Goal: Task Accomplishment & Management: Manage account settings

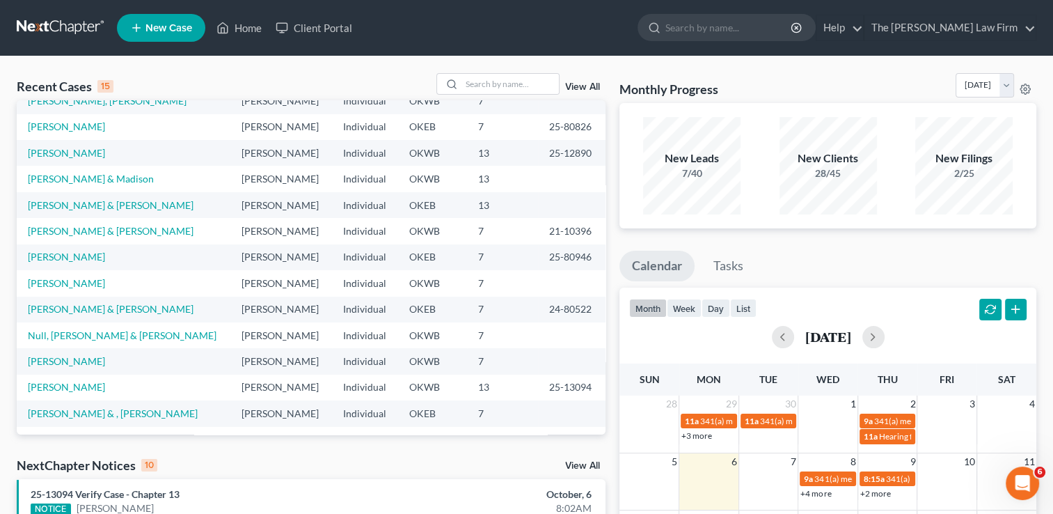
scroll to position [95, 0]
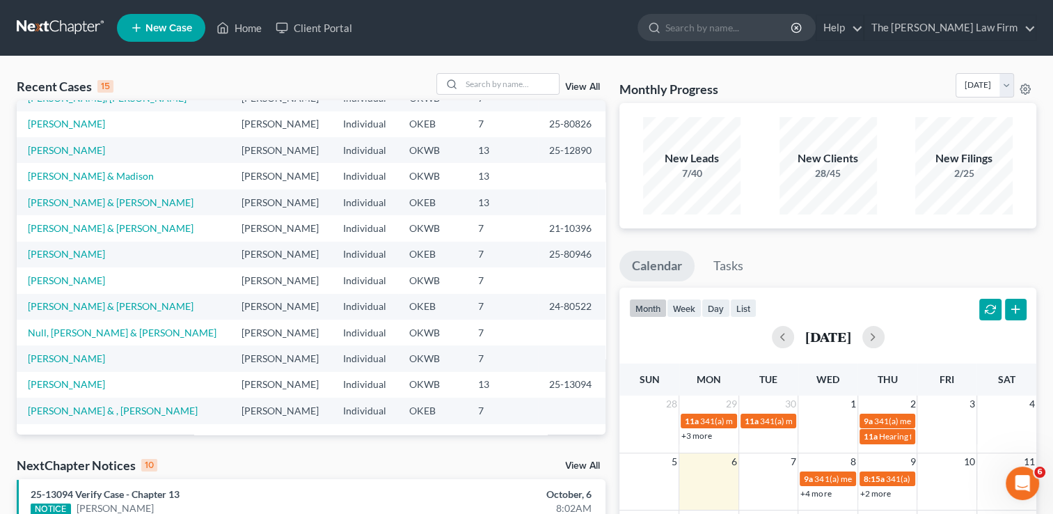
click at [585, 466] on link "View All" at bounding box center [582, 466] width 35 height 10
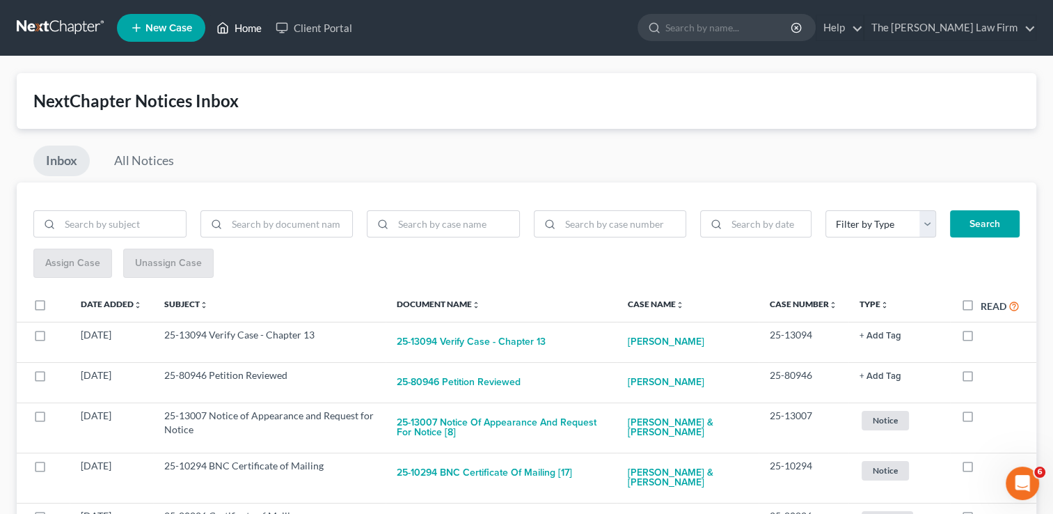
click at [244, 29] on link "Home" at bounding box center [238, 27] width 59 height 25
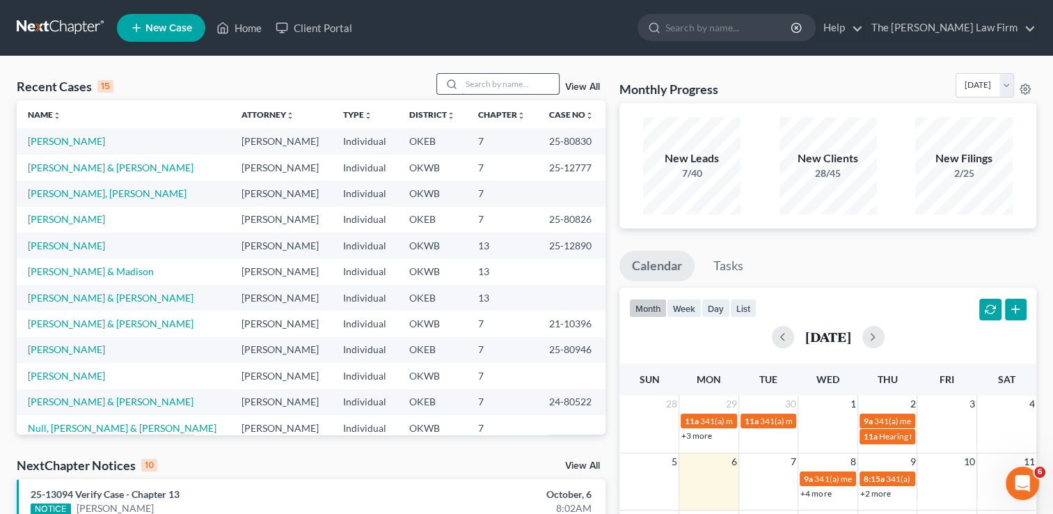
click at [512, 85] on input "search" at bounding box center [509, 84] width 97 height 20
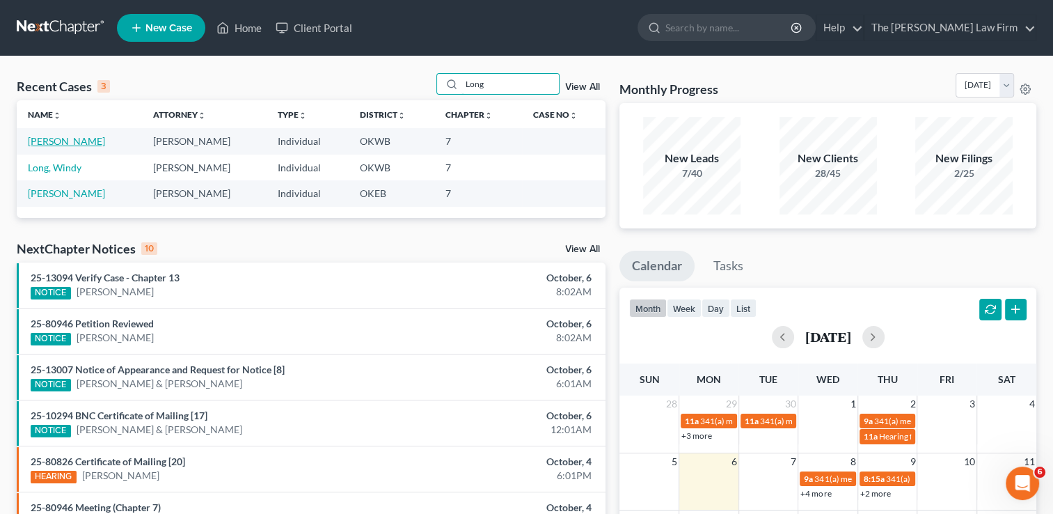
type input "Long"
click at [37, 145] on link "[PERSON_NAME]" at bounding box center [66, 141] width 77 height 12
select select "2"
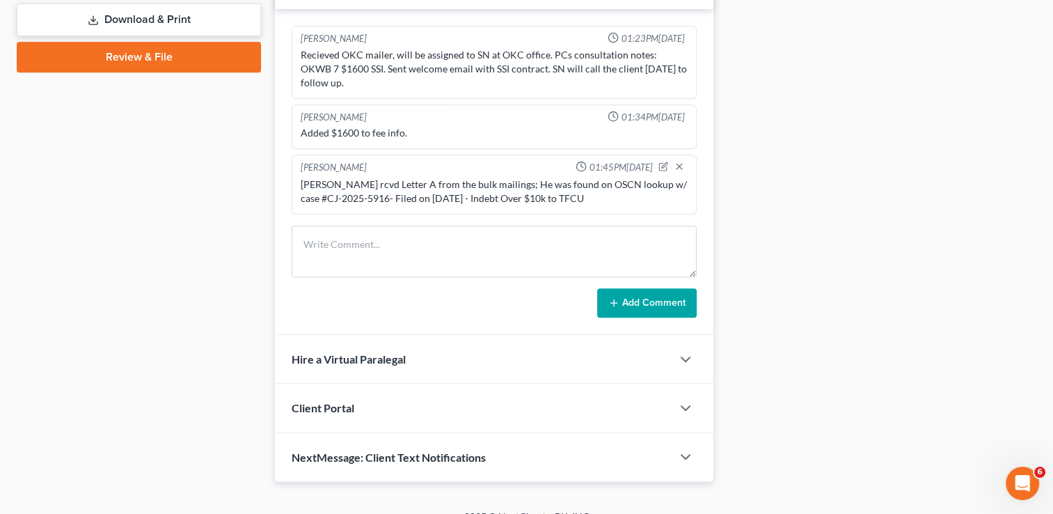
scroll to position [631, 0]
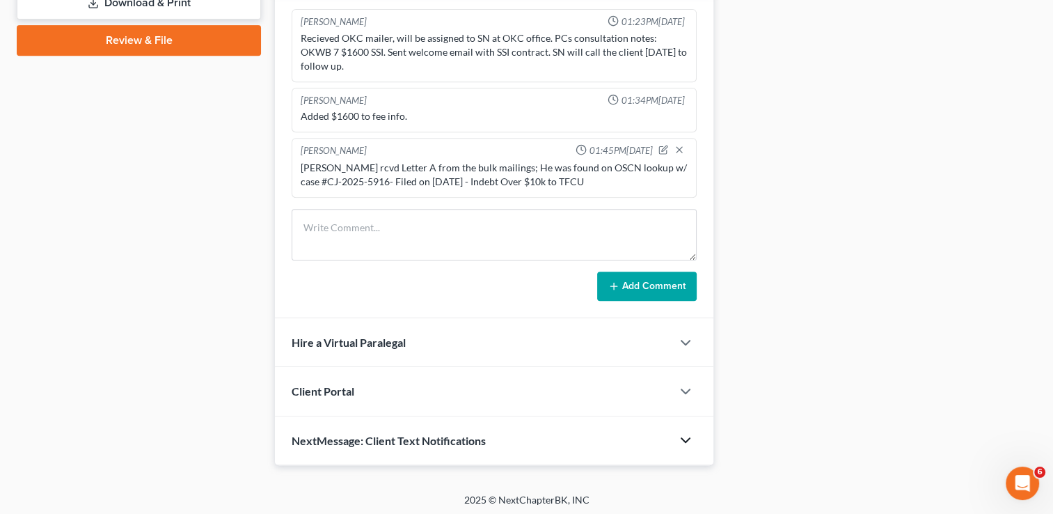
click at [688, 438] on polyline "button" at bounding box center [685, 440] width 8 height 4
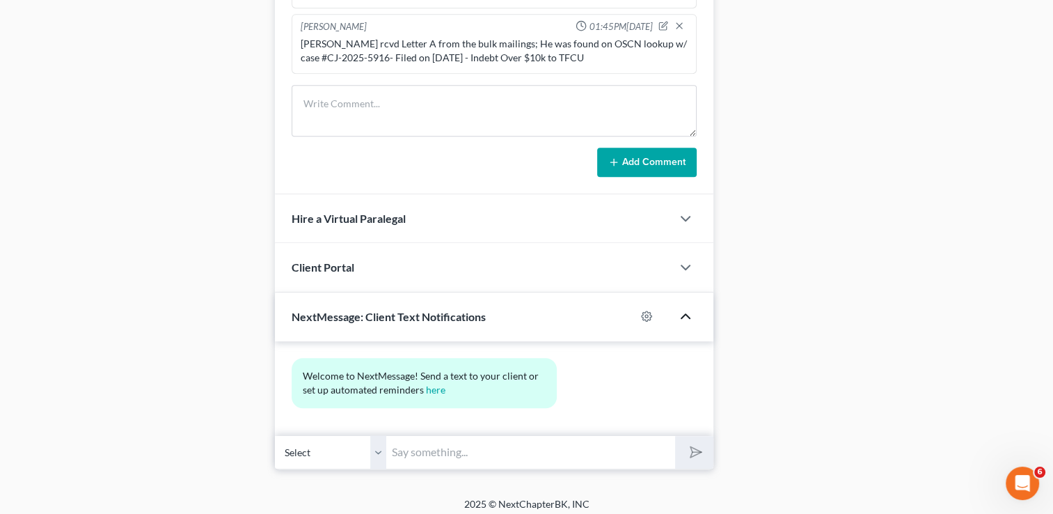
scroll to position [759, 0]
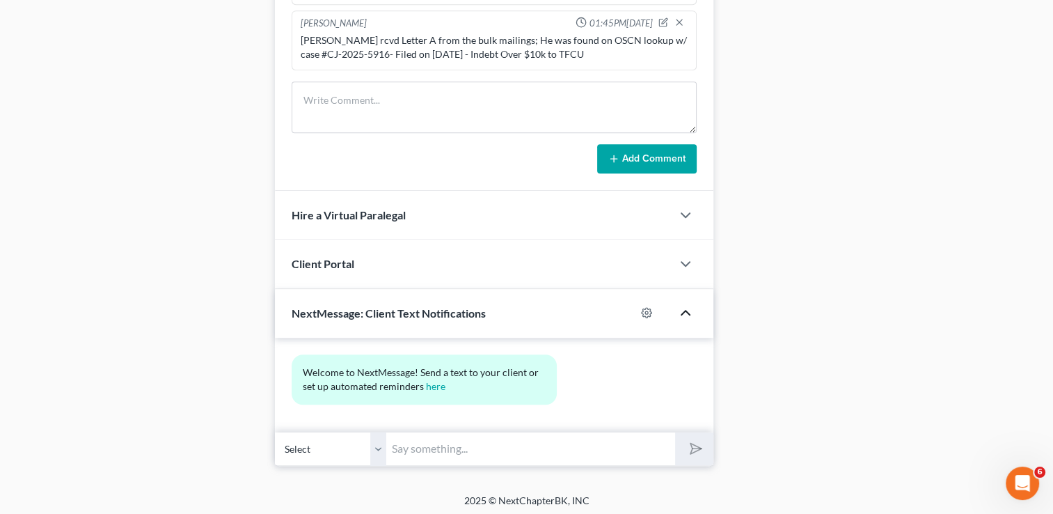
click at [451, 444] on input "text" at bounding box center [530, 449] width 289 height 34
type input "Hello [PERSON_NAME], this is [PERSON_NAME] at the [PERSON_NAME] Law Firm. Pleas…"
click at [702, 448] on button "submit" at bounding box center [694, 448] width 38 height 33
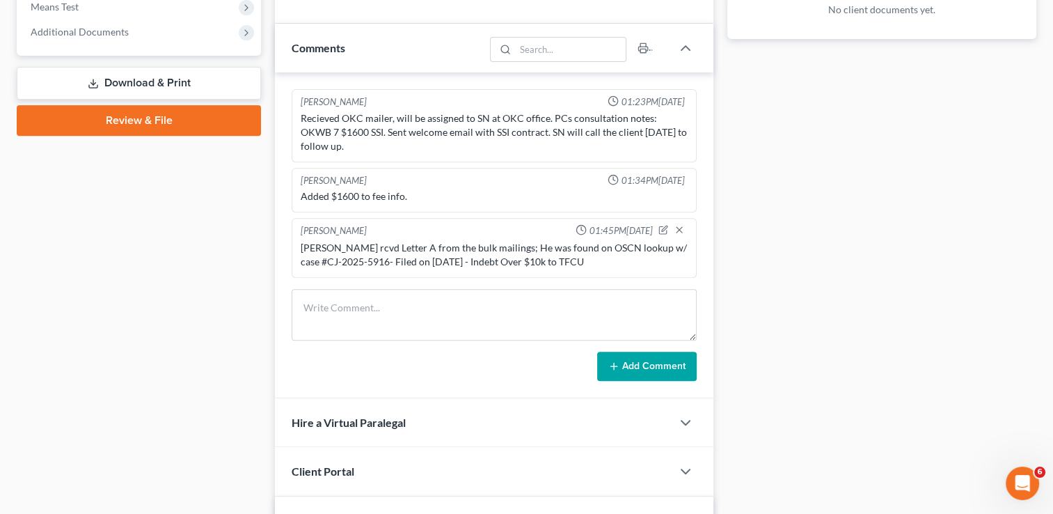
scroll to position [667, 0]
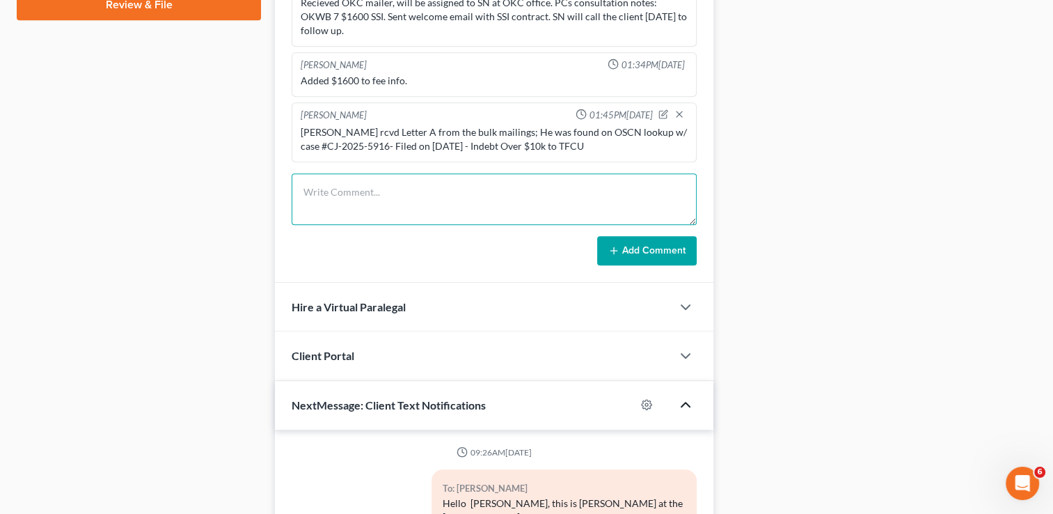
click at [528, 200] on textarea at bounding box center [494, 199] width 405 height 52
type textarea "Called & LM for him to call me so we can set a time to meet at the OKC office f…"
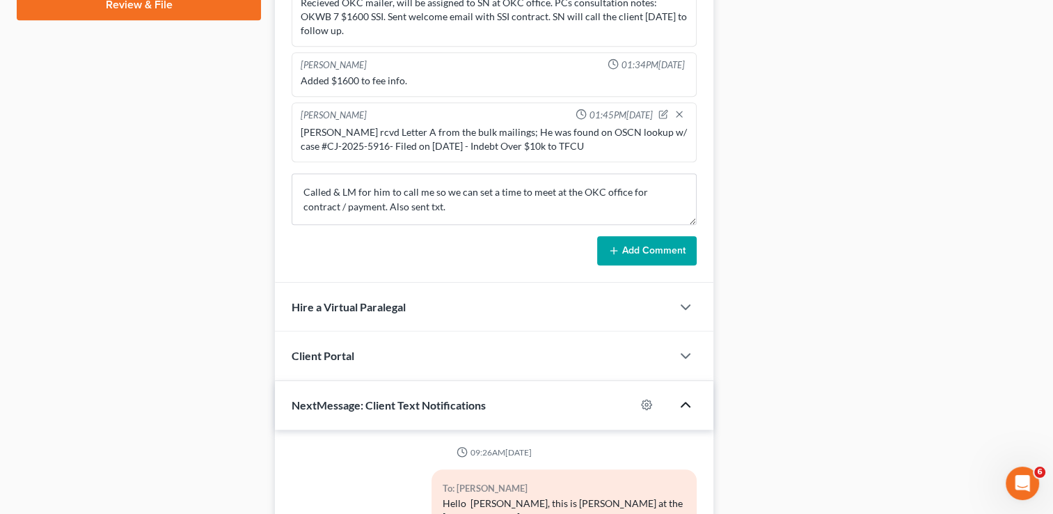
click at [626, 255] on button "Add Comment" at bounding box center [647, 250] width 100 height 29
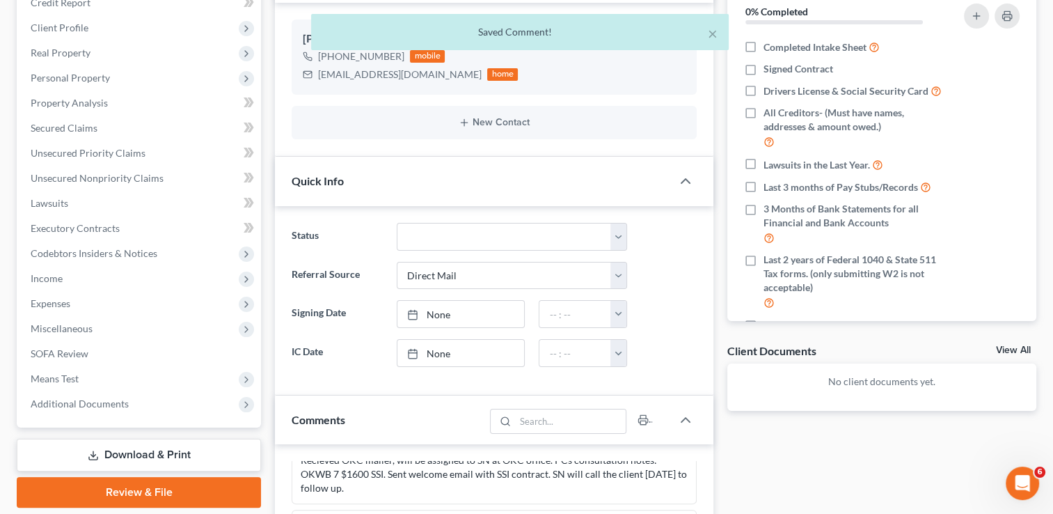
scroll to position [0, 0]
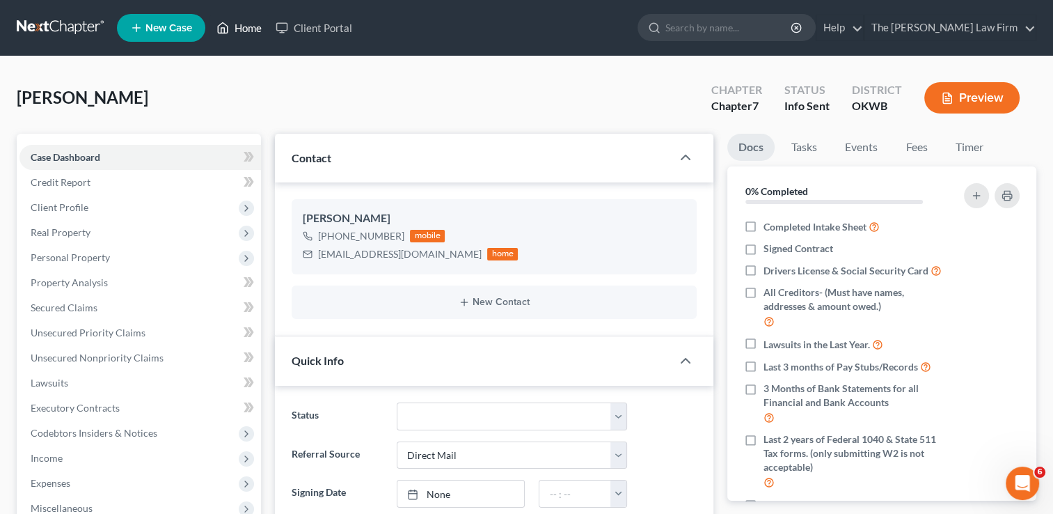
click at [238, 30] on link "Home" at bounding box center [238, 27] width 59 height 25
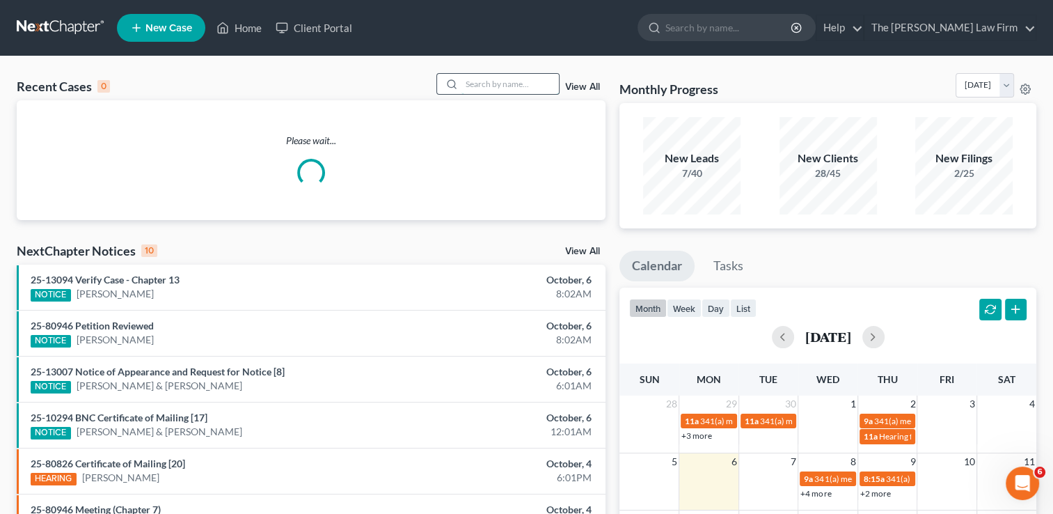
click at [478, 84] on input "search" at bounding box center [509, 84] width 97 height 20
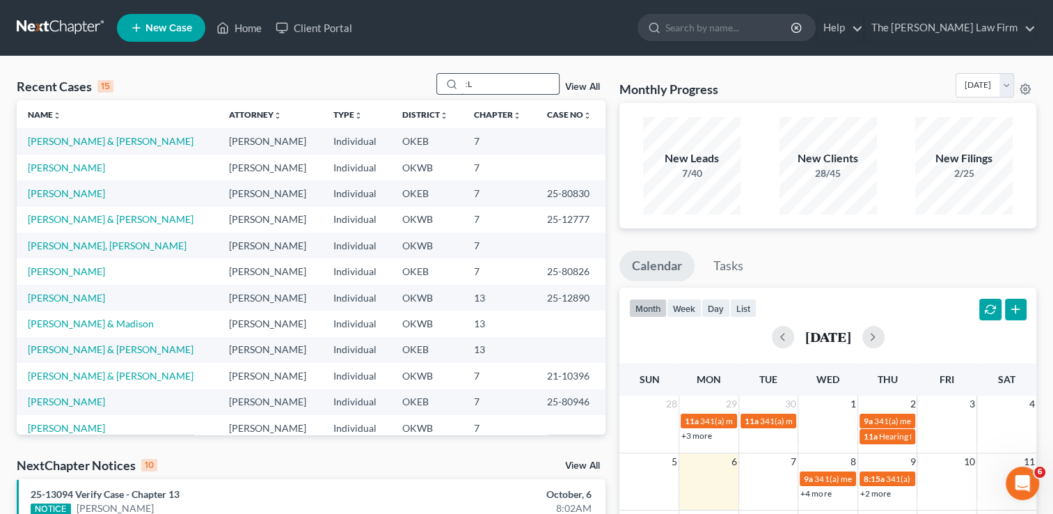
type input ":"
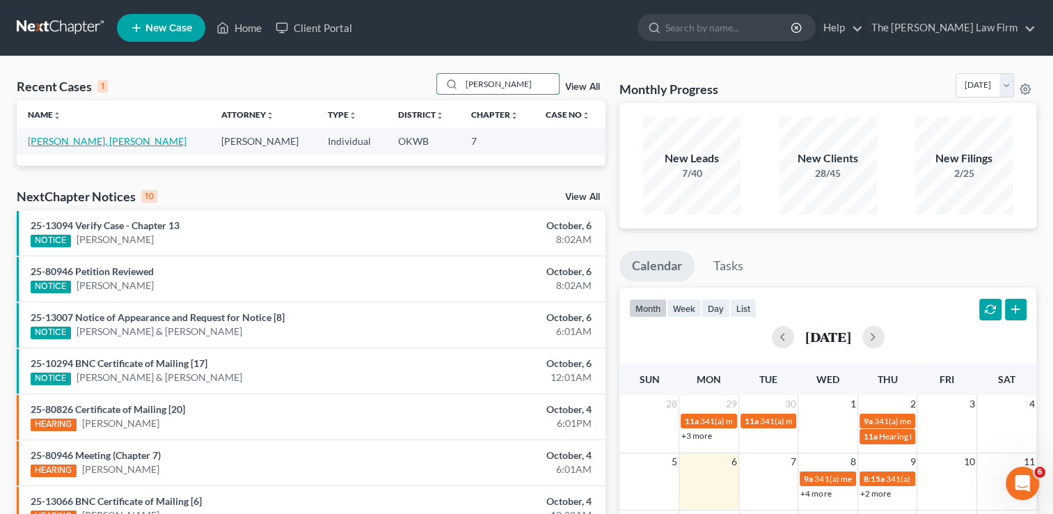
type input "Lunsford"
click at [84, 142] on link "[PERSON_NAME], [PERSON_NAME]" at bounding box center [107, 141] width 159 height 12
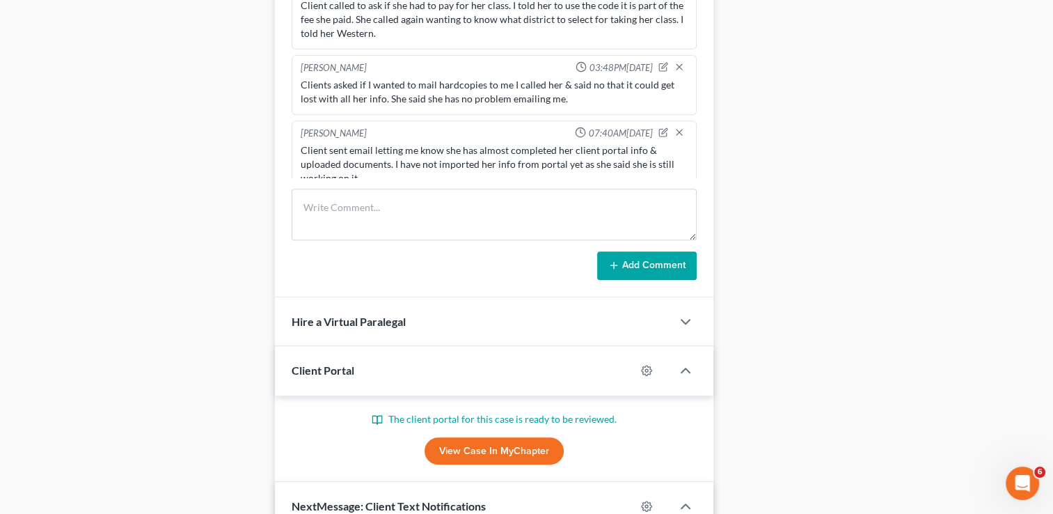
scroll to position [766, 0]
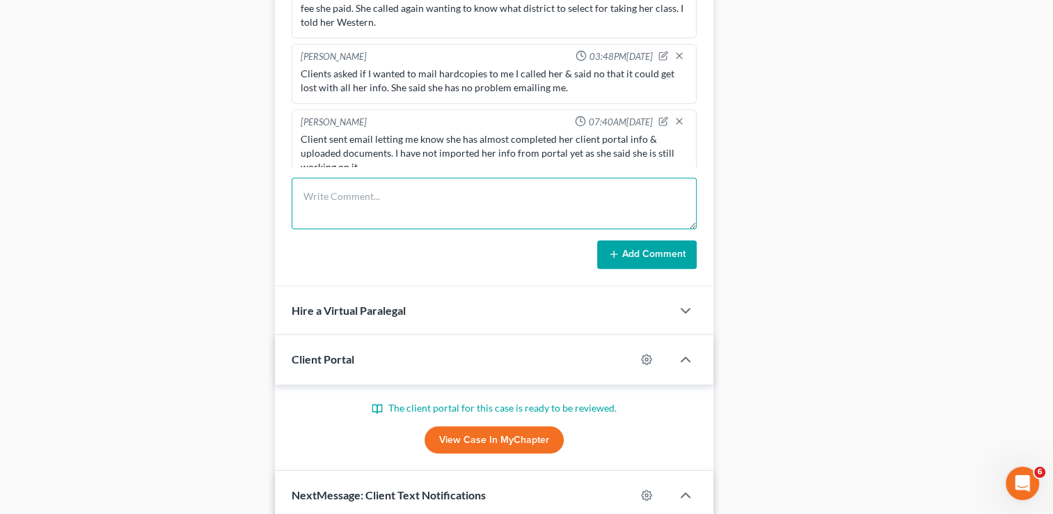
click at [462, 197] on textarea at bounding box center [494, 203] width 405 height 52
type textarea "Called & LM for her to call me. Need to ask her about her tax refund before we …"
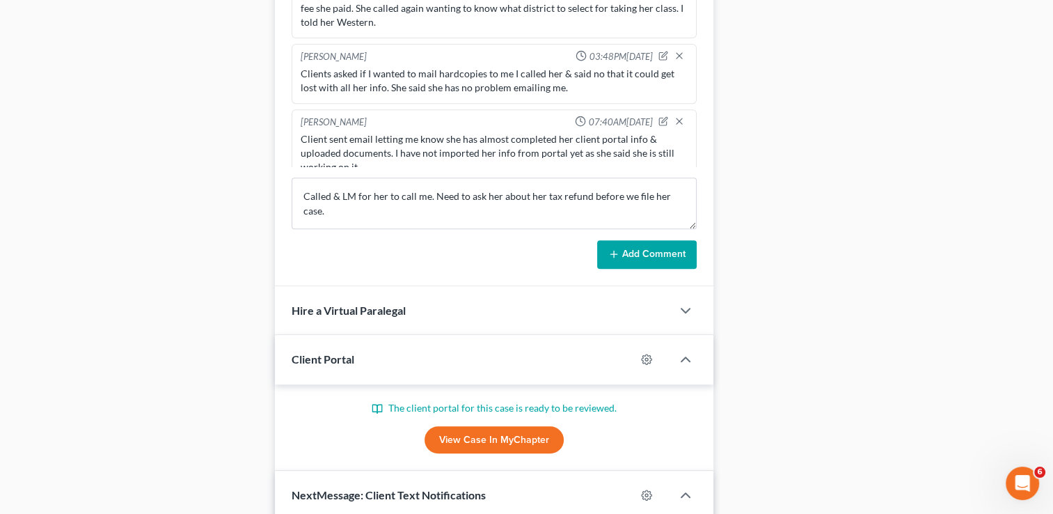
click at [680, 250] on button "Add Comment" at bounding box center [647, 254] width 100 height 29
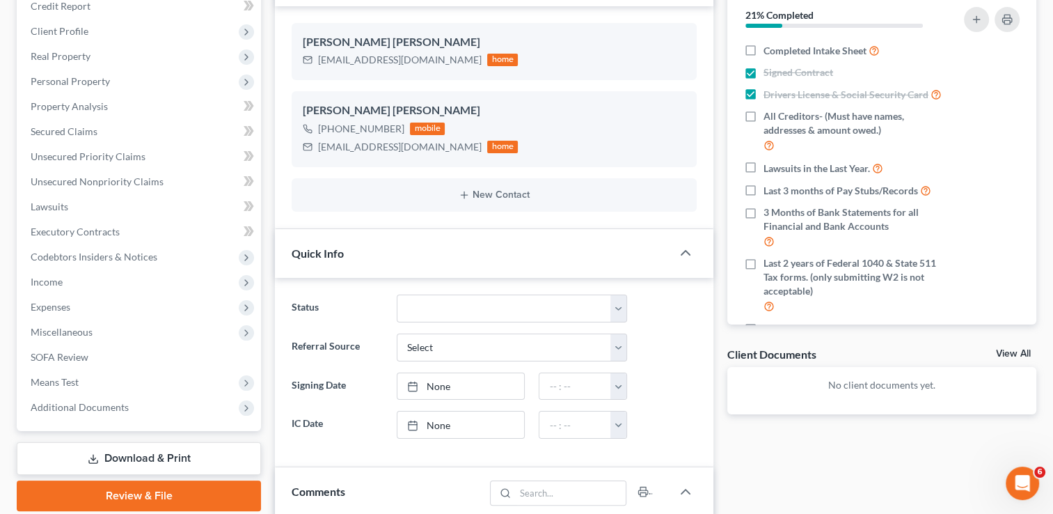
scroll to position [0, 0]
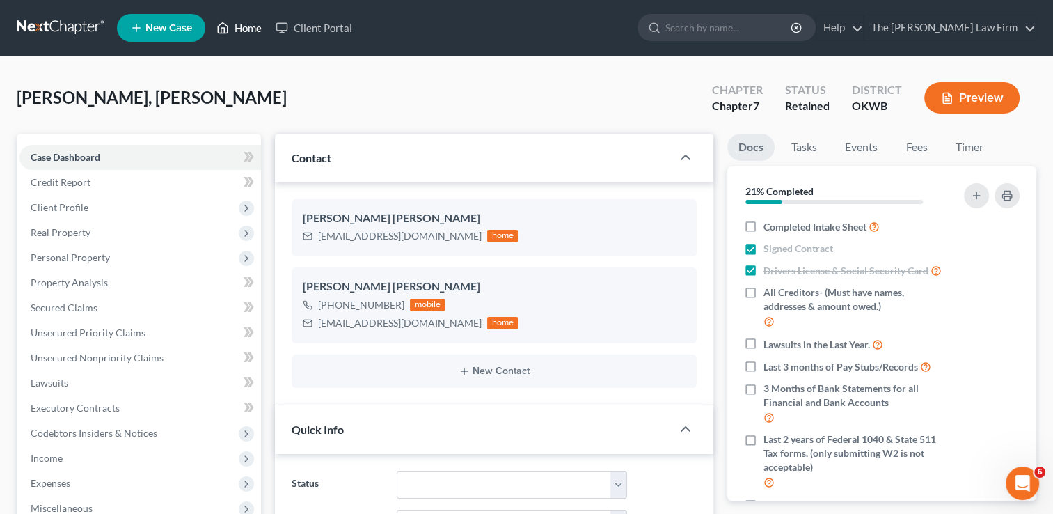
click at [249, 22] on link "Home" at bounding box center [238, 27] width 59 height 25
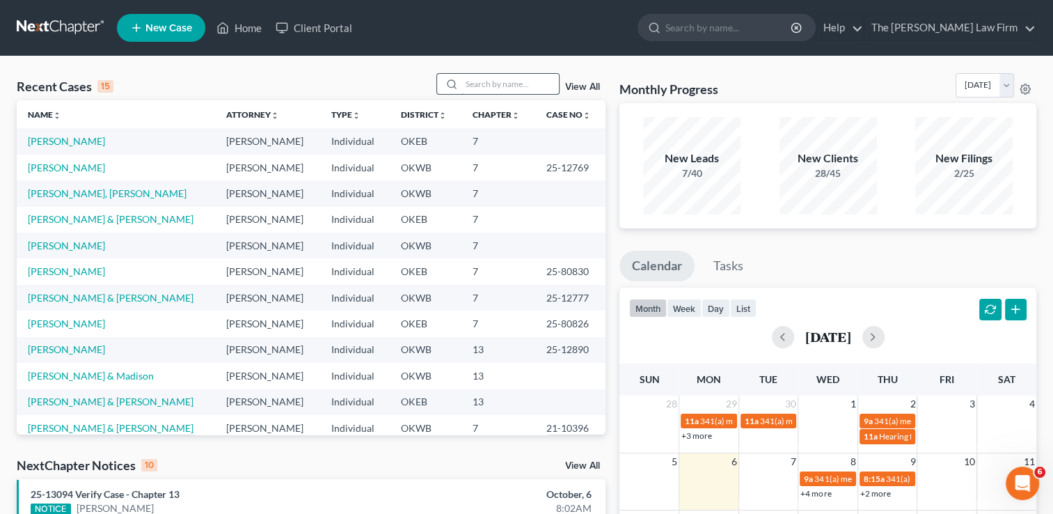
click at [493, 83] on input "search" at bounding box center [509, 84] width 97 height 20
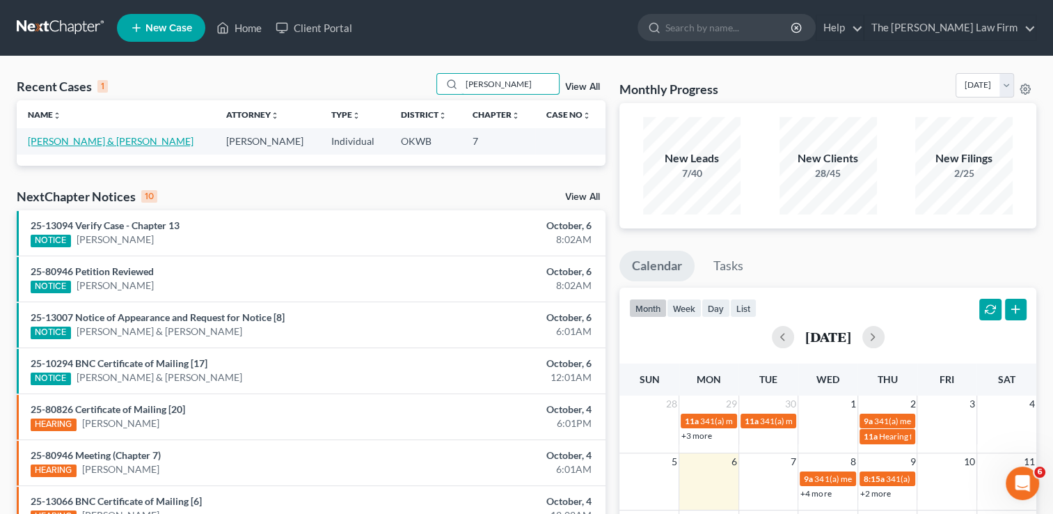
type input "Partin"
click at [76, 143] on link "Partin, Julie & Lonnie" at bounding box center [111, 141] width 166 height 12
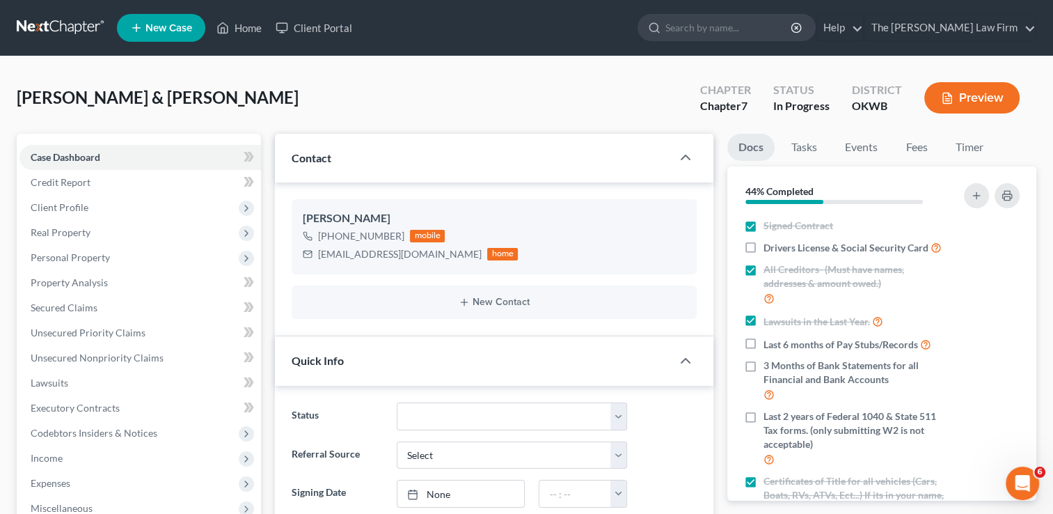
scroll to position [1118, 0]
click at [905, 155] on link "Fees" at bounding box center [916, 147] width 45 height 27
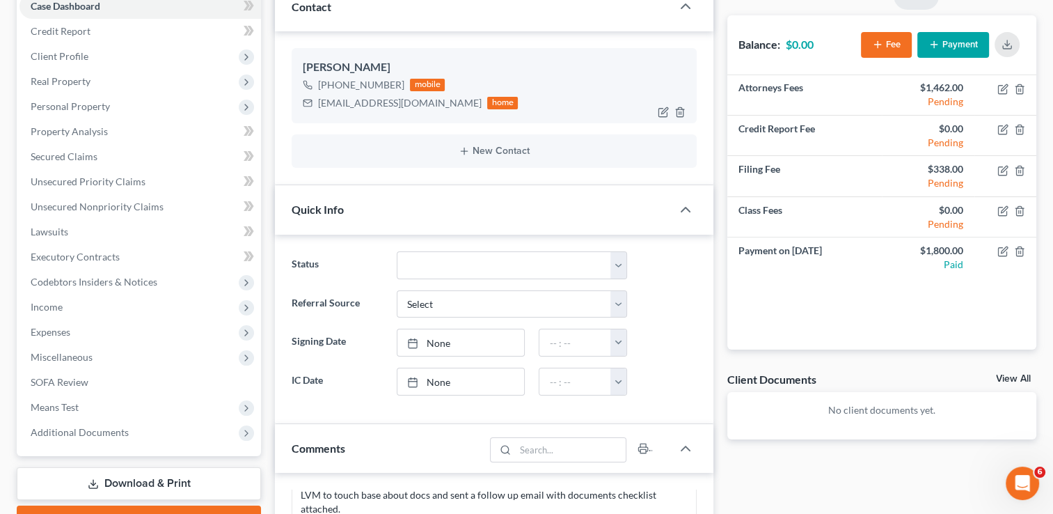
scroll to position [0, 0]
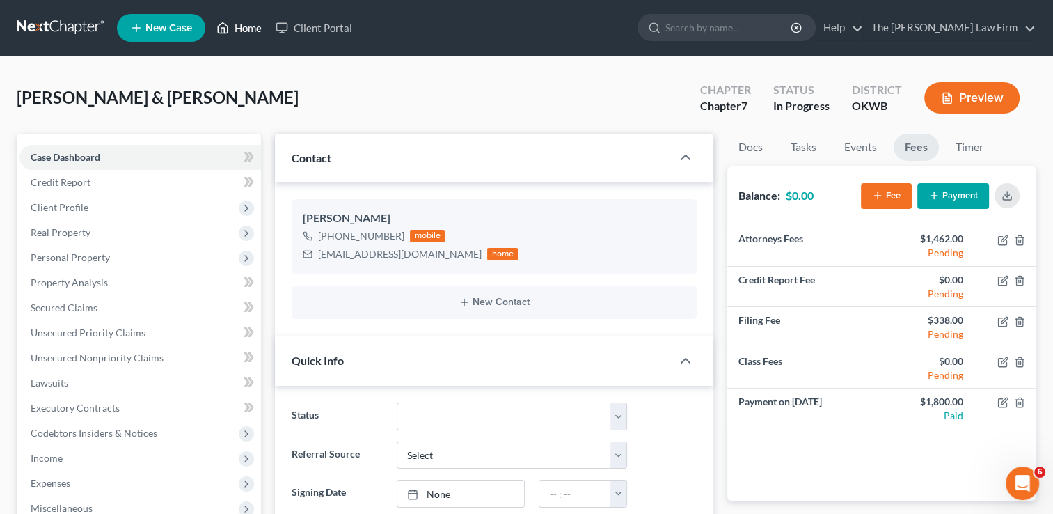
click at [239, 31] on link "Home" at bounding box center [238, 27] width 59 height 25
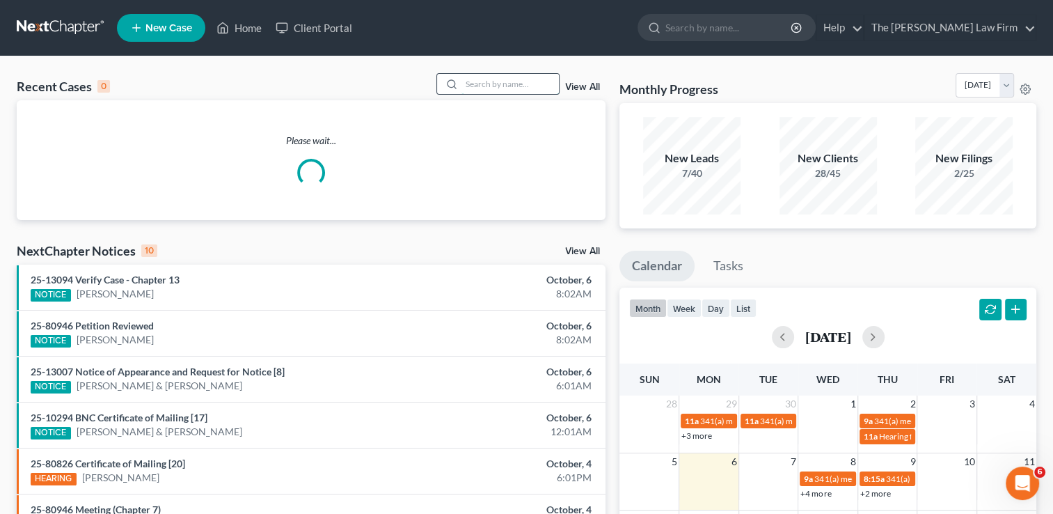
click at [534, 87] on input "search" at bounding box center [509, 84] width 97 height 20
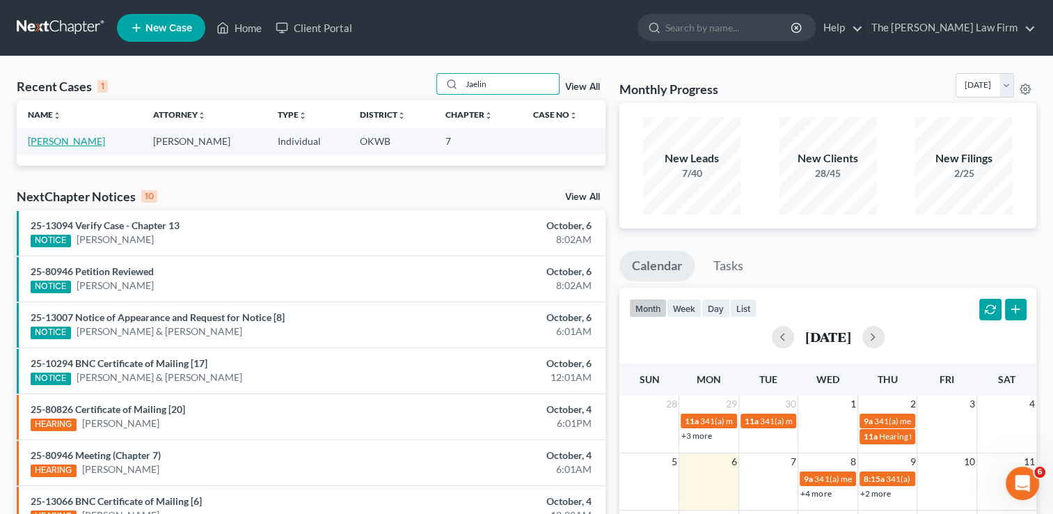
type input "Jaelin"
click at [43, 143] on link "[PERSON_NAME]" at bounding box center [66, 141] width 77 height 12
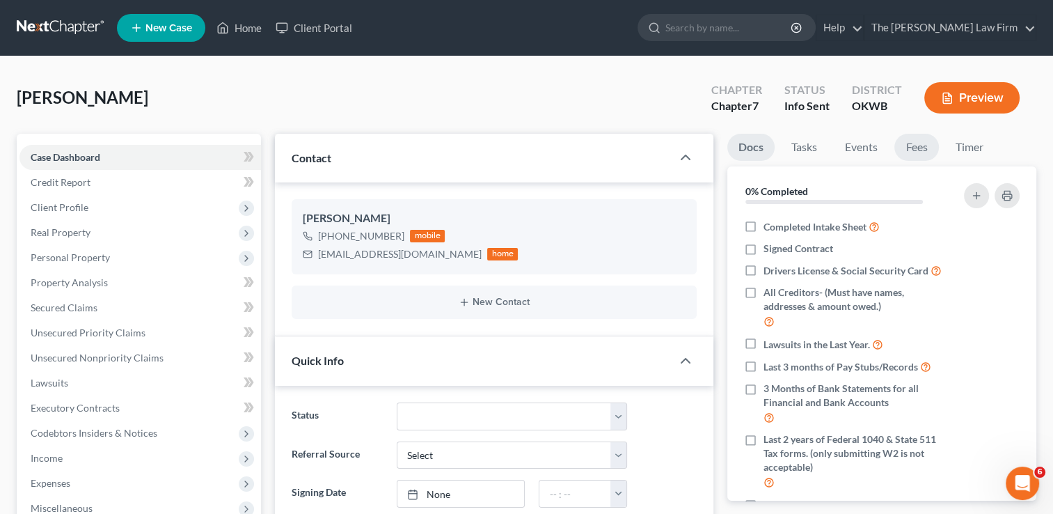
scroll to position [22, 0]
click at [903, 152] on link "Fees" at bounding box center [916, 147] width 45 height 27
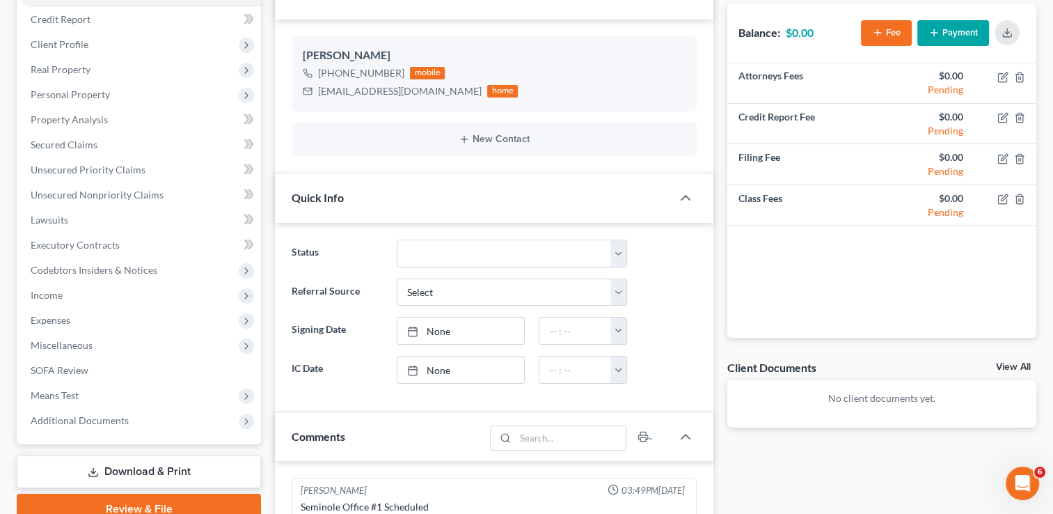
scroll to position [0, 0]
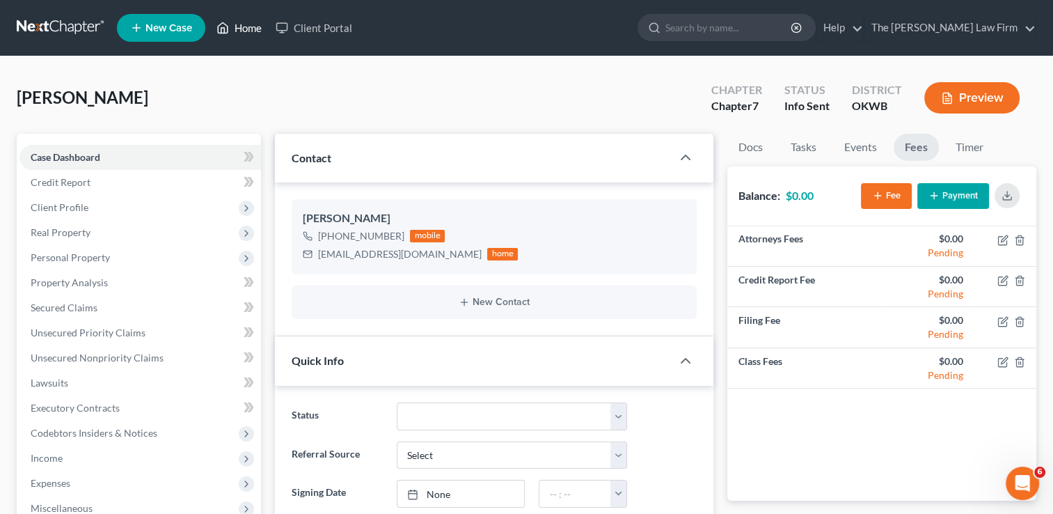
click at [249, 24] on link "Home" at bounding box center [238, 27] width 59 height 25
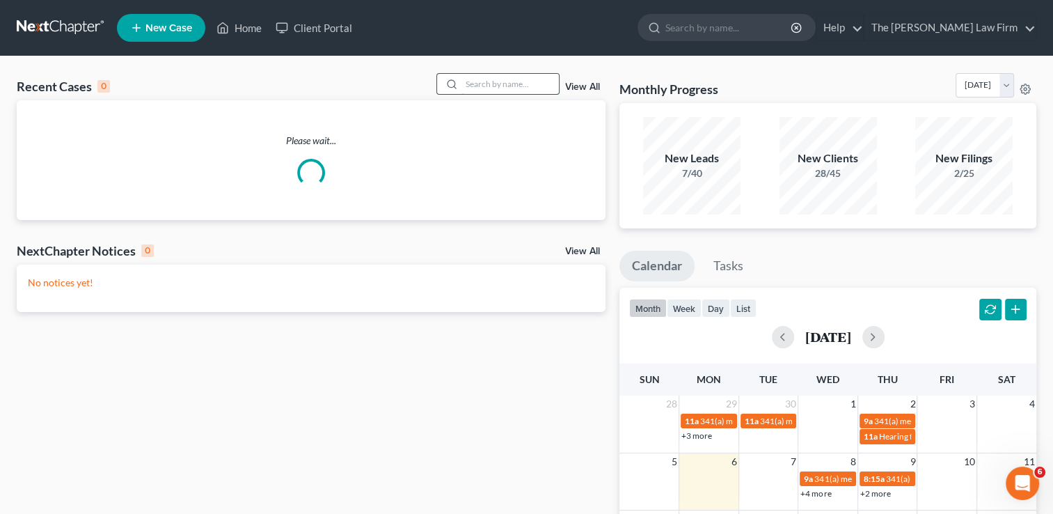
click at [491, 86] on input "search" at bounding box center [509, 84] width 97 height 20
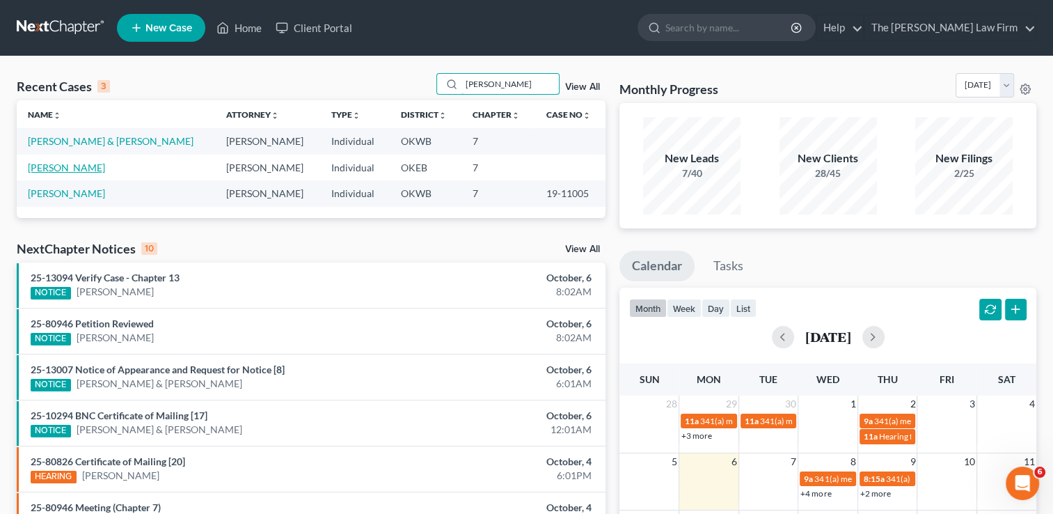
type input "REgina"
click at [74, 171] on link "Irving, Regina" at bounding box center [66, 167] width 77 height 12
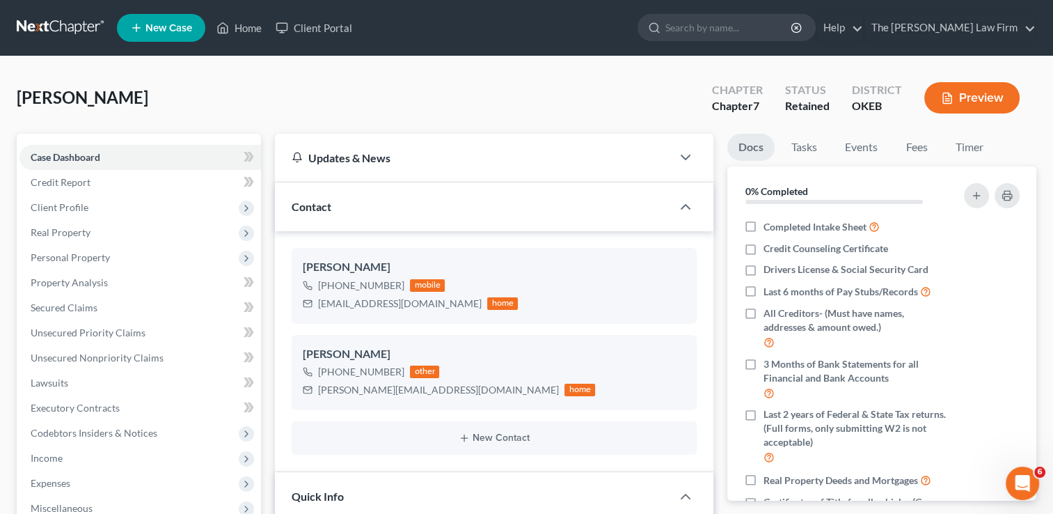
scroll to position [129, 0]
click at [913, 149] on link "Fees" at bounding box center [916, 147] width 45 height 27
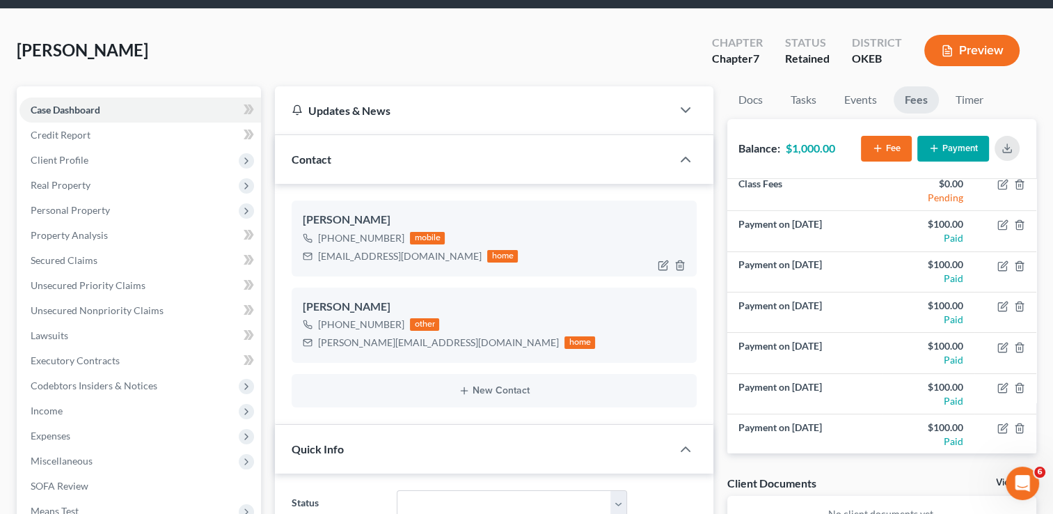
scroll to position [0, 0]
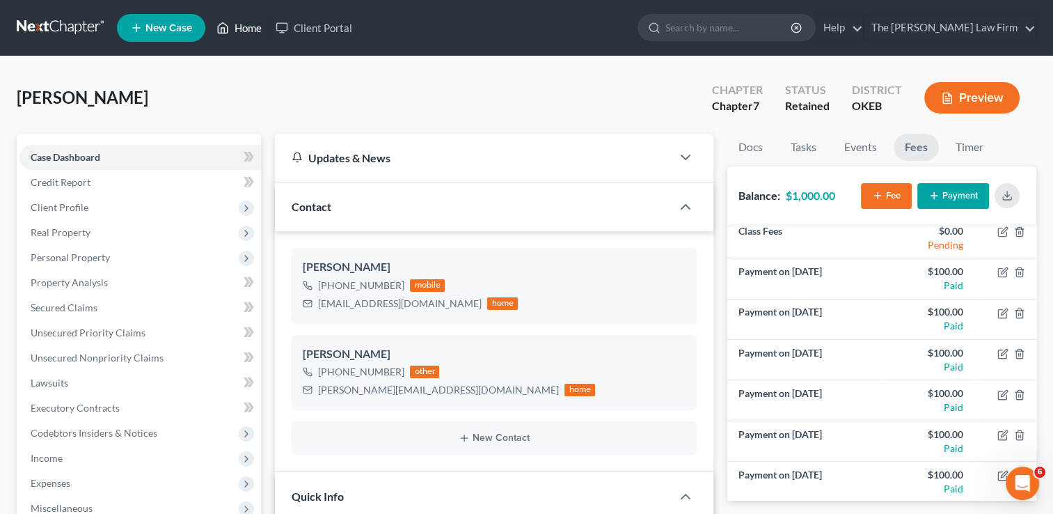
click at [245, 26] on link "Home" at bounding box center [238, 27] width 59 height 25
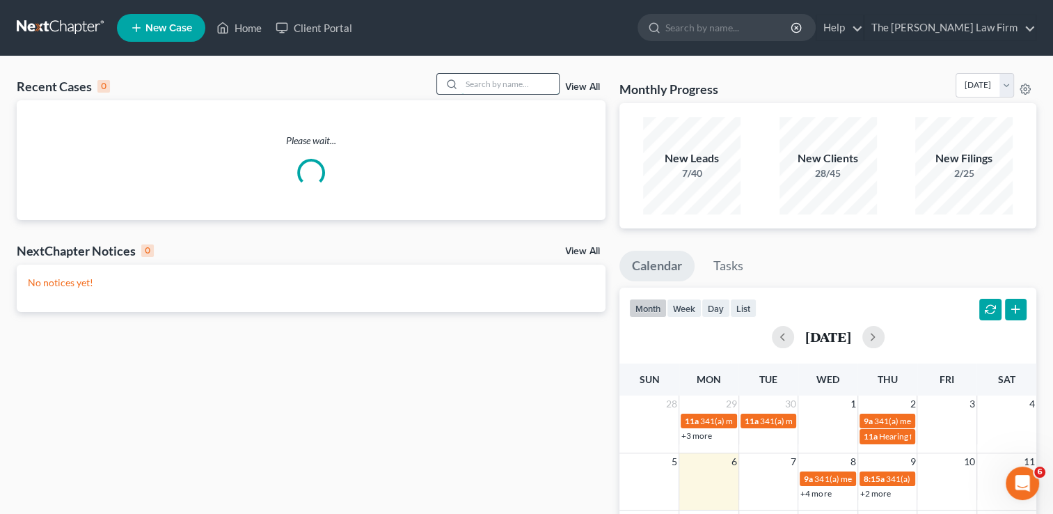
click at [509, 80] on input "search" at bounding box center [509, 84] width 97 height 20
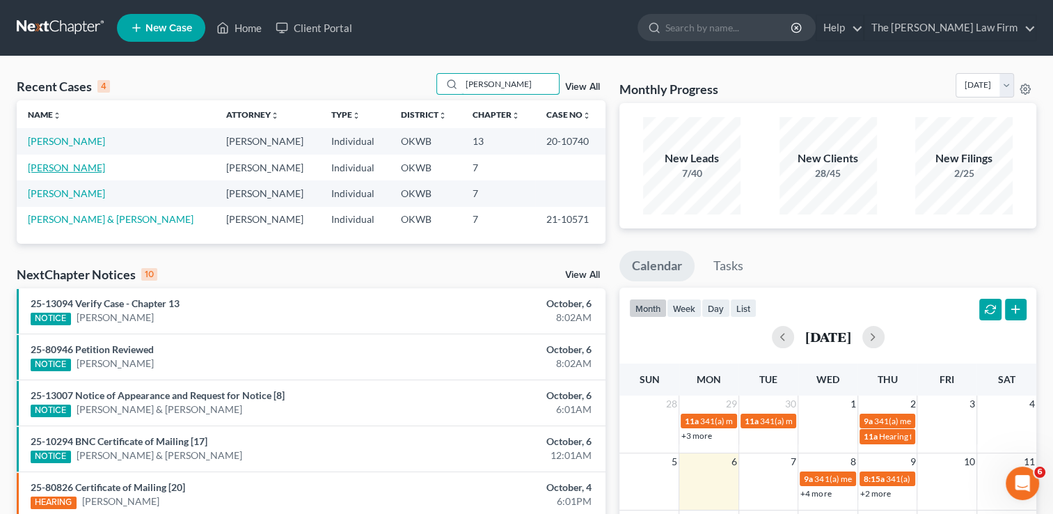
type input "Fred"
click at [54, 167] on link "[PERSON_NAME]" at bounding box center [66, 167] width 77 height 12
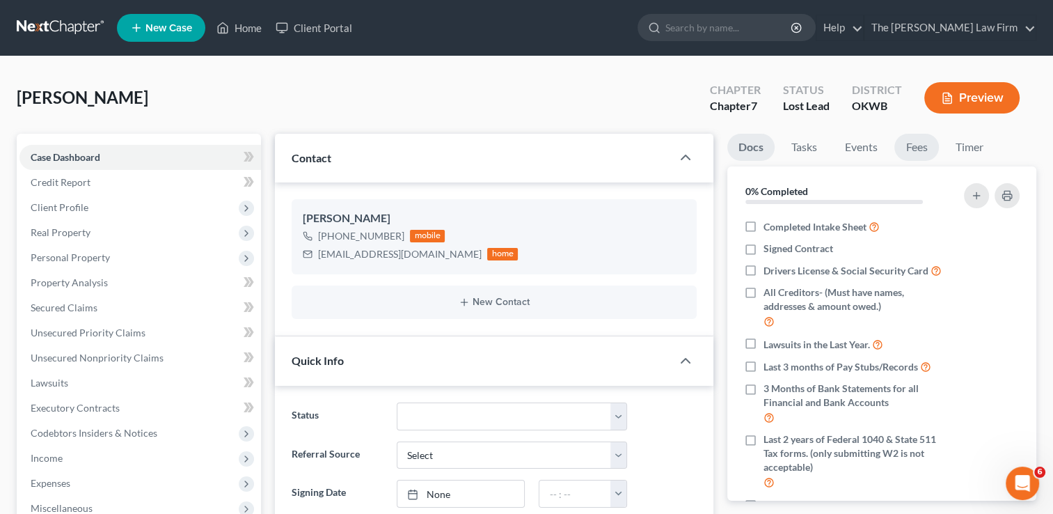
click at [925, 153] on link "Fees" at bounding box center [916, 147] width 45 height 27
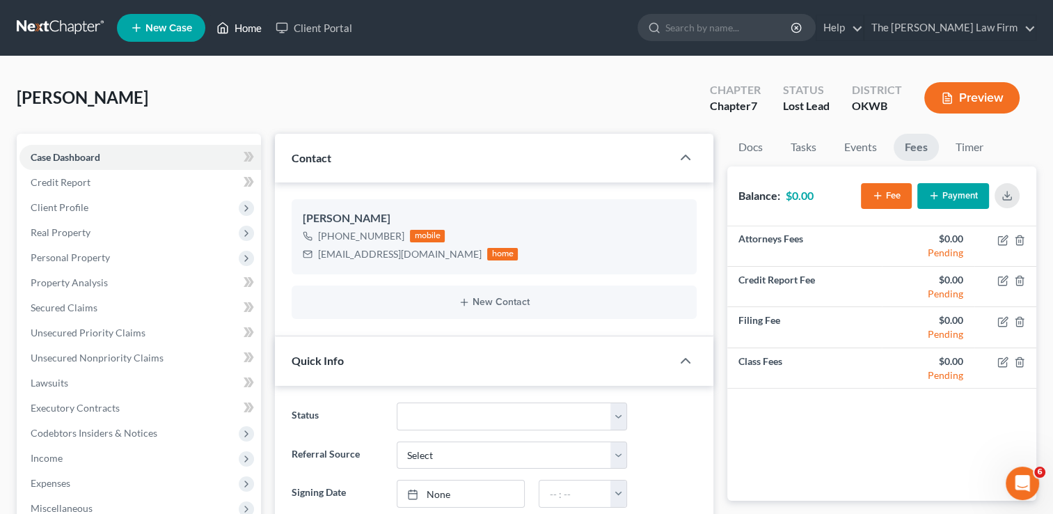
click at [254, 26] on link "Home" at bounding box center [238, 27] width 59 height 25
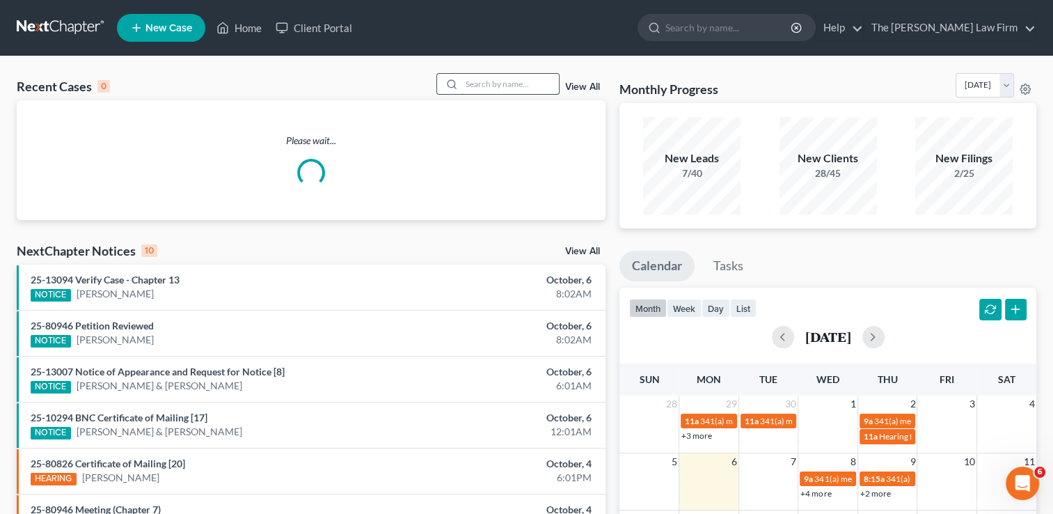
click at [470, 87] on input "search" at bounding box center [509, 84] width 97 height 20
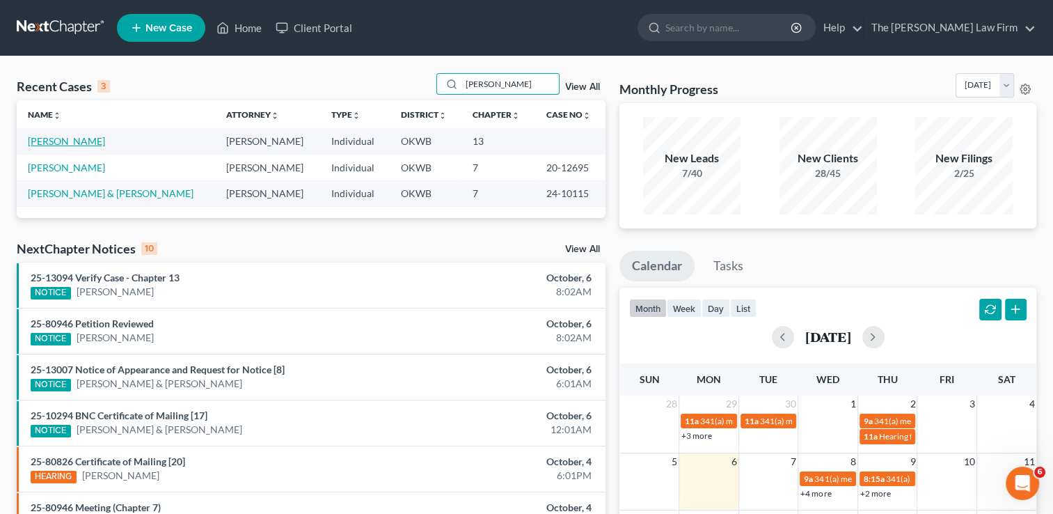
type input "Neal"
click at [67, 141] on link "Ramirez, Neal" at bounding box center [66, 141] width 77 height 12
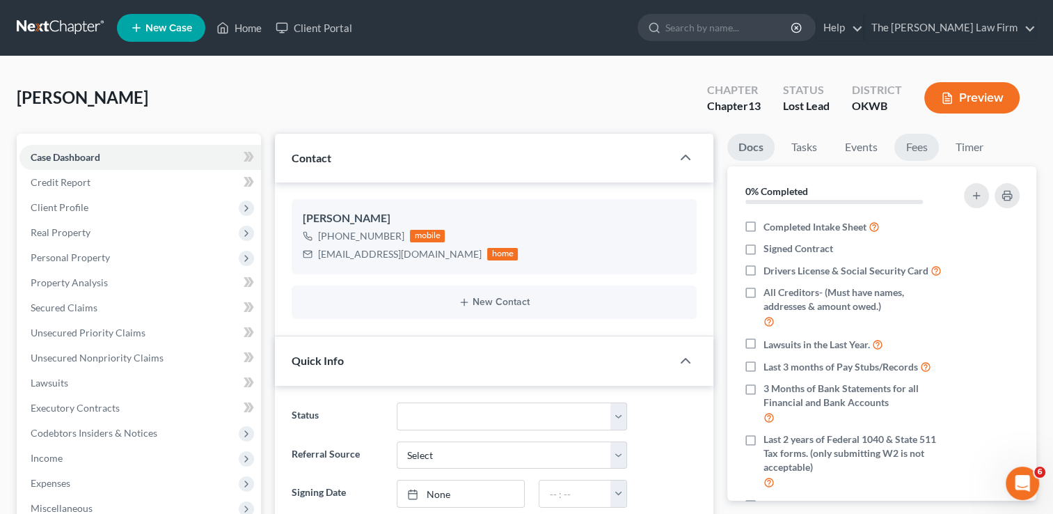
scroll to position [72, 0]
click at [915, 149] on link "Fees" at bounding box center [916, 147] width 45 height 27
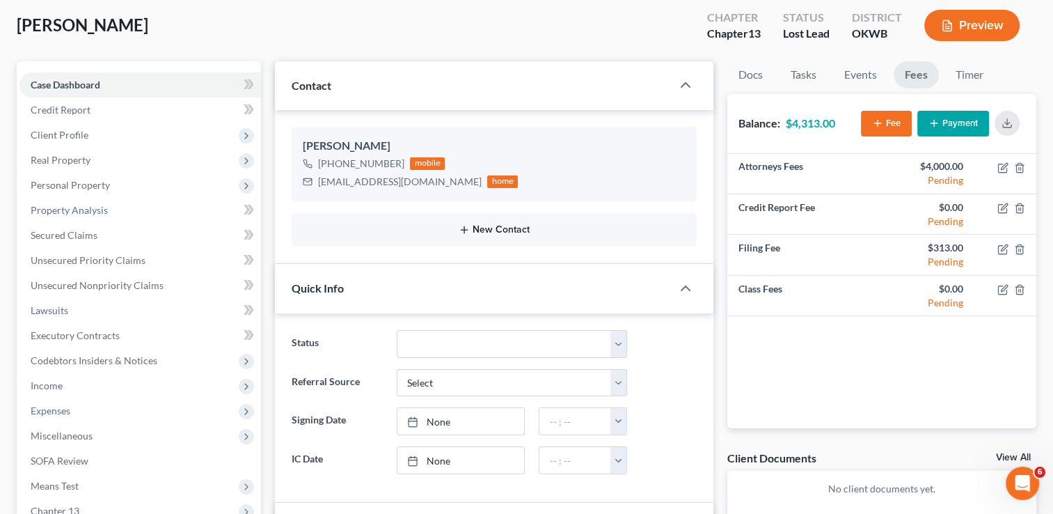
scroll to position [0, 0]
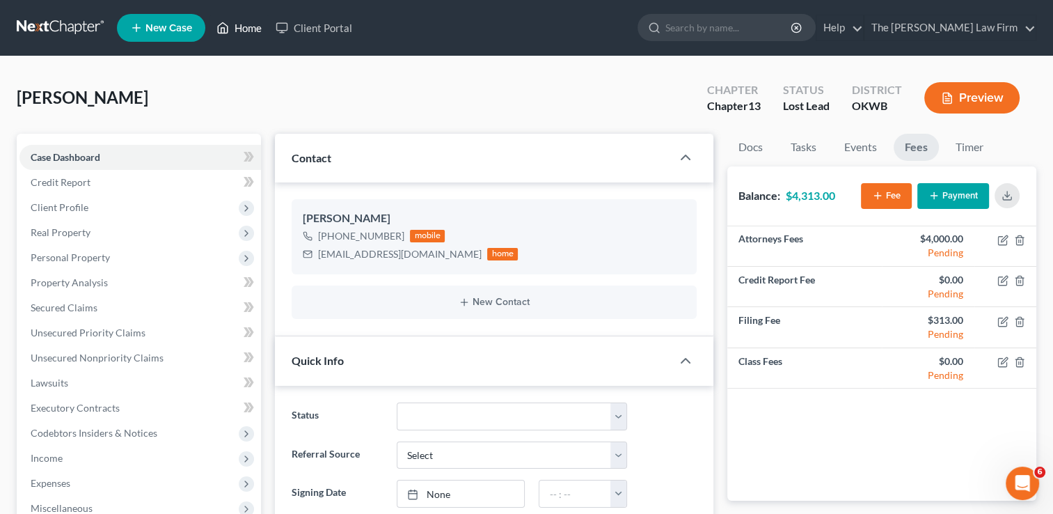
click at [246, 29] on link "Home" at bounding box center [238, 27] width 59 height 25
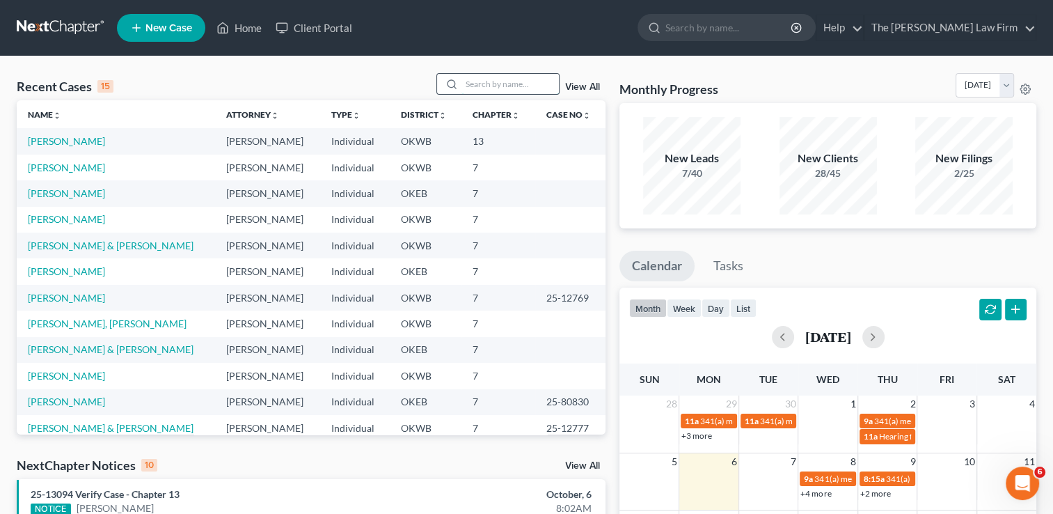
click at [504, 82] on input "search" at bounding box center [509, 84] width 97 height 20
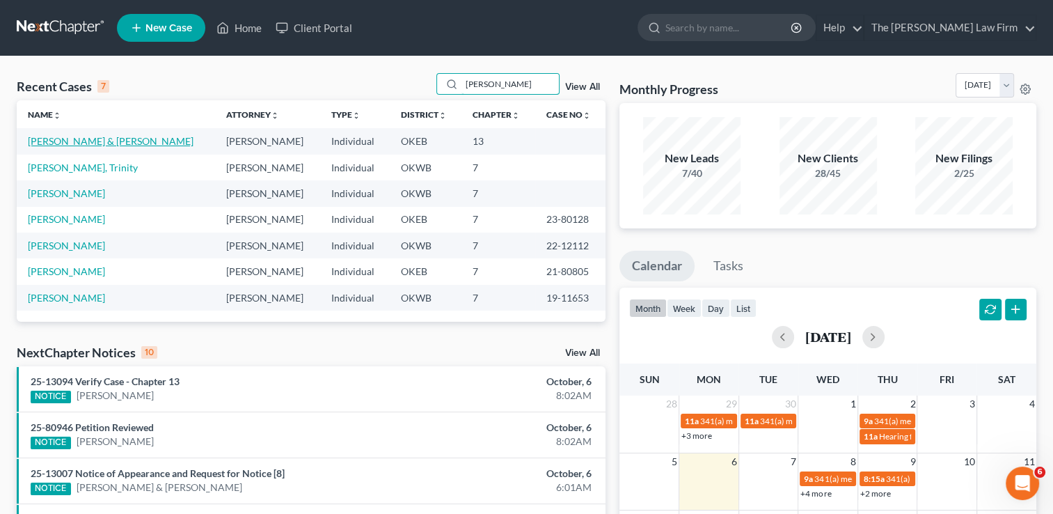
type input "Brooking"
click at [70, 143] on link "[PERSON_NAME] & [PERSON_NAME]" at bounding box center [111, 141] width 166 height 12
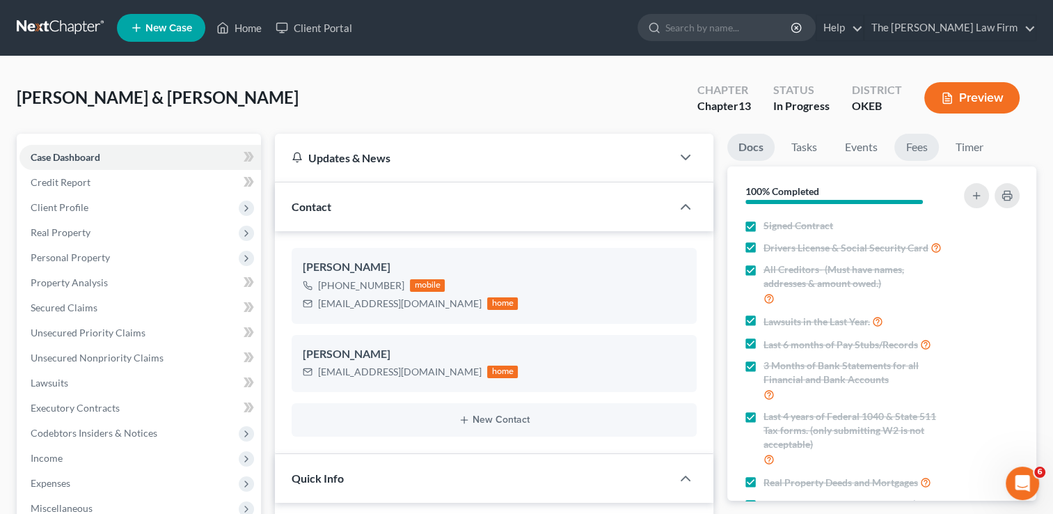
scroll to position [1280, 0]
click at [929, 148] on link "Fees" at bounding box center [916, 147] width 45 height 27
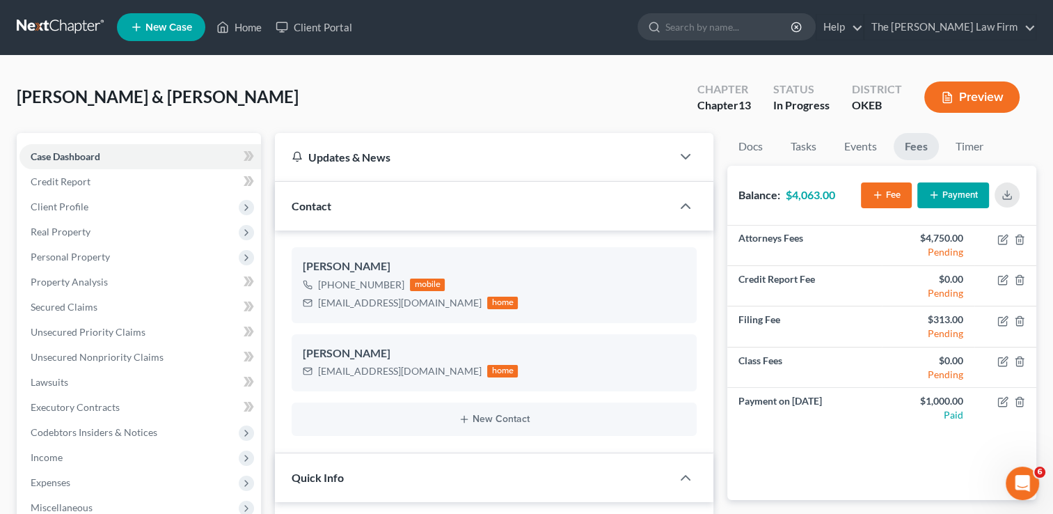
scroll to position [0, 0]
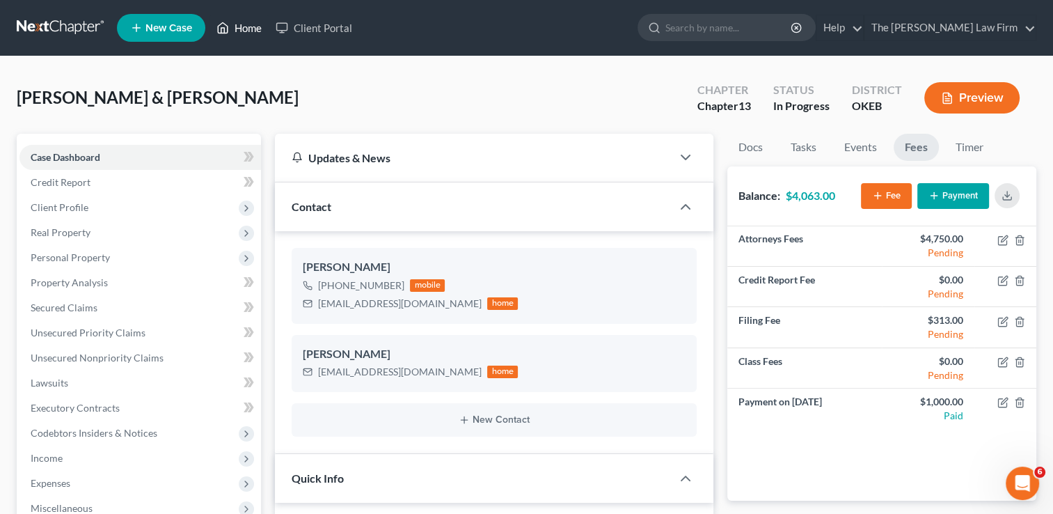
click at [235, 34] on link "Home" at bounding box center [238, 27] width 59 height 25
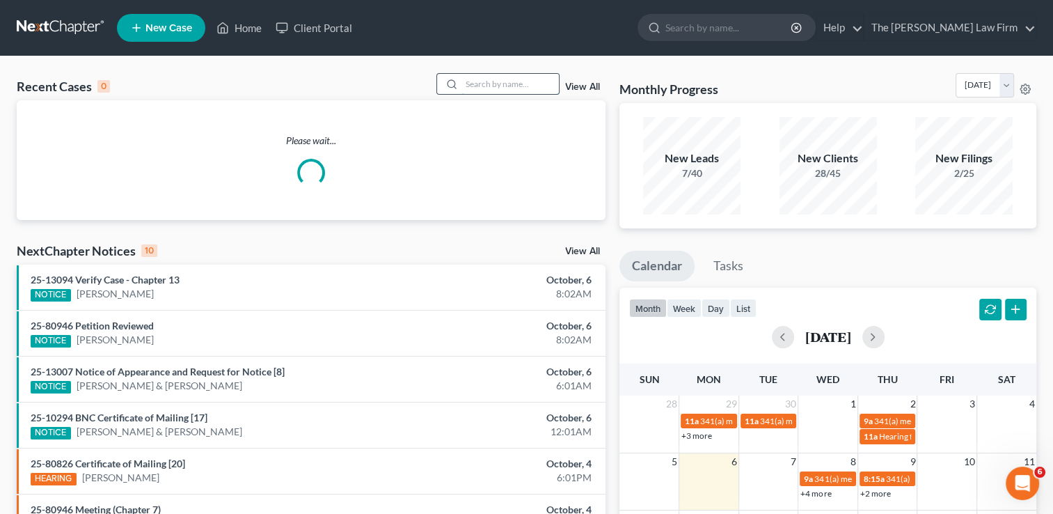
click at [489, 81] on input "search" at bounding box center [509, 84] width 97 height 20
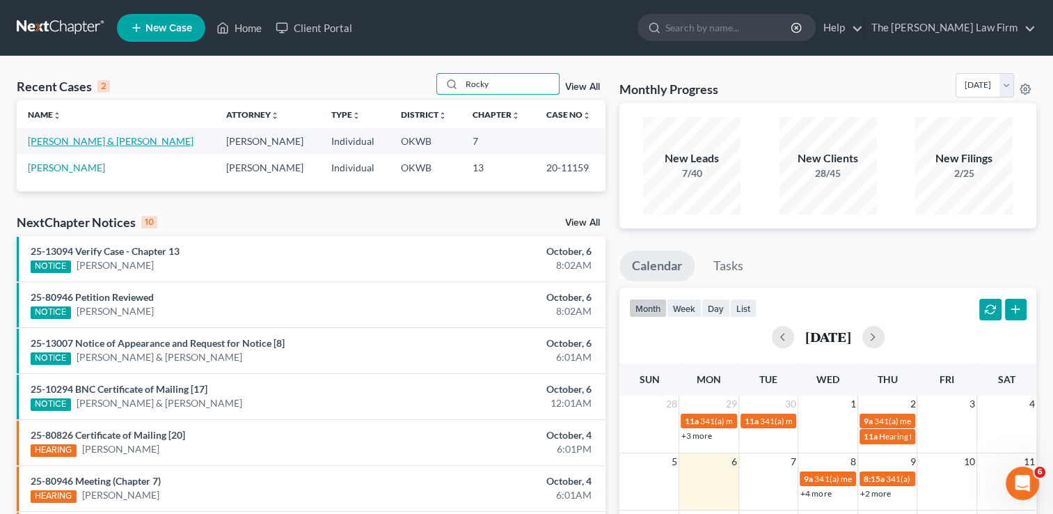
type input "Rocky"
click at [92, 143] on link "[PERSON_NAME] & [PERSON_NAME]" at bounding box center [111, 141] width 166 height 12
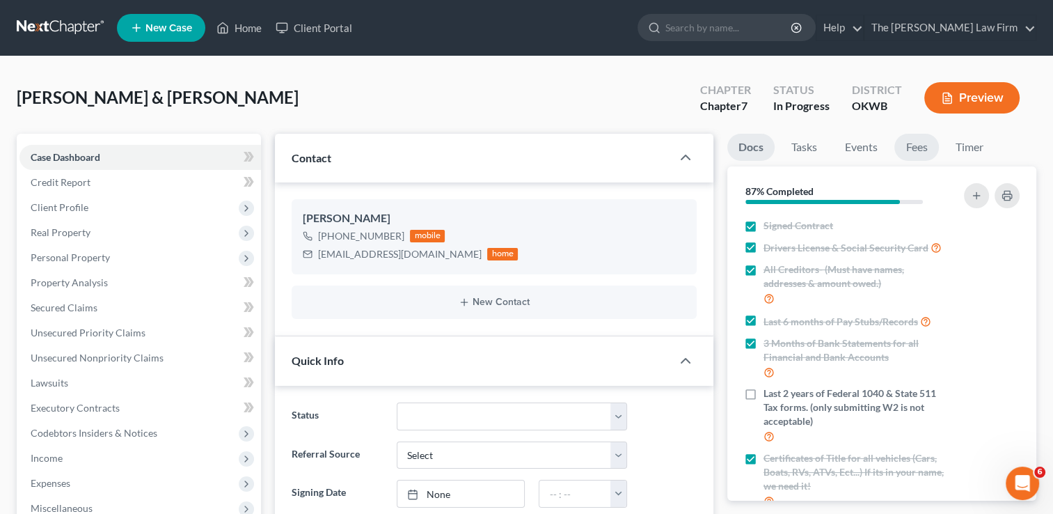
click at [917, 153] on link "Fees" at bounding box center [916, 147] width 45 height 27
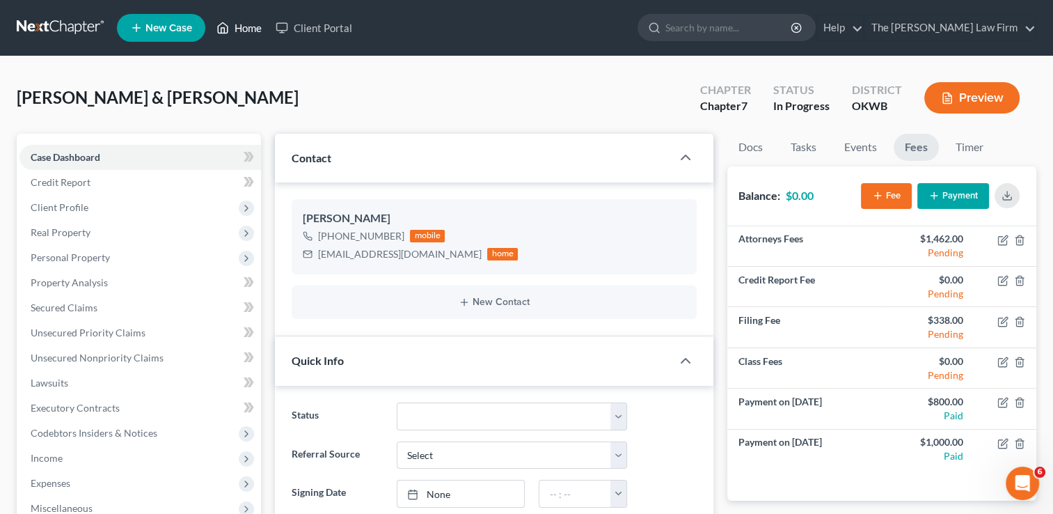
drag, startPoint x: 233, startPoint y: 23, endPoint x: 299, endPoint y: 60, distance: 75.1
click at [233, 23] on link "Home" at bounding box center [238, 27] width 59 height 25
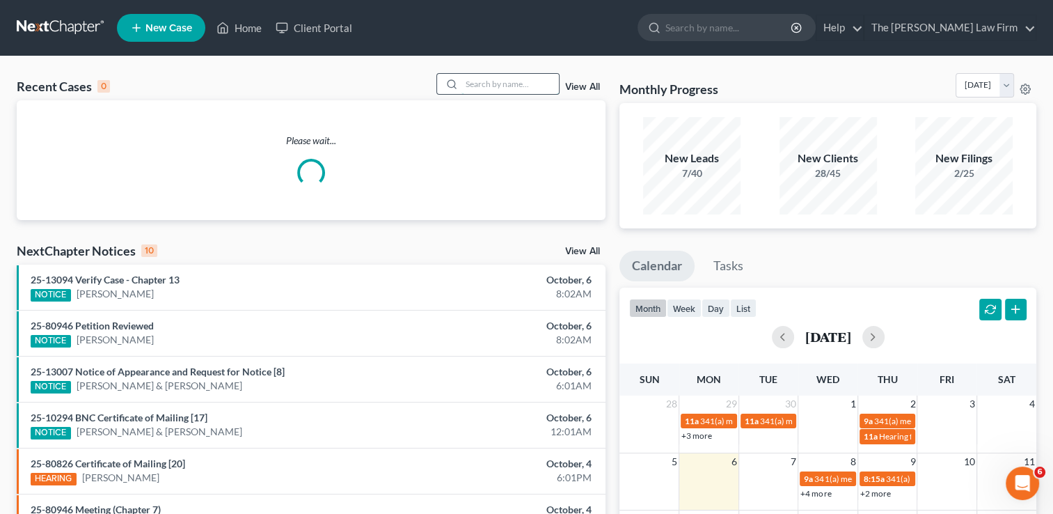
click at [496, 82] on input "search" at bounding box center [509, 84] width 97 height 20
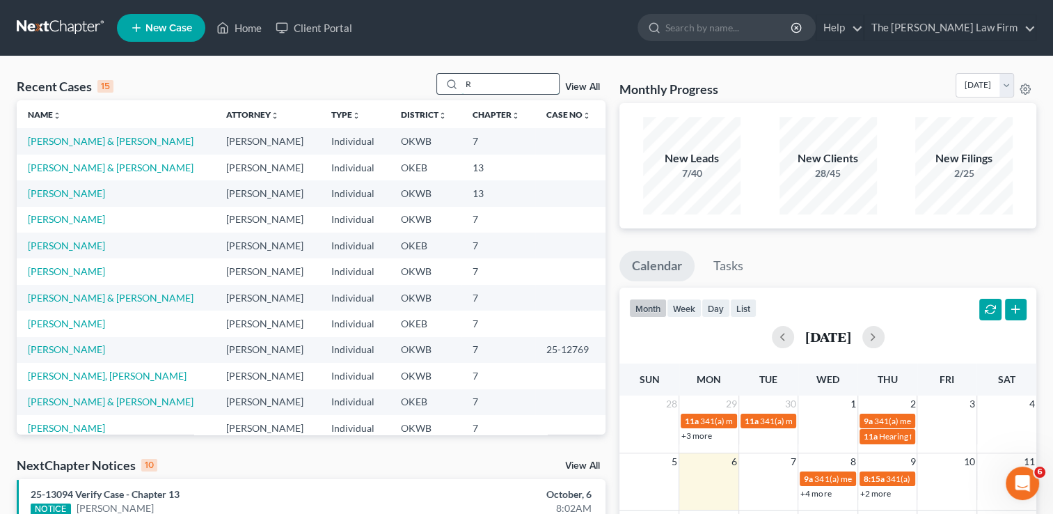
click at [502, 75] on input "R" at bounding box center [509, 84] width 97 height 20
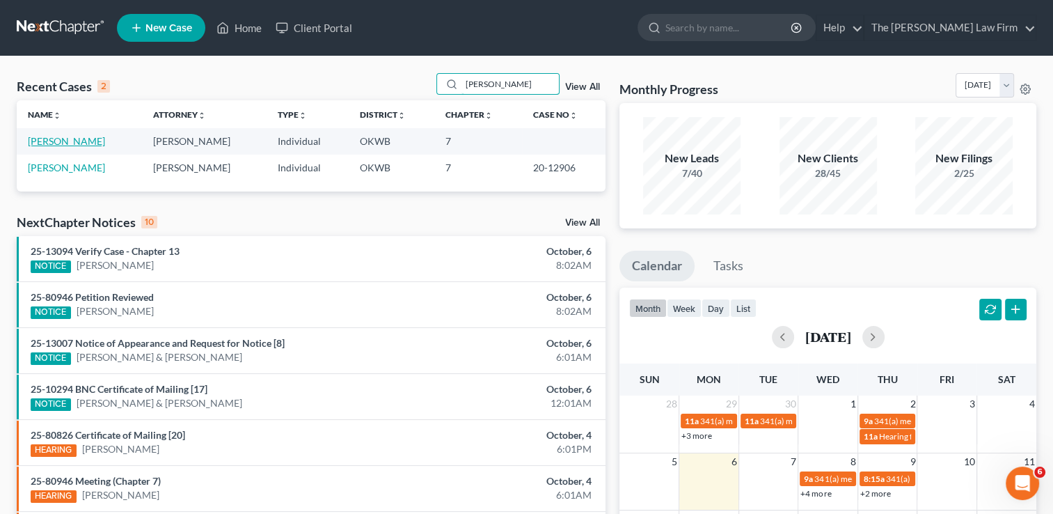
type input "Robbins"
click at [64, 143] on link "[PERSON_NAME]" at bounding box center [66, 141] width 77 height 12
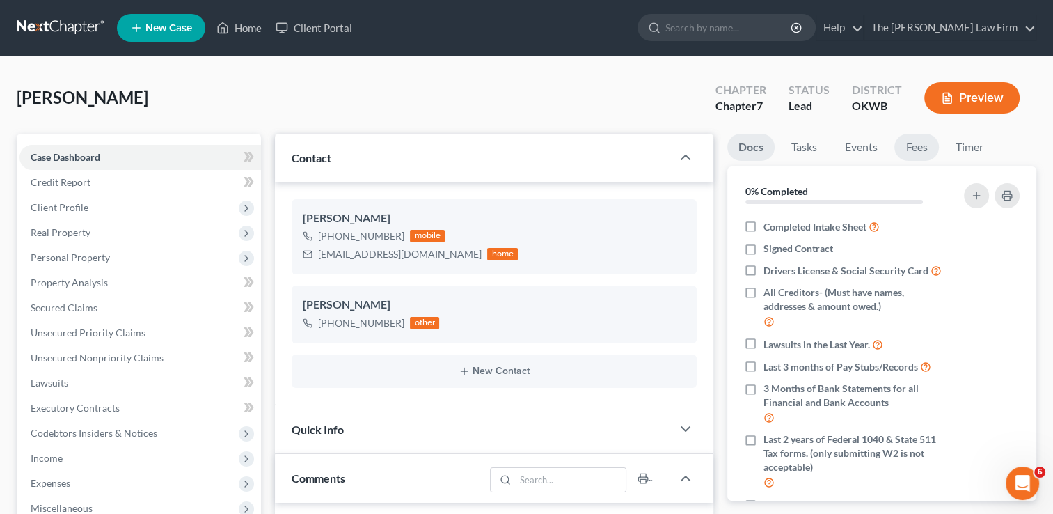
click at [910, 149] on link "Fees" at bounding box center [916, 147] width 45 height 27
click at [918, 150] on link "Fees" at bounding box center [916, 147] width 45 height 27
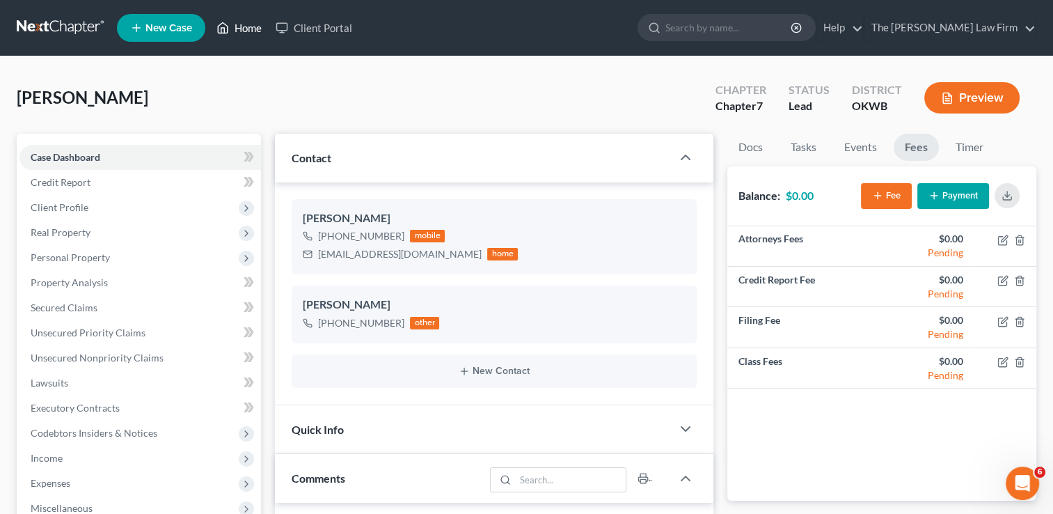
click at [248, 32] on link "Home" at bounding box center [238, 27] width 59 height 25
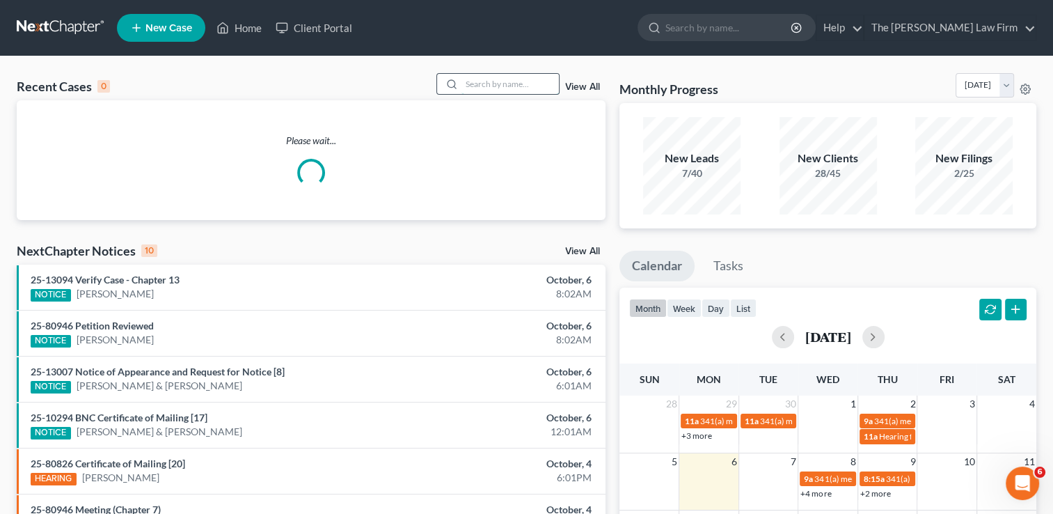
click at [525, 82] on input "search" at bounding box center [509, 84] width 97 height 20
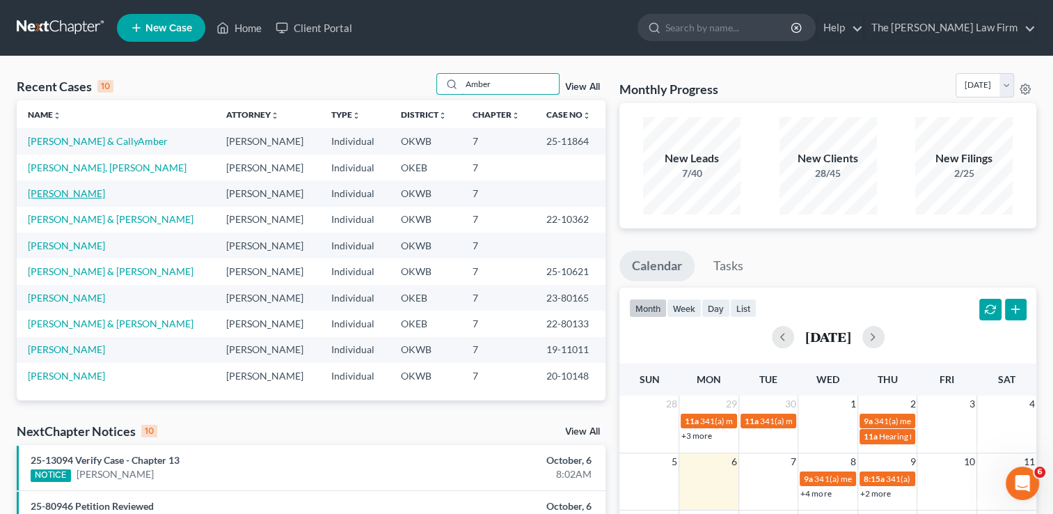
type input "Amber"
click at [81, 193] on link "[PERSON_NAME]" at bounding box center [66, 193] width 77 height 12
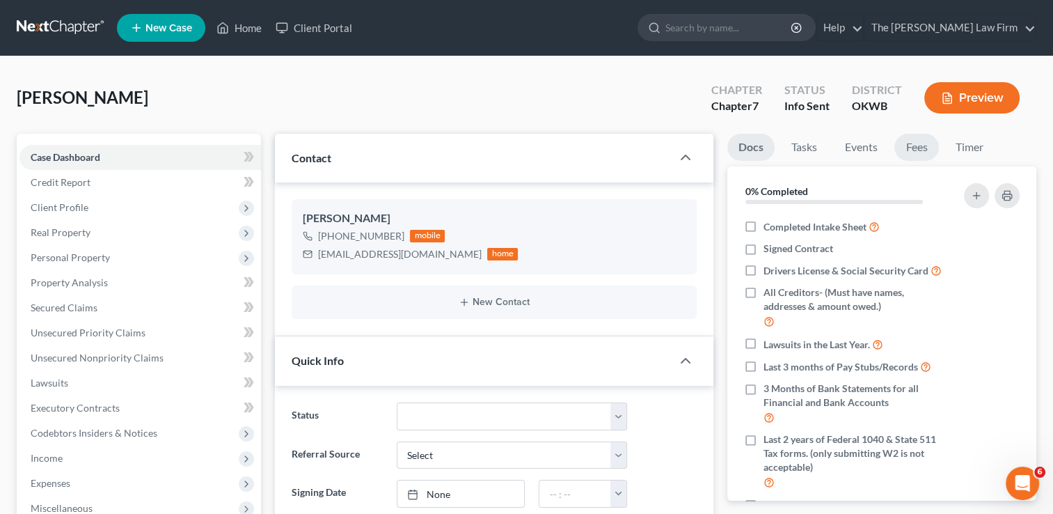
scroll to position [50, 0]
click at [915, 152] on link "Fees" at bounding box center [916, 147] width 45 height 27
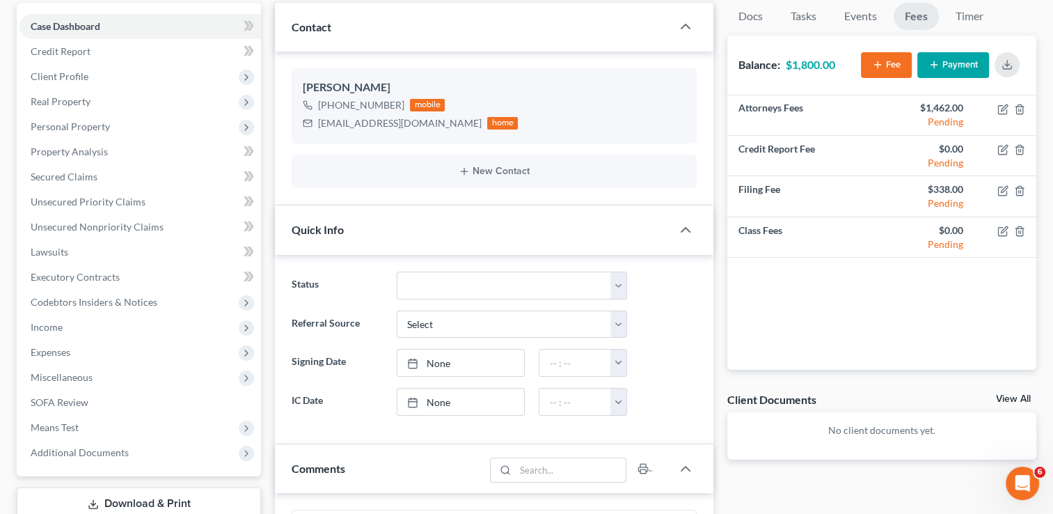
scroll to position [0, 0]
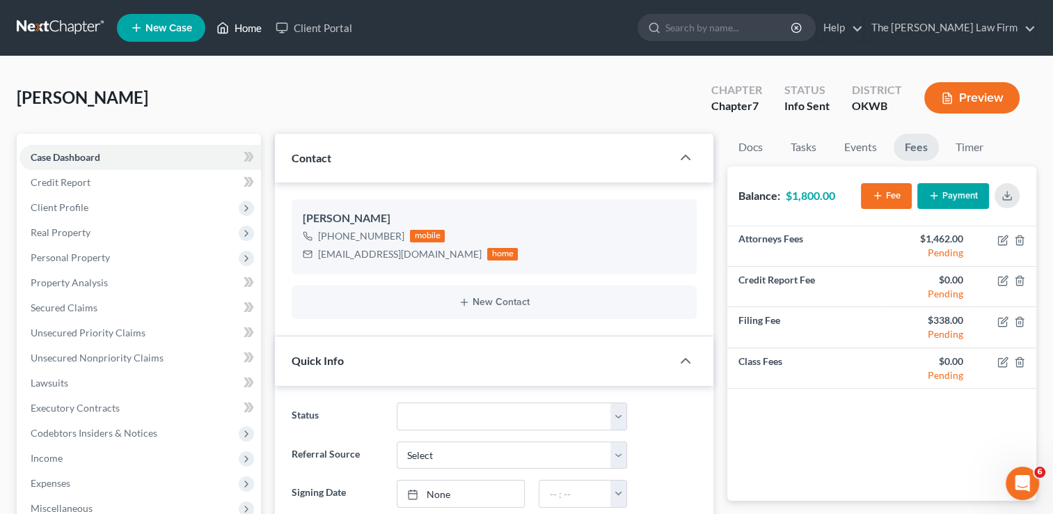
click at [264, 25] on link "Home" at bounding box center [238, 27] width 59 height 25
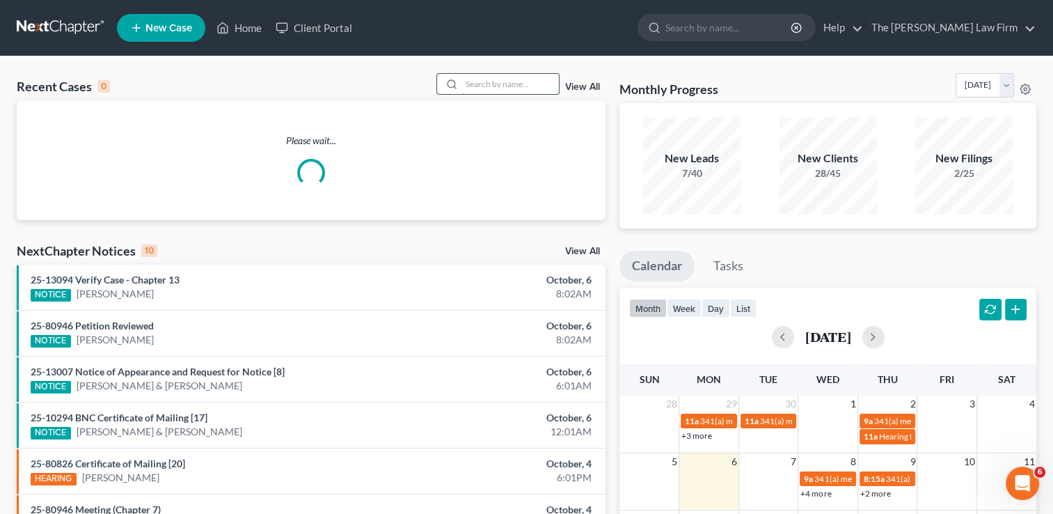
click at [533, 77] on input "search" at bounding box center [509, 84] width 97 height 20
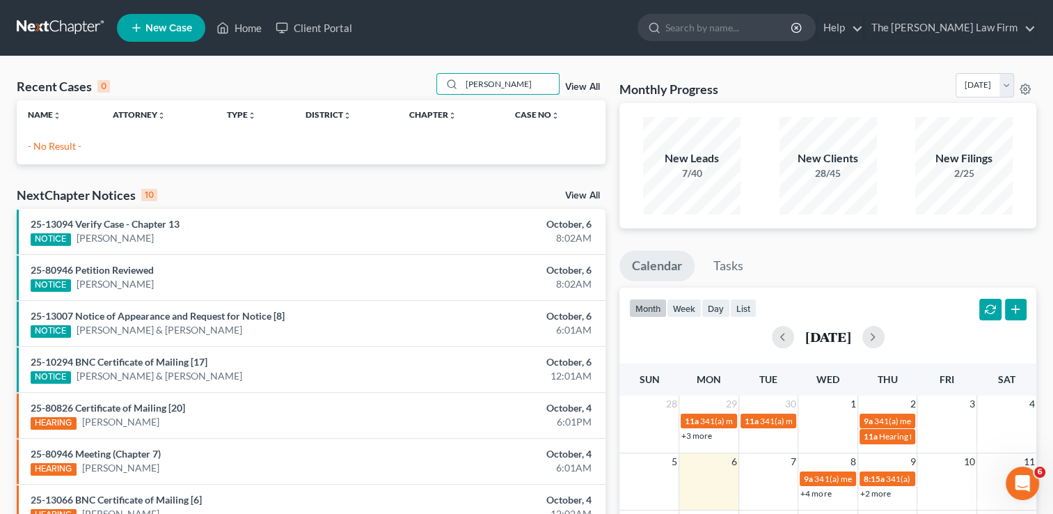
type input "J"
click at [496, 90] on input "u" at bounding box center [509, 84] width 97 height 20
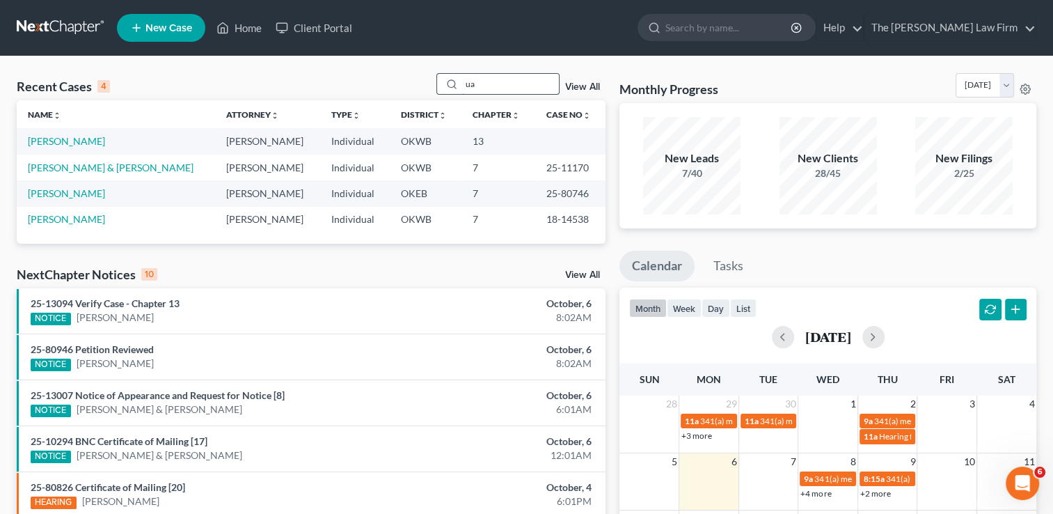
type input "u"
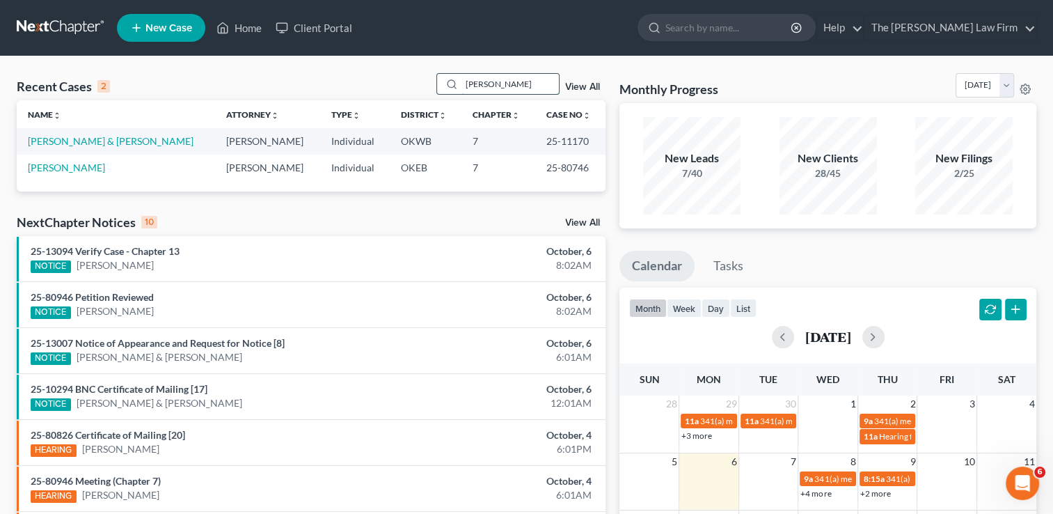
click at [507, 91] on input "Juan" at bounding box center [509, 84] width 97 height 20
type input "J"
type input "L"
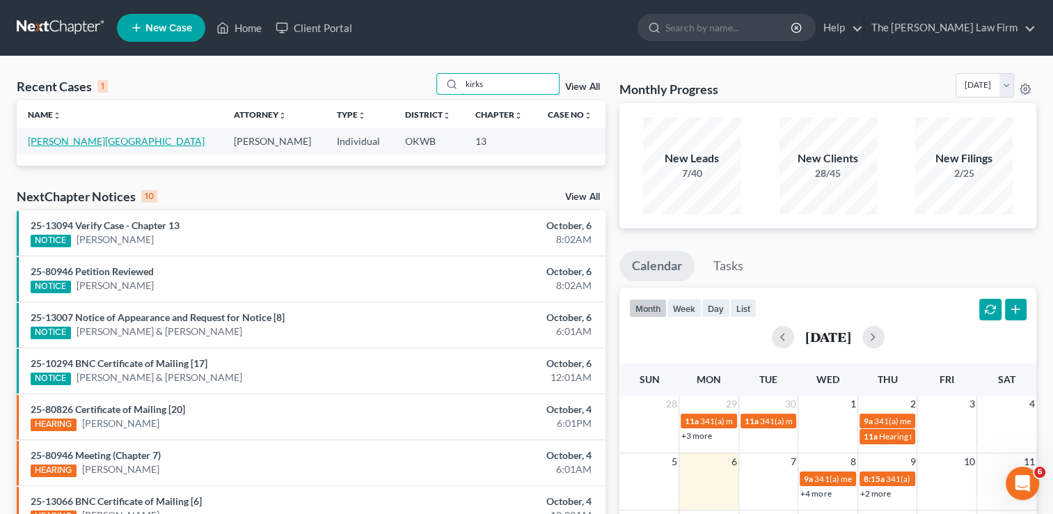
type input "kirks"
click at [83, 141] on link "[PERSON_NAME][GEOGRAPHIC_DATA]" at bounding box center [116, 141] width 177 height 12
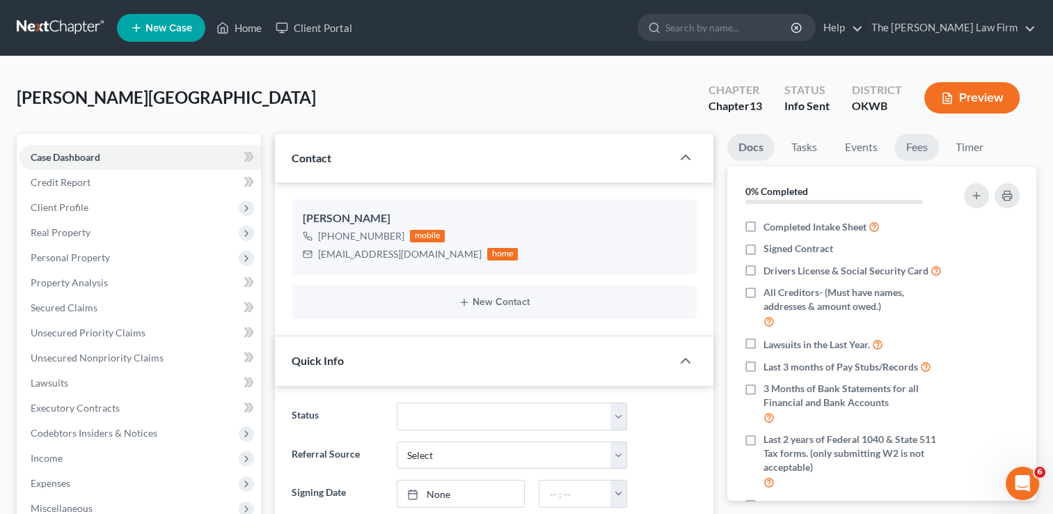
scroll to position [299, 0]
click at [914, 148] on link "Fees" at bounding box center [916, 147] width 45 height 27
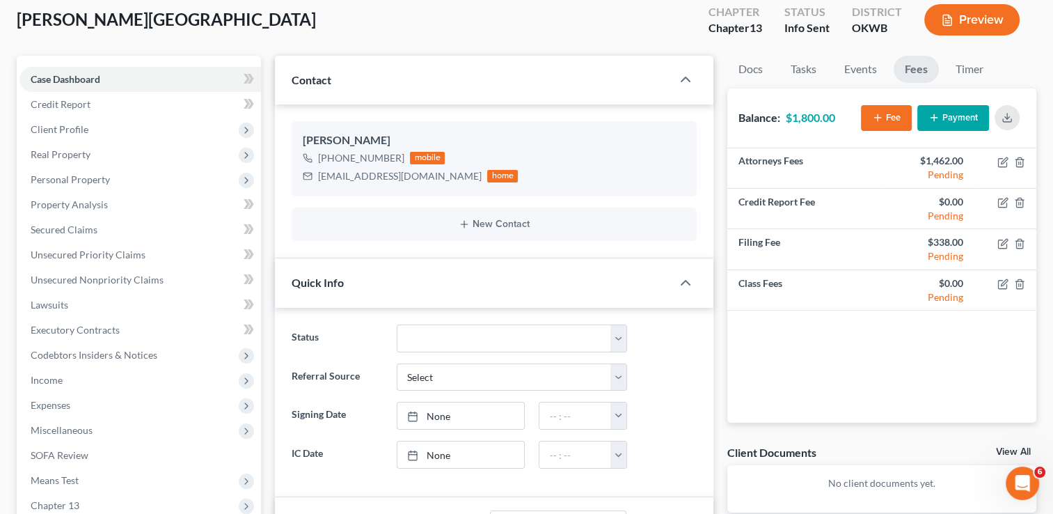
scroll to position [0, 0]
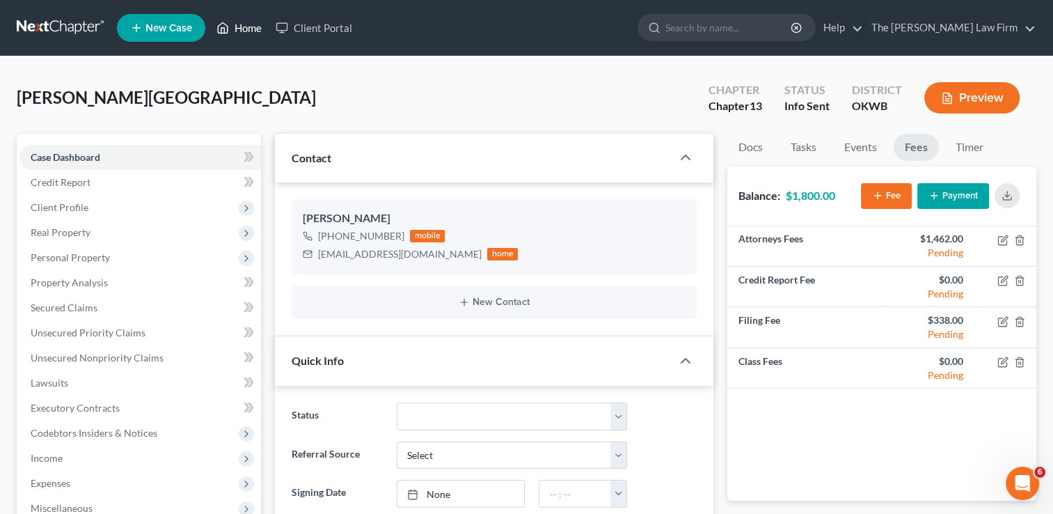
click at [253, 34] on link "Home" at bounding box center [238, 27] width 59 height 25
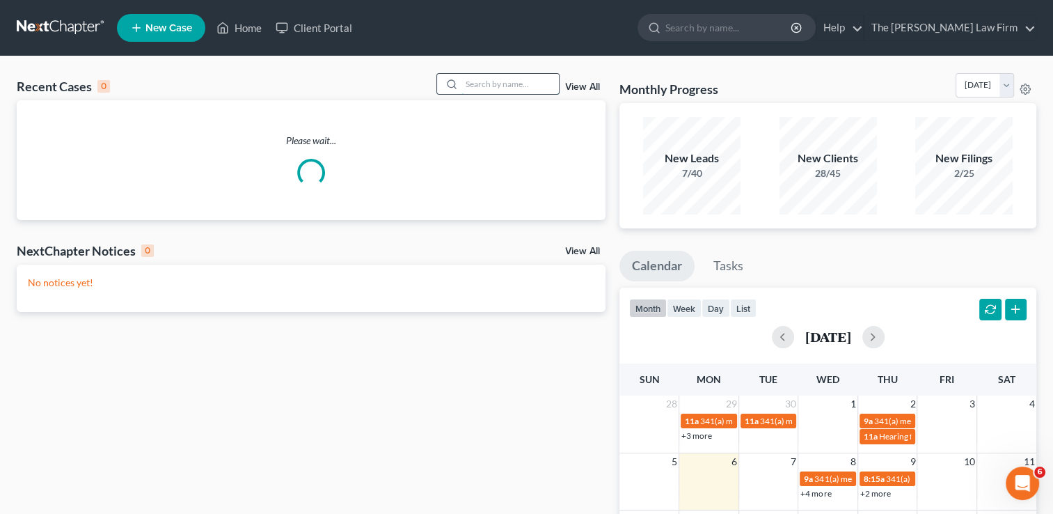
click at [500, 84] on input "search" at bounding box center [509, 84] width 97 height 20
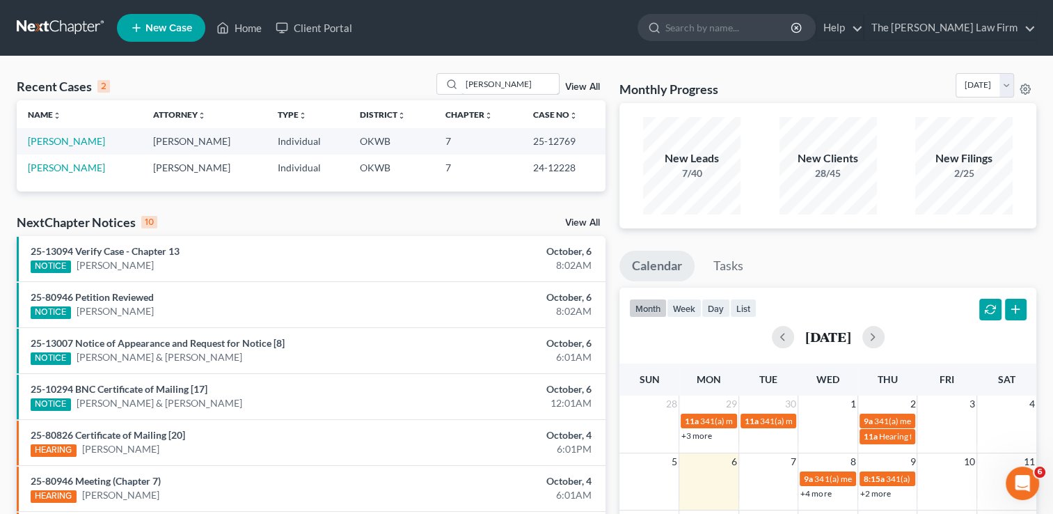
drag, startPoint x: 496, startPoint y: 82, endPoint x: 510, endPoint y: 95, distance: 19.2
click at [496, 82] on input "Baxter" at bounding box center [509, 84] width 97 height 20
type input "B"
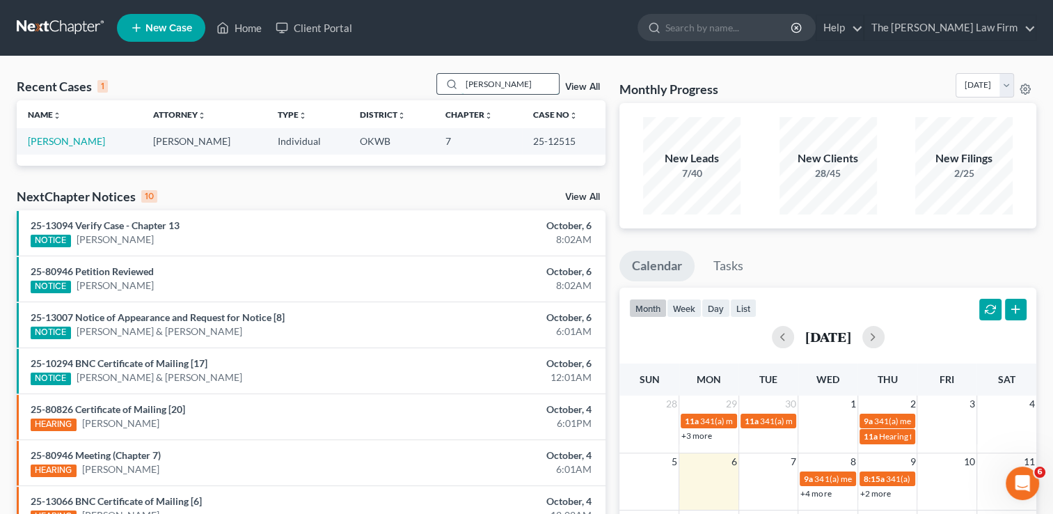
click at [526, 83] on input "Ragsdale" at bounding box center [509, 84] width 97 height 20
type input "R"
type input "Pangles"
click at [69, 143] on link "Pangle, Christine" at bounding box center [66, 141] width 77 height 12
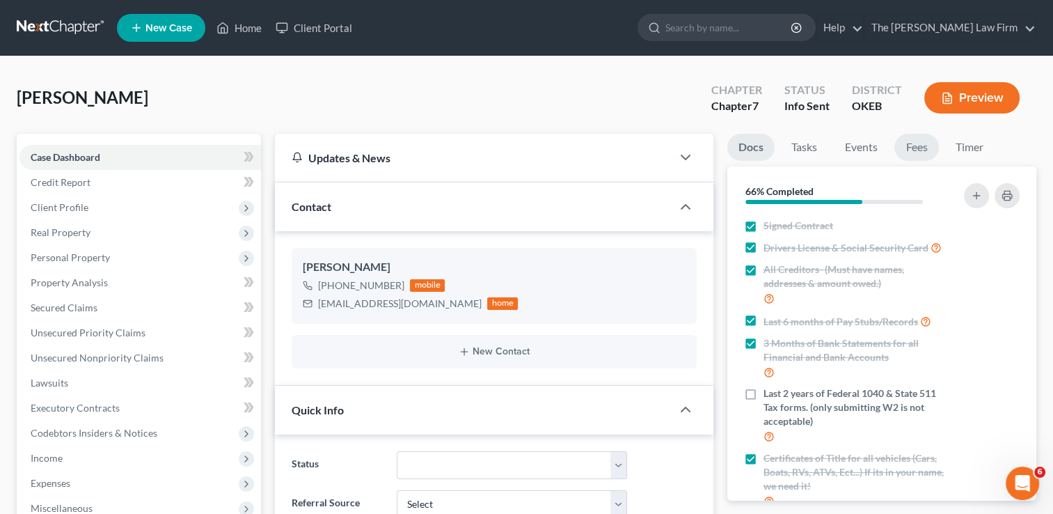
click at [931, 149] on link "Fees" at bounding box center [916, 147] width 45 height 27
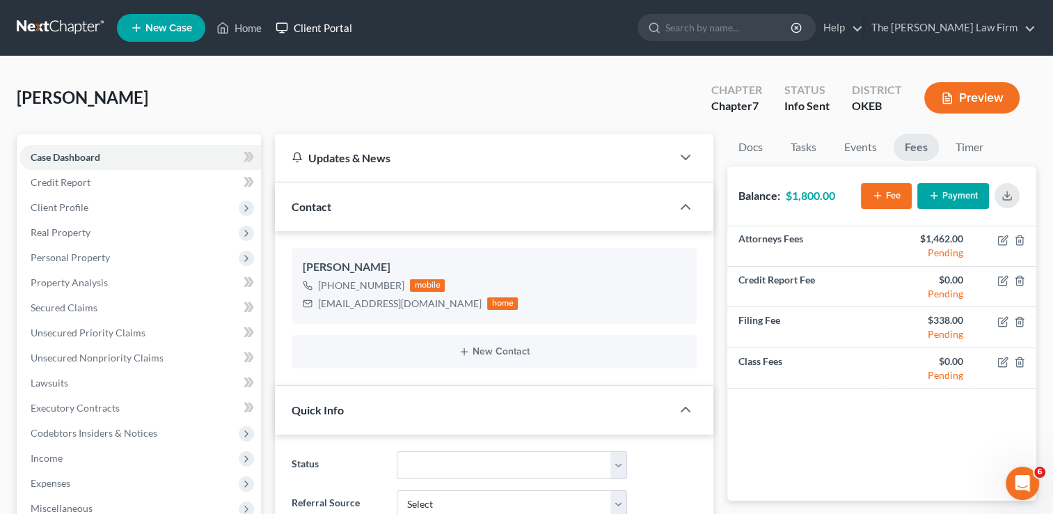
click at [273, 31] on link "Client Portal" at bounding box center [314, 27] width 90 height 25
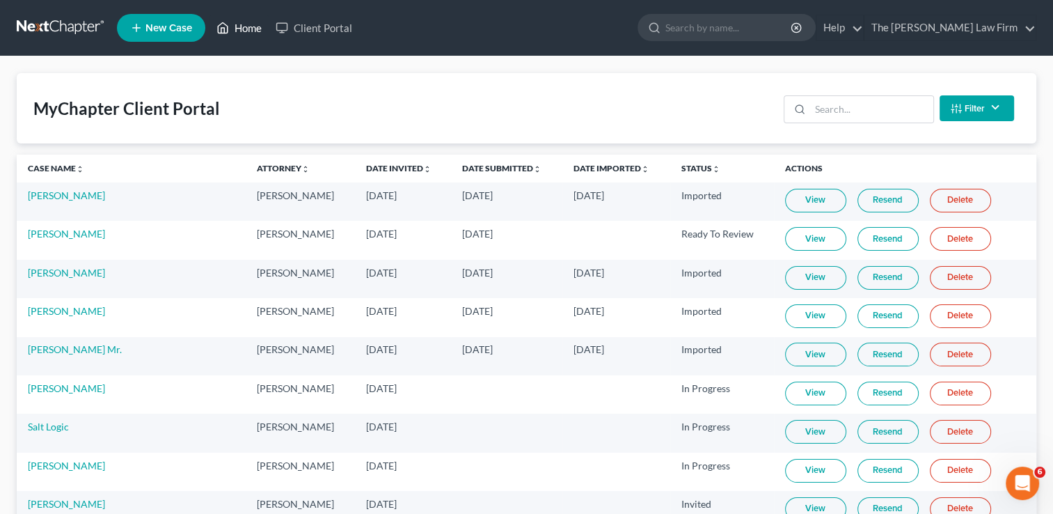
click at [248, 26] on link "Home" at bounding box center [238, 27] width 59 height 25
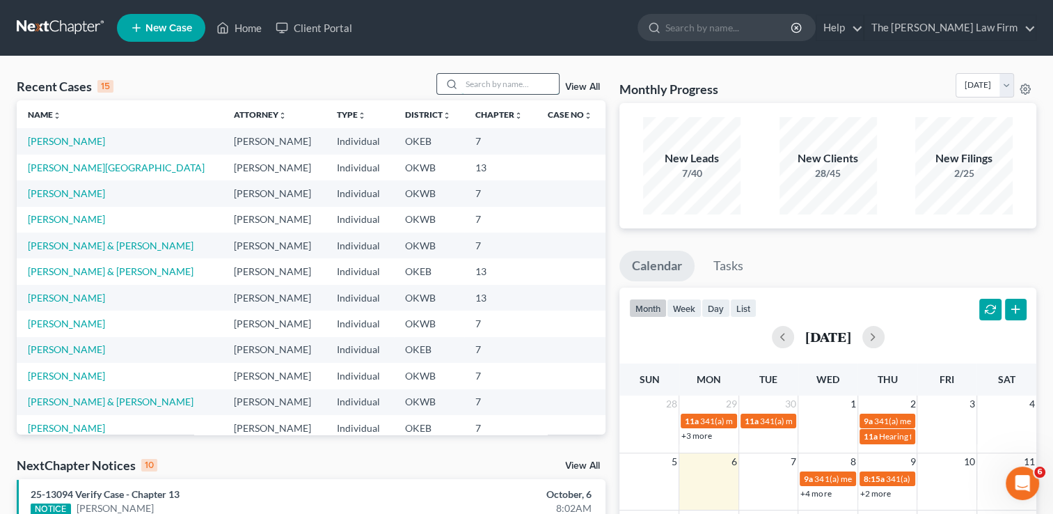
click at [522, 75] on input "search" at bounding box center [509, 84] width 97 height 20
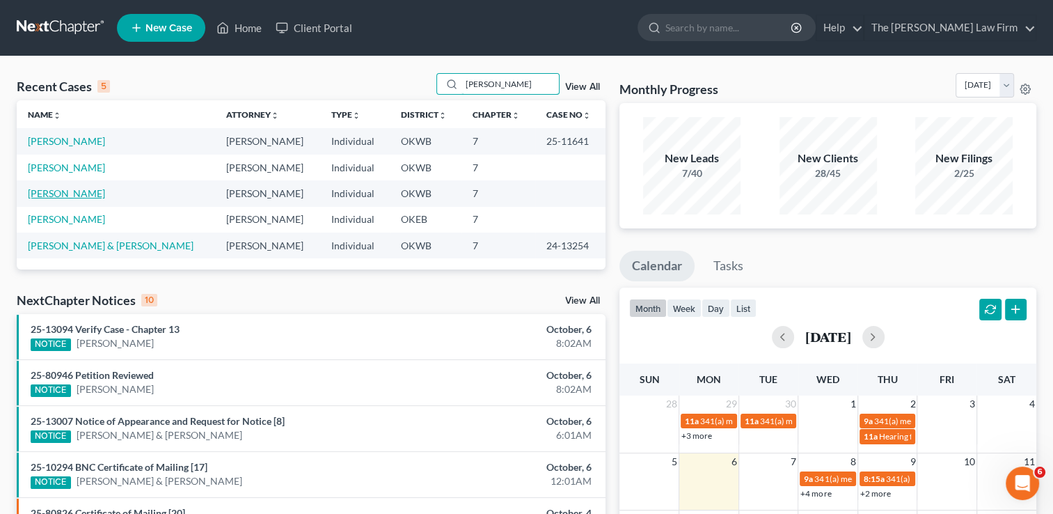
type input "[PERSON_NAME]"
click at [53, 196] on link "[PERSON_NAME]" at bounding box center [66, 193] width 77 height 12
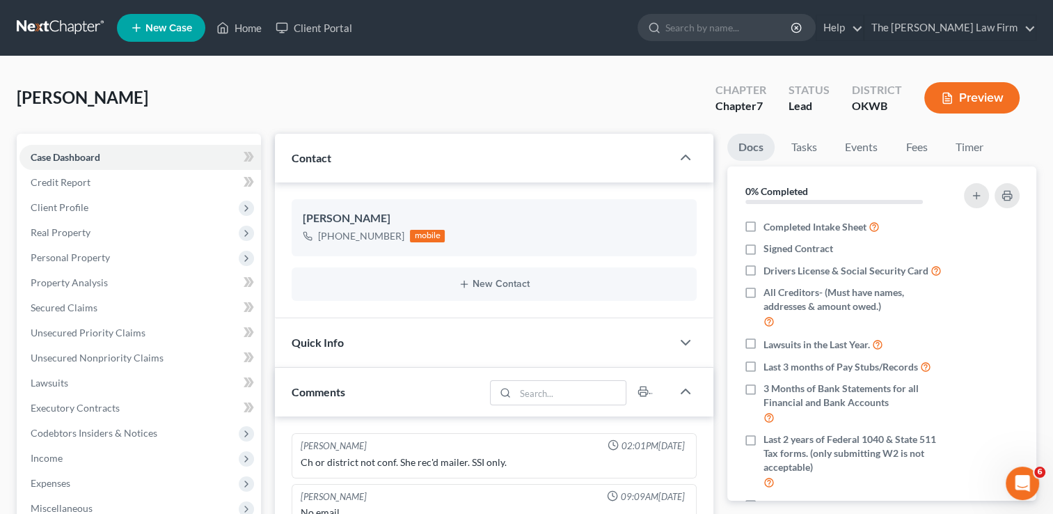
scroll to position [42, 0]
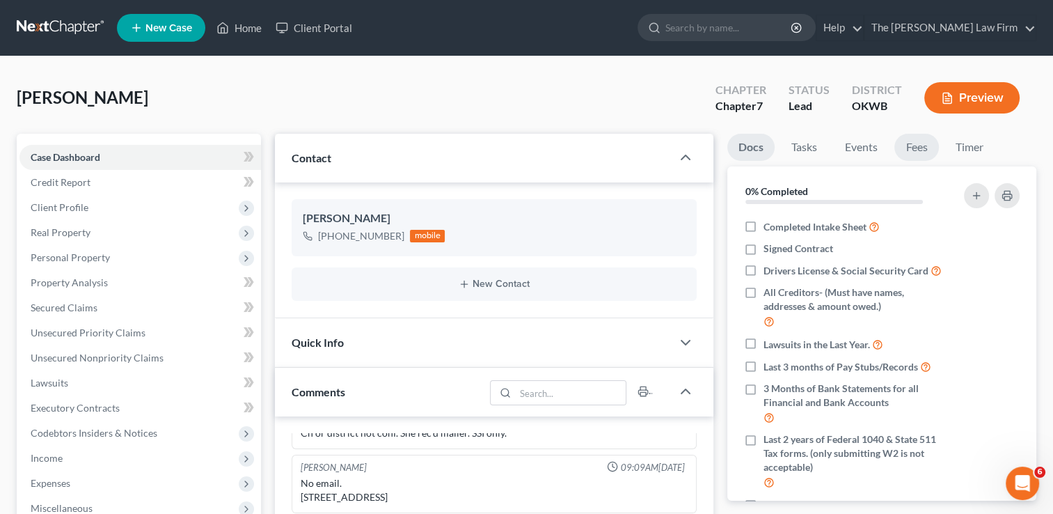
click at [915, 152] on link "Fees" at bounding box center [916, 147] width 45 height 27
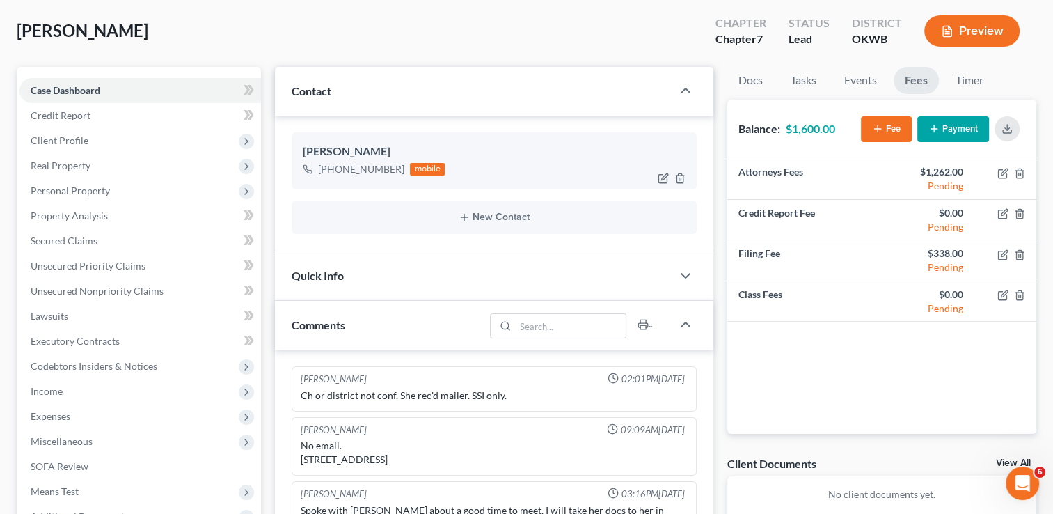
scroll to position [0, 0]
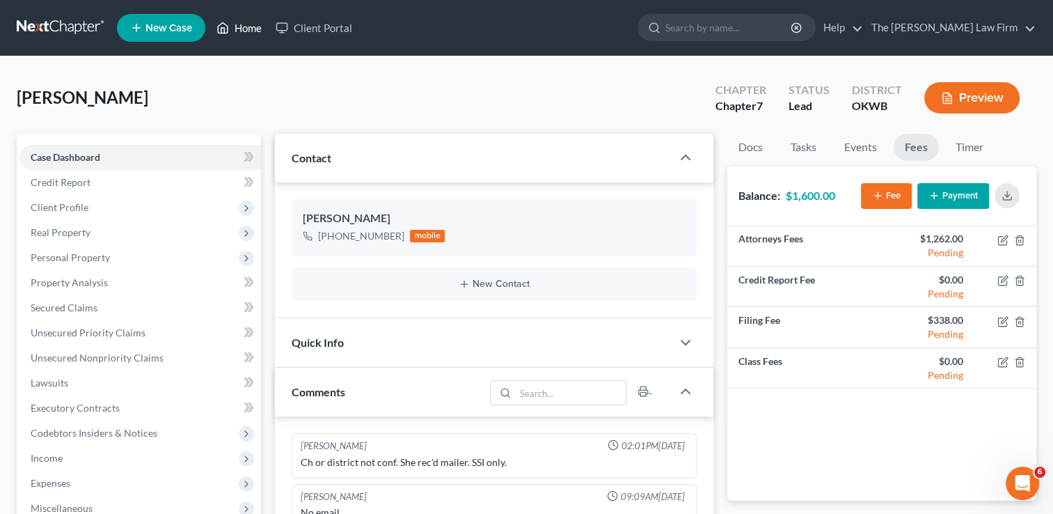
drag, startPoint x: 239, startPoint y: 35, endPoint x: 326, endPoint y: 60, distance: 90.5
click at [239, 35] on link "Home" at bounding box center [238, 27] width 59 height 25
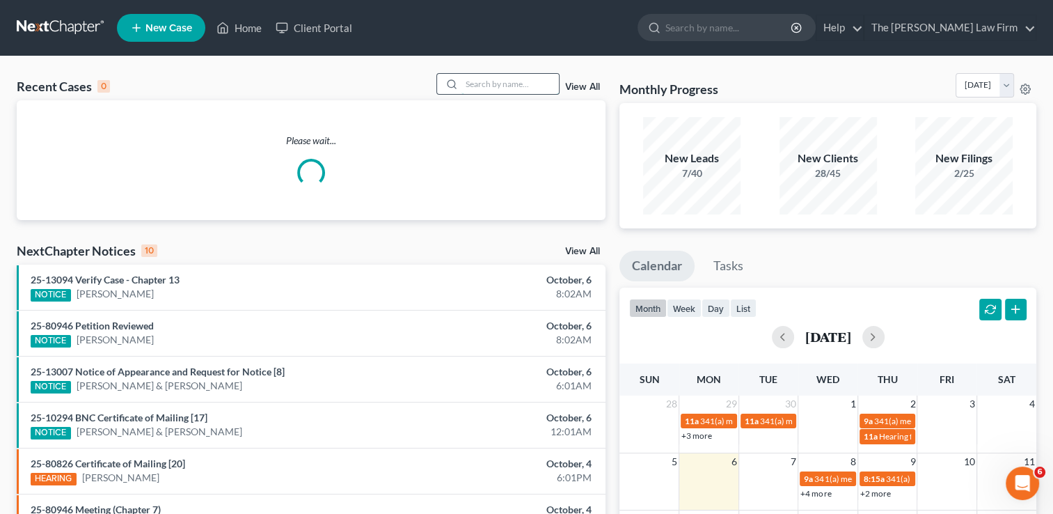
click at [537, 82] on input "search" at bounding box center [509, 84] width 97 height 20
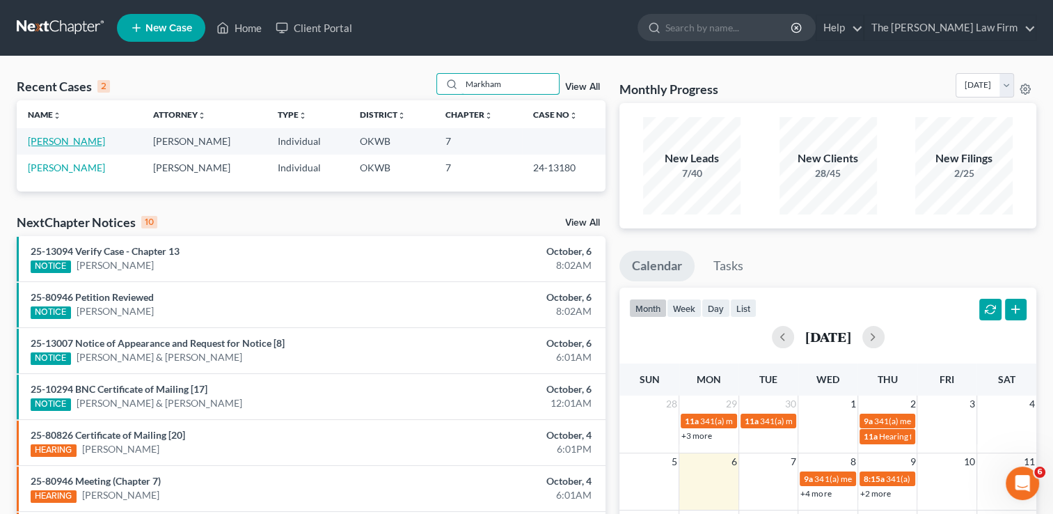
type input "Markham"
click at [90, 141] on link "[PERSON_NAME]" at bounding box center [66, 141] width 77 height 12
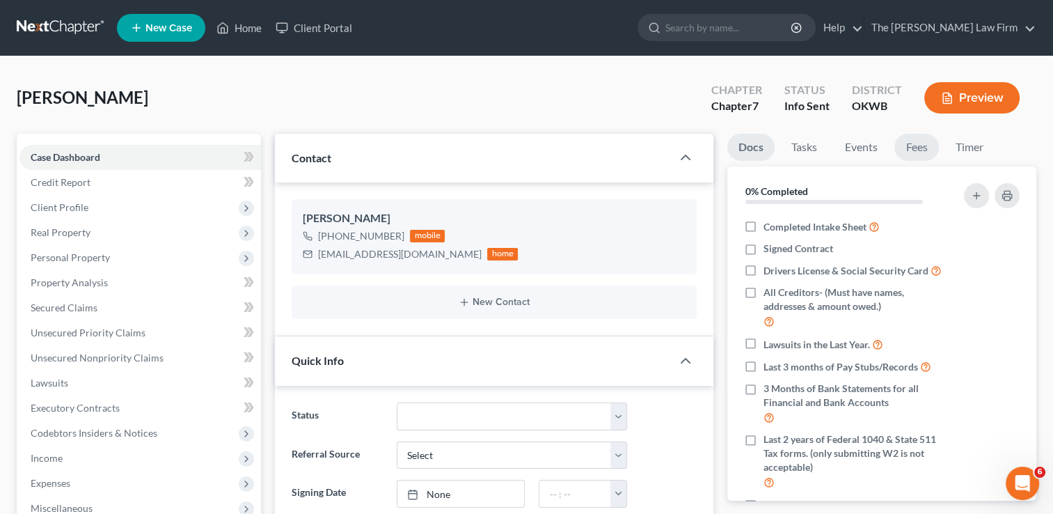
scroll to position [134, 0]
click at [924, 147] on link "Fees" at bounding box center [916, 147] width 45 height 27
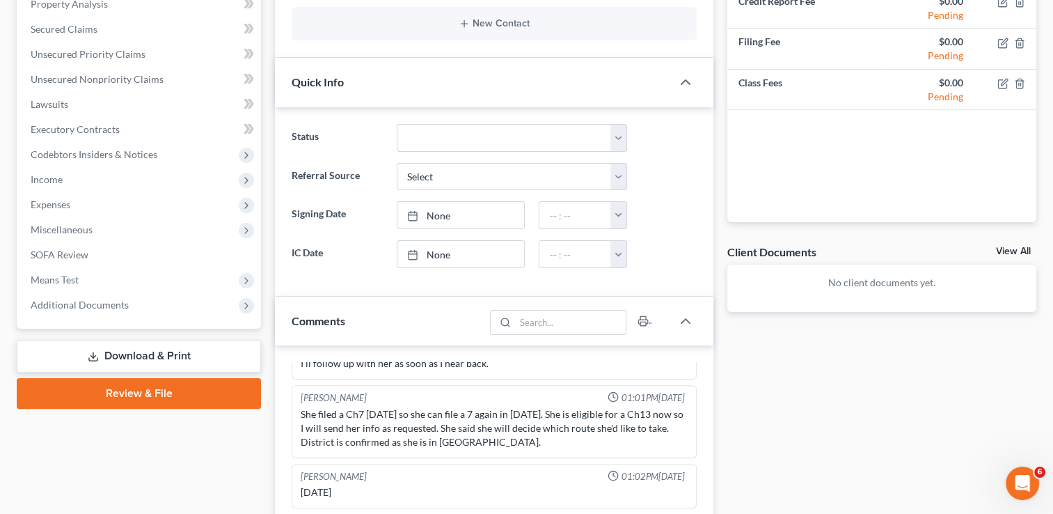
scroll to position [0, 0]
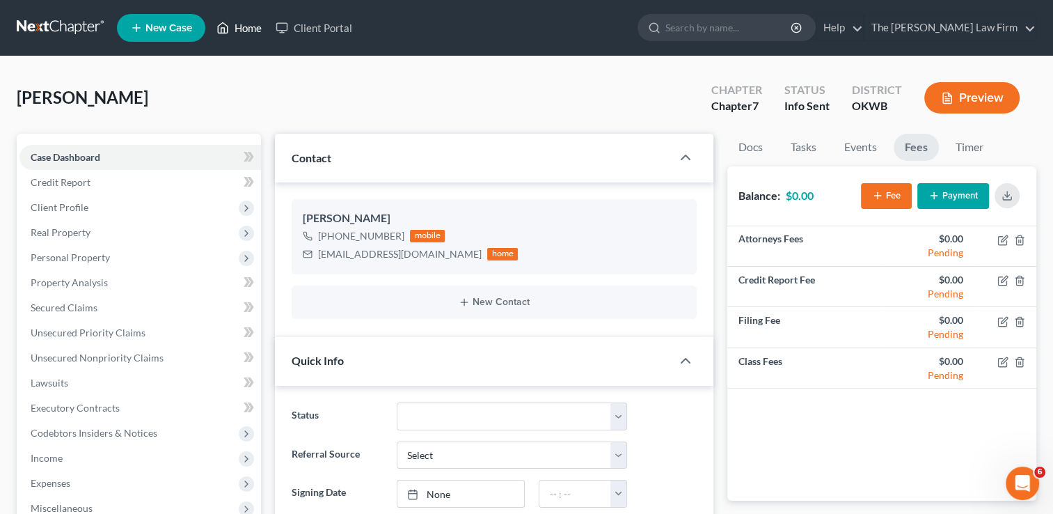
drag, startPoint x: 239, startPoint y: 32, endPoint x: 470, endPoint y: 108, distance: 243.2
click at [239, 32] on link "Home" at bounding box center [238, 27] width 59 height 25
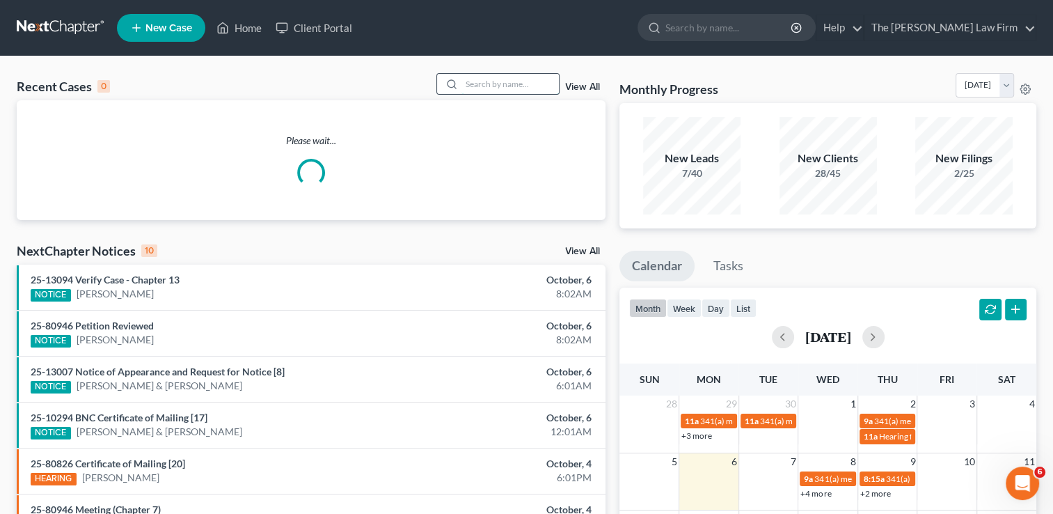
click at [512, 80] on input "search" at bounding box center [509, 84] width 97 height 20
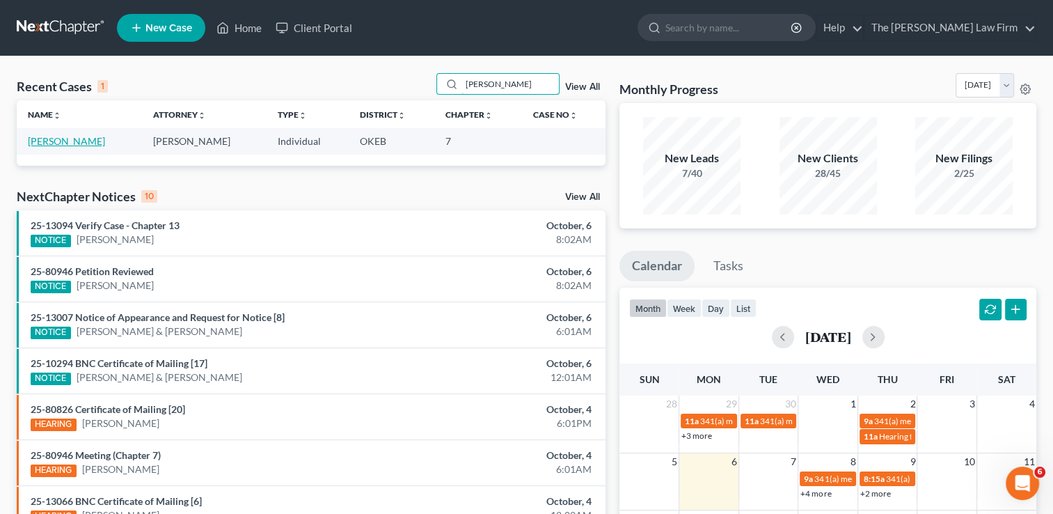
type input "Hickman"
click at [94, 139] on link "[PERSON_NAME]" at bounding box center [66, 141] width 77 height 12
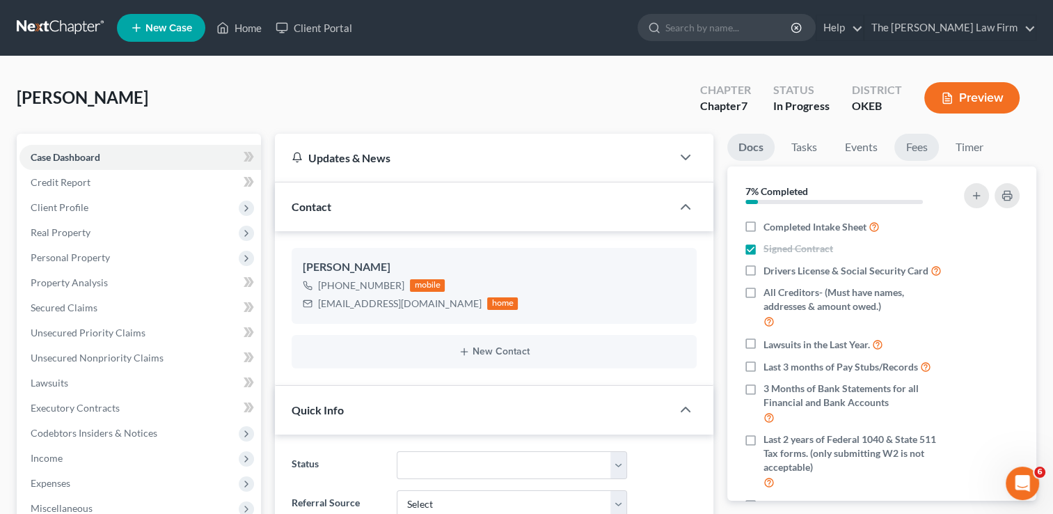
scroll to position [293, 0]
click at [927, 148] on link "Fees" at bounding box center [916, 147] width 45 height 27
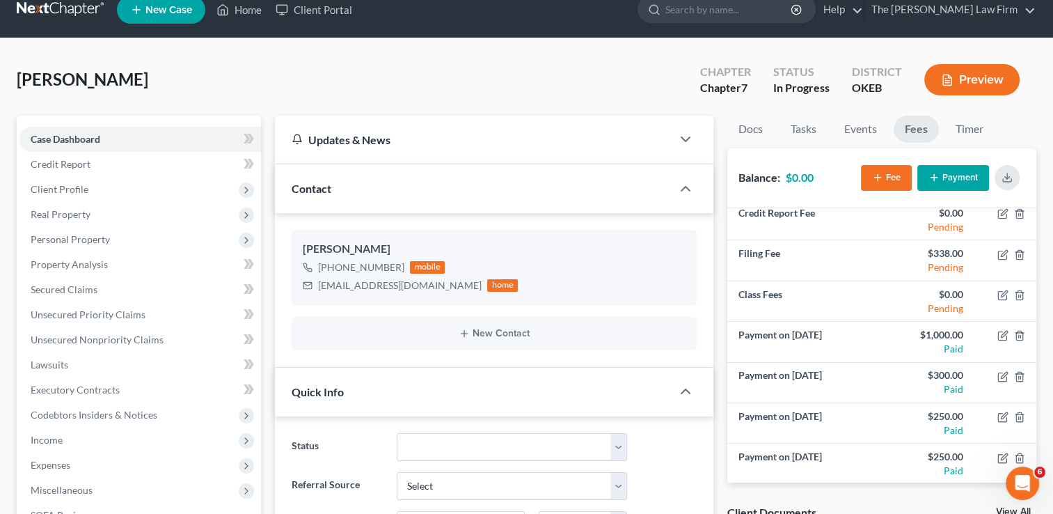
scroll to position [0, 0]
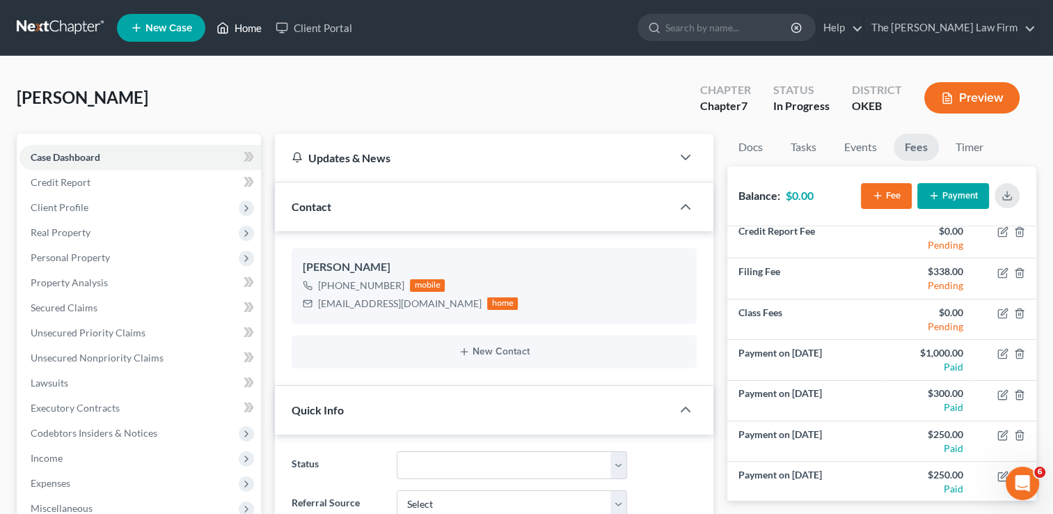
drag, startPoint x: 248, startPoint y: 31, endPoint x: 335, endPoint y: 65, distance: 93.8
click at [248, 31] on link "Home" at bounding box center [238, 27] width 59 height 25
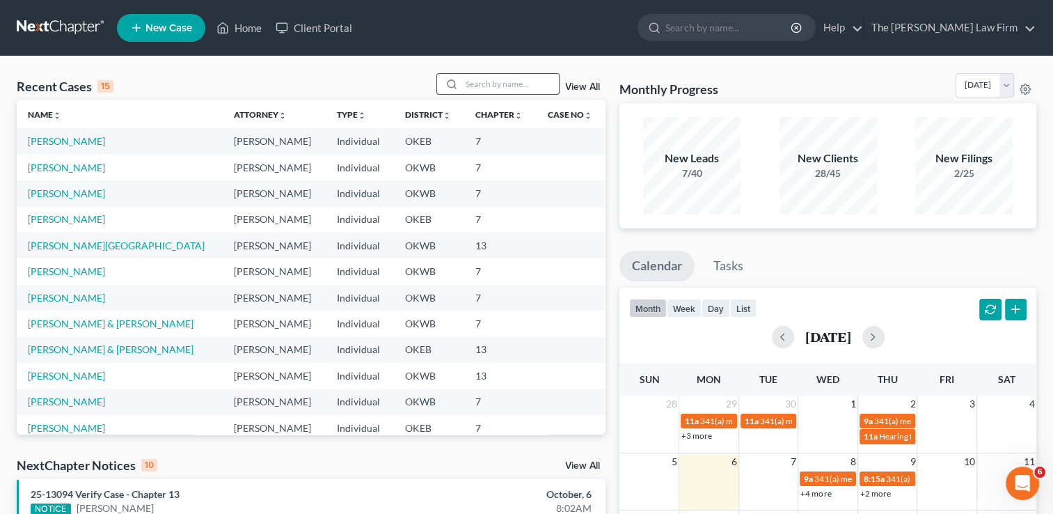
click at [525, 82] on input "search" at bounding box center [509, 84] width 97 height 20
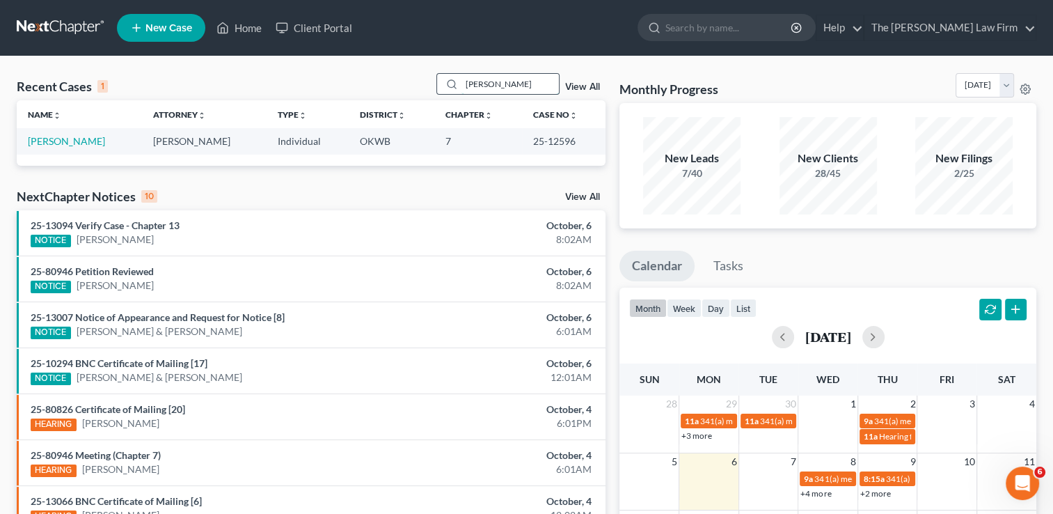
click at [525, 80] on input "Whalen" at bounding box center [509, 84] width 97 height 20
type input "W"
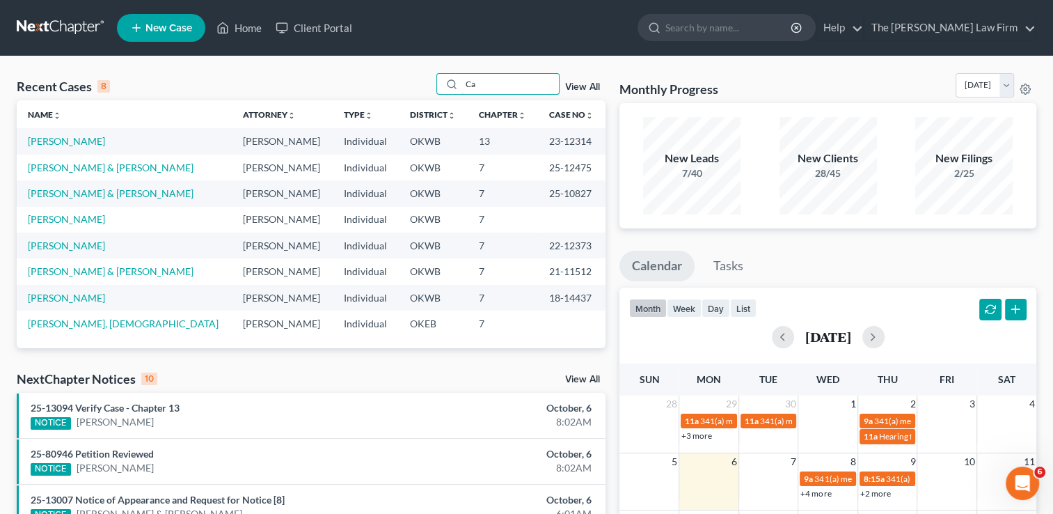
type input "C"
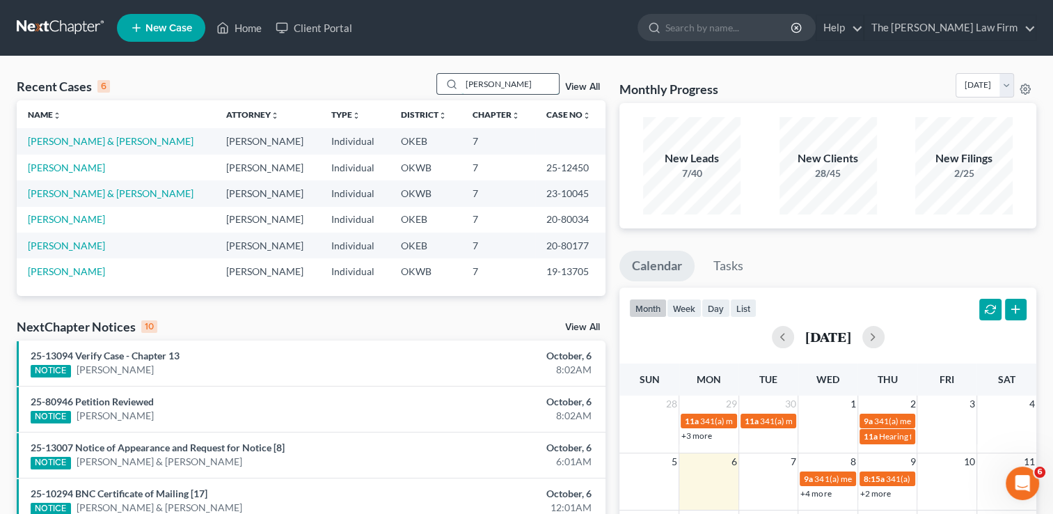
click at [509, 84] on input "Cynthia" at bounding box center [509, 84] width 97 height 20
type input "C"
type input "w"
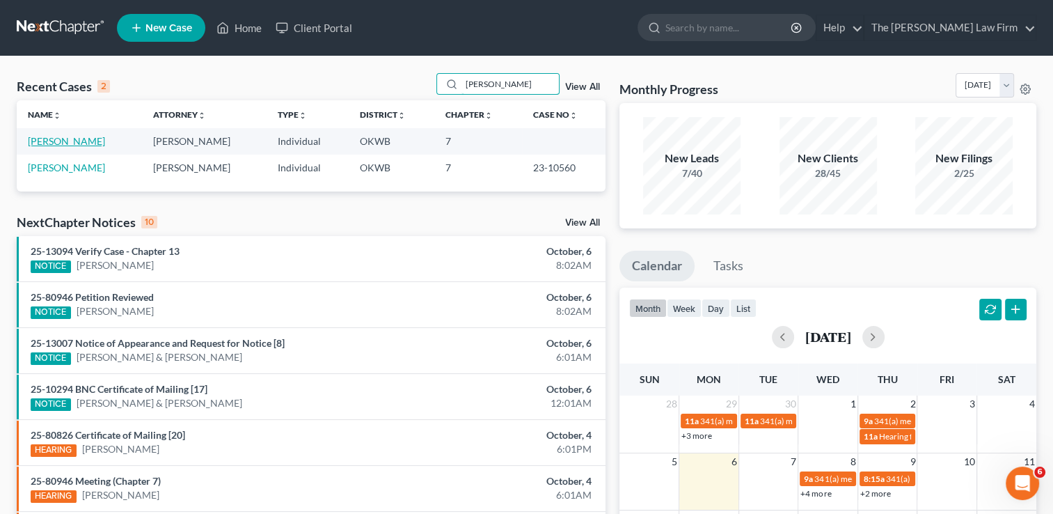
type input "eddie"
click at [54, 141] on link "White, Eddie" at bounding box center [66, 141] width 77 height 12
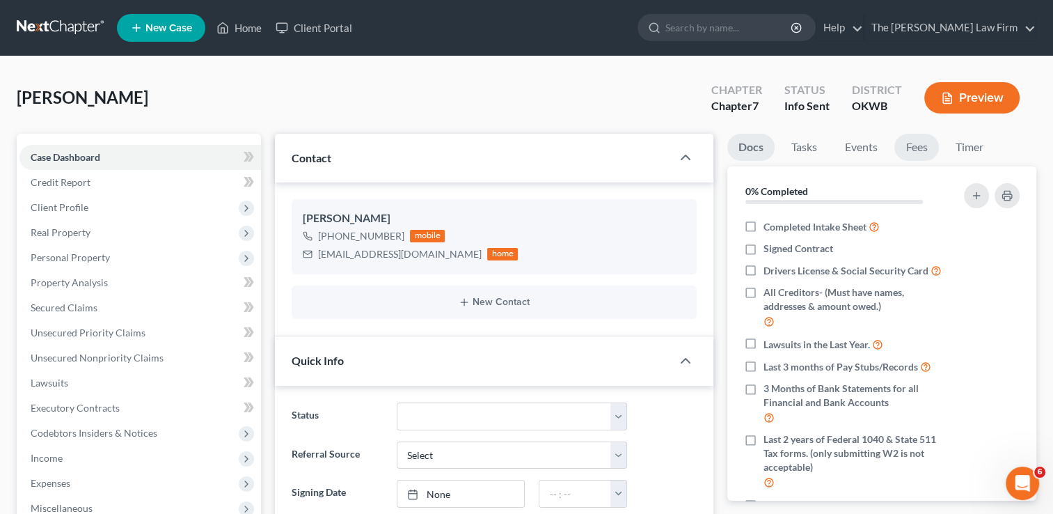
click at [914, 149] on link "Fees" at bounding box center [916, 147] width 45 height 27
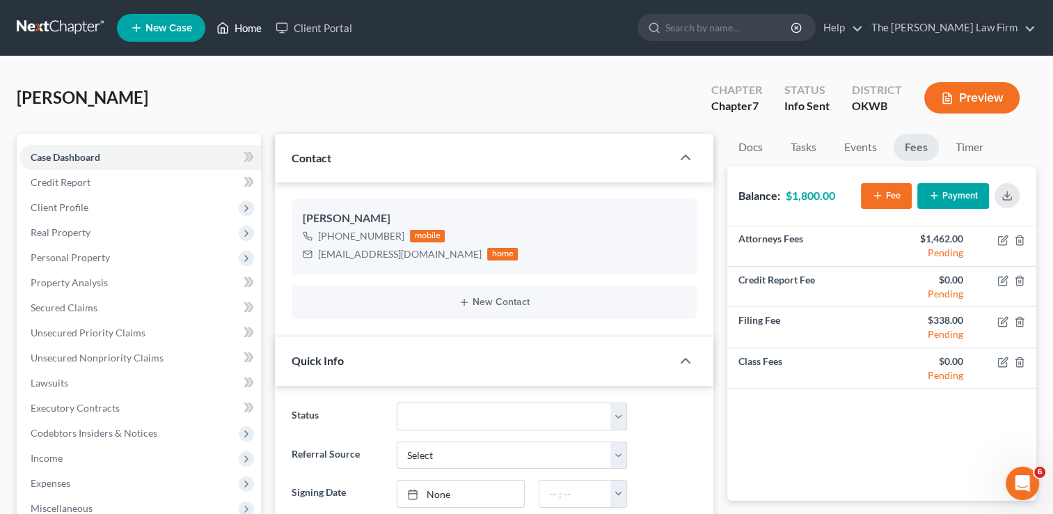
drag, startPoint x: 248, startPoint y: 28, endPoint x: 394, endPoint y: 68, distance: 151.0
click at [248, 28] on link "Home" at bounding box center [238, 27] width 59 height 25
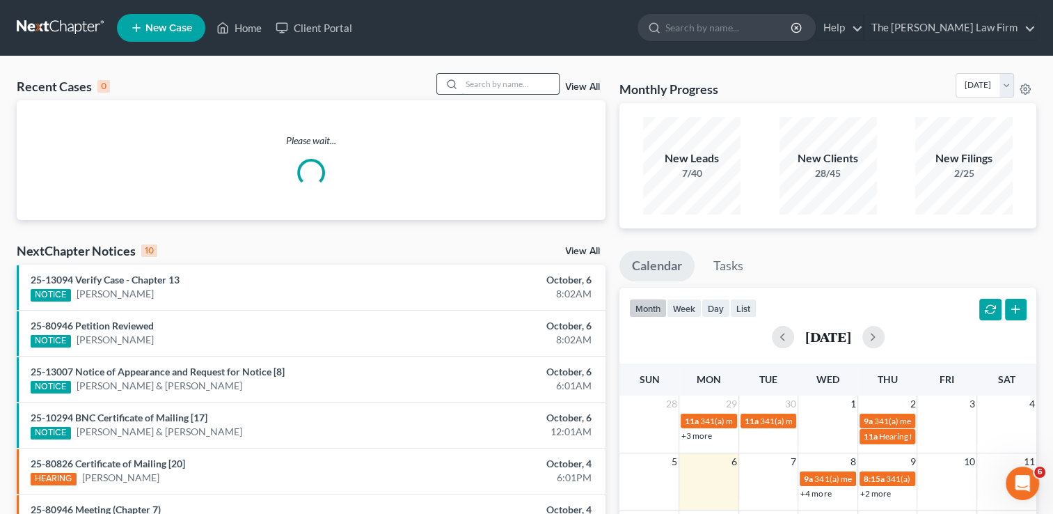
click at [480, 79] on input "search" at bounding box center [509, 84] width 97 height 20
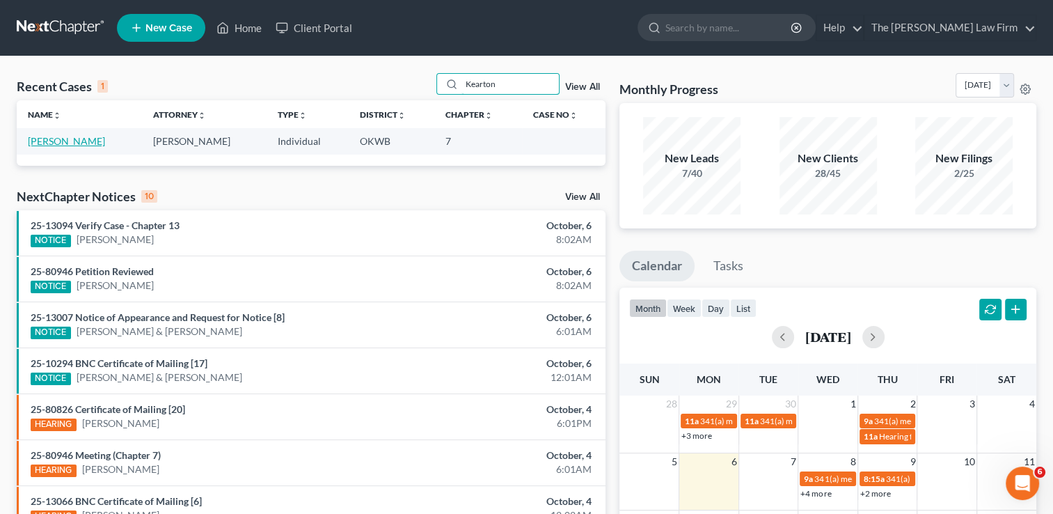
type input "Kearton"
click at [88, 143] on link "[PERSON_NAME]" at bounding box center [66, 141] width 77 height 12
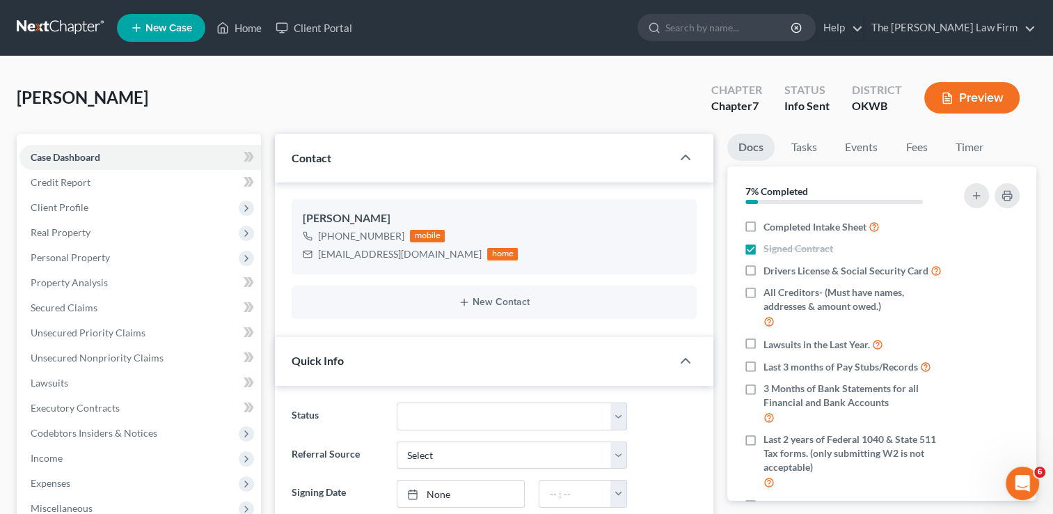
scroll to position [22, 0]
click at [921, 149] on link "Fees" at bounding box center [916, 147] width 45 height 27
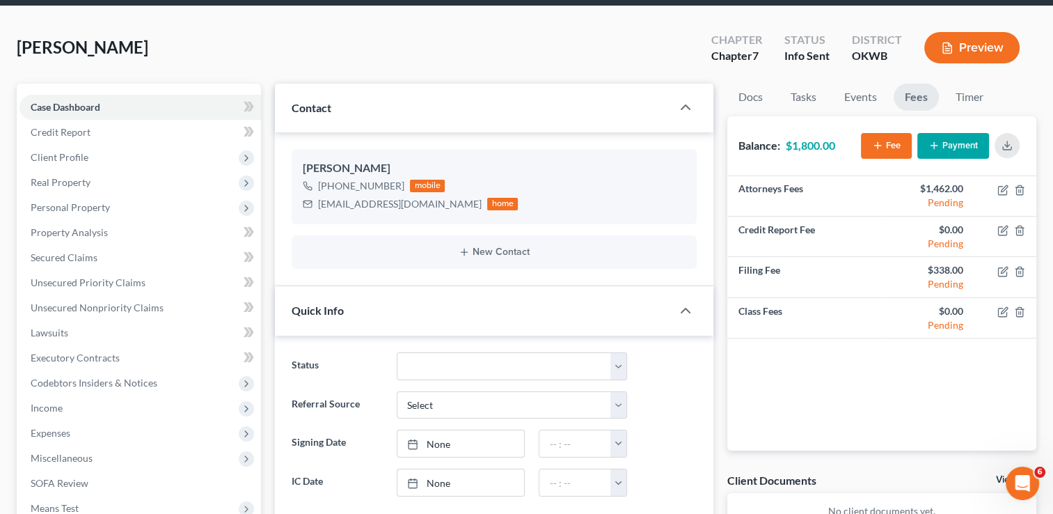
scroll to position [0, 0]
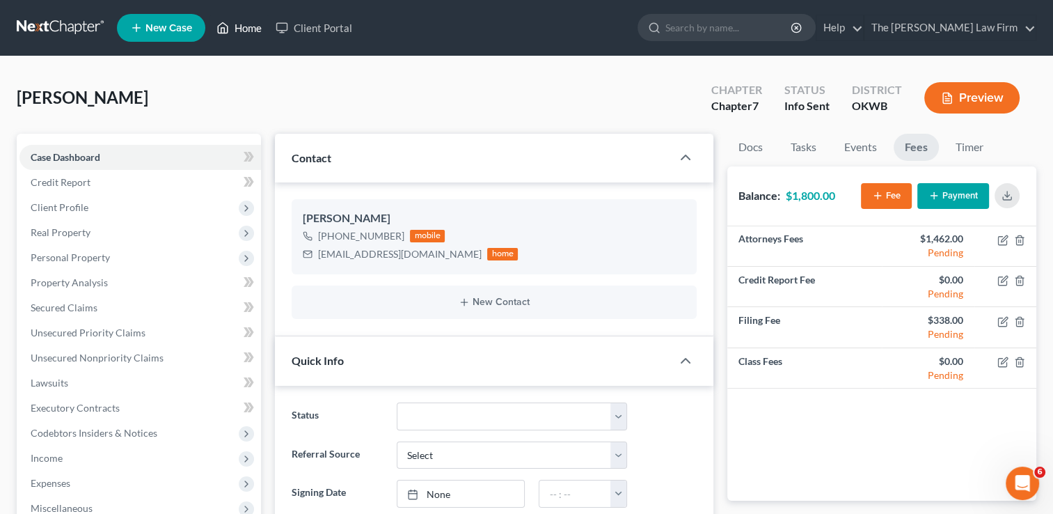
drag, startPoint x: 254, startPoint y: 24, endPoint x: 258, endPoint y: 49, distance: 25.3
click at [254, 24] on link "Home" at bounding box center [238, 27] width 59 height 25
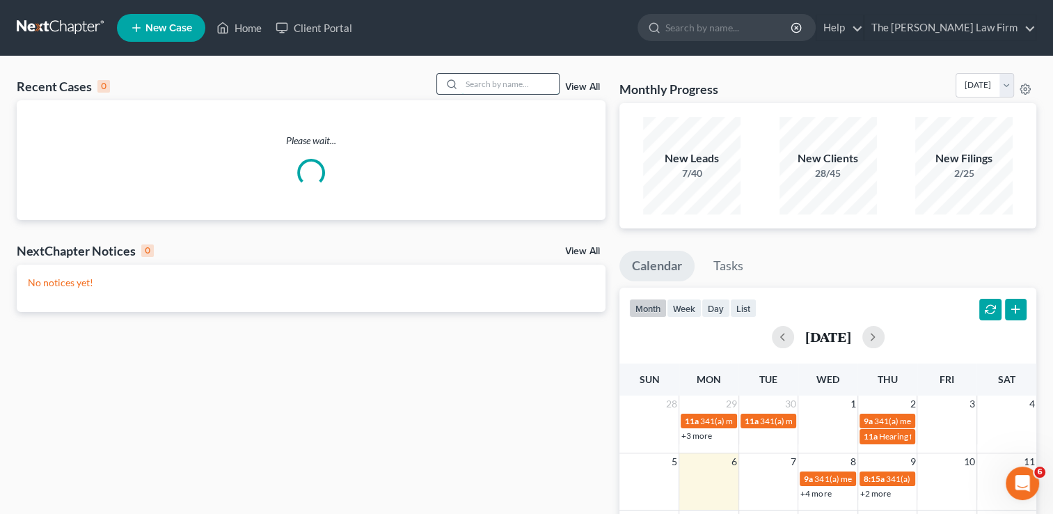
click at [517, 80] on input "search" at bounding box center [509, 84] width 97 height 20
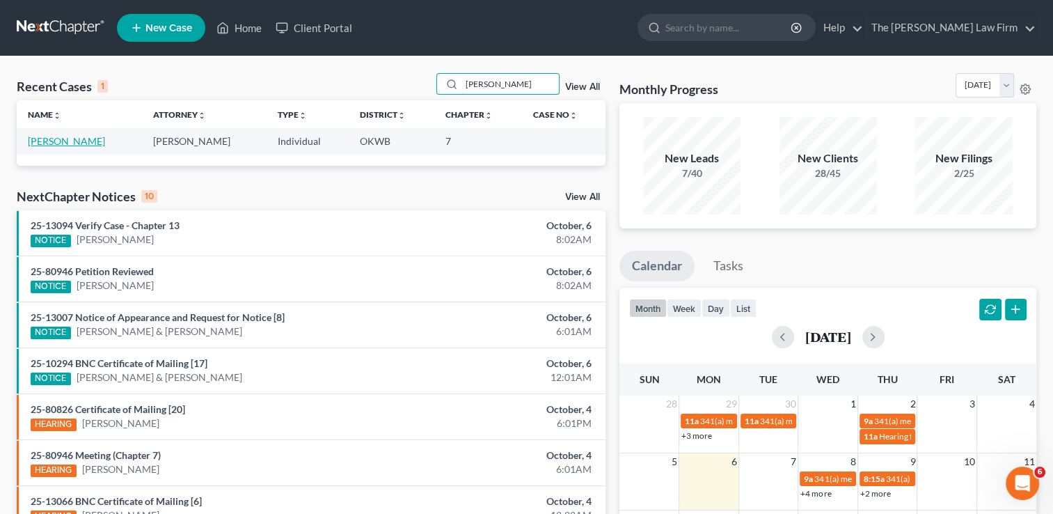
type input "Vazquez"
click at [64, 138] on link "[PERSON_NAME]" at bounding box center [66, 141] width 77 height 12
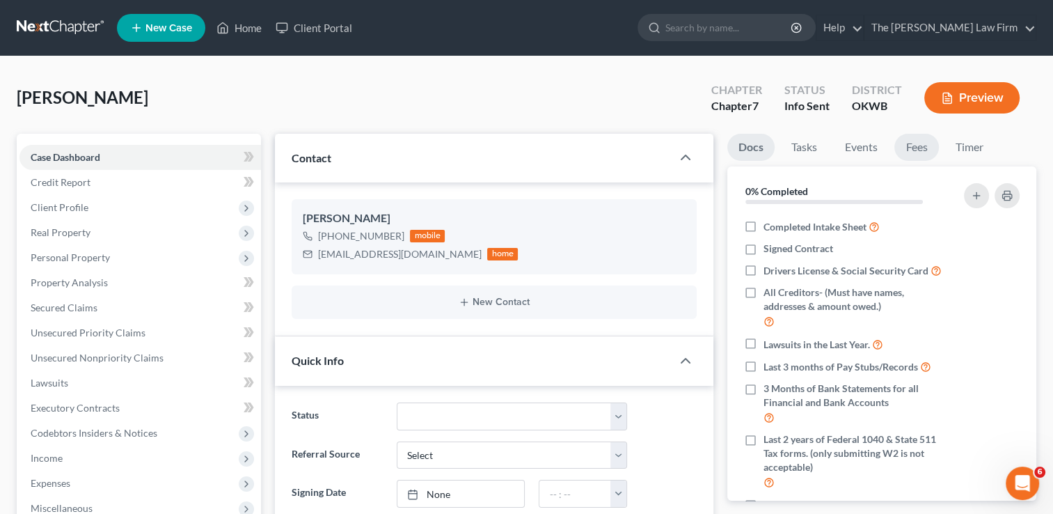
click at [913, 147] on link "Fees" at bounding box center [916, 147] width 45 height 27
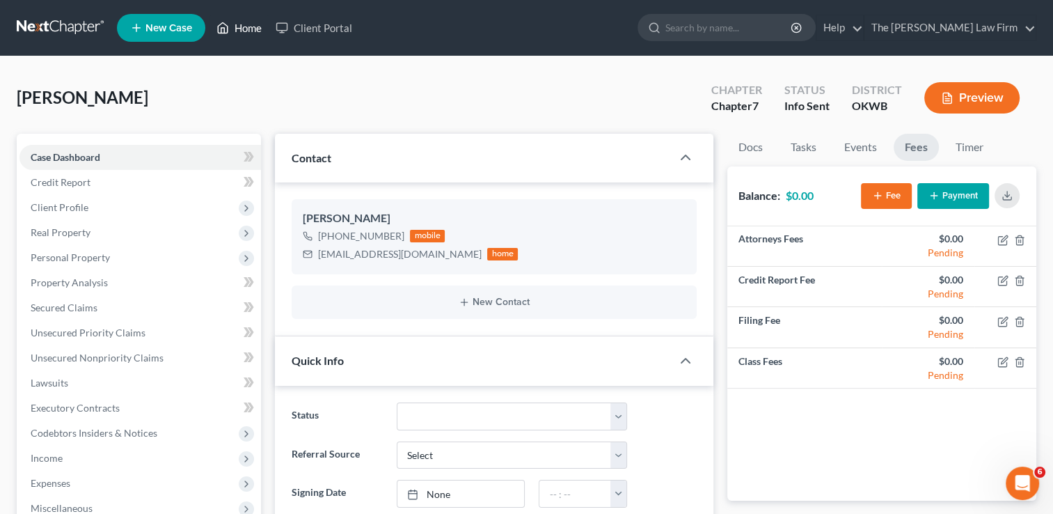
drag, startPoint x: 239, startPoint y: 24, endPoint x: 246, endPoint y: 40, distance: 18.1
click at [239, 24] on link "Home" at bounding box center [238, 27] width 59 height 25
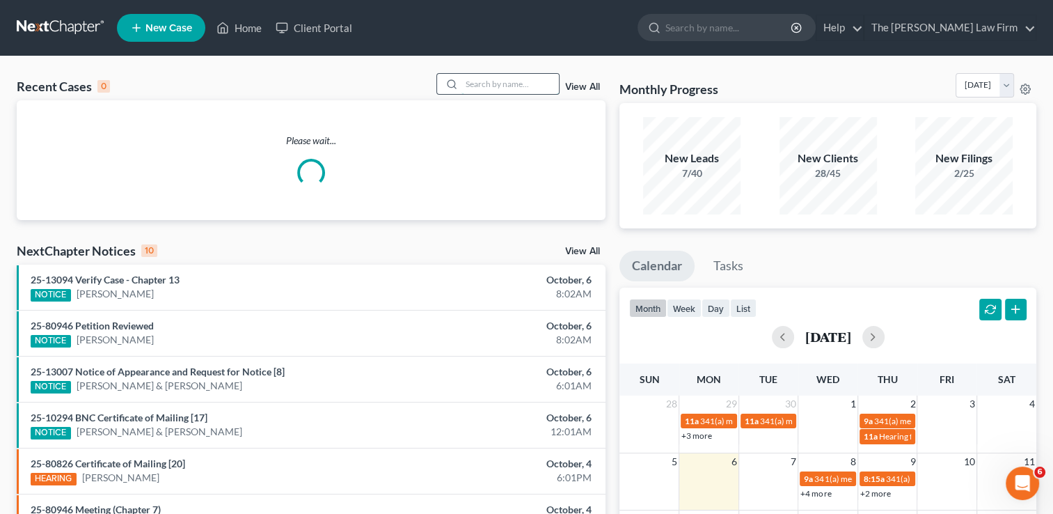
click at [541, 84] on input "search" at bounding box center [509, 84] width 97 height 20
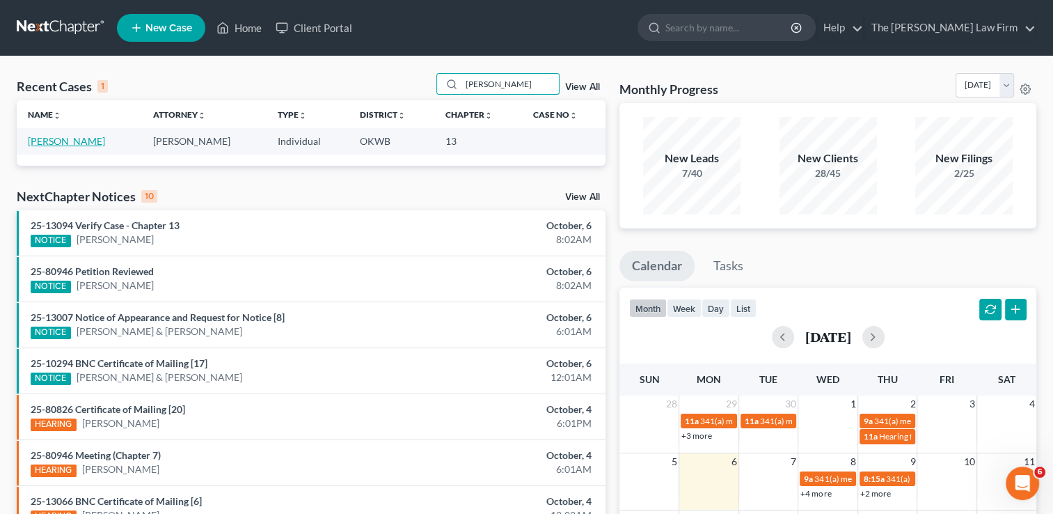
type input "Martinez"
click at [81, 139] on link "[PERSON_NAME]" at bounding box center [66, 141] width 77 height 12
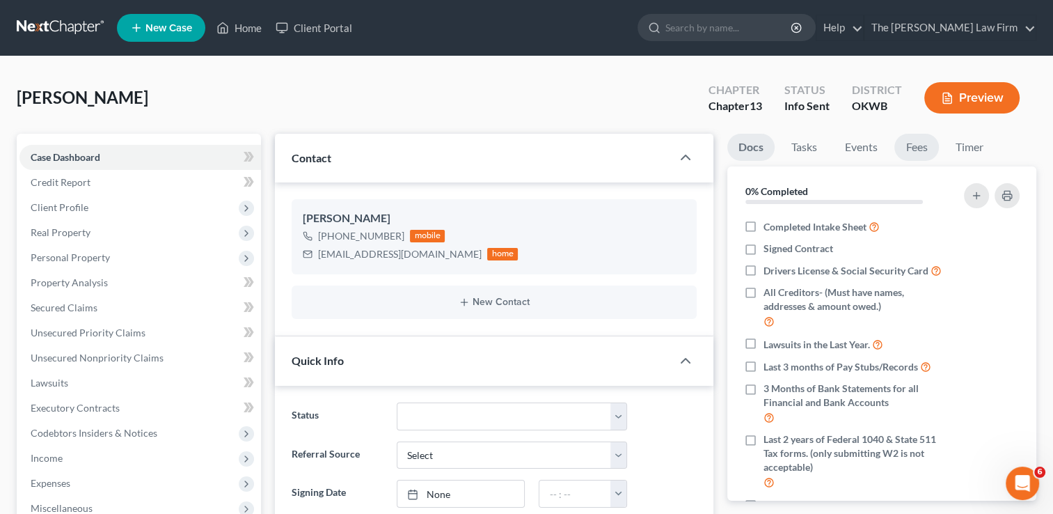
click at [924, 151] on link "Fees" at bounding box center [916, 147] width 45 height 27
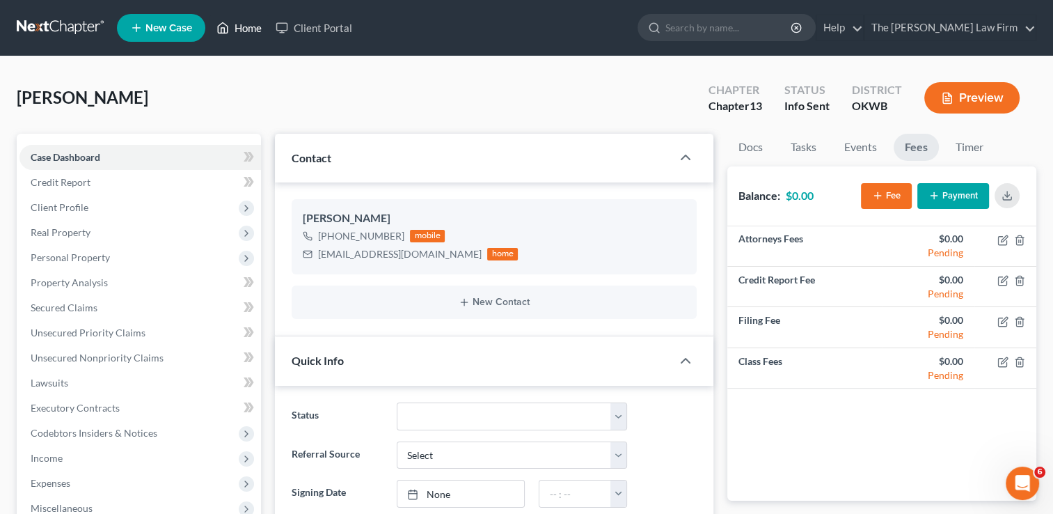
drag, startPoint x: 256, startPoint y: 32, endPoint x: 377, endPoint y: 129, distance: 154.9
click at [256, 32] on link "Home" at bounding box center [238, 27] width 59 height 25
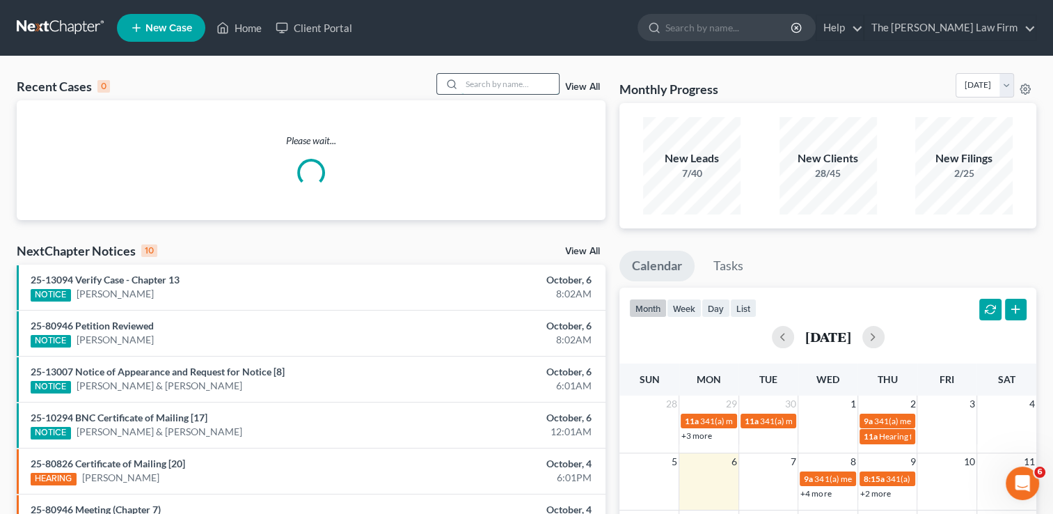
click at [507, 86] on input "search" at bounding box center [509, 84] width 97 height 20
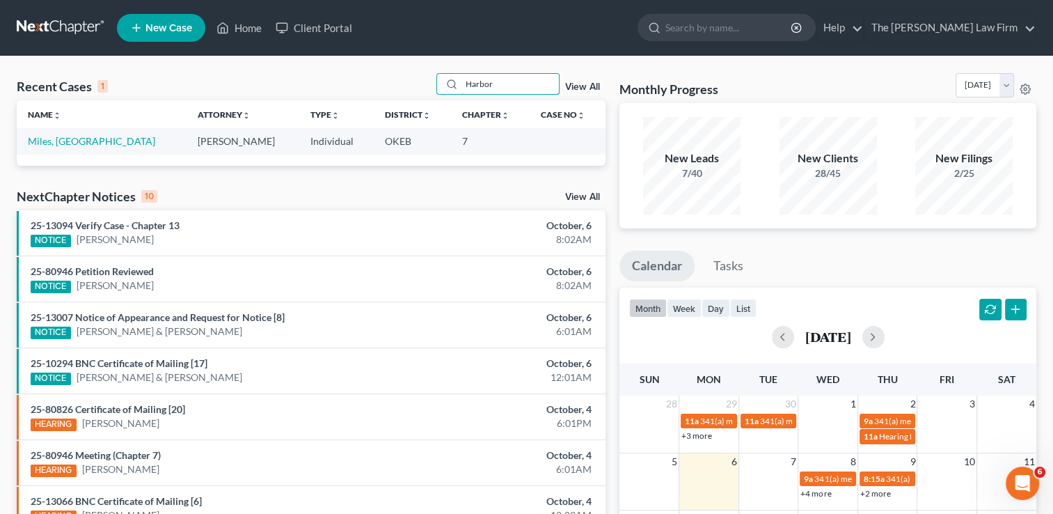
type input "Harbor"
click at [72, 149] on td "Miles, Harbor" at bounding box center [102, 141] width 170 height 26
click at [72, 142] on link "Miles, Harbor" at bounding box center [91, 141] width 127 height 12
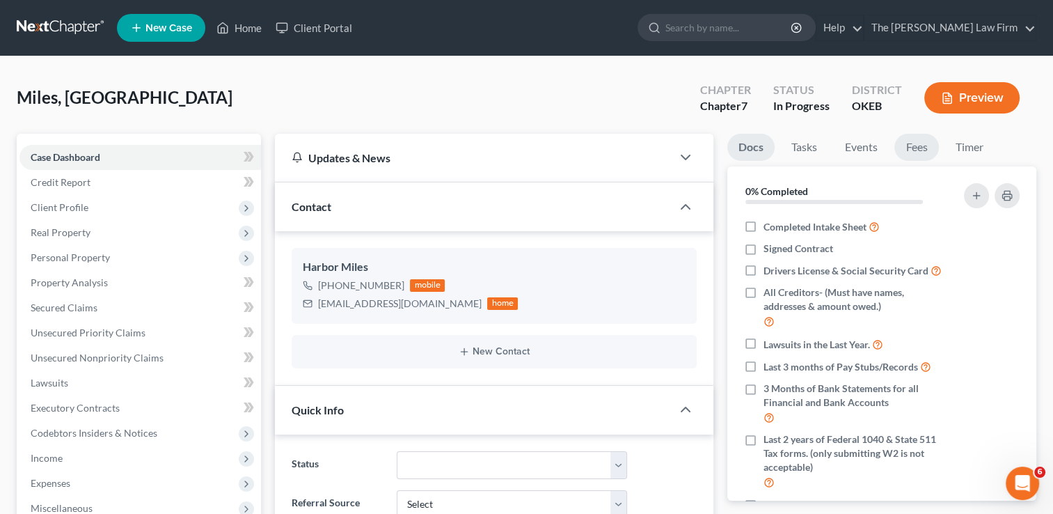
scroll to position [114, 0]
click at [923, 149] on link "Fees" at bounding box center [916, 147] width 45 height 27
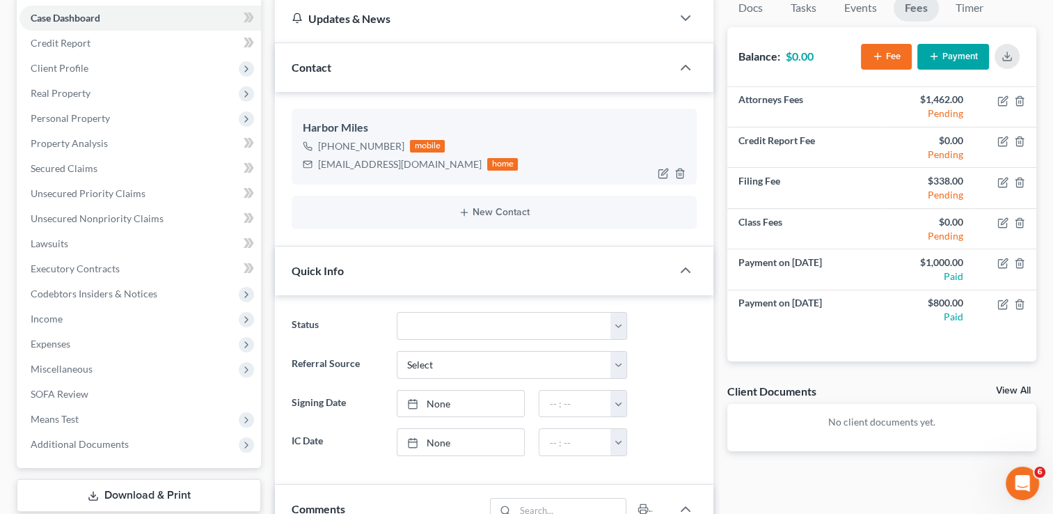
scroll to position [0, 0]
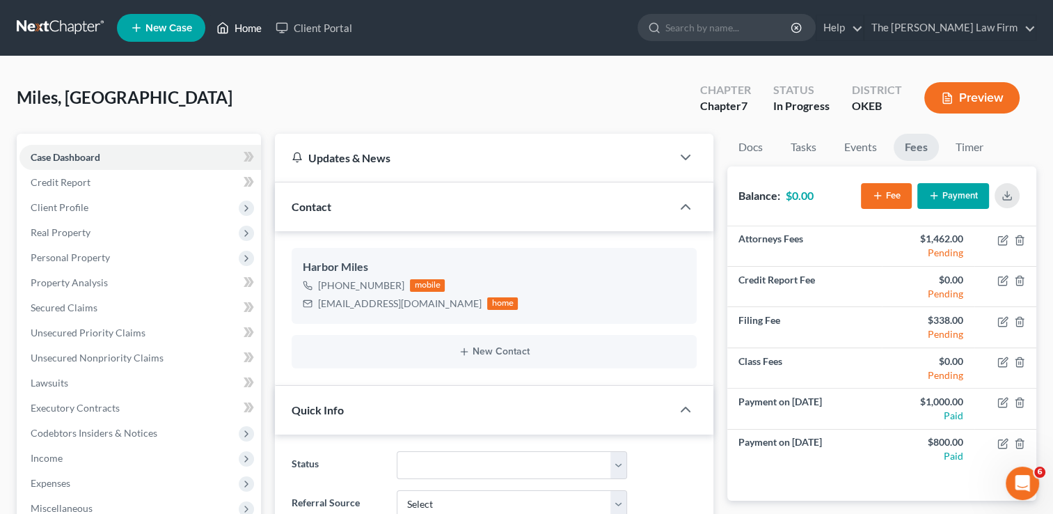
drag, startPoint x: 246, startPoint y: 32, endPoint x: 278, endPoint y: 65, distance: 45.8
click at [246, 31] on link "Home" at bounding box center [238, 27] width 59 height 25
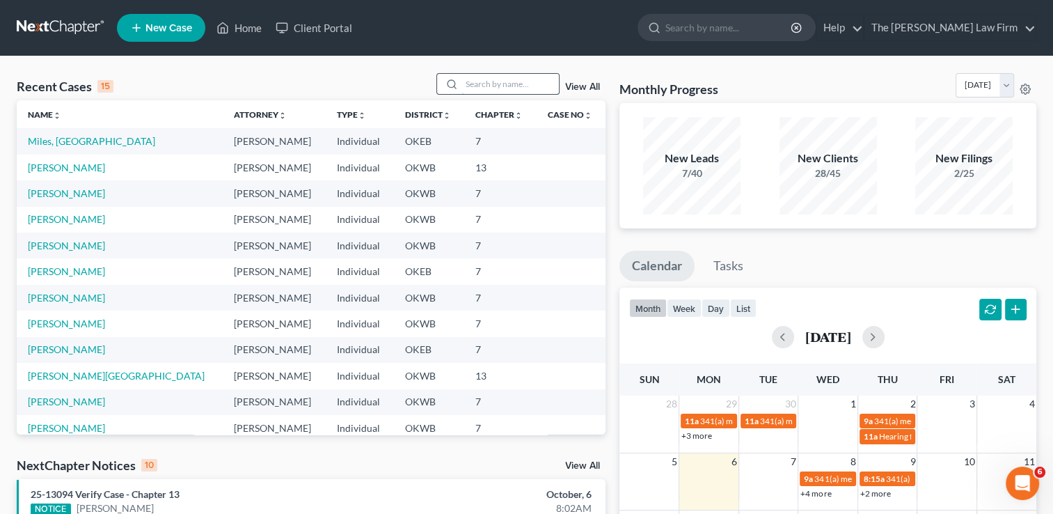
drag, startPoint x: 482, startPoint y: 85, endPoint x: 494, endPoint y: 78, distance: 14.3
click at [482, 85] on input "search" at bounding box center [509, 84] width 97 height 20
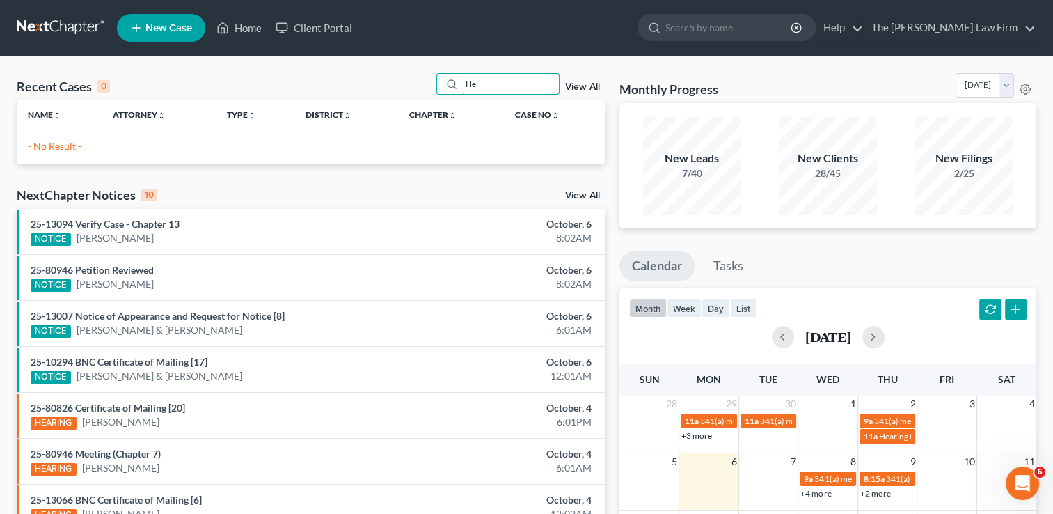
type input "H"
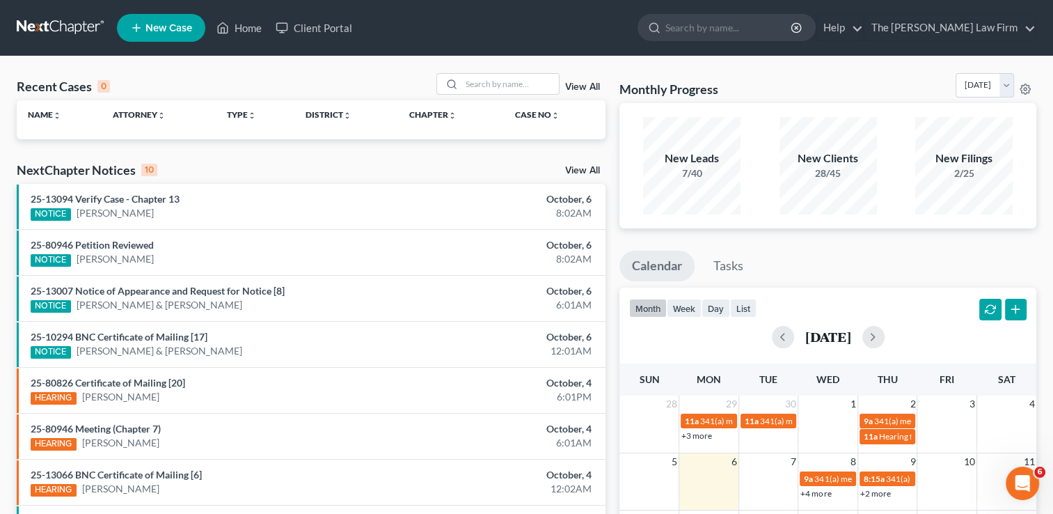
click at [581, 59] on div "Recent Cases 0 View All Name unfold_more expand_more expand_less Attorney unfol…" at bounding box center [526, 417] width 1053 height 722
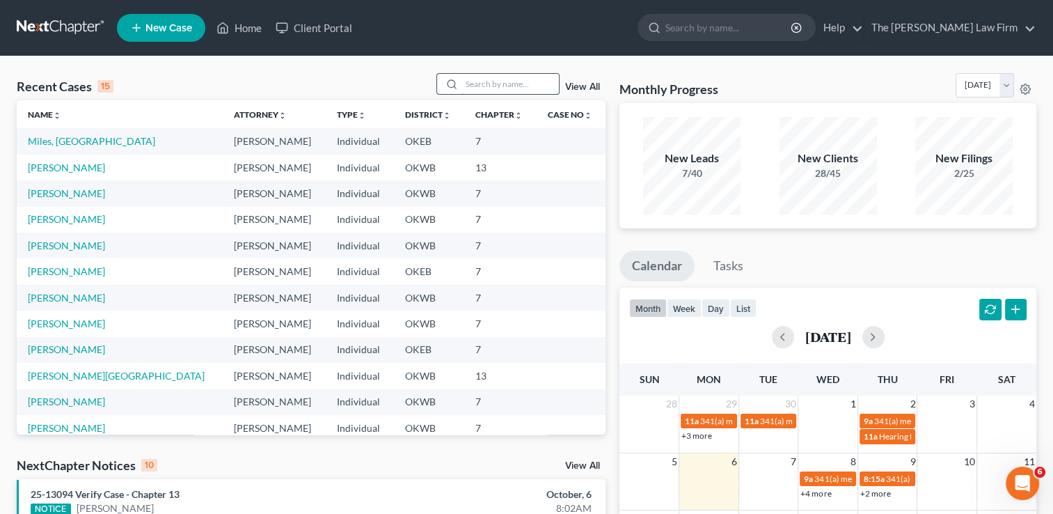
click at [516, 82] on input "search" at bounding box center [509, 84] width 97 height 20
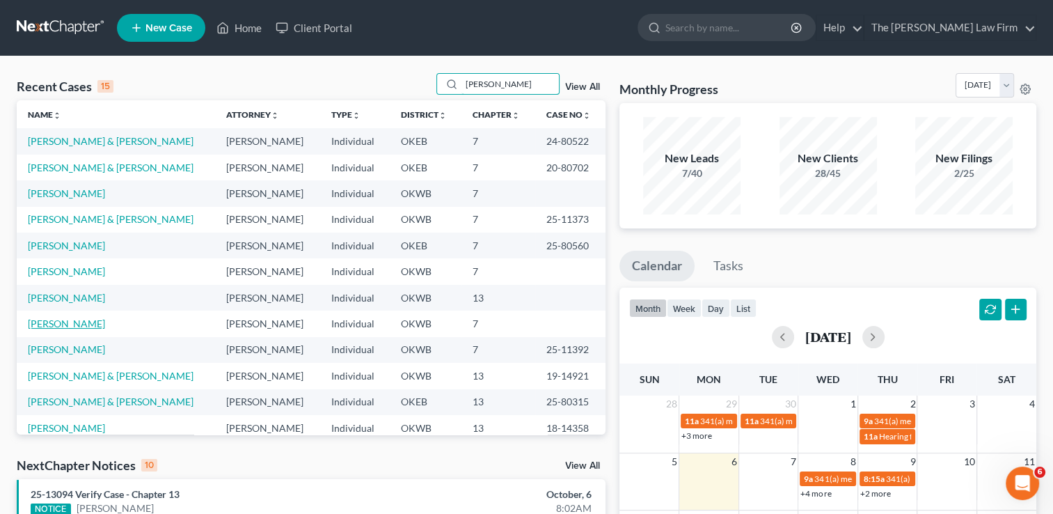
type input "David"
click at [56, 320] on link "Herndon, David" at bounding box center [66, 323] width 77 height 12
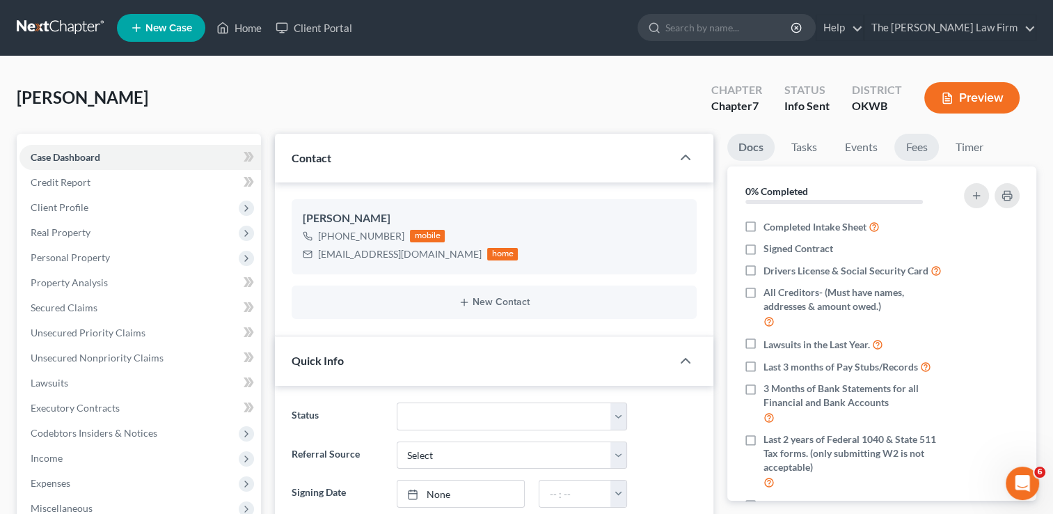
click at [921, 151] on link "Fees" at bounding box center [916, 147] width 45 height 27
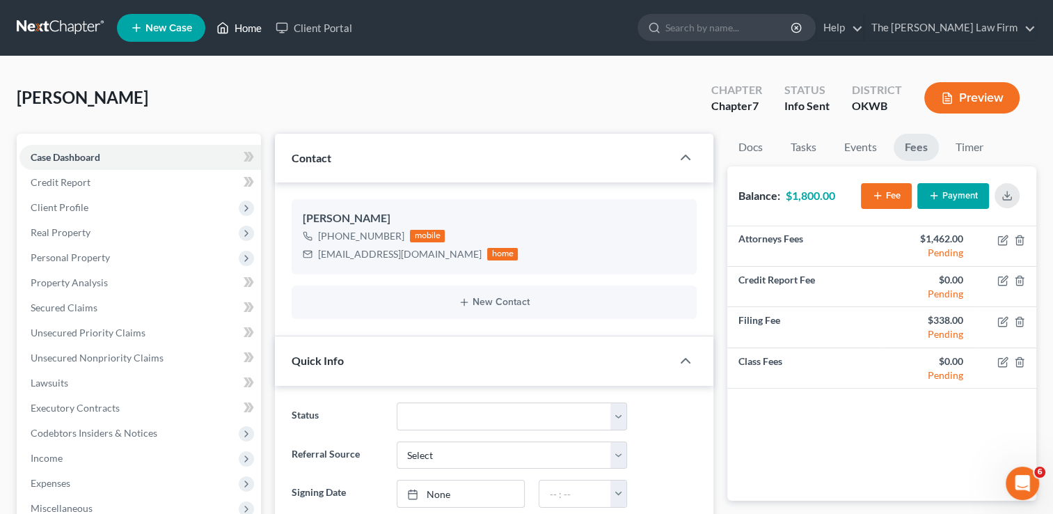
drag, startPoint x: 259, startPoint y: 33, endPoint x: 434, endPoint y: 87, distance: 183.4
click at [259, 33] on link "Home" at bounding box center [238, 27] width 59 height 25
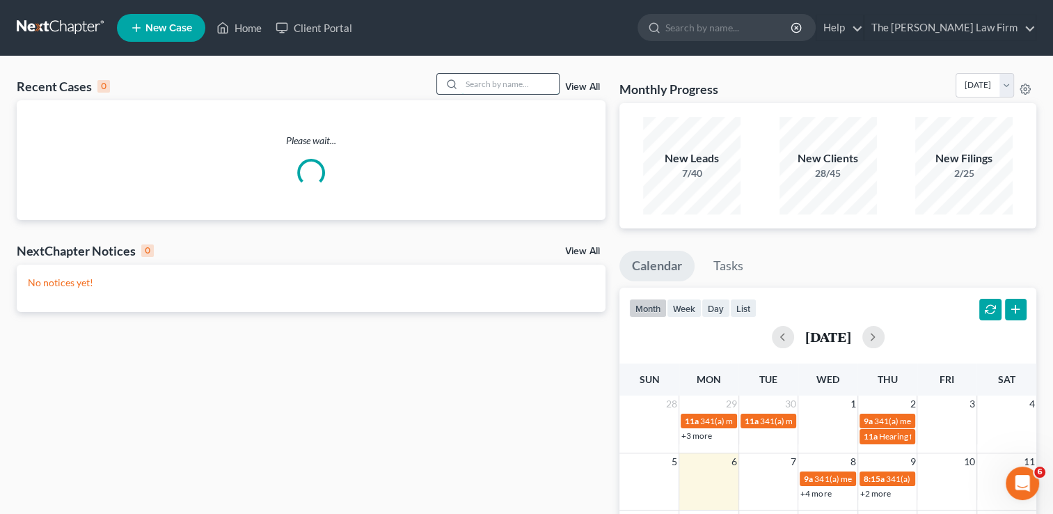
click at [529, 81] on input "search" at bounding box center [509, 84] width 97 height 20
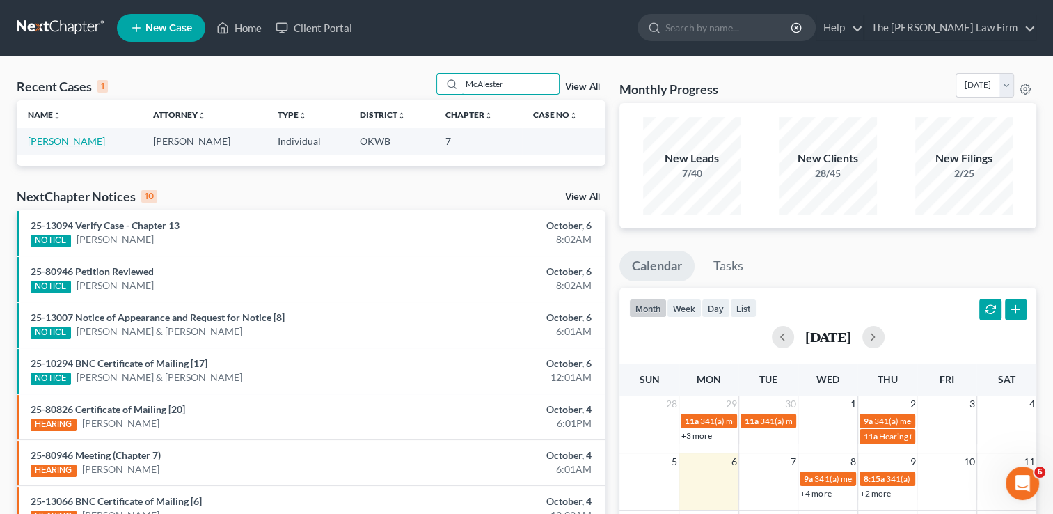
type input "McAlester"
click at [97, 141] on link "McAlester, William" at bounding box center [66, 141] width 77 height 12
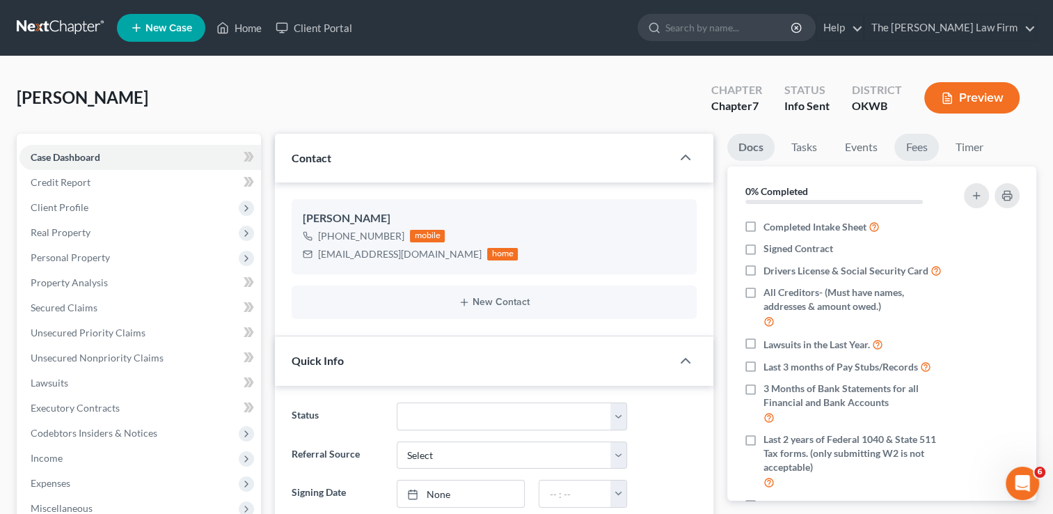
scroll to position [14, 0]
click at [918, 150] on link "Fees" at bounding box center [916, 147] width 45 height 27
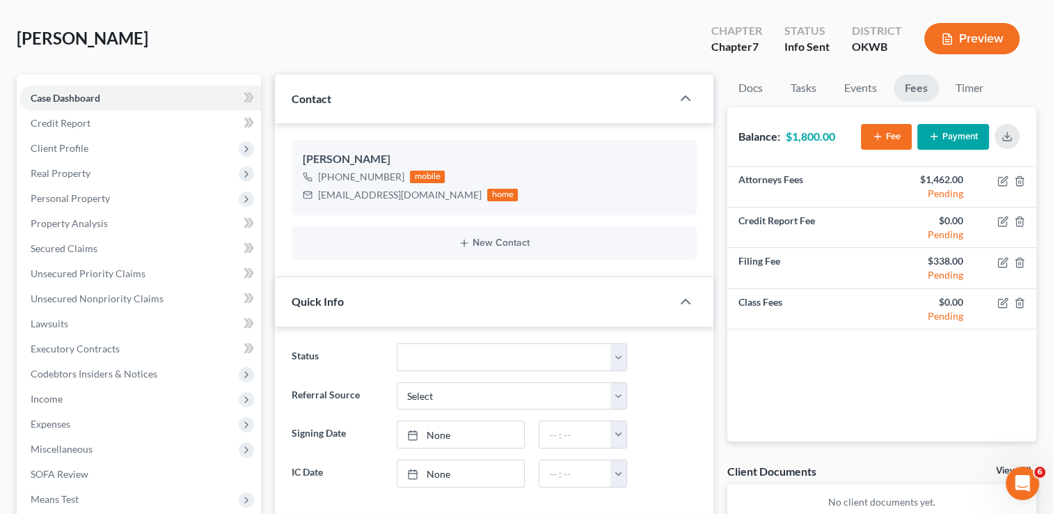
scroll to position [0, 0]
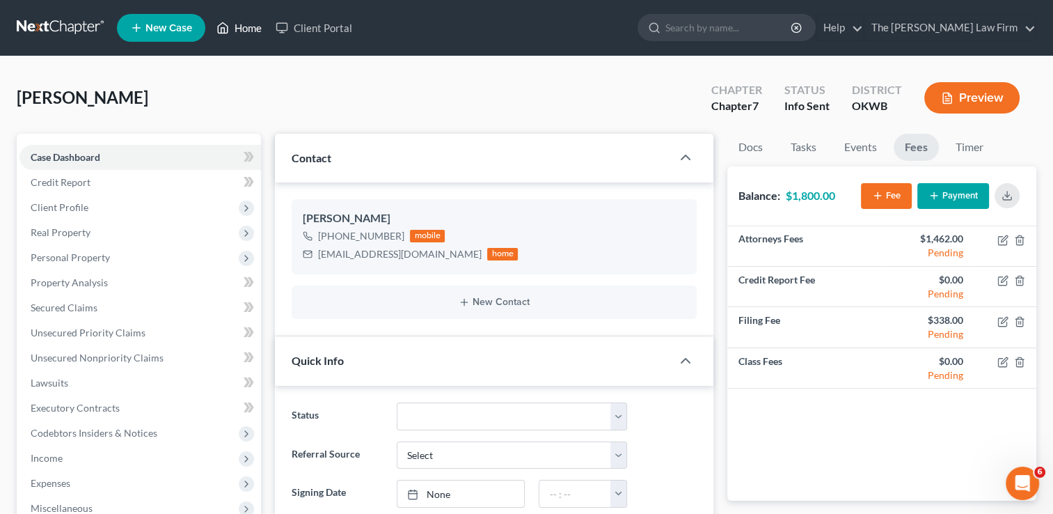
drag, startPoint x: 248, startPoint y: 30, endPoint x: 333, endPoint y: 102, distance: 111.1
click at [248, 30] on link "Home" at bounding box center [238, 27] width 59 height 25
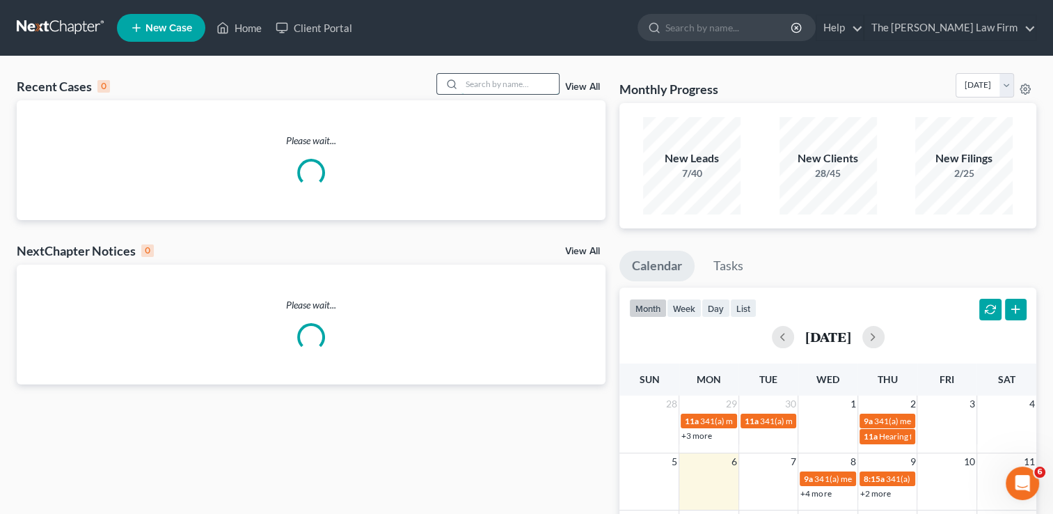
click at [523, 84] on input "search" at bounding box center [509, 84] width 97 height 20
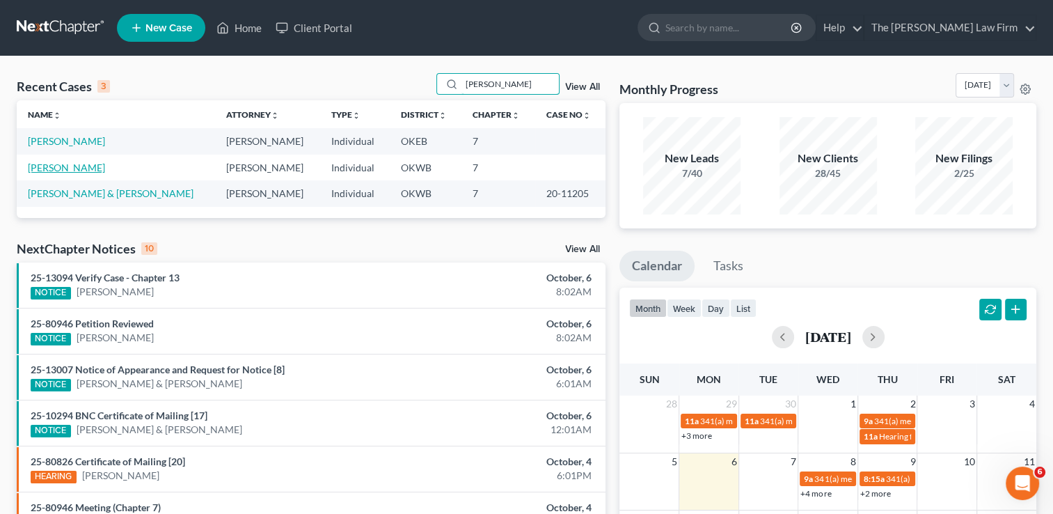
type input "Rachel"
click at [102, 161] on link "[PERSON_NAME]" at bounding box center [66, 167] width 77 height 12
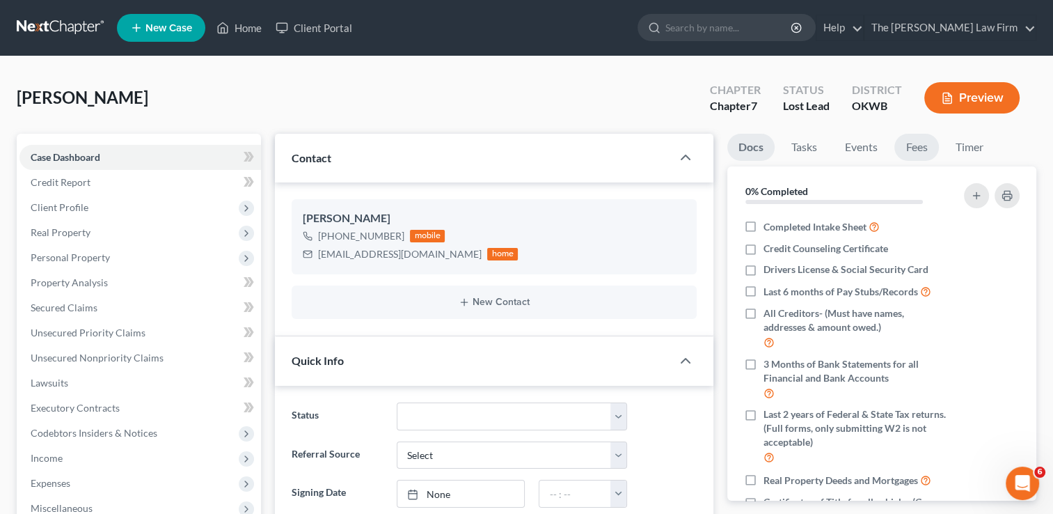
click at [922, 144] on link "Fees" at bounding box center [916, 147] width 45 height 27
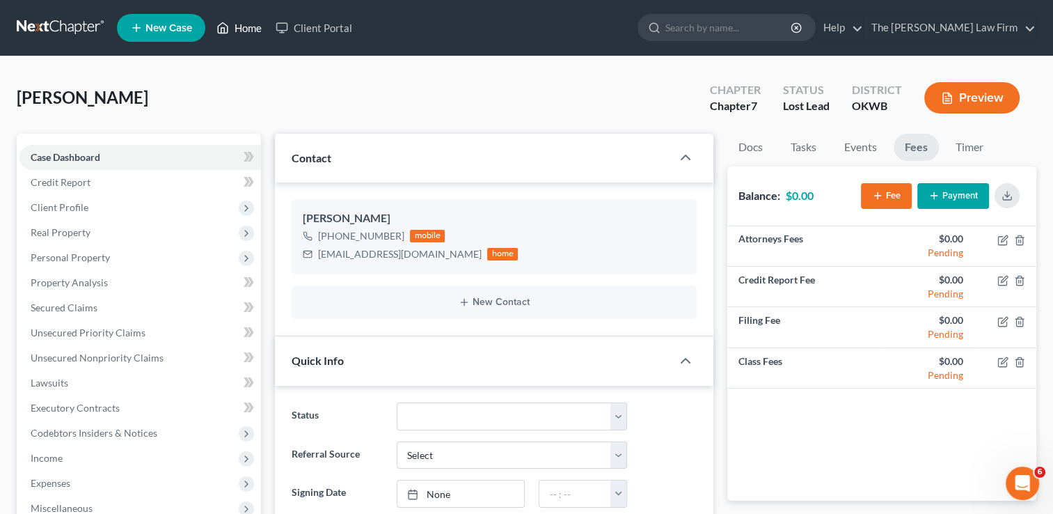
click at [237, 31] on link "Home" at bounding box center [238, 27] width 59 height 25
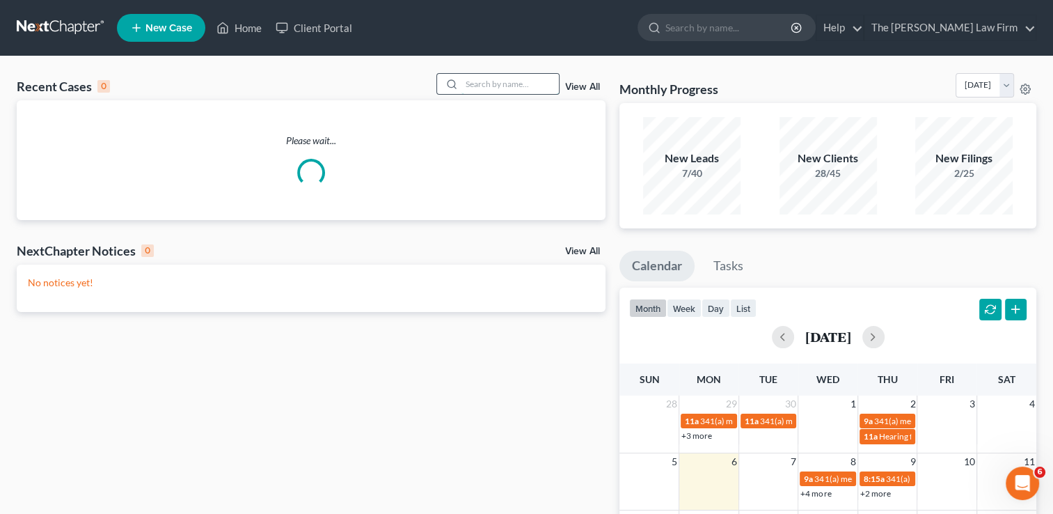
click at [543, 86] on input "search" at bounding box center [509, 84] width 97 height 20
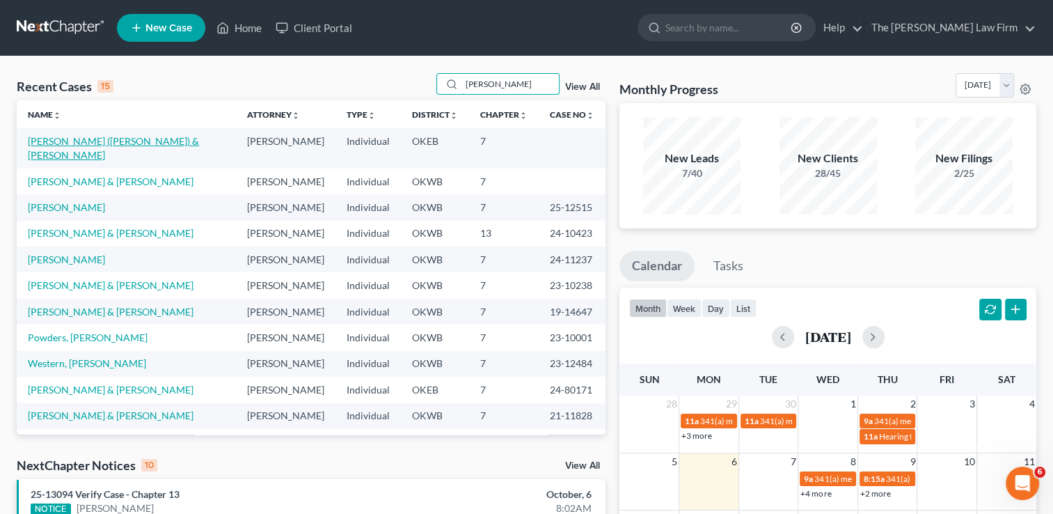
type input "dale"
click at [58, 143] on link "[PERSON_NAME] ([PERSON_NAME]) & [PERSON_NAME]" at bounding box center [113, 148] width 171 height 26
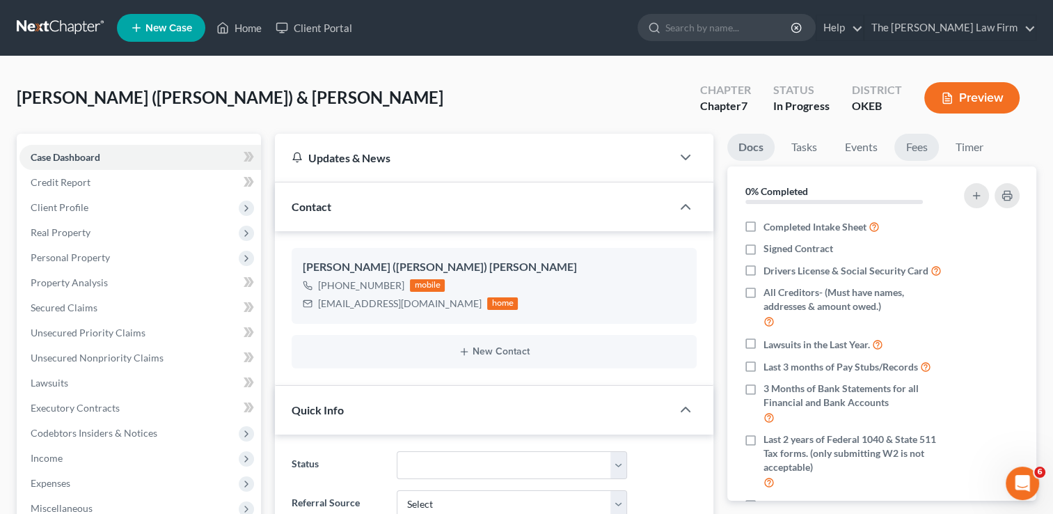
scroll to position [280, 0]
click at [928, 148] on link "Fees" at bounding box center [916, 147] width 45 height 27
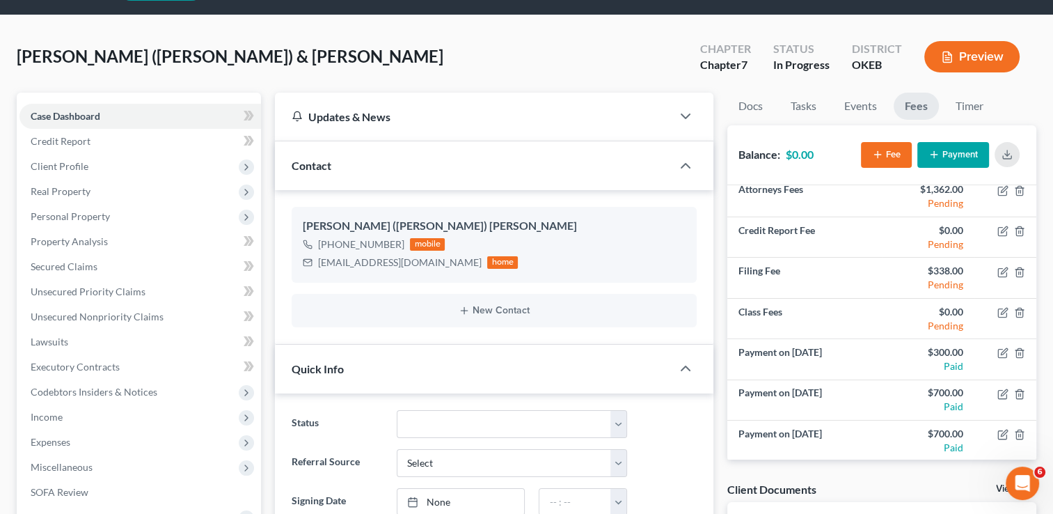
scroll to position [0, 0]
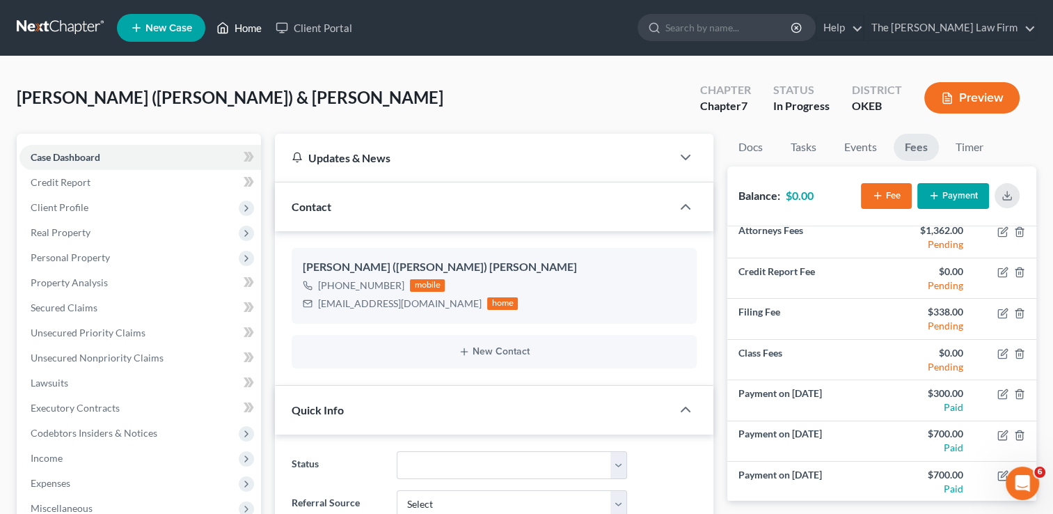
drag, startPoint x: 244, startPoint y: 26, endPoint x: 461, endPoint y: 77, distance: 223.2
click at [244, 26] on link "Home" at bounding box center [238, 27] width 59 height 25
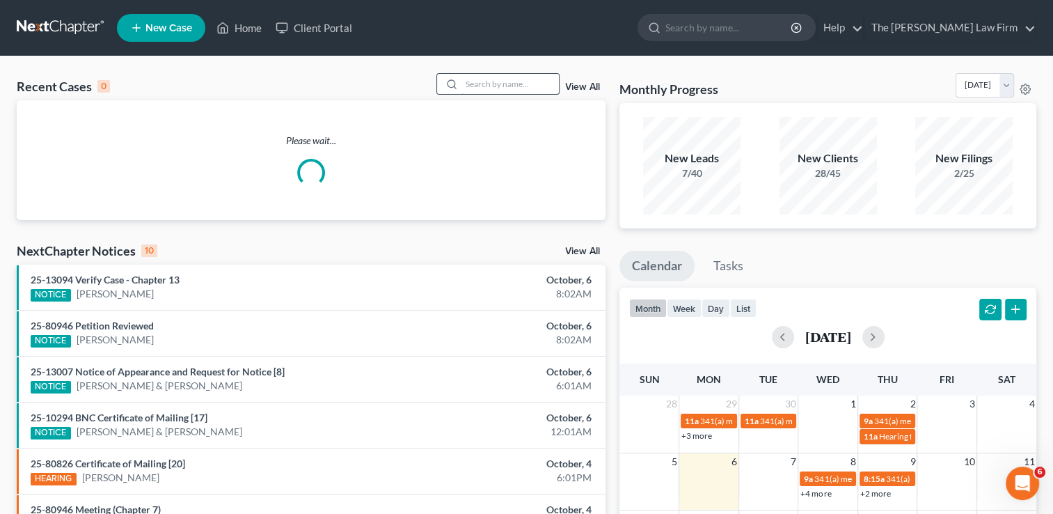
click at [515, 84] on input "search" at bounding box center [509, 84] width 97 height 20
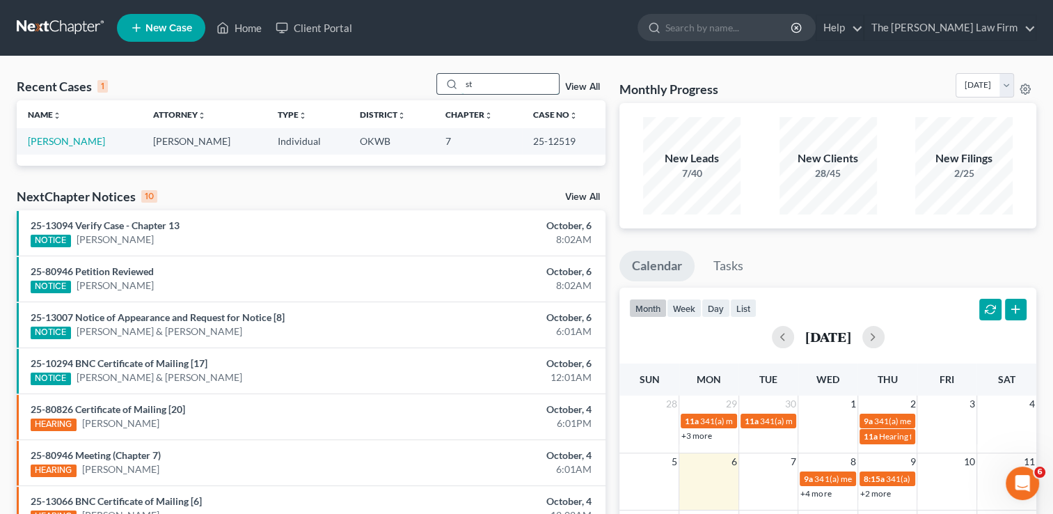
type input "s"
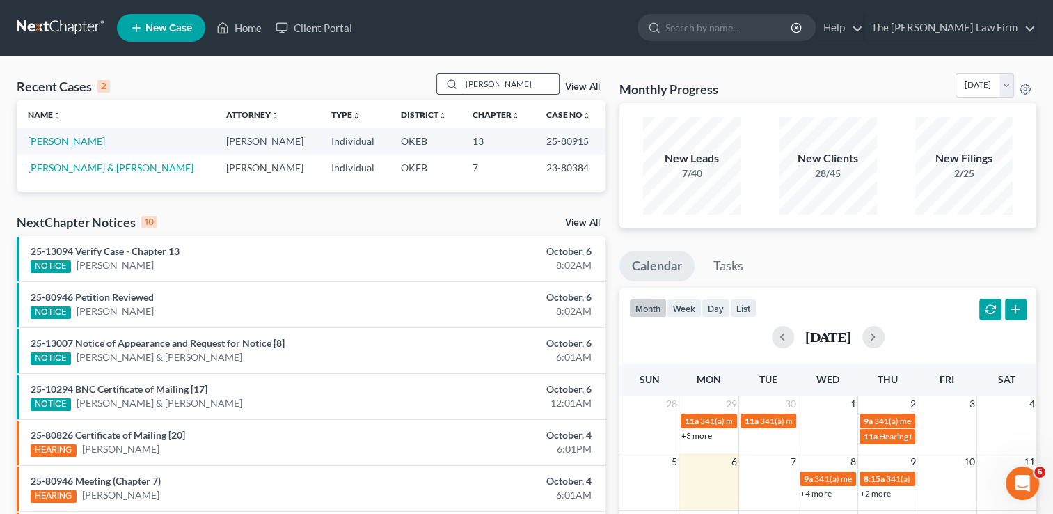
click at [514, 83] on input "Sims" at bounding box center [509, 84] width 97 height 20
type input "S"
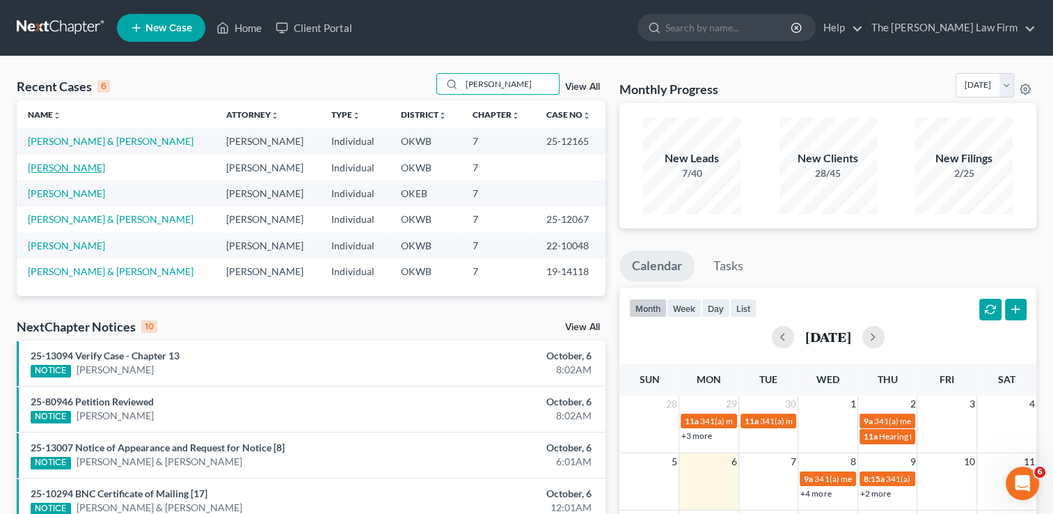
type input "Cheryl"
click at [68, 168] on link "[PERSON_NAME]" at bounding box center [66, 167] width 77 height 12
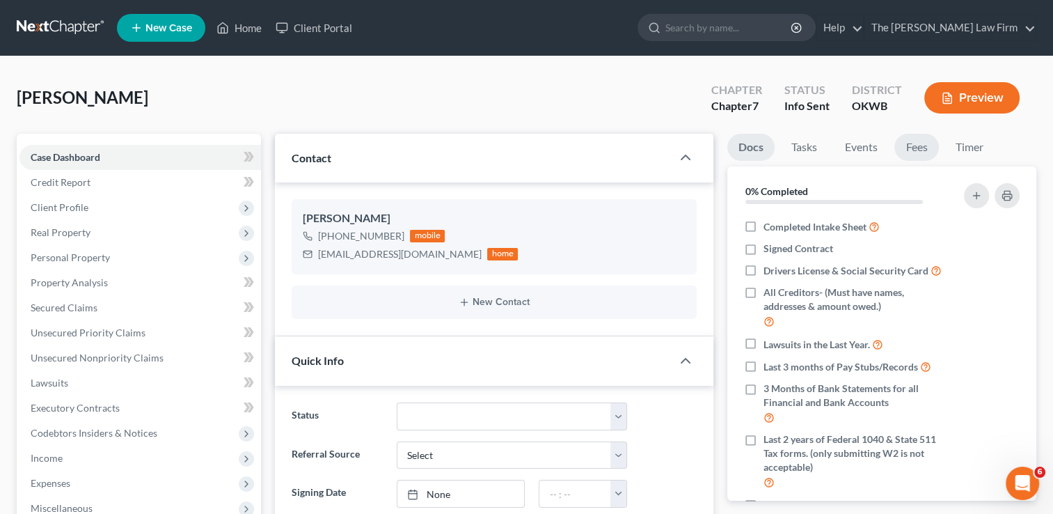
click at [920, 149] on link "Fees" at bounding box center [916, 147] width 45 height 27
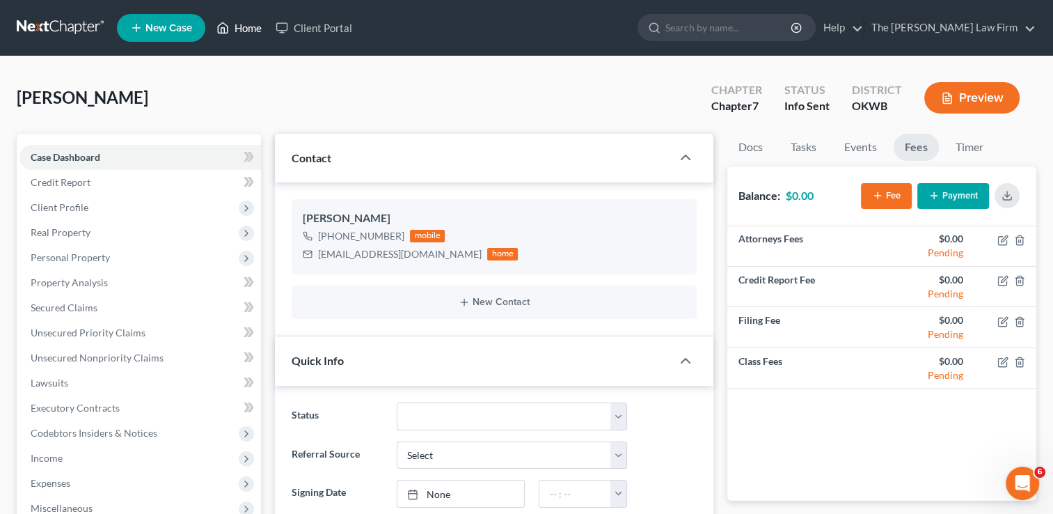
click at [258, 24] on link "Home" at bounding box center [238, 27] width 59 height 25
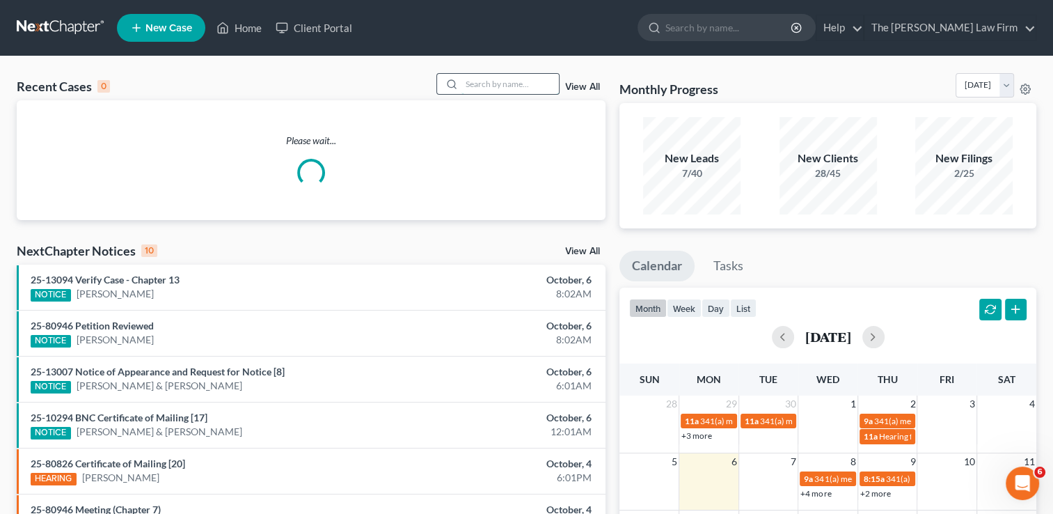
click at [546, 85] on input "search" at bounding box center [509, 84] width 97 height 20
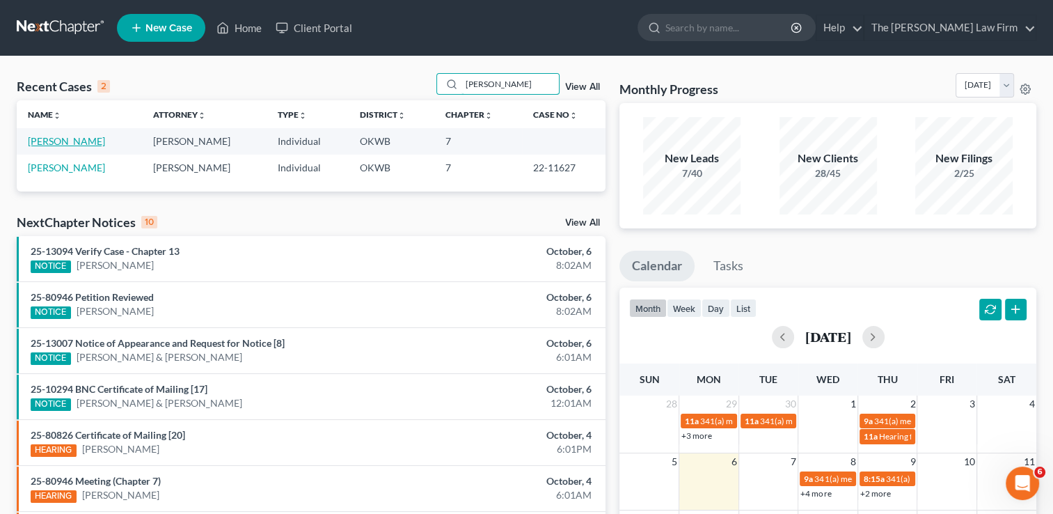
type input "Brewer"
click at [67, 141] on link "[PERSON_NAME]" at bounding box center [66, 141] width 77 height 12
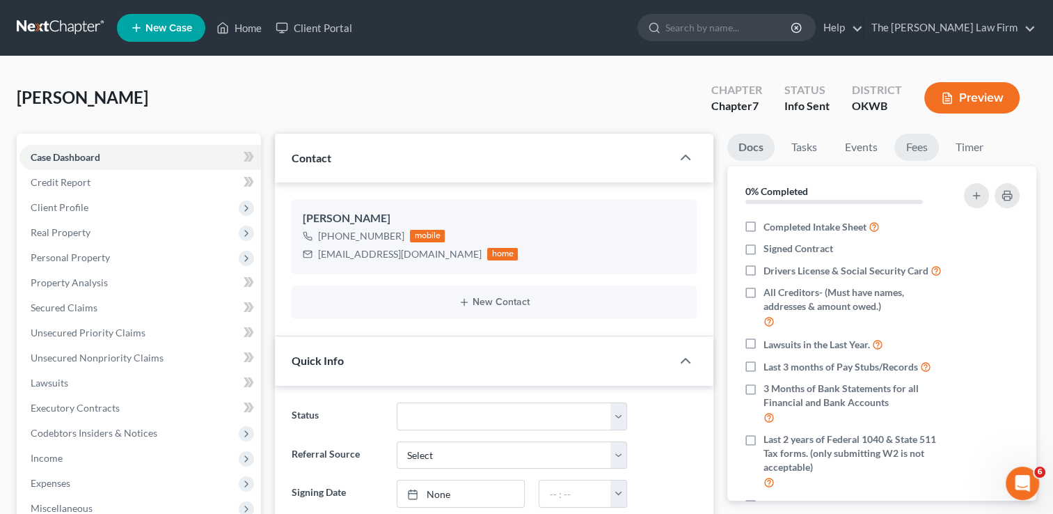
click at [920, 149] on link "Fees" at bounding box center [916, 147] width 45 height 27
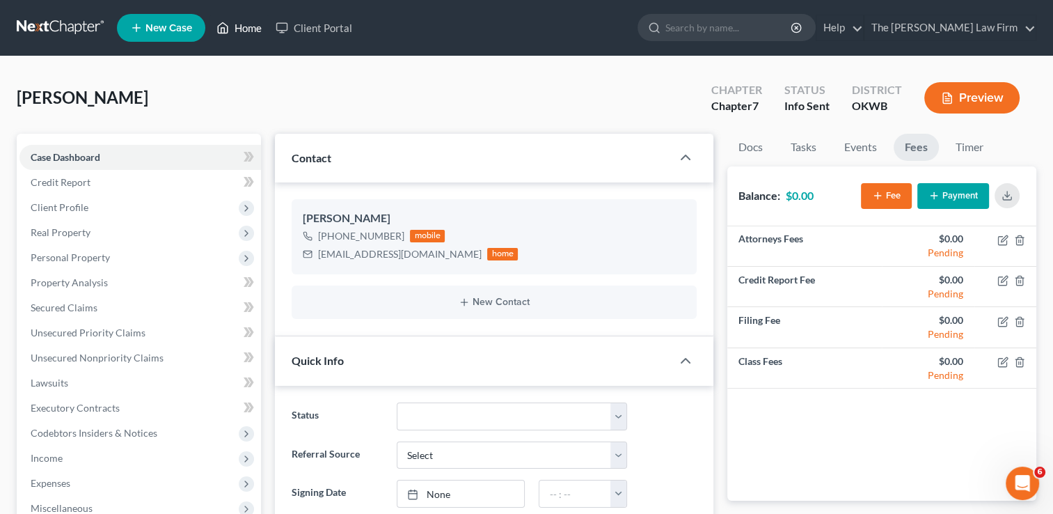
click at [254, 35] on link "Home" at bounding box center [238, 27] width 59 height 25
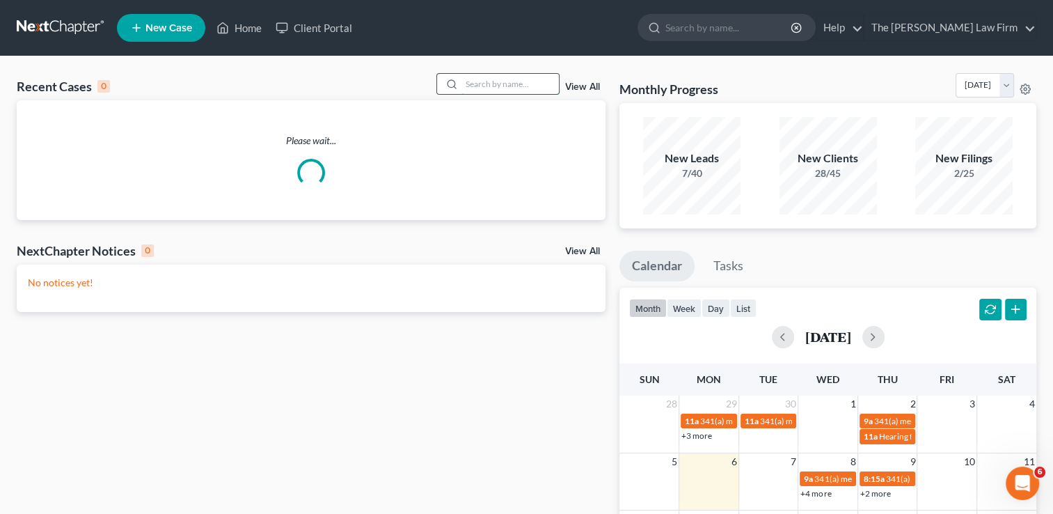
click at [476, 85] on input "search" at bounding box center [509, 84] width 97 height 20
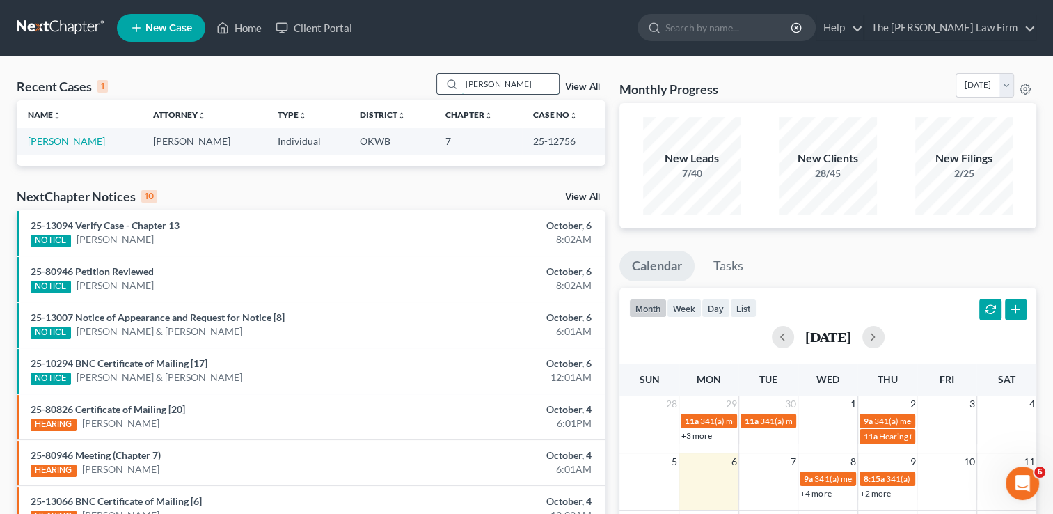
click at [515, 90] on input "Kinsey" at bounding box center [509, 84] width 97 height 20
type input "K"
type input "Stollmeyer"
click at [89, 139] on link "[PERSON_NAME]" at bounding box center [66, 141] width 77 height 12
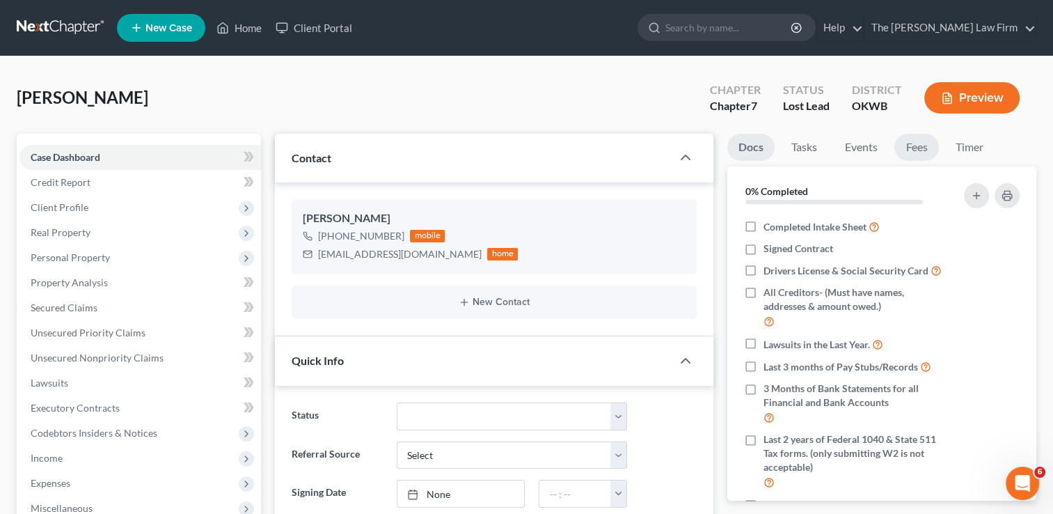
click at [921, 151] on link "Fees" at bounding box center [916, 147] width 45 height 27
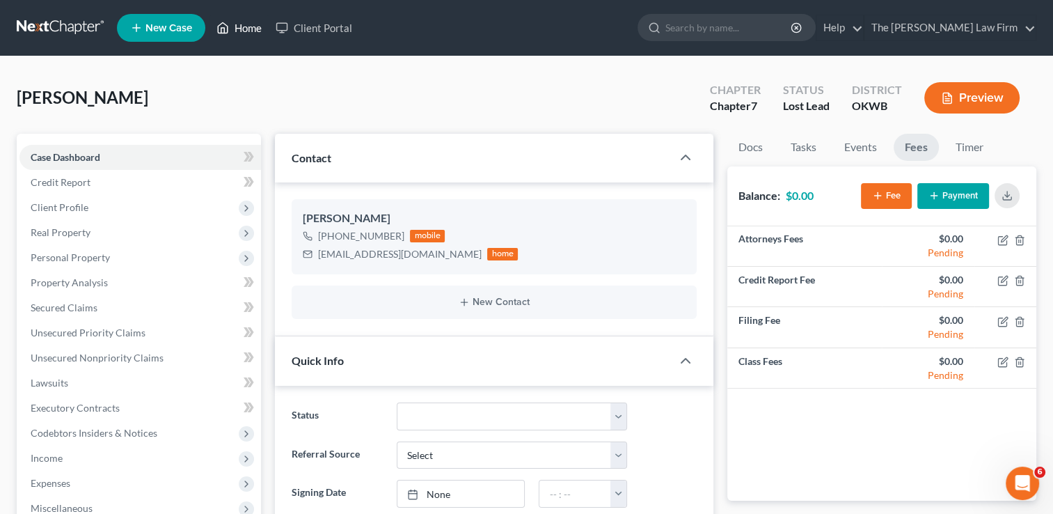
click at [261, 25] on link "Home" at bounding box center [238, 27] width 59 height 25
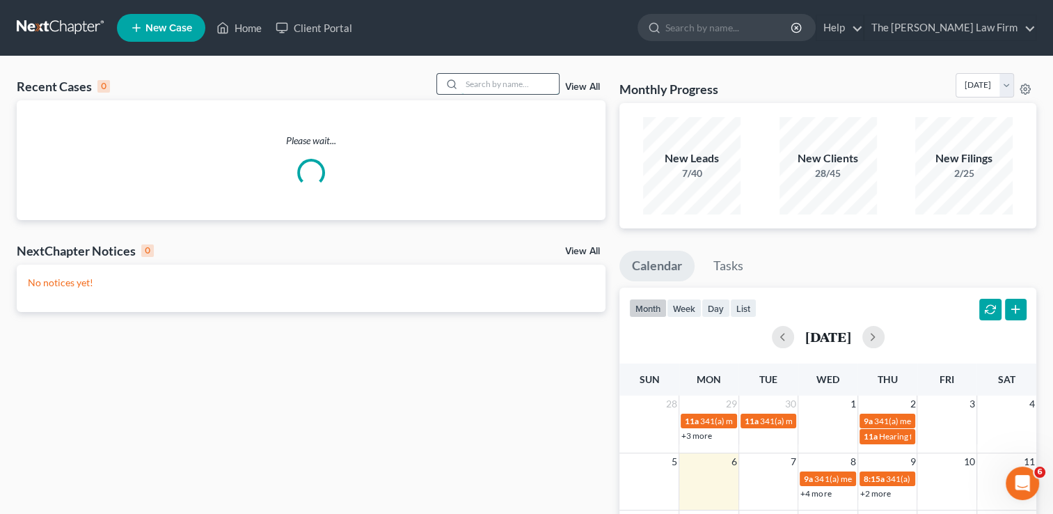
click at [521, 82] on input "search" at bounding box center [509, 84] width 97 height 20
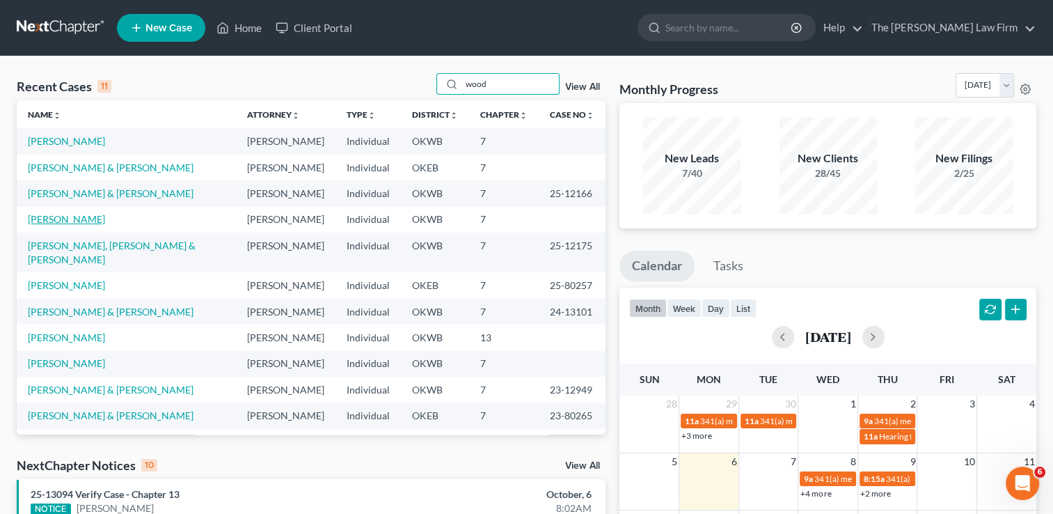
type input "wood"
click at [49, 213] on td "[PERSON_NAME]" at bounding box center [126, 220] width 219 height 26
click at [50, 221] on link "[PERSON_NAME]" at bounding box center [66, 219] width 77 height 12
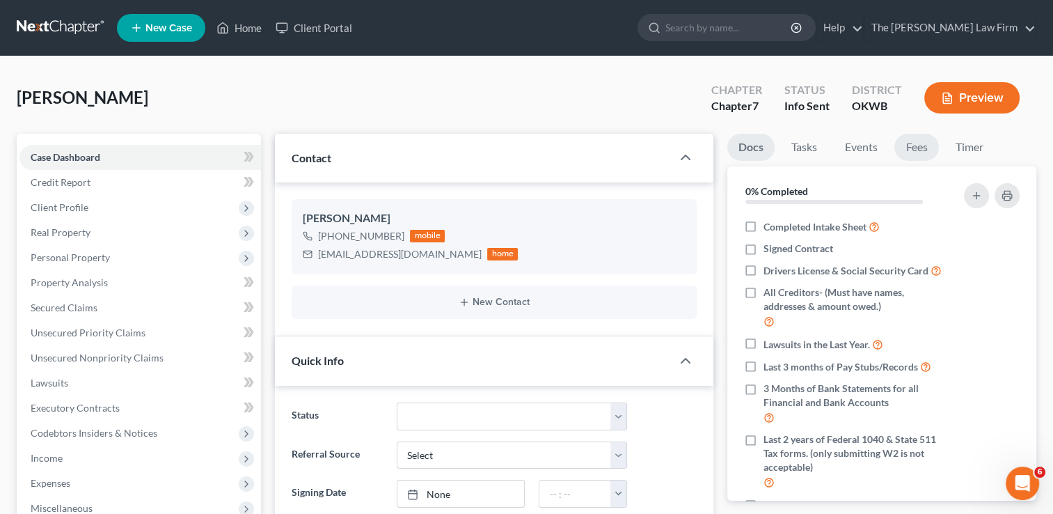
click at [910, 150] on link "Fees" at bounding box center [916, 147] width 45 height 27
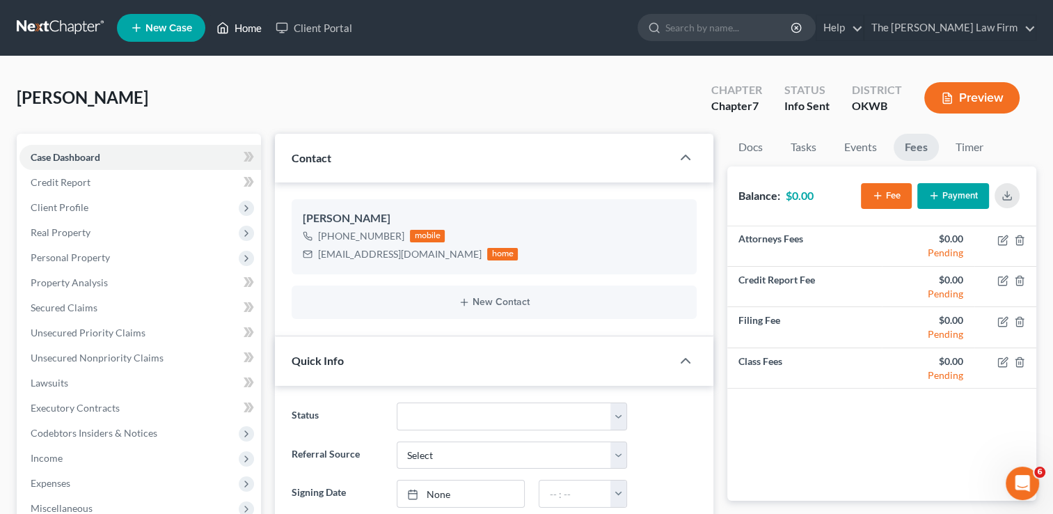
drag, startPoint x: 237, startPoint y: 31, endPoint x: 494, endPoint y: 74, distance: 261.1
click at [237, 31] on link "Home" at bounding box center [238, 27] width 59 height 25
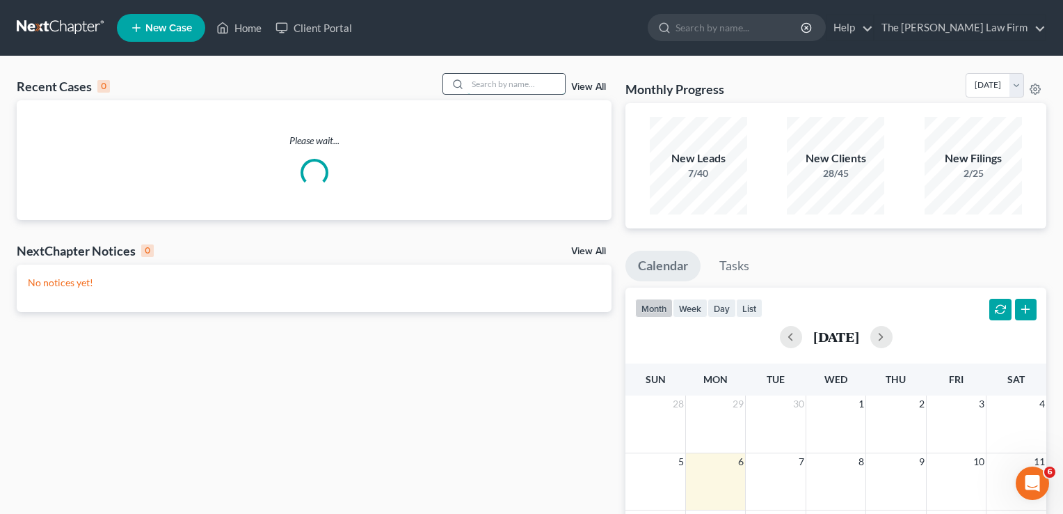
click at [502, 85] on input "search" at bounding box center [516, 84] width 97 height 20
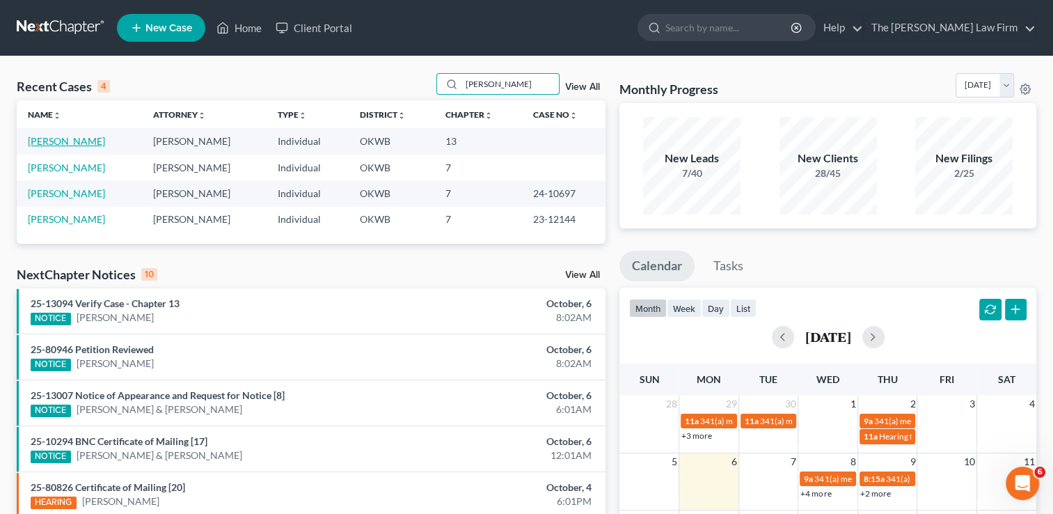
type input "Ralph"
click at [94, 138] on link "[PERSON_NAME]" at bounding box center [66, 141] width 77 height 12
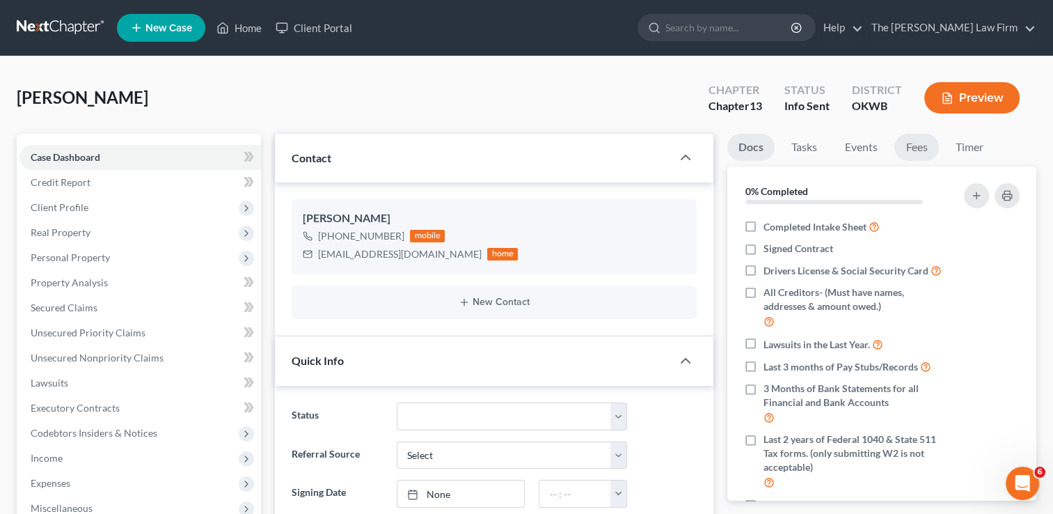
scroll to position [78, 0]
click at [917, 148] on link "Fees" at bounding box center [916, 147] width 45 height 27
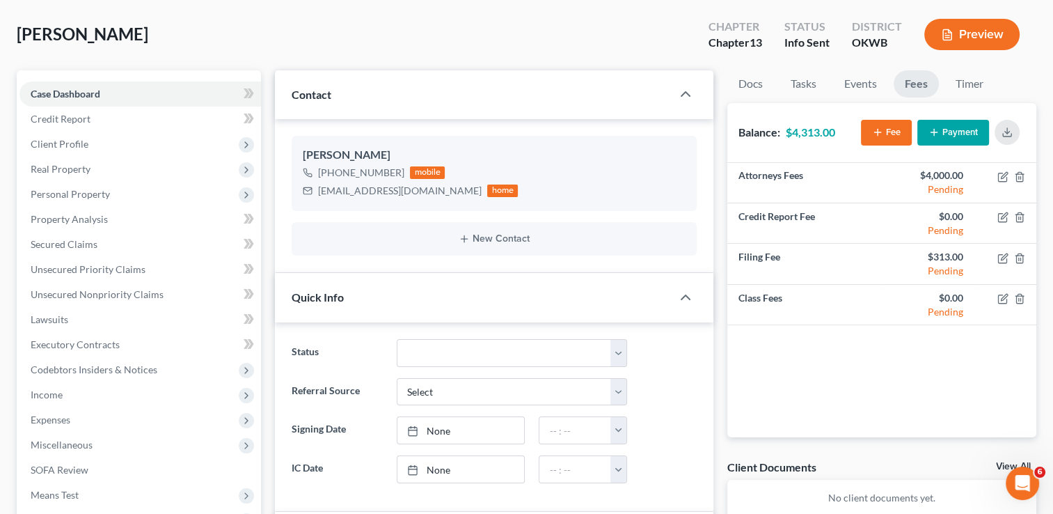
scroll to position [0, 0]
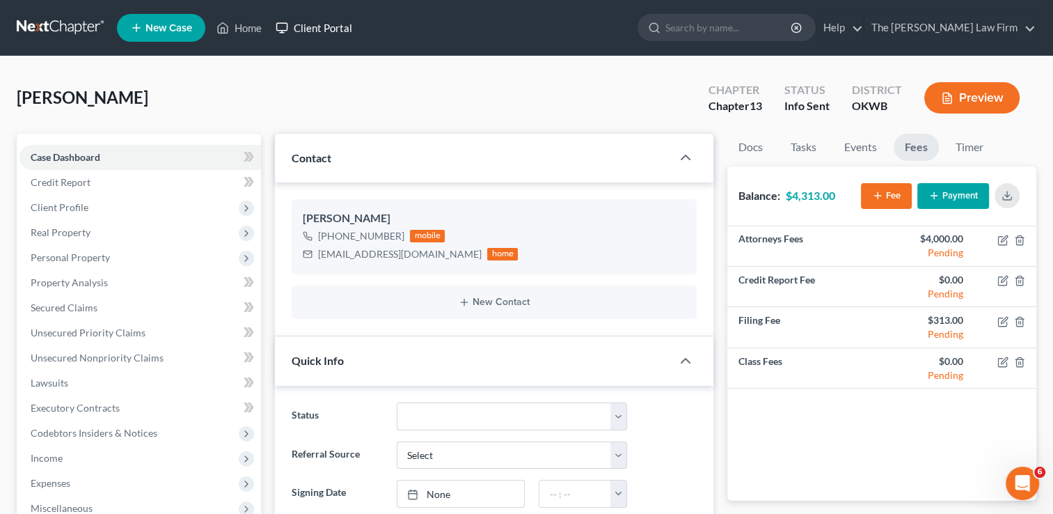
drag, startPoint x: 329, startPoint y: 26, endPoint x: 441, endPoint y: 102, distance: 134.9
click at [329, 26] on link "Client Portal" at bounding box center [314, 27] width 90 height 25
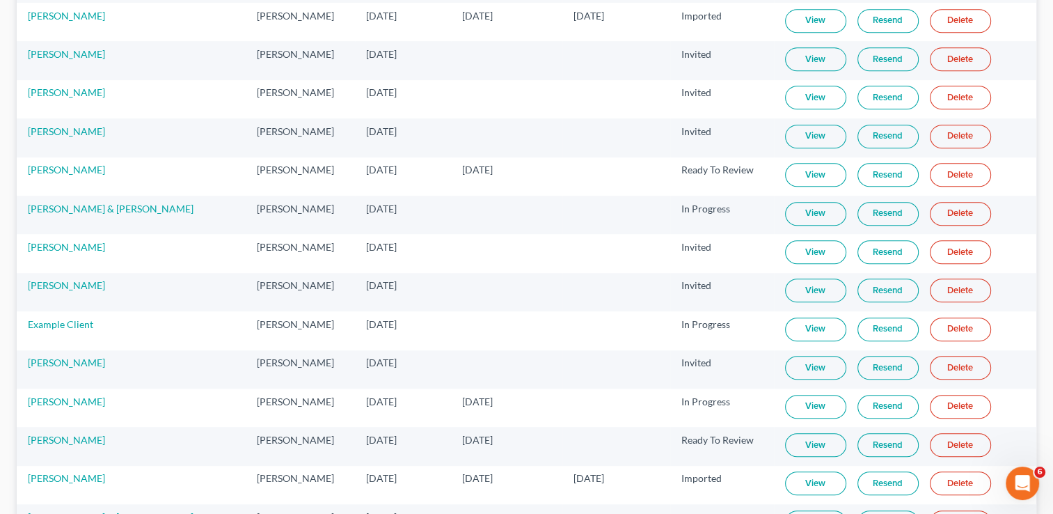
scroll to position [958, 0]
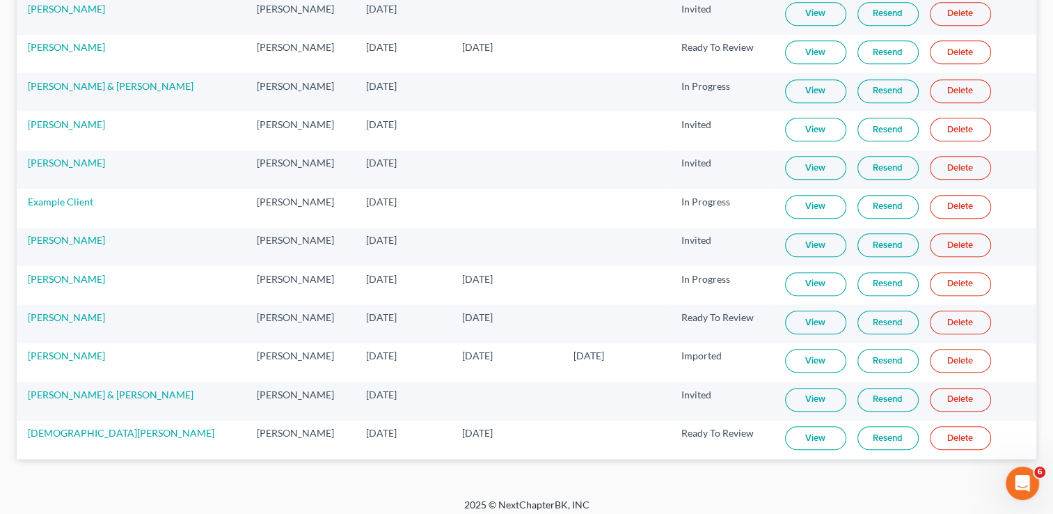
click at [791, 436] on link "View" at bounding box center [815, 438] width 61 height 24
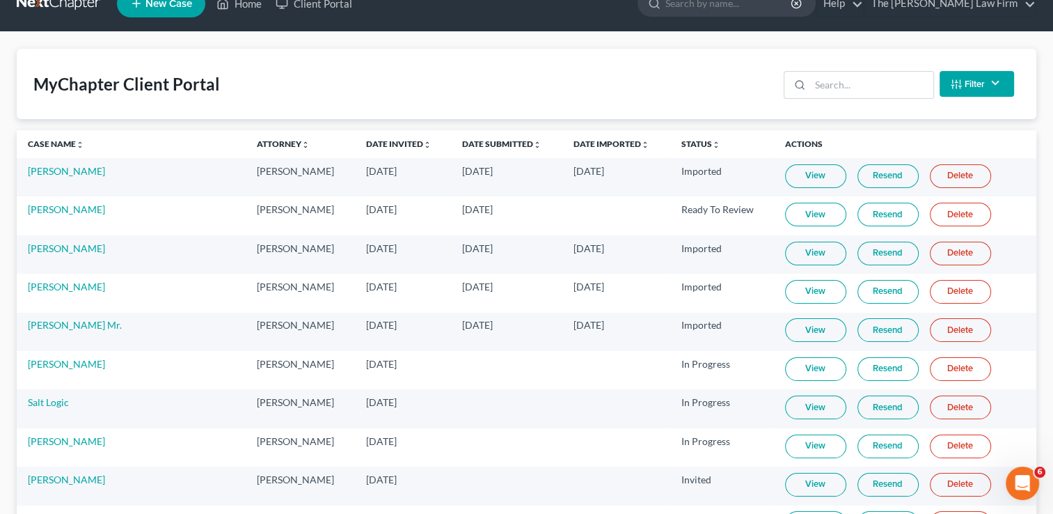
scroll to position [0, 0]
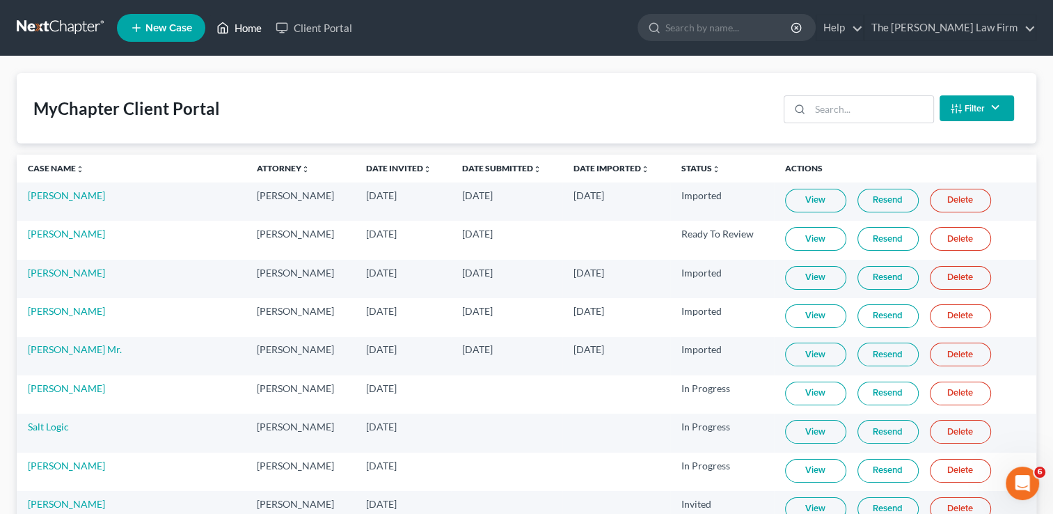
click at [245, 35] on link "Home" at bounding box center [238, 27] width 59 height 25
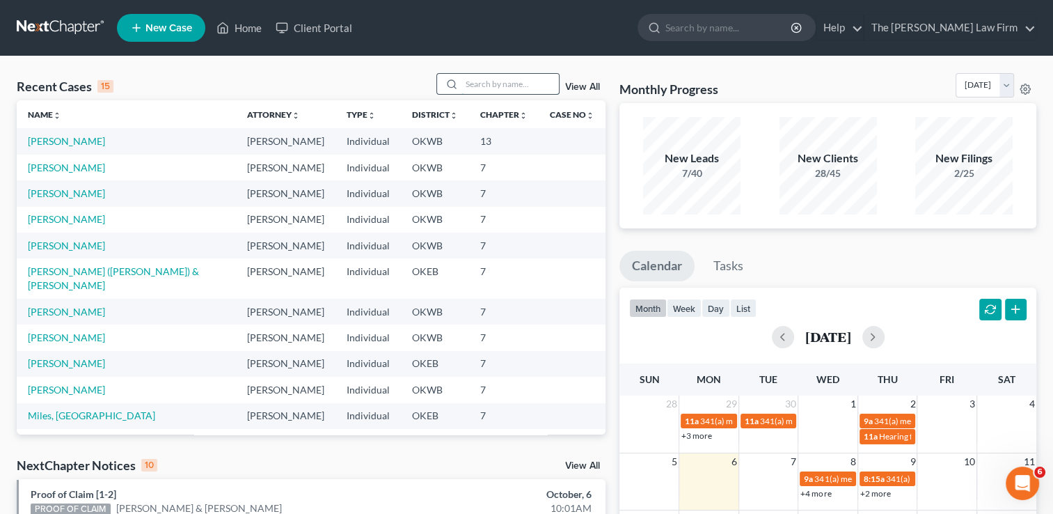
drag, startPoint x: 481, startPoint y: 81, endPoint x: 544, endPoint y: 84, distance: 63.4
click at [482, 81] on input "search" at bounding box center [509, 84] width 97 height 20
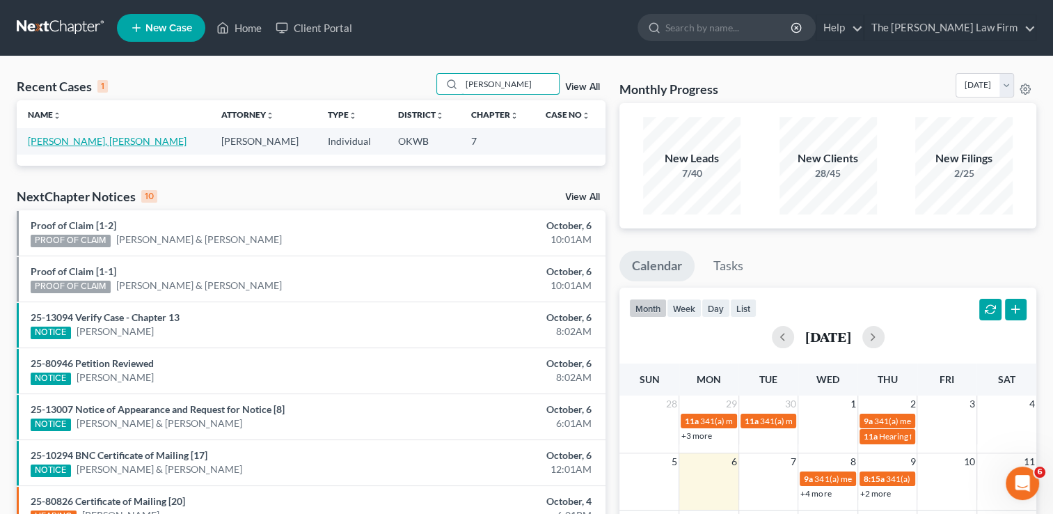
type input "Lunsford"
click at [114, 143] on link "[PERSON_NAME], [PERSON_NAME]" at bounding box center [107, 141] width 159 height 12
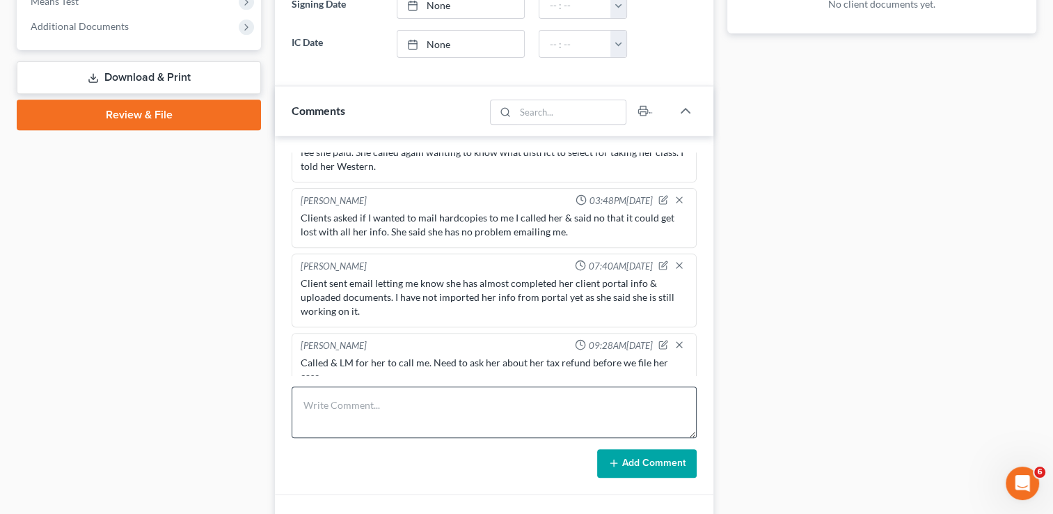
scroll to position [727, 0]
click at [459, 412] on textarea at bounding box center [494, 412] width 405 height 52
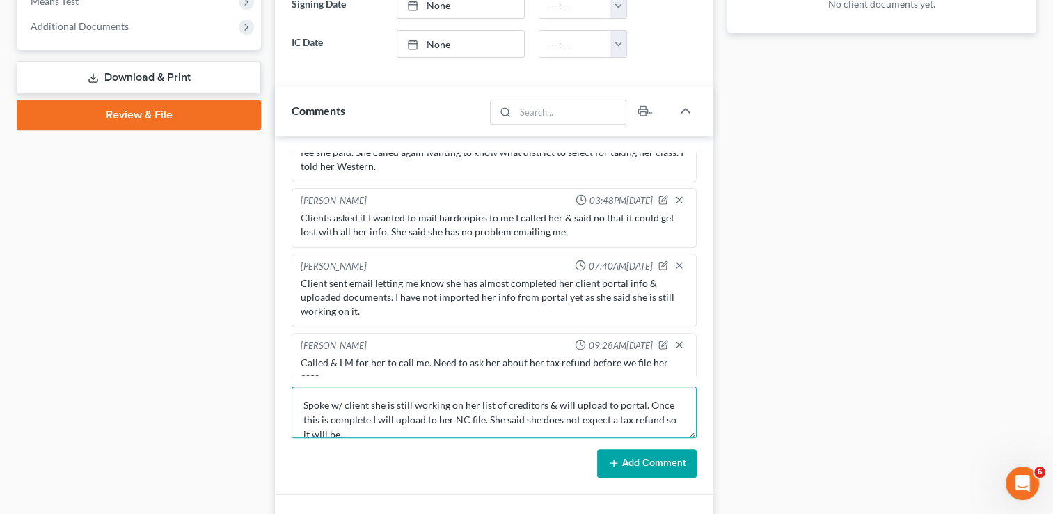
scroll to position [3, 0]
click at [644, 426] on textarea "Spoke w/ client she is still working on her list of creditors & will upload to …" at bounding box center [494, 412] width 405 height 52
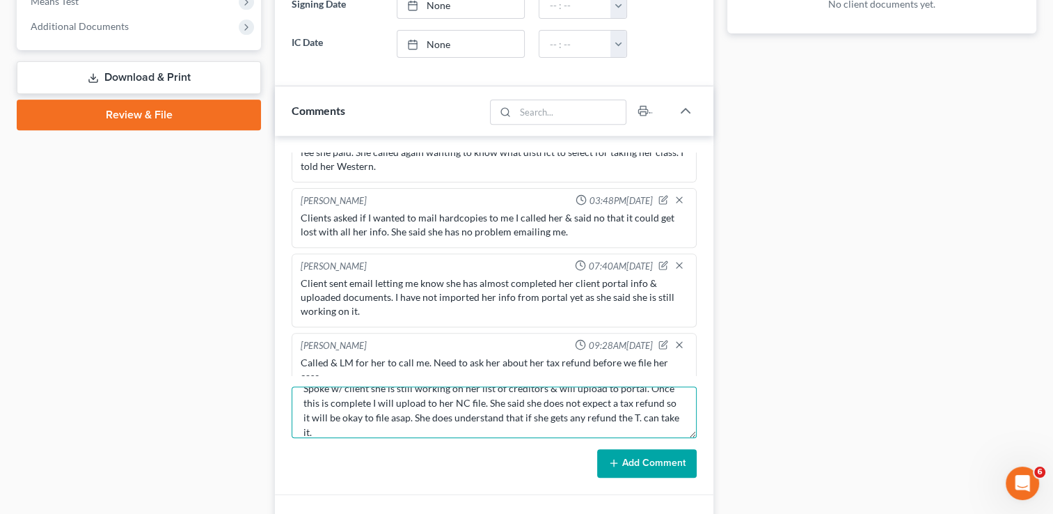
type textarea "Spoke w/ client she is still working on her list of creditors & will upload to …"
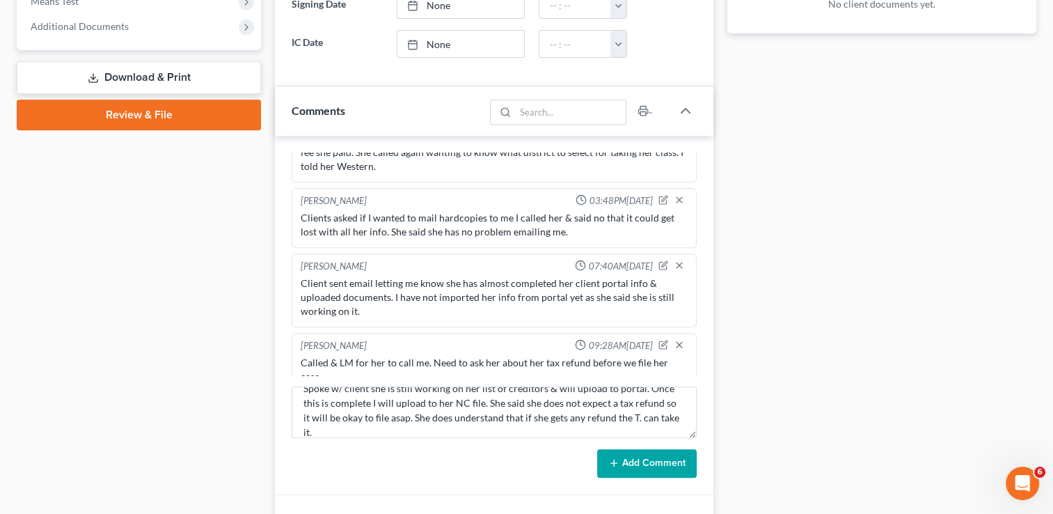
drag, startPoint x: 635, startPoint y: 465, endPoint x: 642, endPoint y: 475, distance: 12.5
click at [635, 466] on button "Add Comment" at bounding box center [647, 463] width 100 height 29
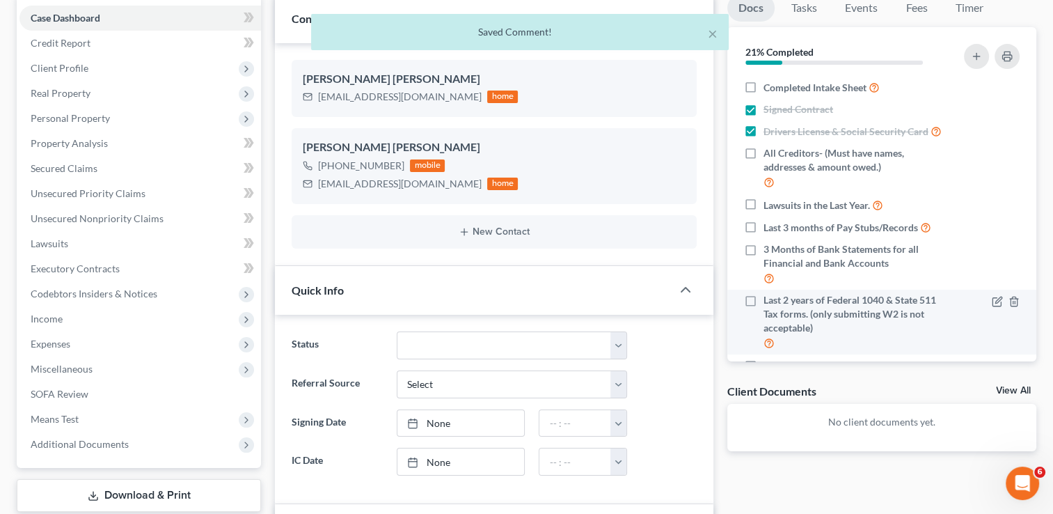
scroll to position [0, 0]
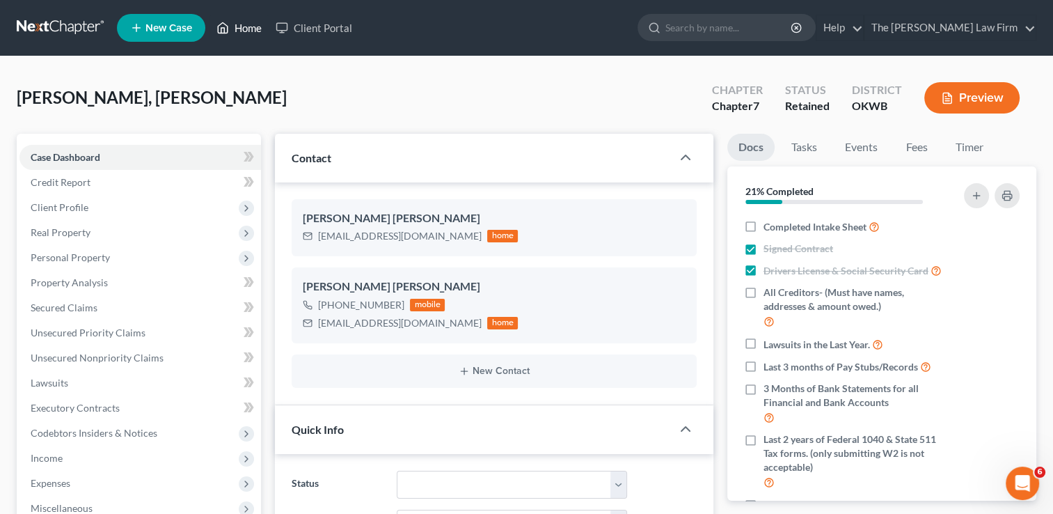
drag, startPoint x: 239, startPoint y: 27, endPoint x: 274, endPoint y: 122, distance: 100.8
click at [239, 27] on link "Home" at bounding box center [238, 27] width 59 height 25
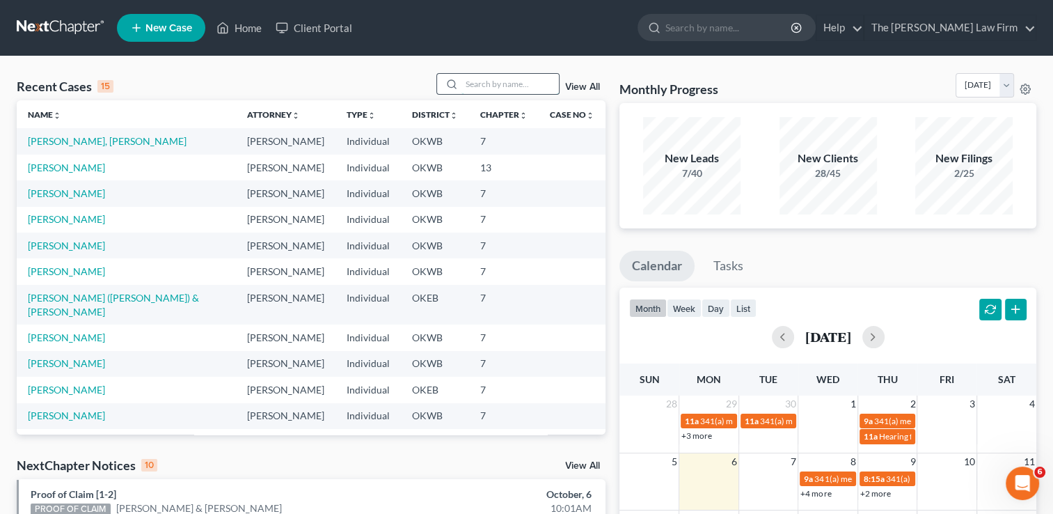
click at [546, 77] on input "search" at bounding box center [509, 84] width 97 height 20
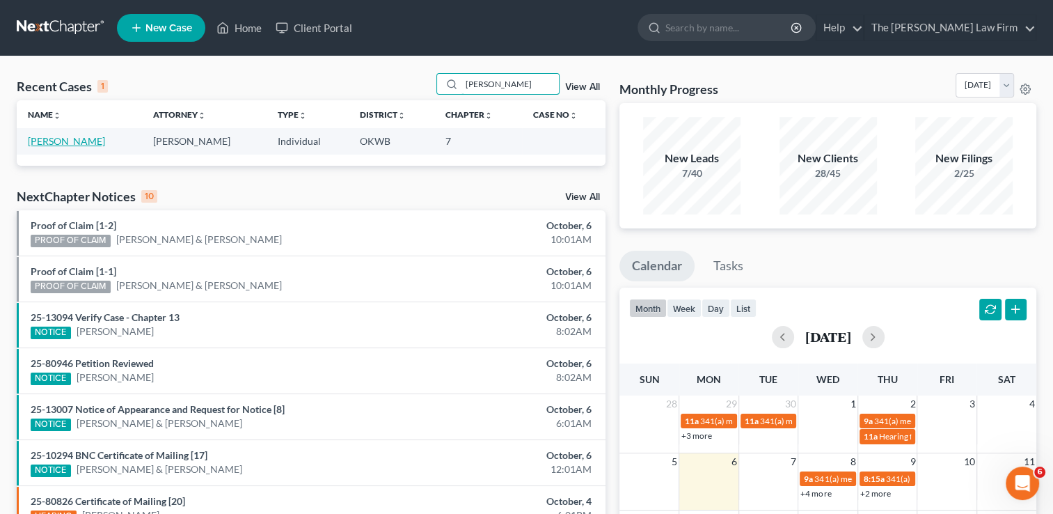
type input "Collier"
click at [64, 143] on link "[PERSON_NAME]" at bounding box center [66, 141] width 77 height 12
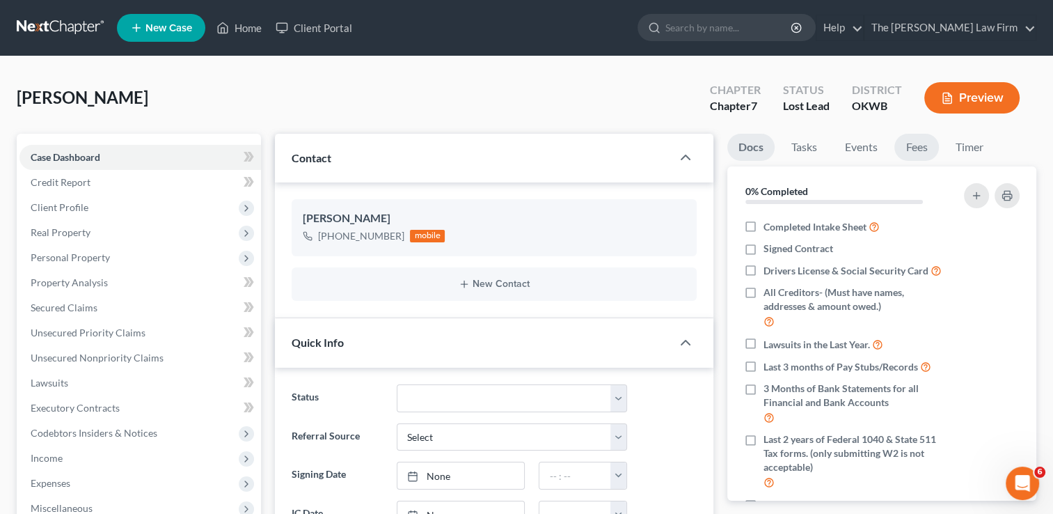
click at [924, 149] on link "Fees" at bounding box center [916, 147] width 45 height 27
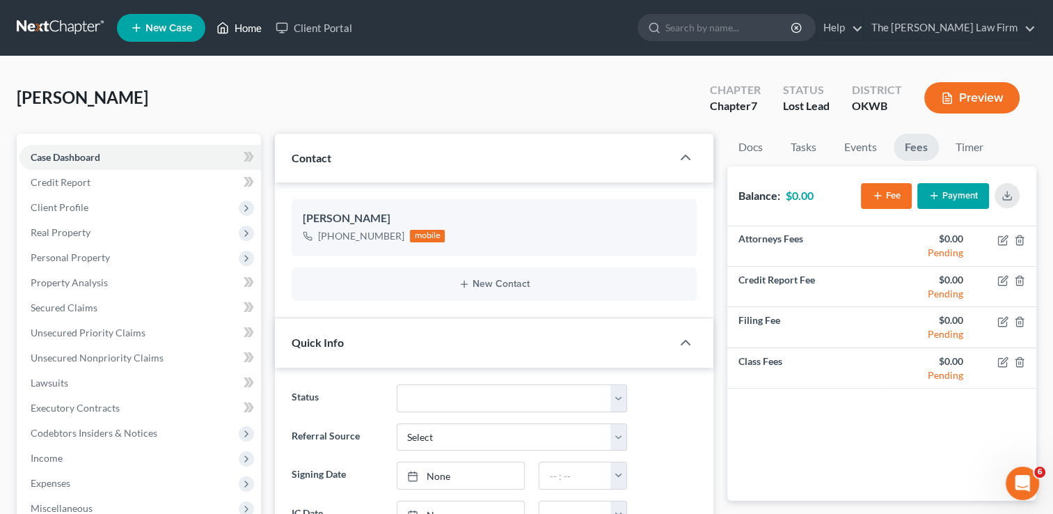
drag, startPoint x: 237, startPoint y: 22, endPoint x: 274, endPoint y: 52, distance: 47.4
click at [237, 22] on link "Home" at bounding box center [238, 27] width 59 height 25
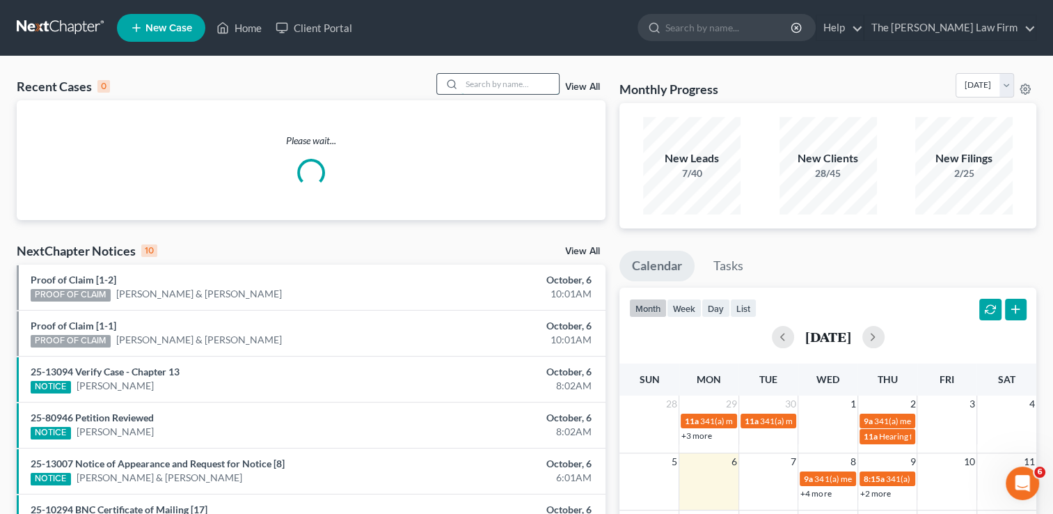
click at [505, 88] on input "search" at bounding box center [509, 84] width 97 height 20
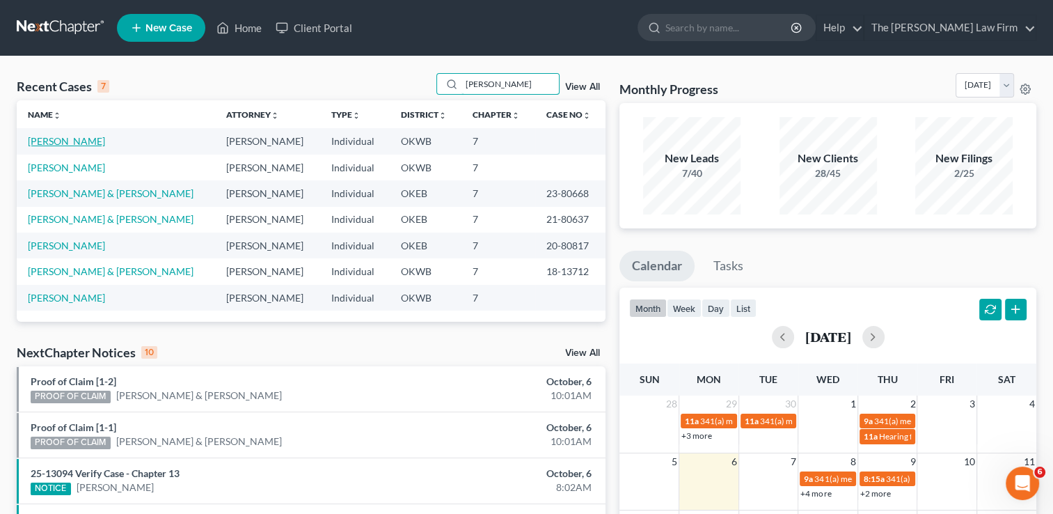
type input "Renda"
click at [76, 138] on link "[PERSON_NAME]" at bounding box center [66, 141] width 77 height 12
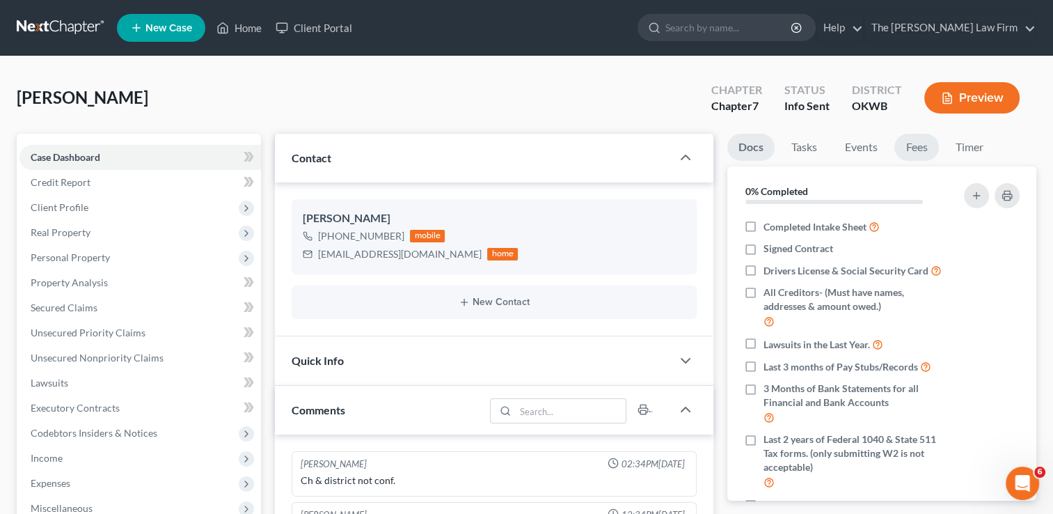
click at [919, 150] on link "Fees" at bounding box center [916, 147] width 45 height 27
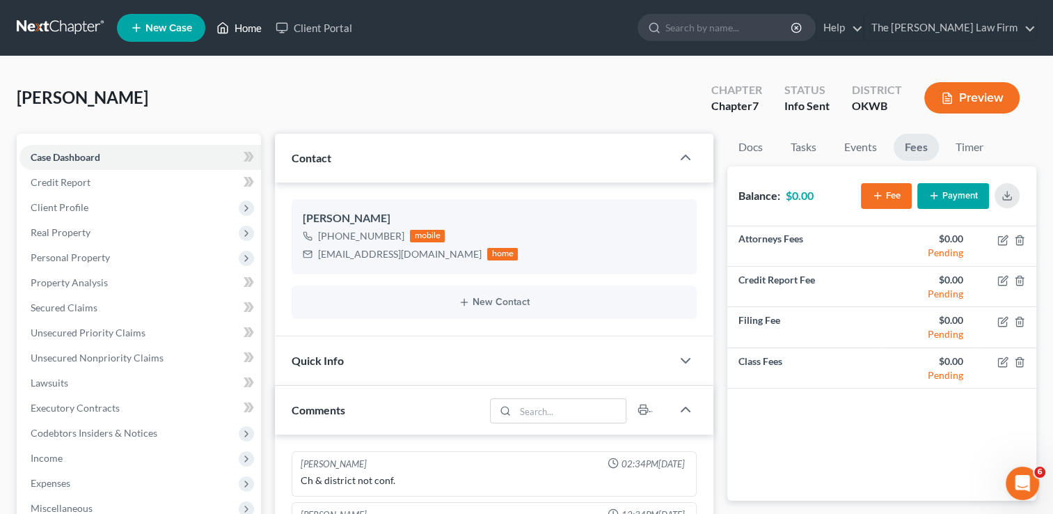
drag, startPoint x: 251, startPoint y: 37, endPoint x: 316, endPoint y: 74, distance: 75.4
click at [251, 37] on link "Home" at bounding box center [238, 27] width 59 height 25
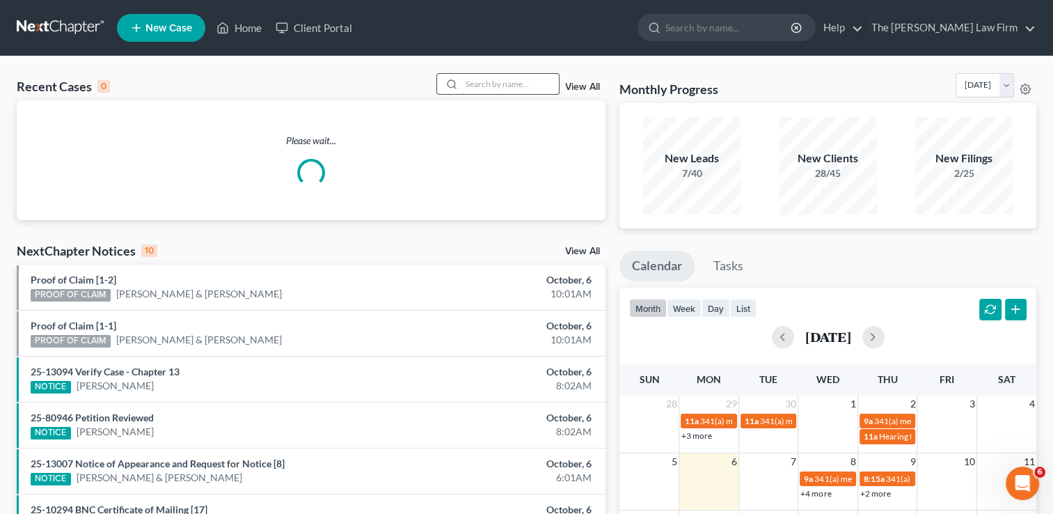
click at [501, 81] on input "search" at bounding box center [509, 84] width 97 height 20
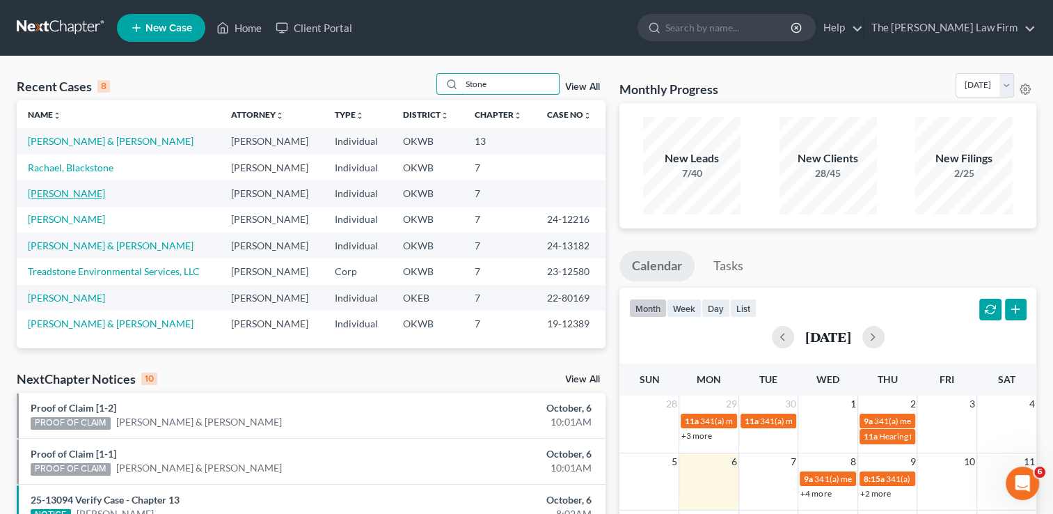
type input "Stone"
click at [80, 194] on link "[PERSON_NAME]" at bounding box center [66, 193] width 77 height 12
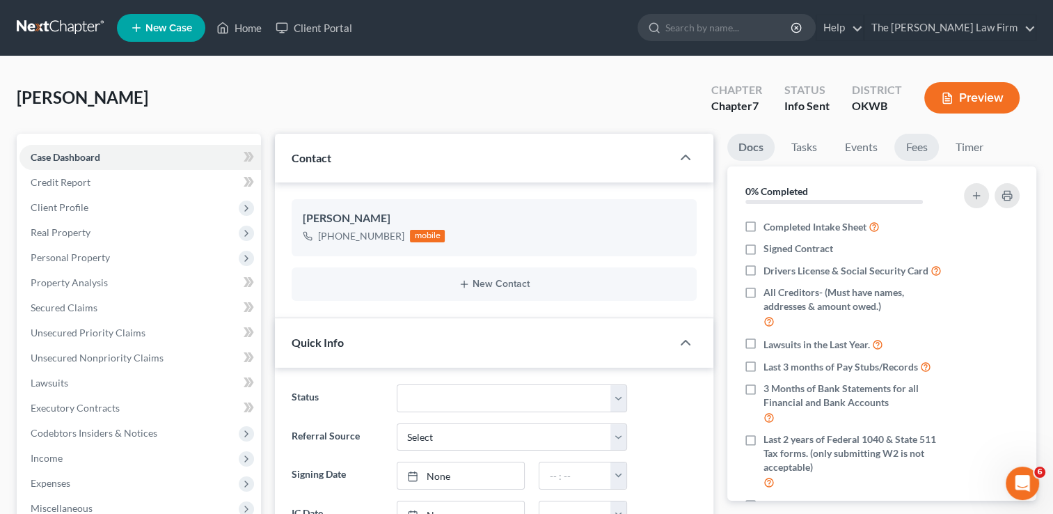
click at [919, 153] on link "Fees" at bounding box center [916, 147] width 45 height 27
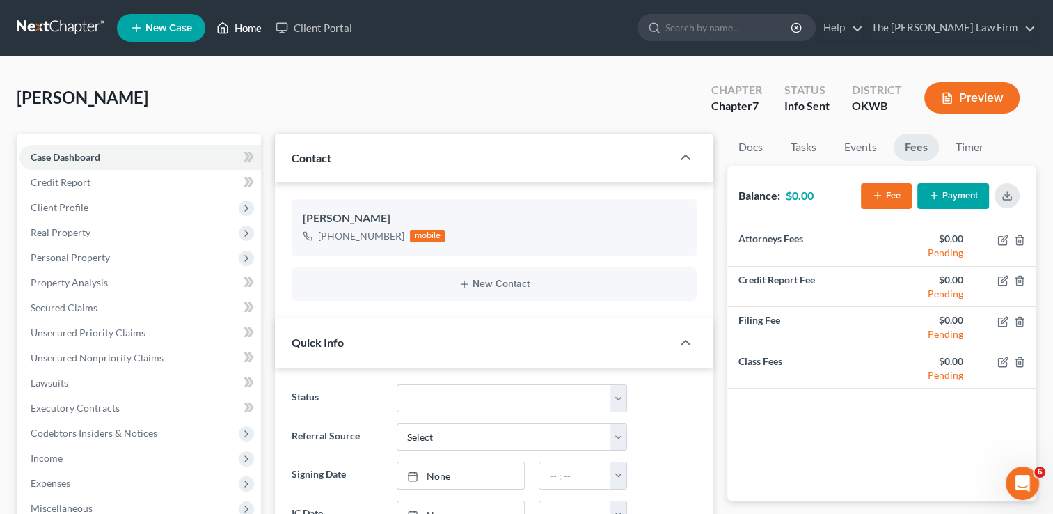
drag, startPoint x: 253, startPoint y: 29, endPoint x: 363, endPoint y: 72, distance: 117.9
click at [253, 29] on link "Home" at bounding box center [238, 27] width 59 height 25
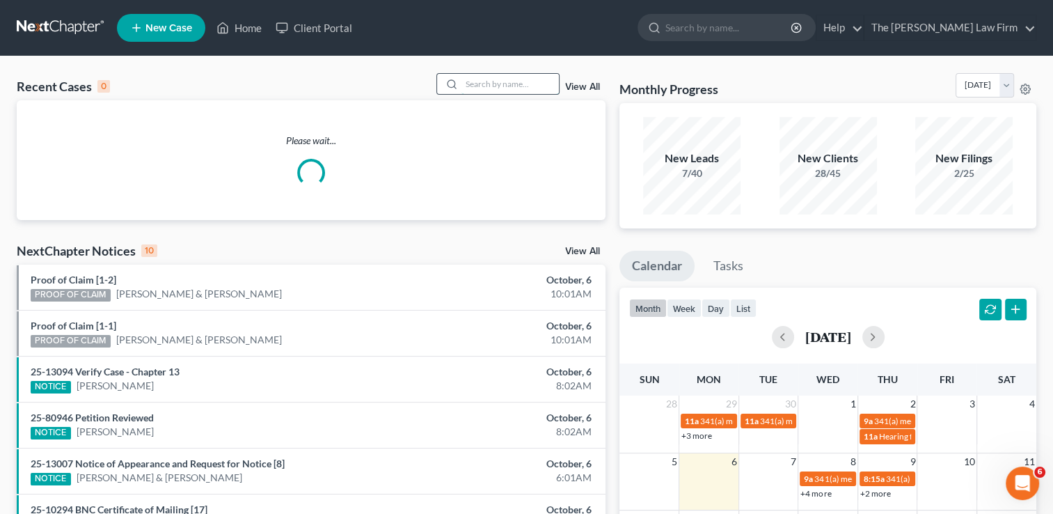
click at [533, 89] on input "search" at bounding box center [509, 84] width 97 height 20
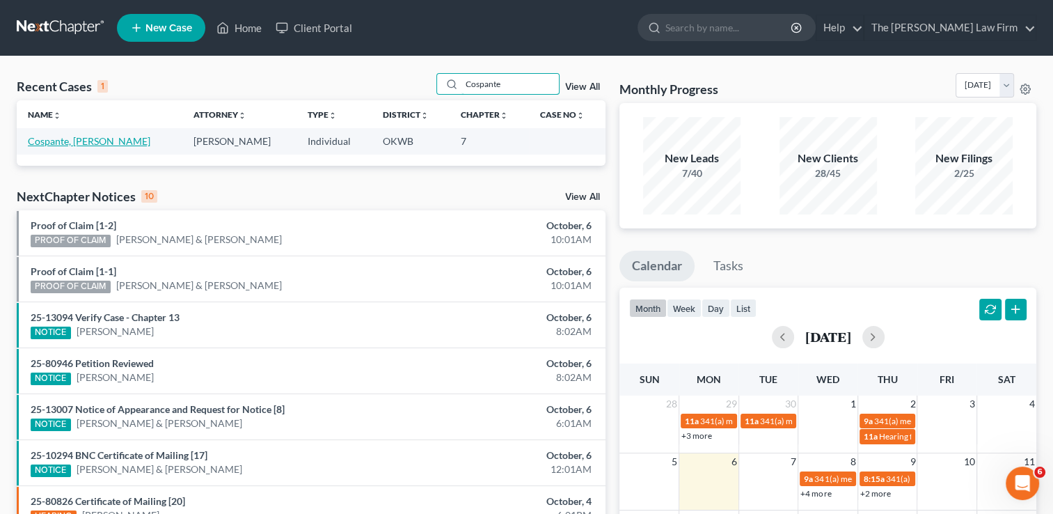
type input "Cospante"
click at [81, 143] on link "Cospante, [PERSON_NAME]" at bounding box center [89, 141] width 122 height 12
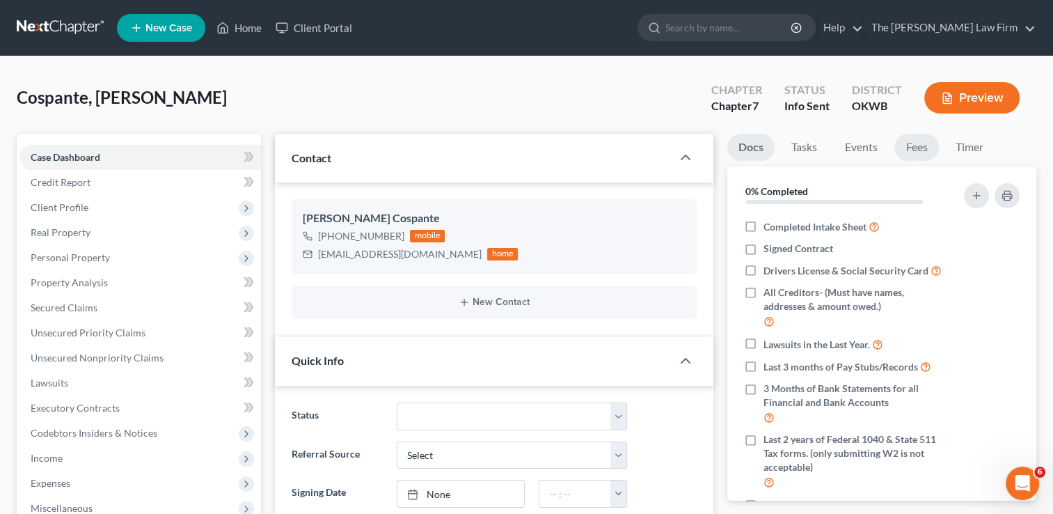
click at [913, 144] on link "Fees" at bounding box center [916, 147] width 45 height 27
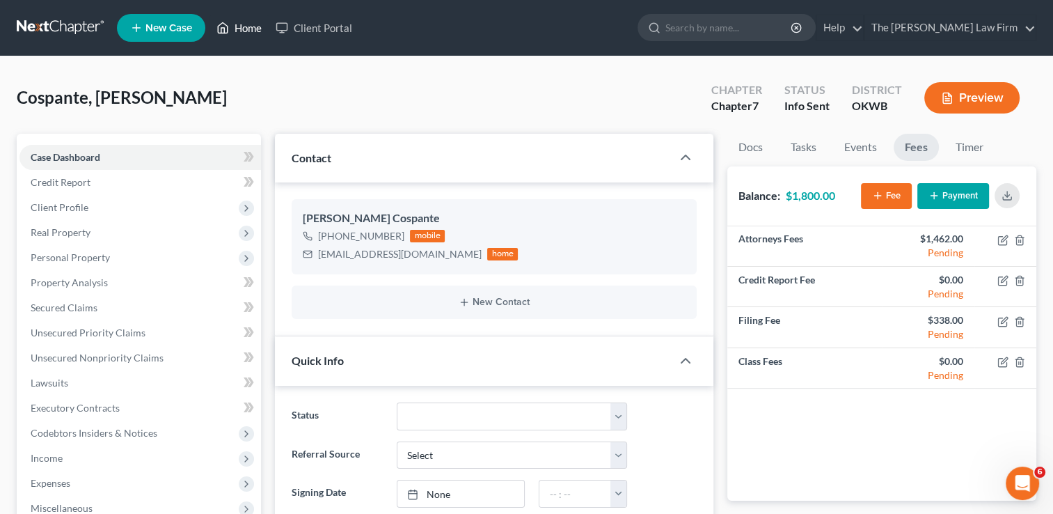
drag, startPoint x: 242, startPoint y: 31, endPoint x: 387, endPoint y: 71, distance: 150.1
click at [242, 31] on link "Home" at bounding box center [238, 27] width 59 height 25
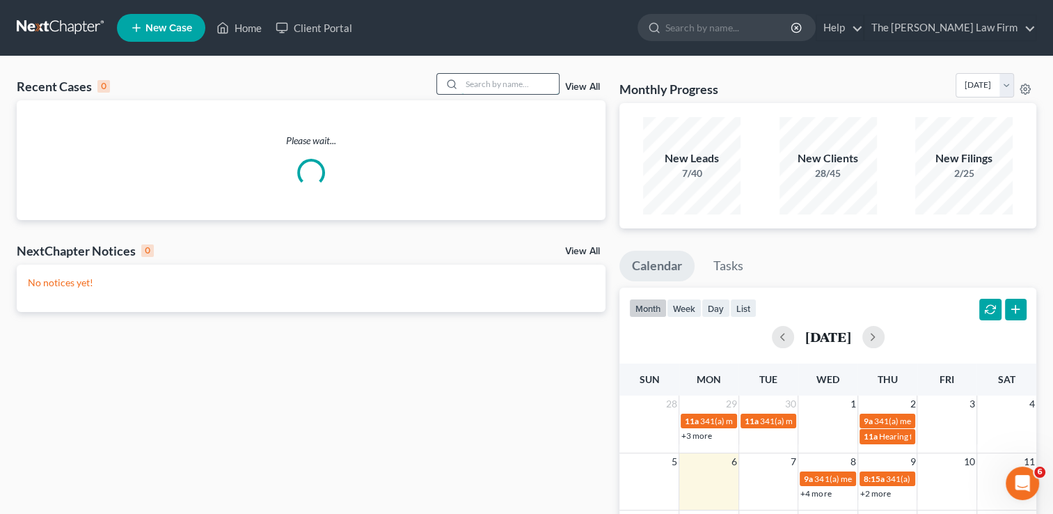
click at [498, 85] on input "search" at bounding box center [509, 84] width 97 height 20
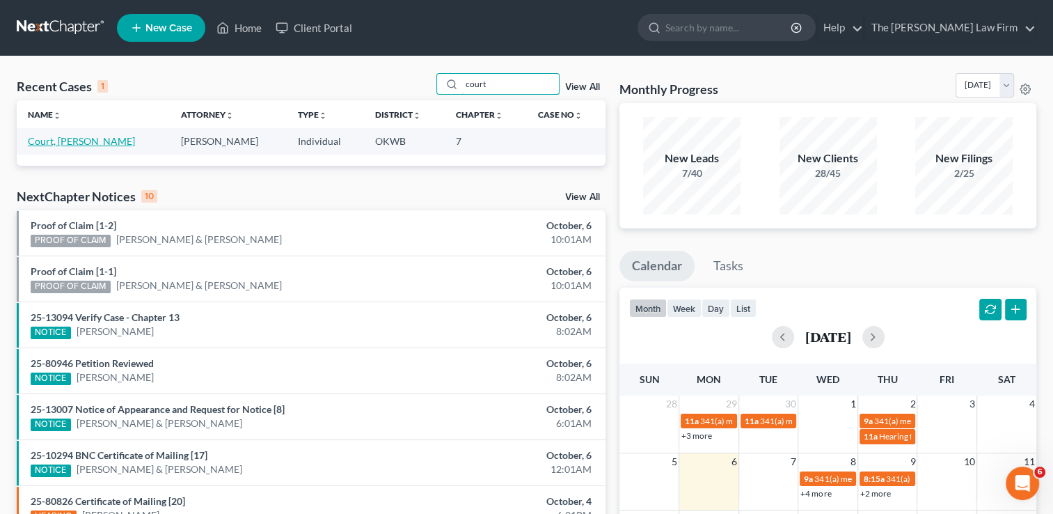
type input "court"
click at [67, 141] on link "Court, [PERSON_NAME]" at bounding box center [81, 141] width 107 height 12
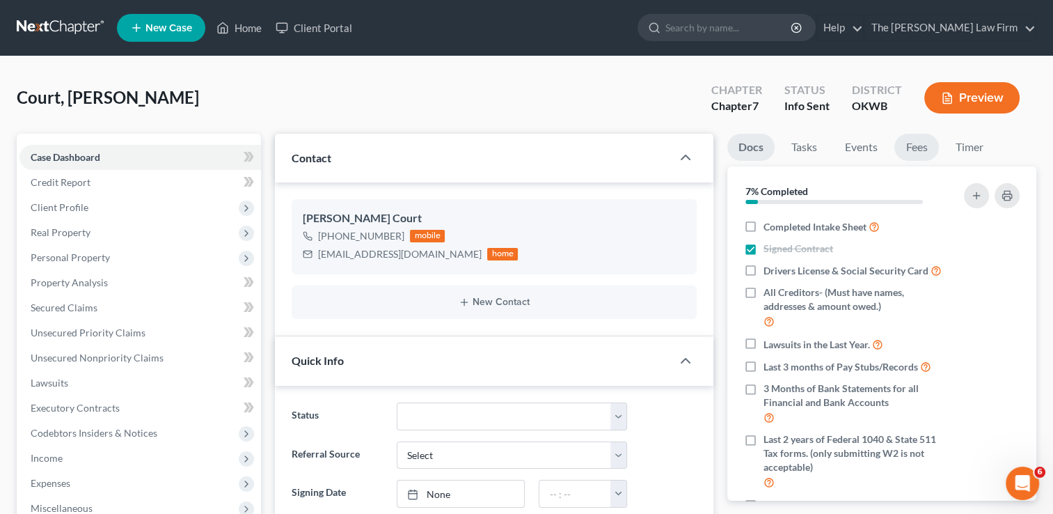
scroll to position [103, 0]
click at [915, 144] on link "Fees" at bounding box center [916, 147] width 45 height 27
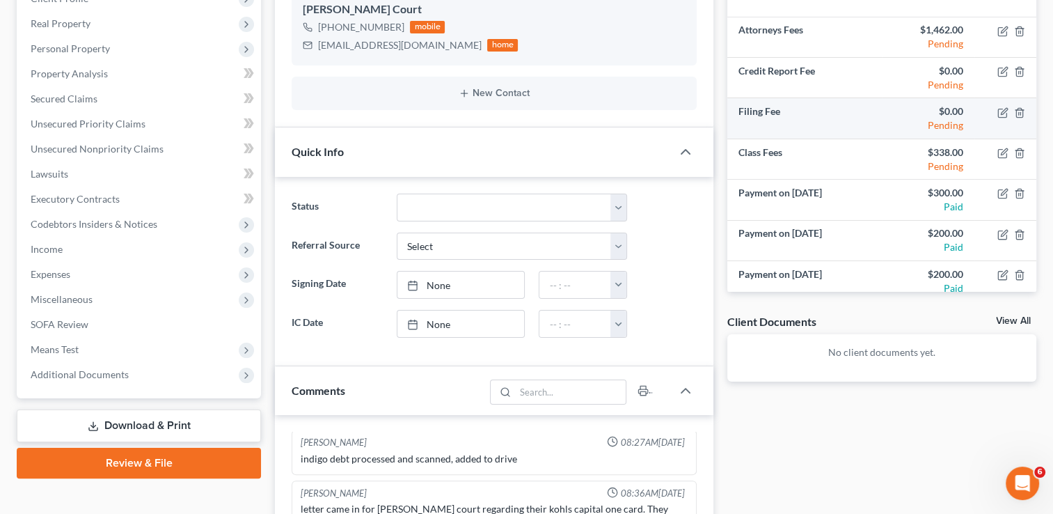
scroll to position [139, 0]
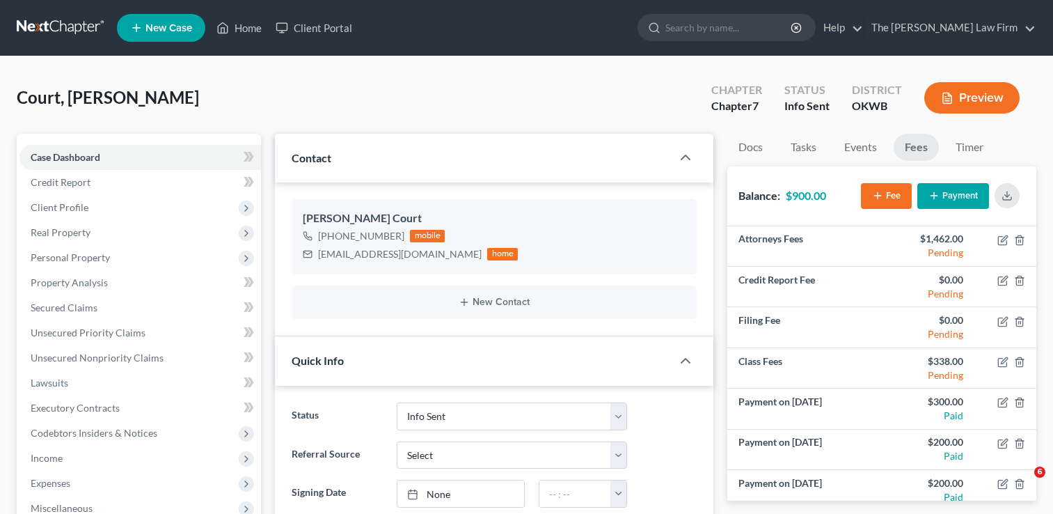
select select "3"
click at [250, 26] on link "Home" at bounding box center [238, 27] width 59 height 25
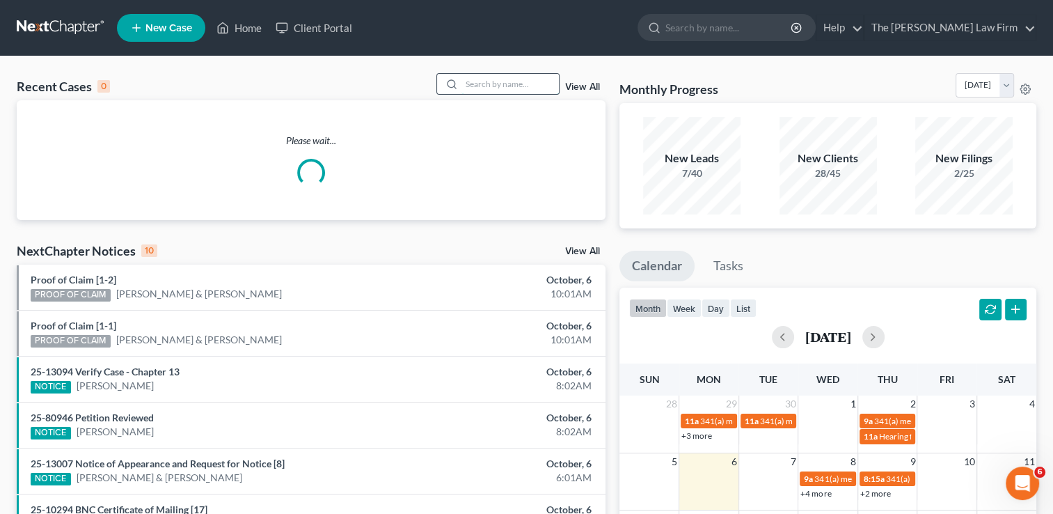
click at [501, 82] on input "search" at bounding box center [509, 84] width 97 height 20
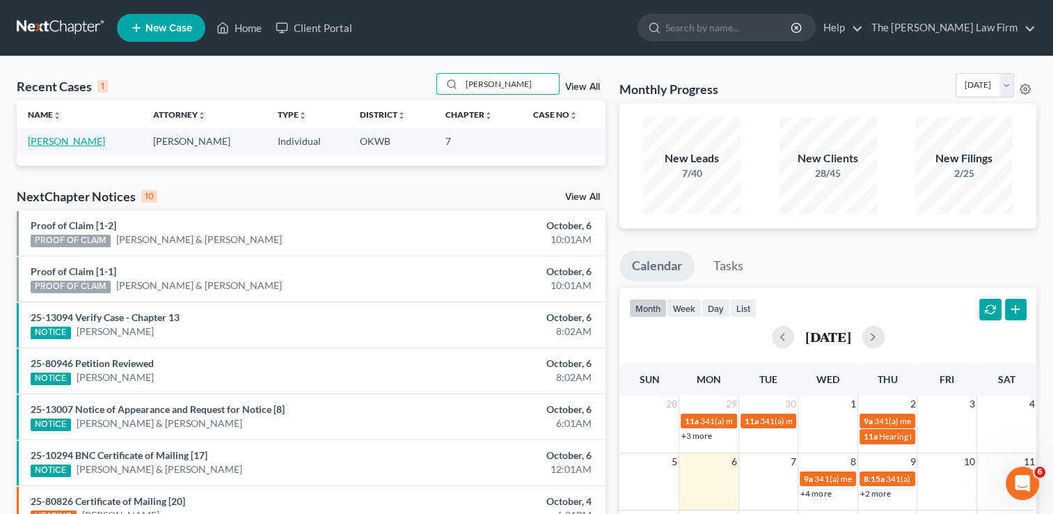
type input "[PERSON_NAME]"
click at [63, 146] on link "[PERSON_NAME]" at bounding box center [66, 141] width 77 height 12
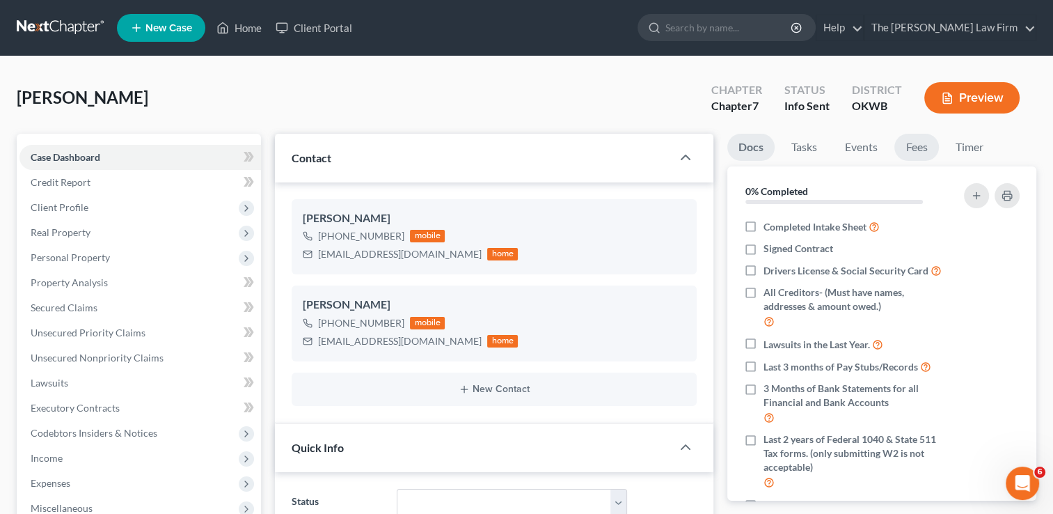
click at [923, 148] on link "Fees" at bounding box center [916, 147] width 45 height 27
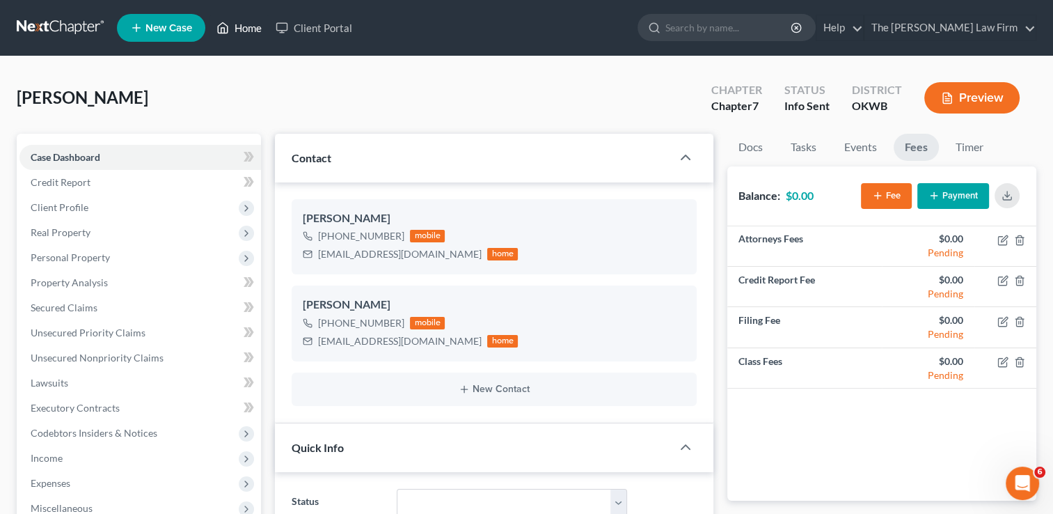
drag, startPoint x: 242, startPoint y: 31, endPoint x: 399, endPoint y: 64, distance: 160.7
click at [242, 31] on link "Home" at bounding box center [238, 27] width 59 height 25
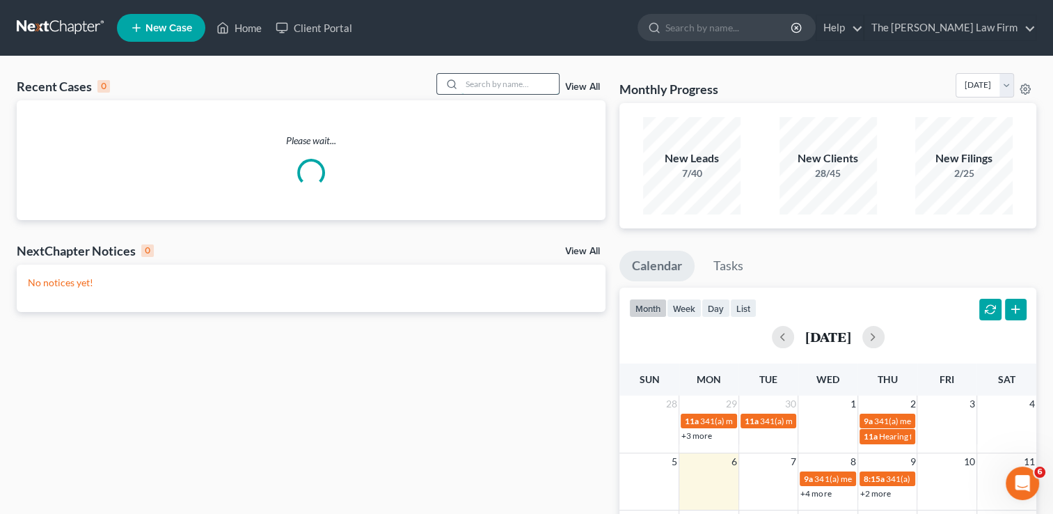
click at [508, 81] on input "search" at bounding box center [509, 84] width 97 height 20
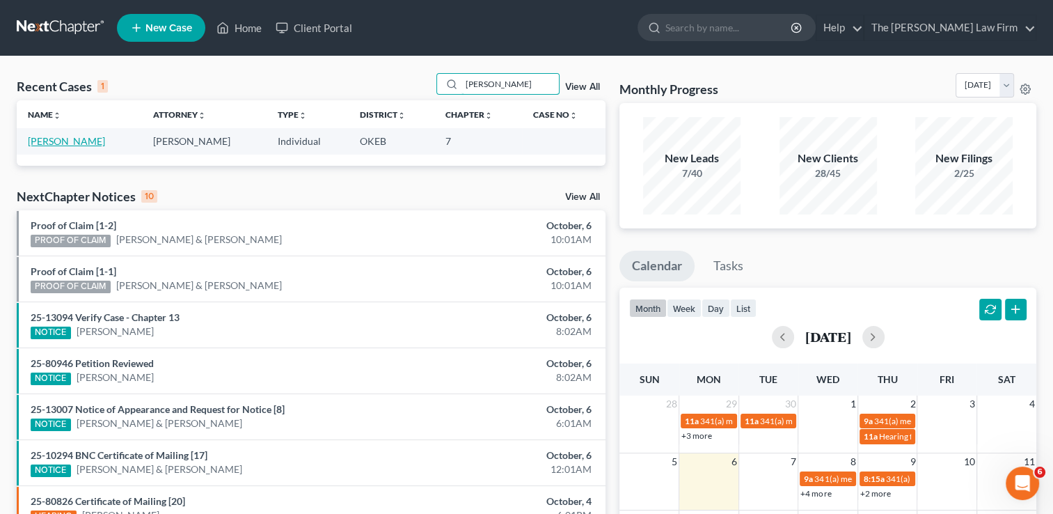
type input "[PERSON_NAME]"
click at [61, 142] on link "[PERSON_NAME]" at bounding box center [66, 141] width 77 height 12
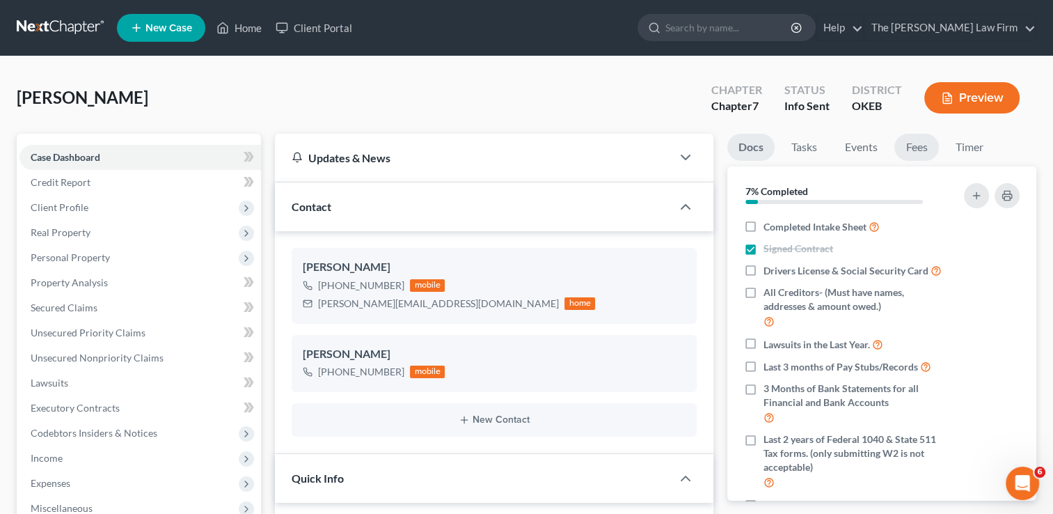
scroll to position [65, 0]
drag, startPoint x: 921, startPoint y: 149, endPoint x: 891, endPoint y: 193, distance: 54.1
click at [921, 149] on link "Fees" at bounding box center [916, 147] width 45 height 27
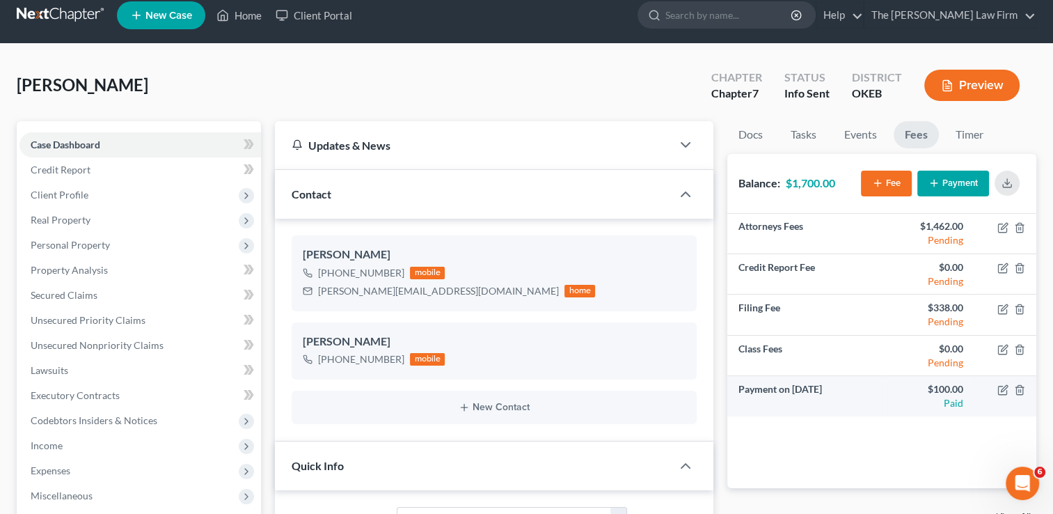
scroll to position [0, 0]
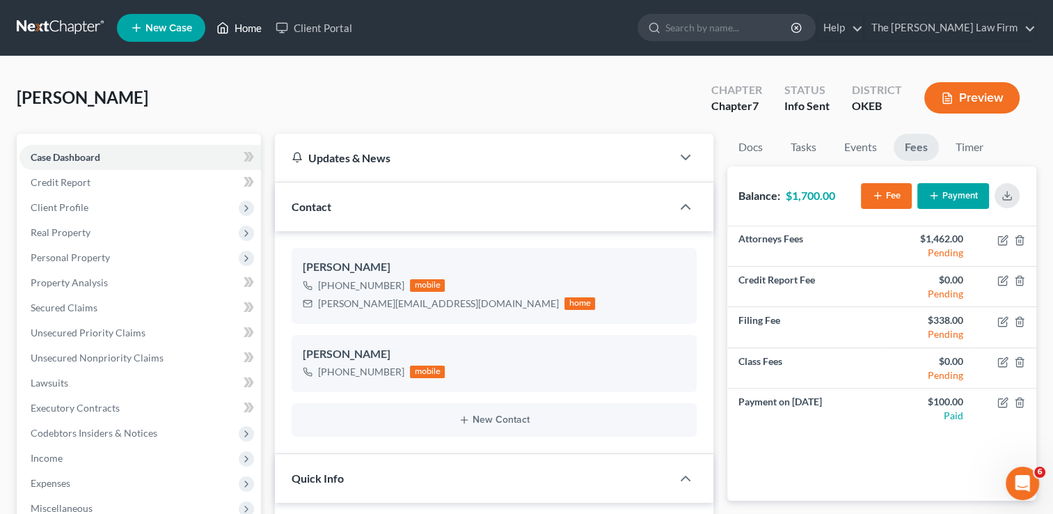
drag, startPoint x: 245, startPoint y: 25, endPoint x: 346, endPoint y: 81, distance: 115.6
click at [245, 25] on link "Home" at bounding box center [238, 27] width 59 height 25
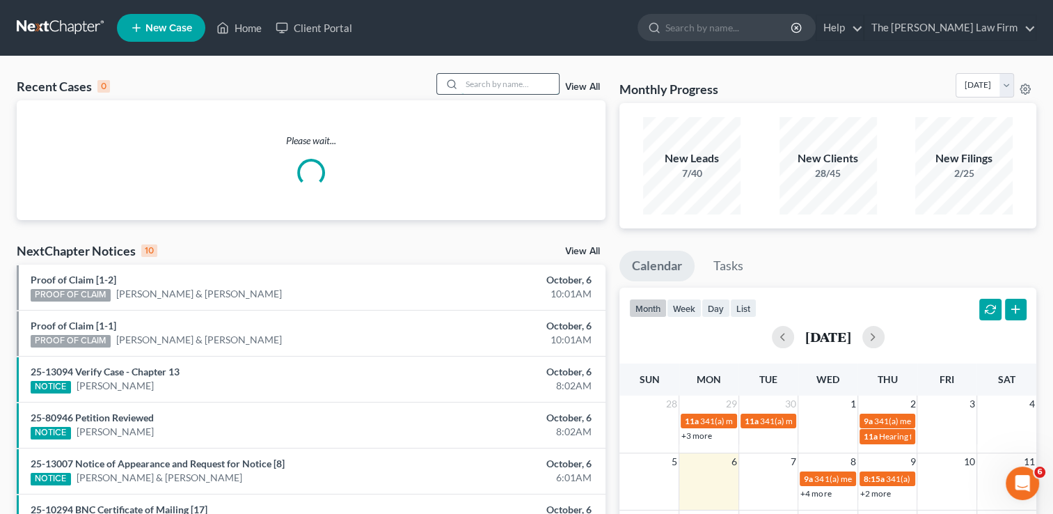
click at [534, 77] on input "search" at bounding box center [509, 84] width 97 height 20
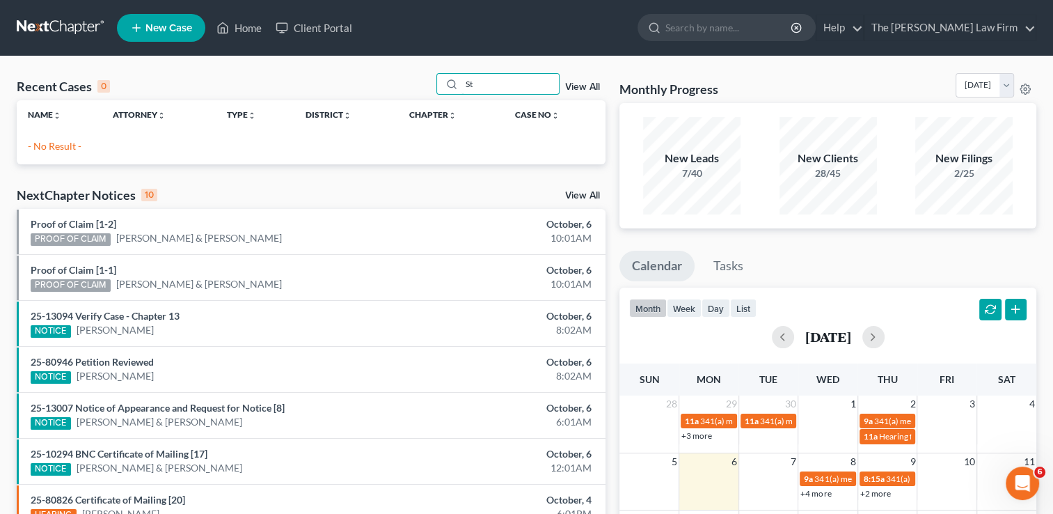
type input "S"
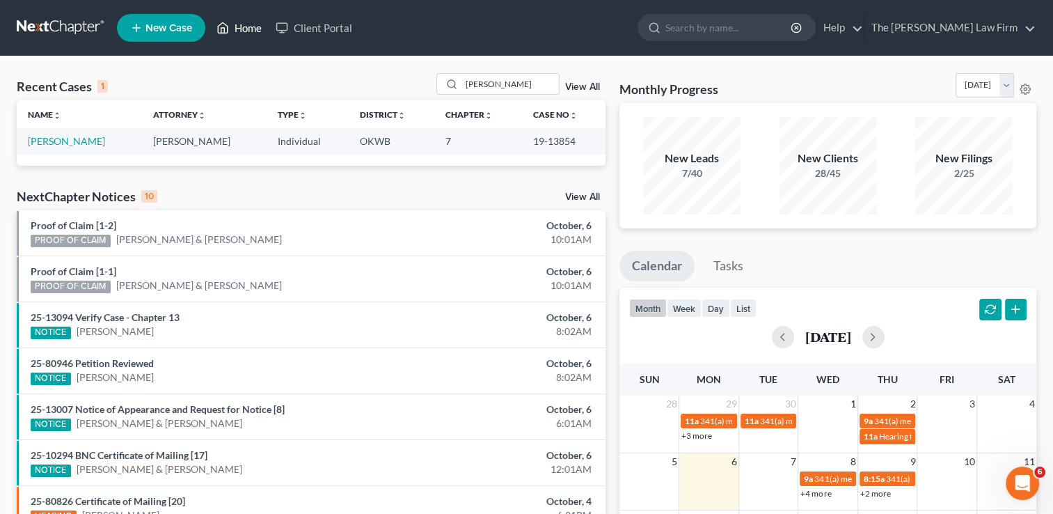
drag, startPoint x: 244, startPoint y: 18, endPoint x: 246, endPoint y: 26, distance: 8.6
click at [244, 18] on link "Home" at bounding box center [238, 27] width 59 height 25
click at [504, 81] on input "[PERSON_NAME]" at bounding box center [509, 84] width 97 height 20
type input "G"
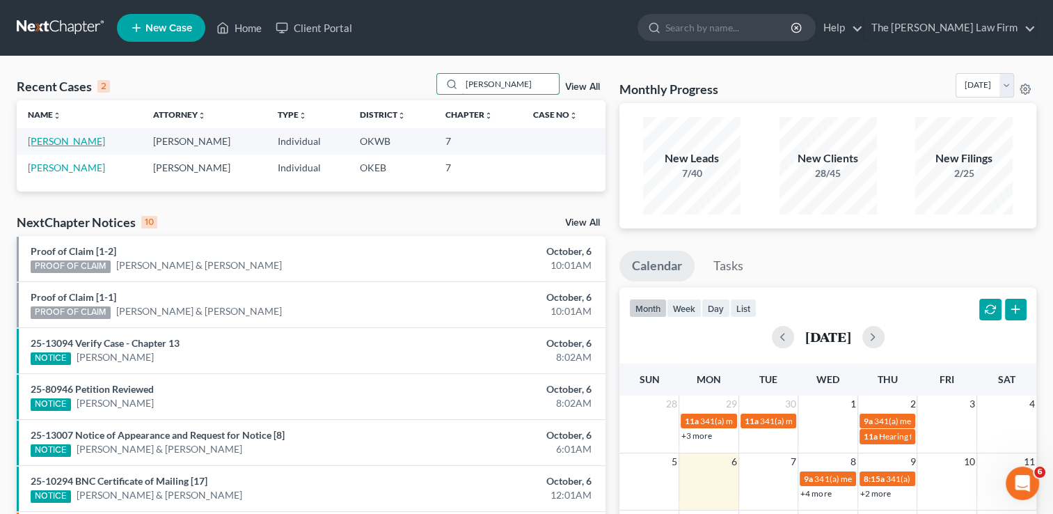
type input "[PERSON_NAME]"
click at [70, 139] on link "[PERSON_NAME]" at bounding box center [66, 141] width 77 height 12
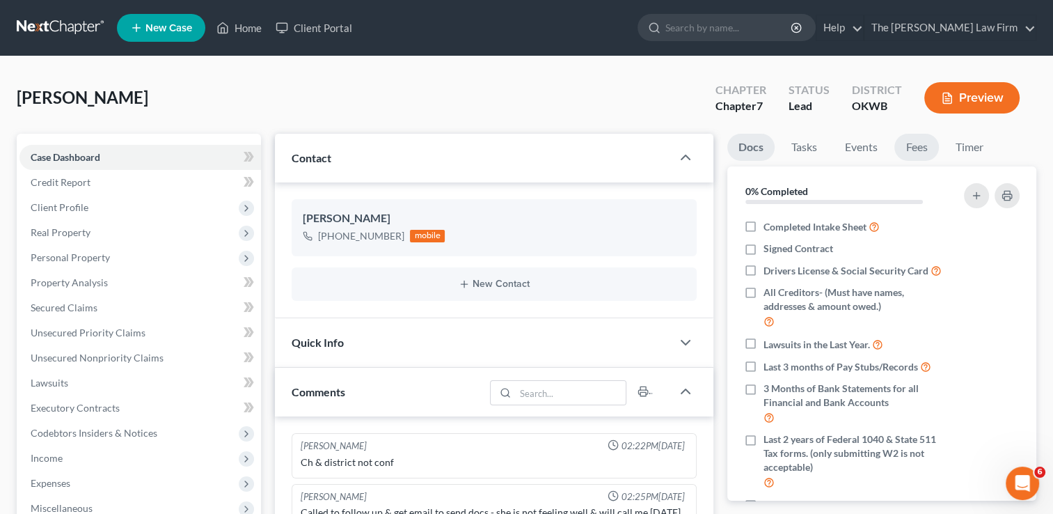
click at [928, 153] on link "Fees" at bounding box center [916, 147] width 45 height 27
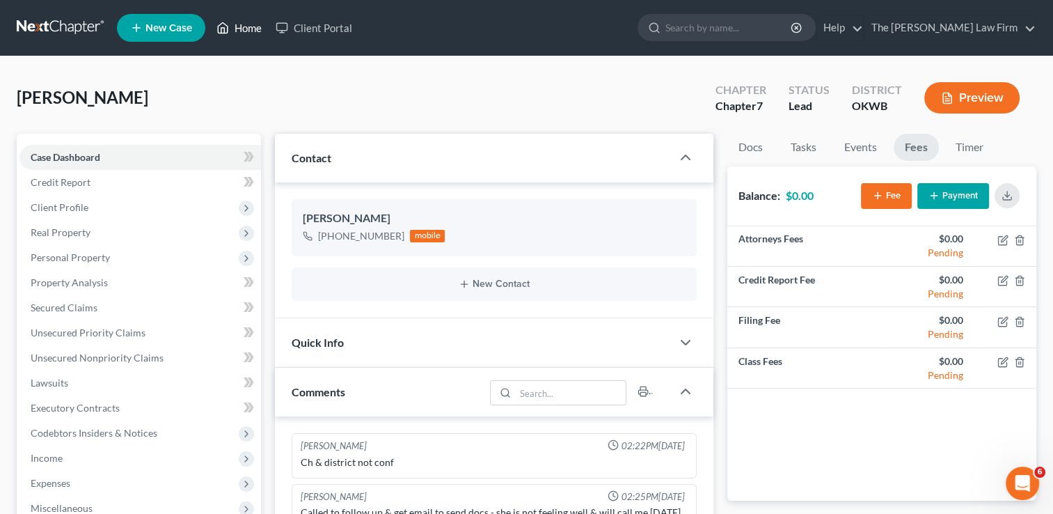
click at [255, 24] on link "Home" at bounding box center [238, 27] width 59 height 25
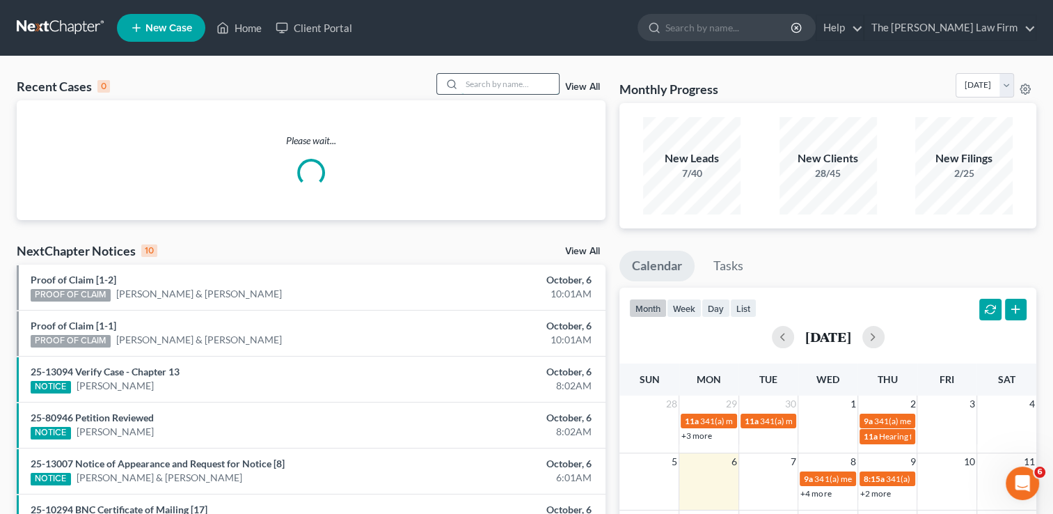
click at [505, 86] on input "search" at bounding box center [509, 84] width 97 height 20
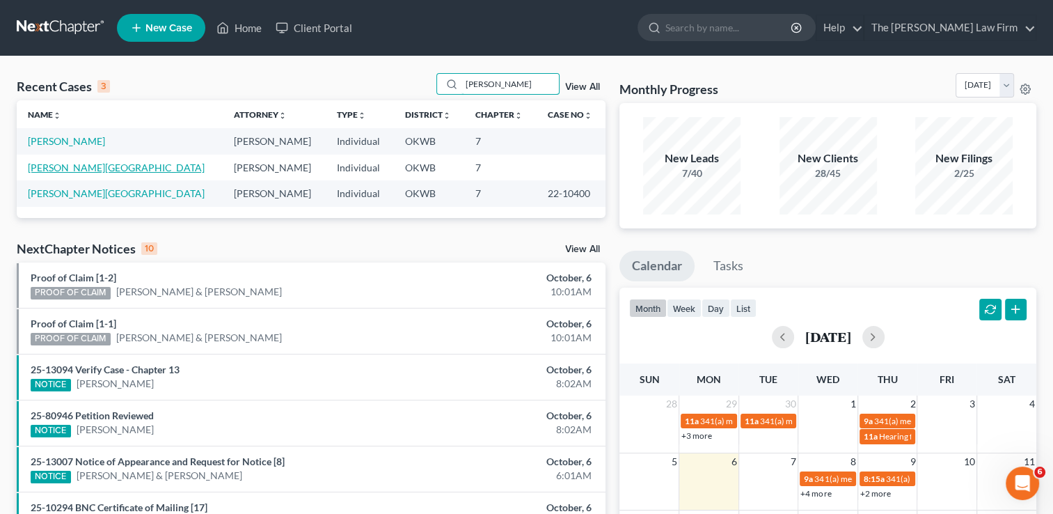
type input "[PERSON_NAME]"
click at [76, 170] on link "[PERSON_NAME][GEOGRAPHIC_DATA]" at bounding box center [116, 167] width 177 height 12
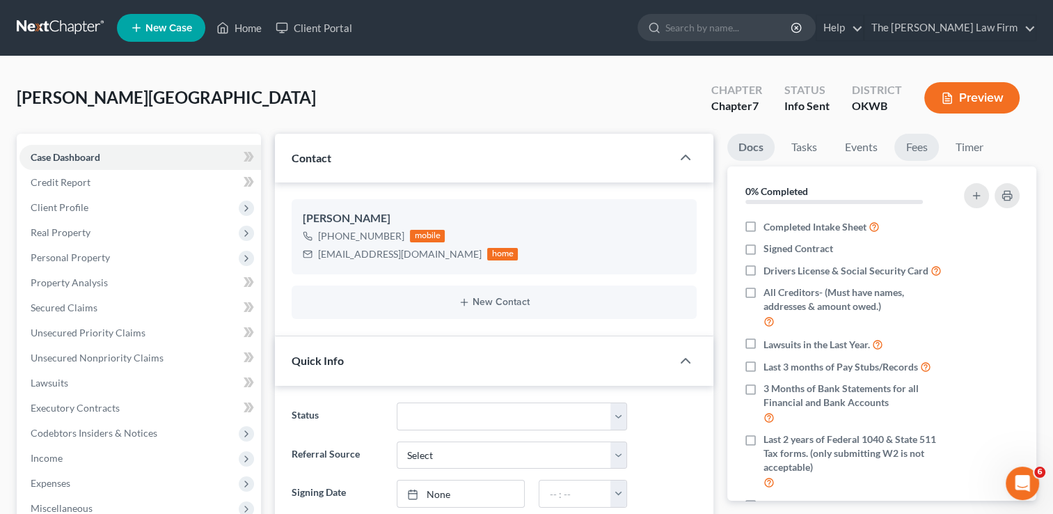
click at [921, 155] on link "Fees" at bounding box center [916, 147] width 45 height 27
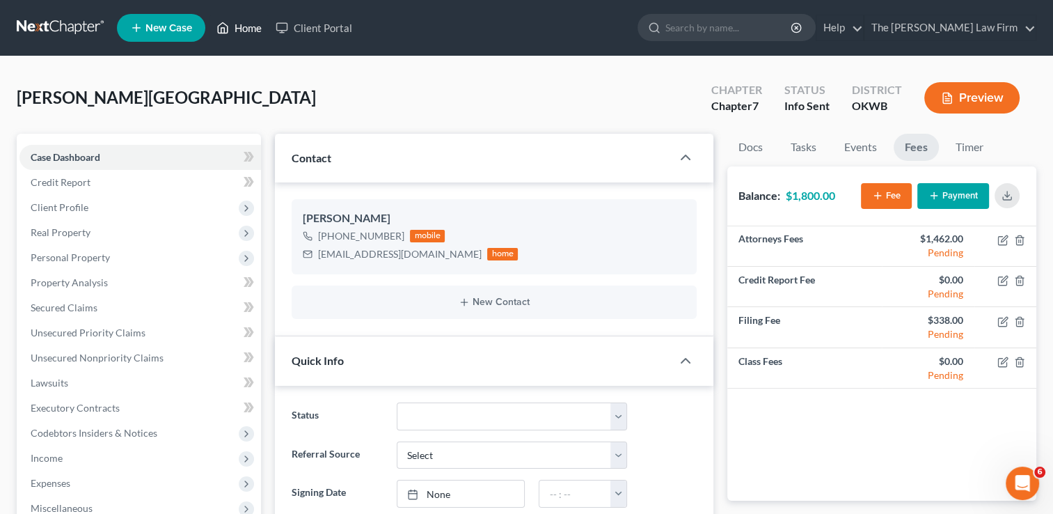
drag, startPoint x: 244, startPoint y: 32, endPoint x: 331, endPoint y: 90, distance: 104.4
click at [244, 32] on link "Home" at bounding box center [238, 27] width 59 height 25
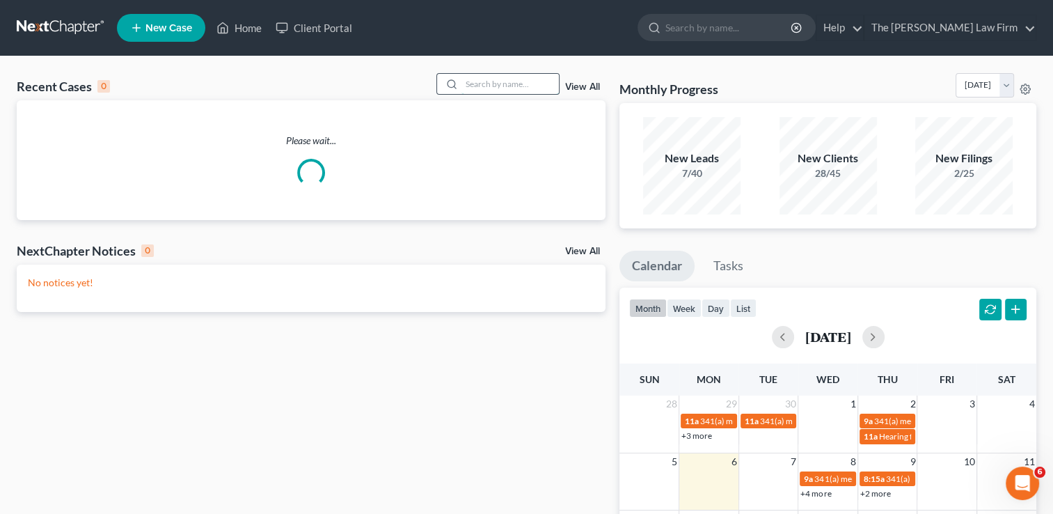
click at [529, 84] on input "search" at bounding box center [509, 84] width 97 height 20
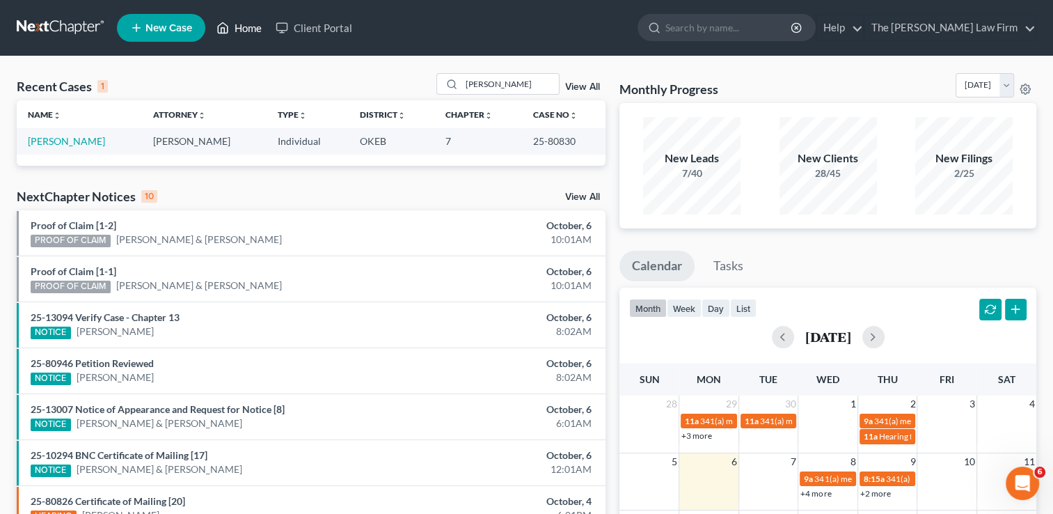
click at [240, 34] on link "Home" at bounding box center [238, 27] width 59 height 25
click at [516, 85] on input "[PERSON_NAME]" at bounding box center [509, 84] width 97 height 20
type input "B"
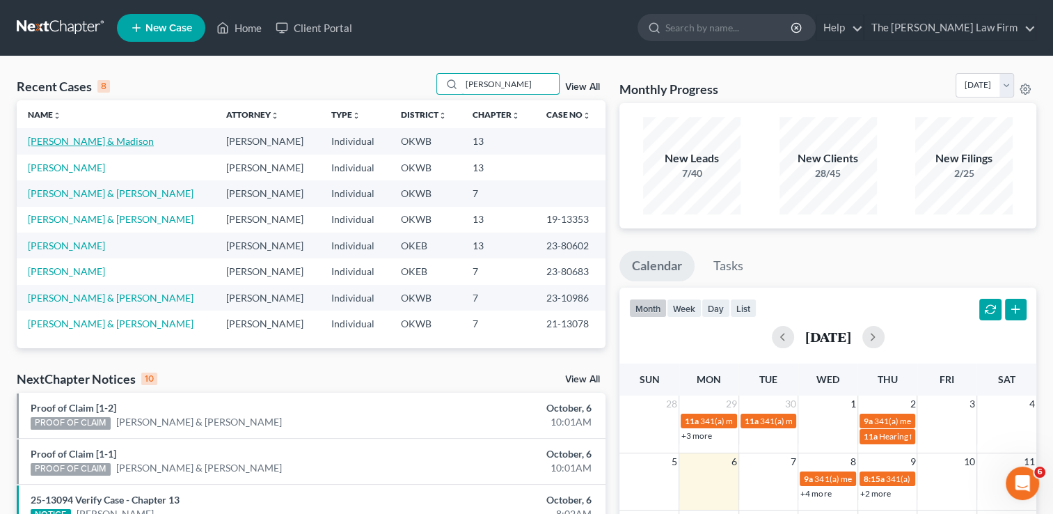
type input "[PERSON_NAME]"
click at [79, 141] on link "[PERSON_NAME] & Madison" at bounding box center [91, 141] width 126 height 12
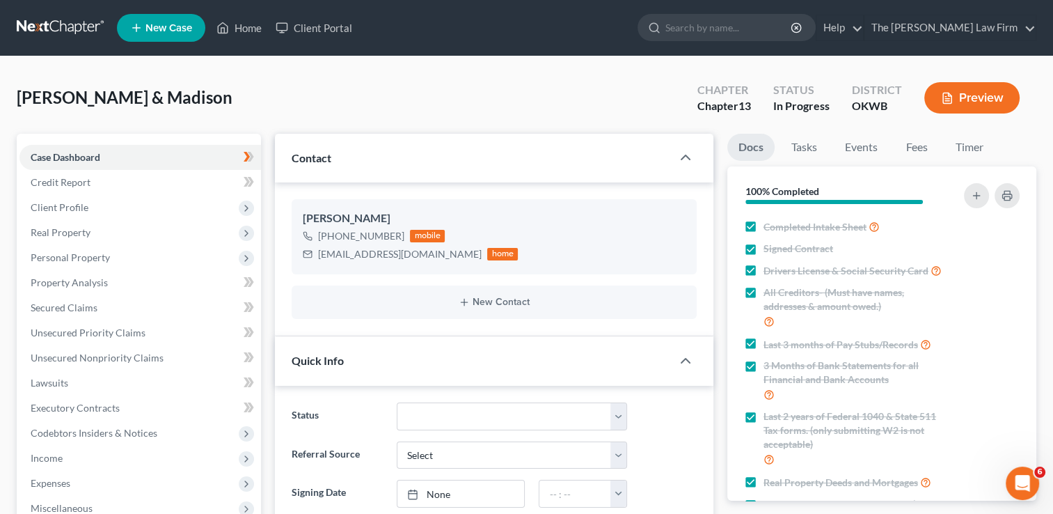
scroll to position [357, 0]
click at [919, 144] on link "Fees" at bounding box center [916, 147] width 45 height 27
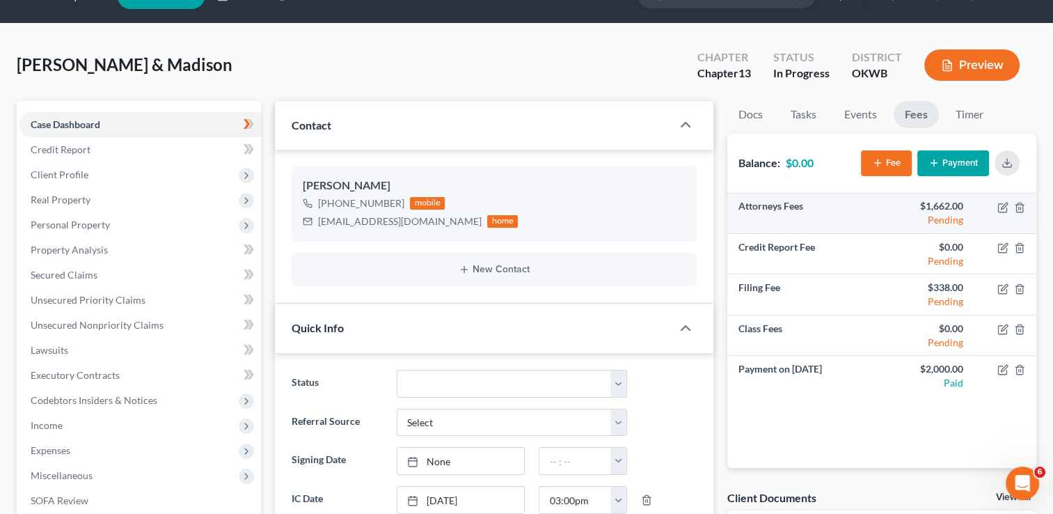
scroll to position [0, 0]
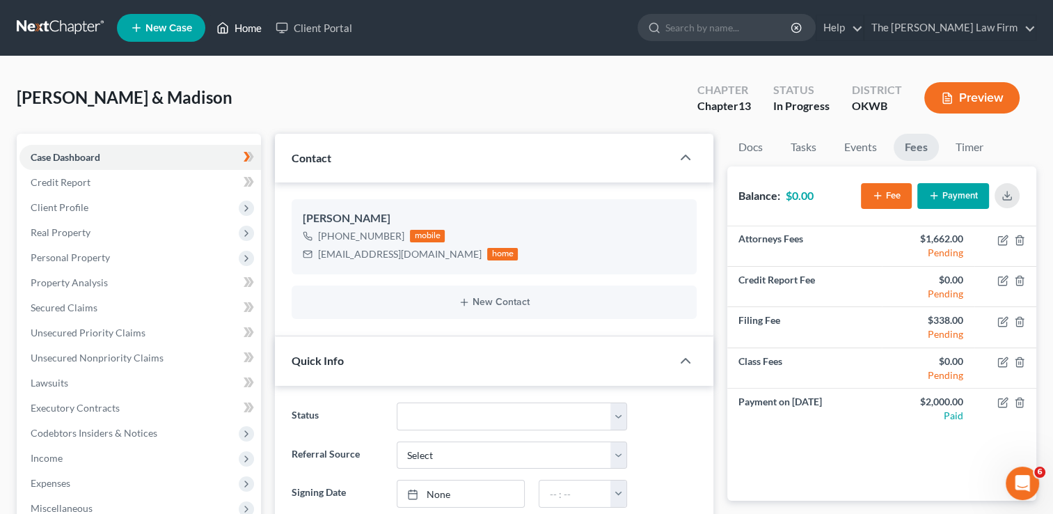
click at [264, 28] on link "Home" at bounding box center [238, 27] width 59 height 25
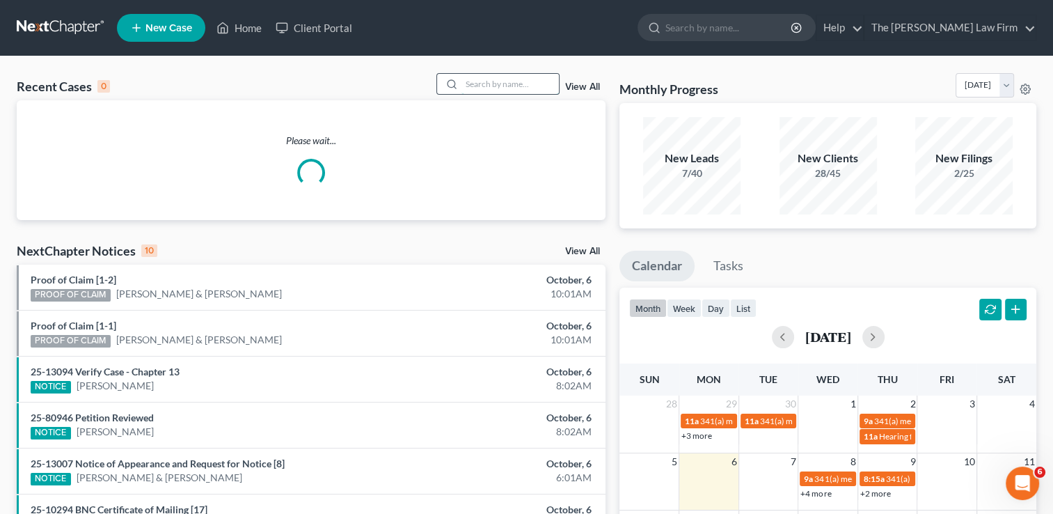
click at [532, 79] on input "search" at bounding box center [509, 84] width 97 height 20
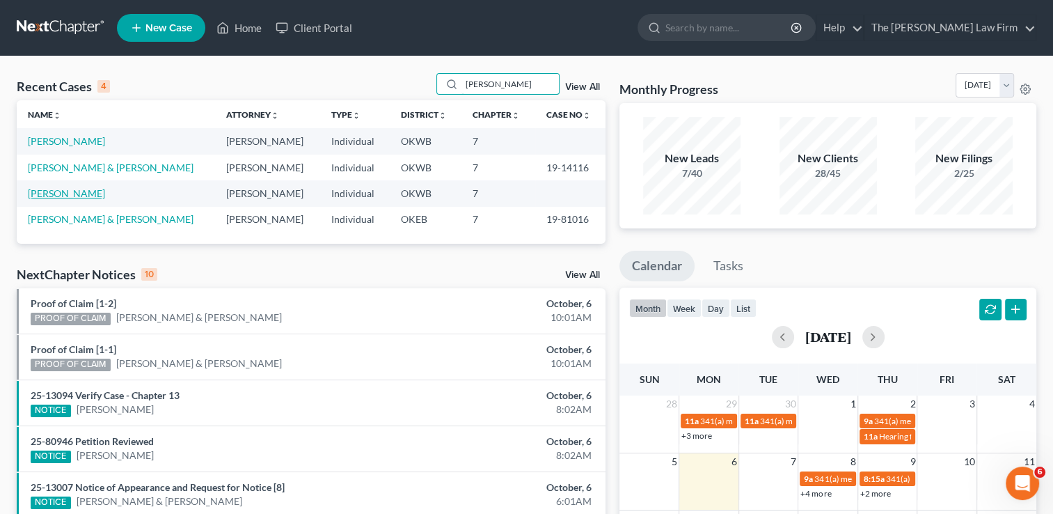
type input "[PERSON_NAME]"
click at [56, 190] on link "[PERSON_NAME]" at bounding box center [66, 193] width 77 height 12
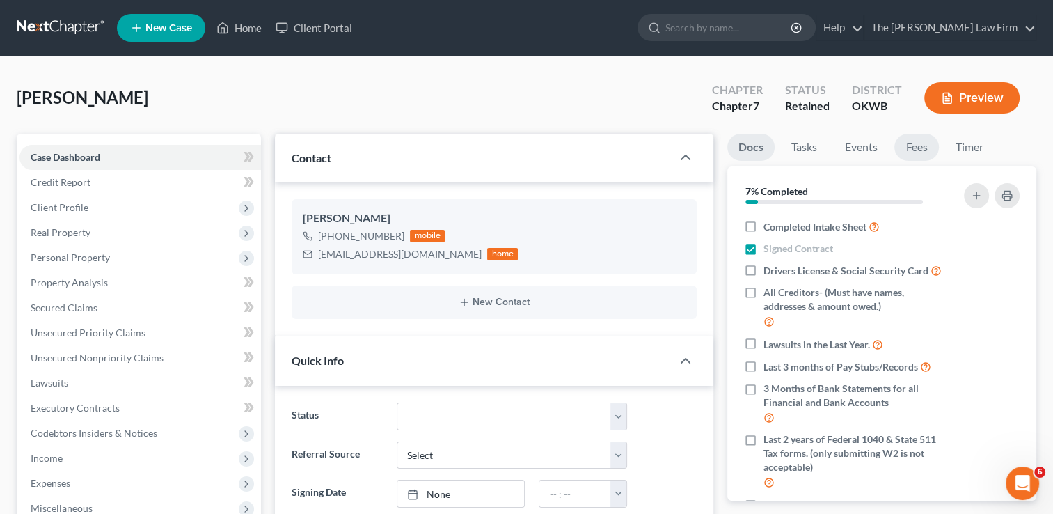
click at [917, 152] on link "Fees" at bounding box center [916, 147] width 45 height 27
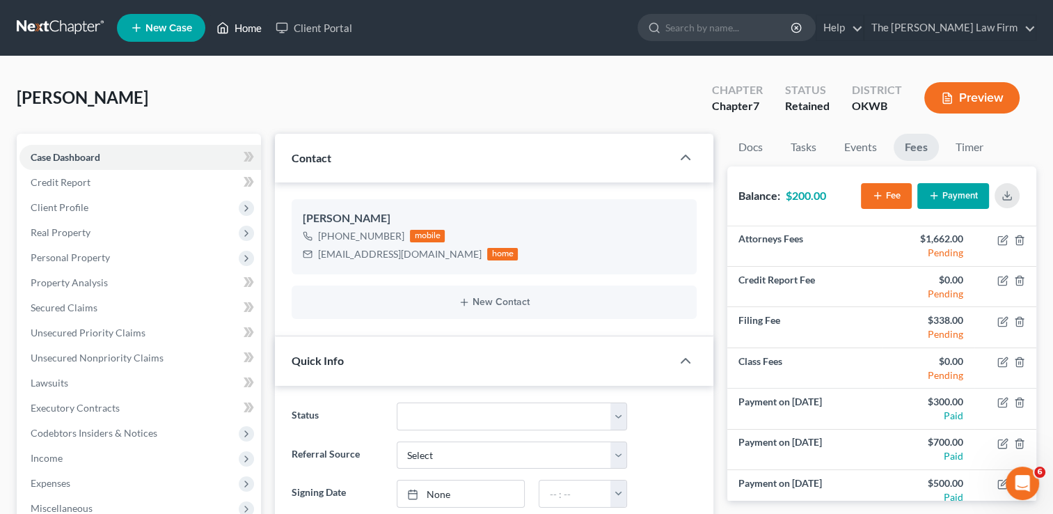
drag, startPoint x: 253, startPoint y: 31, endPoint x: 462, endPoint y: 93, distance: 217.6
click at [253, 31] on link "Home" at bounding box center [238, 27] width 59 height 25
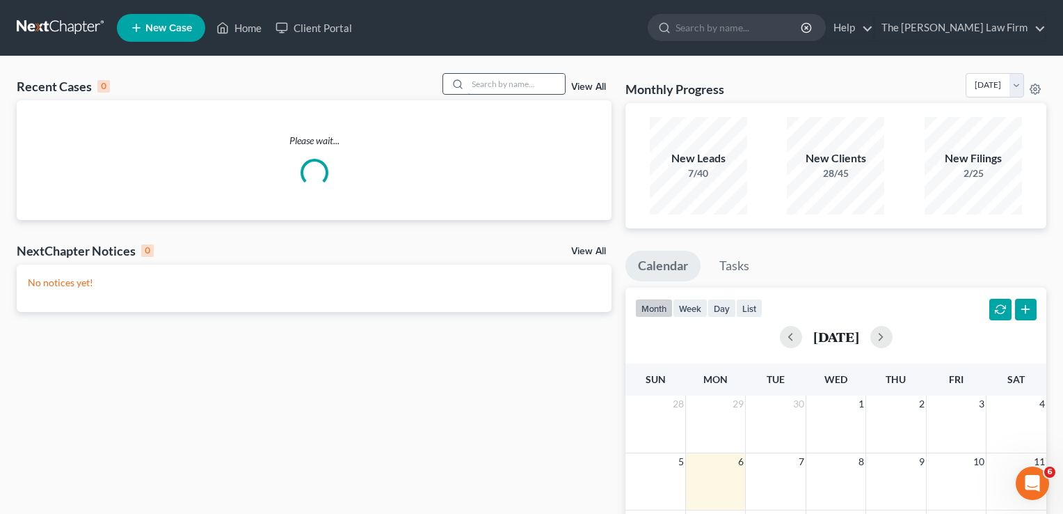
click at [533, 83] on input "search" at bounding box center [516, 84] width 97 height 20
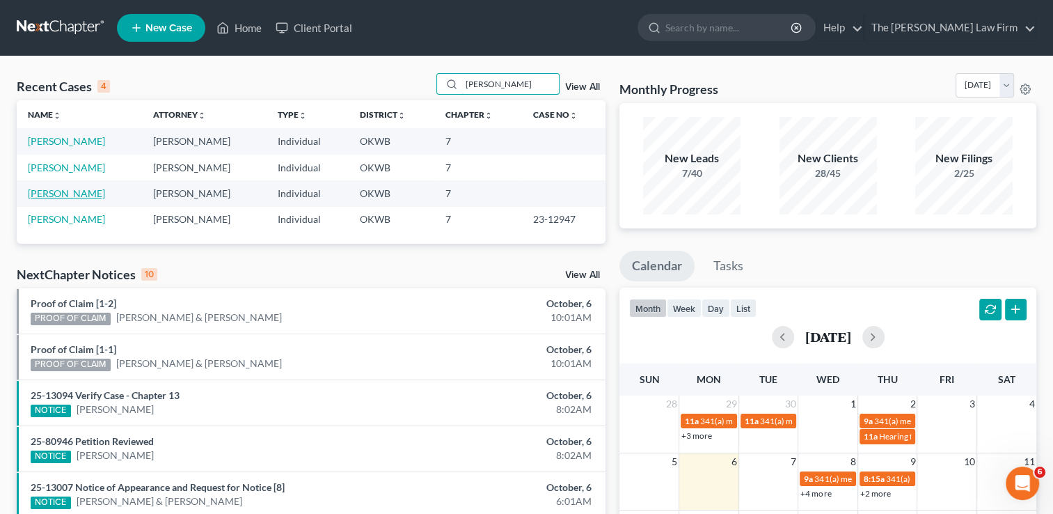
type input "[PERSON_NAME]"
click at [64, 194] on link "[PERSON_NAME]" at bounding box center [66, 193] width 77 height 12
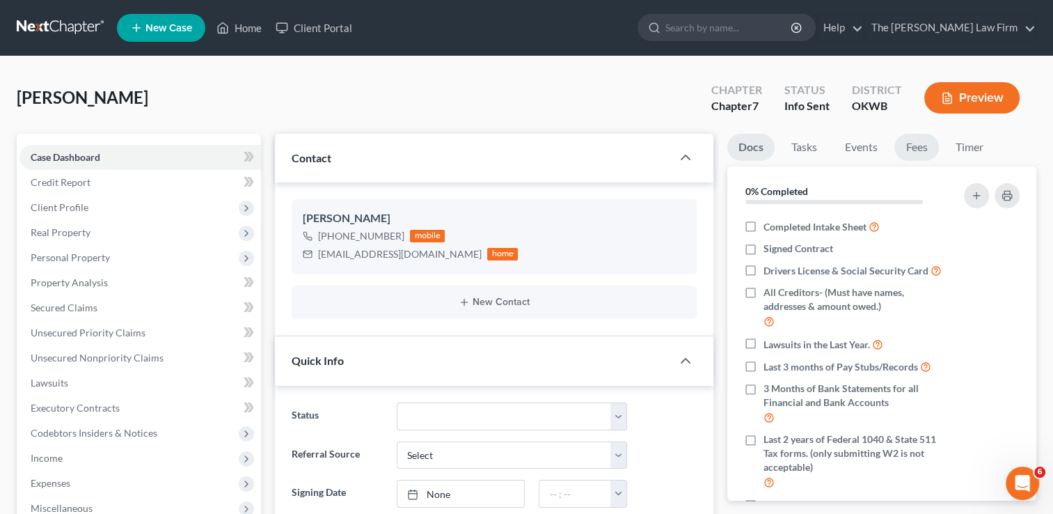
click at [910, 152] on link "Fees" at bounding box center [916, 147] width 45 height 27
click at [925, 144] on link "Fees" at bounding box center [916, 147] width 45 height 27
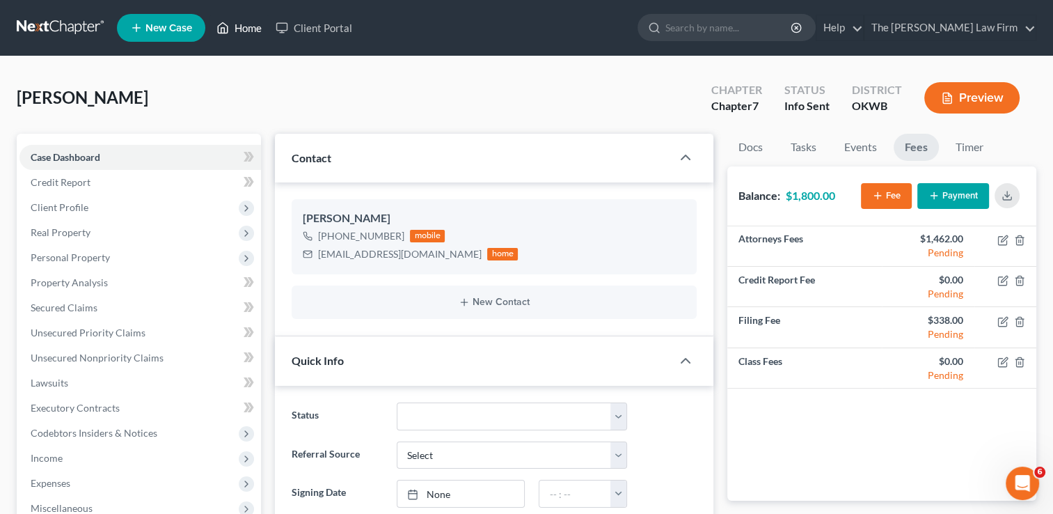
drag, startPoint x: 228, startPoint y: 21, endPoint x: 315, endPoint y: 59, distance: 95.0
click at [228, 21] on icon at bounding box center [222, 27] width 13 height 17
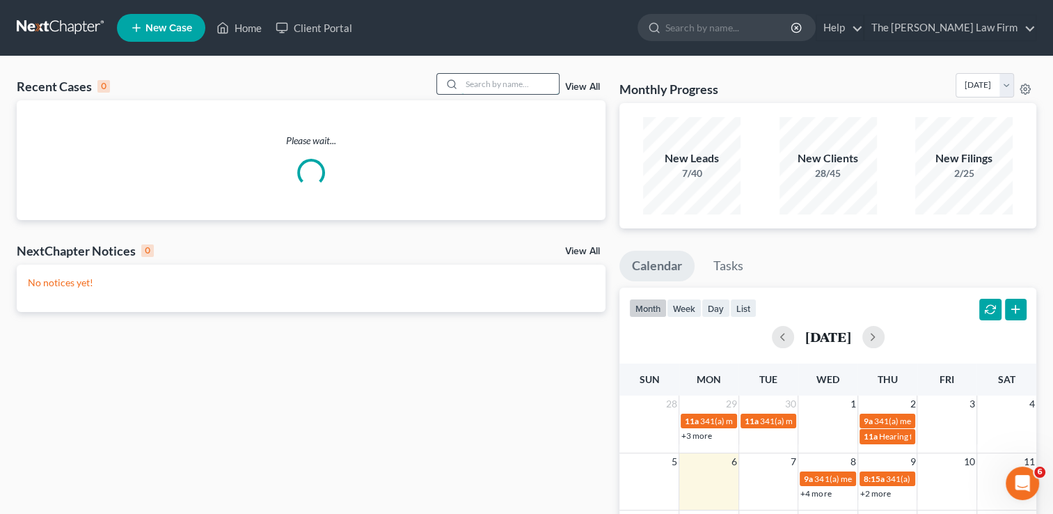
click at [506, 81] on input "search" at bounding box center [509, 84] width 97 height 20
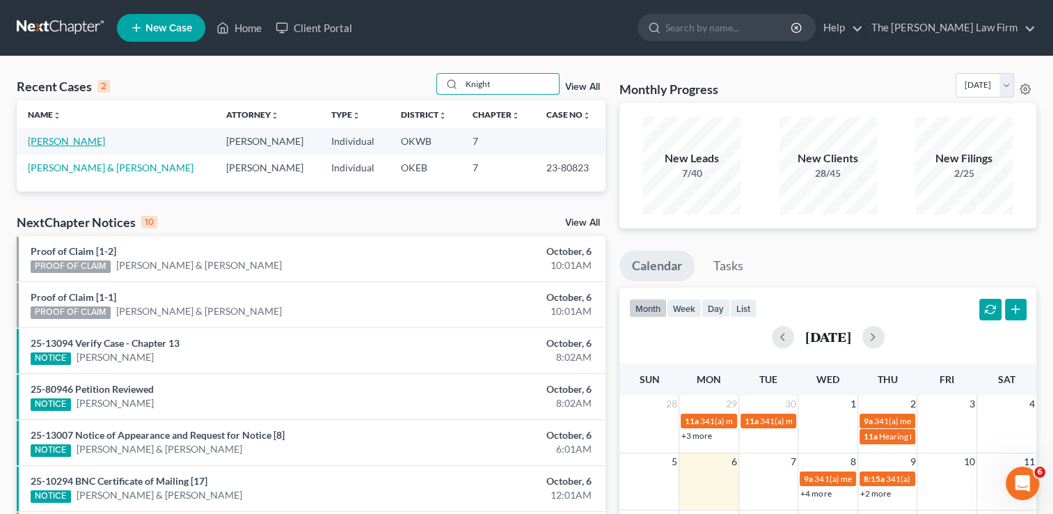
type input "Knight"
click at [75, 141] on link "[PERSON_NAME]" at bounding box center [66, 141] width 77 height 12
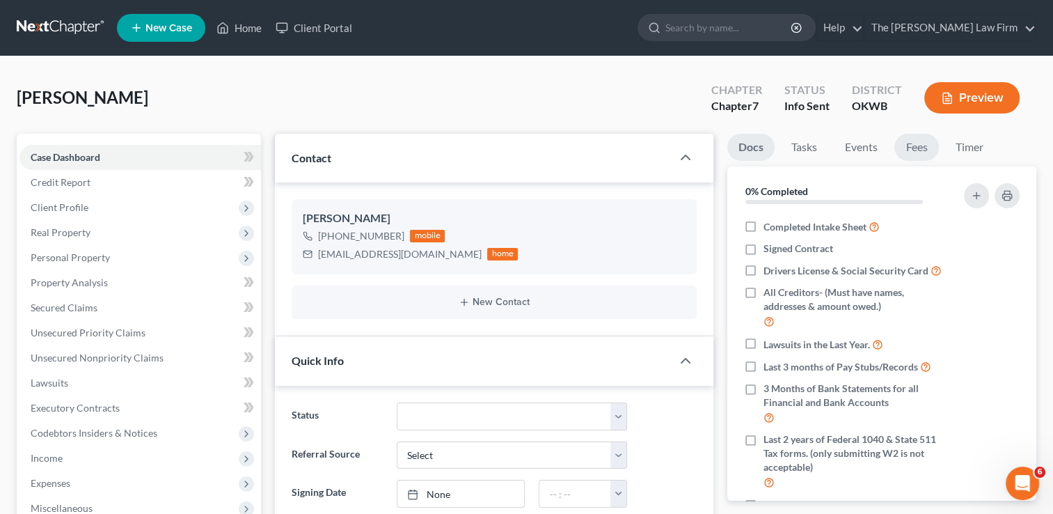
drag, startPoint x: 924, startPoint y: 143, endPoint x: 912, endPoint y: 154, distance: 15.8
click at [924, 144] on link "Fees" at bounding box center [916, 147] width 45 height 27
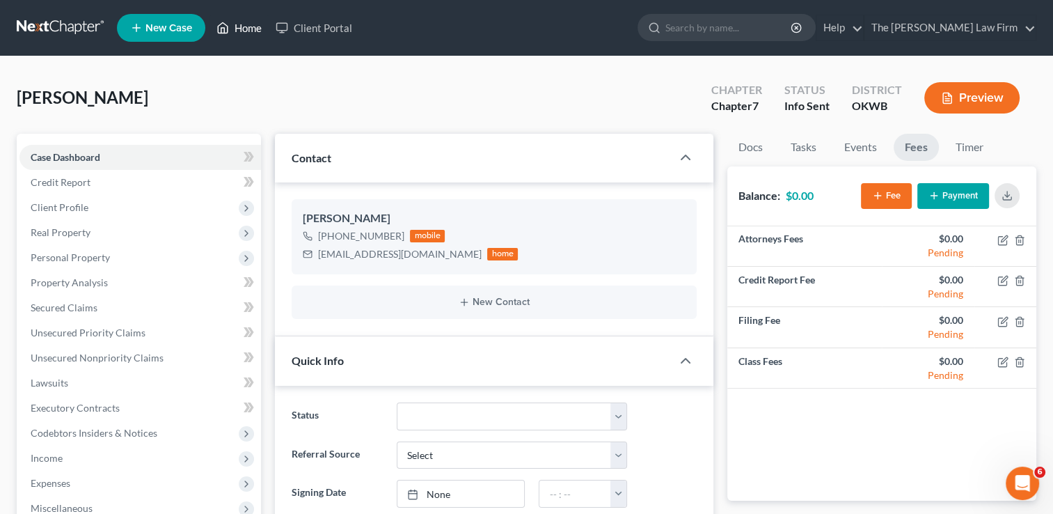
drag, startPoint x: 239, startPoint y: 31, endPoint x: 294, endPoint y: 63, distance: 63.0
click at [239, 31] on link "Home" at bounding box center [238, 27] width 59 height 25
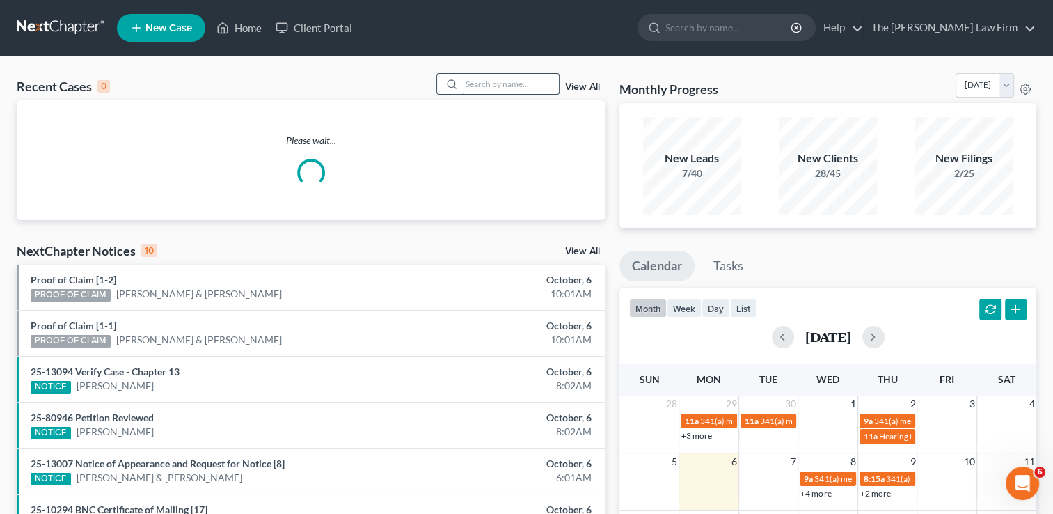
click at [479, 82] on input "search" at bounding box center [509, 84] width 97 height 20
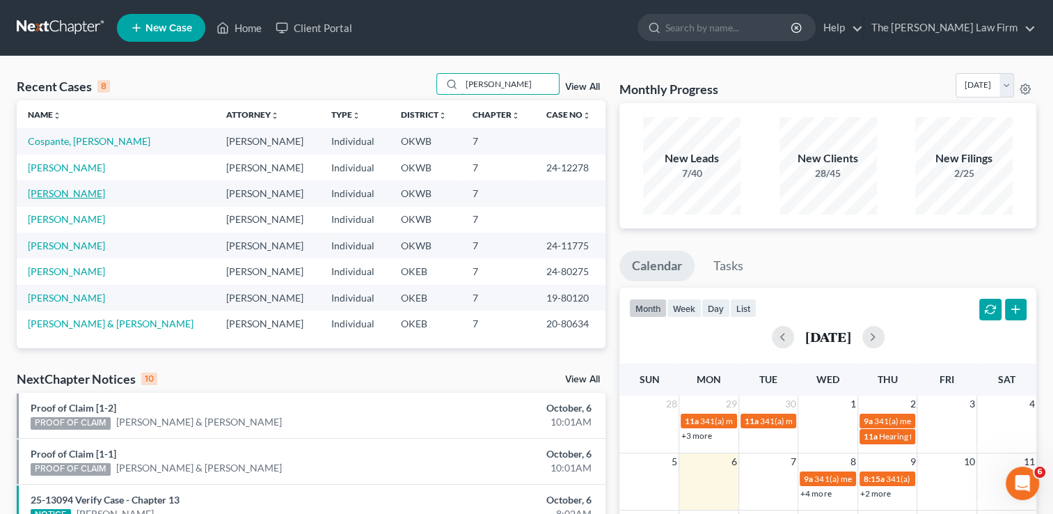
type input "[PERSON_NAME]"
click at [48, 195] on link "[PERSON_NAME]" at bounding box center [66, 193] width 77 height 12
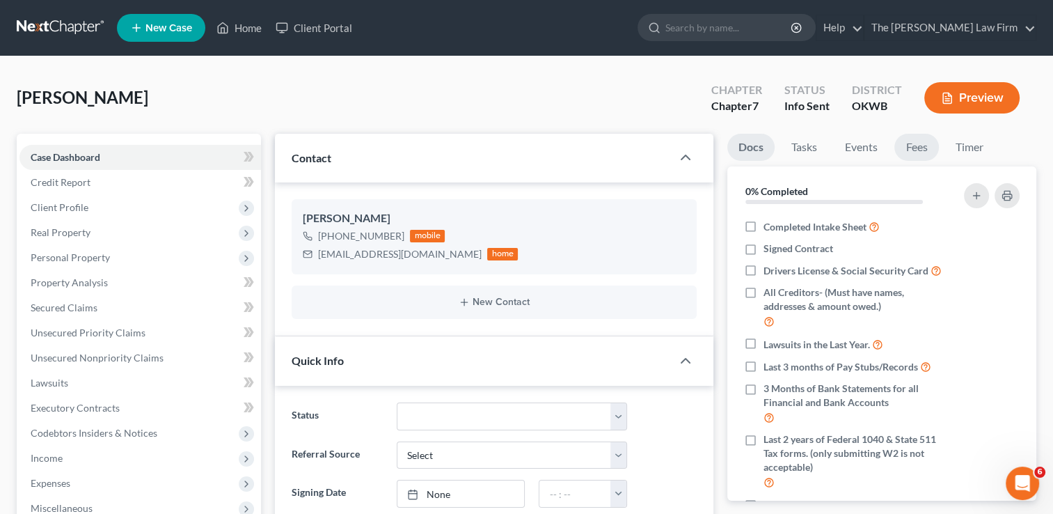
click at [921, 150] on link "Fees" at bounding box center [916, 147] width 45 height 27
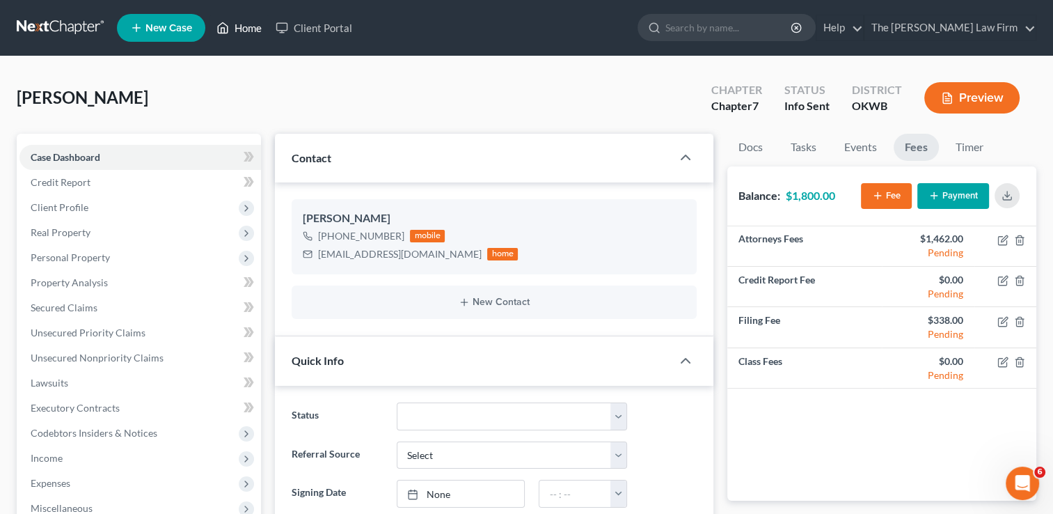
drag, startPoint x: 246, startPoint y: 30, endPoint x: 406, endPoint y: 68, distance: 164.6
click at [246, 30] on link "Home" at bounding box center [238, 27] width 59 height 25
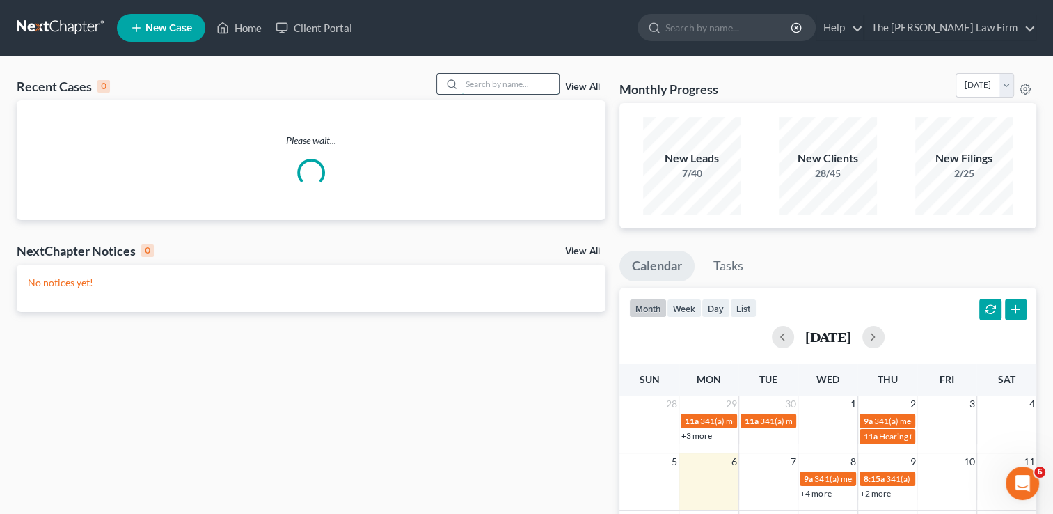
click at [535, 83] on input "search" at bounding box center [509, 84] width 97 height 20
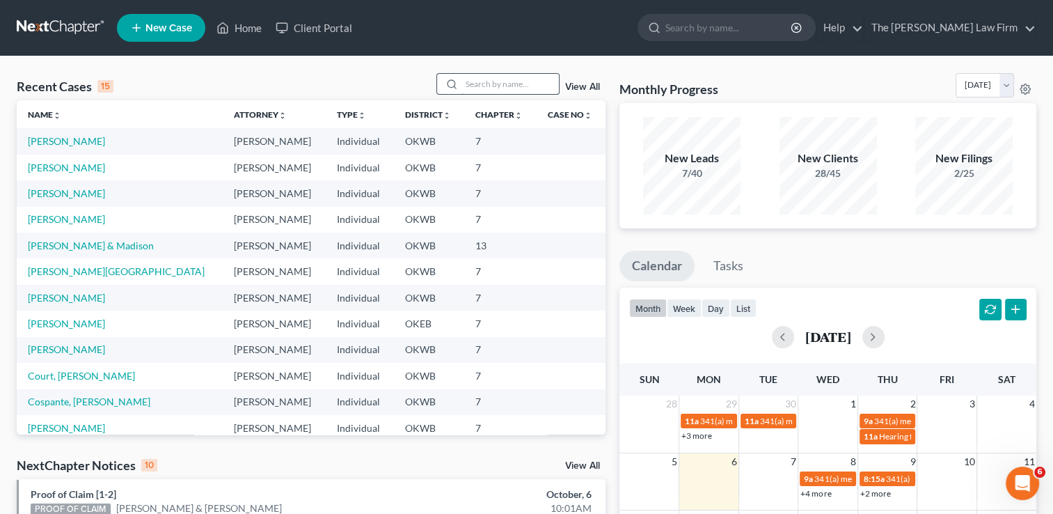
click at [541, 79] on input "search" at bounding box center [509, 84] width 97 height 20
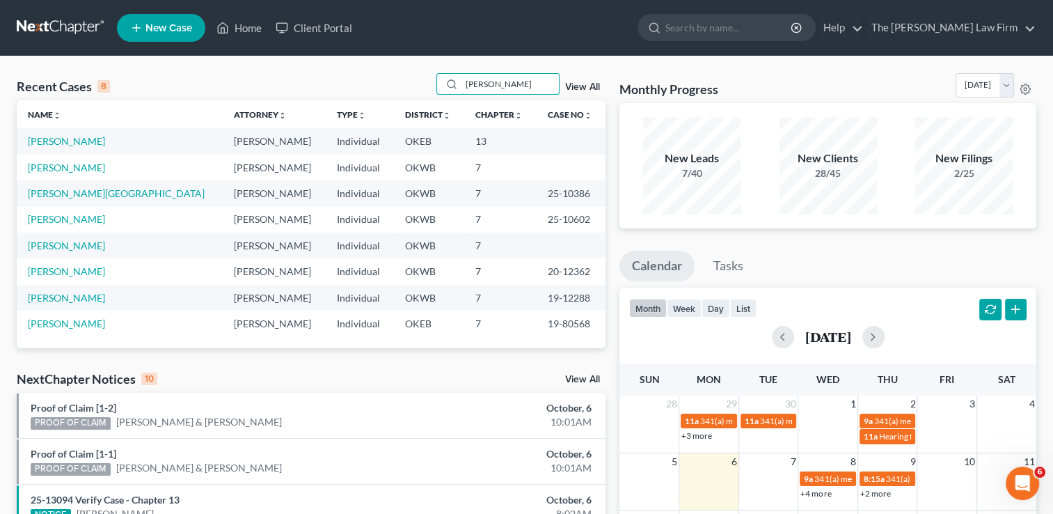
type input "[PERSON_NAME]"
click at [54, 174] on td "[PERSON_NAME]" at bounding box center [120, 168] width 206 height 26
click at [53, 171] on link "[PERSON_NAME]" at bounding box center [66, 167] width 77 height 12
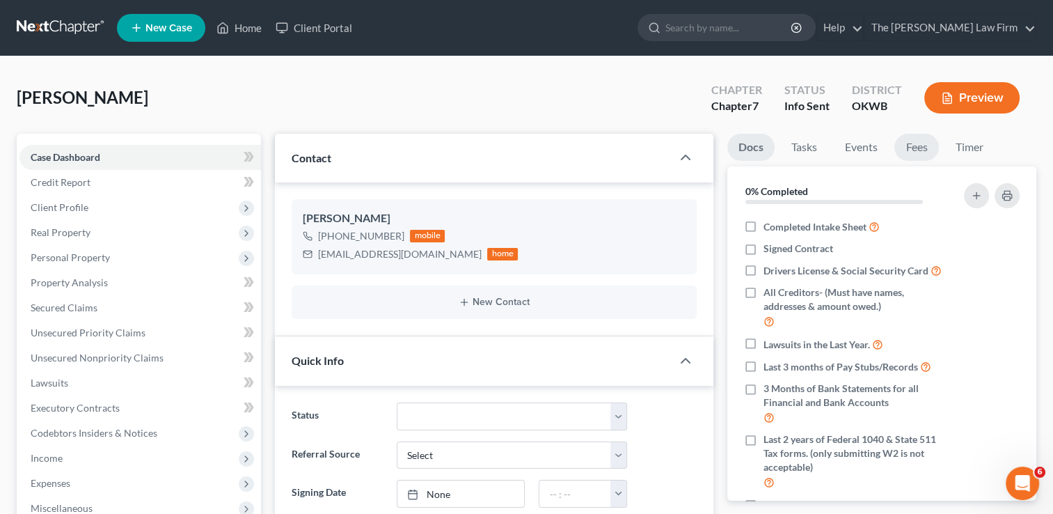
click at [918, 150] on link "Fees" at bounding box center [916, 147] width 45 height 27
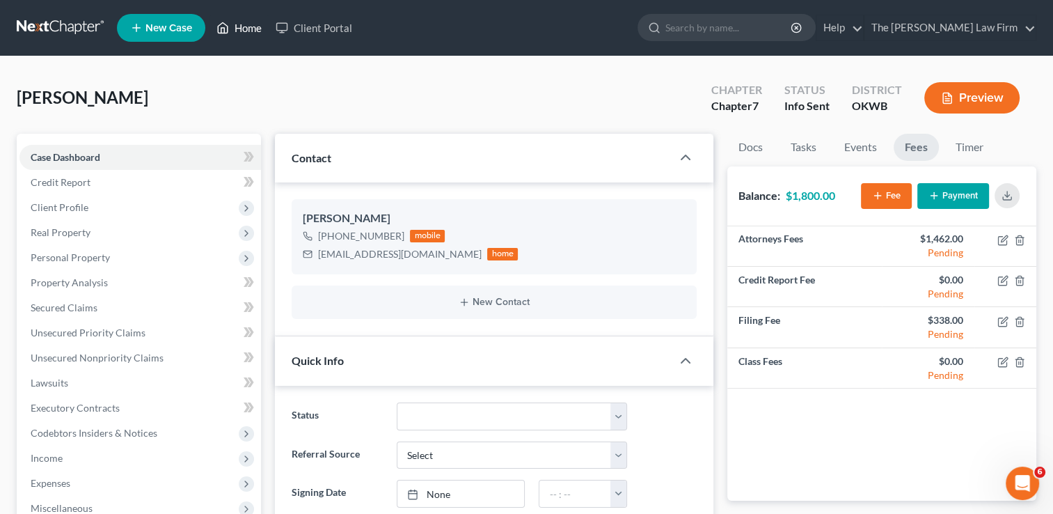
drag, startPoint x: 242, startPoint y: 29, endPoint x: 264, endPoint y: 49, distance: 29.5
click at [242, 29] on link "Home" at bounding box center [238, 27] width 59 height 25
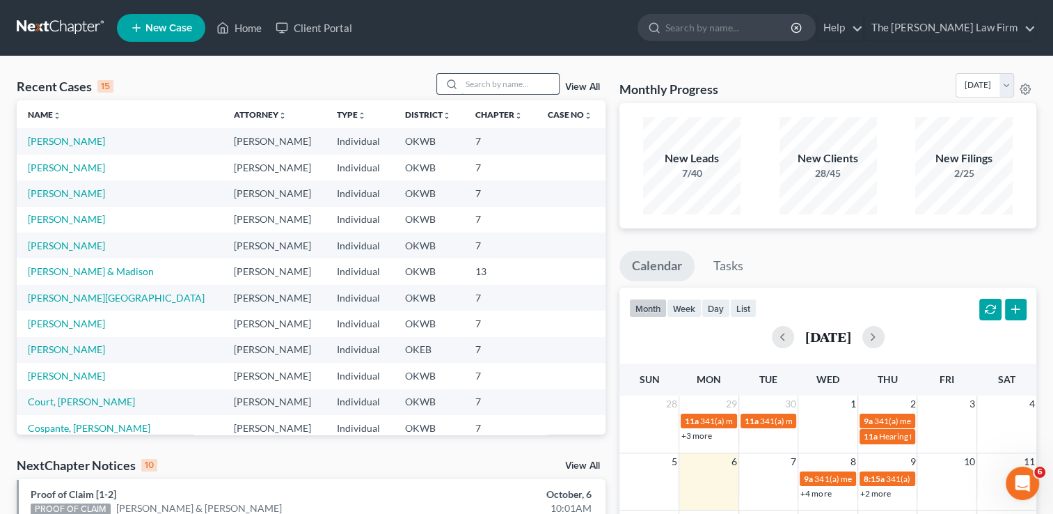
click at [537, 76] on input "search" at bounding box center [509, 84] width 97 height 20
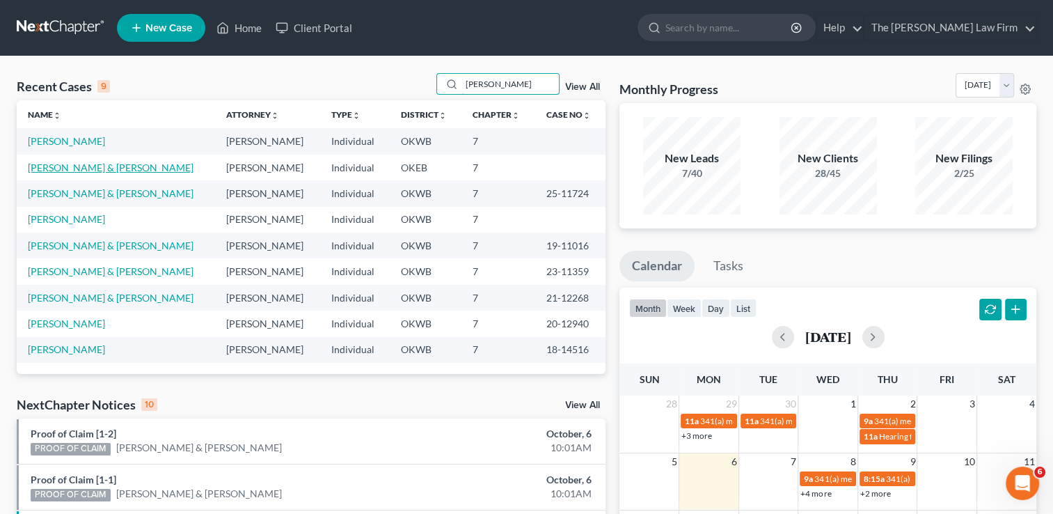
type input "[PERSON_NAME]"
click at [108, 166] on link "[PERSON_NAME] & [PERSON_NAME]" at bounding box center [111, 167] width 166 height 12
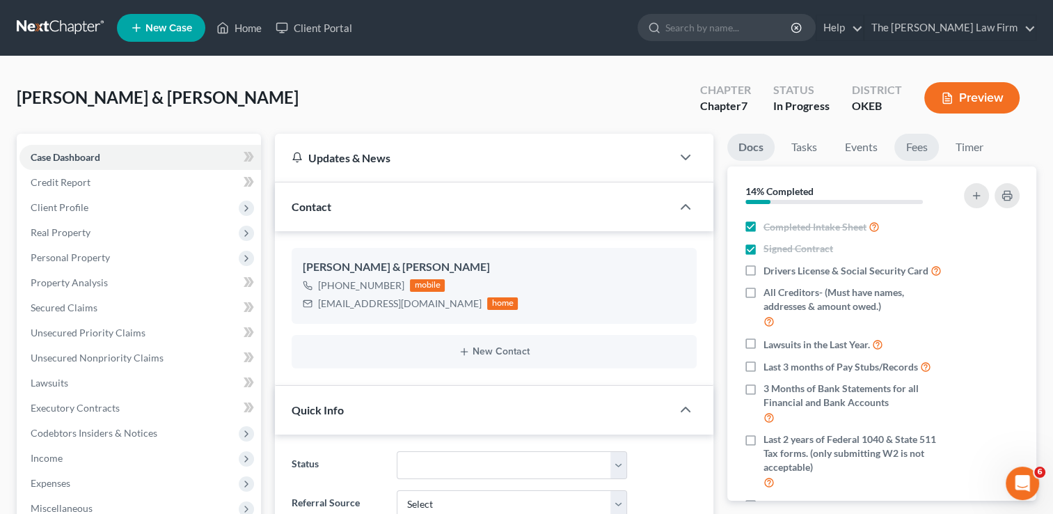
click at [916, 147] on link "Fees" at bounding box center [916, 147] width 45 height 27
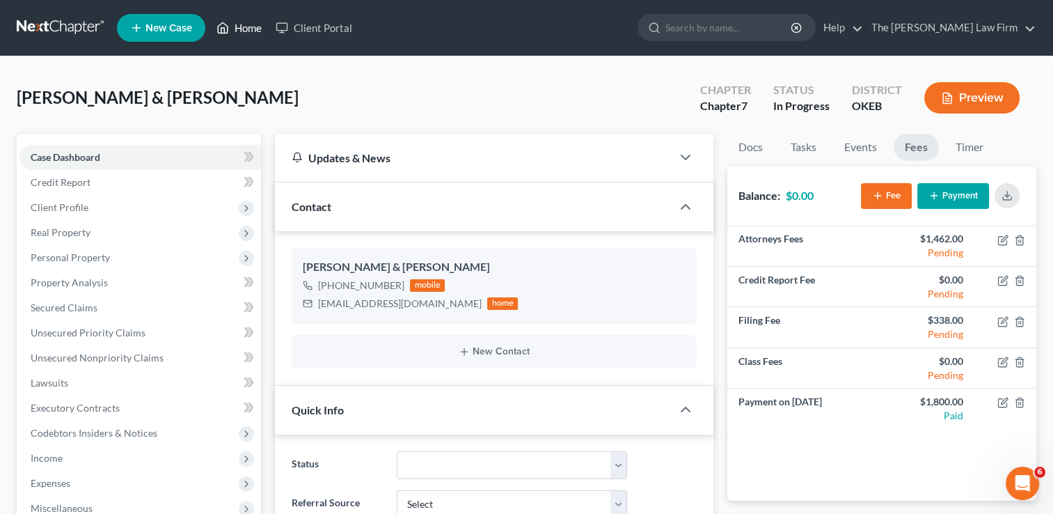
click at [253, 26] on link "Home" at bounding box center [238, 27] width 59 height 25
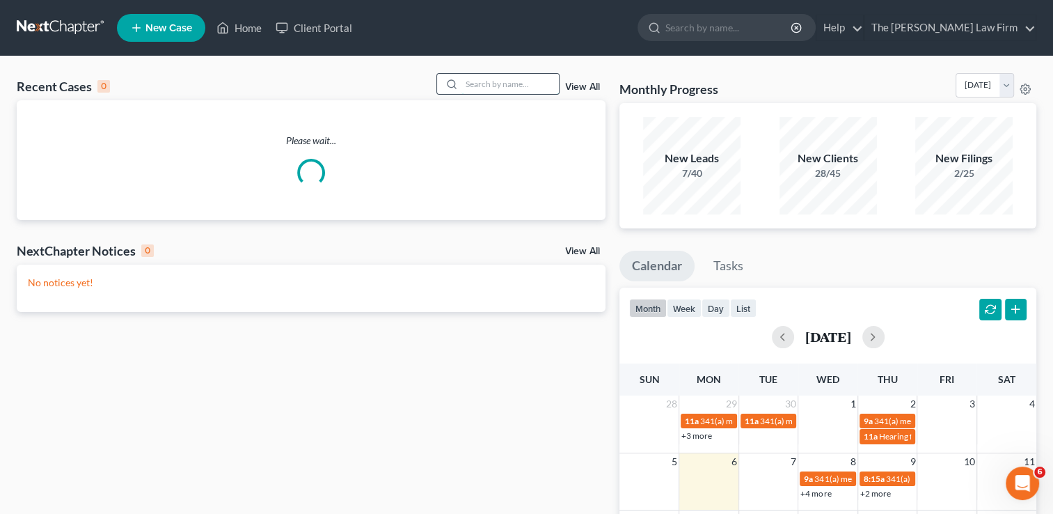
click at [499, 88] on input "search" at bounding box center [509, 84] width 97 height 20
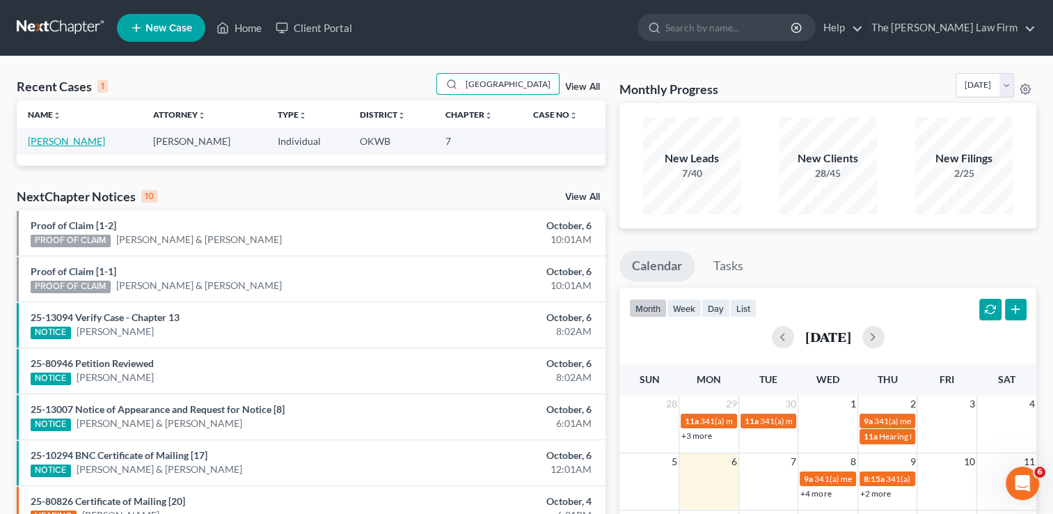
type input "[GEOGRAPHIC_DATA]"
click at [52, 146] on link "[PERSON_NAME]" at bounding box center [66, 141] width 77 height 12
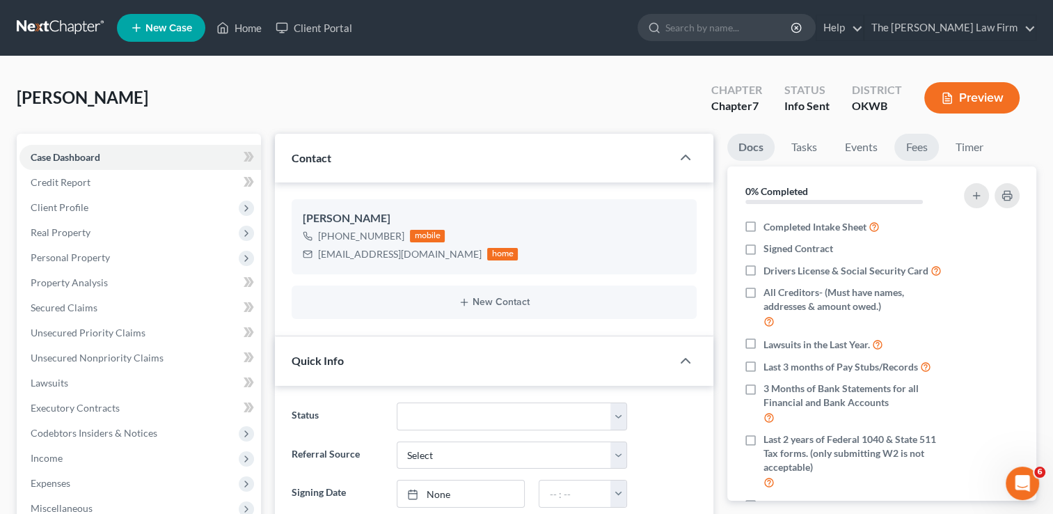
click at [920, 150] on link "Fees" at bounding box center [916, 147] width 45 height 27
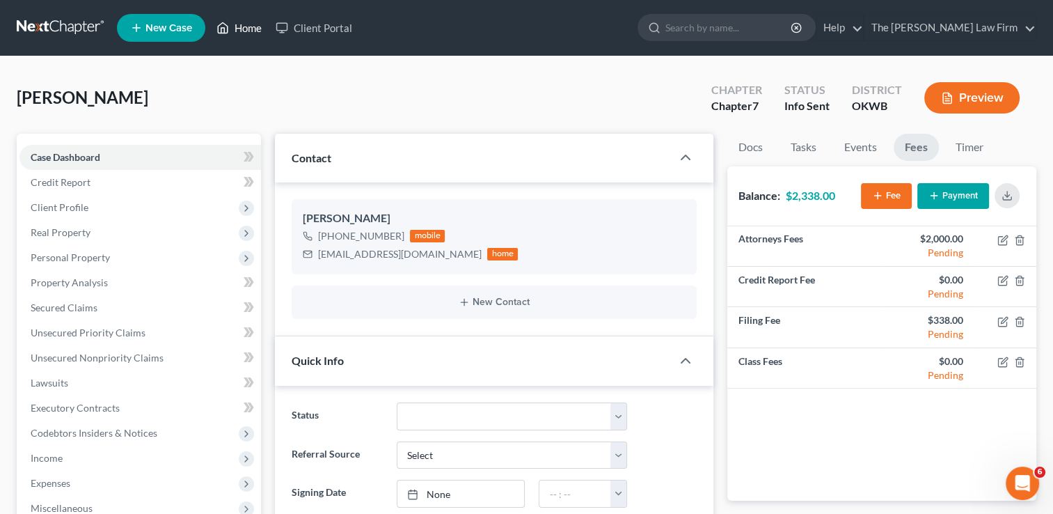
click at [253, 32] on link "Home" at bounding box center [238, 27] width 59 height 25
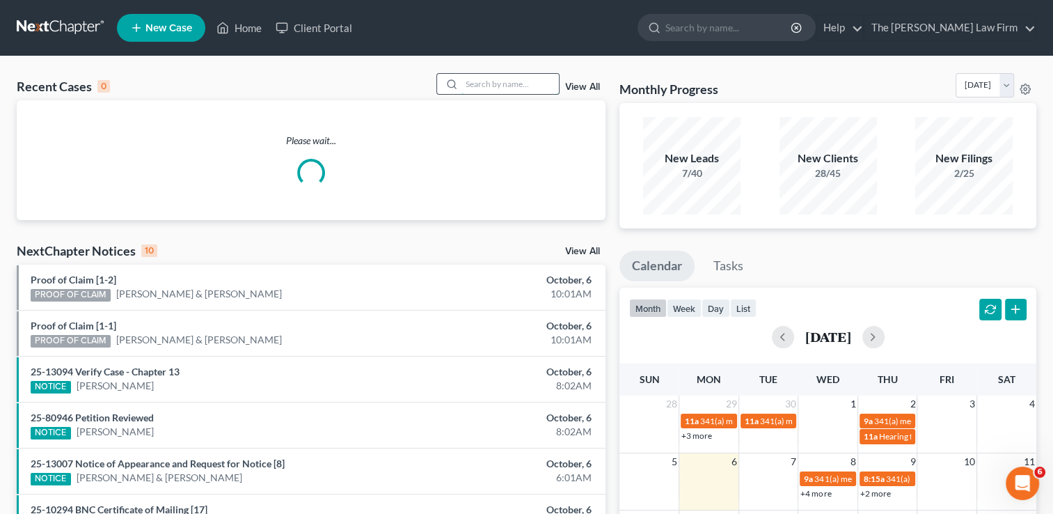
click at [511, 82] on input "search" at bounding box center [509, 84] width 97 height 20
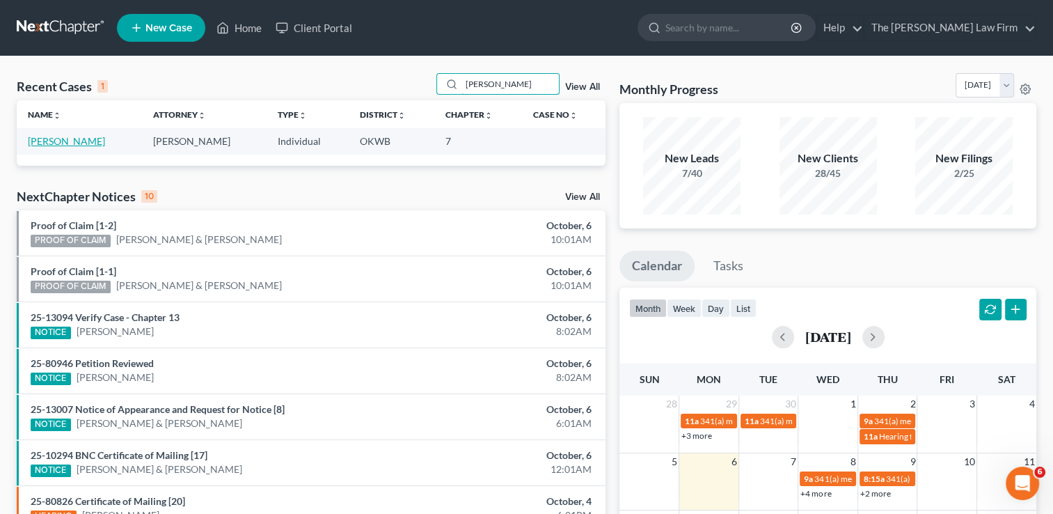
type input "[PERSON_NAME]"
click at [58, 143] on link "[PERSON_NAME]" at bounding box center [66, 141] width 77 height 12
select select "4"
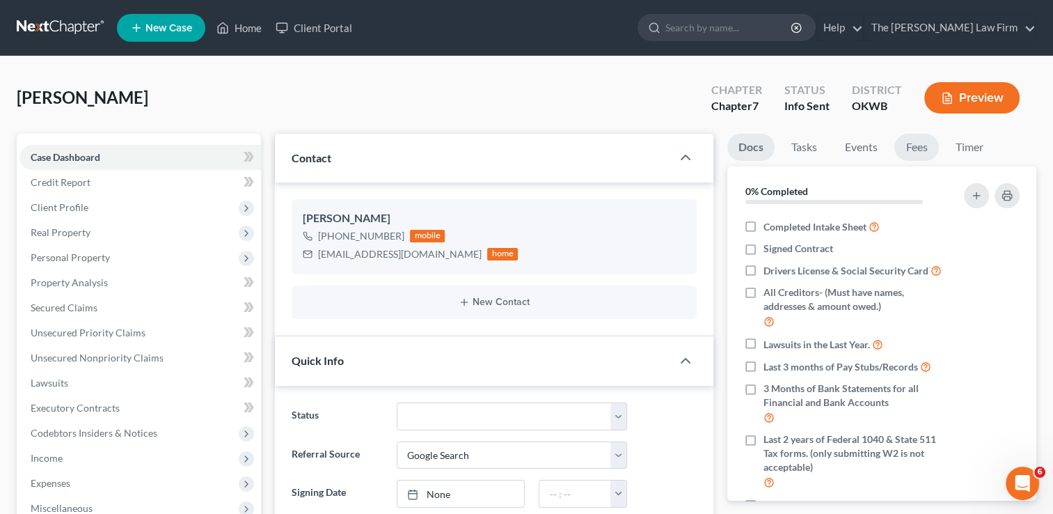
click at [930, 149] on link "Fees" at bounding box center [916, 147] width 45 height 27
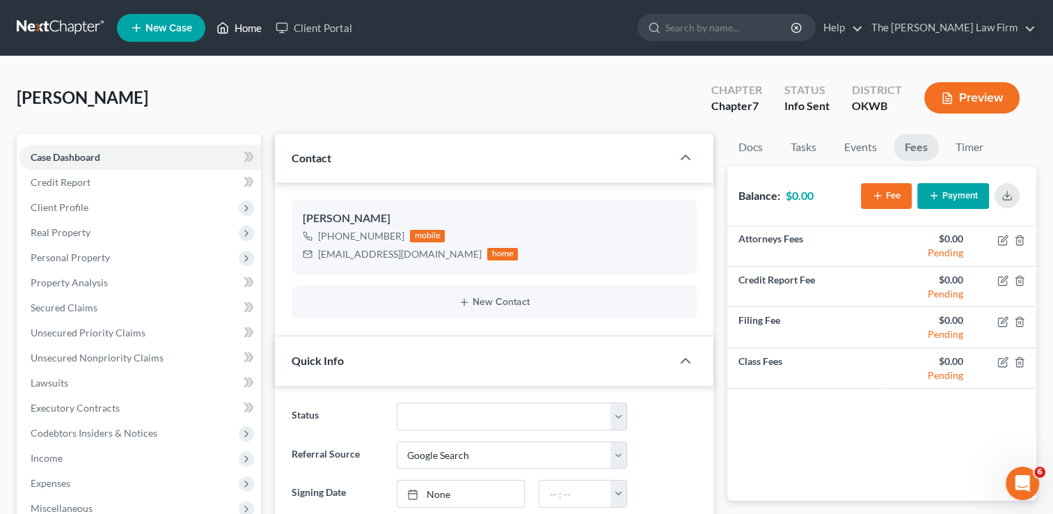
drag, startPoint x: 248, startPoint y: 24, endPoint x: 370, endPoint y: 70, distance: 130.8
click at [248, 24] on link "Home" at bounding box center [238, 27] width 59 height 25
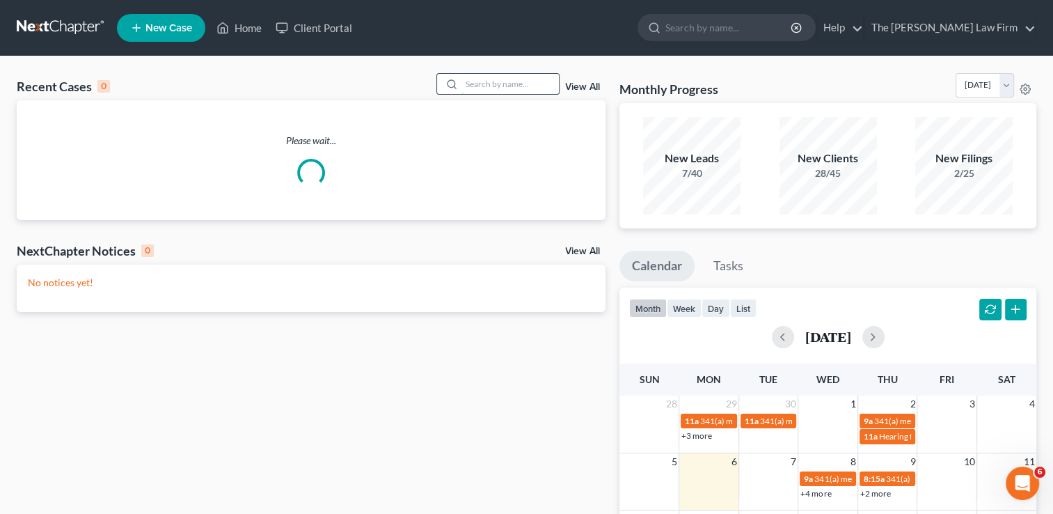
click at [507, 86] on input "search" at bounding box center [509, 84] width 97 height 20
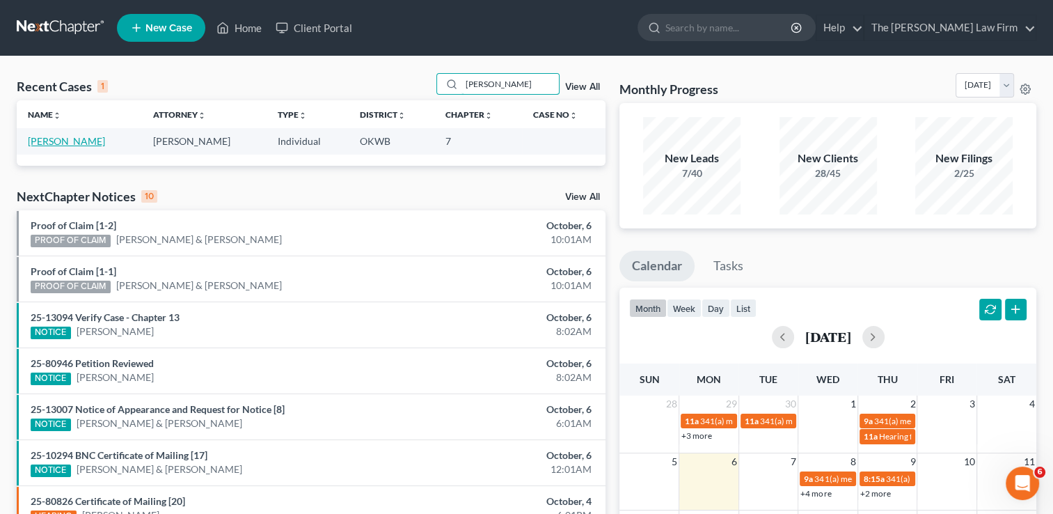
type input "[PERSON_NAME]"
click at [82, 141] on link "[PERSON_NAME]" at bounding box center [66, 141] width 77 height 12
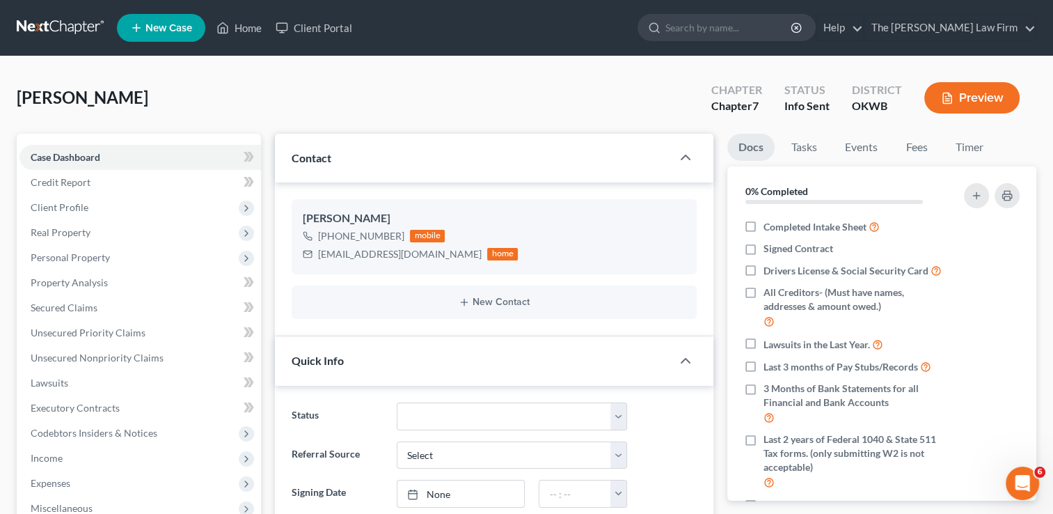
scroll to position [209, 0]
click at [916, 150] on link "Fees" at bounding box center [916, 147] width 45 height 27
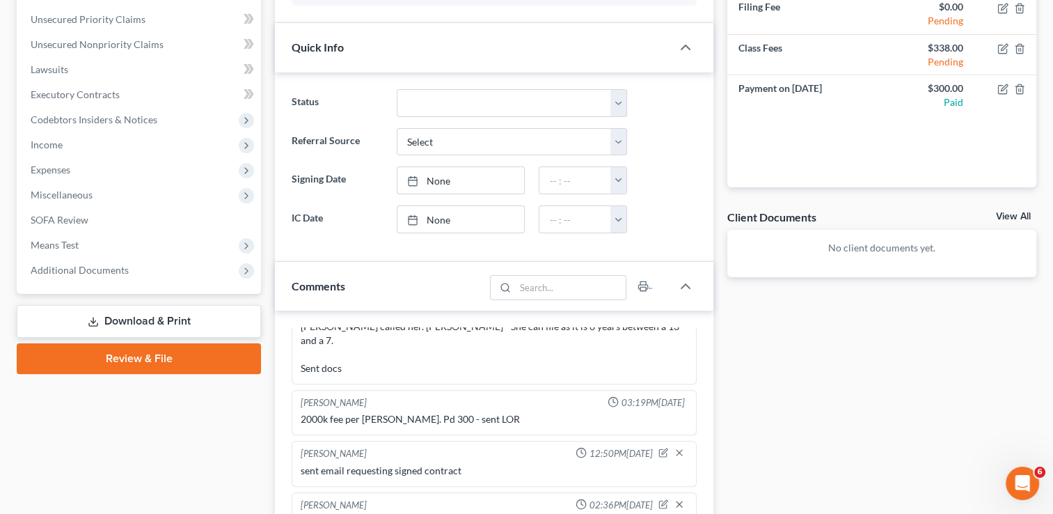
scroll to position [0, 0]
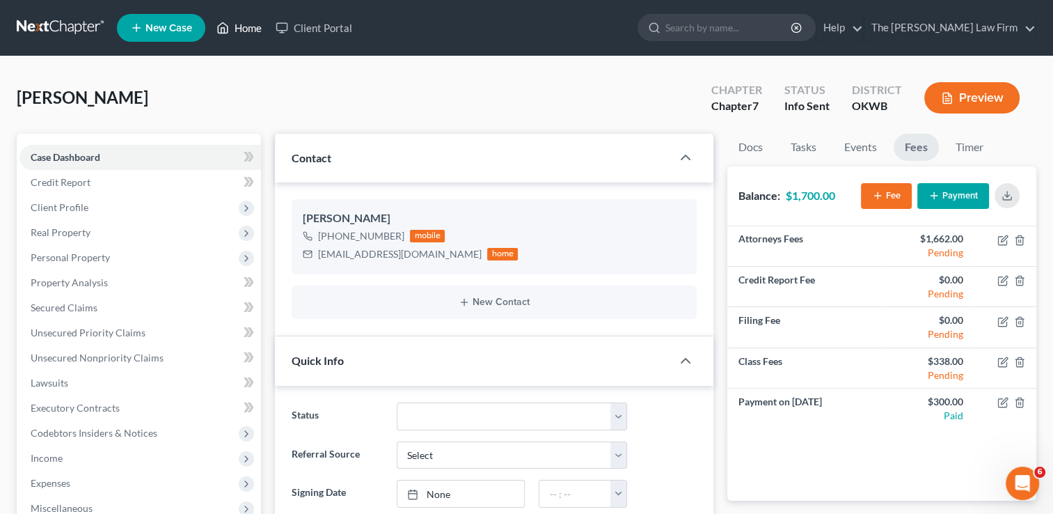
click at [247, 25] on link "Home" at bounding box center [238, 27] width 59 height 25
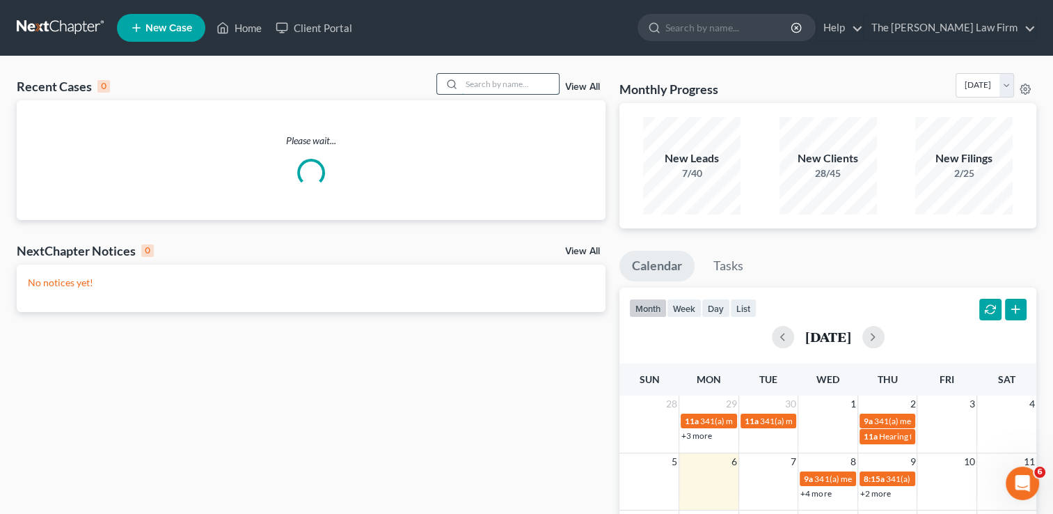
click at [484, 84] on input "search" at bounding box center [509, 84] width 97 height 20
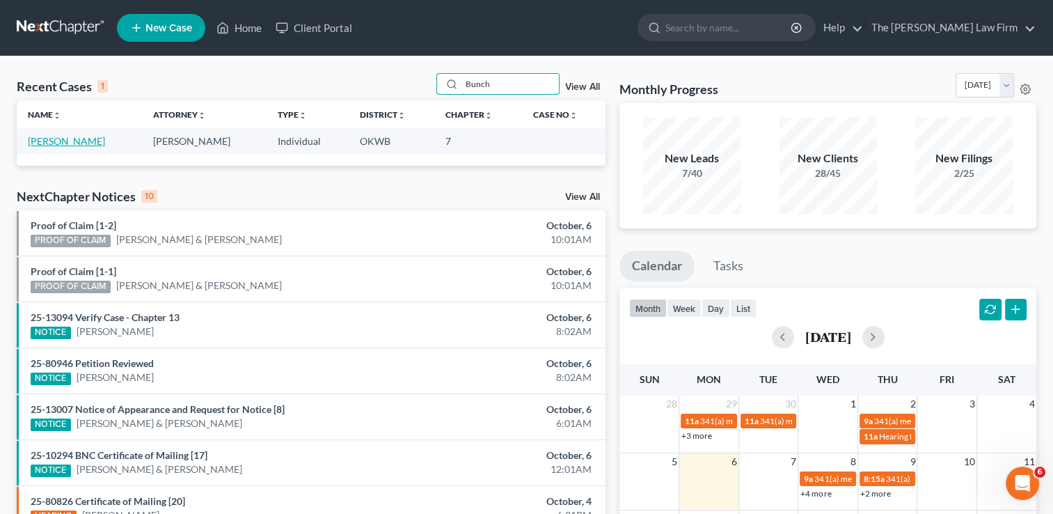
type input "Bunch"
click at [56, 143] on link "[PERSON_NAME]" at bounding box center [66, 141] width 77 height 12
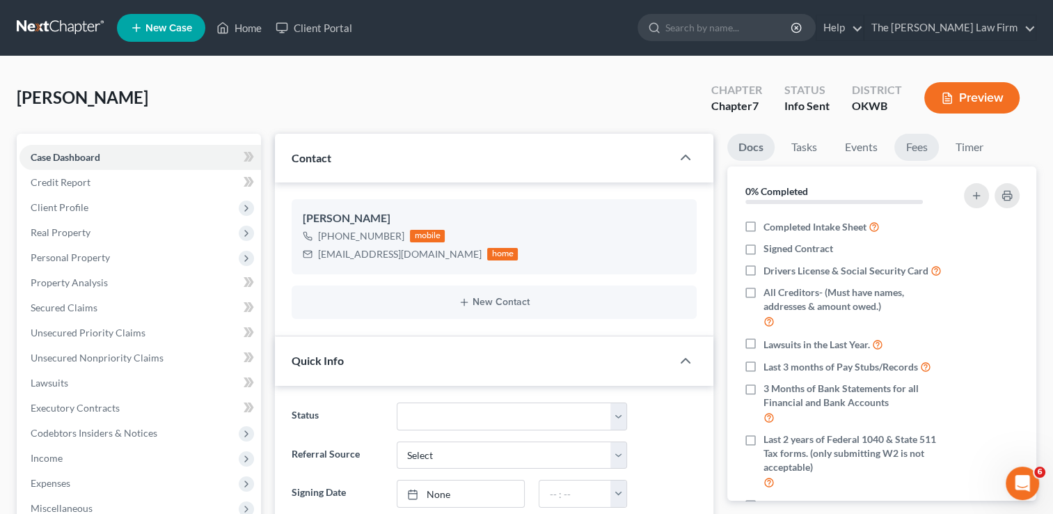
click at [916, 148] on link "Fees" at bounding box center [916, 147] width 45 height 27
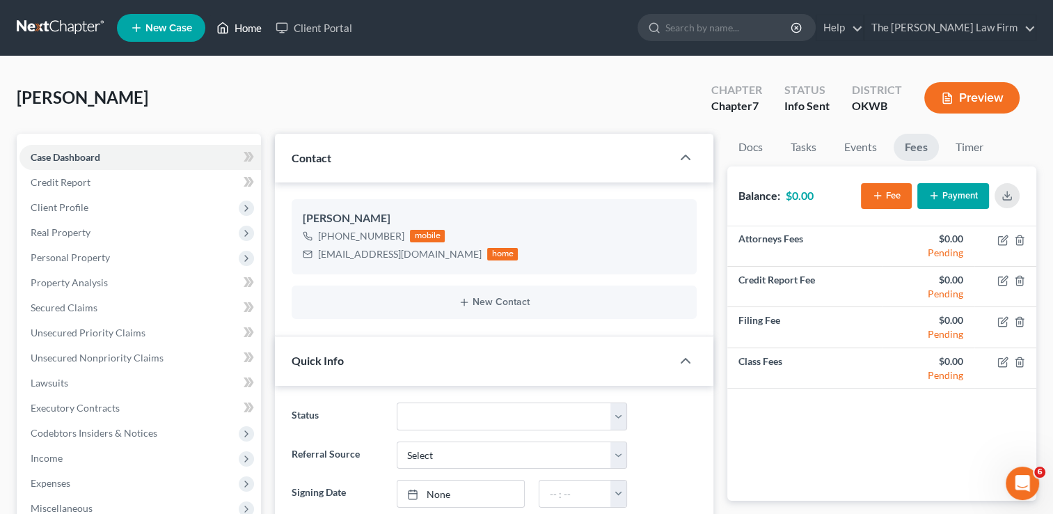
drag, startPoint x: 239, startPoint y: 33, endPoint x: 356, endPoint y: 60, distance: 119.4
click at [239, 33] on link "Home" at bounding box center [238, 27] width 59 height 25
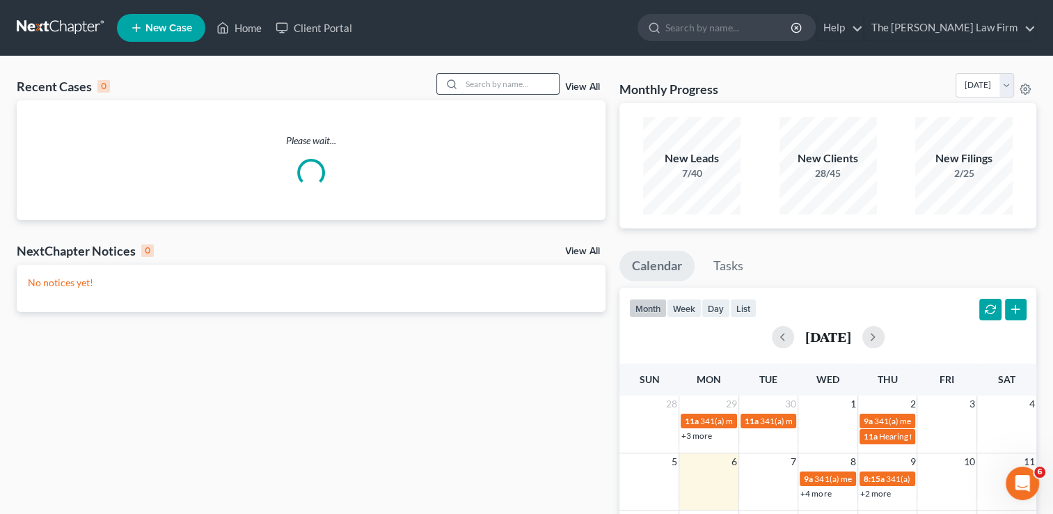
click at [505, 88] on input "search" at bounding box center [509, 84] width 97 height 20
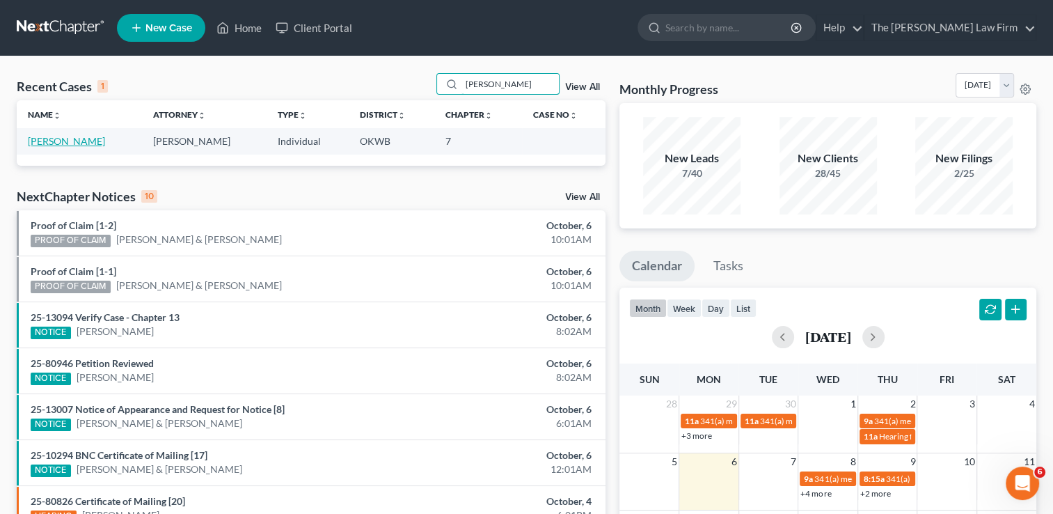
type input "[PERSON_NAME]"
click at [90, 143] on link "[PERSON_NAME]" at bounding box center [66, 141] width 77 height 12
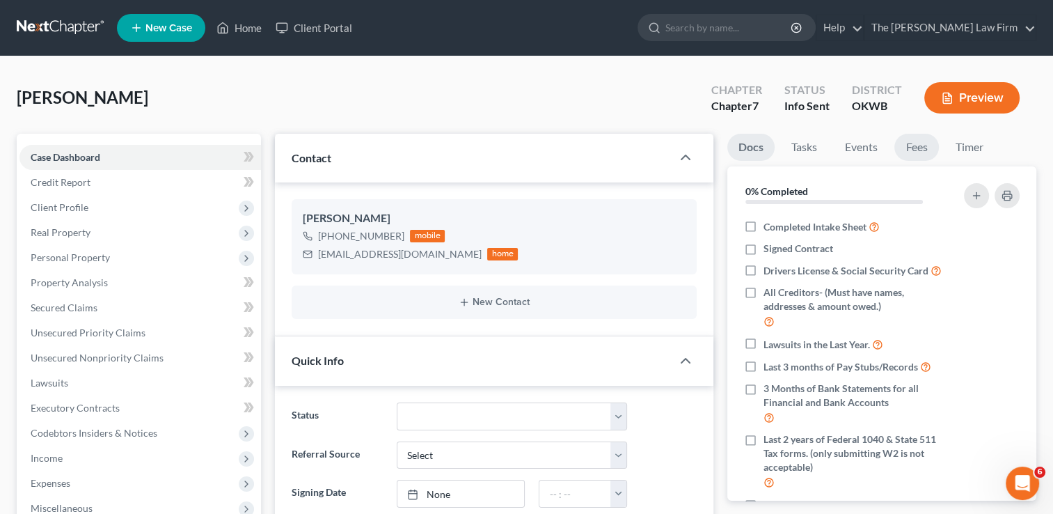
click at [911, 155] on link "Fees" at bounding box center [916, 147] width 45 height 27
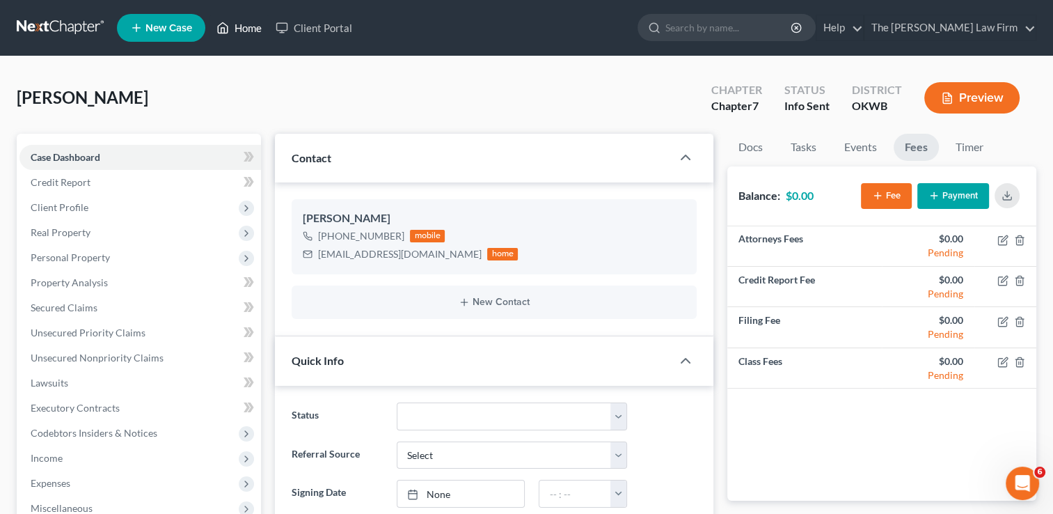
click at [250, 29] on link "Home" at bounding box center [238, 27] width 59 height 25
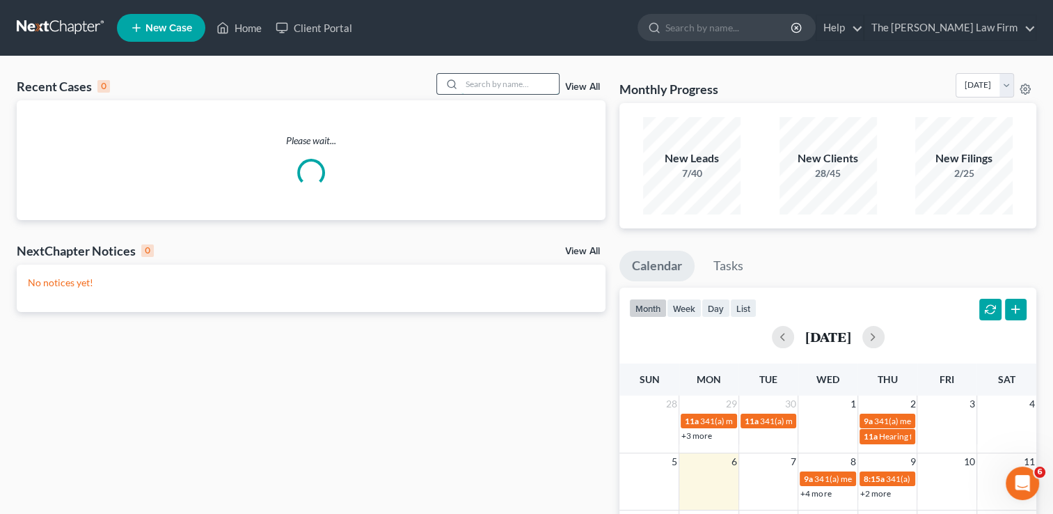
click at [485, 79] on input "search" at bounding box center [509, 84] width 97 height 20
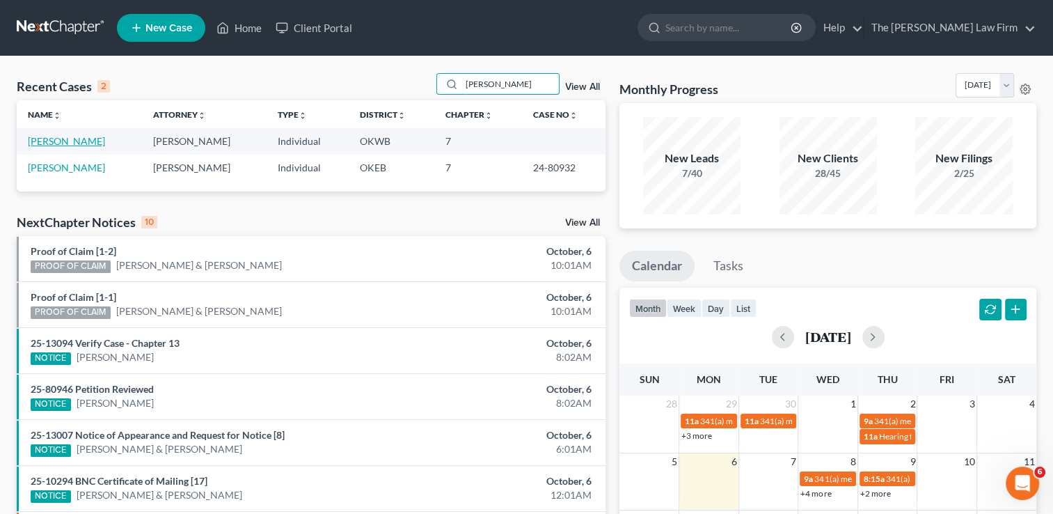
type input "[PERSON_NAME]"
click at [80, 138] on link "[PERSON_NAME]" at bounding box center [66, 141] width 77 height 12
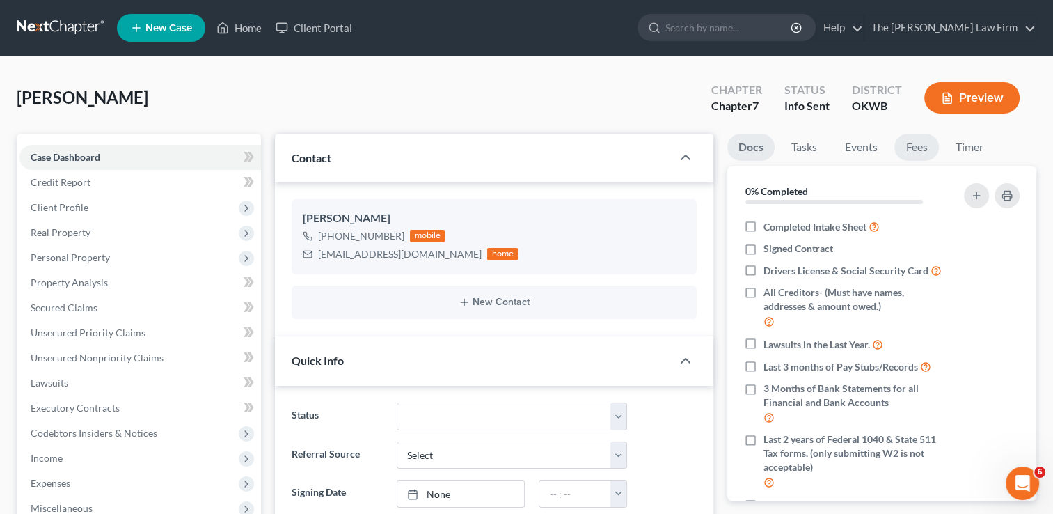
click at [930, 148] on link "Fees" at bounding box center [916, 147] width 45 height 27
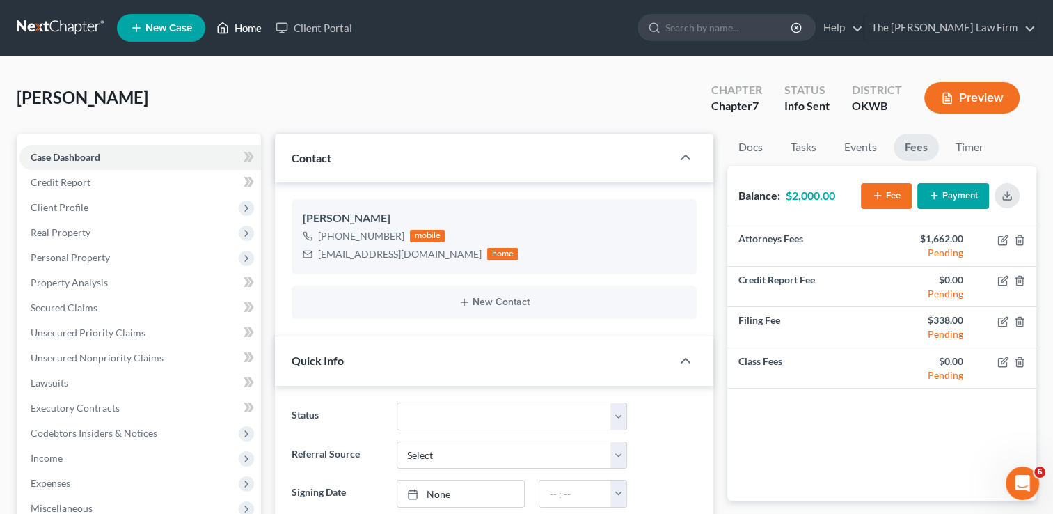
drag, startPoint x: 232, startPoint y: 25, endPoint x: 362, endPoint y: 85, distance: 143.3
click at [232, 25] on link "Home" at bounding box center [238, 27] width 59 height 25
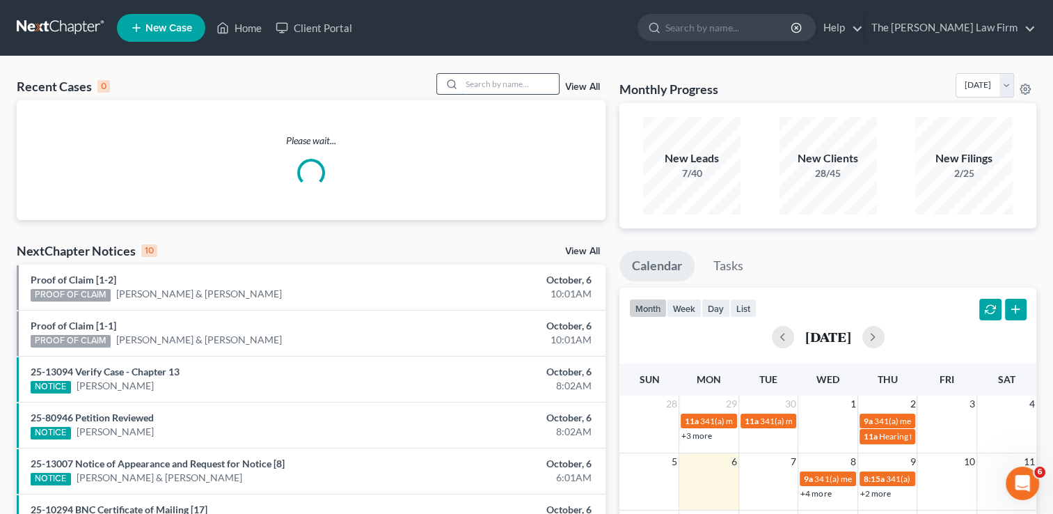
click at [495, 86] on input "search" at bounding box center [509, 84] width 97 height 20
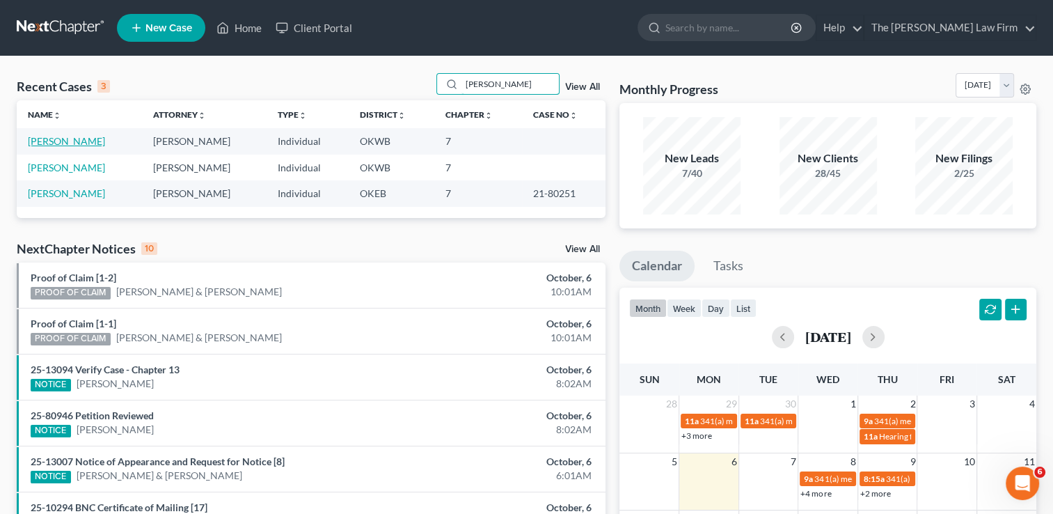
type input "[PERSON_NAME]"
click at [77, 140] on link "[PERSON_NAME]" at bounding box center [66, 141] width 77 height 12
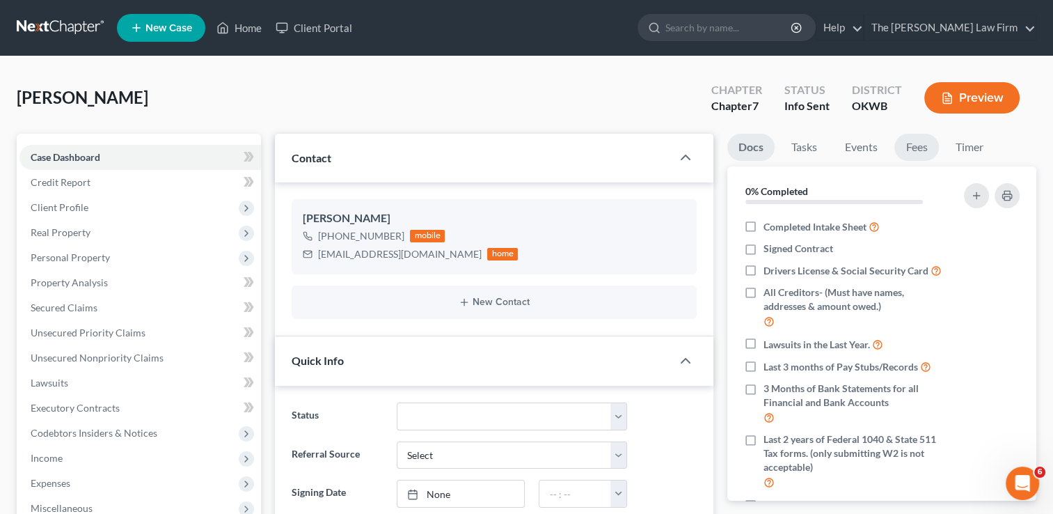
click at [912, 141] on link "Fees" at bounding box center [916, 147] width 45 height 27
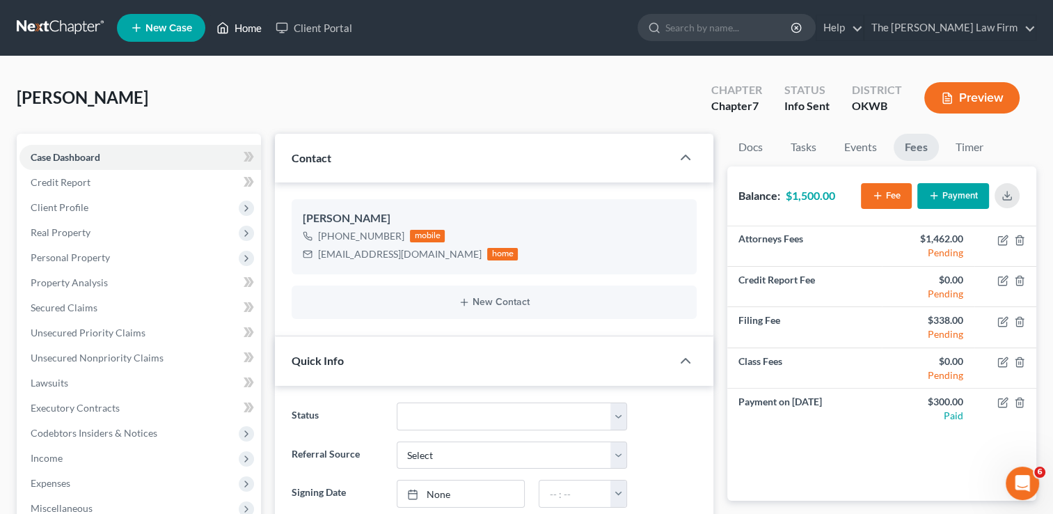
drag, startPoint x: 251, startPoint y: 26, endPoint x: 268, endPoint y: 58, distance: 36.4
click at [251, 26] on link "Home" at bounding box center [238, 27] width 59 height 25
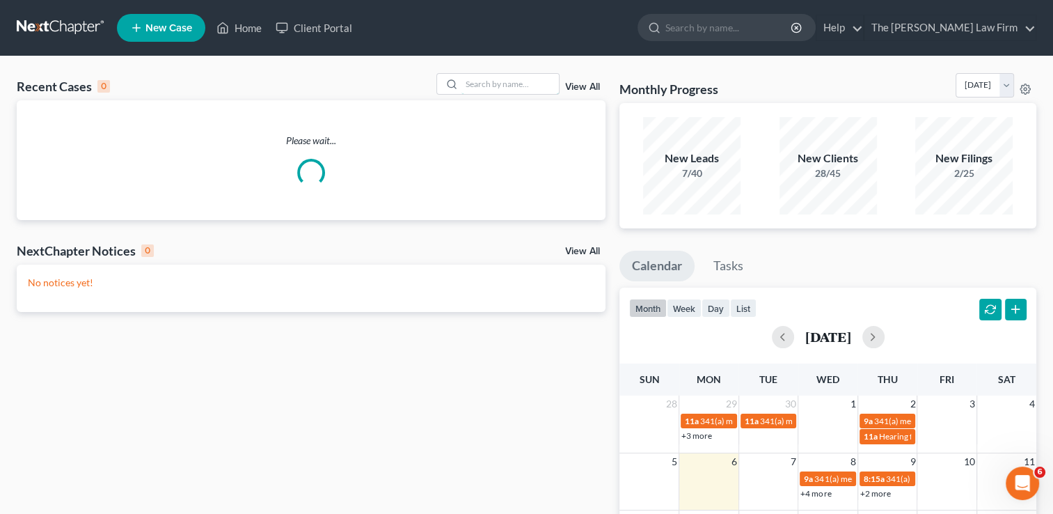
click at [500, 79] on input "search" at bounding box center [509, 84] width 97 height 20
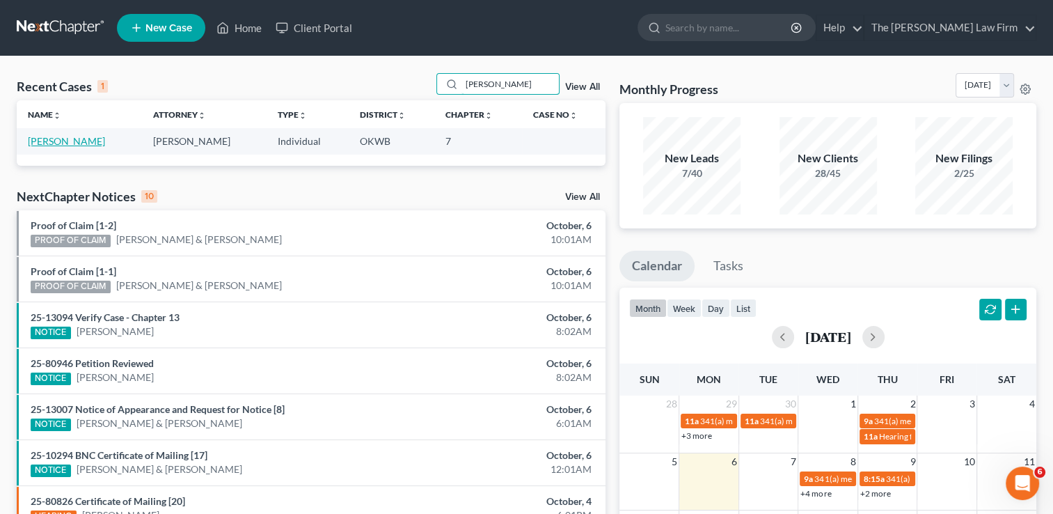
type input "[PERSON_NAME]"
click at [67, 145] on link "[PERSON_NAME]" at bounding box center [66, 141] width 77 height 12
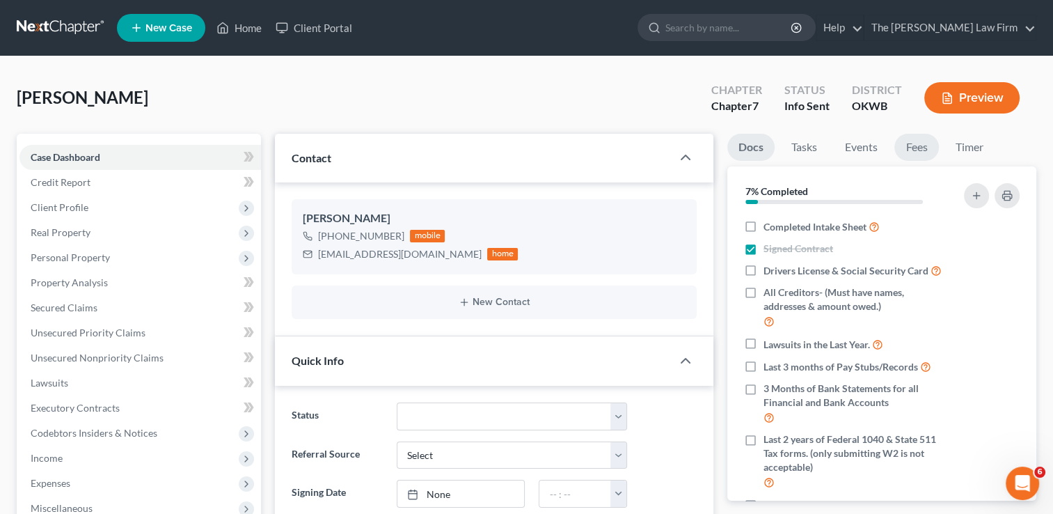
click at [922, 150] on link "Fees" at bounding box center [916, 147] width 45 height 27
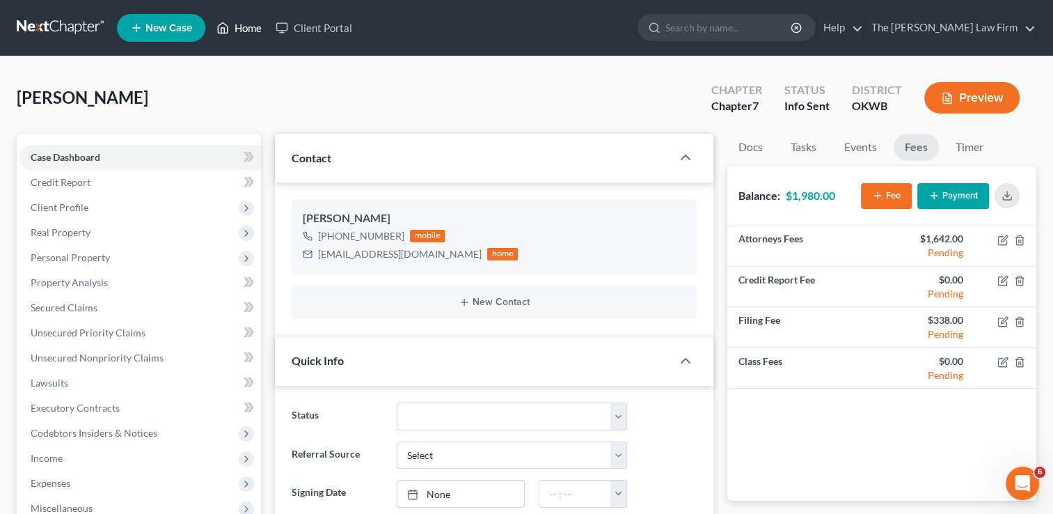
click at [245, 26] on link "Home" at bounding box center [238, 27] width 59 height 25
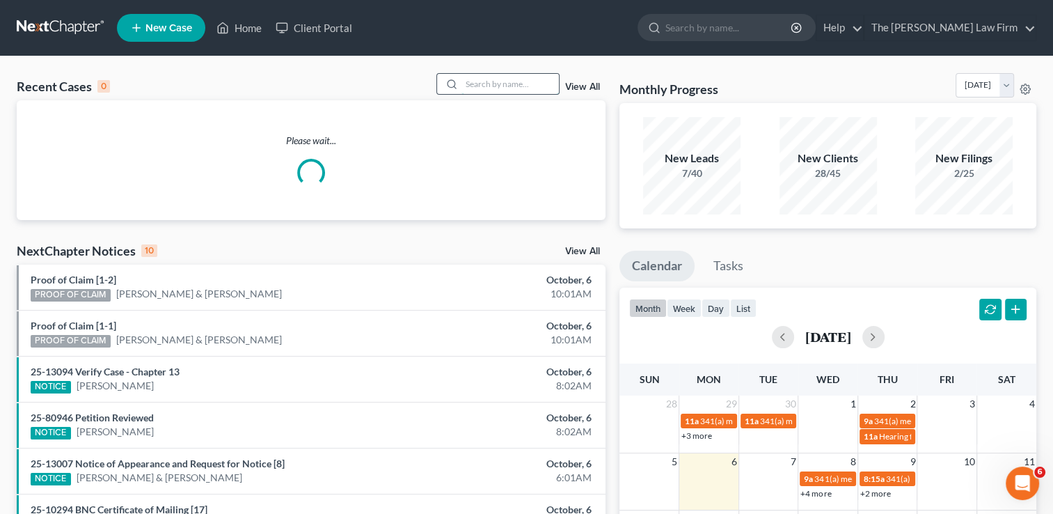
click at [538, 82] on input "search" at bounding box center [509, 84] width 97 height 20
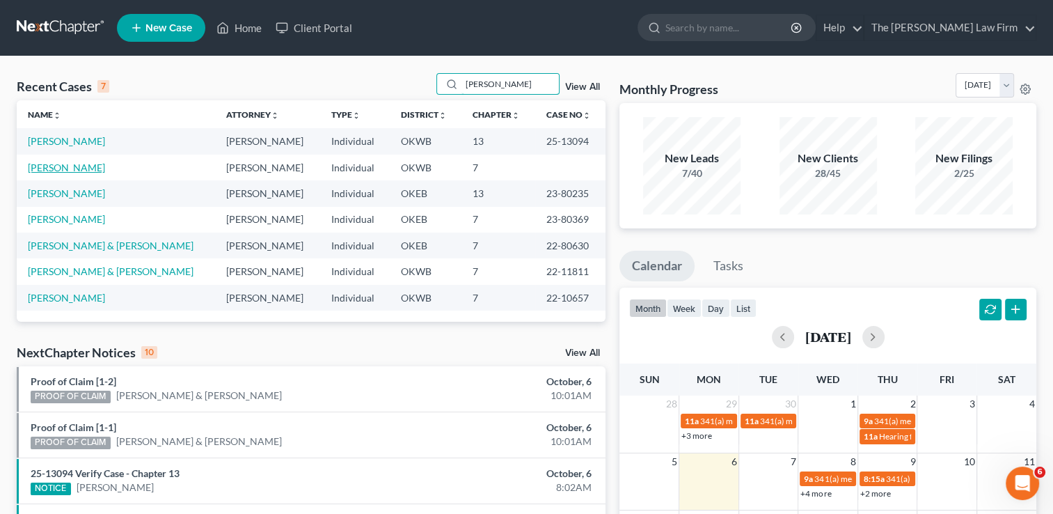
type input "[PERSON_NAME]"
click at [42, 166] on link "[PERSON_NAME]" at bounding box center [66, 167] width 77 height 12
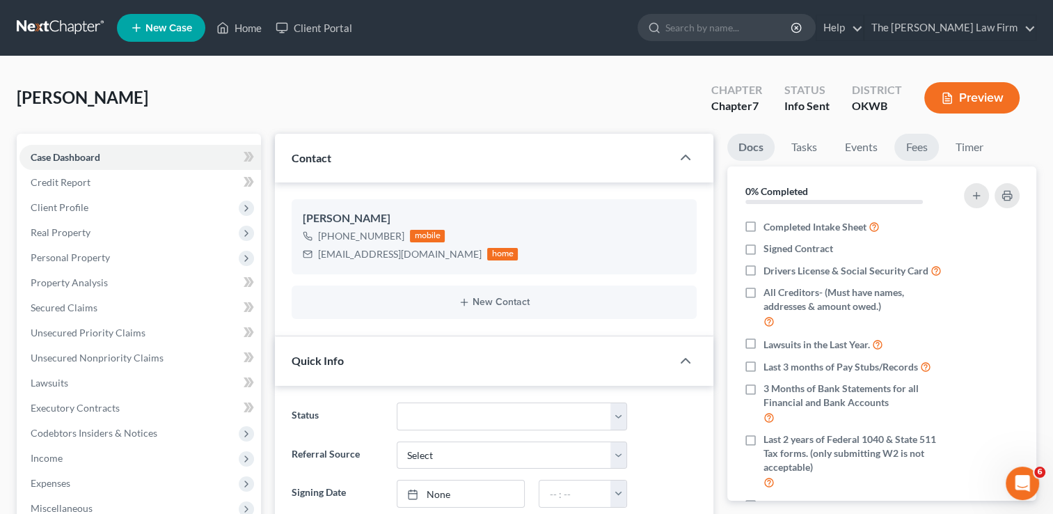
drag, startPoint x: 924, startPoint y: 149, endPoint x: 927, endPoint y: 123, distance: 26.0
click at [924, 149] on link "Fees" at bounding box center [916, 147] width 45 height 27
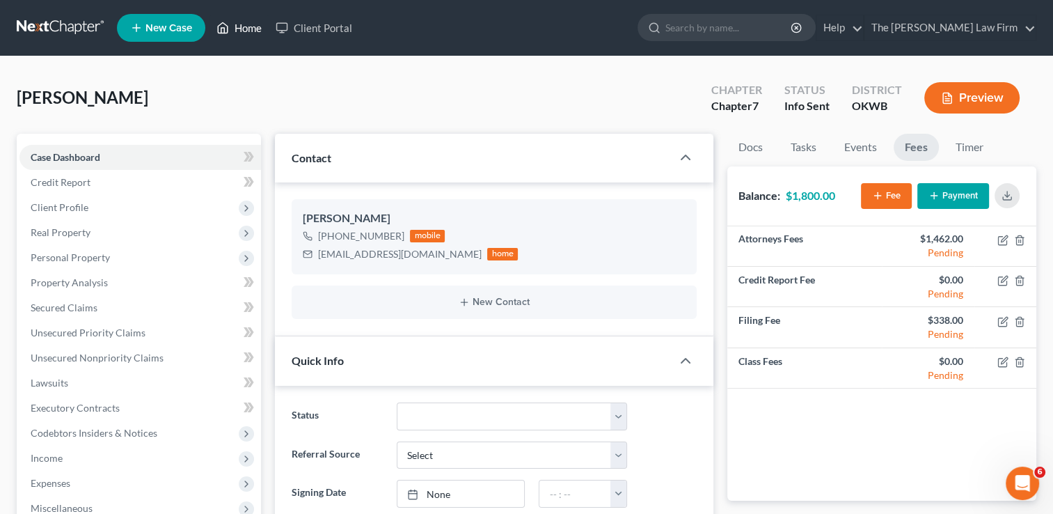
click at [250, 31] on link "Home" at bounding box center [238, 27] width 59 height 25
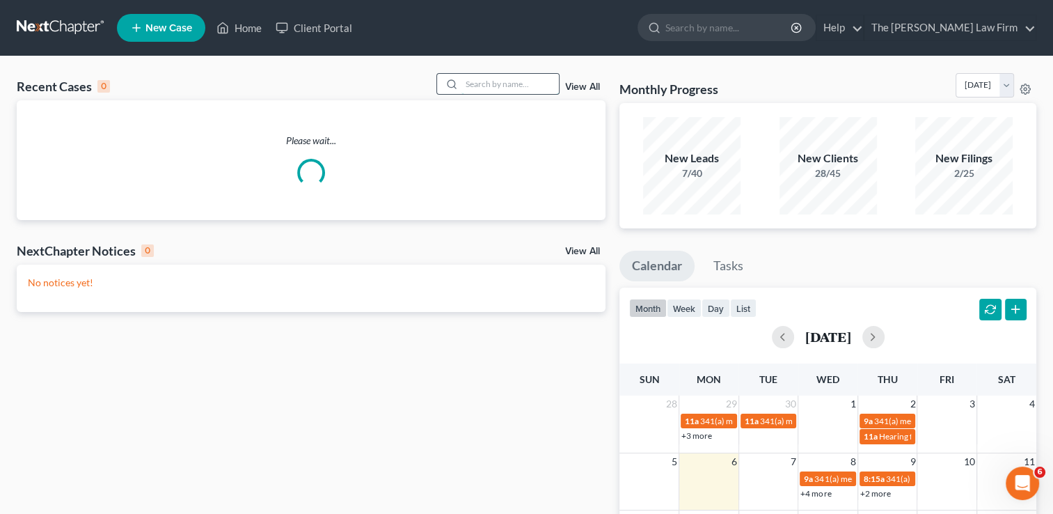
click at [501, 87] on input "search" at bounding box center [509, 84] width 97 height 20
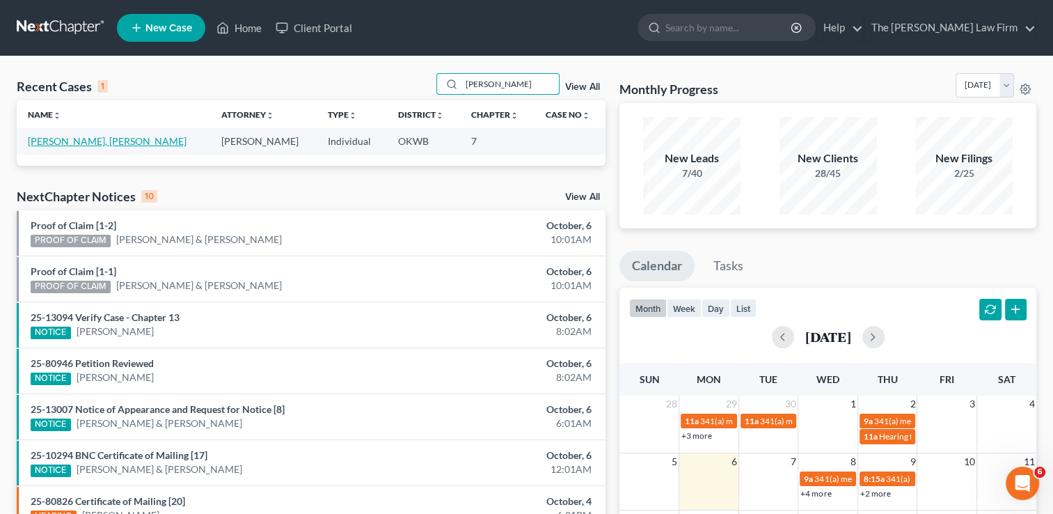
type input "[PERSON_NAME]"
click at [79, 143] on link "[PERSON_NAME], [PERSON_NAME]" at bounding box center [107, 141] width 159 height 12
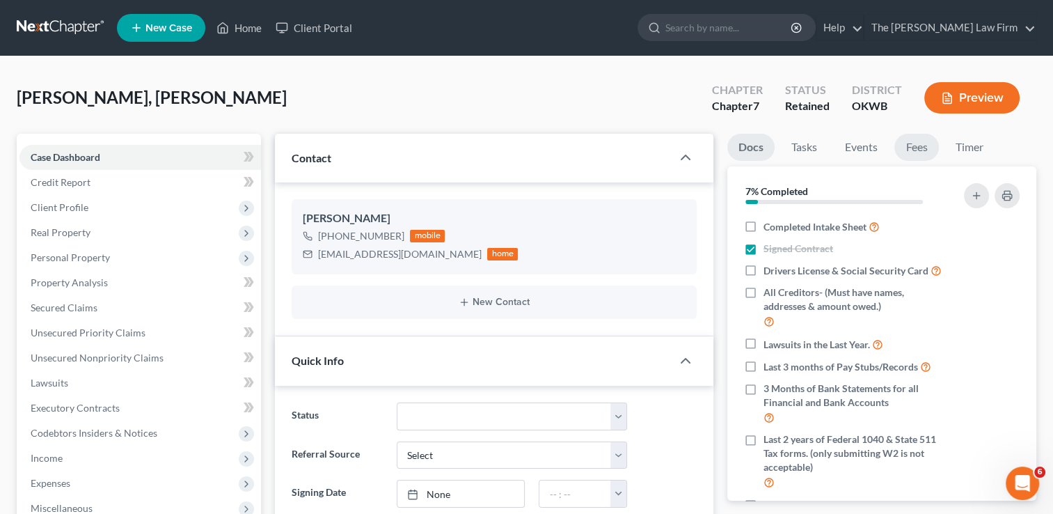
scroll to position [53, 0]
click at [921, 150] on link "Fees" at bounding box center [916, 147] width 45 height 27
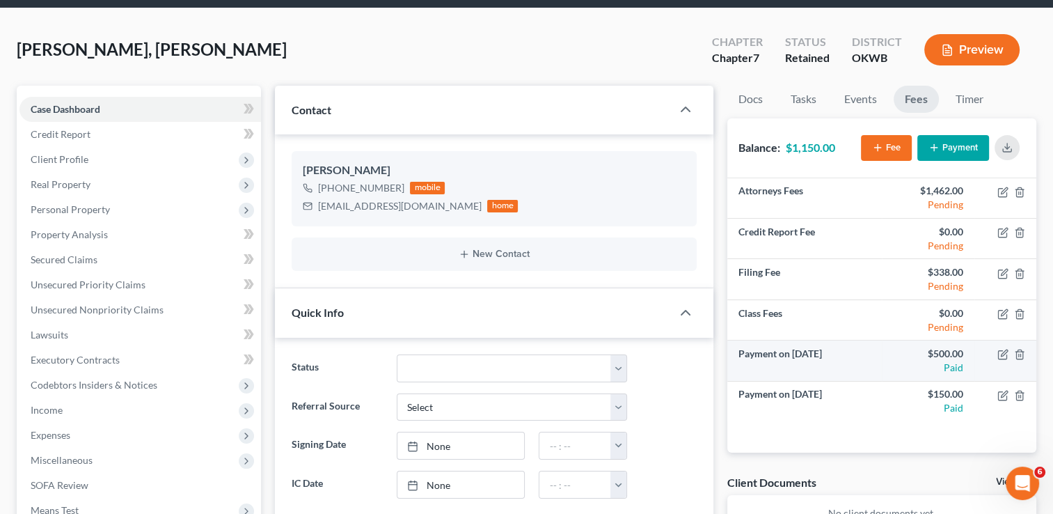
scroll to position [0, 0]
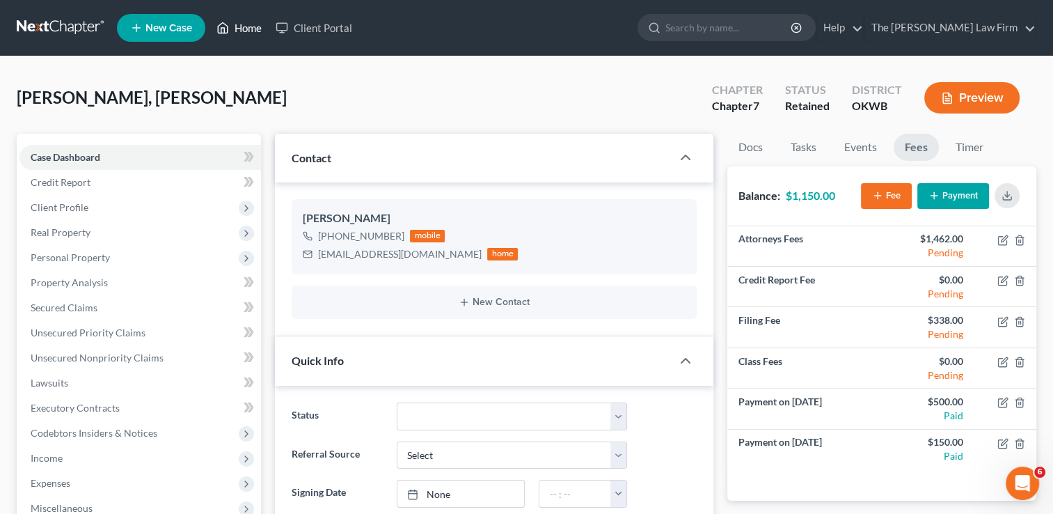
drag, startPoint x: 245, startPoint y: 24, endPoint x: 476, endPoint y: 47, distance: 232.2
click at [245, 24] on link "Home" at bounding box center [238, 27] width 59 height 25
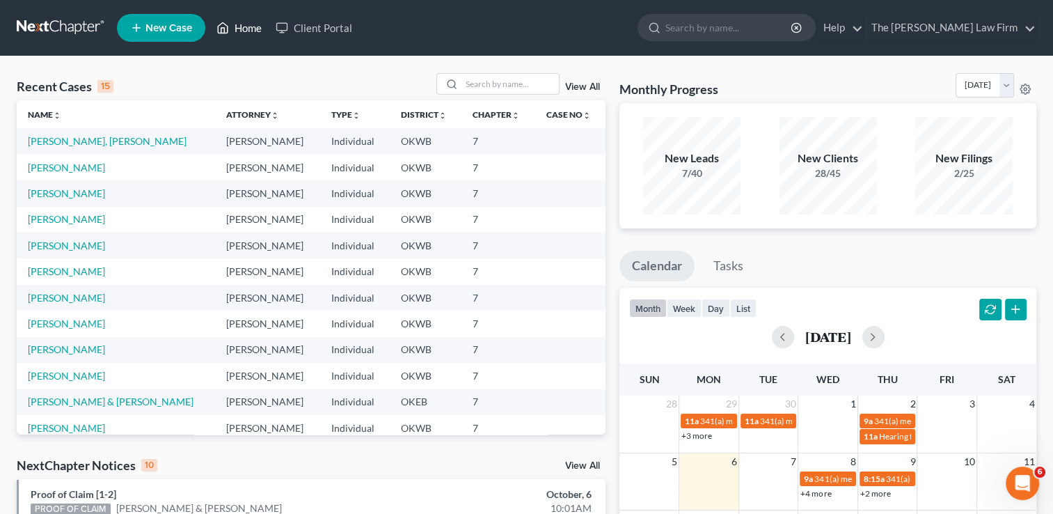
click at [249, 30] on link "Home" at bounding box center [238, 27] width 59 height 25
click at [502, 81] on input "search" at bounding box center [509, 84] width 97 height 20
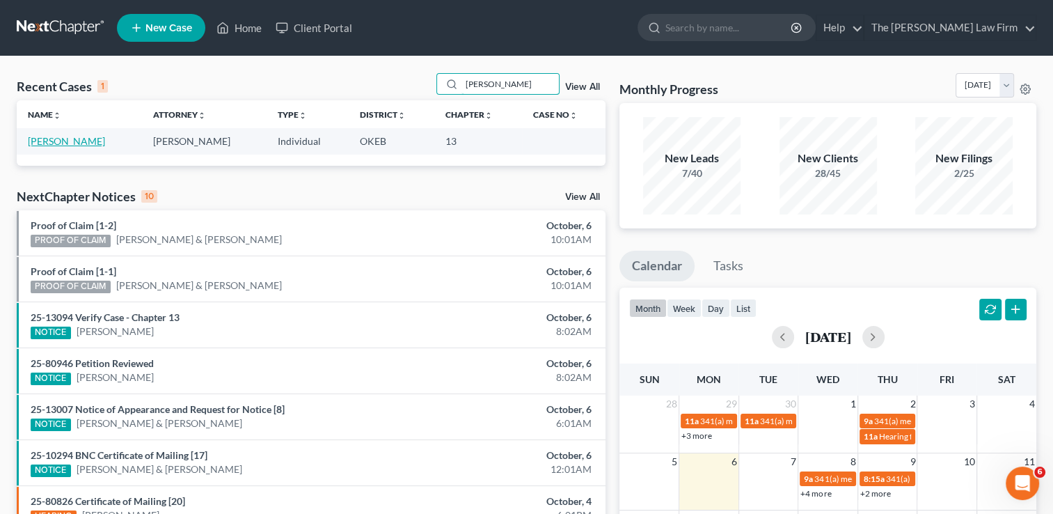
type input "[PERSON_NAME]"
click at [92, 138] on link "[PERSON_NAME]" at bounding box center [66, 141] width 77 height 12
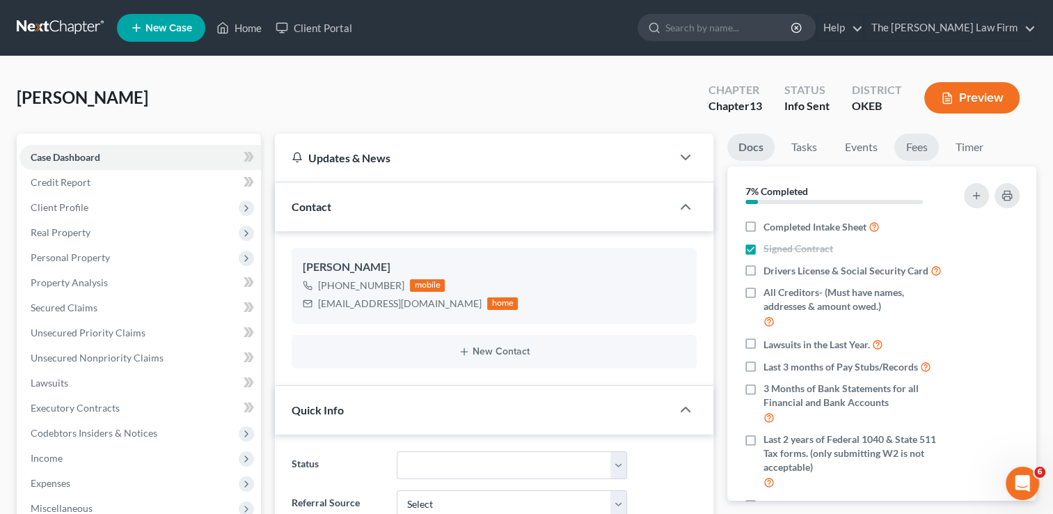
click at [916, 155] on link "Fees" at bounding box center [916, 147] width 45 height 27
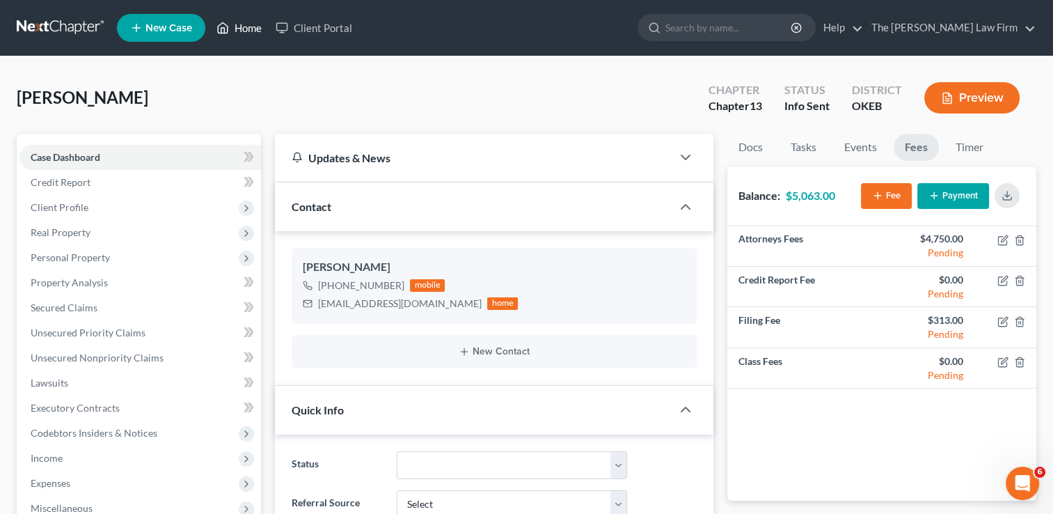
drag, startPoint x: 239, startPoint y: 29, endPoint x: 381, endPoint y: 91, distance: 154.9
click at [240, 29] on link "Home" at bounding box center [238, 27] width 59 height 25
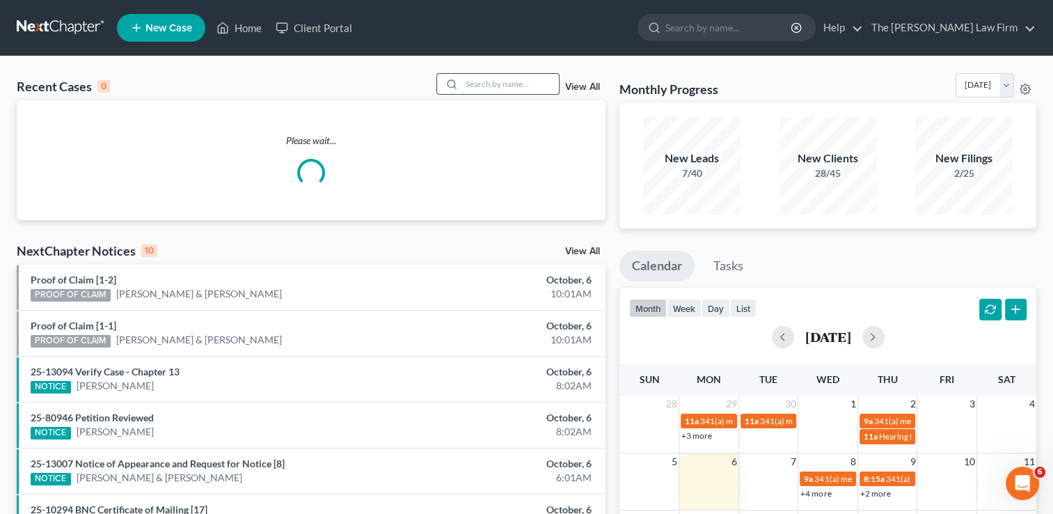
click at [492, 84] on input "search" at bounding box center [509, 84] width 97 height 20
click at [491, 81] on input "search" at bounding box center [509, 84] width 97 height 20
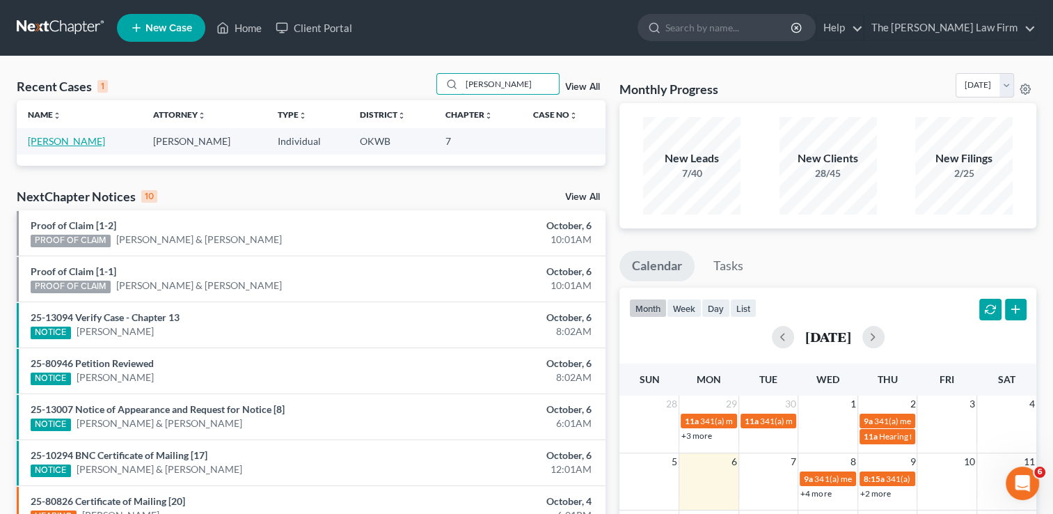
type input "[PERSON_NAME]"
click at [77, 144] on link "[PERSON_NAME]" at bounding box center [66, 141] width 77 height 12
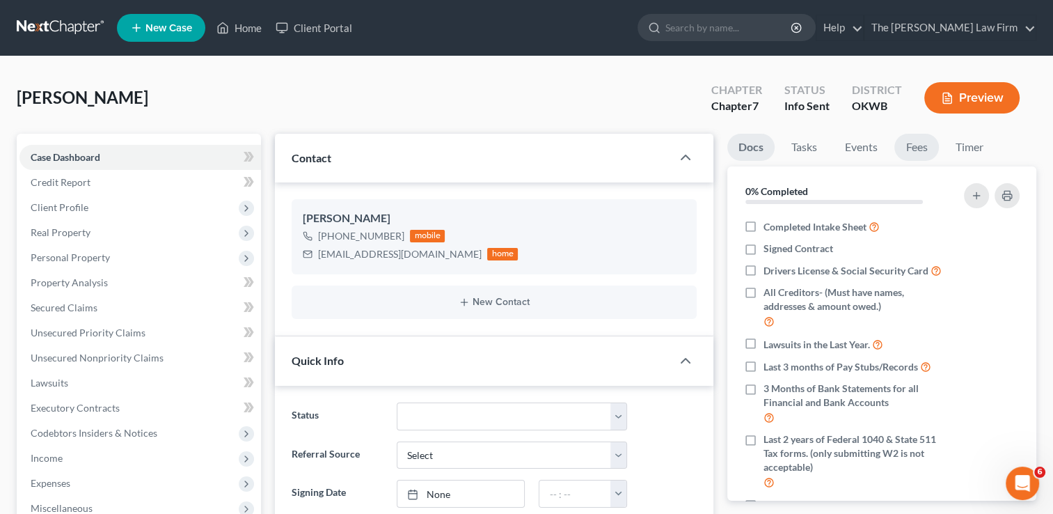
click at [908, 155] on link "Fees" at bounding box center [916, 147] width 45 height 27
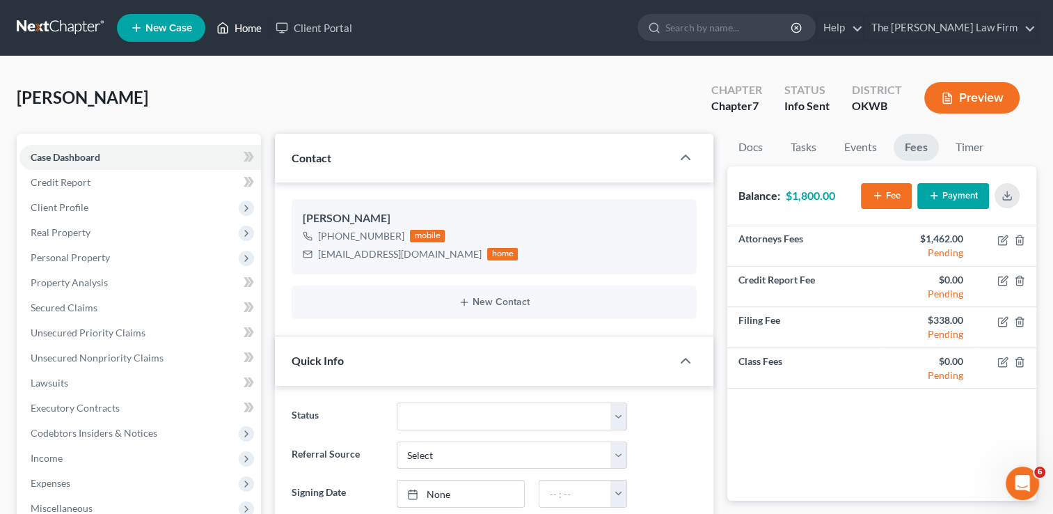
click at [256, 27] on link "Home" at bounding box center [238, 27] width 59 height 25
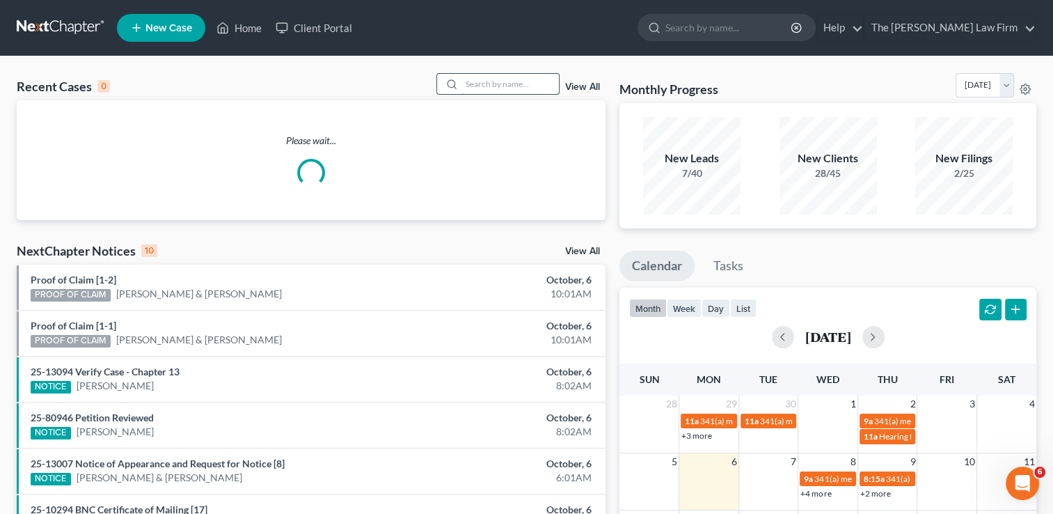
click at [537, 84] on input "search" at bounding box center [509, 84] width 97 height 20
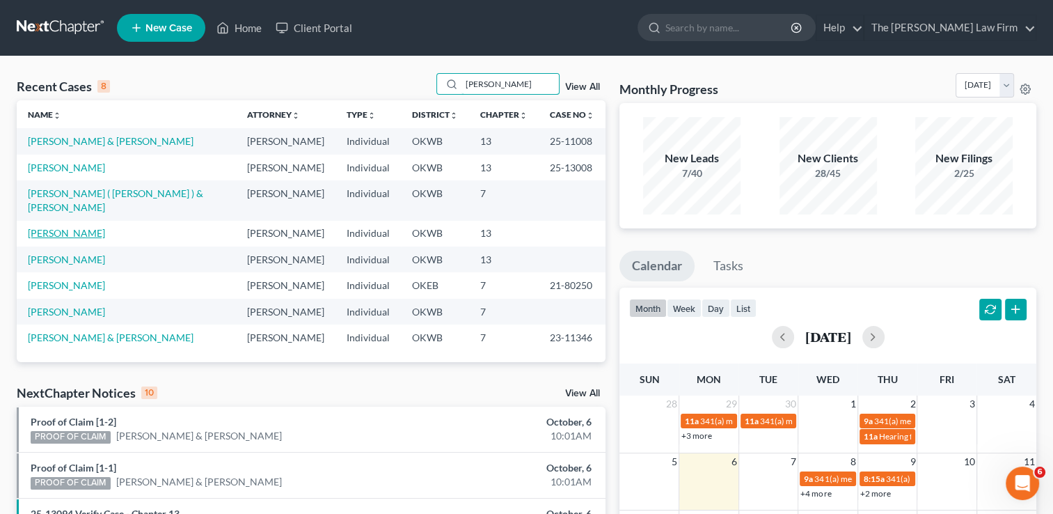
type input "[PERSON_NAME]"
click at [86, 227] on link "[PERSON_NAME]" at bounding box center [66, 233] width 77 height 12
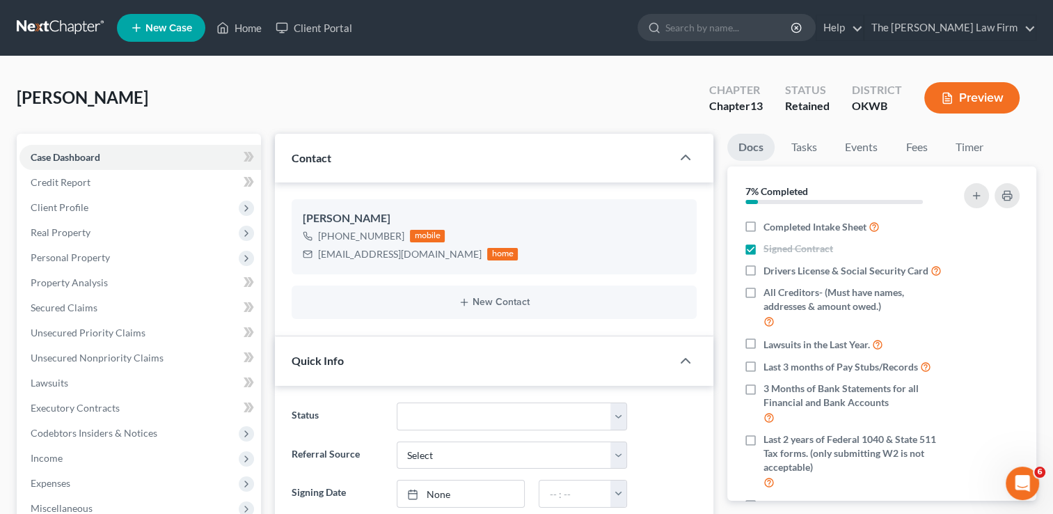
scroll to position [190, 0]
click at [915, 152] on link "Fees" at bounding box center [916, 147] width 45 height 27
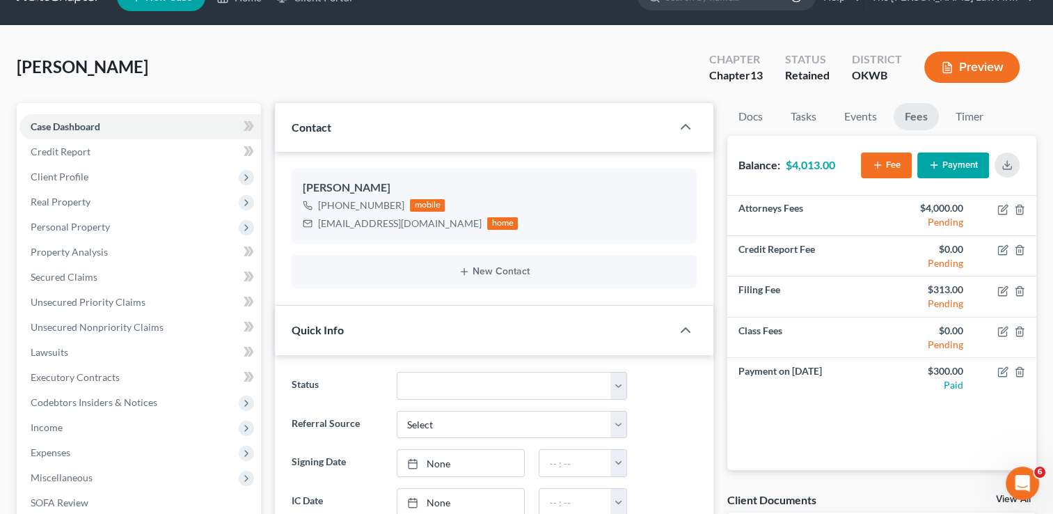
scroll to position [0, 0]
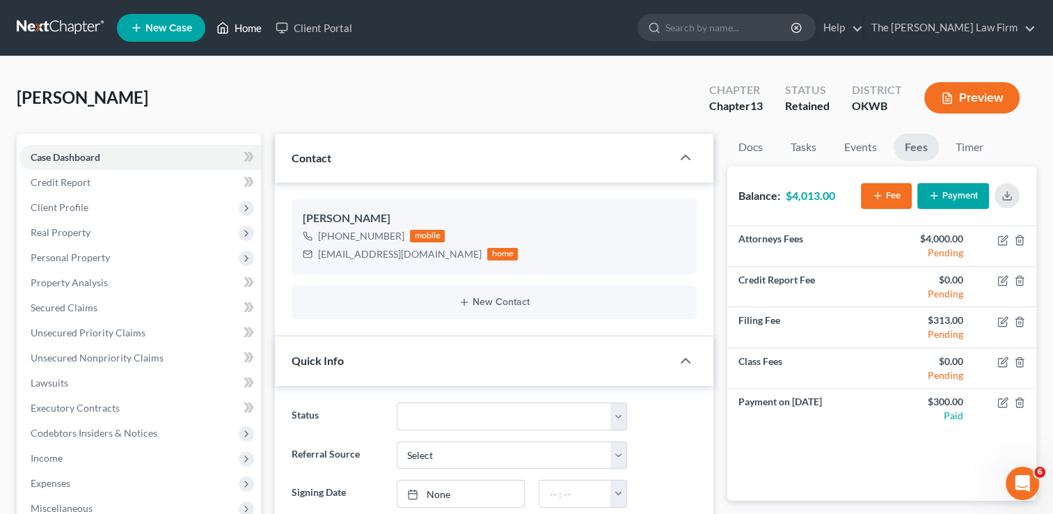
click at [238, 26] on link "Home" at bounding box center [238, 27] width 59 height 25
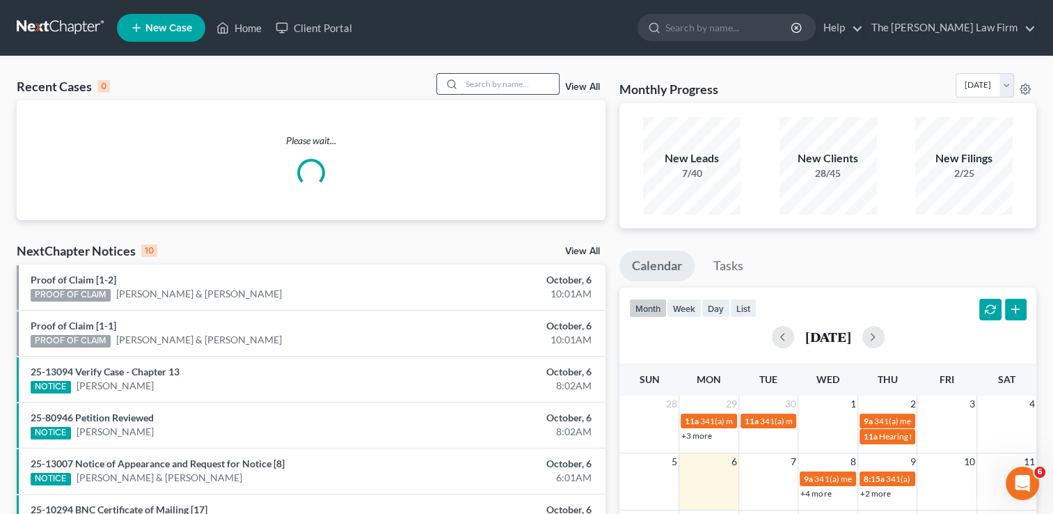
click at [496, 80] on input "search" at bounding box center [509, 84] width 97 height 20
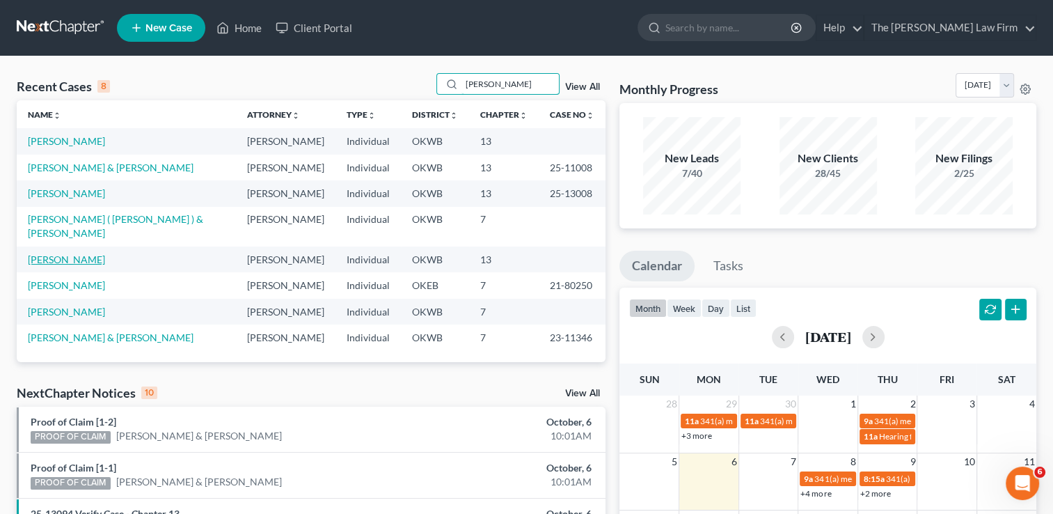
type input "[PERSON_NAME]"
click at [68, 253] on link "[PERSON_NAME]" at bounding box center [66, 259] width 77 height 12
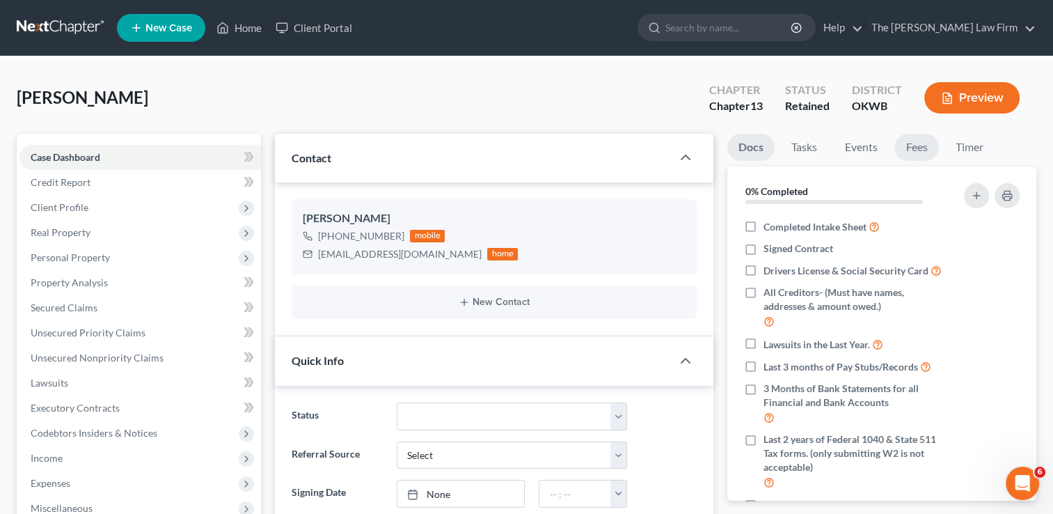
click at [913, 145] on link "Fees" at bounding box center [916, 147] width 45 height 27
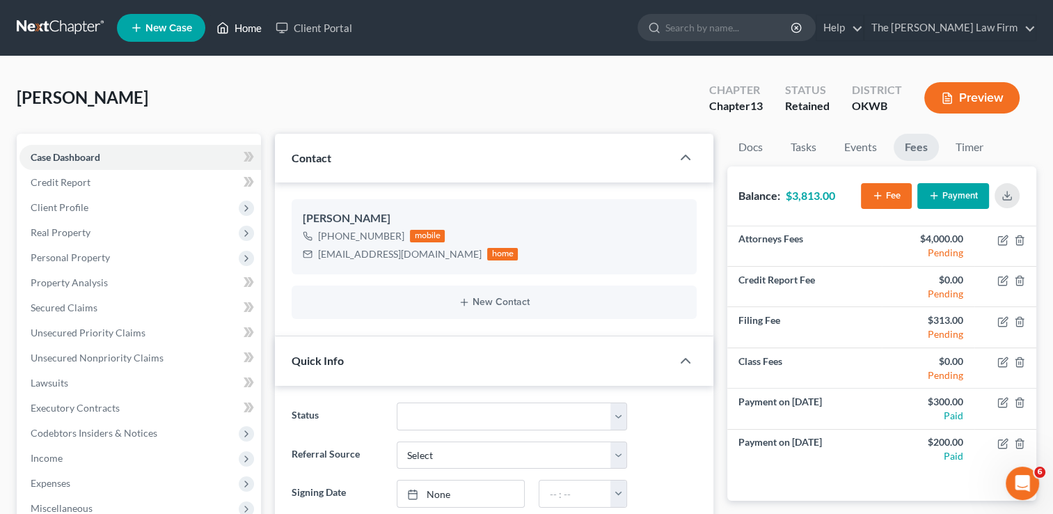
drag, startPoint x: 245, startPoint y: 28, endPoint x: 347, endPoint y: 65, distance: 108.3
click at [245, 27] on link "Home" at bounding box center [238, 27] width 59 height 25
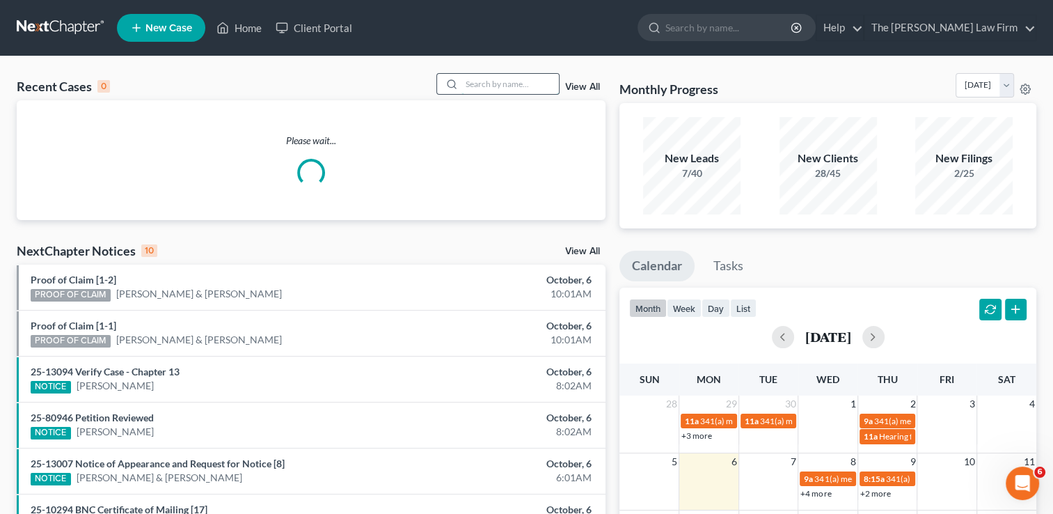
click at [500, 82] on input "search" at bounding box center [509, 84] width 97 height 20
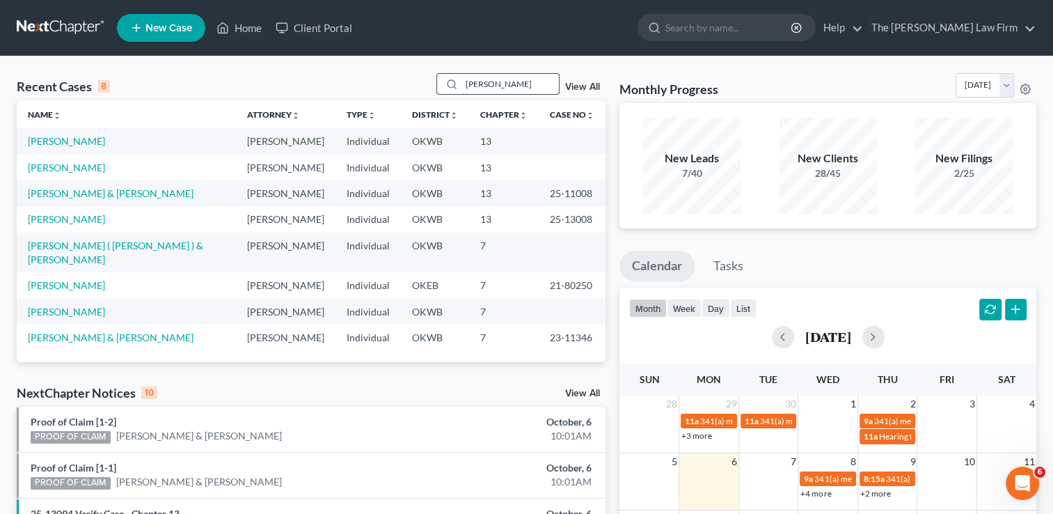
click at [540, 88] on input "[PERSON_NAME]" at bounding box center [509, 84] width 97 height 20
type input "M"
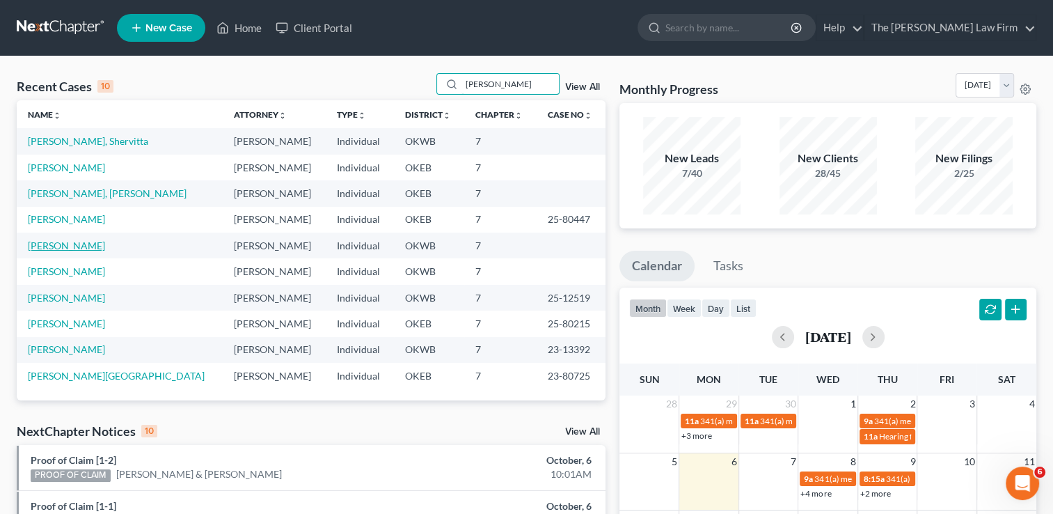
type input "[PERSON_NAME]"
click at [58, 246] on link "[PERSON_NAME]" at bounding box center [66, 245] width 77 height 12
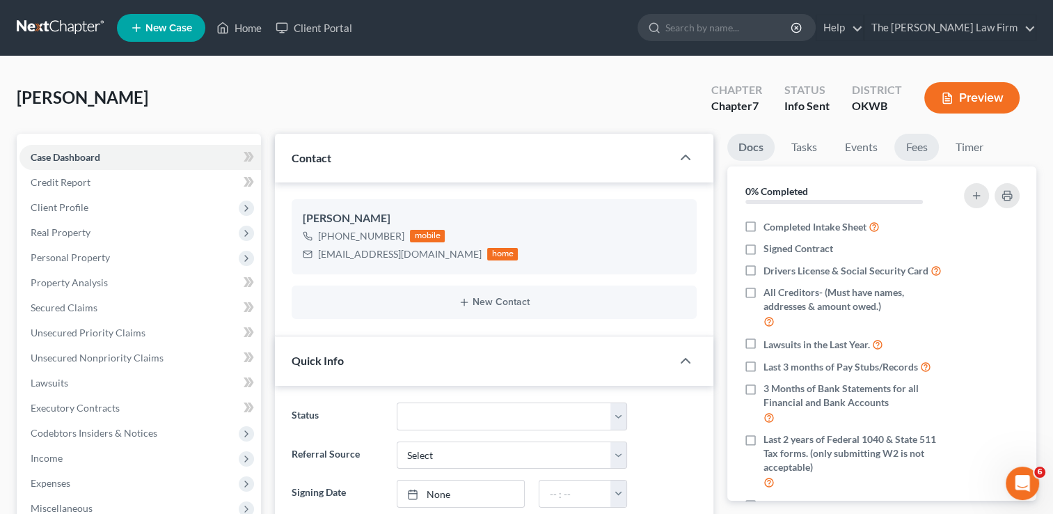
click at [917, 152] on link "Fees" at bounding box center [916, 147] width 45 height 27
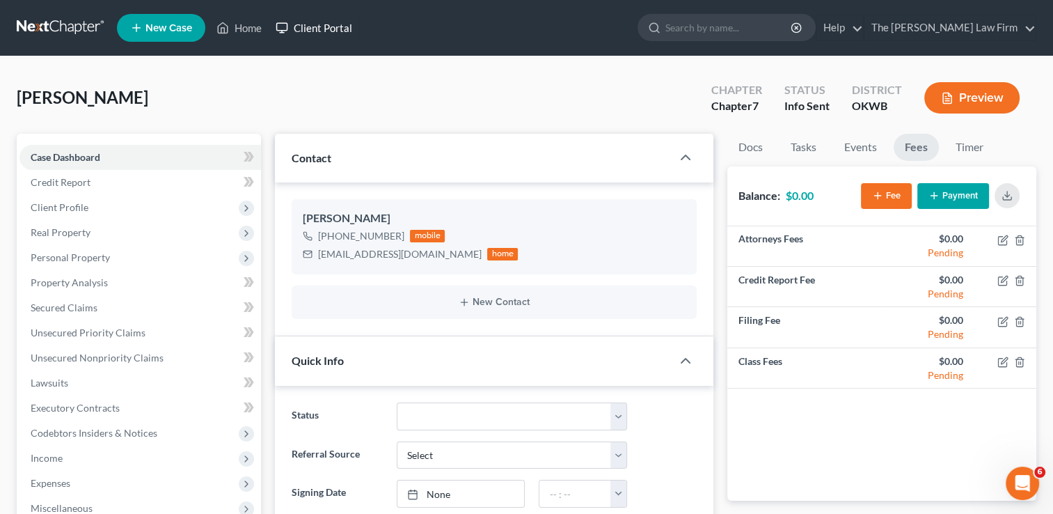
drag, startPoint x: 271, startPoint y: 29, endPoint x: 247, endPoint y: 79, distance: 55.4
click at [270, 30] on ul "New Case Home Client Portal - No Result - See all results Or Press Enter... Hel…" at bounding box center [576, 28] width 919 height 36
click at [241, 31] on link "Home" at bounding box center [238, 27] width 59 height 25
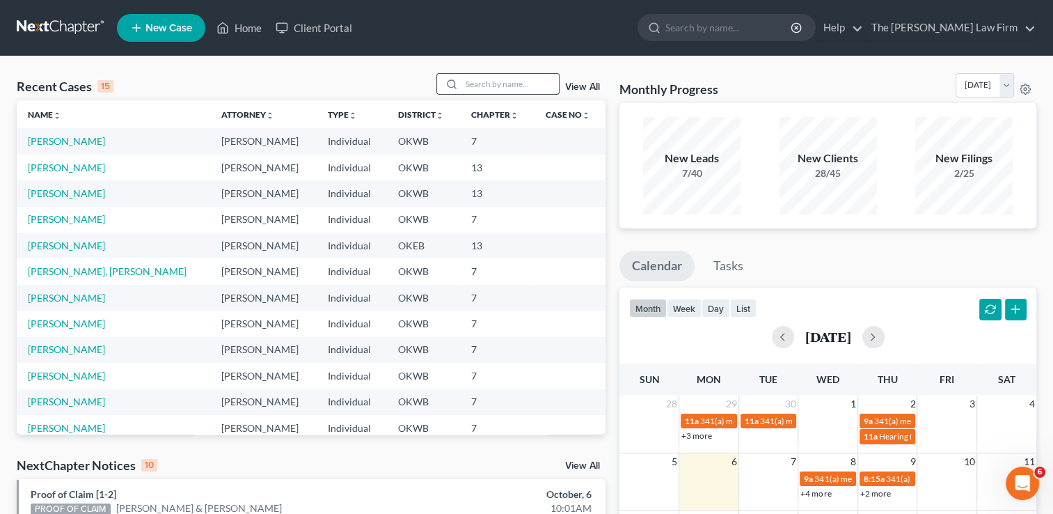
click at [516, 79] on input "search" at bounding box center [509, 84] width 97 height 20
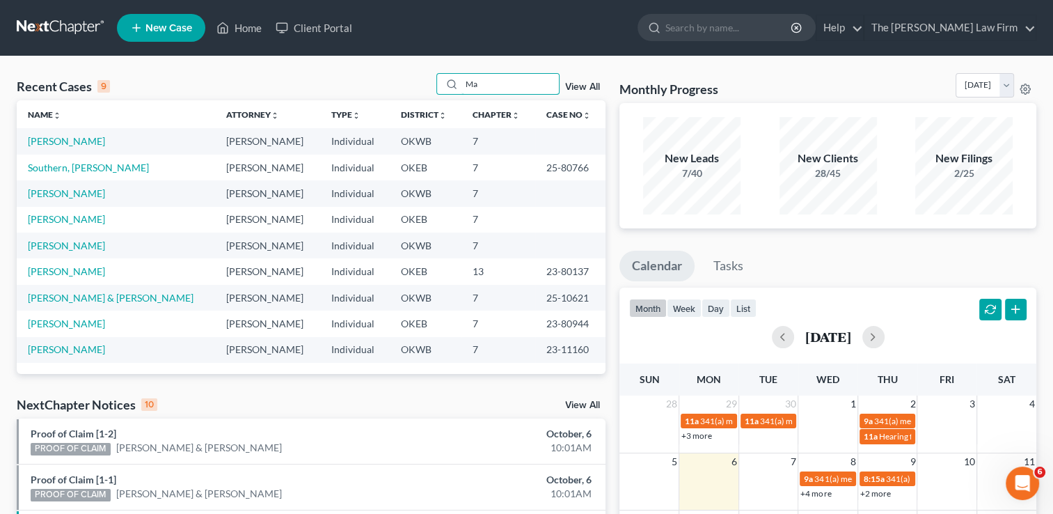
type input "M"
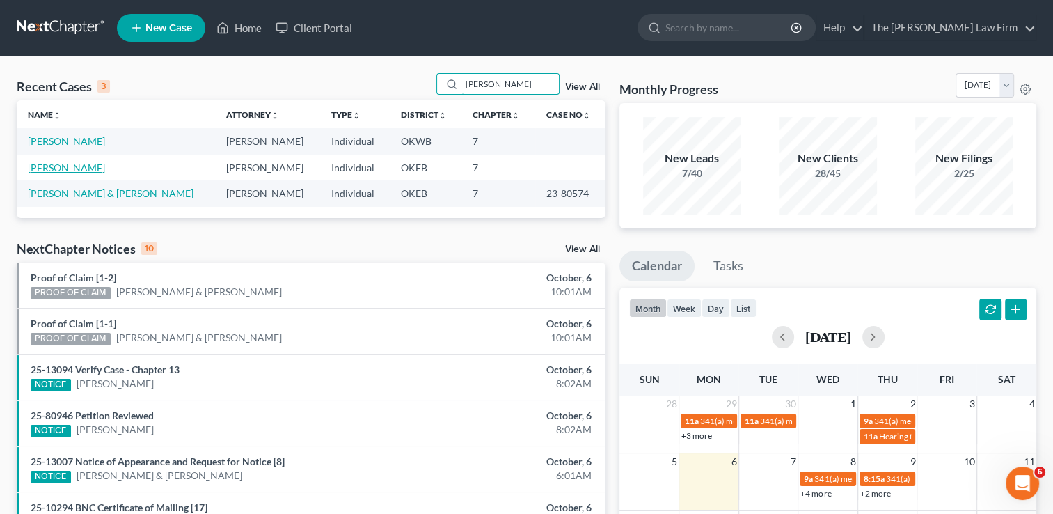
type input "[PERSON_NAME]"
click at [77, 168] on link "[PERSON_NAME]" at bounding box center [66, 167] width 77 height 12
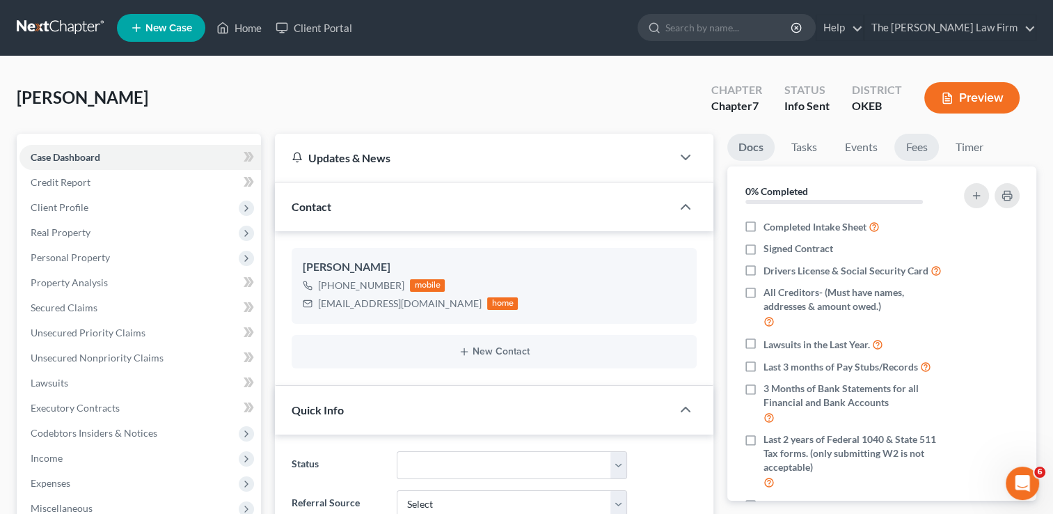
scroll to position [14, 0]
click at [916, 145] on link "Fees" at bounding box center [916, 147] width 45 height 27
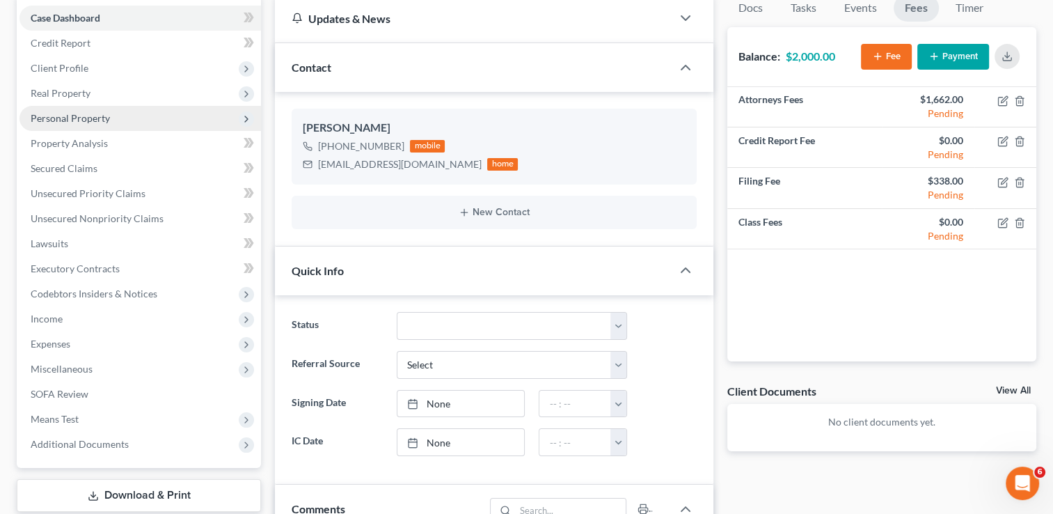
scroll to position [0, 0]
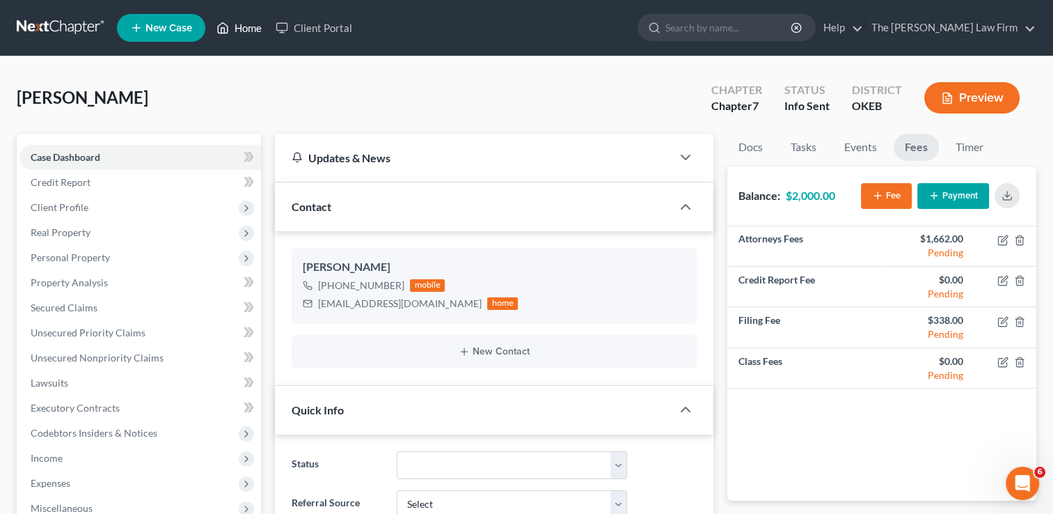
drag, startPoint x: 246, startPoint y: 31, endPoint x: 298, endPoint y: 79, distance: 71.4
click at [246, 31] on link "Home" at bounding box center [238, 27] width 59 height 25
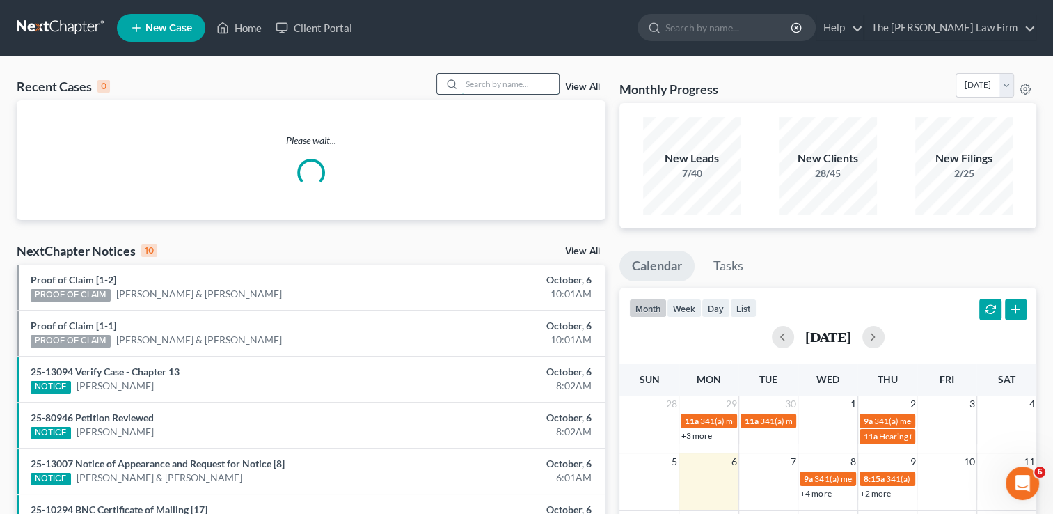
click at [536, 81] on input "search" at bounding box center [509, 84] width 97 height 20
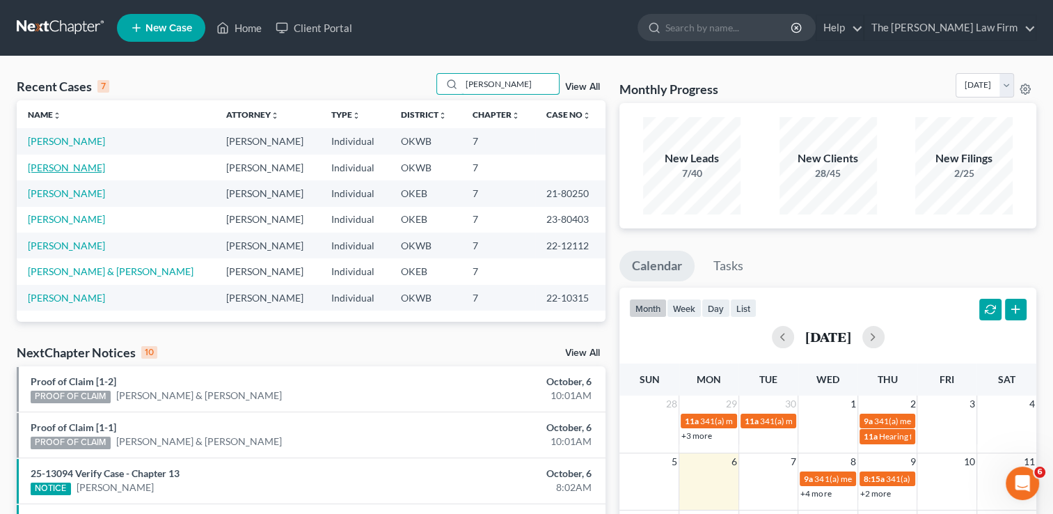
type input "[PERSON_NAME]"
click at [58, 171] on link "[PERSON_NAME]" at bounding box center [66, 167] width 77 height 12
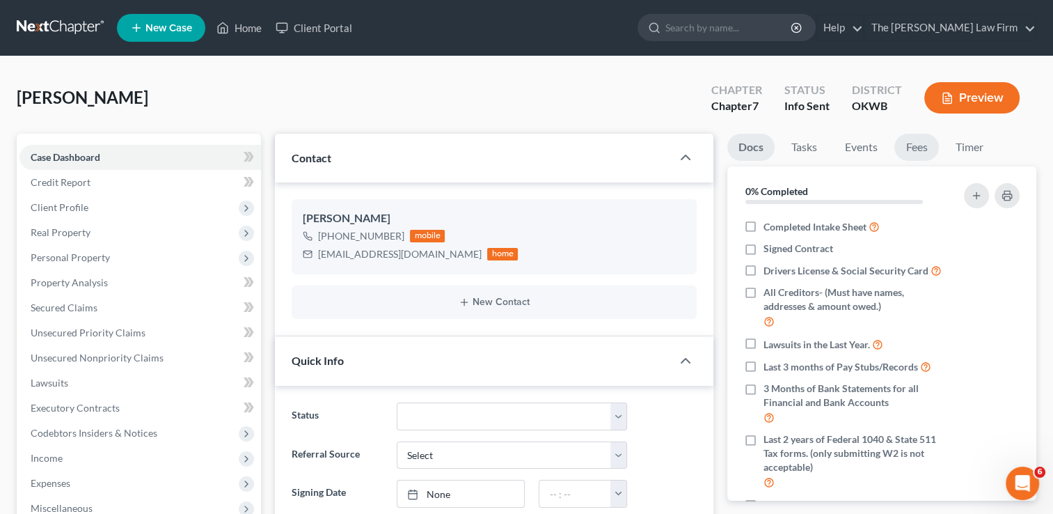
click at [917, 152] on link "Fees" at bounding box center [916, 147] width 45 height 27
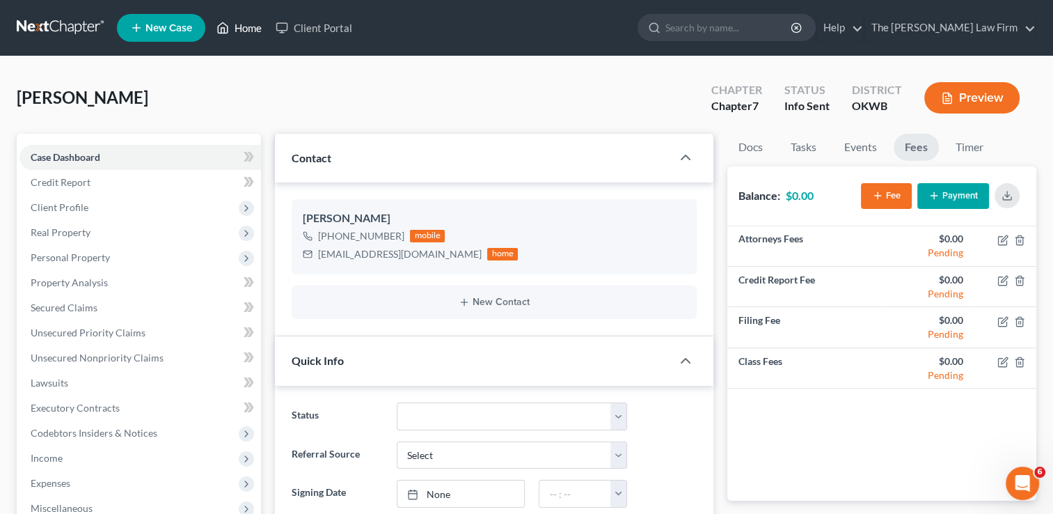
click at [243, 29] on link "Home" at bounding box center [238, 27] width 59 height 25
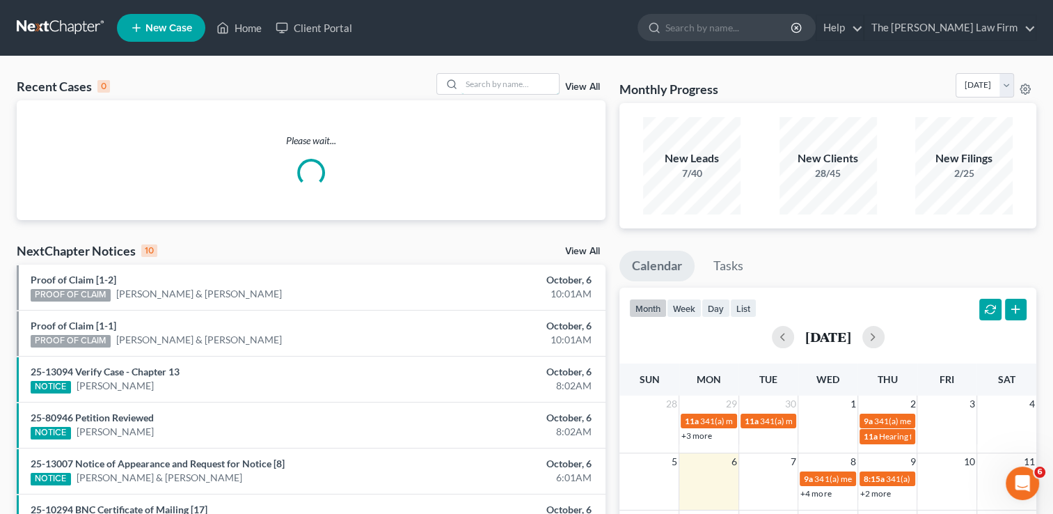
click at [483, 80] on input "search" at bounding box center [509, 84] width 97 height 20
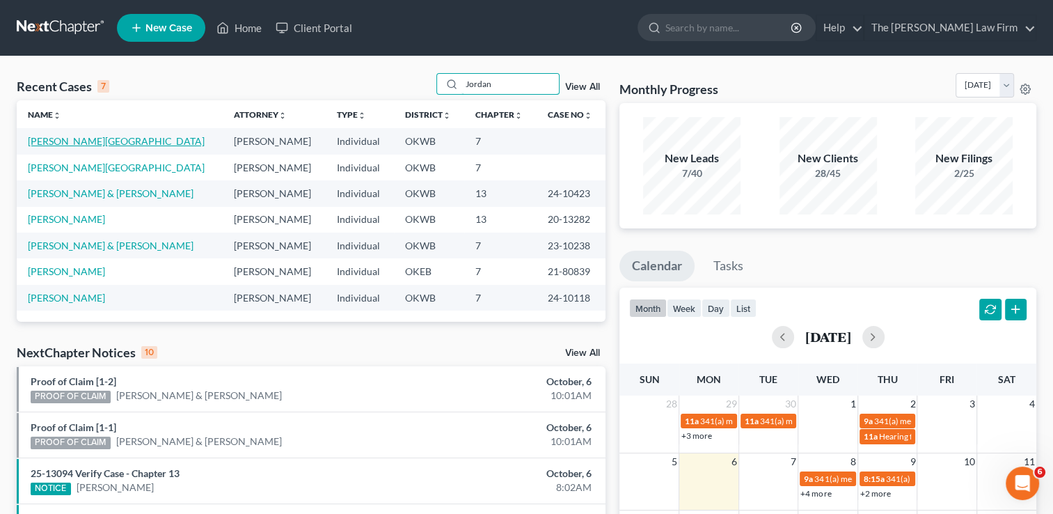
type input "Jordan"
click at [61, 143] on link "[PERSON_NAME][GEOGRAPHIC_DATA]" at bounding box center [116, 141] width 177 height 12
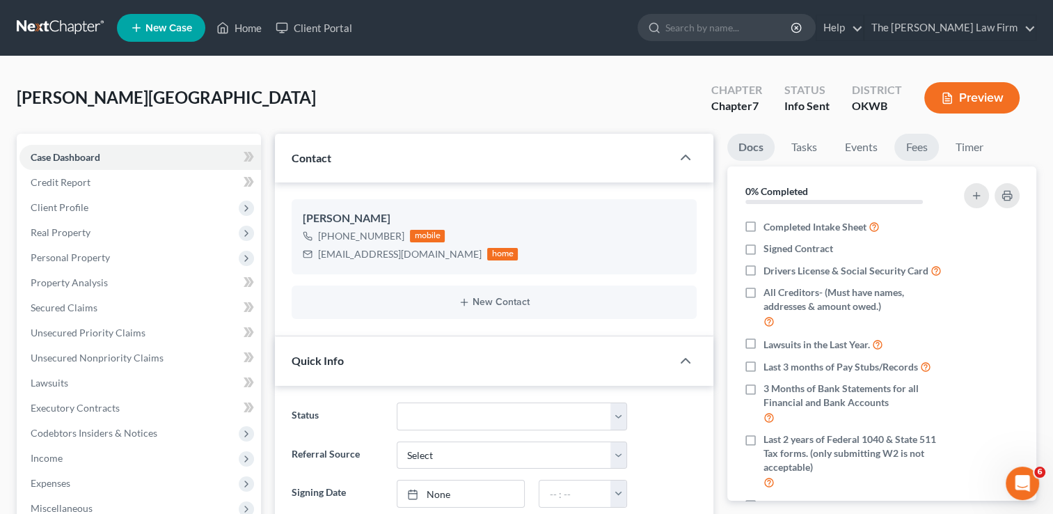
click at [921, 146] on link "Fees" at bounding box center [916, 147] width 45 height 27
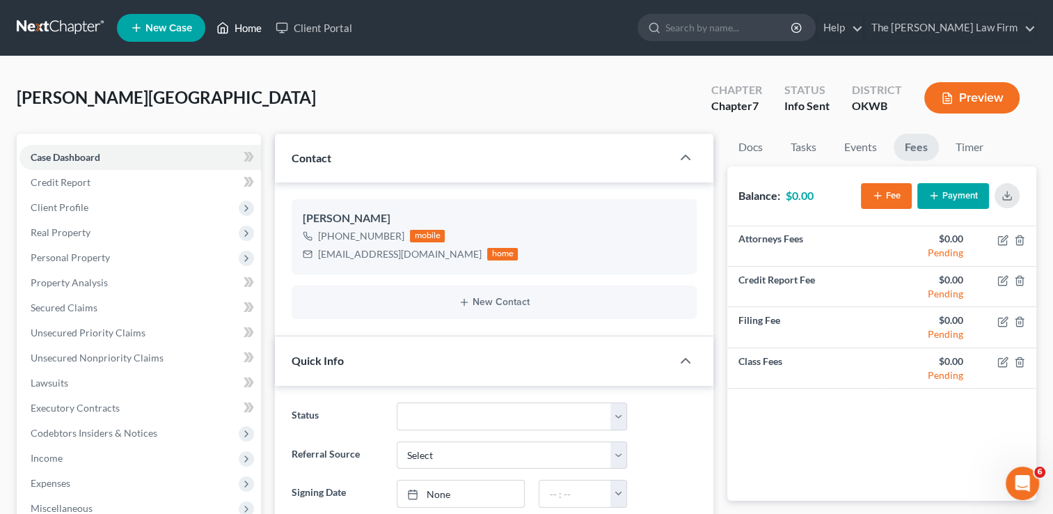
drag, startPoint x: 244, startPoint y: 26, endPoint x: 421, endPoint y: 99, distance: 191.0
click at [244, 26] on link "Home" at bounding box center [238, 27] width 59 height 25
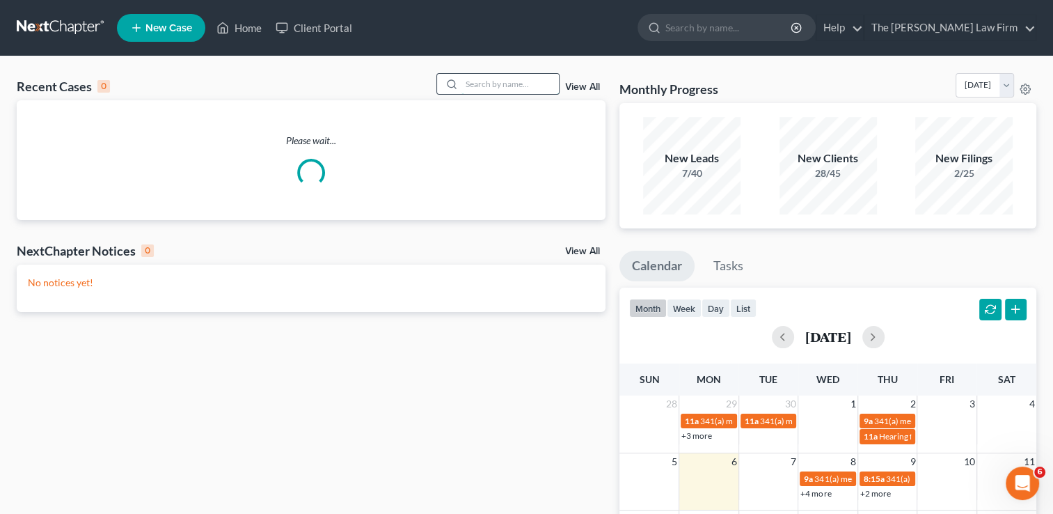
click at [486, 85] on input "search" at bounding box center [509, 84] width 97 height 20
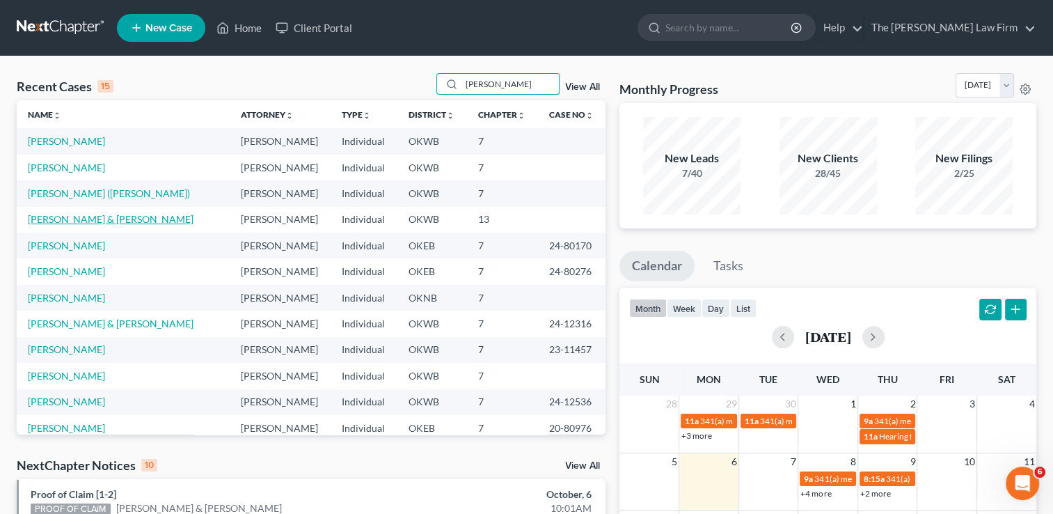
type input "[PERSON_NAME]"
click at [97, 221] on link "[PERSON_NAME] & [PERSON_NAME]" at bounding box center [111, 219] width 166 height 12
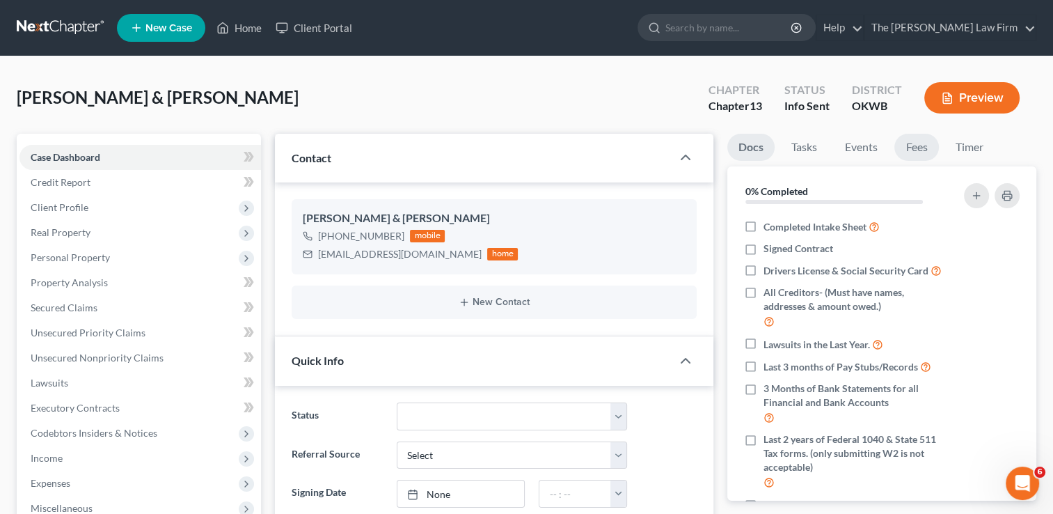
click at [919, 147] on link "Fees" at bounding box center [916, 147] width 45 height 27
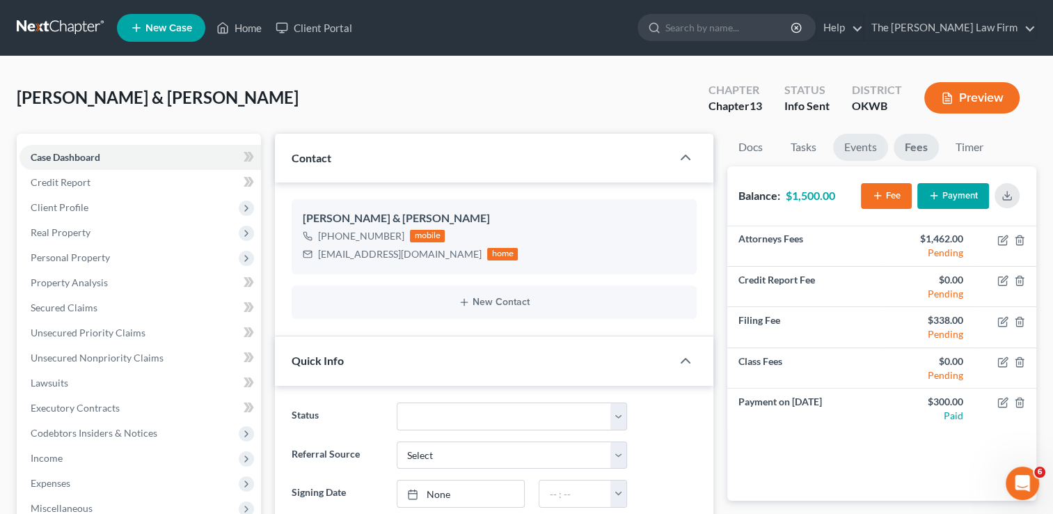
drag, startPoint x: 909, startPoint y: 149, endPoint x: 862, endPoint y: 151, distance: 47.4
click at [910, 149] on link "Fees" at bounding box center [916, 147] width 45 height 27
click at [250, 27] on link "Home" at bounding box center [238, 27] width 59 height 25
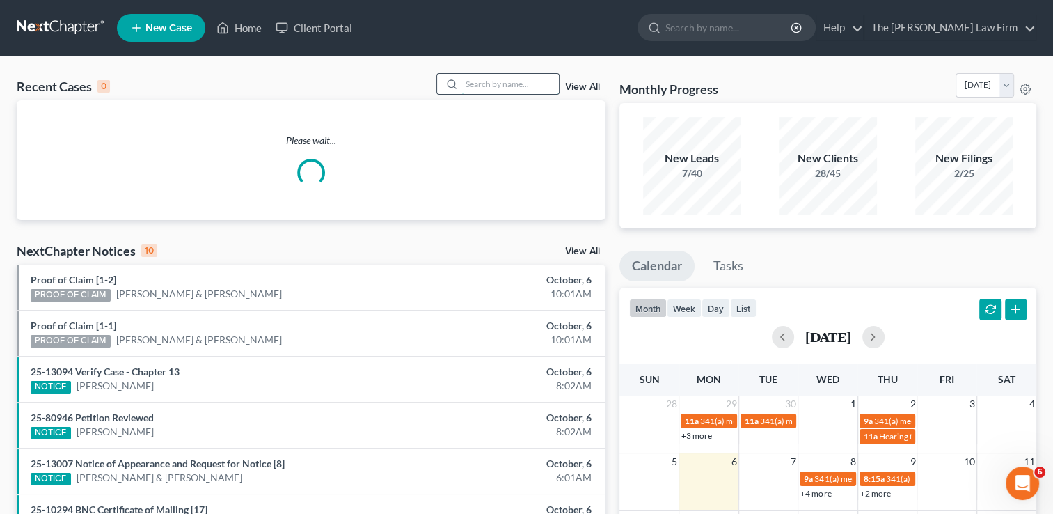
click at [498, 84] on input "search" at bounding box center [509, 84] width 97 height 20
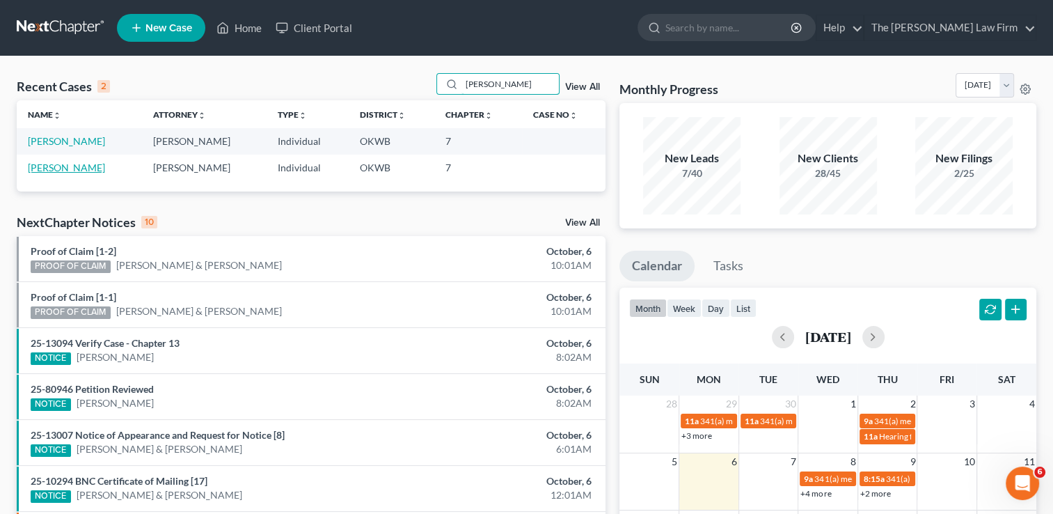
type input "[PERSON_NAME]"
click at [75, 168] on link "[PERSON_NAME]" at bounding box center [66, 167] width 77 height 12
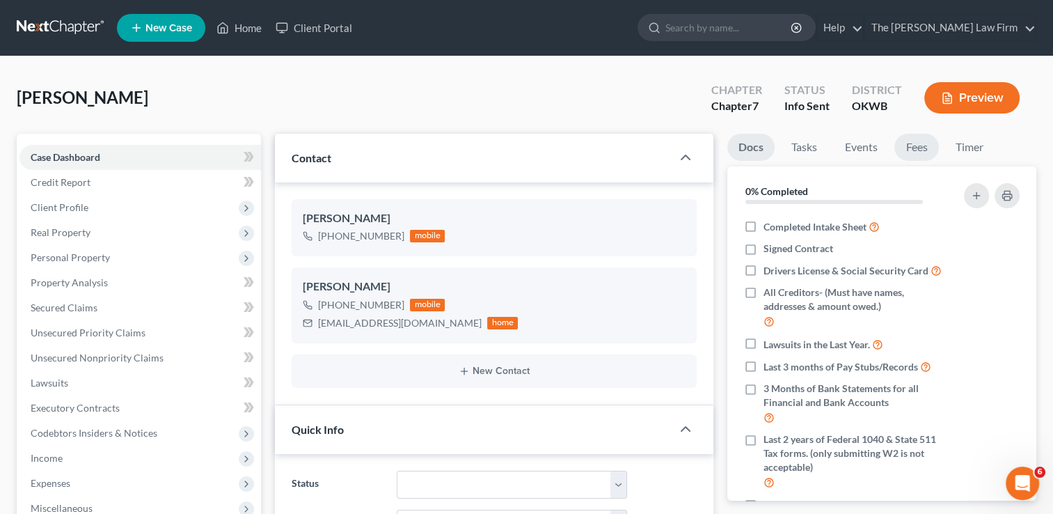
click at [924, 147] on link "Fees" at bounding box center [916, 147] width 45 height 27
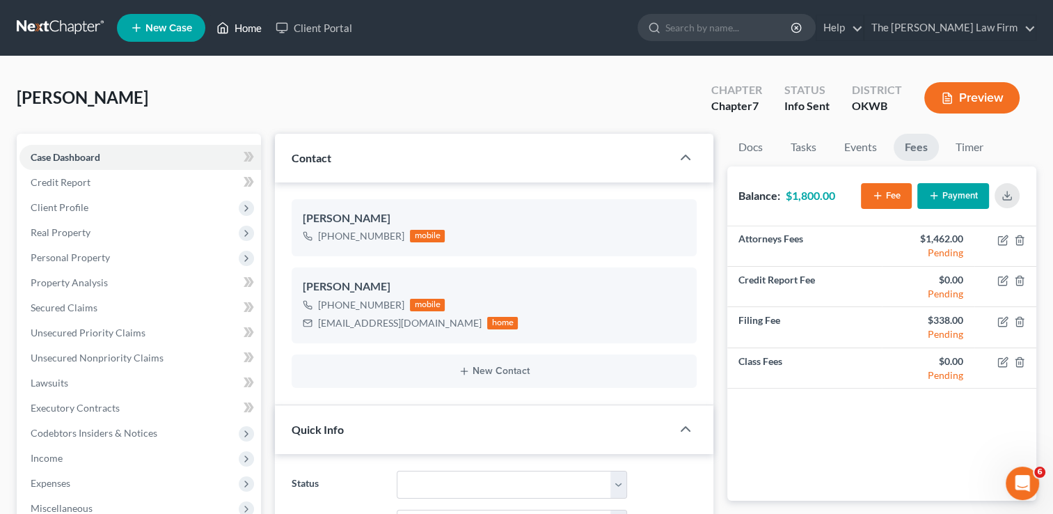
drag, startPoint x: 246, startPoint y: 27, endPoint x: 308, endPoint y: 67, distance: 73.0
click at [246, 27] on link "Home" at bounding box center [238, 27] width 59 height 25
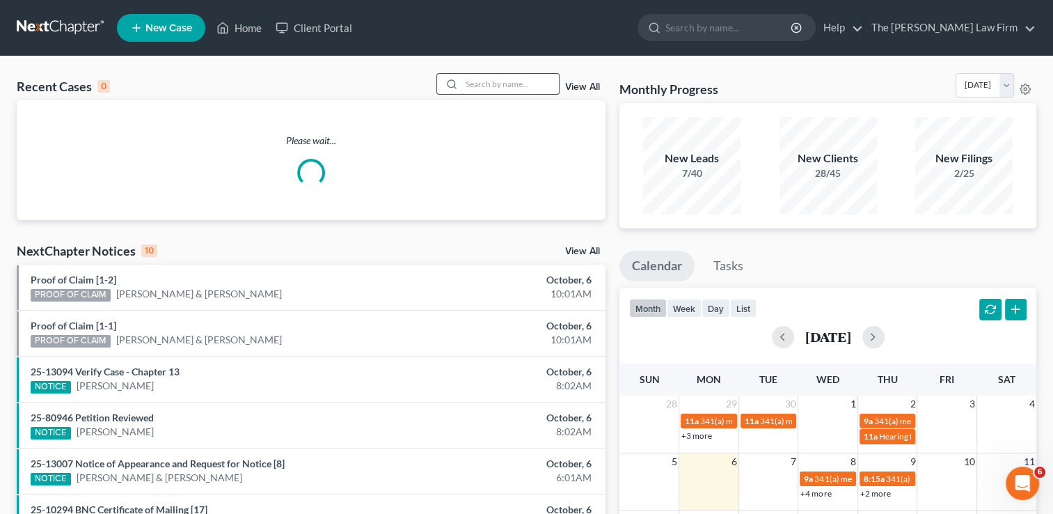
click at [543, 83] on input "search" at bounding box center [509, 84] width 97 height 20
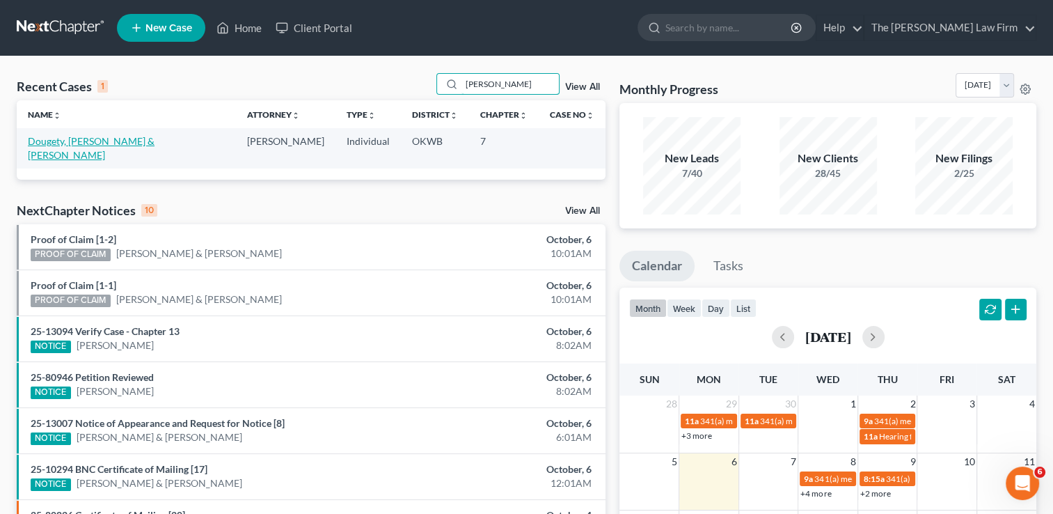
type input "[PERSON_NAME]"
click at [93, 141] on link "Dougety, [PERSON_NAME] & [PERSON_NAME]" at bounding box center [91, 148] width 127 height 26
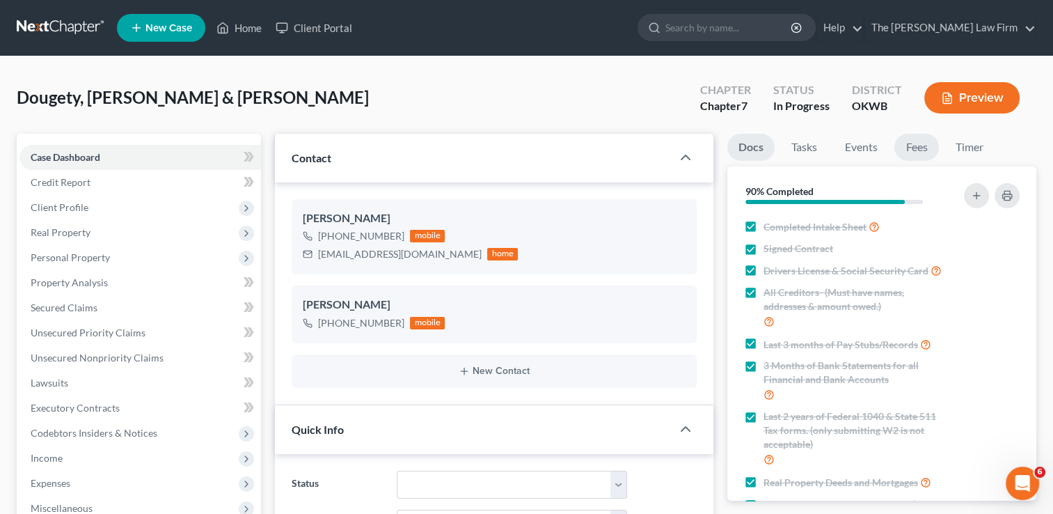
drag, startPoint x: 922, startPoint y: 149, endPoint x: 908, endPoint y: 183, distance: 37.1
click at [921, 148] on link "Fees" at bounding box center [916, 147] width 45 height 27
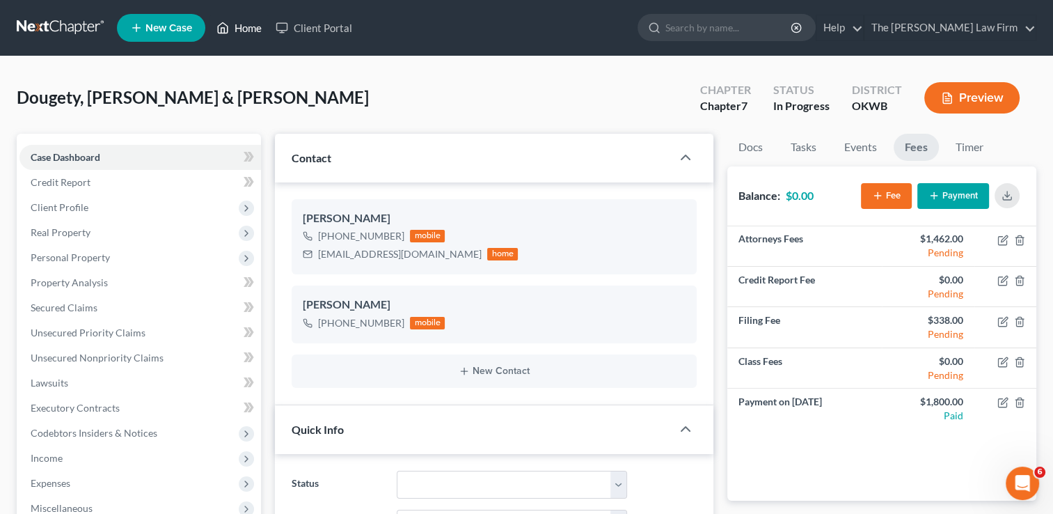
drag, startPoint x: 250, startPoint y: 29, endPoint x: 454, endPoint y: 95, distance: 215.2
click at [250, 29] on link "Home" at bounding box center [238, 27] width 59 height 25
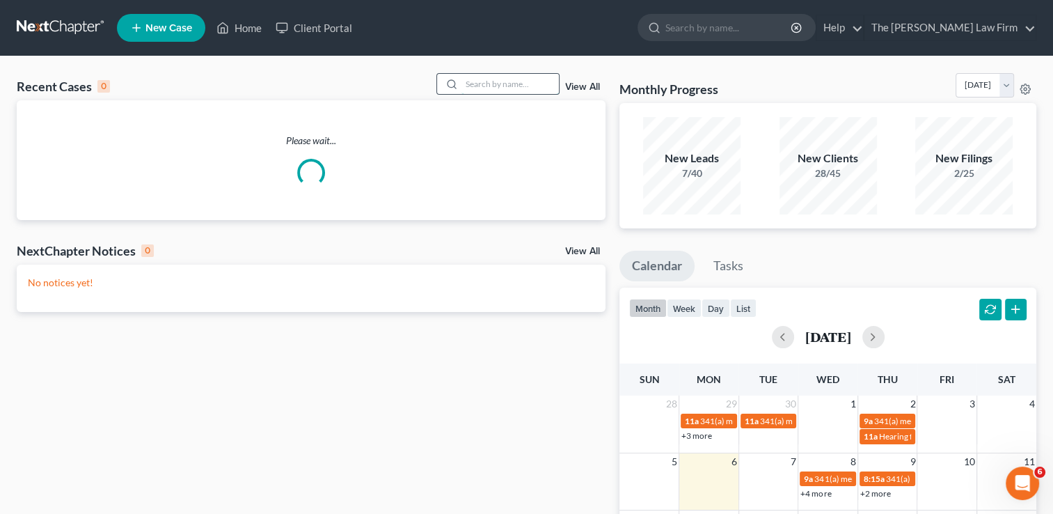
click at [521, 82] on input "search" at bounding box center [509, 84] width 97 height 20
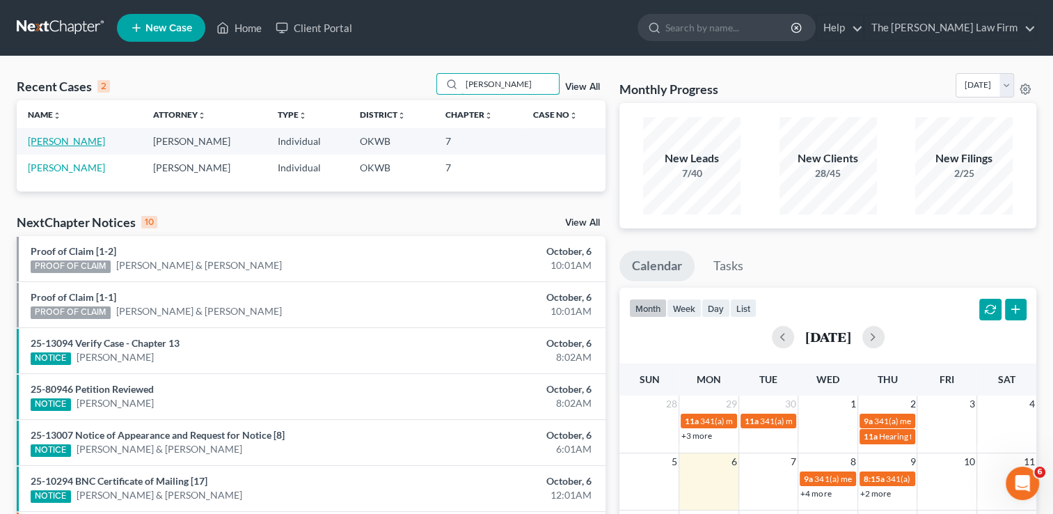
type input "[PERSON_NAME]"
click at [78, 139] on link "[PERSON_NAME]" at bounding box center [66, 141] width 77 height 12
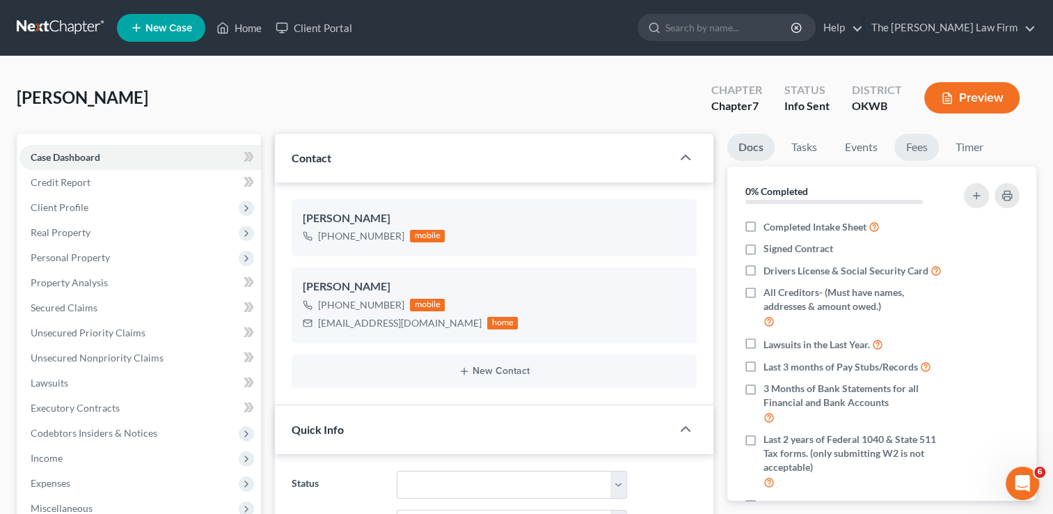
click at [921, 151] on link "Fees" at bounding box center [916, 147] width 45 height 27
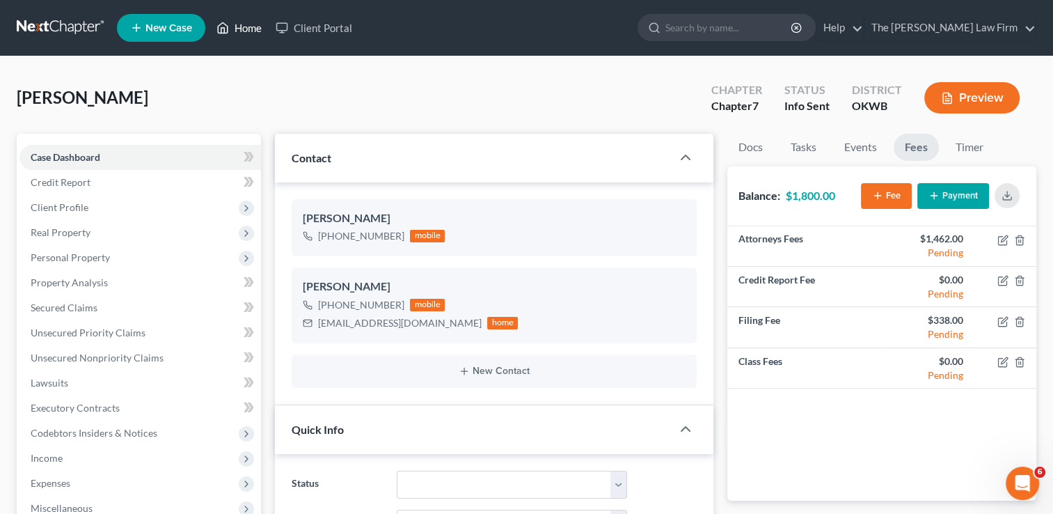
click at [234, 29] on link "Home" at bounding box center [238, 27] width 59 height 25
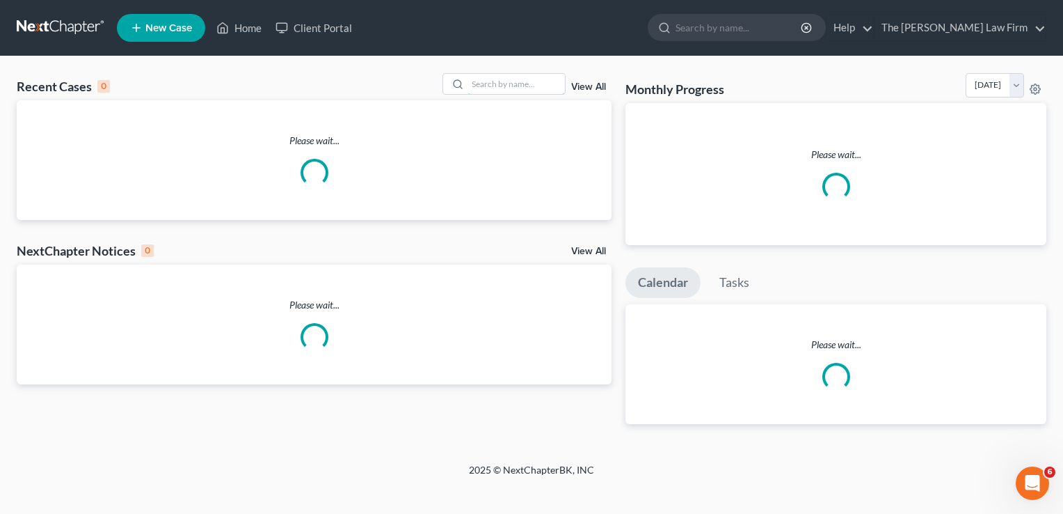
click at [536, 80] on input "search" at bounding box center [516, 84] width 97 height 20
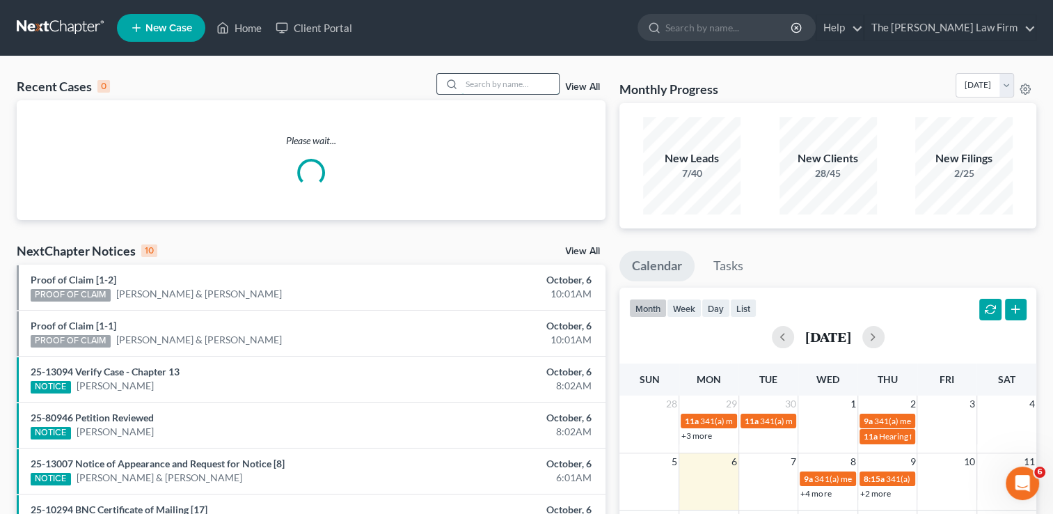
click at [487, 83] on input "search" at bounding box center [509, 84] width 97 height 20
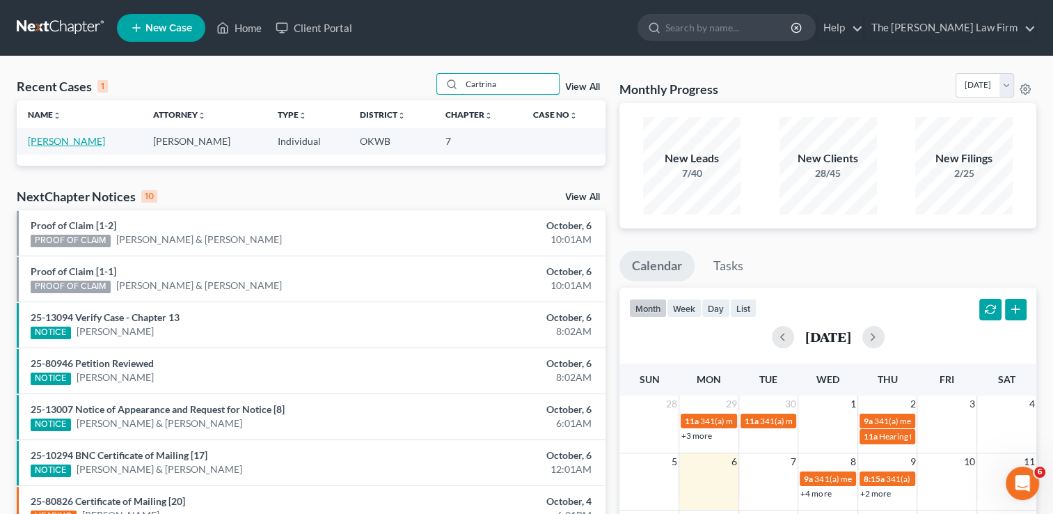
type input "Cartrina"
click at [82, 141] on link "[PERSON_NAME]" at bounding box center [66, 141] width 77 height 12
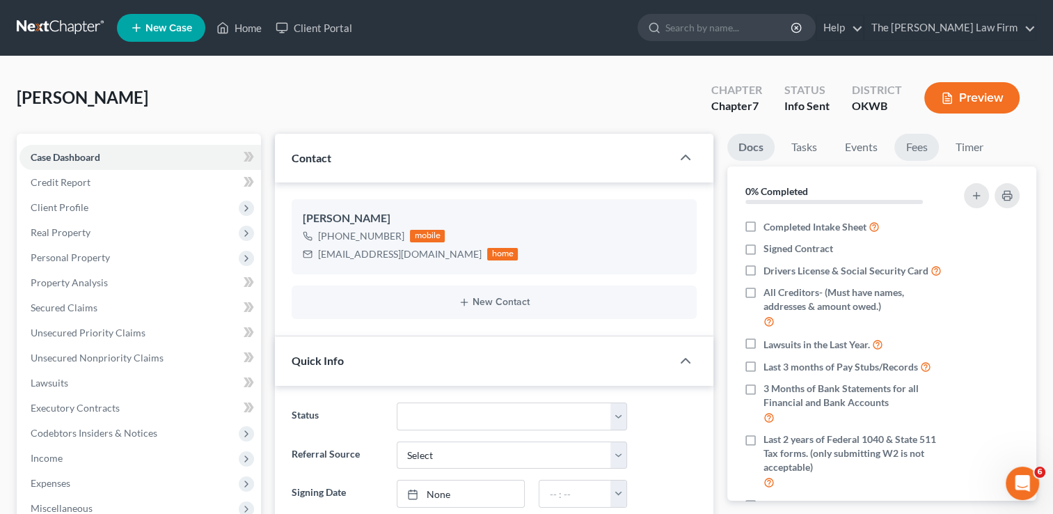
click at [919, 153] on link "Fees" at bounding box center [916, 147] width 45 height 27
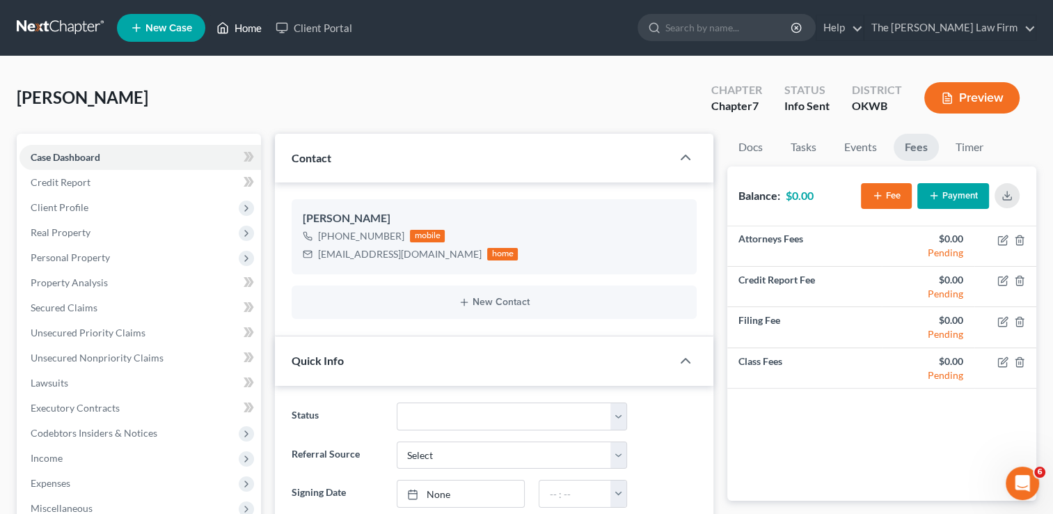
drag, startPoint x: 234, startPoint y: 30, endPoint x: 270, endPoint y: 65, distance: 50.2
click at [234, 30] on link "Home" at bounding box center [238, 27] width 59 height 25
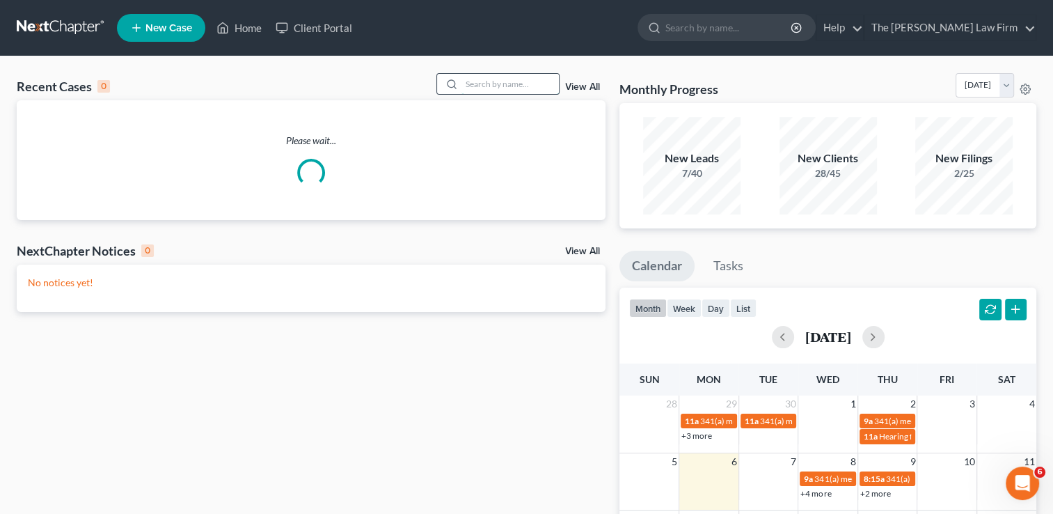
click at [532, 82] on input "search" at bounding box center [509, 84] width 97 height 20
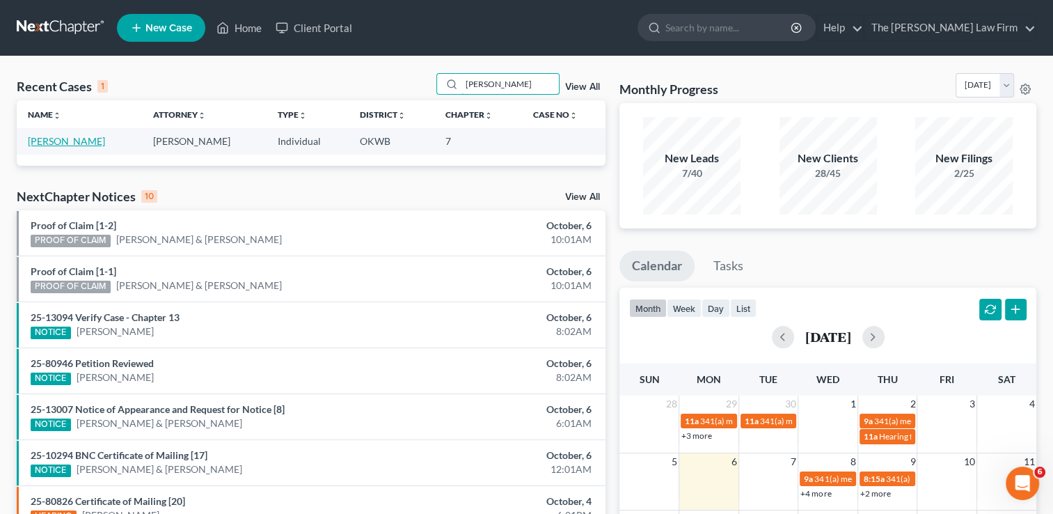
type input "[PERSON_NAME]"
click at [67, 143] on link "[PERSON_NAME]" at bounding box center [66, 141] width 77 height 12
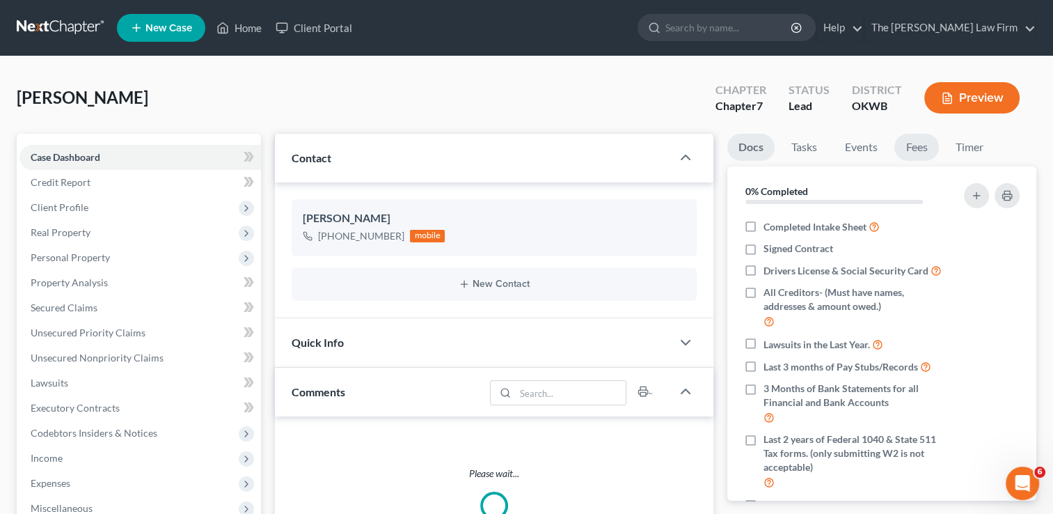
click at [926, 147] on link "Fees" at bounding box center [916, 147] width 45 height 27
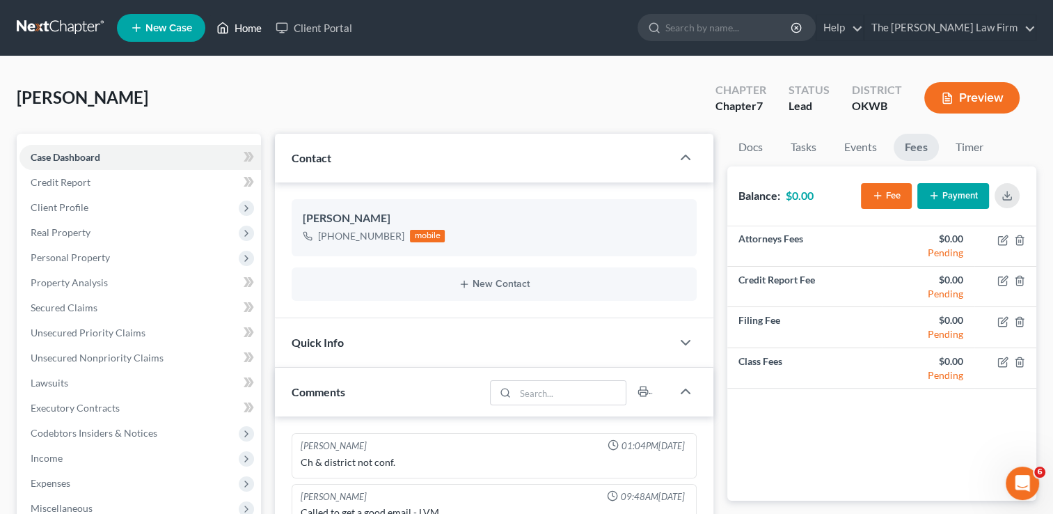
drag, startPoint x: 244, startPoint y: 31, endPoint x: 309, endPoint y: 81, distance: 81.4
click at [244, 31] on link "Home" at bounding box center [238, 27] width 59 height 25
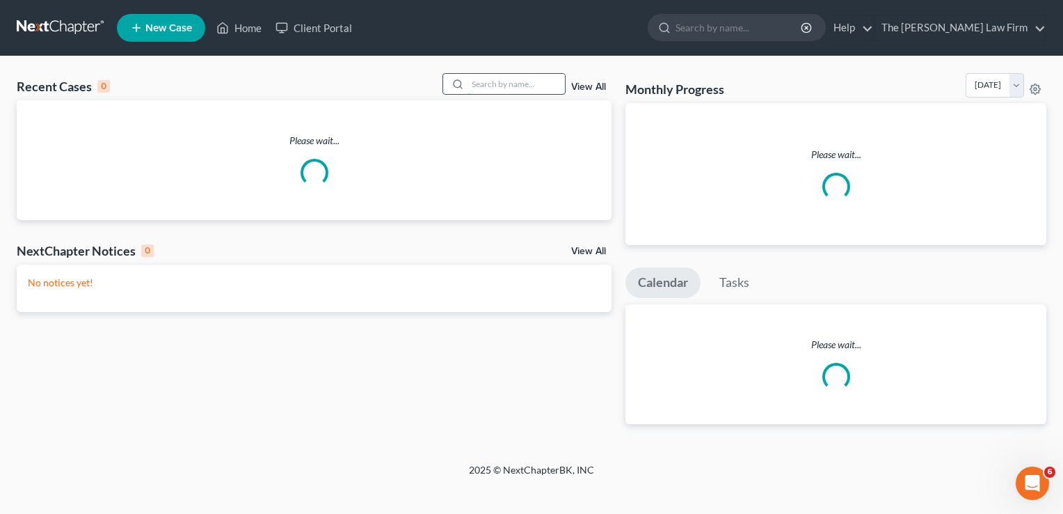
click at [503, 83] on input "search" at bounding box center [516, 84] width 97 height 20
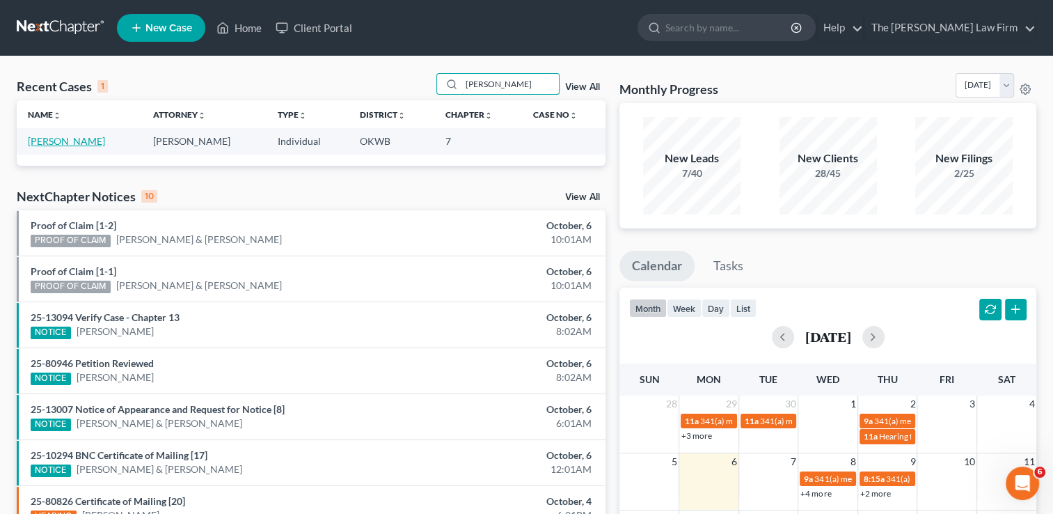
type input "[PERSON_NAME]"
click at [77, 139] on link "[PERSON_NAME]" at bounding box center [66, 141] width 77 height 12
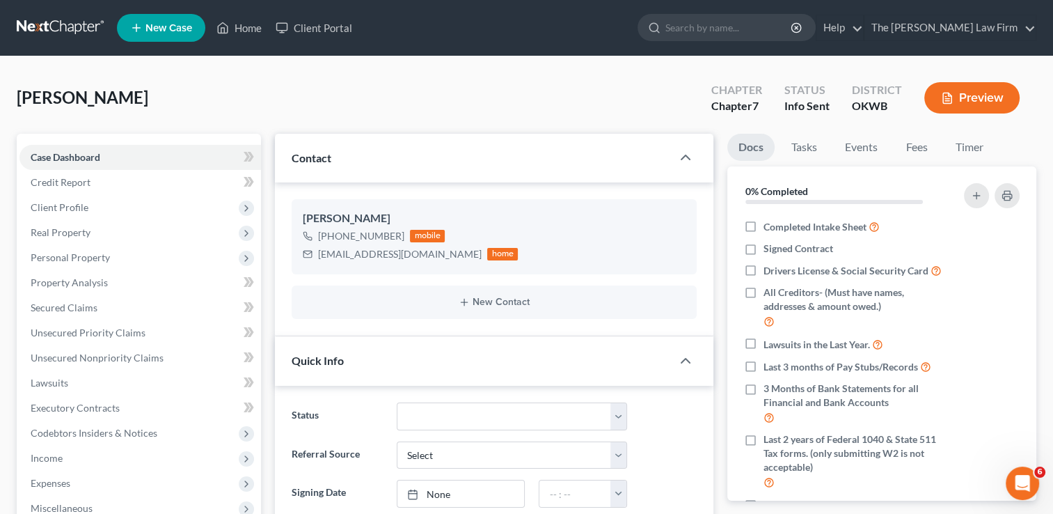
scroll to position [22, 0]
drag, startPoint x: 910, startPoint y: 153, endPoint x: 876, endPoint y: 166, distance: 37.0
click at [910, 153] on link "Fees" at bounding box center [916, 147] width 45 height 27
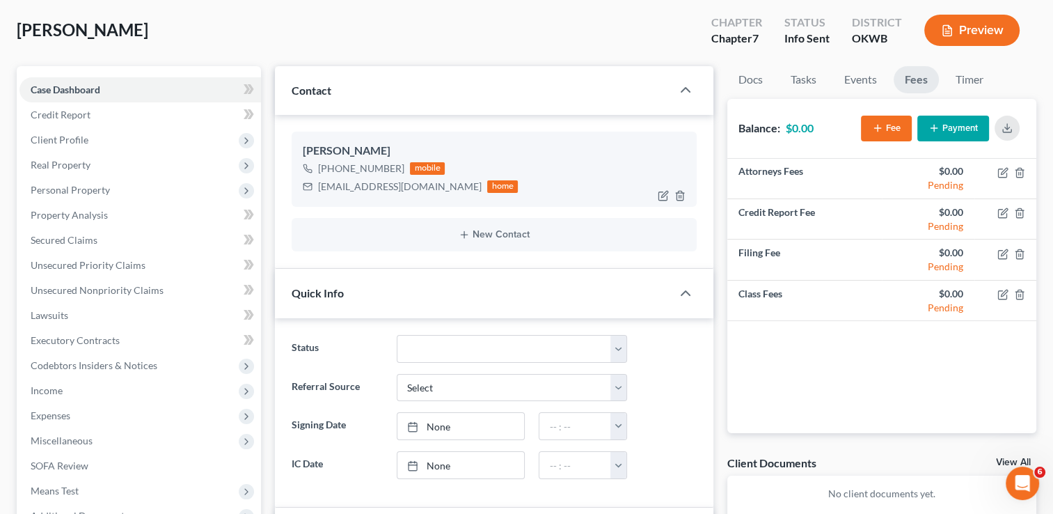
scroll to position [0, 0]
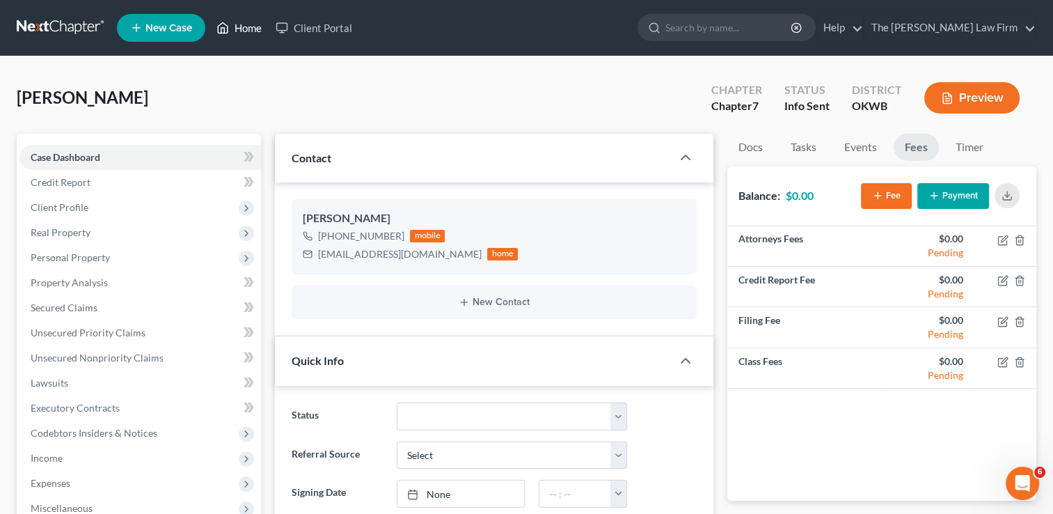
drag, startPoint x: 249, startPoint y: 29, endPoint x: 299, endPoint y: 65, distance: 62.2
click at [249, 29] on link "Home" at bounding box center [238, 27] width 59 height 25
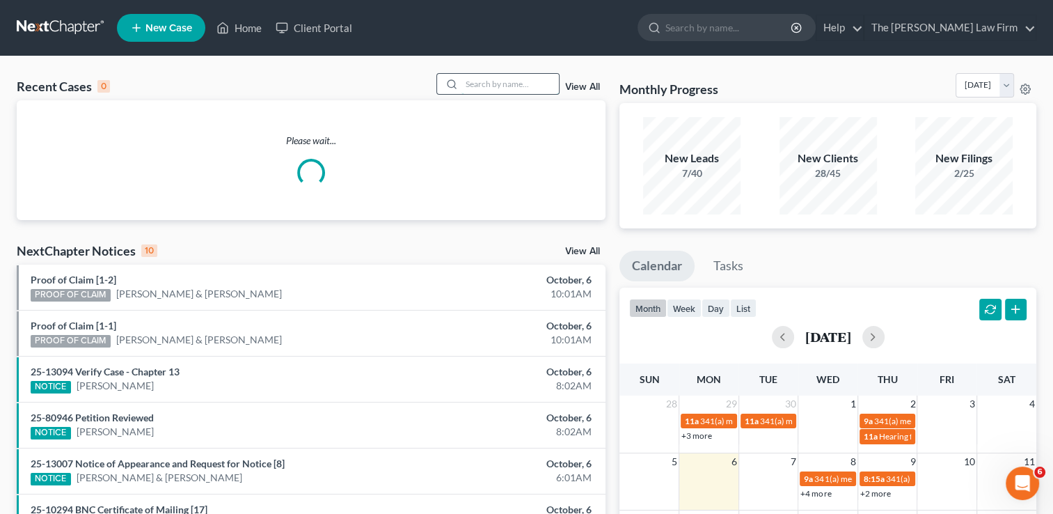
click at [535, 80] on input "search" at bounding box center [509, 84] width 97 height 20
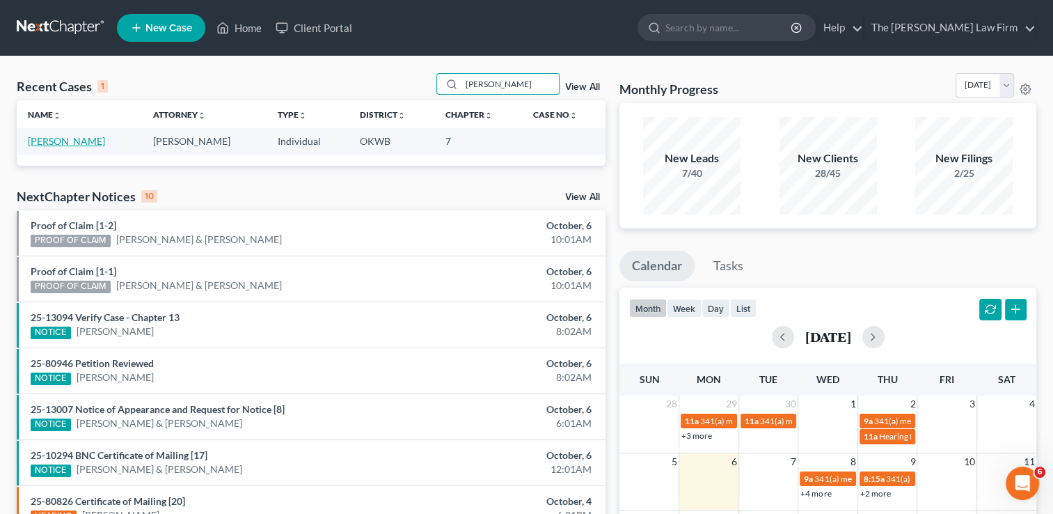
type input "[PERSON_NAME]"
click at [89, 143] on link "[PERSON_NAME]" at bounding box center [66, 141] width 77 height 12
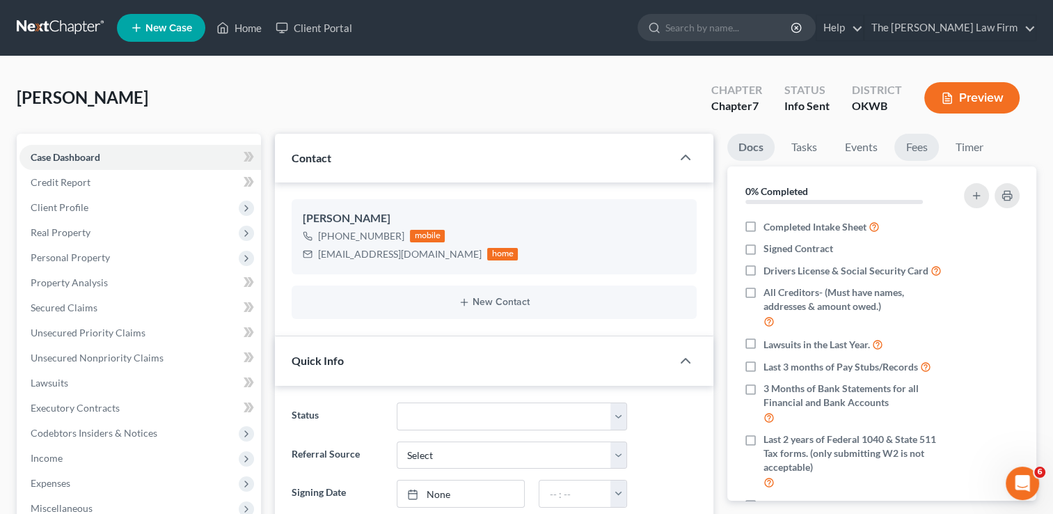
click at [917, 148] on link "Fees" at bounding box center [916, 147] width 45 height 27
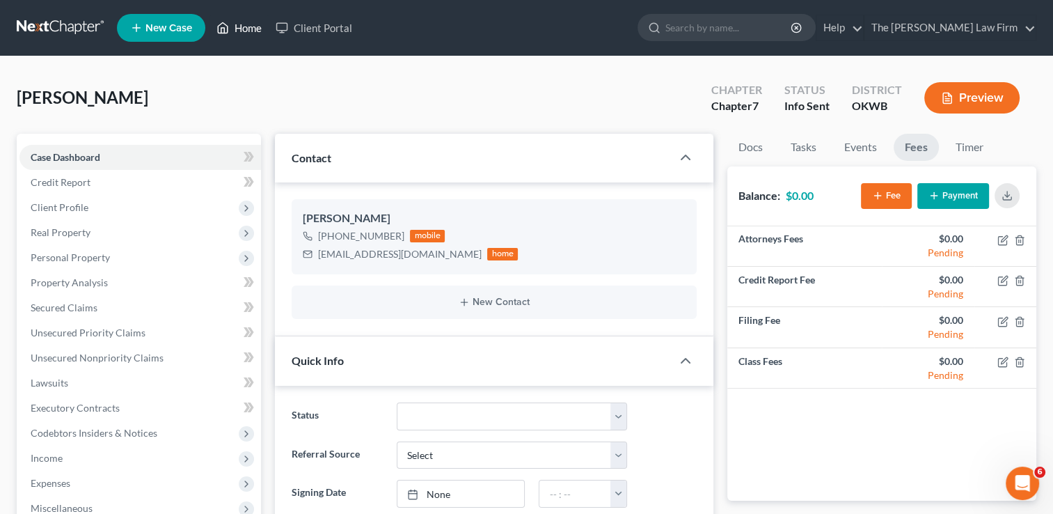
drag, startPoint x: 247, startPoint y: 33, endPoint x: 287, endPoint y: 82, distance: 62.8
click at [247, 33] on link "Home" at bounding box center [238, 27] width 59 height 25
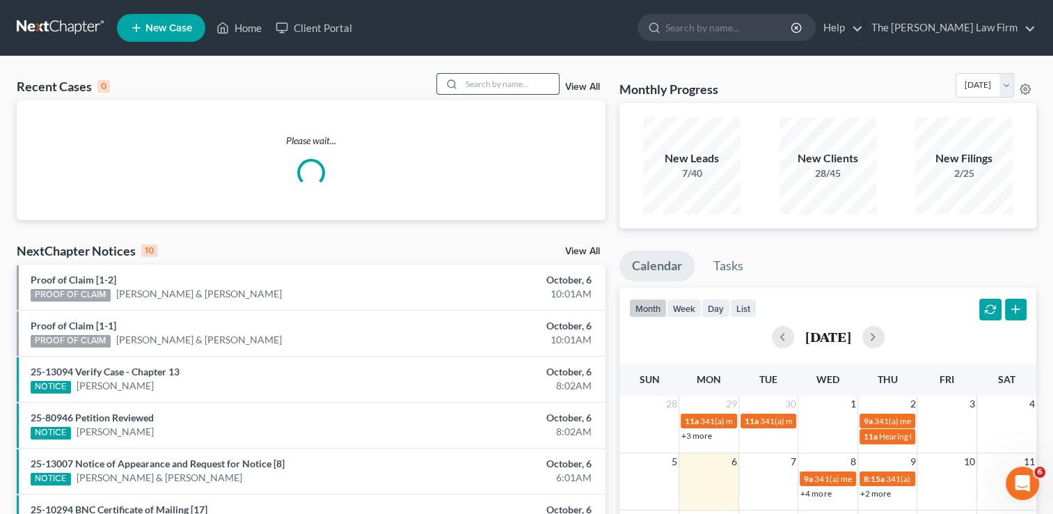
click at [515, 84] on input "search" at bounding box center [509, 84] width 97 height 20
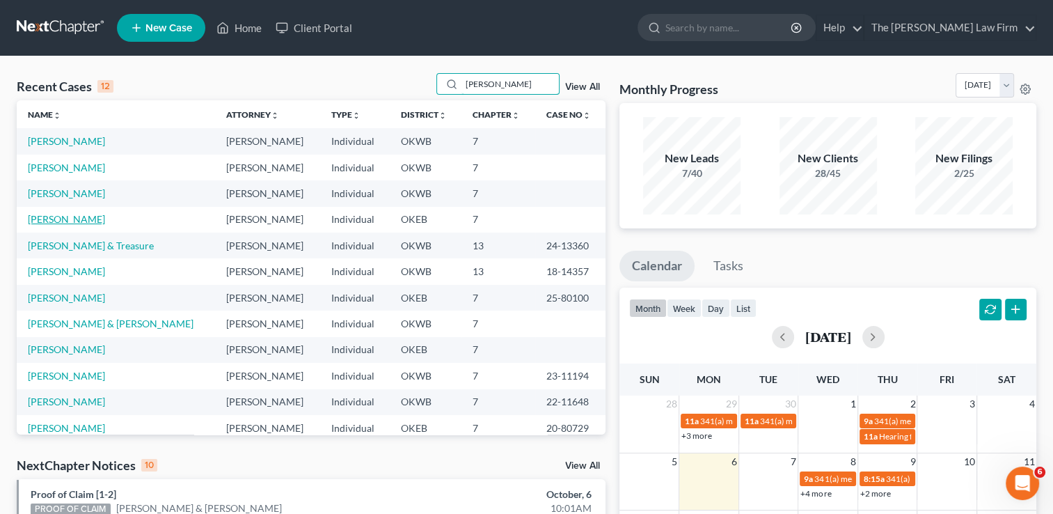
type input "[PERSON_NAME]"
click at [52, 221] on link "[PERSON_NAME]" at bounding box center [66, 219] width 77 height 12
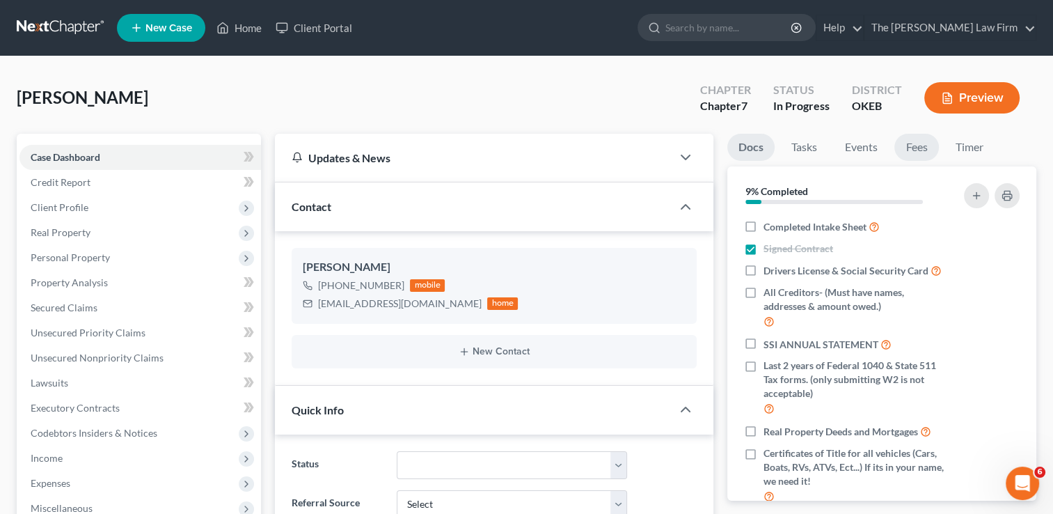
scroll to position [28, 0]
click at [924, 150] on link "Fees" at bounding box center [916, 147] width 45 height 27
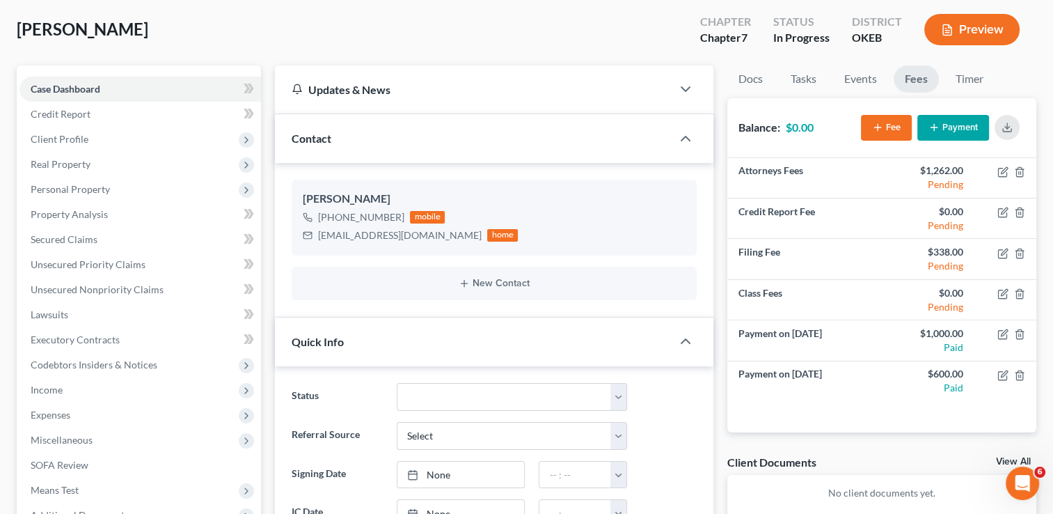
scroll to position [0, 0]
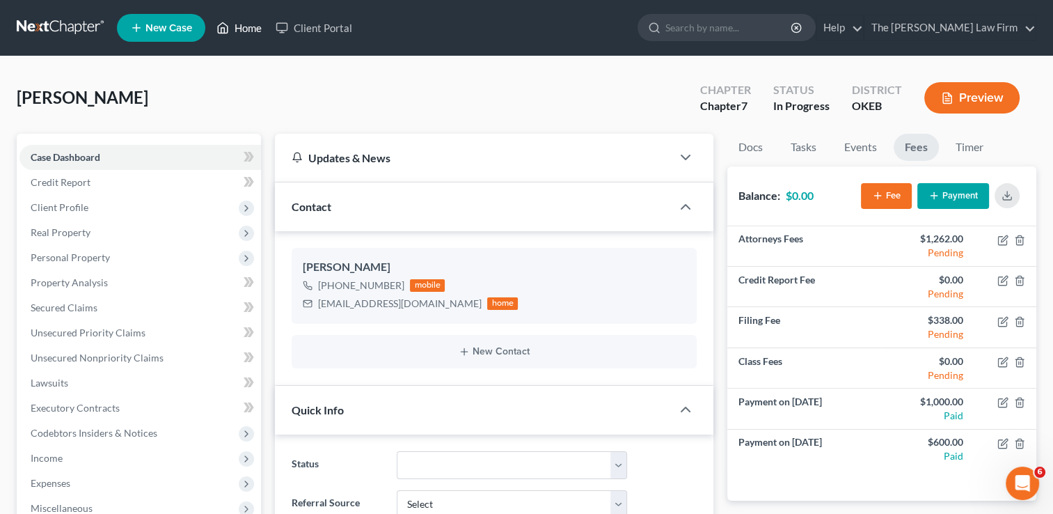
drag, startPoint x: 246, startPoint y: 32, endPoint x: 223, endPoint y: 48, distance: 28.6
click at [246, 32] on link "Home" at bounding box center [238, 27] width 59 height 25
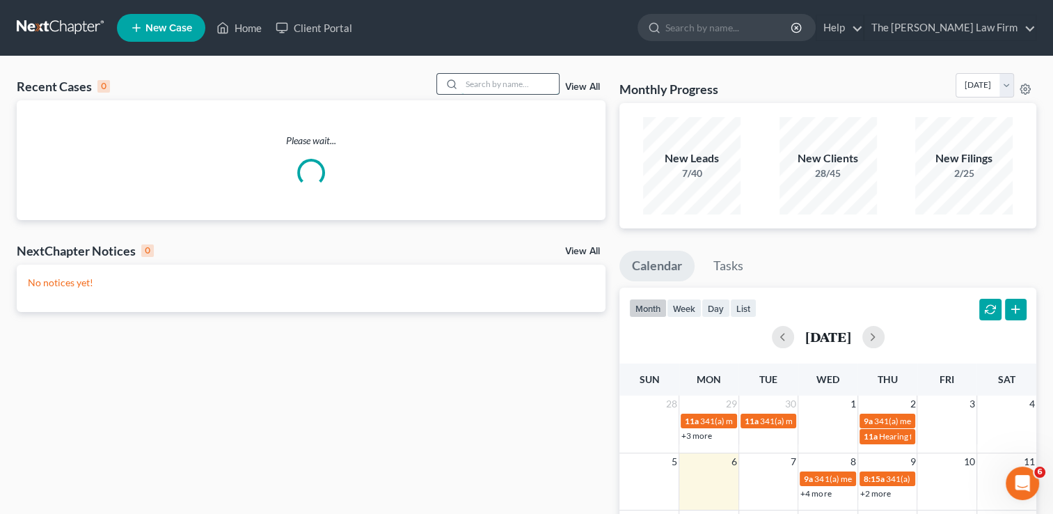
click at [511, 84] on input "search" at bounding box center [509, 84] width 97 height 20
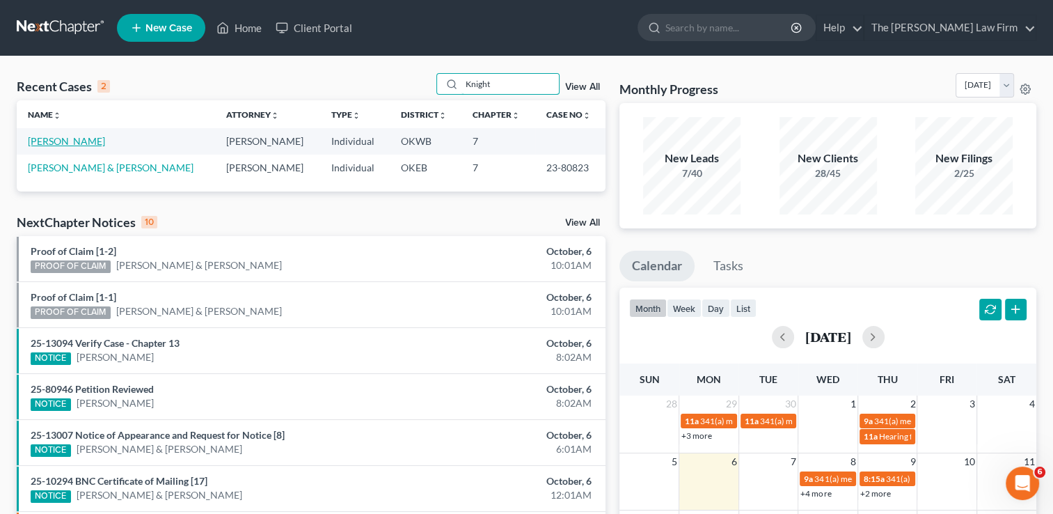
type input "Knight"
click at [67, 141] on link "[PERSON_NAME]" at bounding box center [66, 141] width 77 height 12
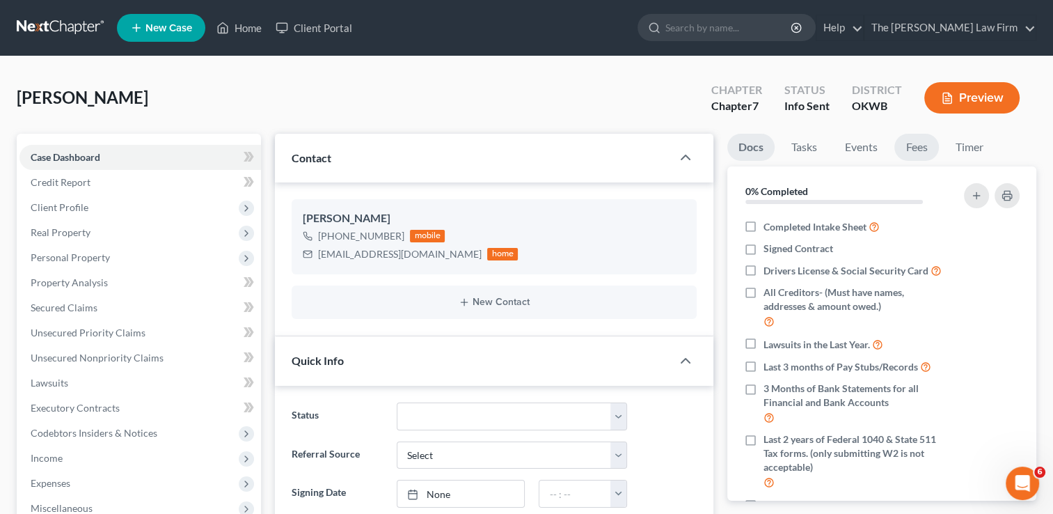
click at [915, 146] on link "Fees" at bounding box center [916, 147] width 45 height 27
click at [918, 148] on link "Fees" at bounding box center [916, 147] width 45 height 27
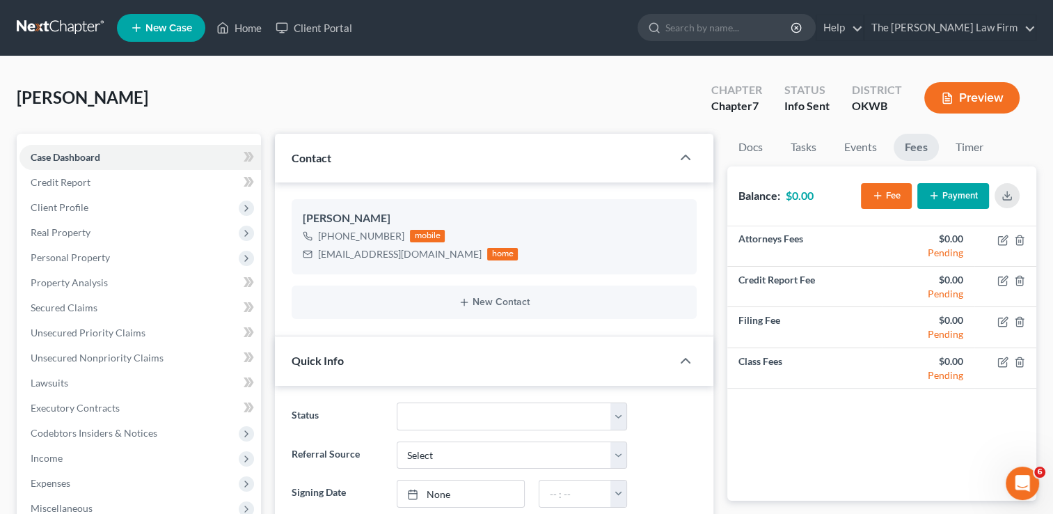
click at [919, 150] on link "Fees" at bounding box center [916, 147] width 45 height 27
drag, startPoint x: 246, startPoint y: 32, endPoint x: 479, endPoint y: 119, distance: 248.9
click at [246, 32] on link "Home" at bounding box center [238, 27] width 59 height 25
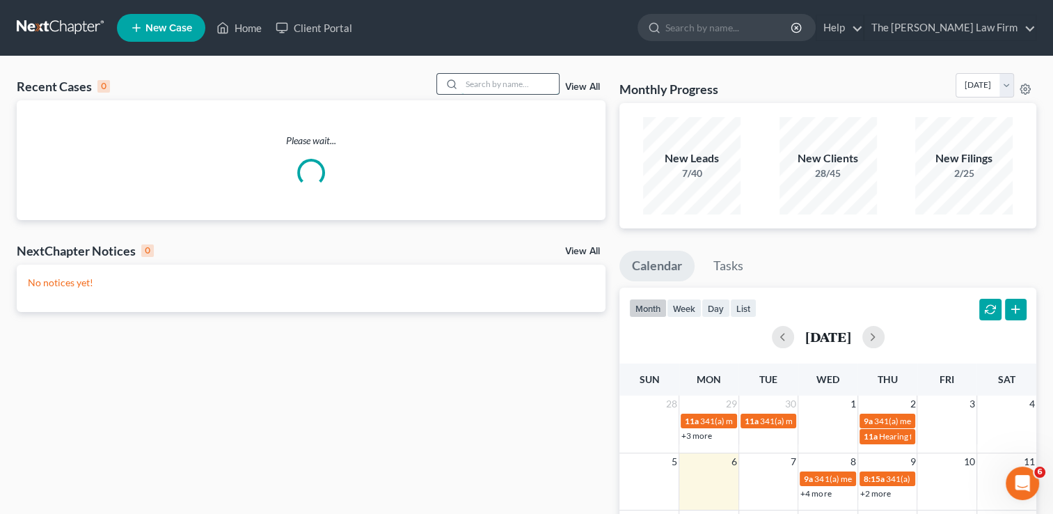
click at [502, 84] on input "search" at bounding box center [509, 84] width 97 height 20
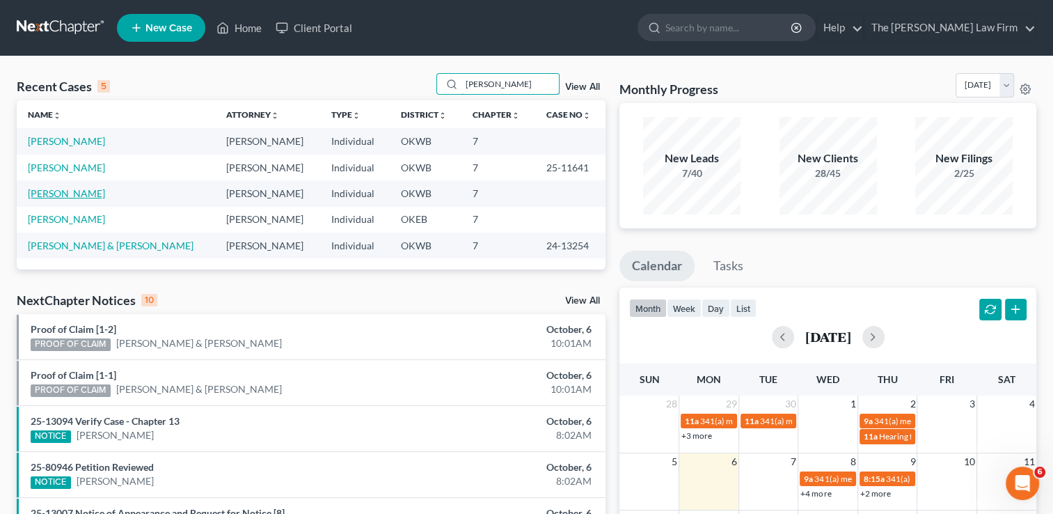
type input "[PERSON_NAME]"
click at [65, 194] on link "[PERSON_NAME]" at bounding box center [66, 193] width 77 height 12
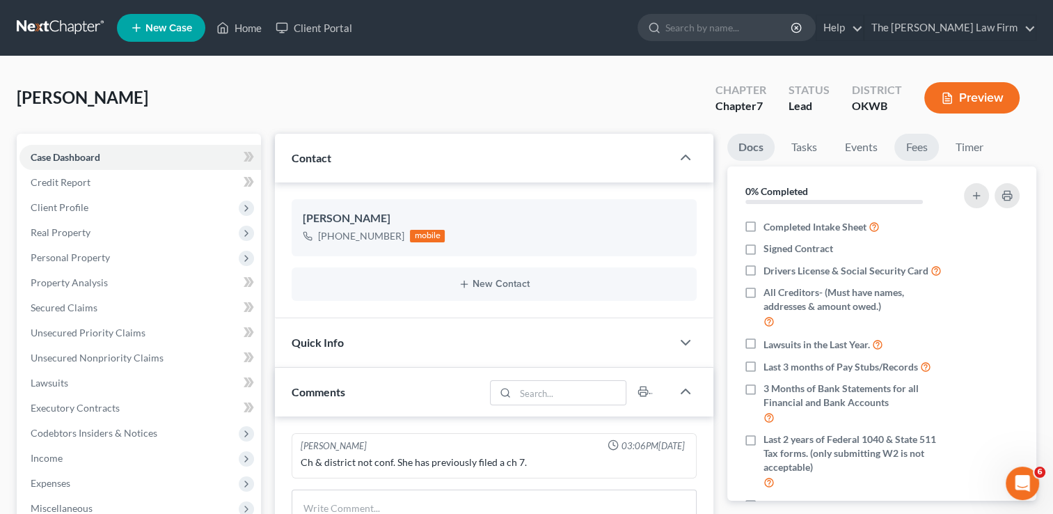
click at [915, 148] on link "Fees" at bounding box center [916, 147] width 45 height 27
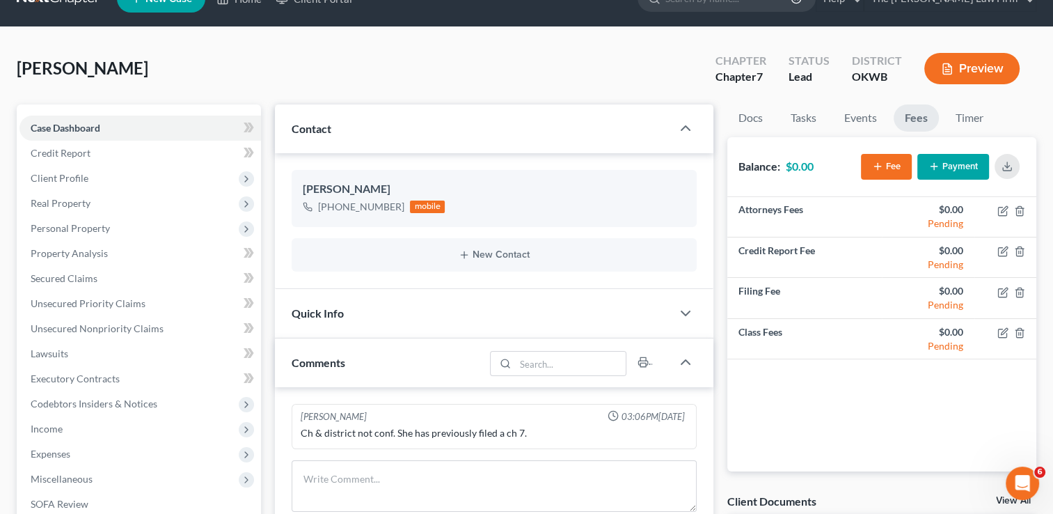
scroll to position [3, 0]
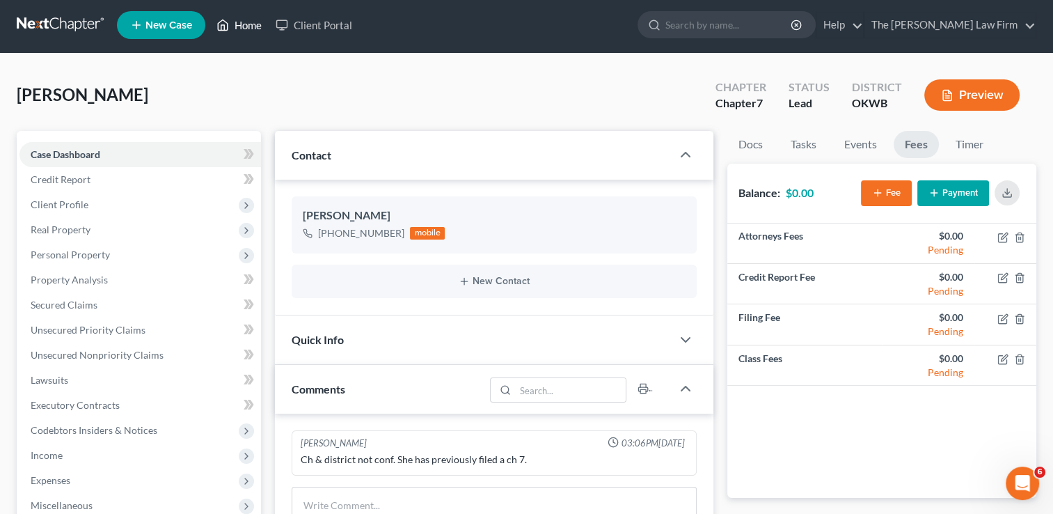
drag, startPoint x: 251, startPoint y: 26, endPoint x: 329, endPoint y: 100, distance: 107.3
click at [251, 26] on link "Home" at bounding box center [238, 25] width 59 height 25
click at [237, 24] on link "Home" at bounding box center [238, 25] width 59 height 25
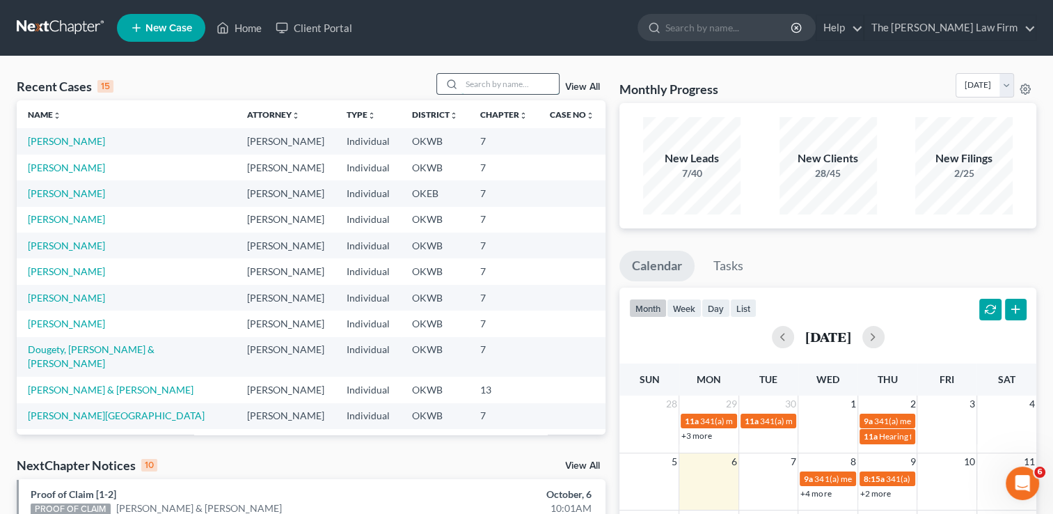
click at [494, 82] on input "search" at bounding box center [509, 84] width 97 height 20
type input "G"
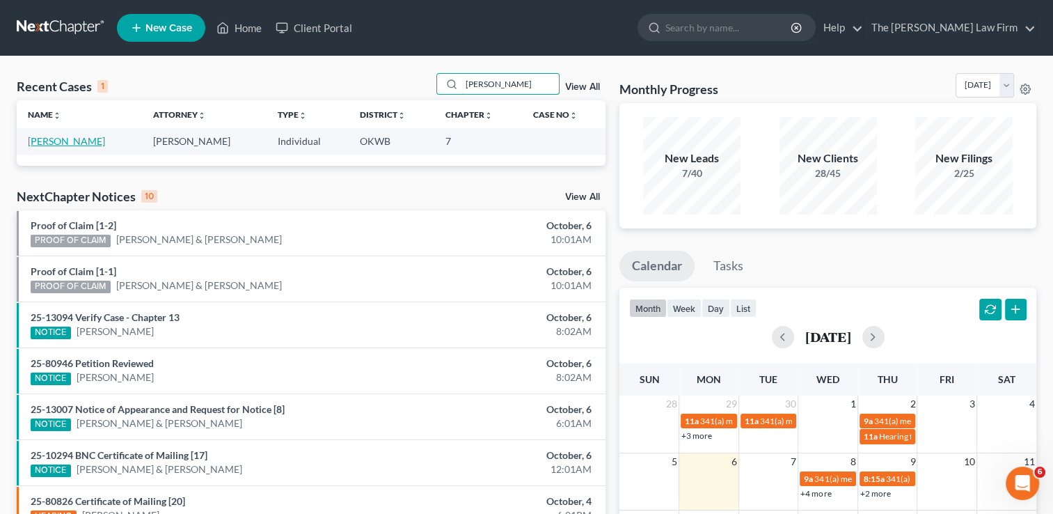
type input "[PERSON_NAME]"
click at [72, 142] on link "[PERSON_NAME]" at bounding box center [66, 141] width 77 height 12
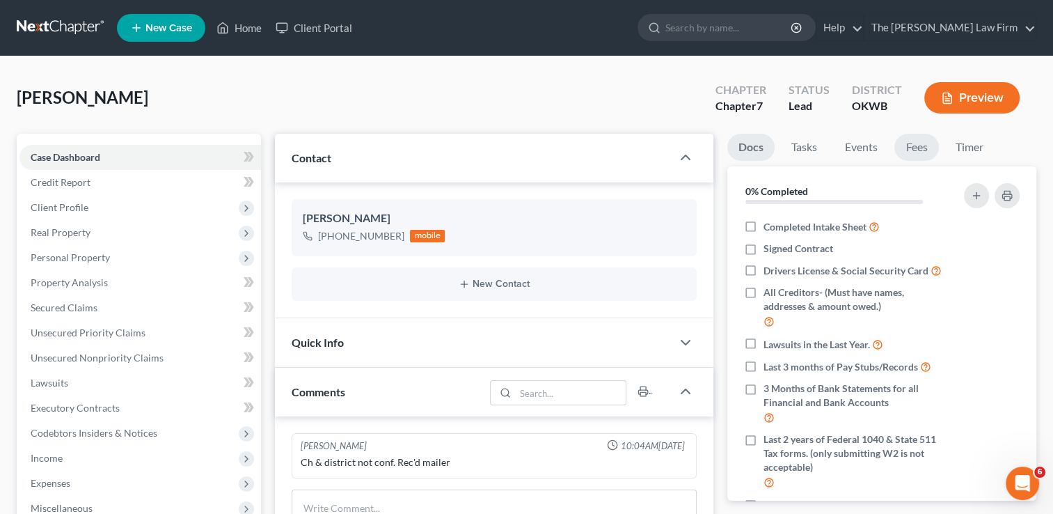
click at [914, 152] on link "Fees" at bounding box center [916, 147] width 45 height 27
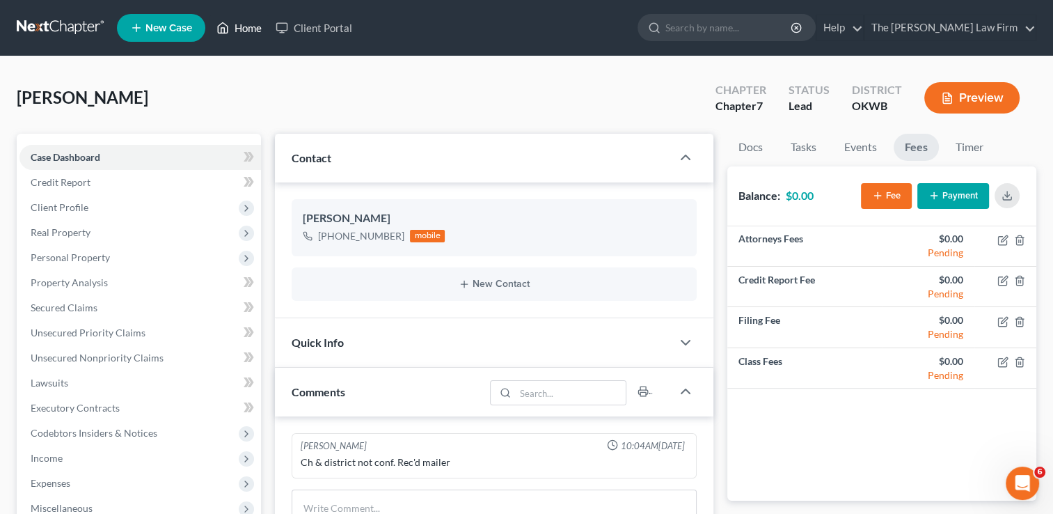
click at [253, 33] on link "Home" at bounding box center [238, 27] width 59 height 25
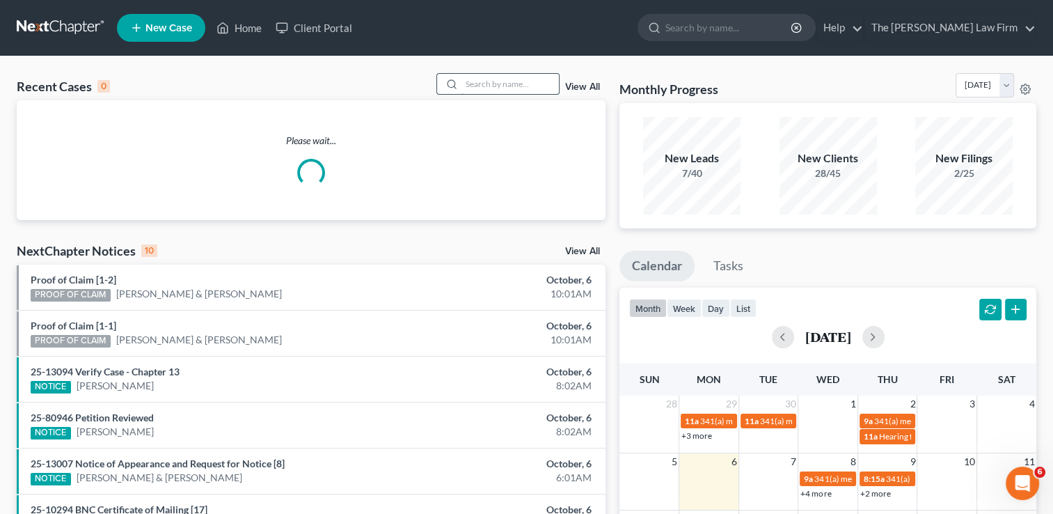
click at [507, 84] on input "search" at bounding box center [509, 84] width 97 height 20
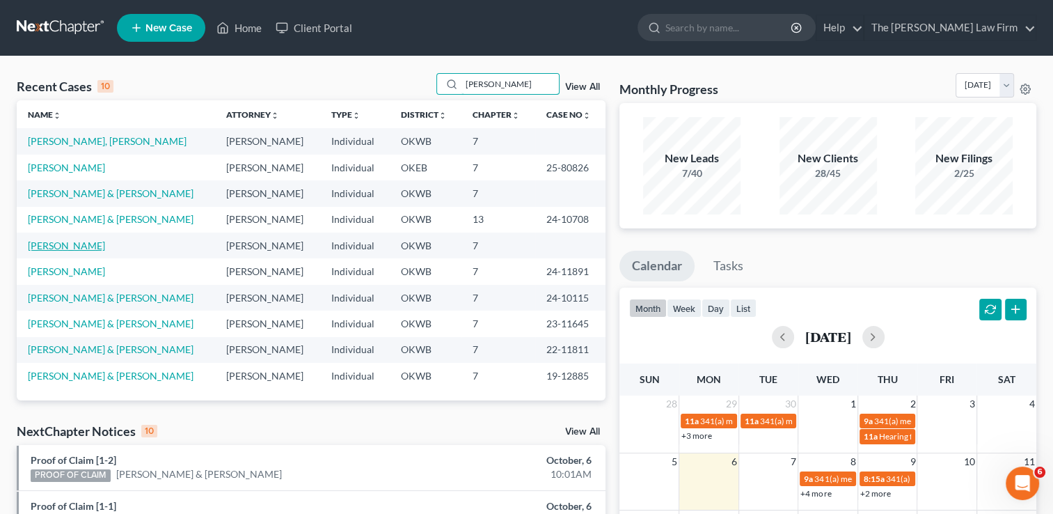
type input "[PERSON_NAME]"
click at [61, 244] on link "[PERSON_NAME]" at bounding box center [66, 245] width 77 height 12
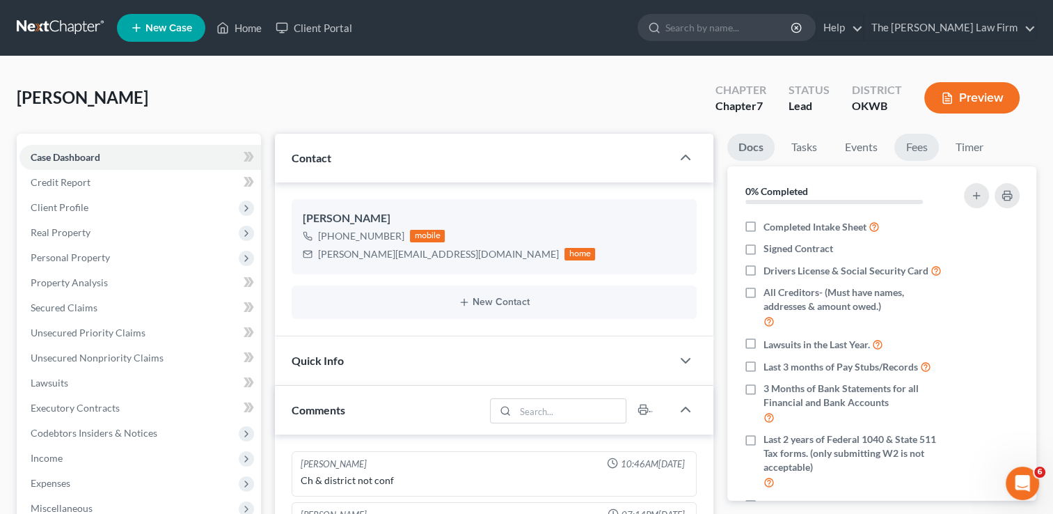
click at [921, 150] on link "Fees" at bounding box center [916, 147] width 45 height 27
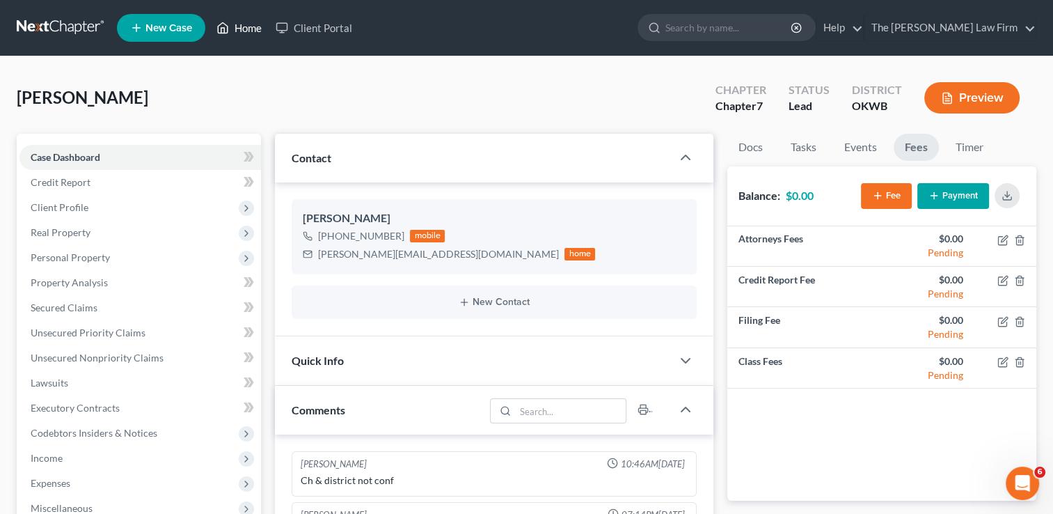
drag, startPoint x: 262, startPoint y: 35, endPoint x: 323, endPoint y: 75, distance: 73.4
click at [262, 35] on link "Home" at bounding box center [238, 27] width 59 height 25
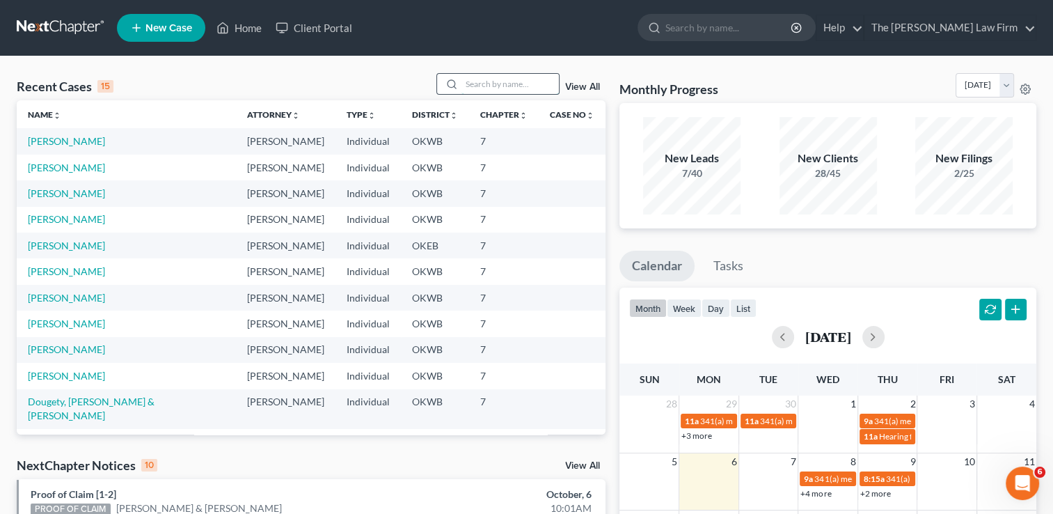
click at [493, 79] on input "search" at bounding box center [509, 84] width 97 height 20
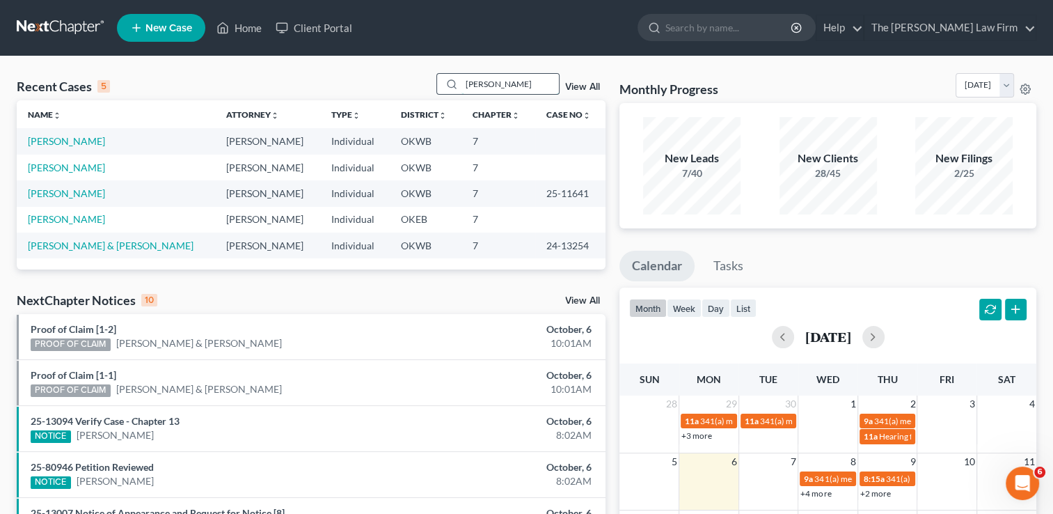
click at [501, 85] on input "[PERSON_NAME]" at bounding box center [509, 84] width 97 height 20
type input "V"
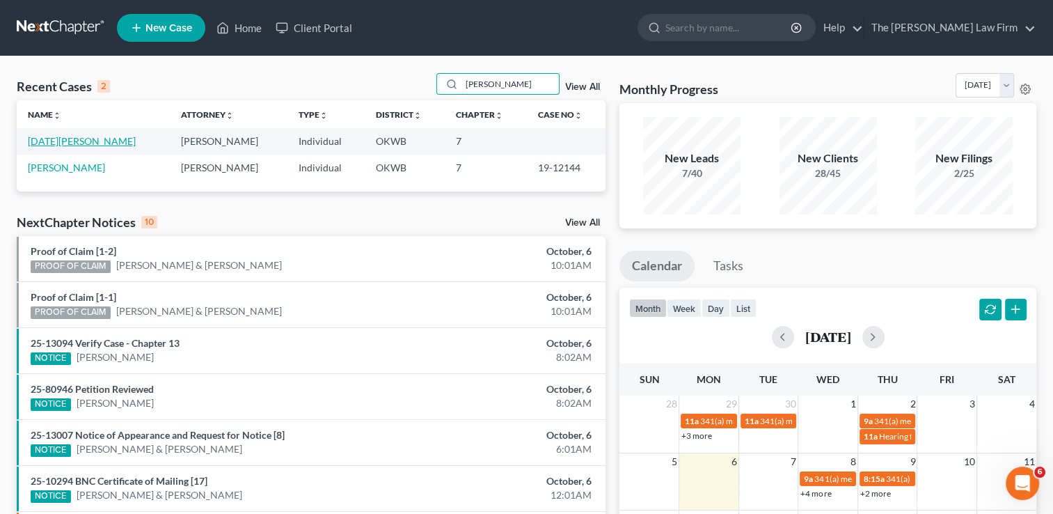
type input "[PERSON_NAME]"
click at [77, 143] on link "[DATE][PERSON_NAME]" at bounding box center [82, 141] width 108 height 12
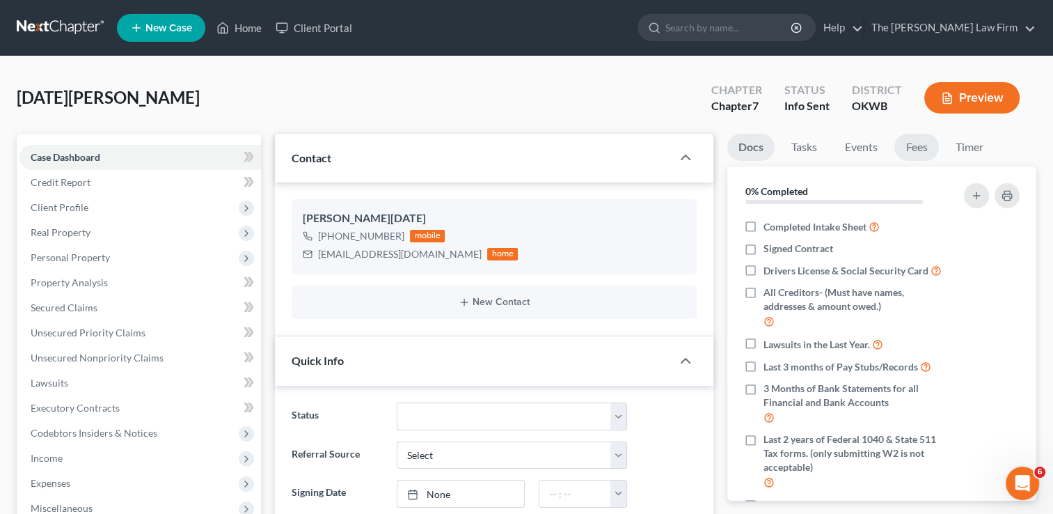
click at [913, 150] on link "Fees" at bounding box center [916, 147] width 45 height 27
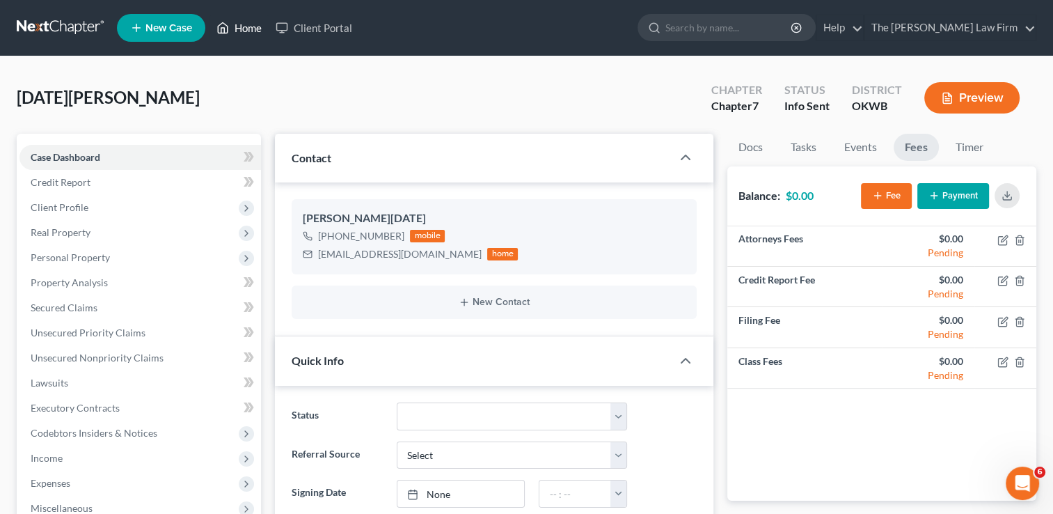
drag, startPoint x: 251, startPoint y: 26, endPoint x: 468, endPoint y: 64, distance: 220.5
click at [251, 26] on link "Home" at bounding box center [238, 27] width 59 height 25
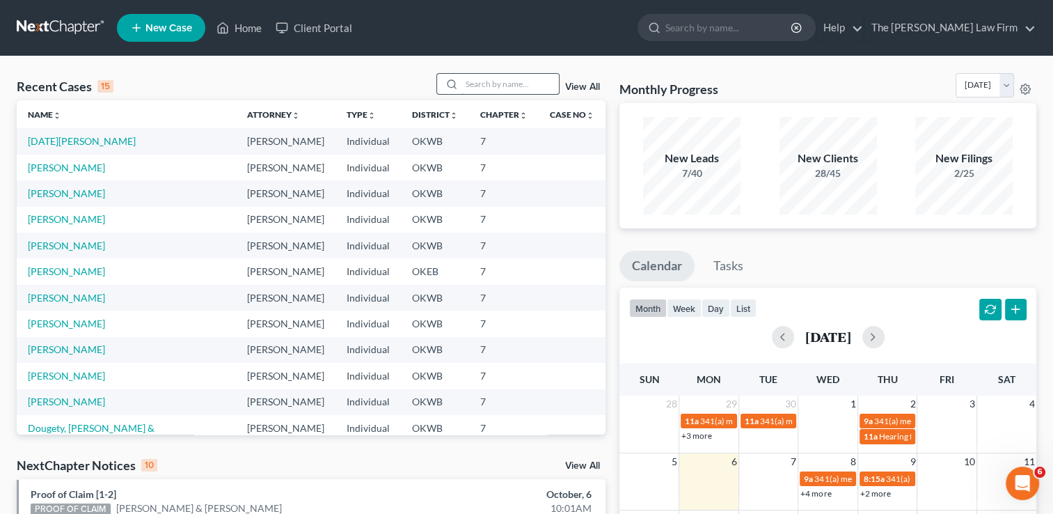
click at [493, 77] on input "search" at bounding box center [509, 84] width 97 height 20
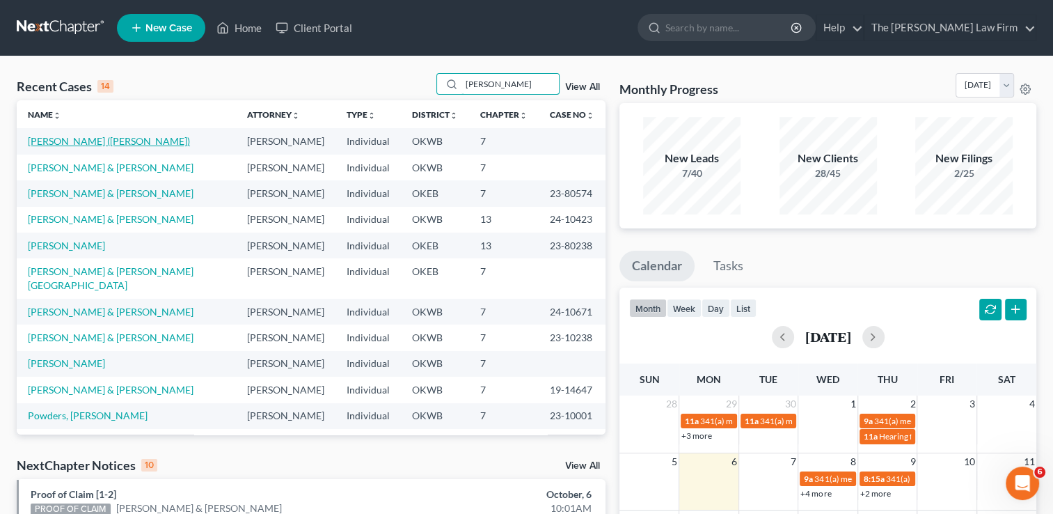
type input "[PERSON_NAME]"
click at [66, 141] on link "[PERSON_NAME] ([PERSON_NAME])" at bounding box center [109, 141] width 162 height 12
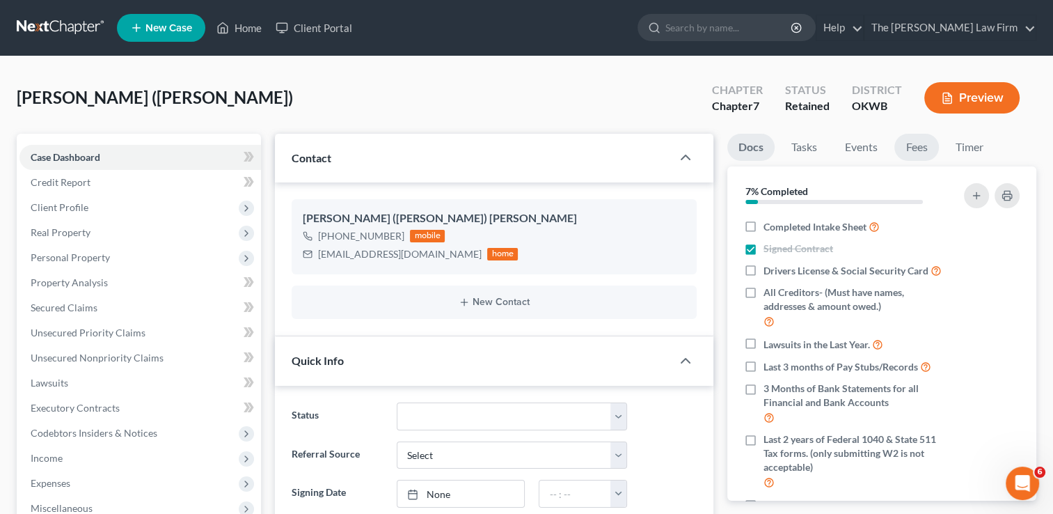
click at [927, 149] on link "Fees" at bounding box center [916, 147] width 45 height 27
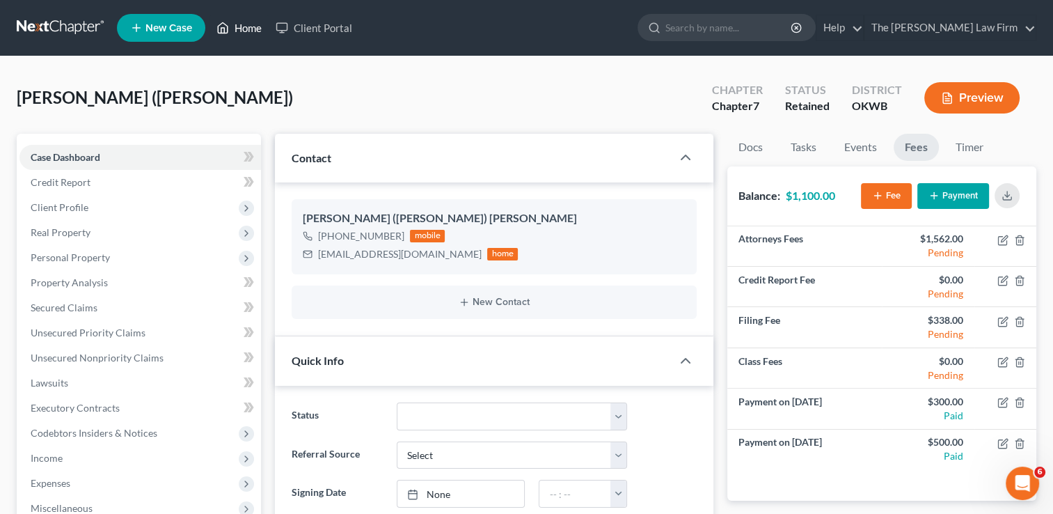
drag, startPoint x: 243, startPoint y: 33, endPoint x: 303, endPoint y: 79, distance: 76.0
click at [243, 33] on link "Home" at bounding box center [238, 27] width 59 height 25
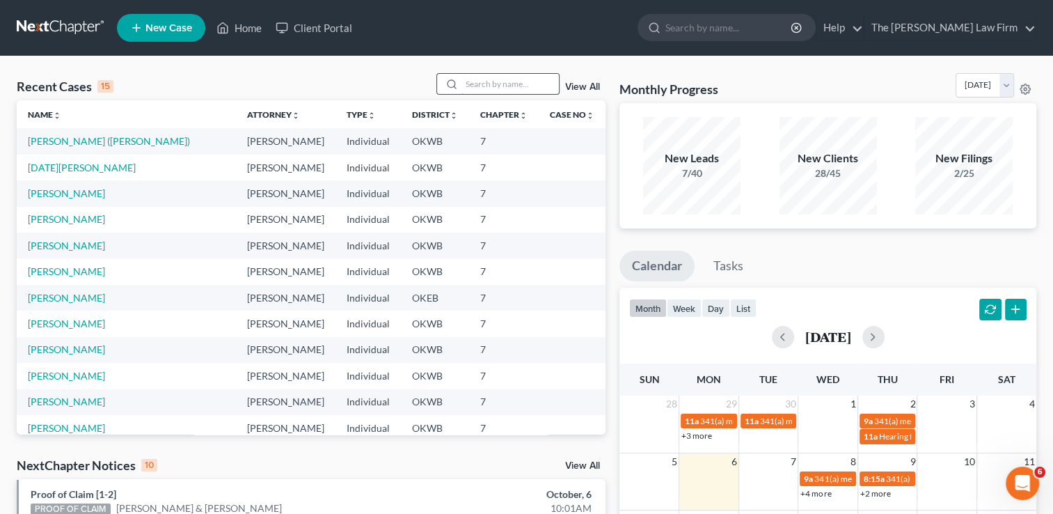
click at [477, 85] on input "search" at bounding box center [509, 84] width 97 height 20
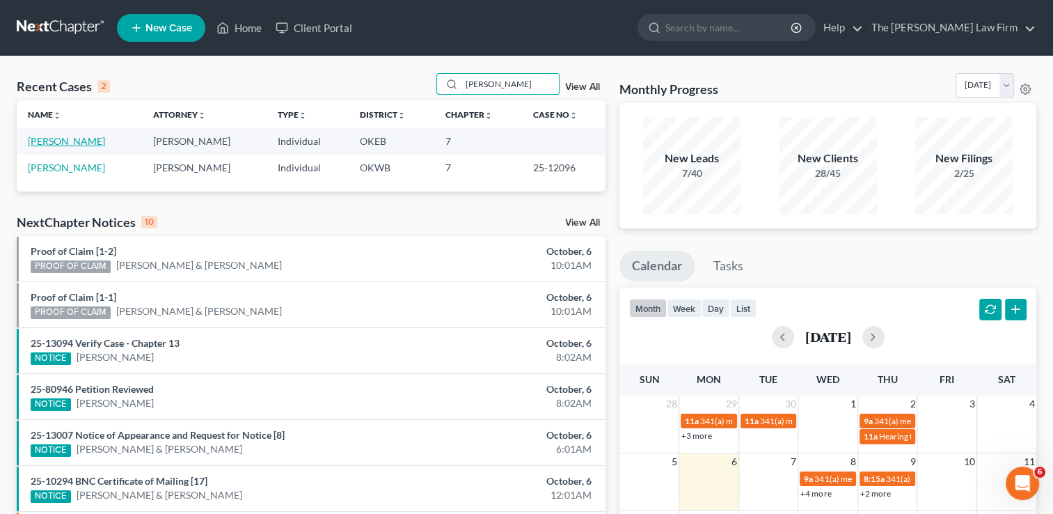
type input "[PERSON_NAME]"
click at [88, 144] on link "[PERSON_NAME]" at bounding box center [66, 141] width 77 height 12
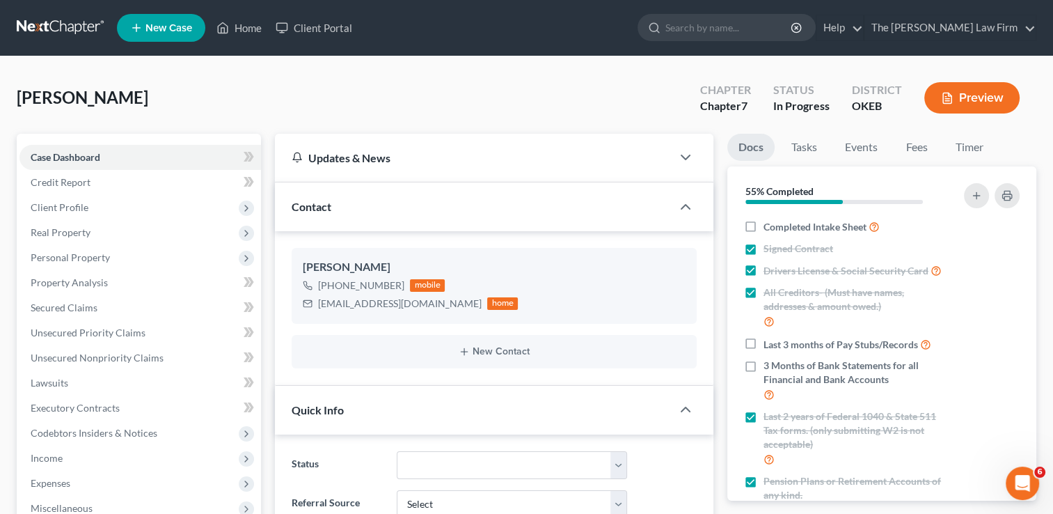
scroll to position [100, 0]
click at [925, 150] on link "Fees" at bounding box center [916, 147] width 45 height 27
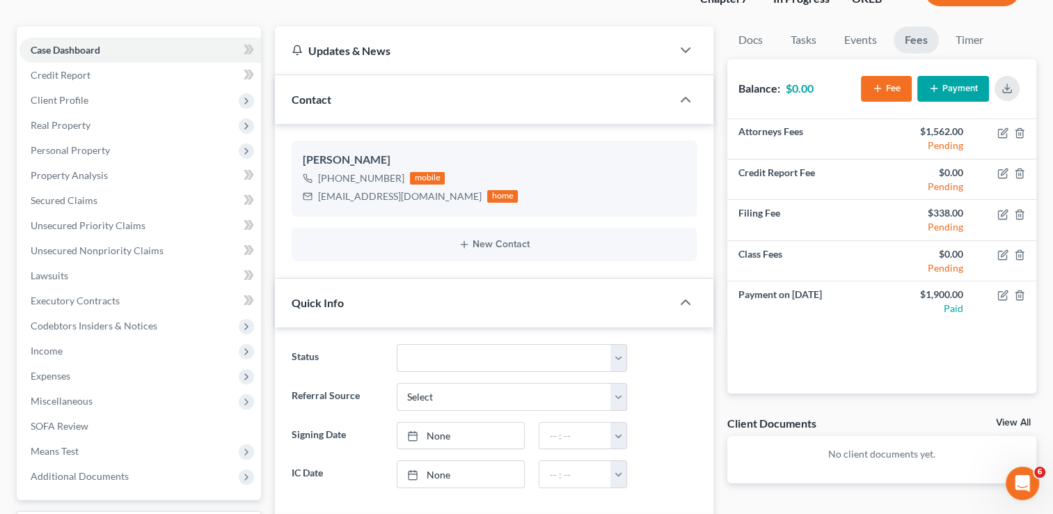
scroll to position [0, 0]
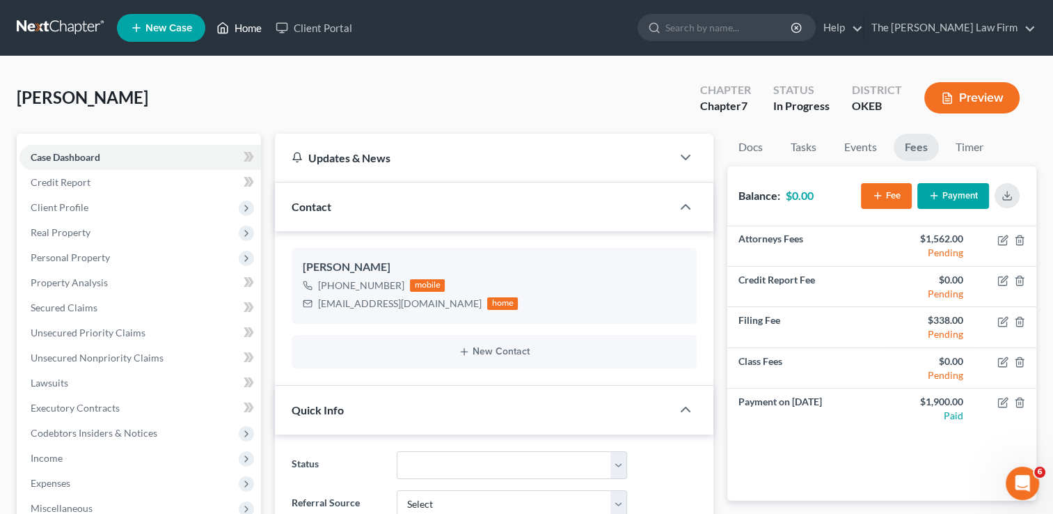
drag, startPoint x: 249, startPoint y: 28, endPoint x: 267, endPoint y: 61, distance: 37.4
click at [249, 28] on link "Home" at bounding box center [238, 27] width 59 height 25
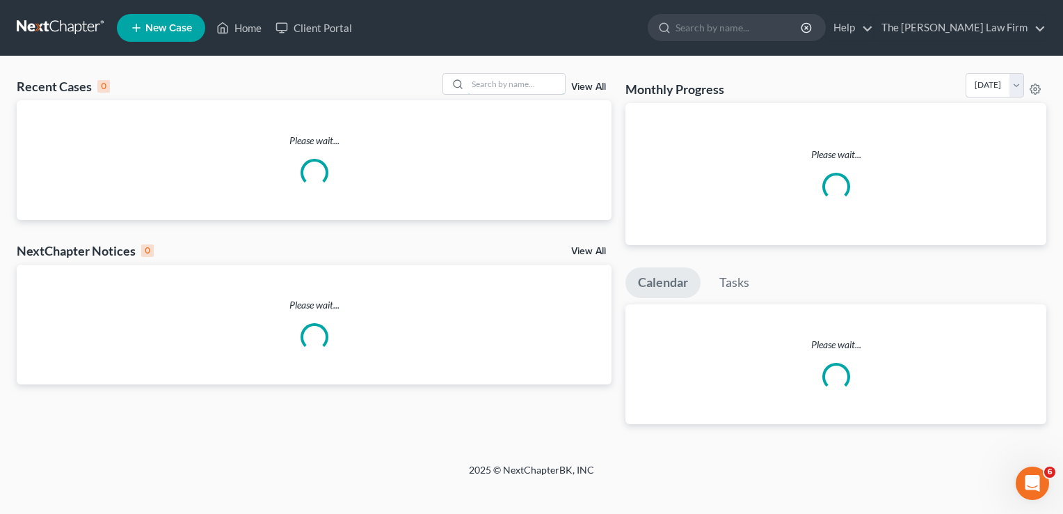
click at [523, 85] on input "search" at bounding box center [516, 84] width 97 height 20
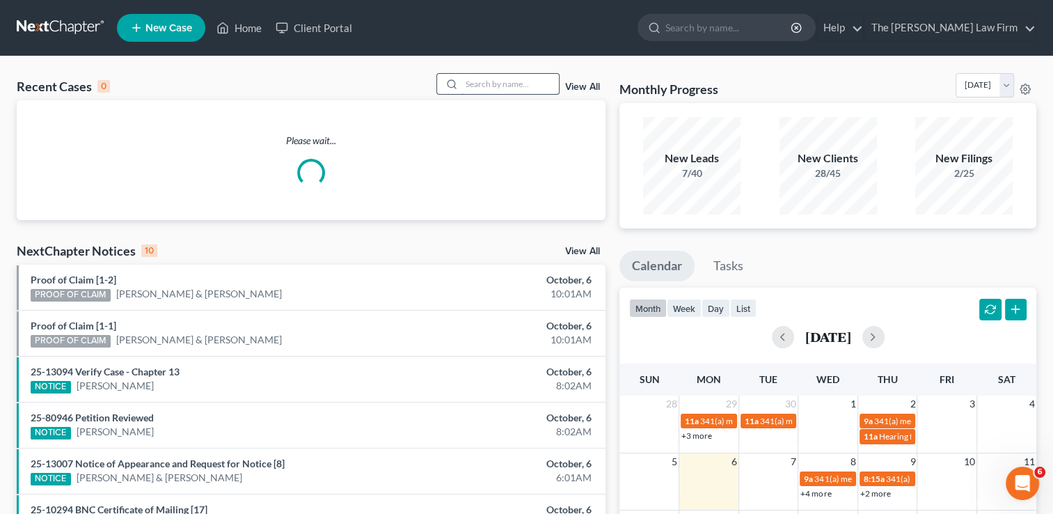
click at [498, 78] on input "search" at bounding box center [509, 84] width 97 height 20
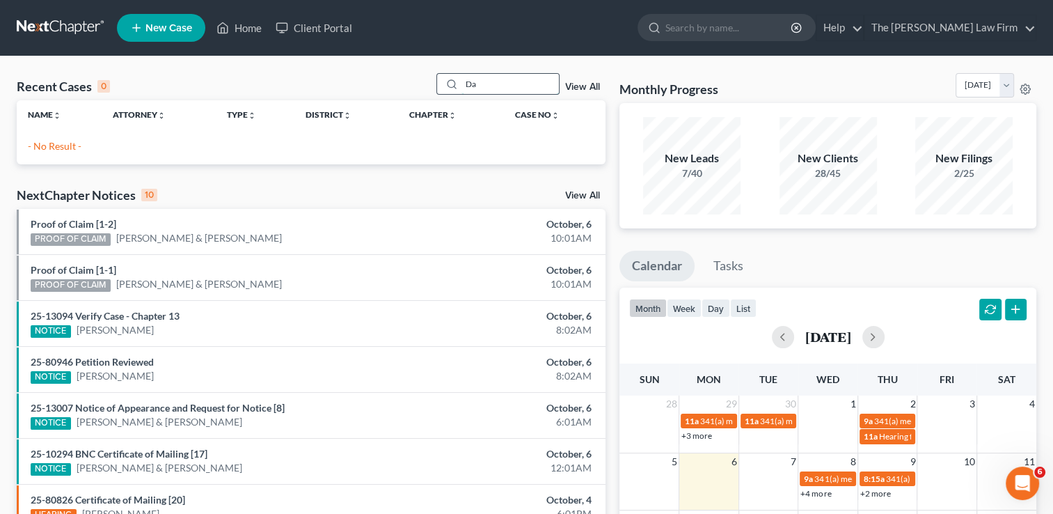
type input "D"
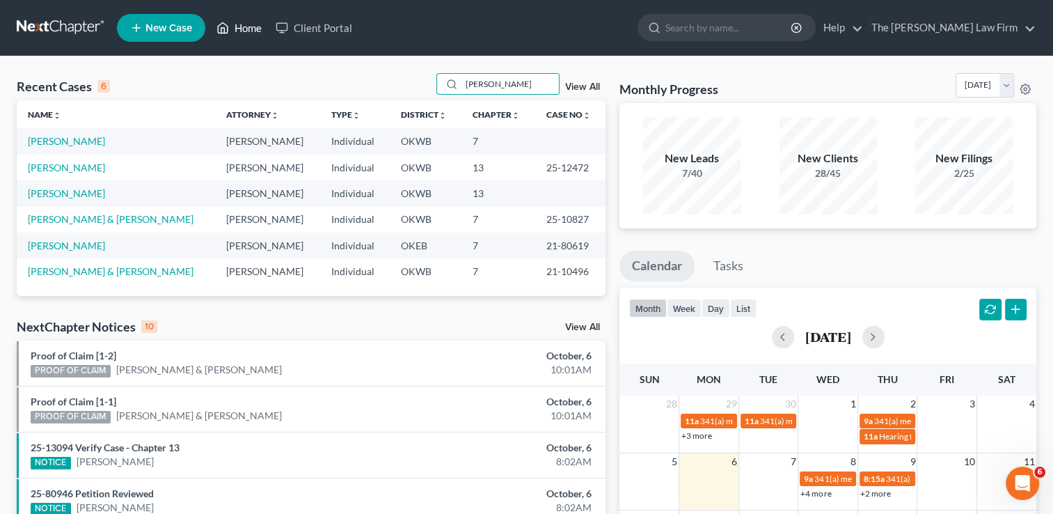
drag, startPoint x: 240, startPoint y: 31, endPoint x: 389, endPoint y: 57, distance: 151.3
click at [240, 31] on link "Home" at bounding box center [238, 27] width 59 height 25
click at [497, 85] on input "[PERSON_NAME]" at bounding box center [509, 84] width 97 height 20
type input "S"
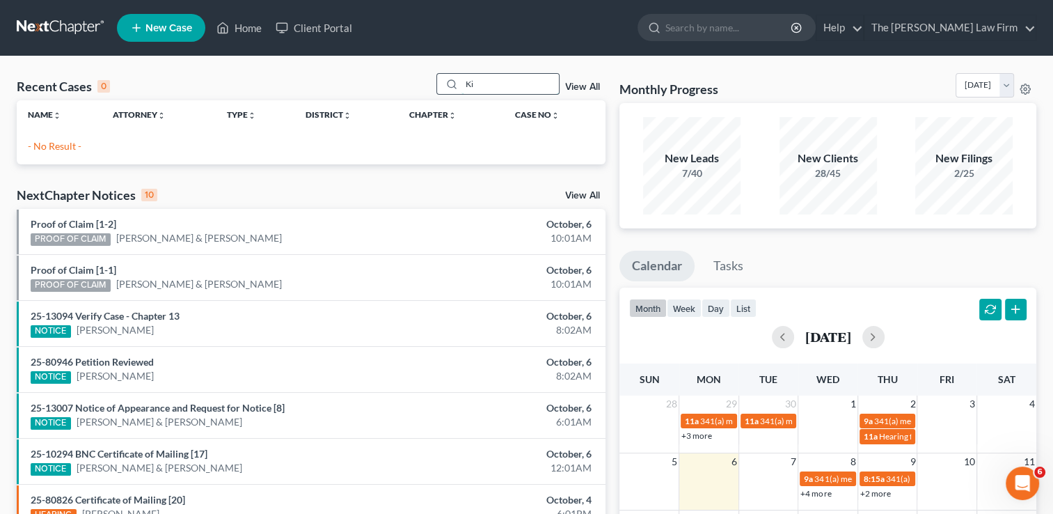
type input "K"
type input "V"
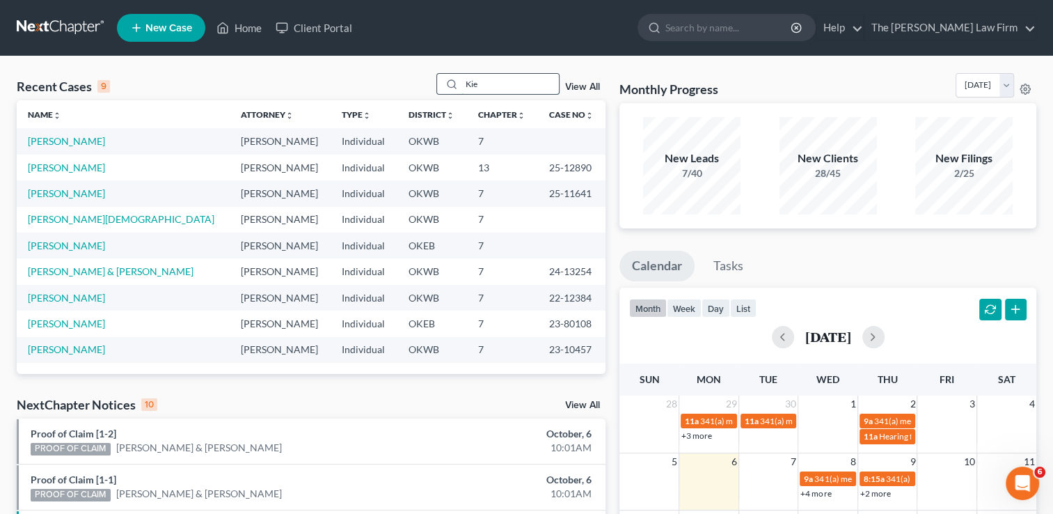
click at [509, 88] on input "Kie" at bounding box center [509, 84] width 97 height 20
type input "K"
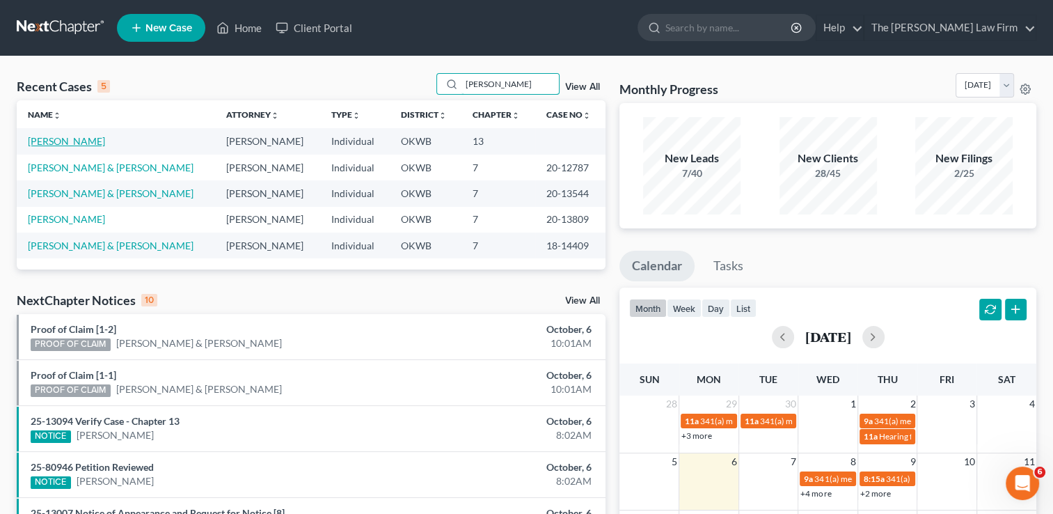
type input "[PERSON_NAME]"
click at [54, 141] on link "[PERSON_NAME]" at bounding box center [66, 141] width 77 height 12
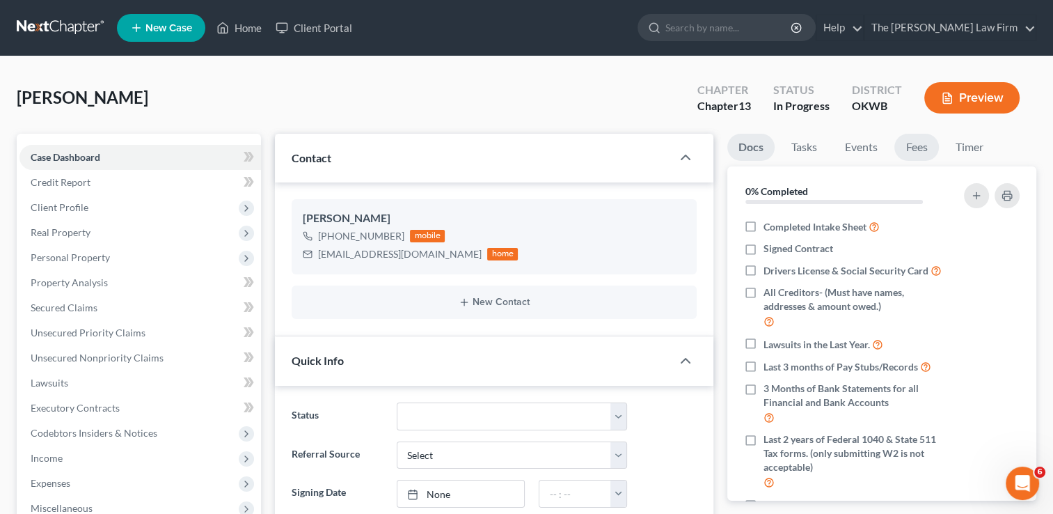
click at [927, 148] on link "Fees" at bounding box center [916, 147] width 45 height 27
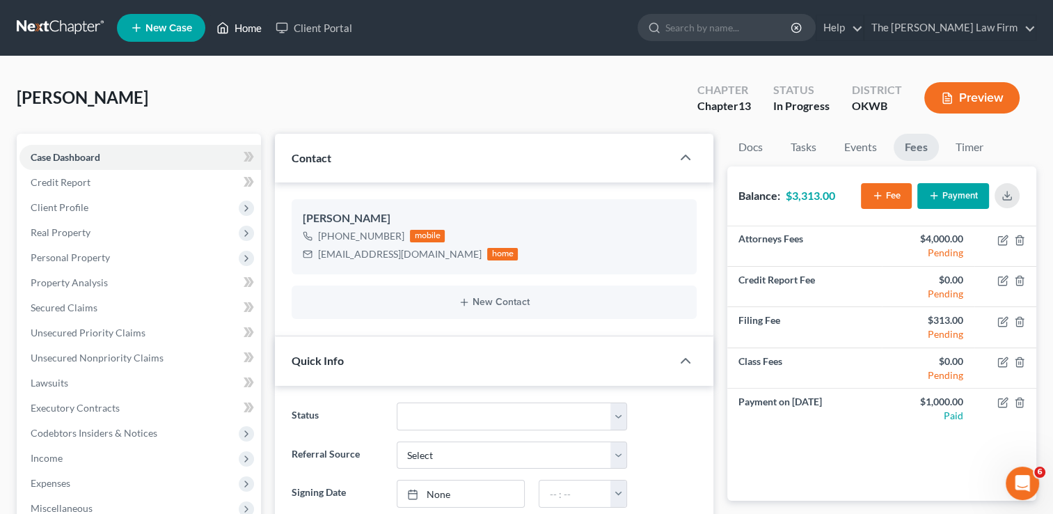
drag, startPoint x: 245, startPoint y: 32, endPoint x: 365, endPoint y: 110, distance: 142.9
click at [245, 32] on link "Home" at bounding box center [238, 27] width 59 height 25
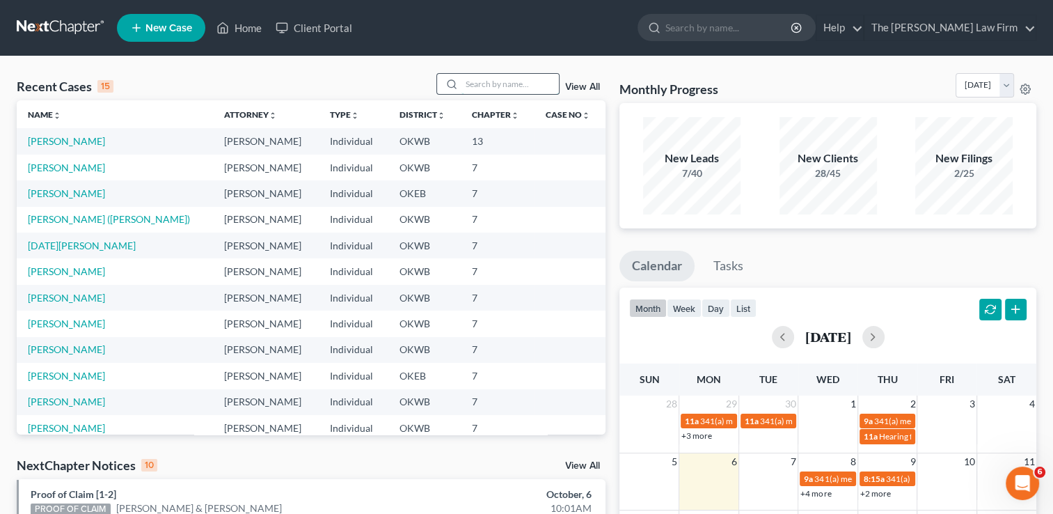
click at [488, 82] on input "search" at bounding box center [509, 84] width 97 height 20
click at [484, 82] on input "search" at bounding box center [509, 84] width 97 height 20
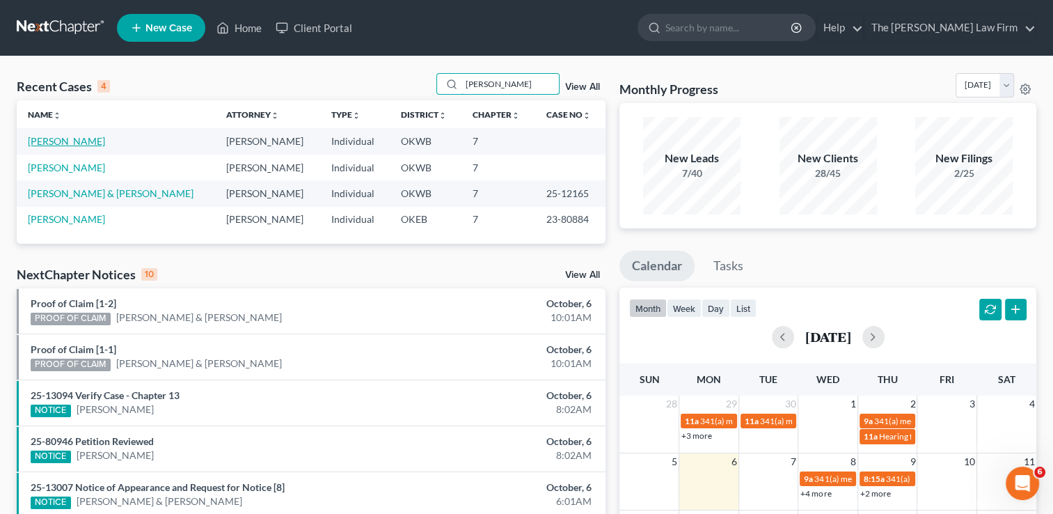
type input "[PERSON_NAME]"
click at [61, 145] on link "[PERSON_NAME]" at bounding box center [66, 141] width 77 height 12
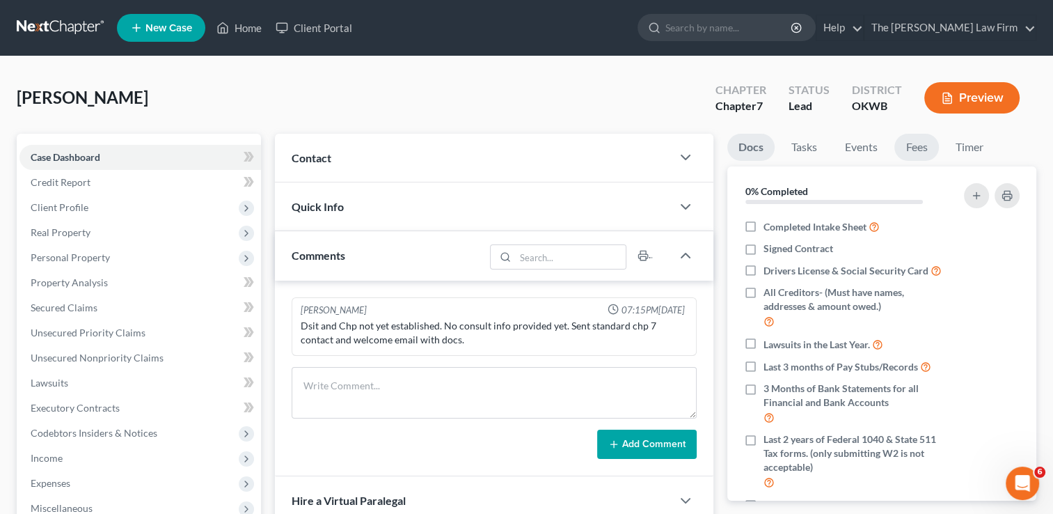
click at [916, 143] on link "Fees" at bounding box center [916, 147] width 45 height 27
click at [920, 154] on link "Fees" at bounding box center [916, 147] width 45 height 27
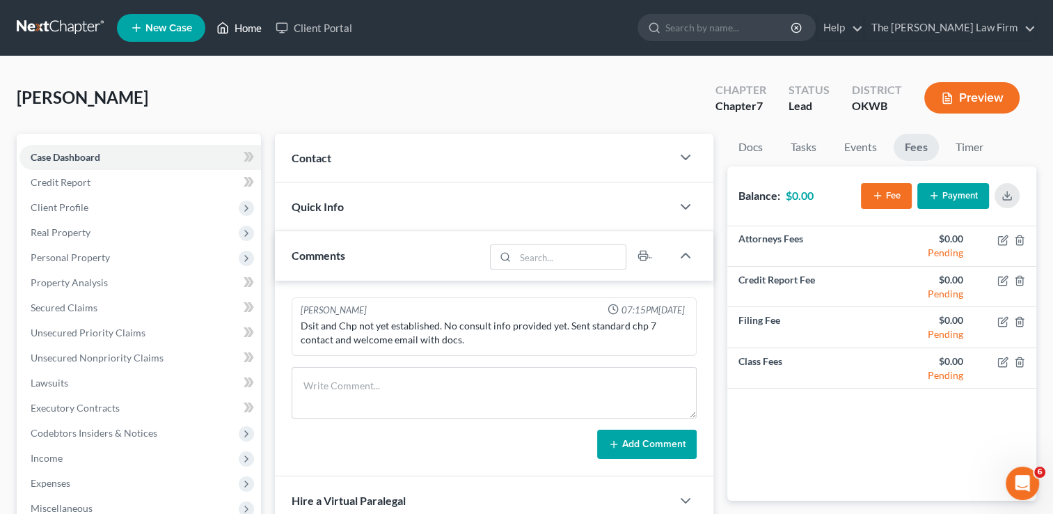
drag, startPoint x: 255, startPoint y: 28, endPoint x: 286, endPoint y: 88, distance: 67.6
click at [255, 28] on link "Home" at bounding box center [238, 27] width 59 height 25
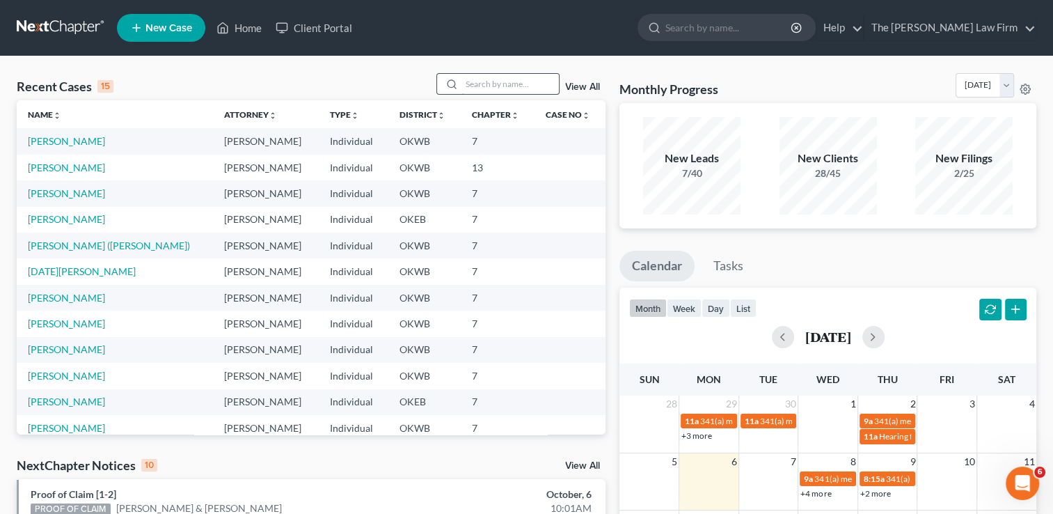
click at [482, 83] on input "search" at bounding box center [509, 84] width 97 height 20
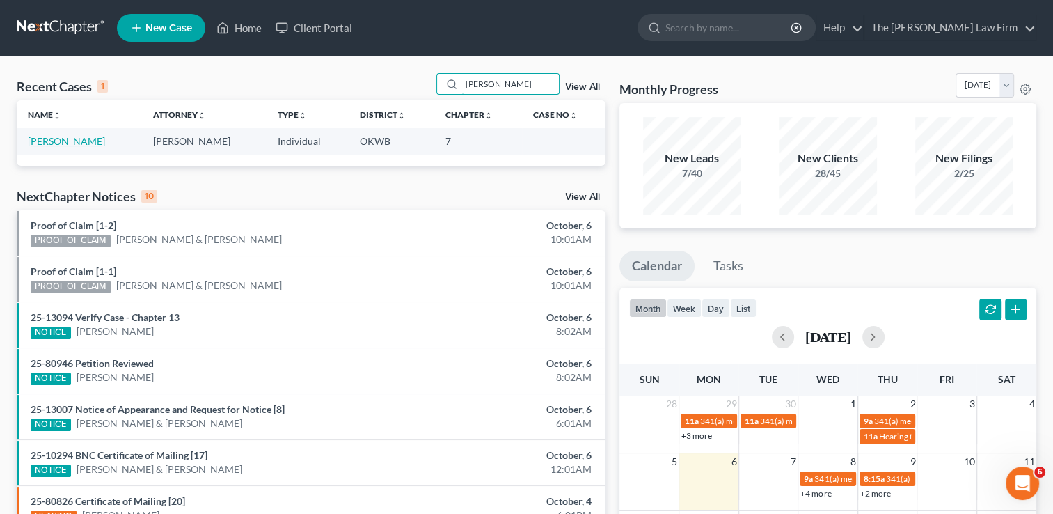
type input "[PERSON_NAME]"
click at [68, 141] on link "[PERSON_NAME]" at bounding box center [66, 141] width 77 height 12
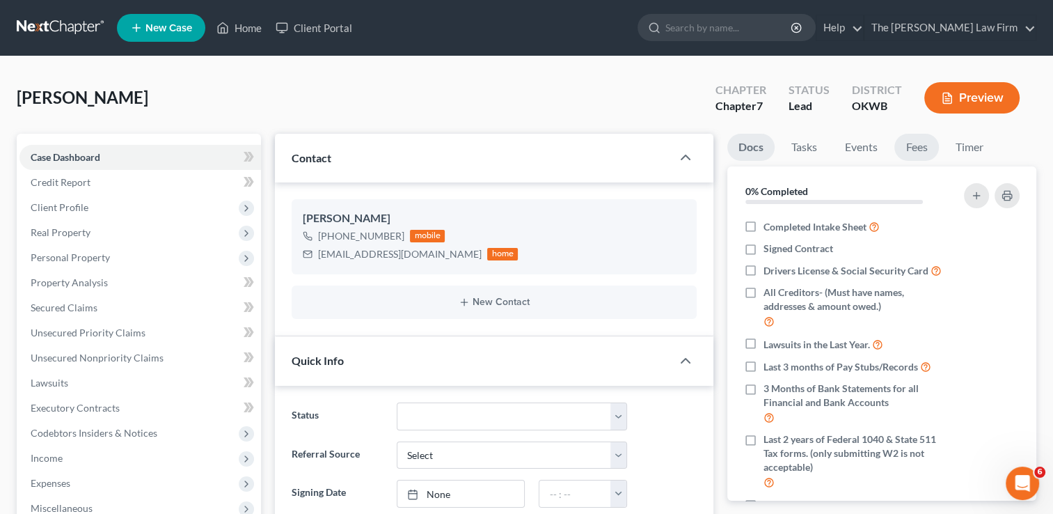
click at [914, 150] on link "Fees" at bounding box center [916, 147] width 45 height 27
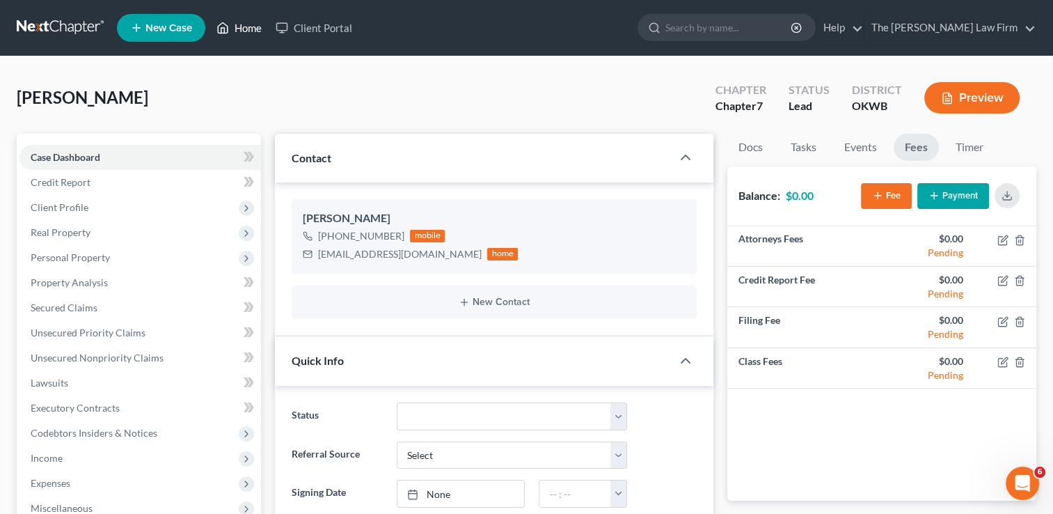
click at [244, 28] on link "Home" at bounding box center [238, 27] width 59 height 25
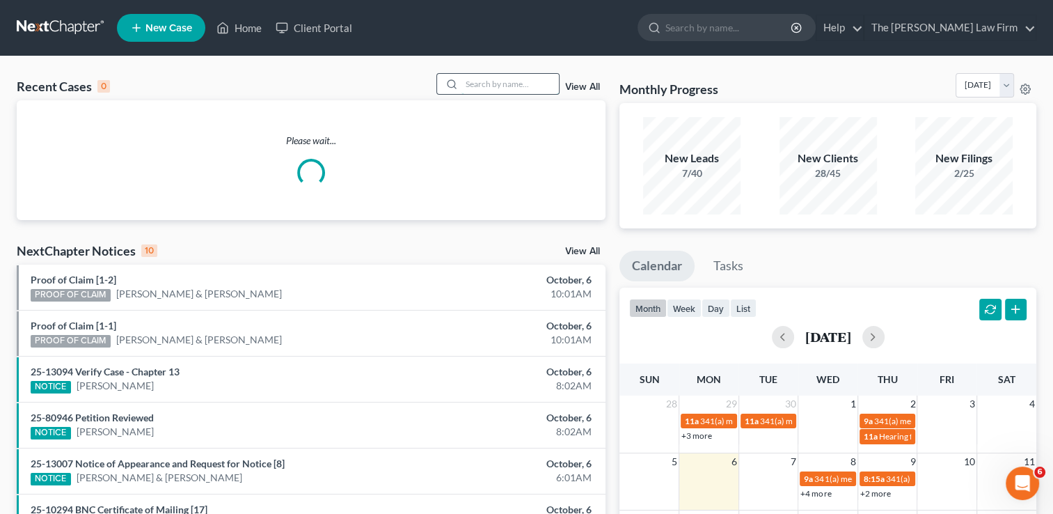
click at [496, 84] on input "search" at bounding box center [509, 84] width 97 height 20
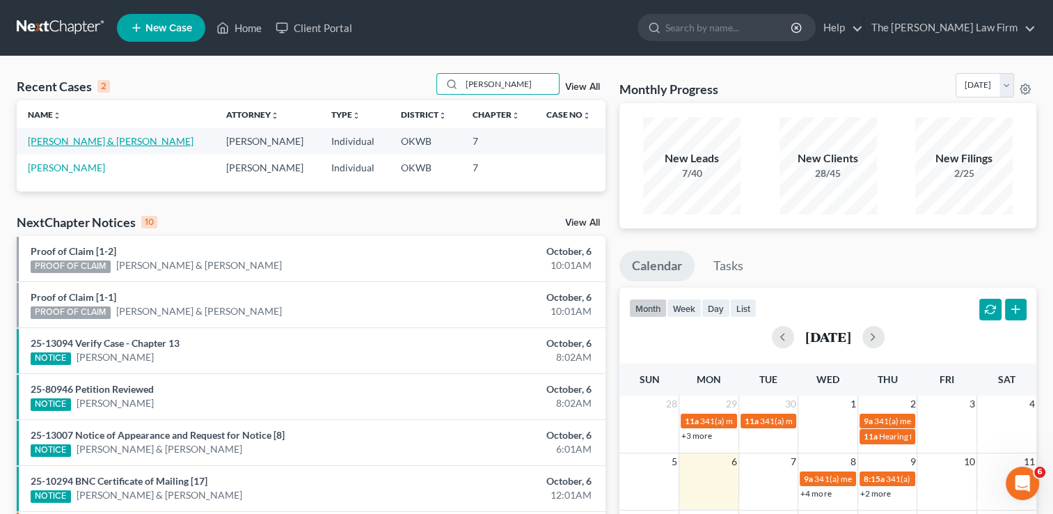
type input "[PERSON_NAME]"
click at [104, 145] on link "[PERSON_NAME] & [PERSON_NAME]" at bounding box center [111, 141] width 166 height 12
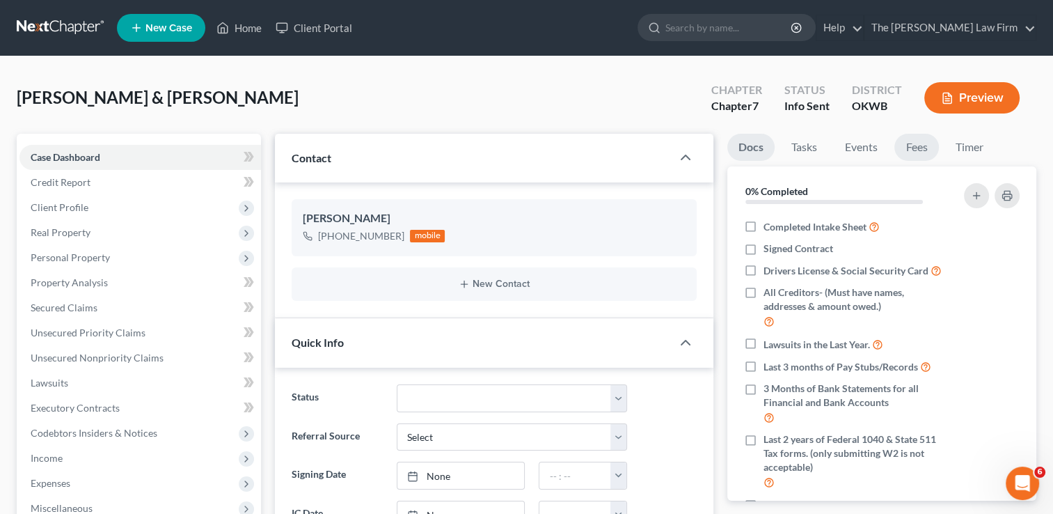
click at [914, 146] on link "Fees" at bounding box center [916, 147] width 45 height 27
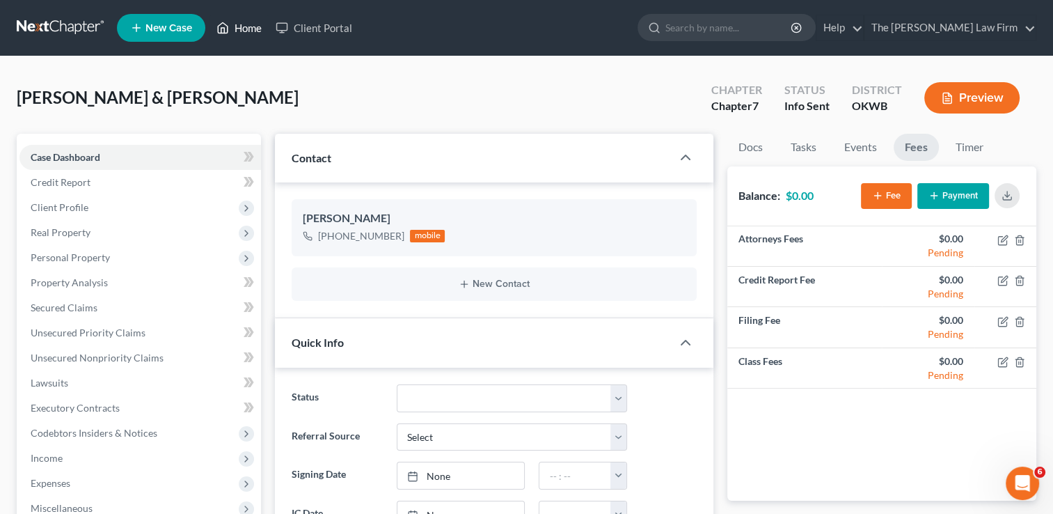
drag, startPoint x: 246, startPoint y: 30, endPoint x: 280, endPoint y: 73, distance: 55.0
click at [246, 30] on link "Home" at bounding box center [238, 27] width 59 height 25
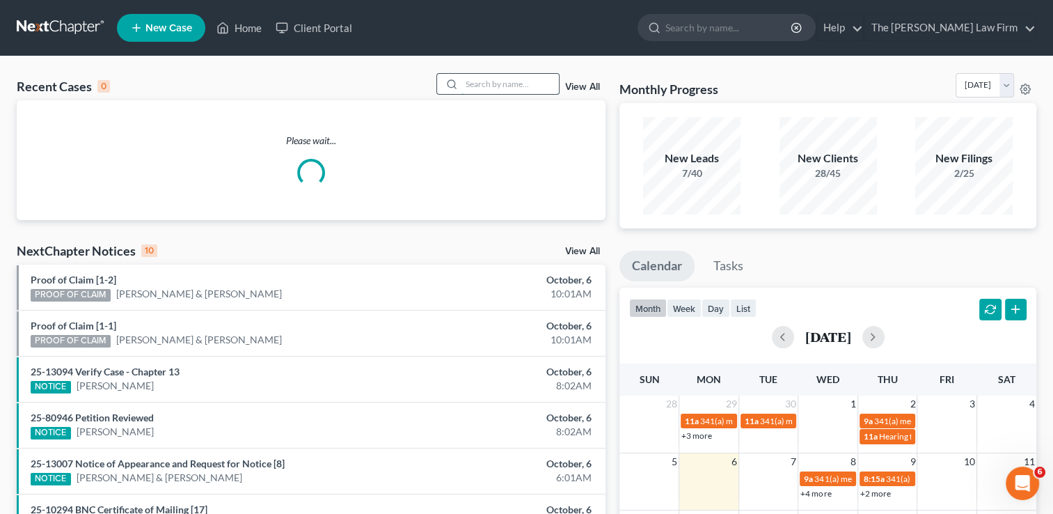
click at [512, 82] on input "search" at bounding box center [509, 84] width 97 height 20
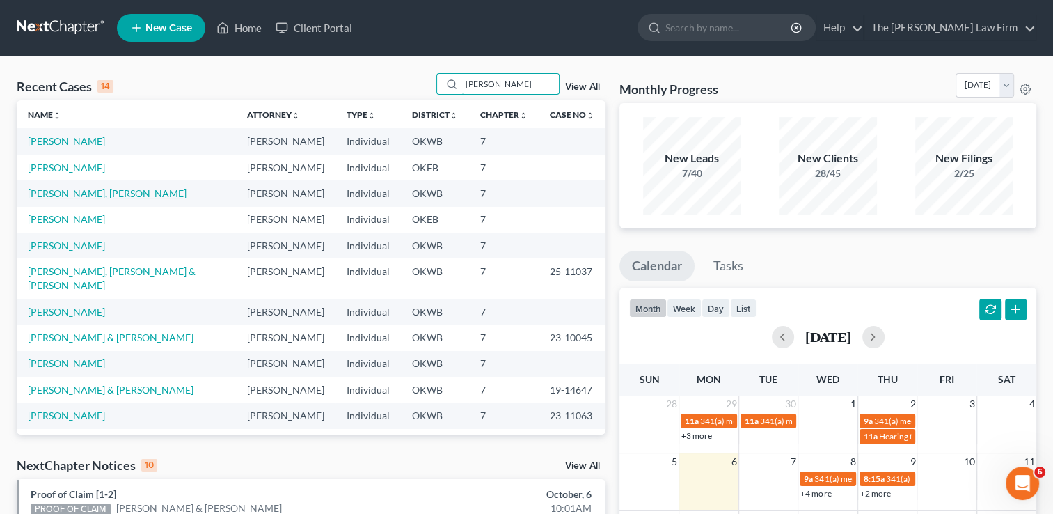
type input "[PERSON_NAME]"
click at [78, 191] on link "[PERSON_NAME], [PERSON_NAME]" at bounding box center [107, 193] width 159 height 12
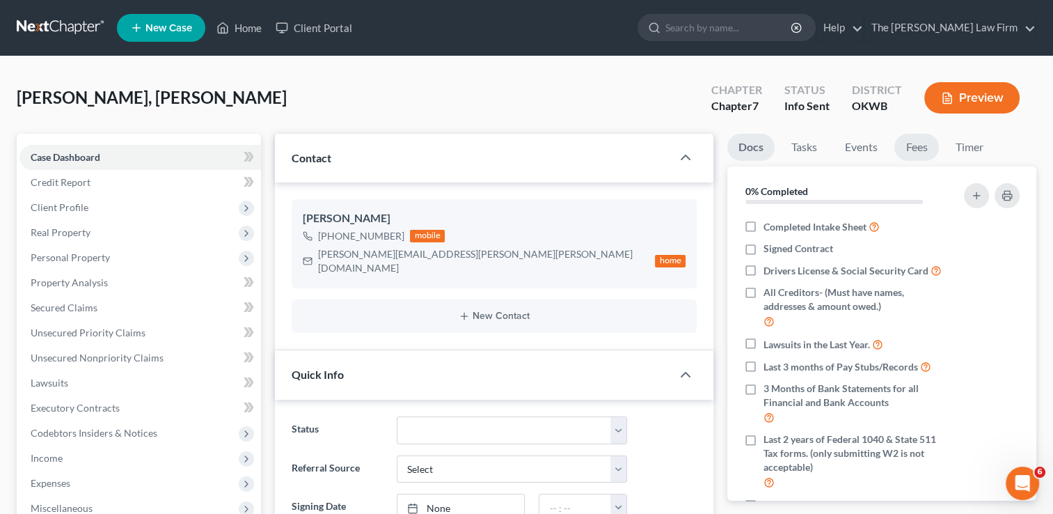
click at [927, 152] on link "Fees" at bounding box center [916, 147] width 45 height 27
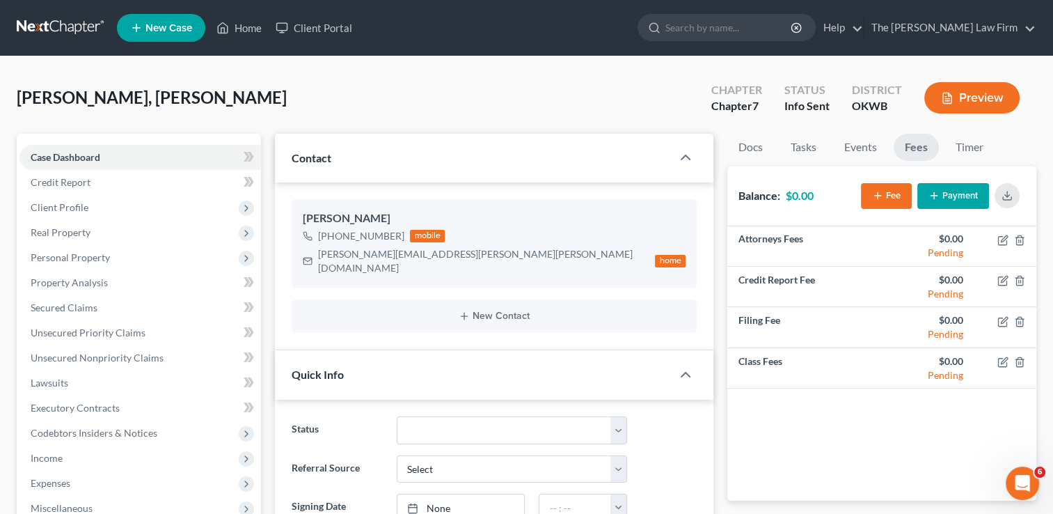
click at [915, 149] on link "Fees" at bounding box center [916, 147] width 45 height 27
drag, startPoint x: 245, startPoint y: 26, endPoint x: 257, endPoint y: 53, distance: 29.6
click at [245, 26] on link "Home" at bounding box center [238, 27] width 59 height 25
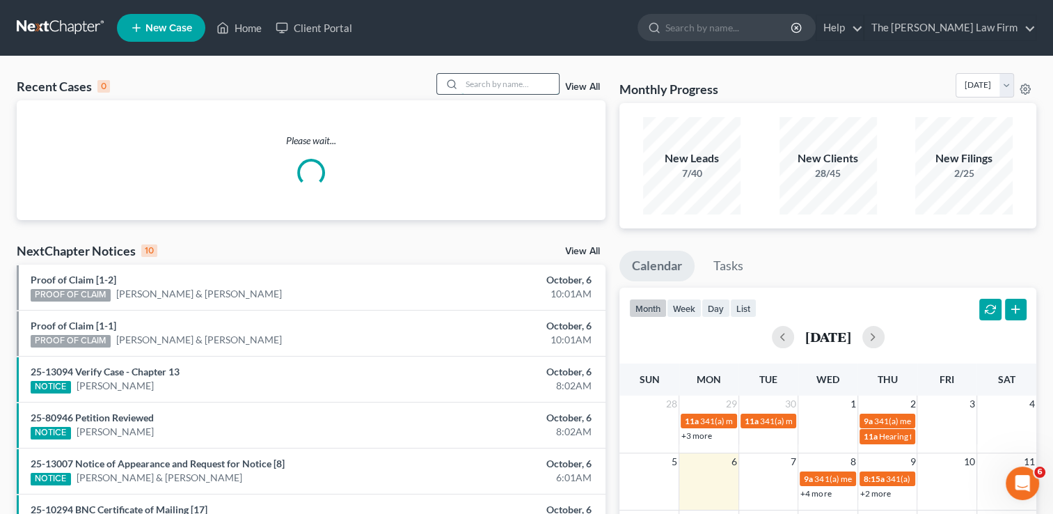
click at [520, 86] on input "search" at bounding box center [509, 84] width 97 height 20
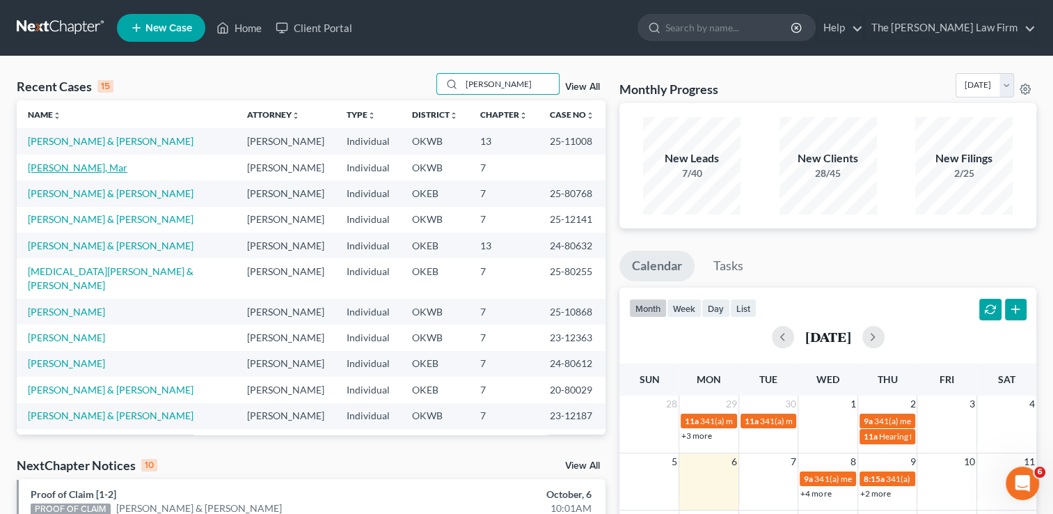
type input "[PERSON_NAME]"
click at [50, 165] on link "[PERSON_NAME], Mar" at bounding box center [78, 167] width 100 height 12
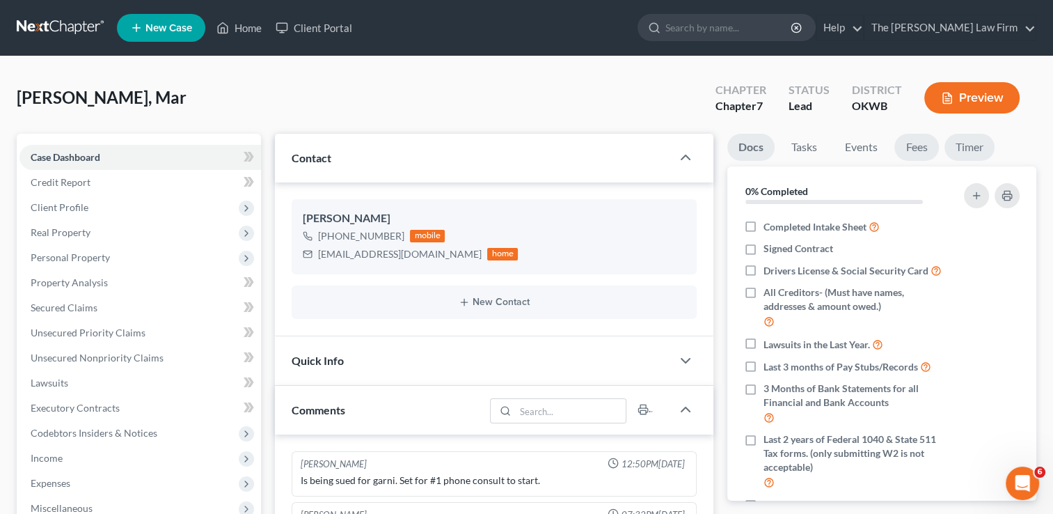
click at [921, 151] on link "Fees" at bounding box center [916, 147] width 45 height 27
click at [916, 149] on link "Fees" at bounding box center [916, 147] width 45 height 27
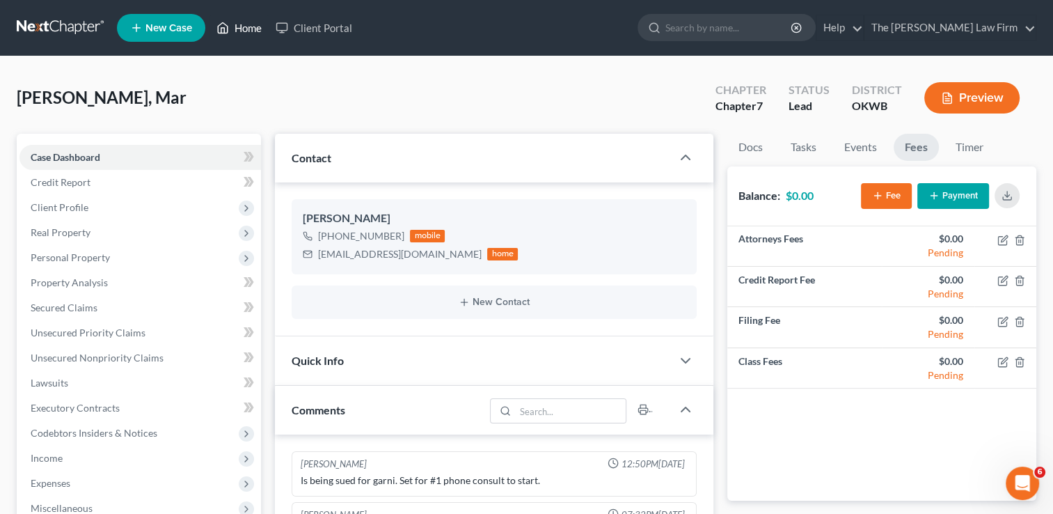
drag, startPoint x: 256, startPoint y: 26, endPoint x: 334, endPoint y: 79, distance: 94.2
click at [256, 26] on link "Home" at bounding box center [238, 27] width 59 height 25
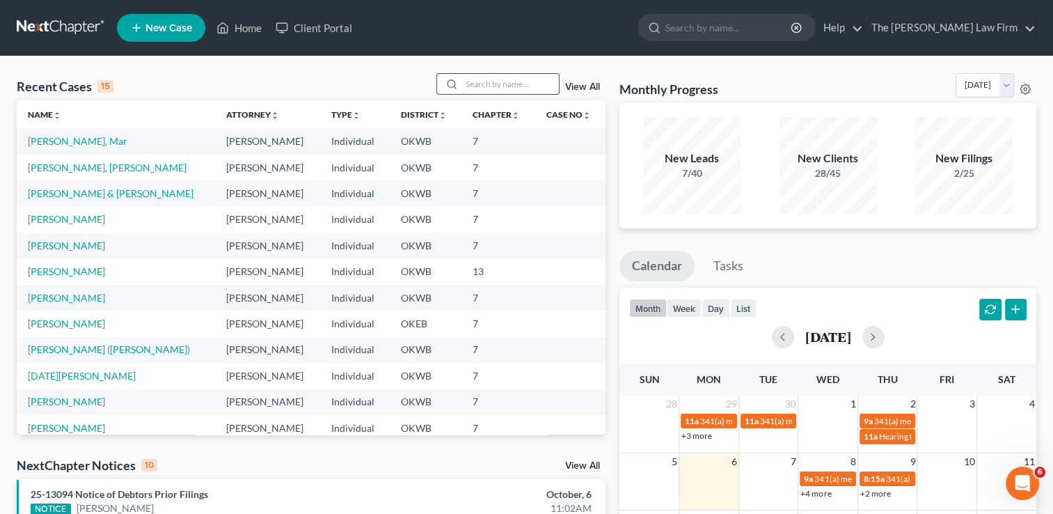
click at [496, 83] on input "search" at bounding box center [509, 84] width 97 height 20
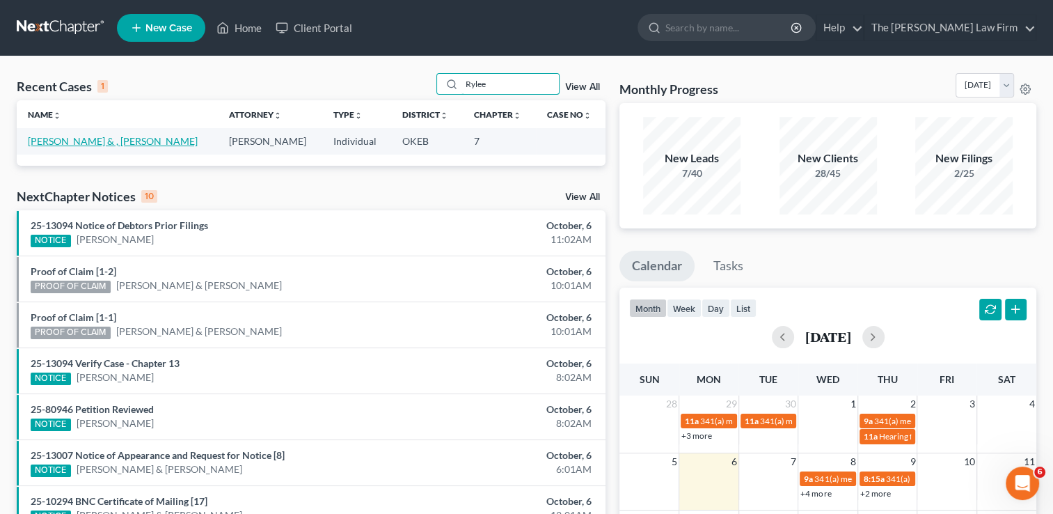
type input "Rylee"
click at [102, 141] on link "[PERSON_NAME] & , [PERSON_NAME]" at bounding box center [113, 141] width 170 height 12
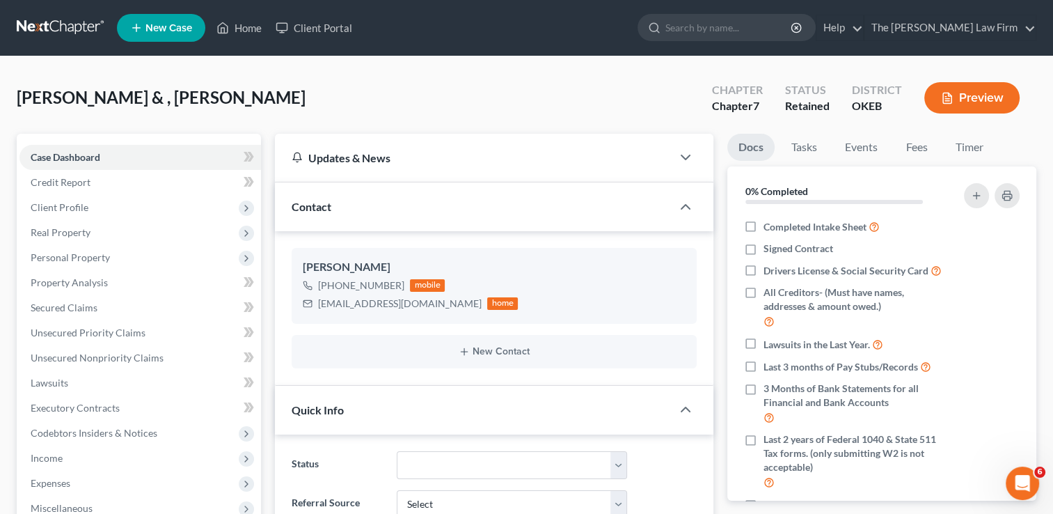
scroll to position [206, 0]
click at [919, 149] on link "Fees" at bounding box center [916, 147] width 45 height 27
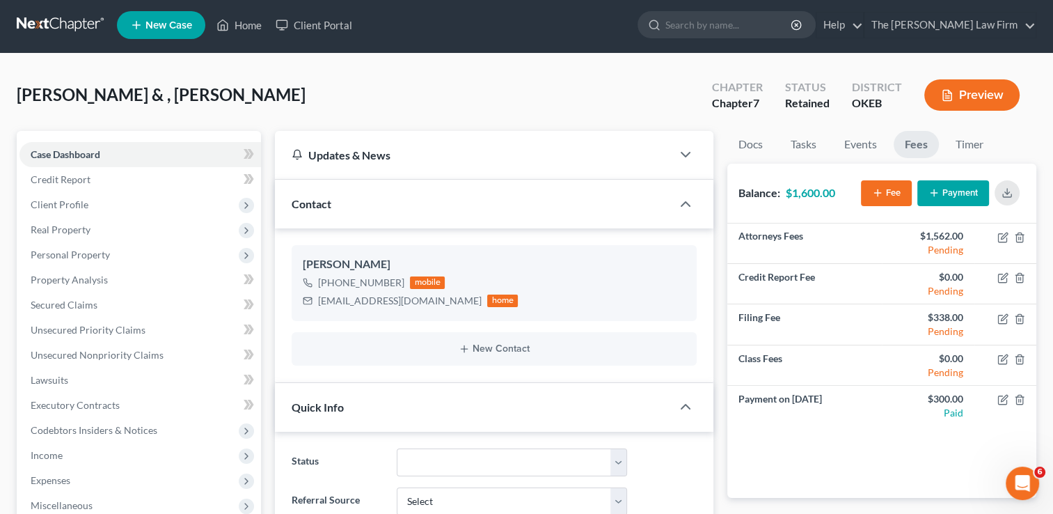
scroll to position [0, 0]
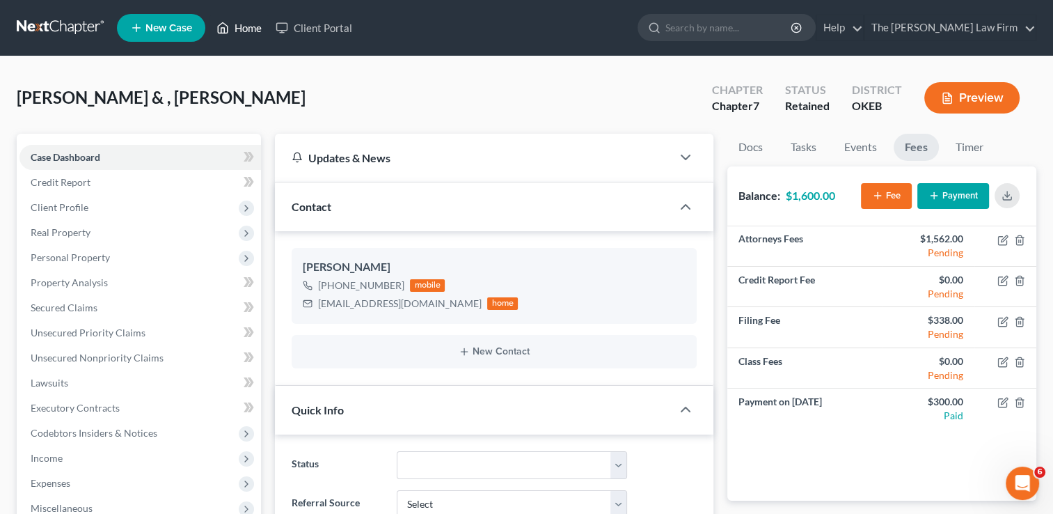
click at [242, 31] on link "Home" at bounding box center [238, 27] width 59 height 25
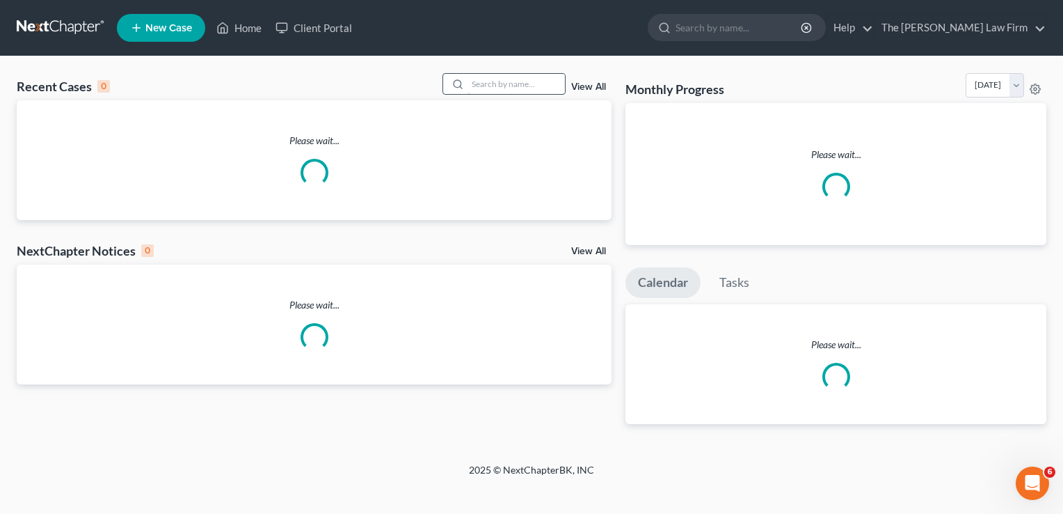
click at [491, 82] on input "search" at bounding box center [516, 84] width 97 height 20
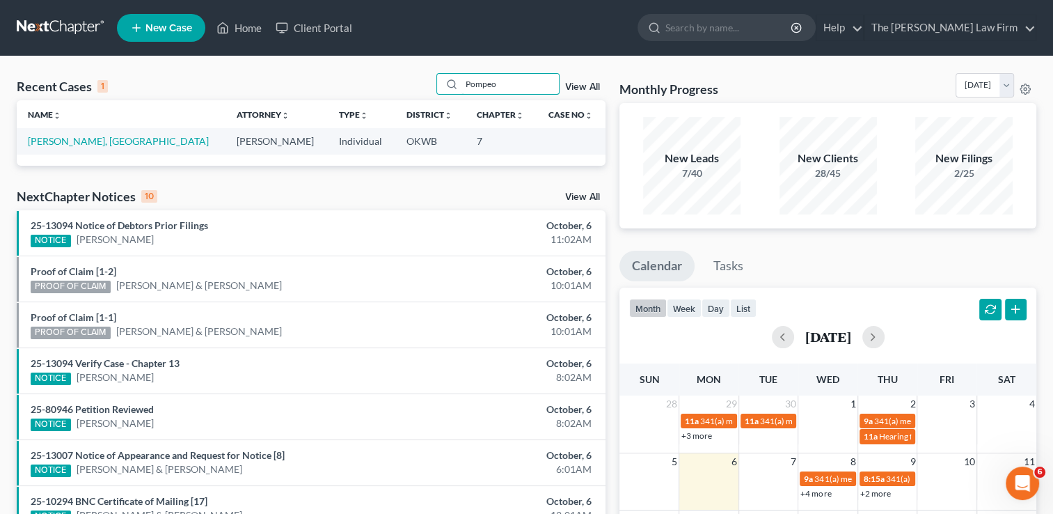
type input "Pompeo"
click at [60, 144] on link "[PERSON_NAME], [GEOGRAPHIC_DATA]" at bounding box center [118, 141] width 181 height 12
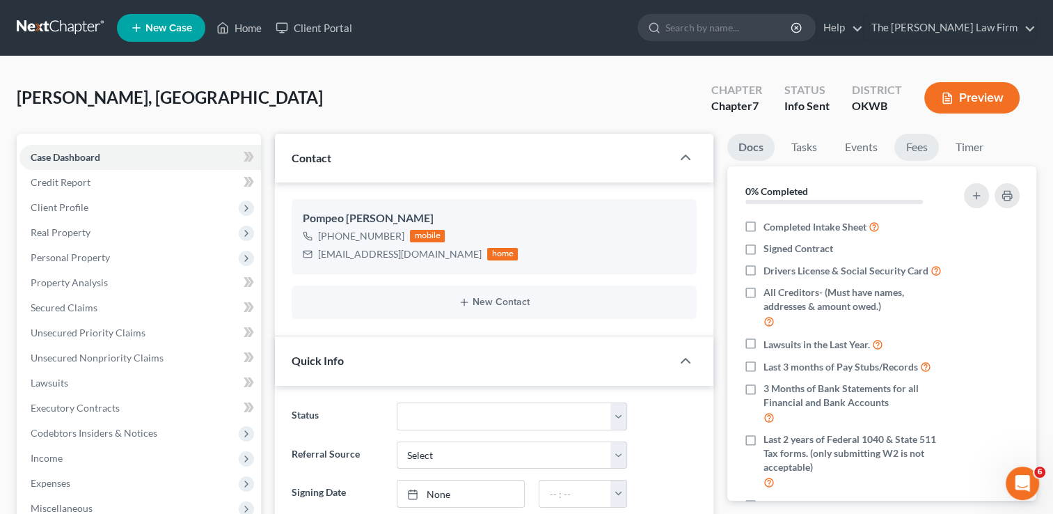
click at [921, 146] on link "Fees" at bounding box center [916, 147] width 45 height 27
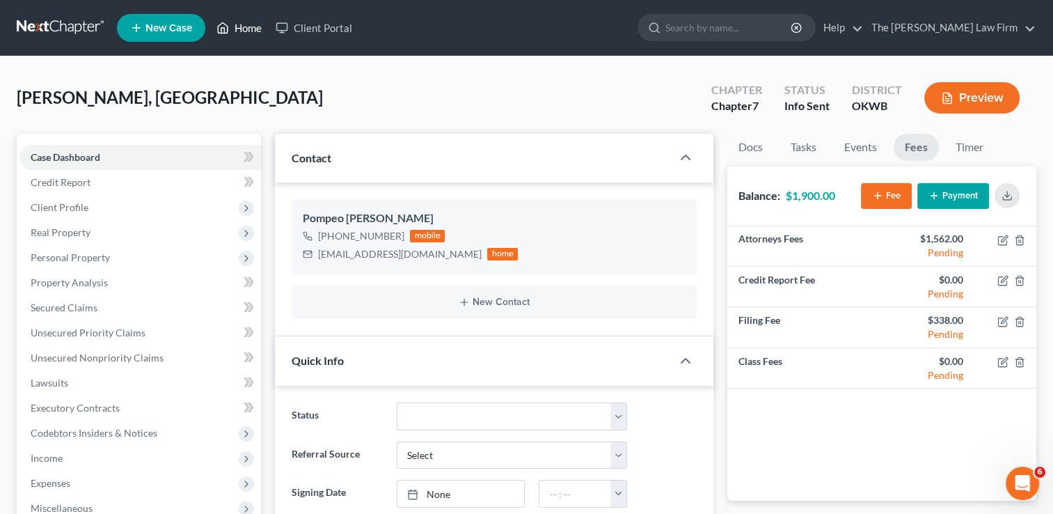
drag, startPoint x: 244, startPoint y: 28, endPoint x: 256, endPoint y: 63, distance: 37.0
click at [244, 28] on link "Home" at bounding box center [238, 27] width 59 height 25
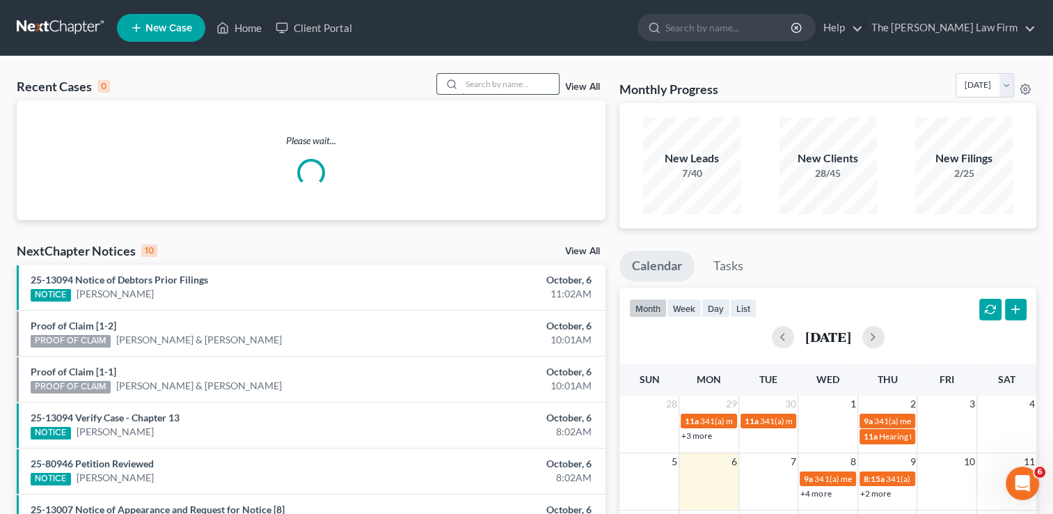
click at [523, 85] on input "search" at bounding box center [509, 84] width 97 height 20
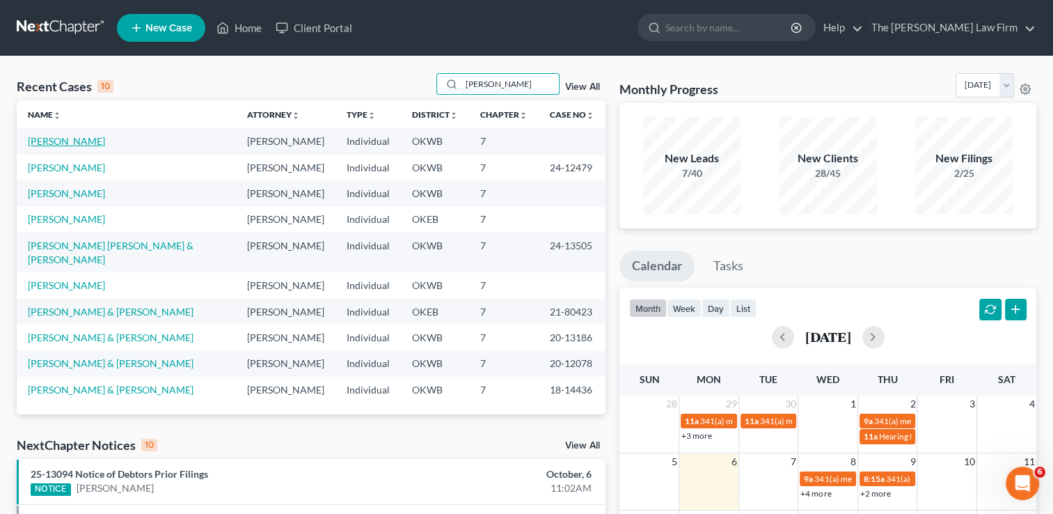
type input "[PERSON_NAME]"
click at [64, 144] on link "[PERSON_NAME]" at bounding box center [66, 141] width 77 height 12
select select "4"
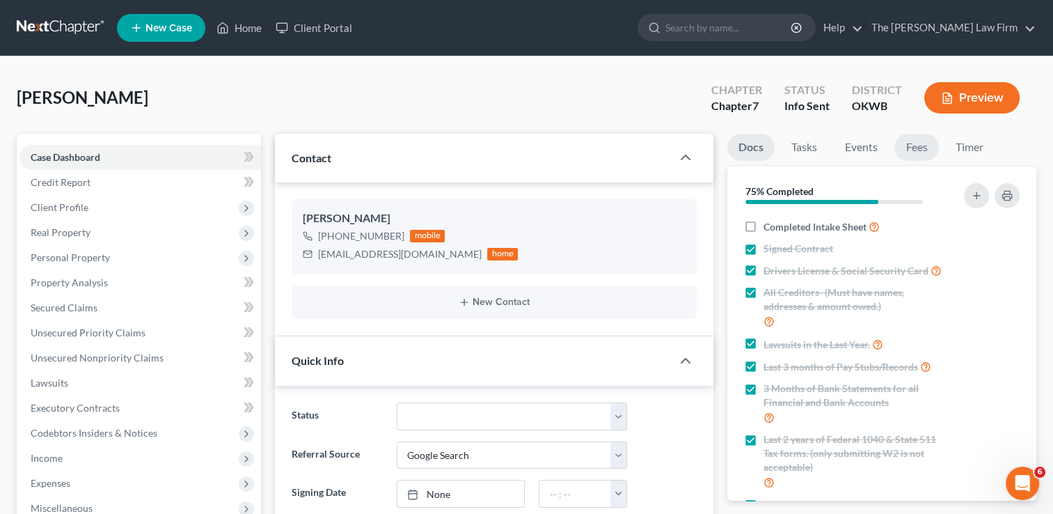
click at [924, 147] on link "Fees" at bounding box center [916, 147] width 45 height 27
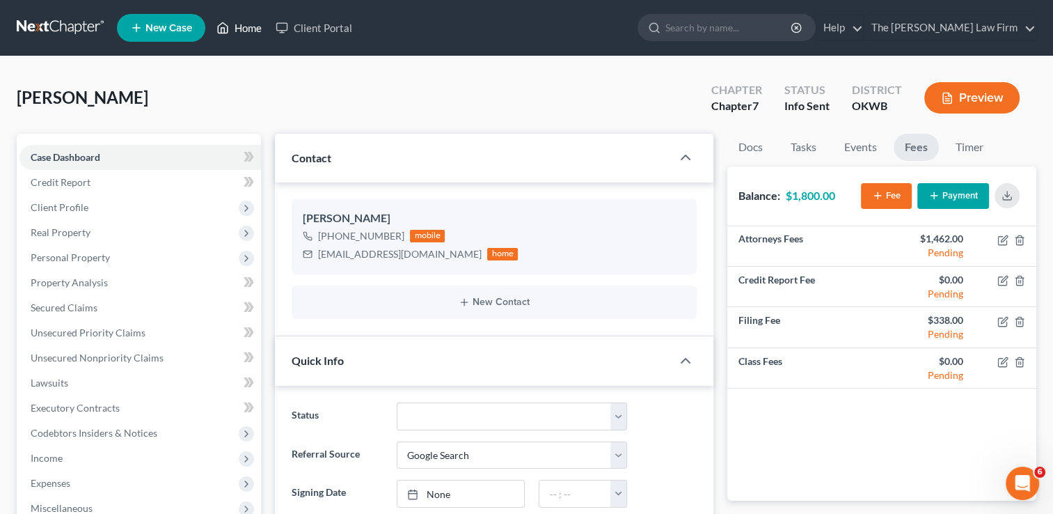
click at [239, 29] on link "Home" at bounding box center [238, 27] width 59 height 25
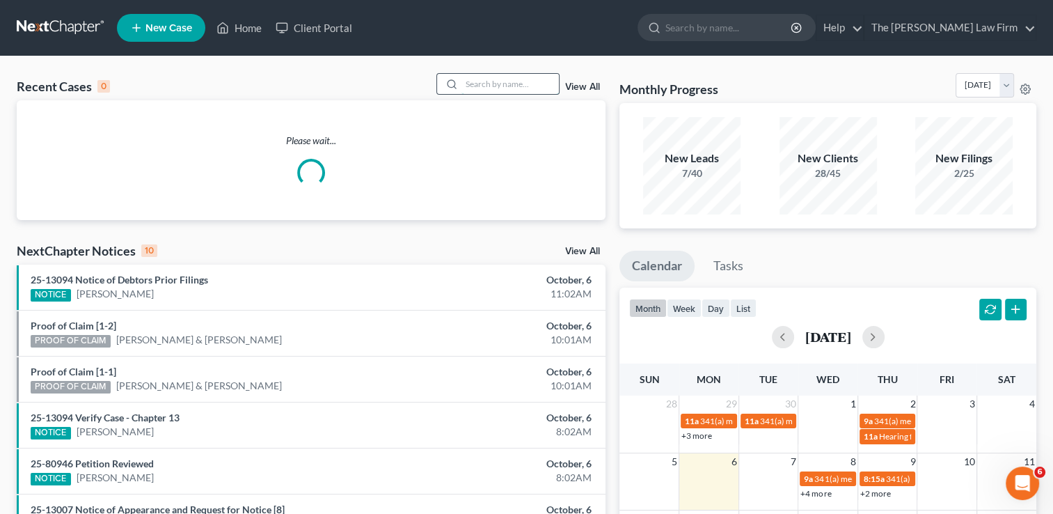
click at [496, 81] on input "search" at bounding box center [509, 84] width 97 height 20
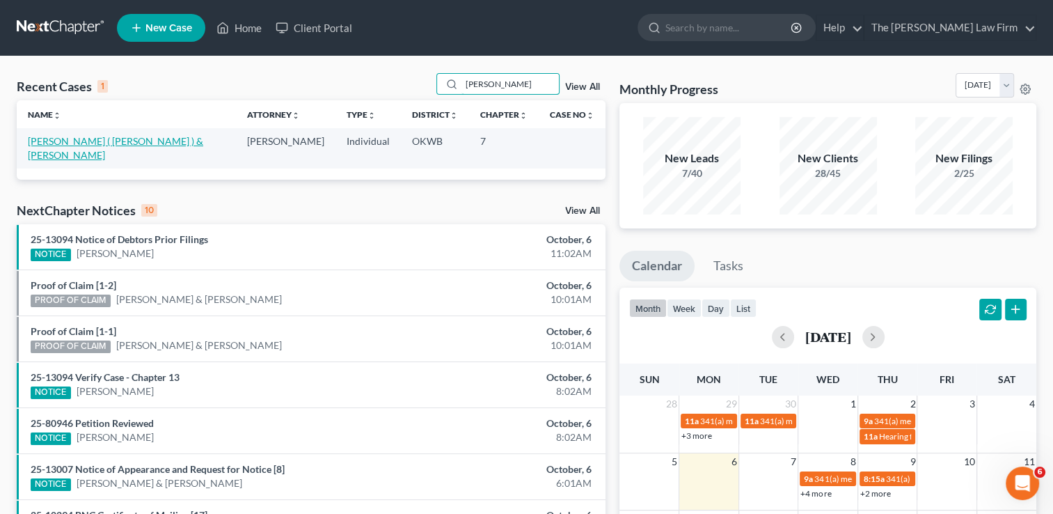
type input "[PERSON_NAME]"
click at [101, 141] on link "[PERSON_NAME] ( [PERSON_NAME] ) & [PERSON_NAME]" at bounding box center [115, 148] width 175 height 26
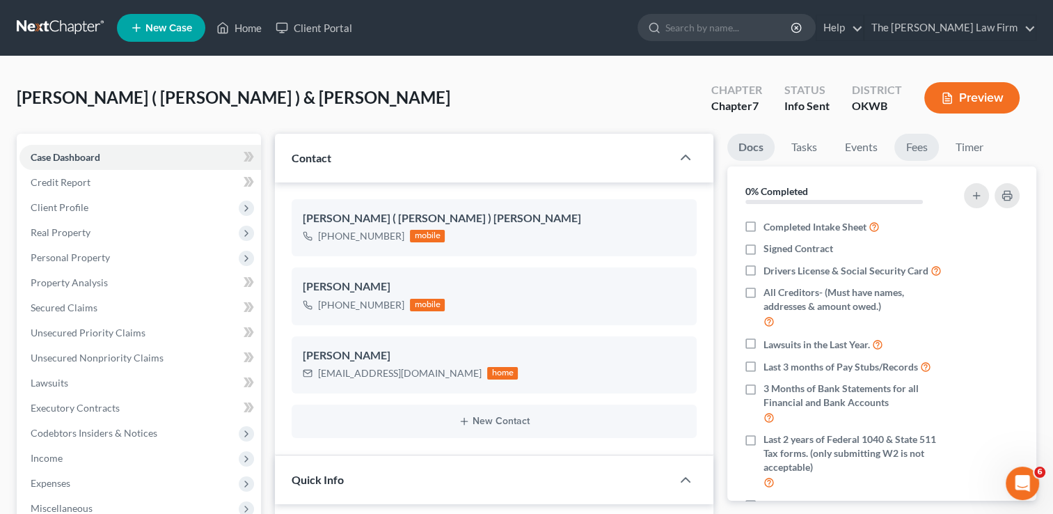
click at [927, 150] on link "Fees" at bounding box center [916, 147] width 45 height 27
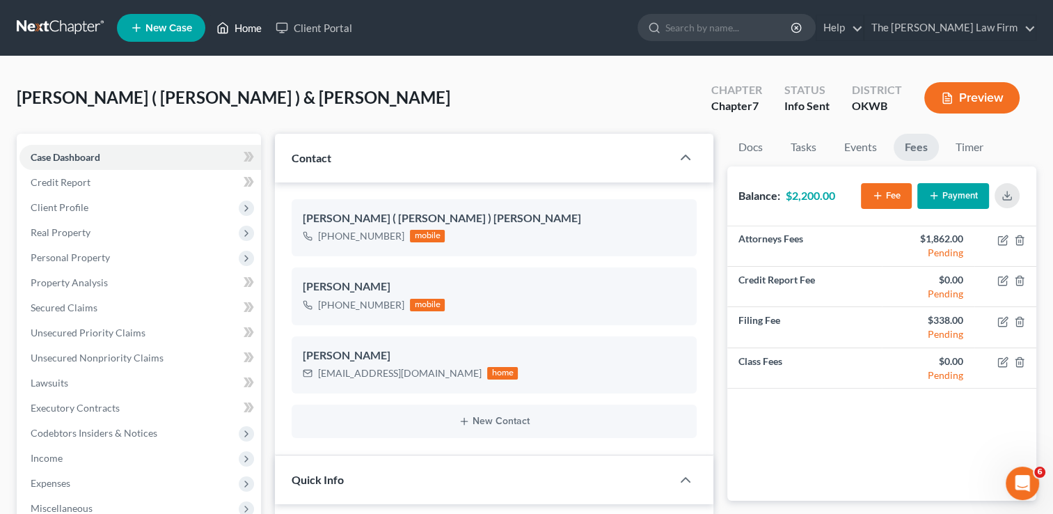
drag, startPoint x: 242, startPoint y: 32, endPoint x: 343, endPoint y: 92, distance: 117.9
click at [240, 32] on link "Home" at bounding box center [238, 27] width 59 height 25
click at [249, 24] on link "Home" at bounding box center [238, 27] width 59 height 25
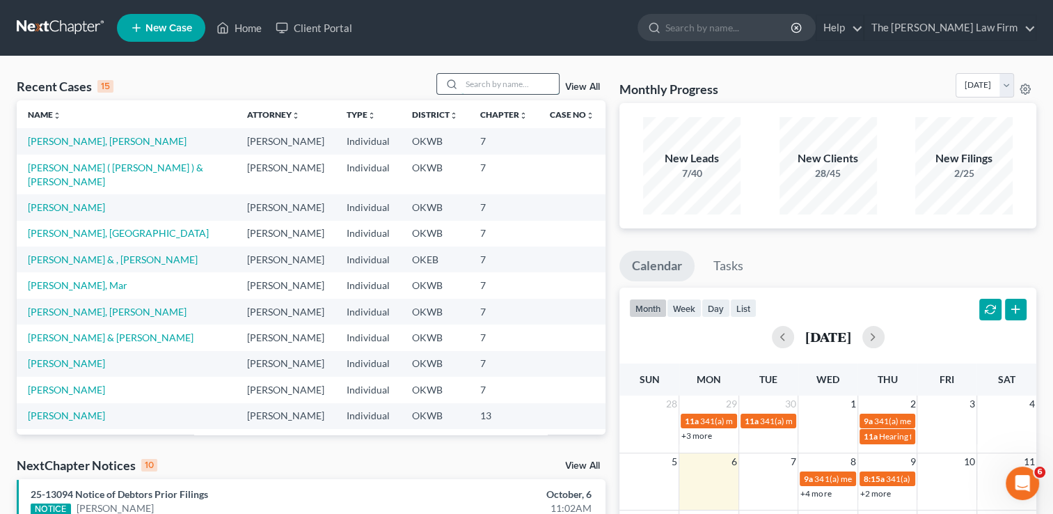
click at [515, 79] on input "search" at bounding box center [509, 84] width 97 height 20
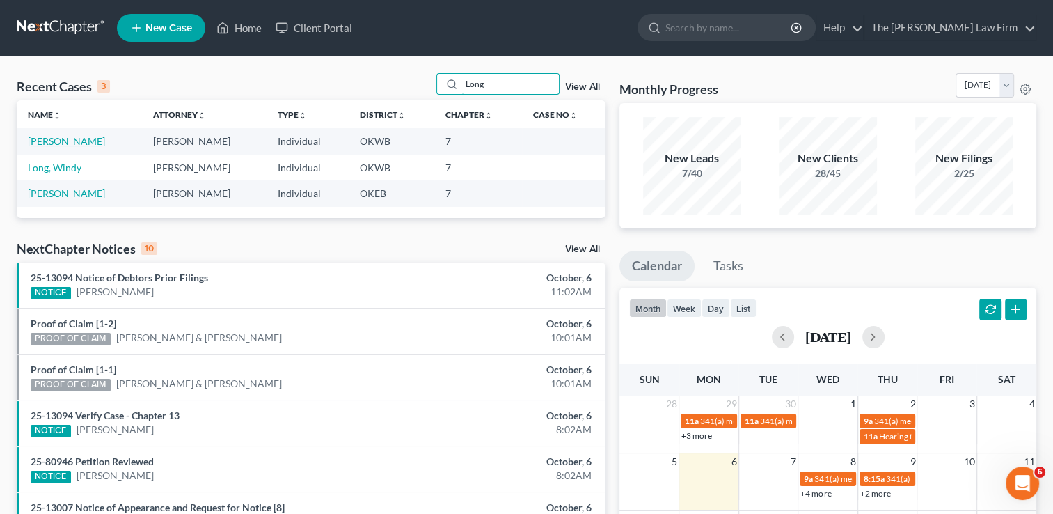
type input "Long"
click at [56, 143] on link "[PERSON_NAME]" at bounding box center [66, 141] width 77 height 12
select select "2"
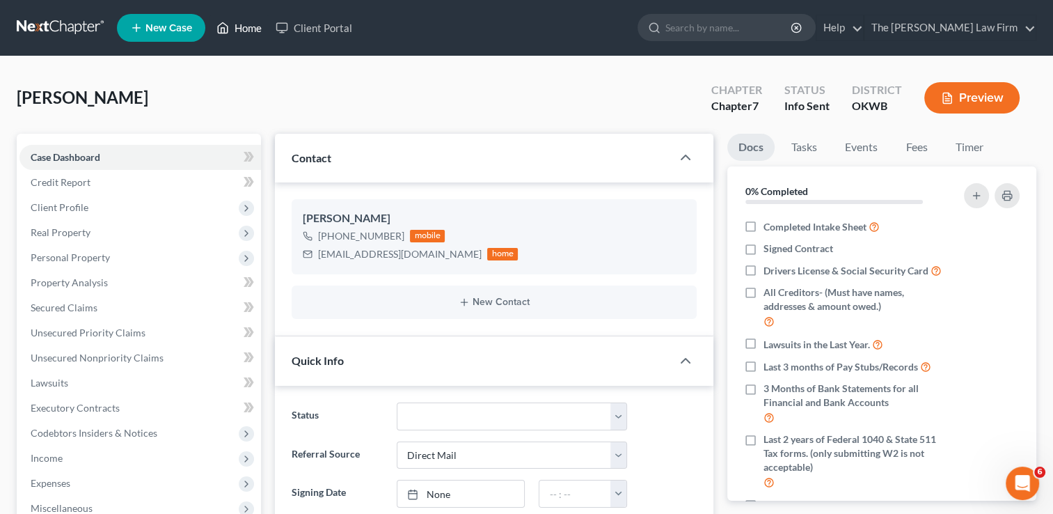
drag, startPoint x: 244, startPoint y: 32, endPoint x: 255, endPoint y: 71, distance: 40.5
click at [244, 32] on link "Home" at bounding box center [238, 27] width 59 height 25
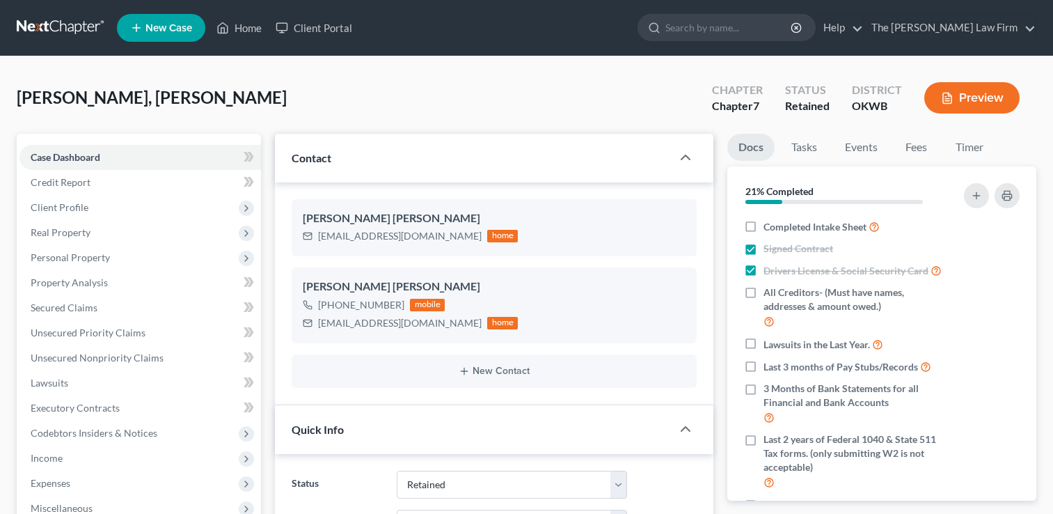
select select "8"
select select "0"
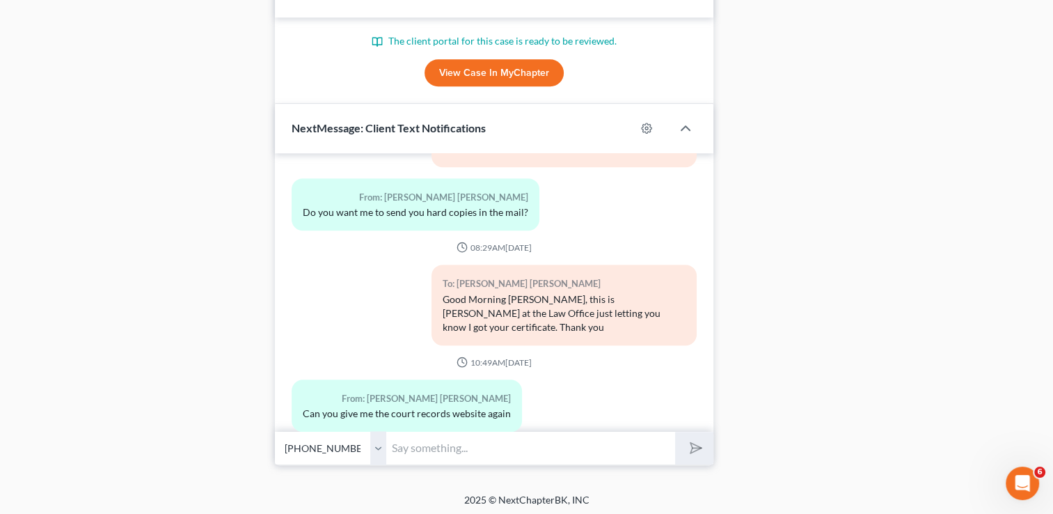
click at [442, 450] on input "text" at bounding box center [530, 448] width 289 height 34
paste input "https://www.oscn.net/dockets/Search.aspx#all"
type input "https://www.oscn.net/dockets/Search.aspx#all"
click at [696, 451] on button "submit" at bounding box center [694, 448] width 38 height 33
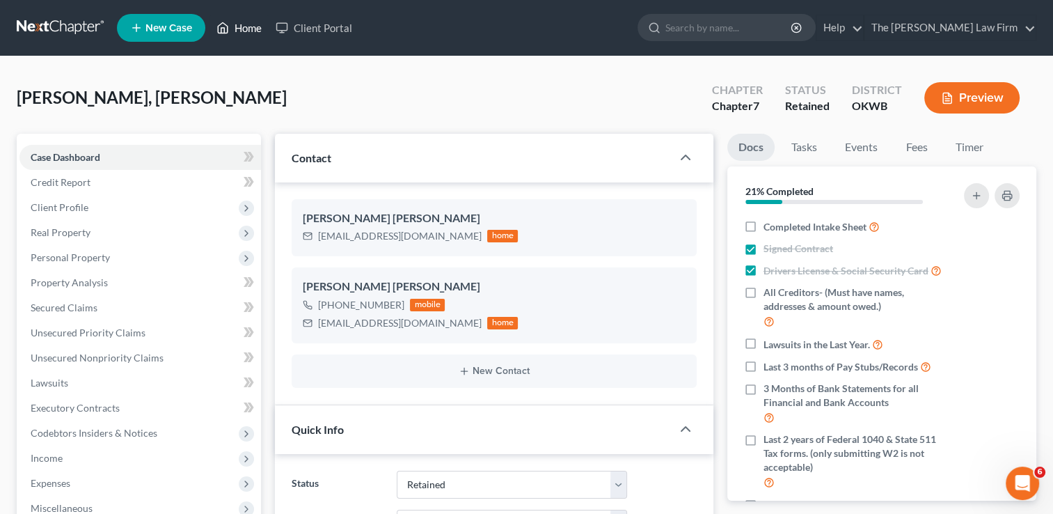
click at [241, 28] on link "Home" at bounding box center [238, 27] width 59 height 25
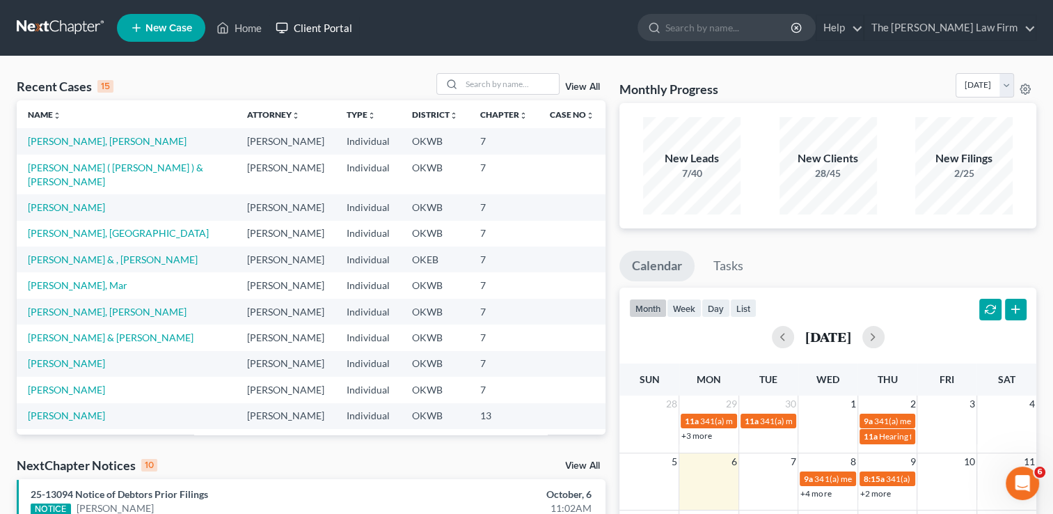
click at [339, 29] on link "Client Portal" at bounding box center [314, 27] width 90 height 25
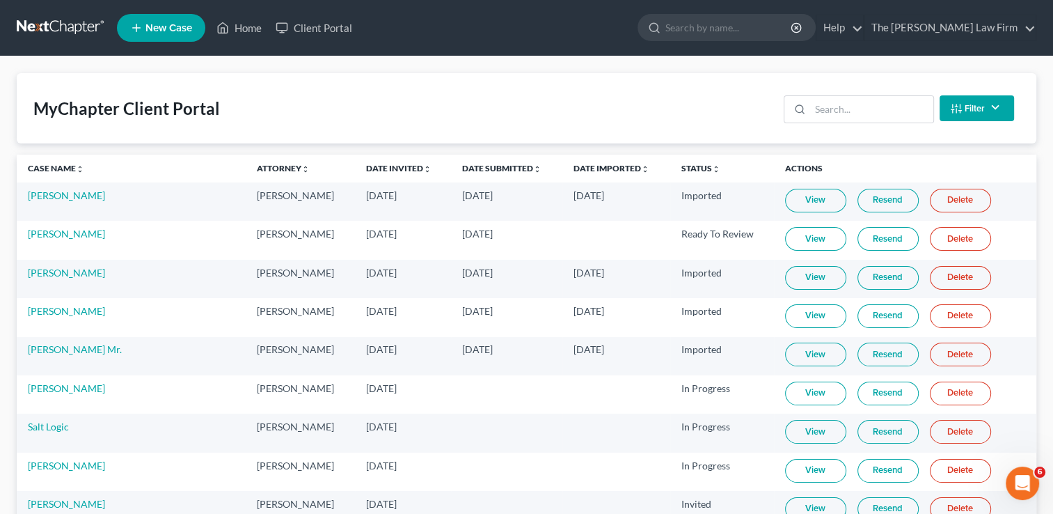
click at [931, 203] on link "Delete" at bounding box center [960, 201] width 61 height 24
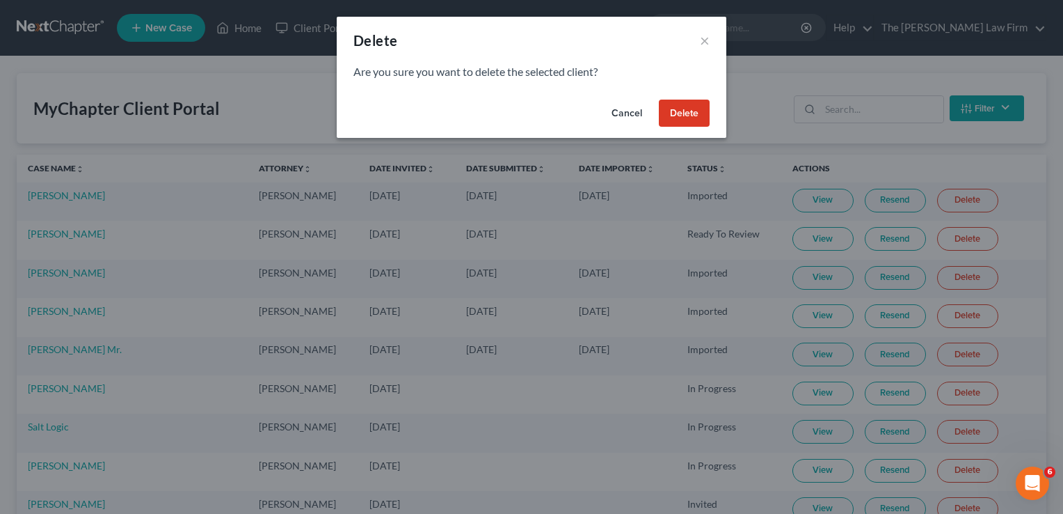
click at [686, 115] on button "Delete" at bounding box center [684, 114] width 51 height 28
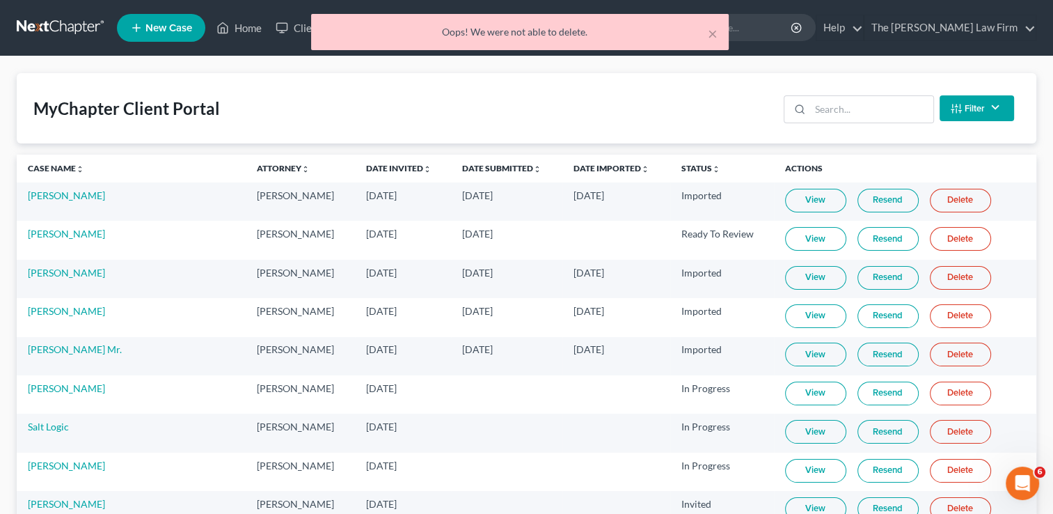
click at [676, 110] on div "MyChapter Client Portal Filter Status Filter... Invited In Progress Ready To Re…" at bounding box center [527, 108] width 1020 height 70
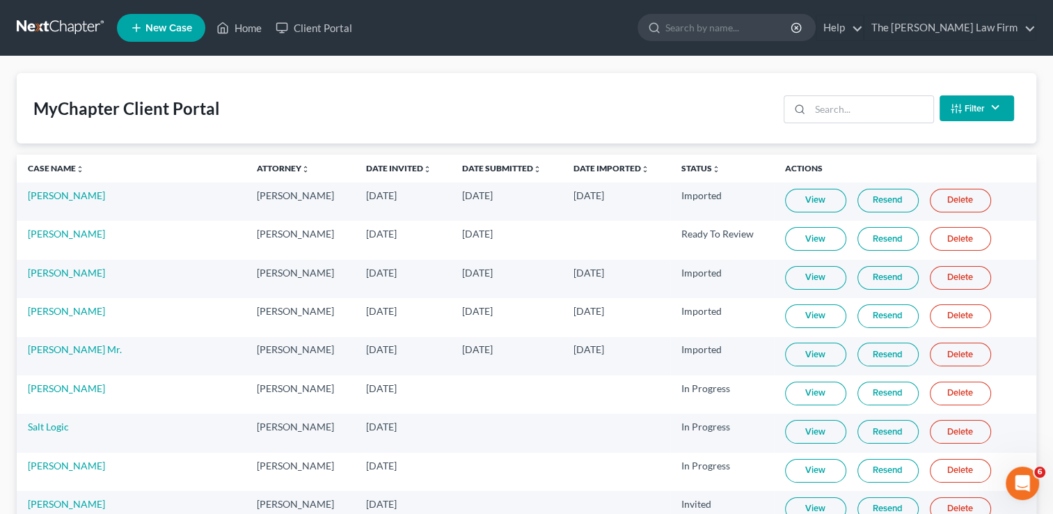
click at [946, 241] on link "Delete" at bounding box center [960, 239] width 61 height 24
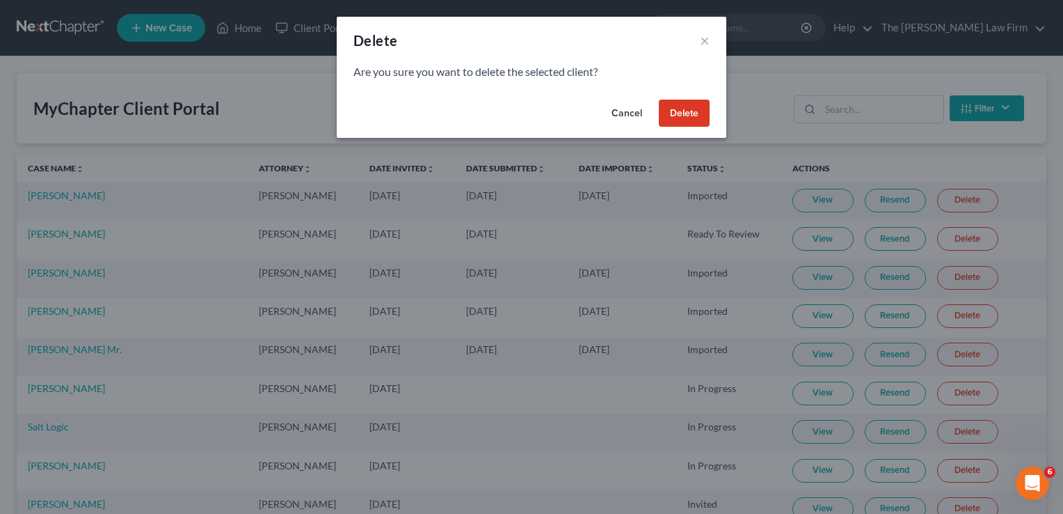
click at [676, 115] on button "Delete" at bounding box center [684, 114] width 51 height 28
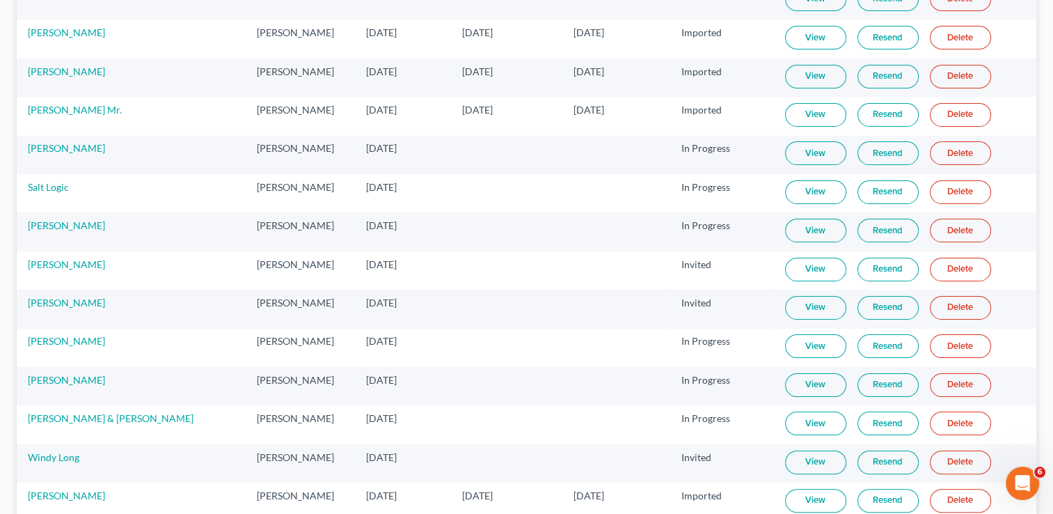
scroll to position [209, 0]
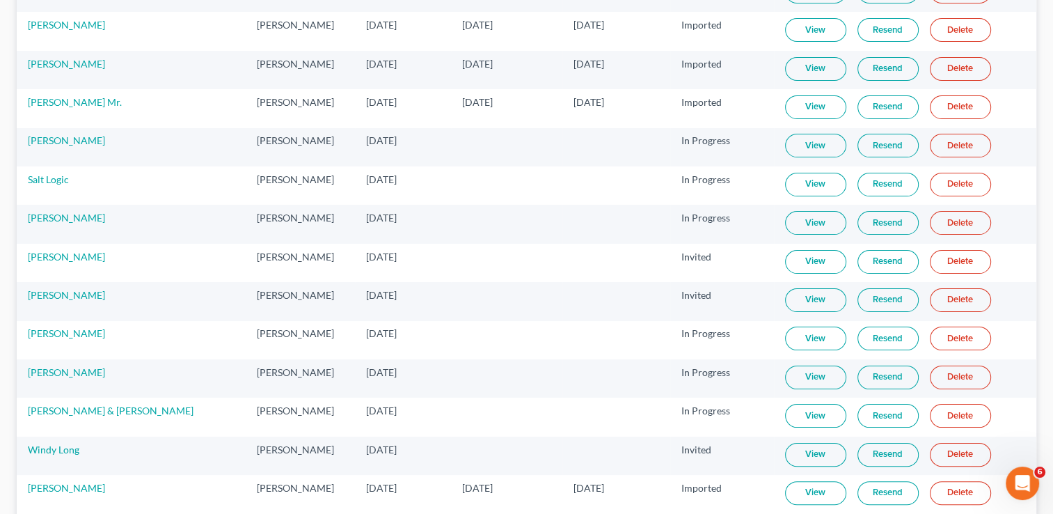
click at [937, 143] on link "Delete" at bounding box center [960, 146] width 61 height 24
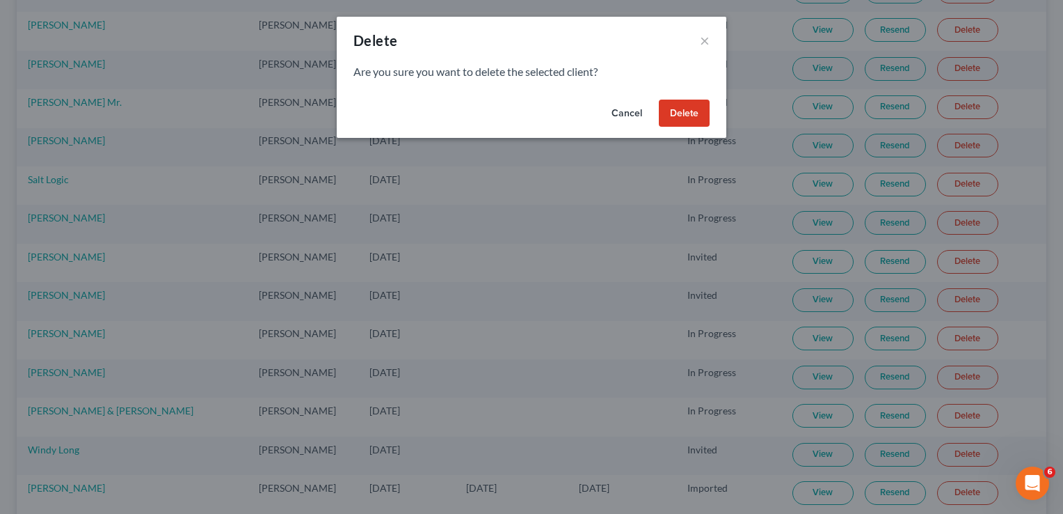
click at [685, 115] on button "Delete" at bounding box center [684, 114] width 51 height 28
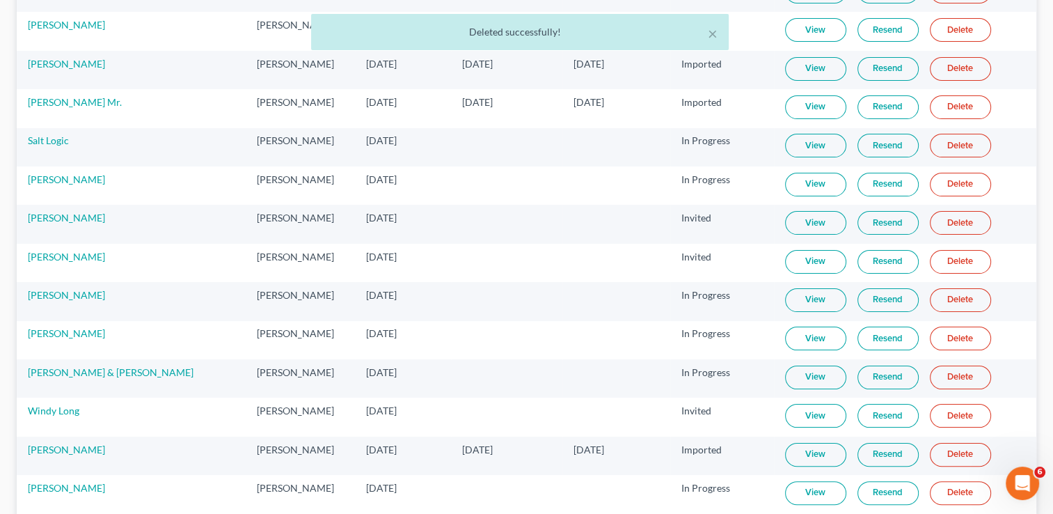
click at [933, 147] on link "Delete" at bounding box center [960, 146] width 61 height 24
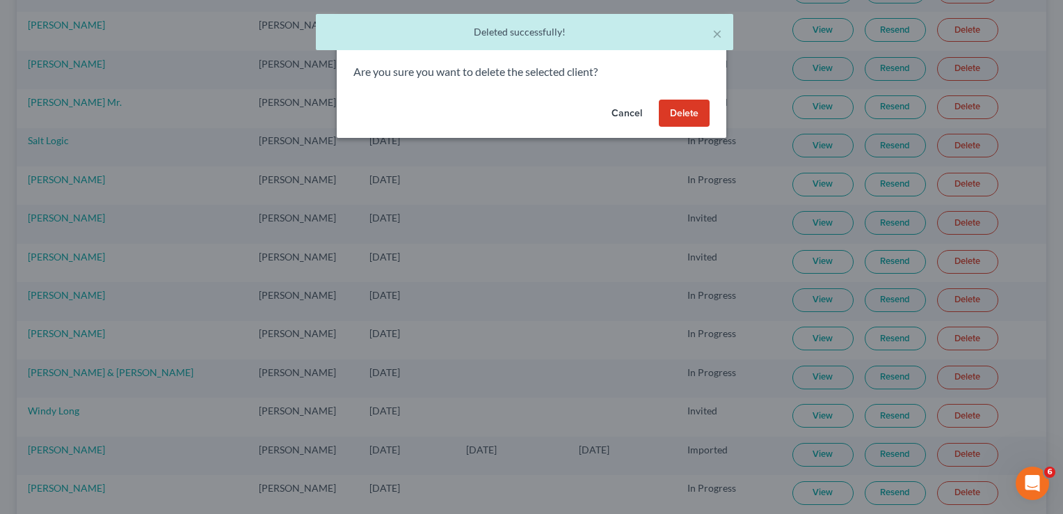
click at [688, 111] on button "Delete" at bounding box center [684, 114] width 51 height 28
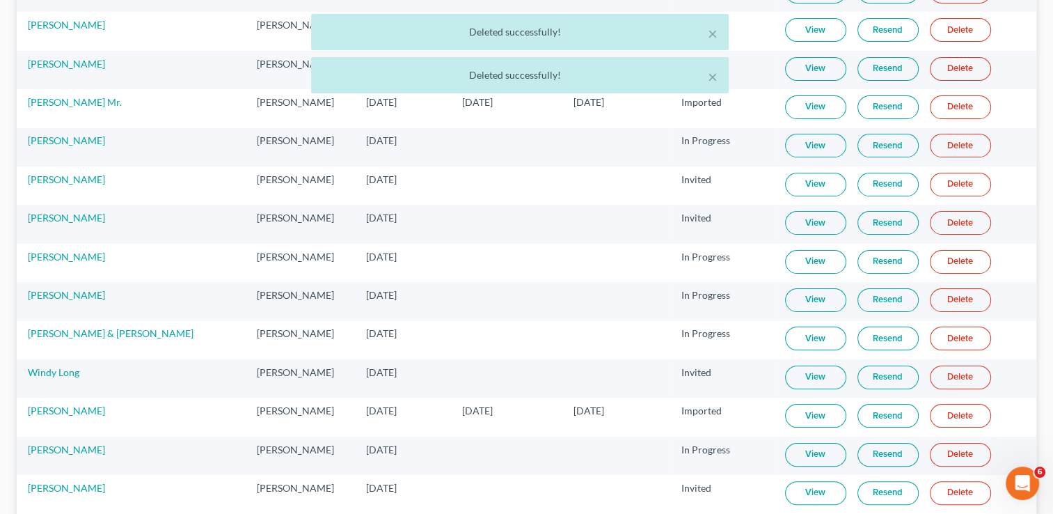
click at [931, 146] on link "Delete" at bounding box center [960, 146] width 61 height 24
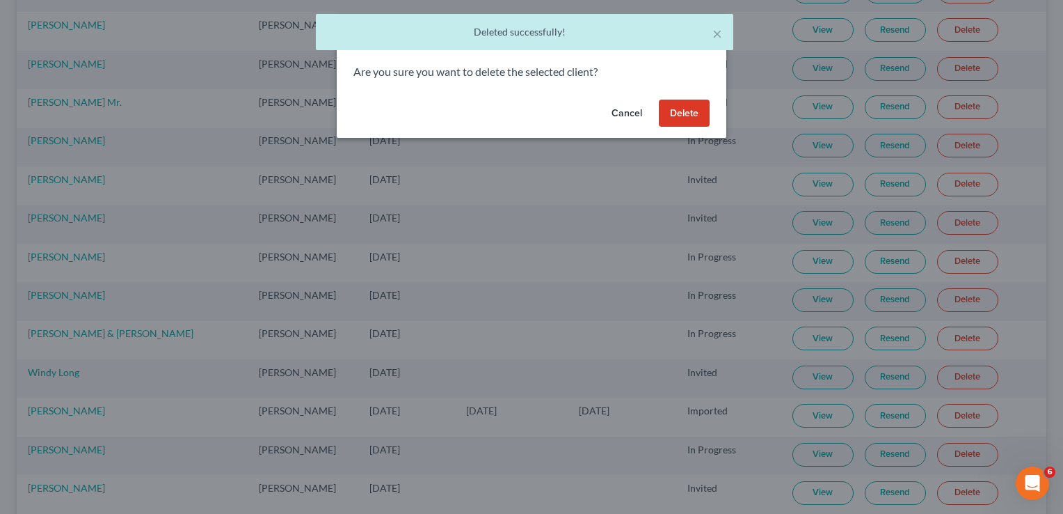
click at [682, 116] on button "Delete" at bounding box center [684, 114] width 51 height 28
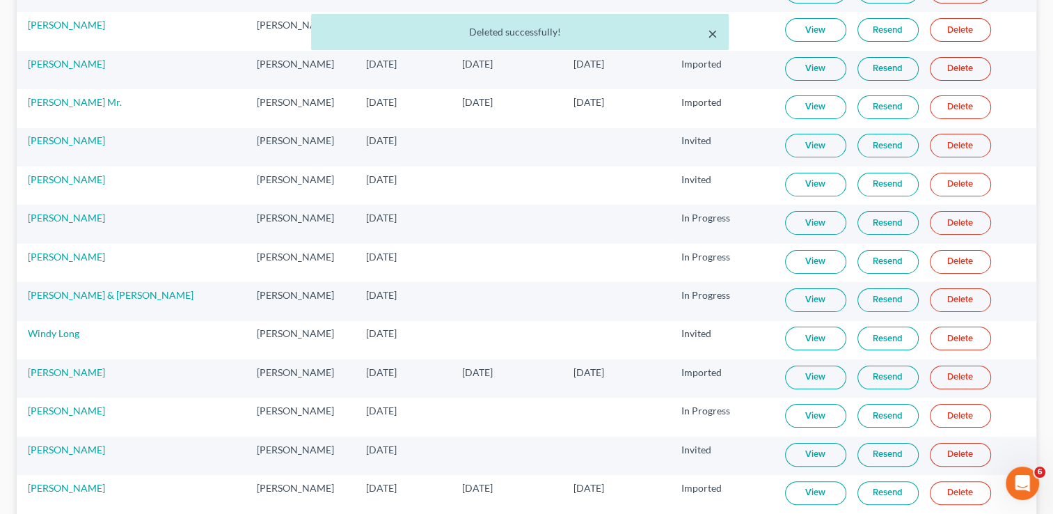
click at [713, 40] on button "×" at bounding box center [713, 33] width 10 height 17
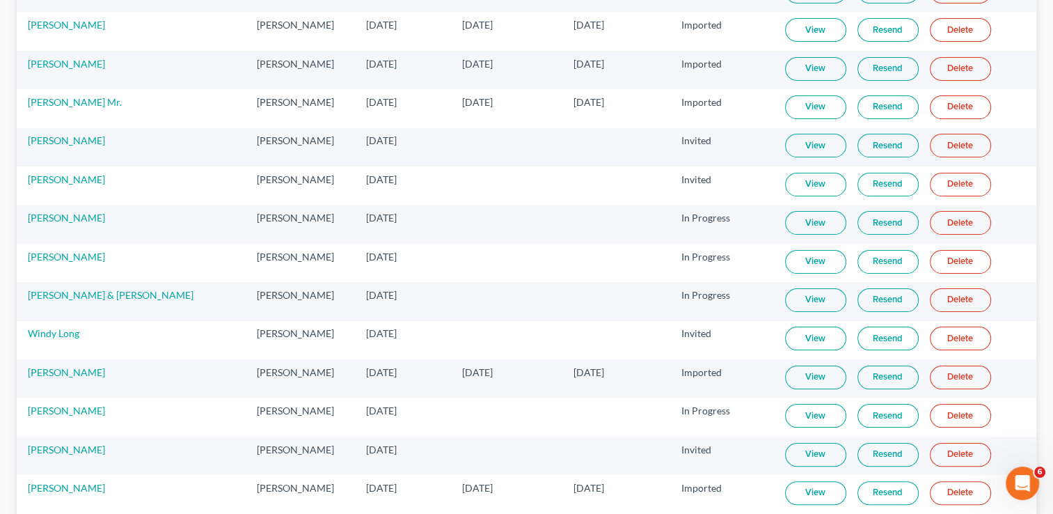
click at [935, 143] on link "Delete" at bounding box center [960, 146] width 61 height 24
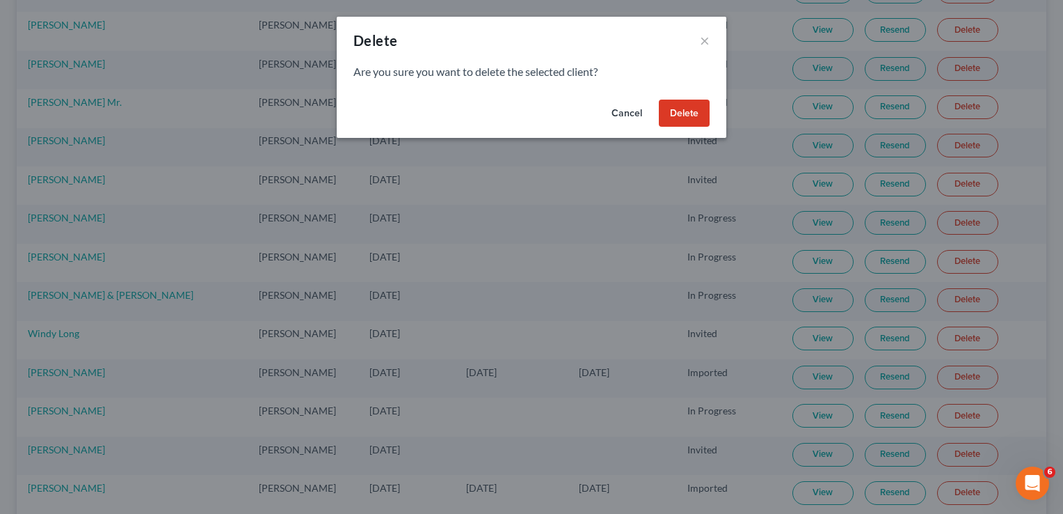
click at [698, 108] on button "Delete" at bounding box center [684, 114] width 51 height 28
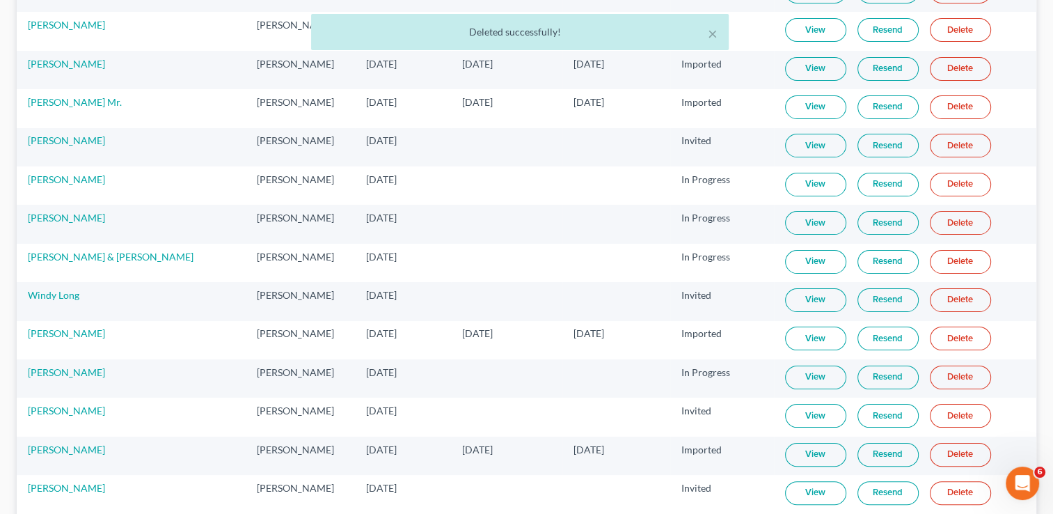
click at [930, 147] on link "Delete" at bounding box center [960, 146] width 61 height 24
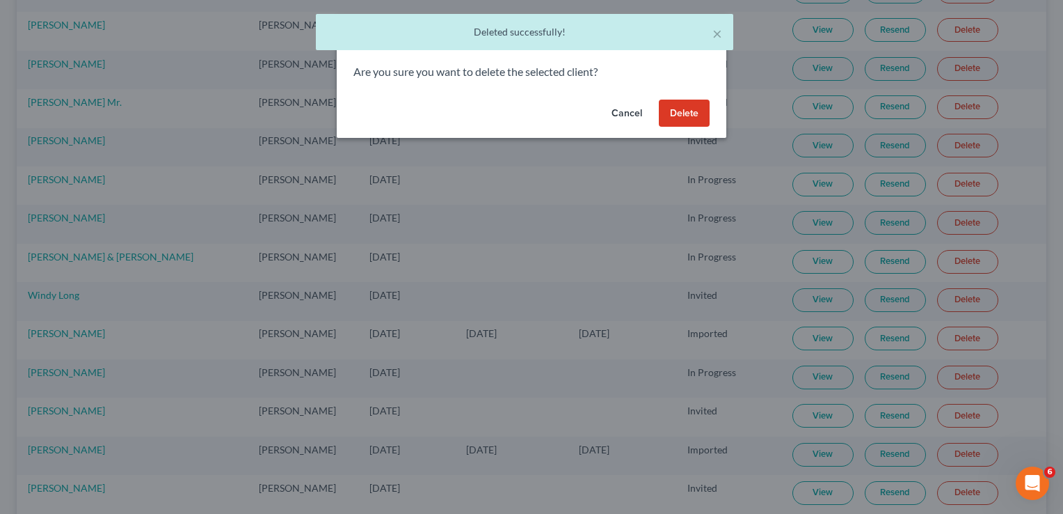
click at [703, 114] on button "Delete" at bounding box center [684, 114] width 51 height 28
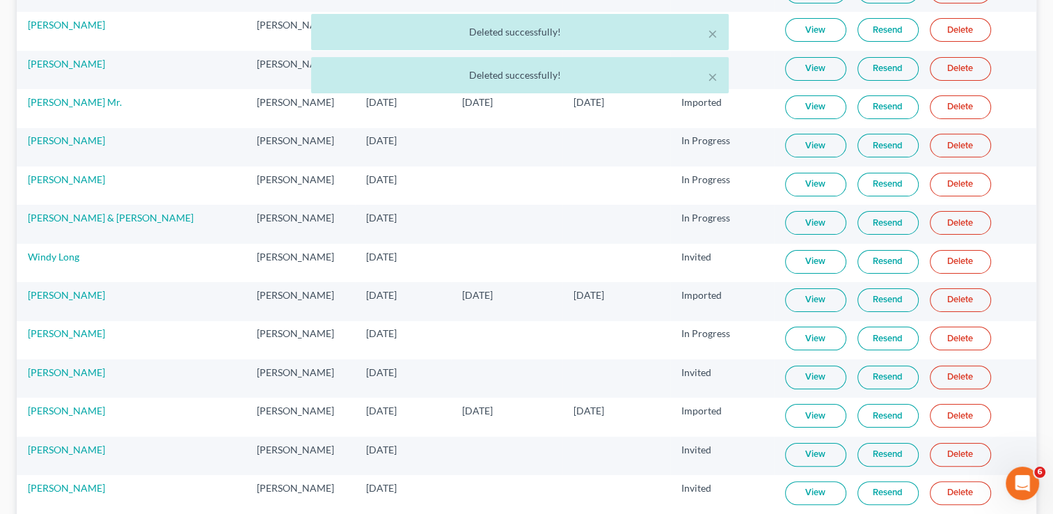
click at [967, 149] on link "Delete" at bounding box center [960, 146] width 61 height 24
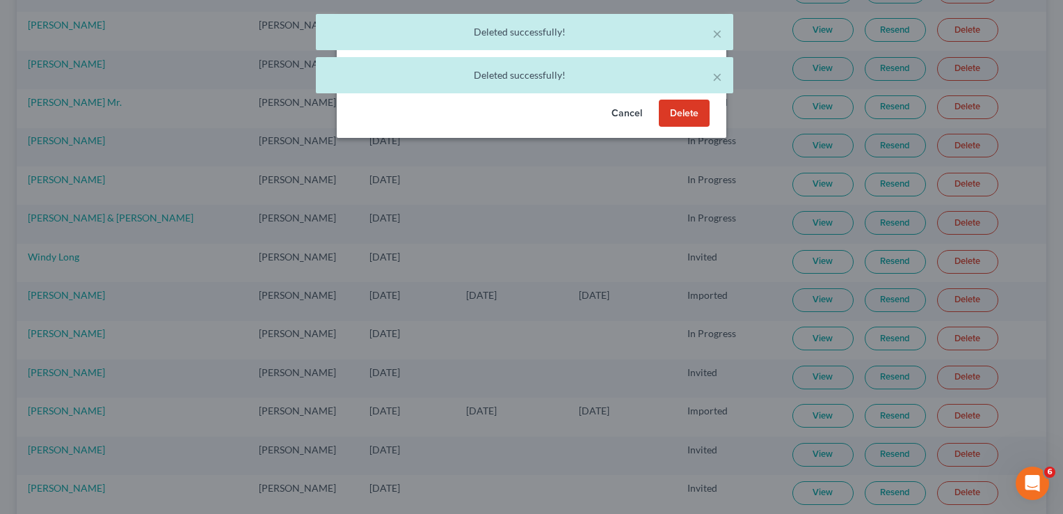
click at [690, 110] on button "Delete" at bounding box center [684, 114] width 51 height 28
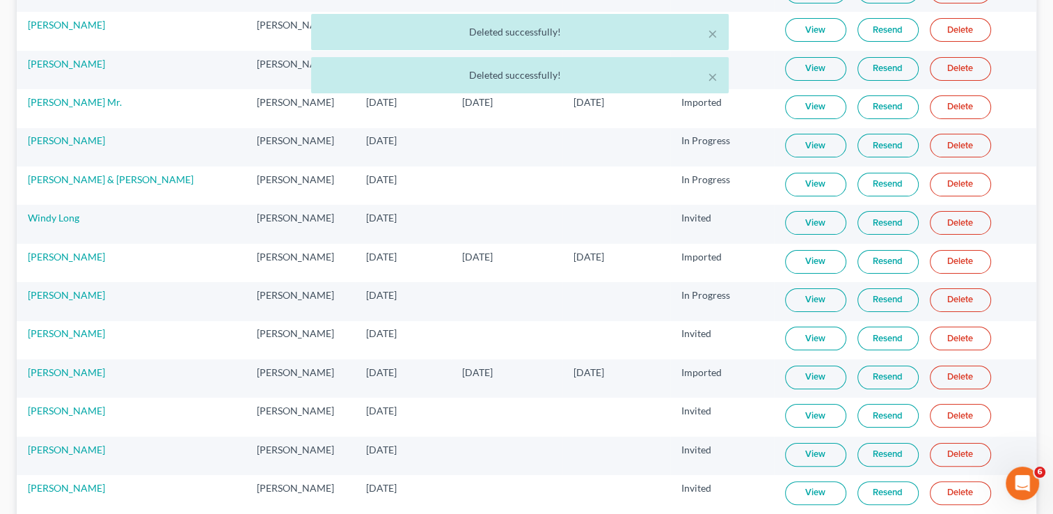
click at [935, 150] on link "Delete" at bounding box center [960, 146] width 61 height 24
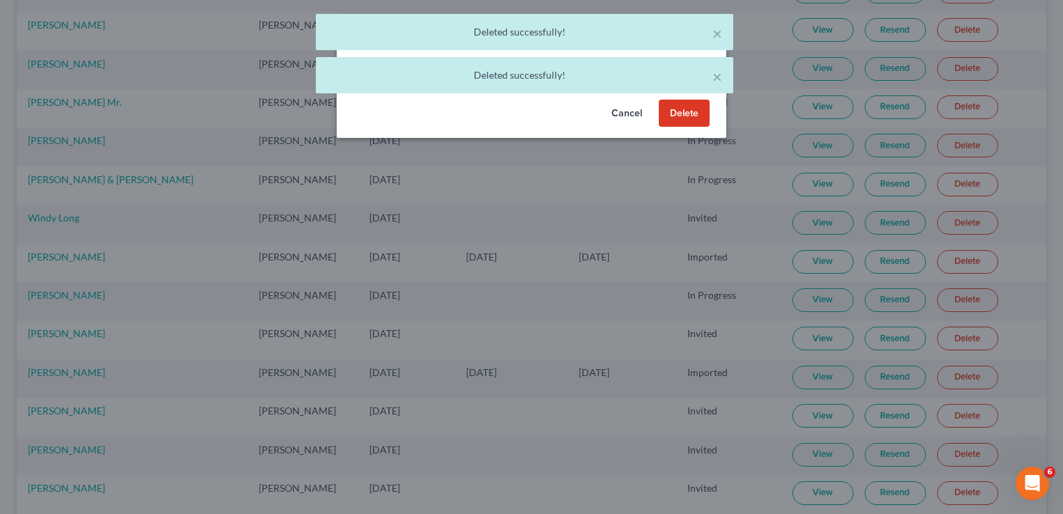
click at [679, 117] on button "Delete" at bounding box center [684, 114] width 51 height 28
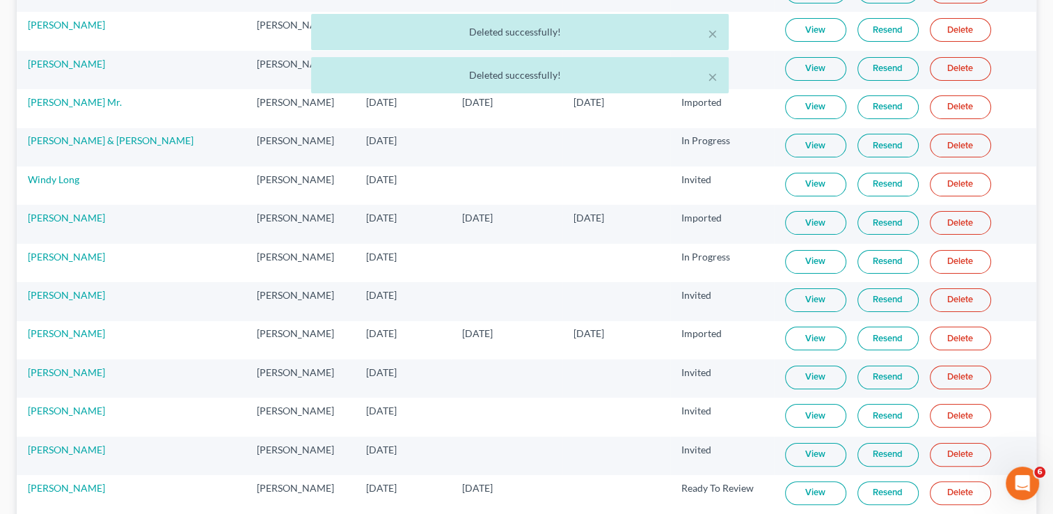
click at [930, 151] on link "Delete" at bounding box center [960, 146] width 61 height 24
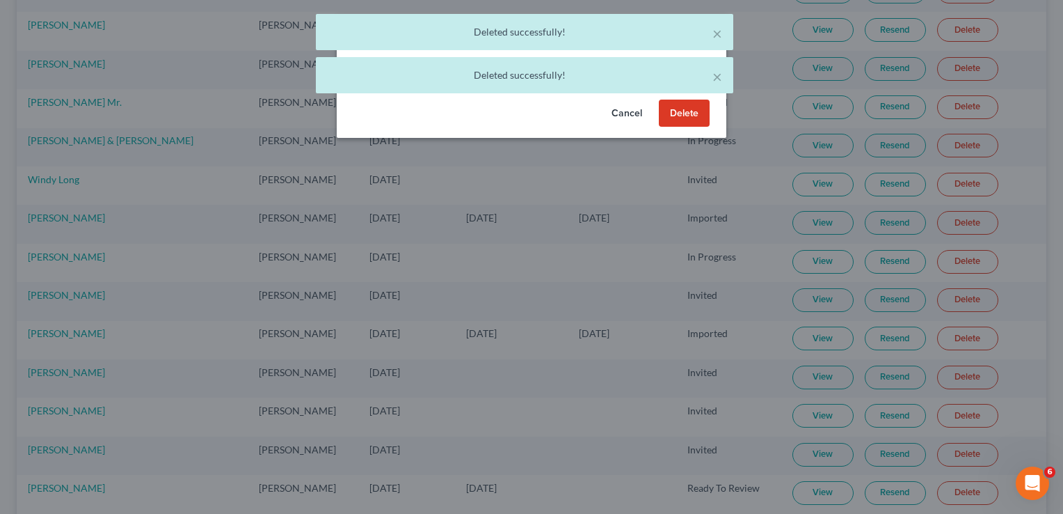
click at [684, 118] on button "Delete" at bounding box center [684, 114] width 51 height 28
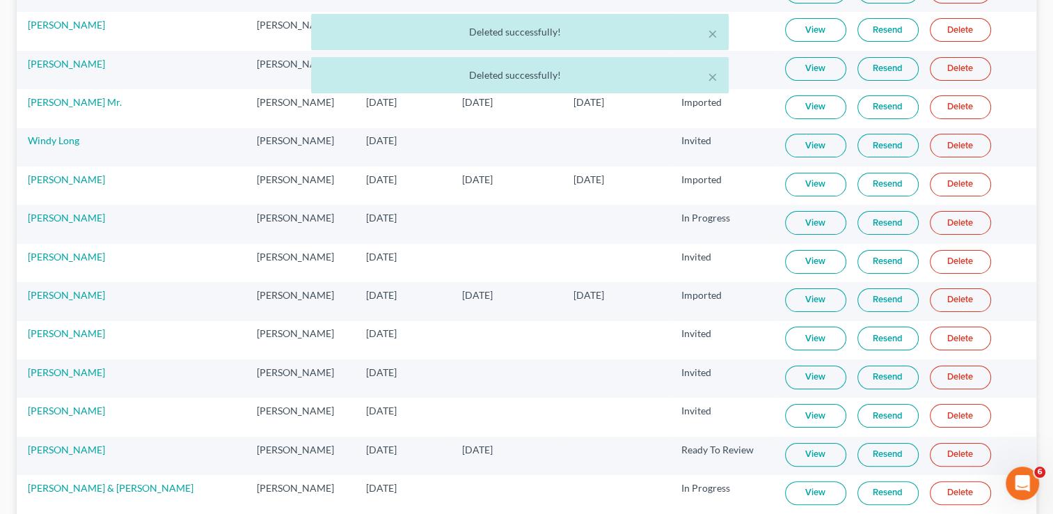
click at [942, 144] on link "Delete" at bounding box center [960, 146] width 61 height 24
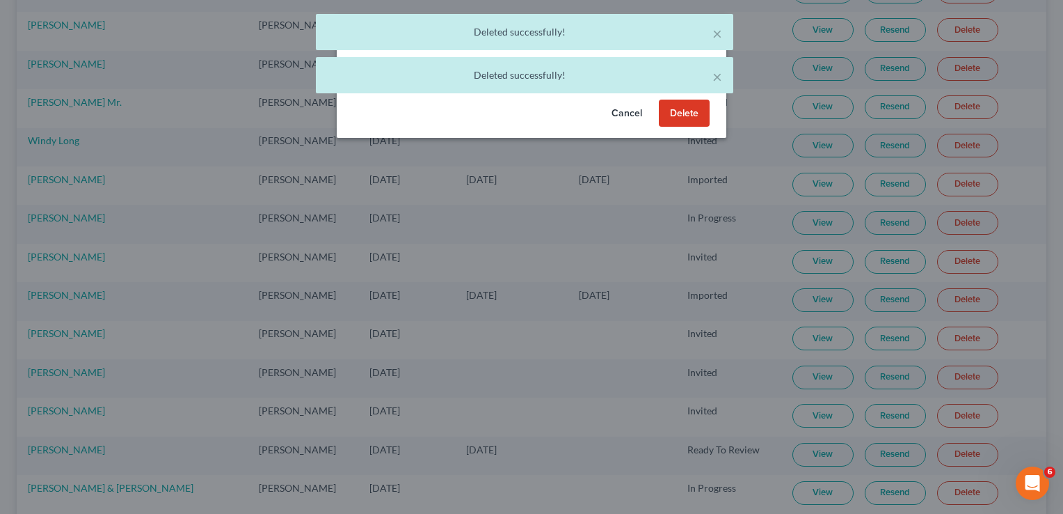
click at [699, 117] on button "Delete" at bounding box center [684, 114] width 51 height 28
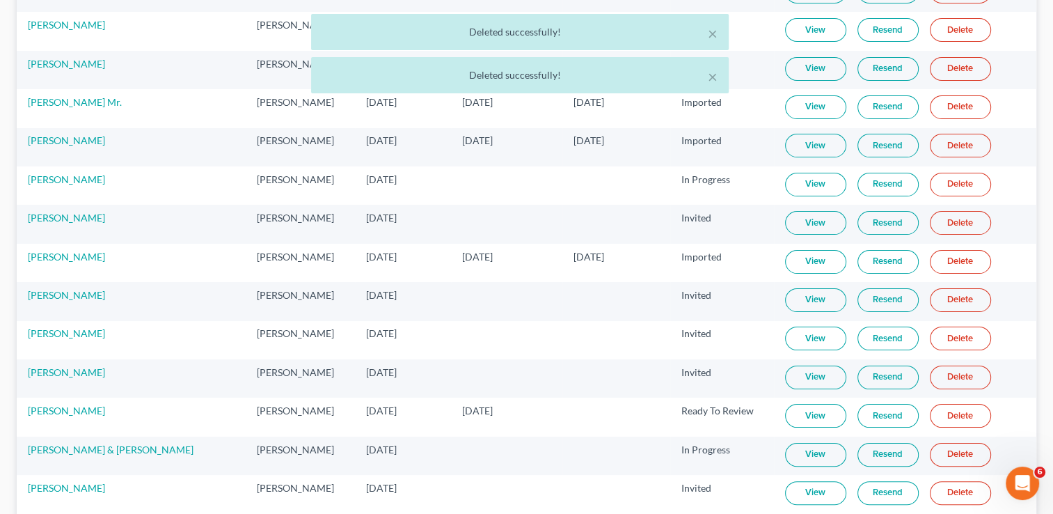
click at [930, 151] on link "Delete" at bounding box center [960, 146] width 61 height 24
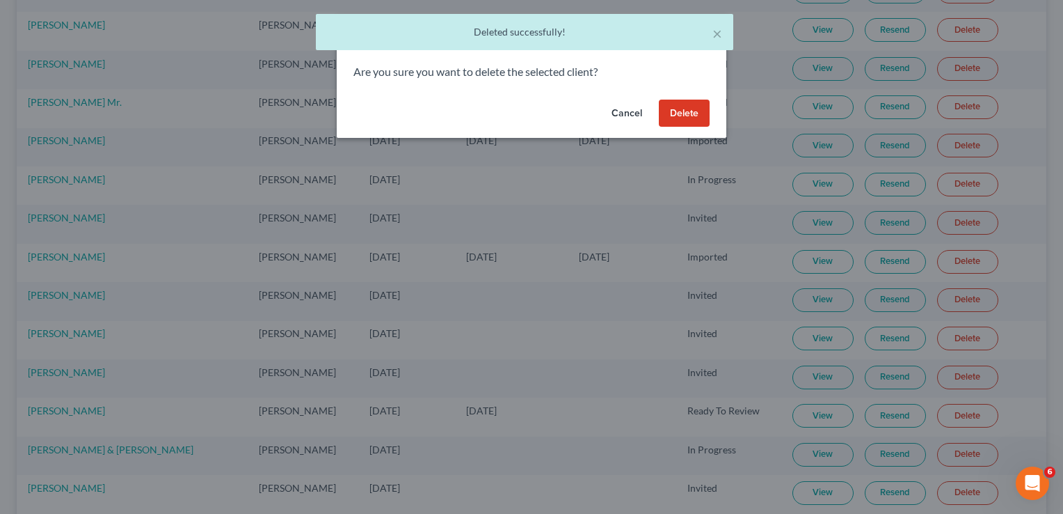
click at [674, 118] on button "Delete" at bounding box center [684, 114] width 51 height 28
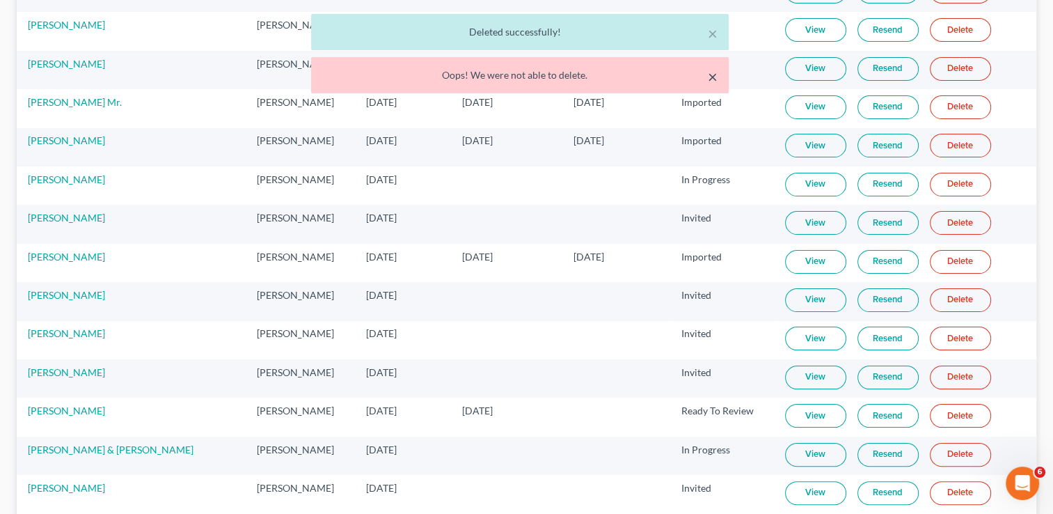
click at [715, 74] on button "×" at bounding box center [713, 76] width 10 height 17
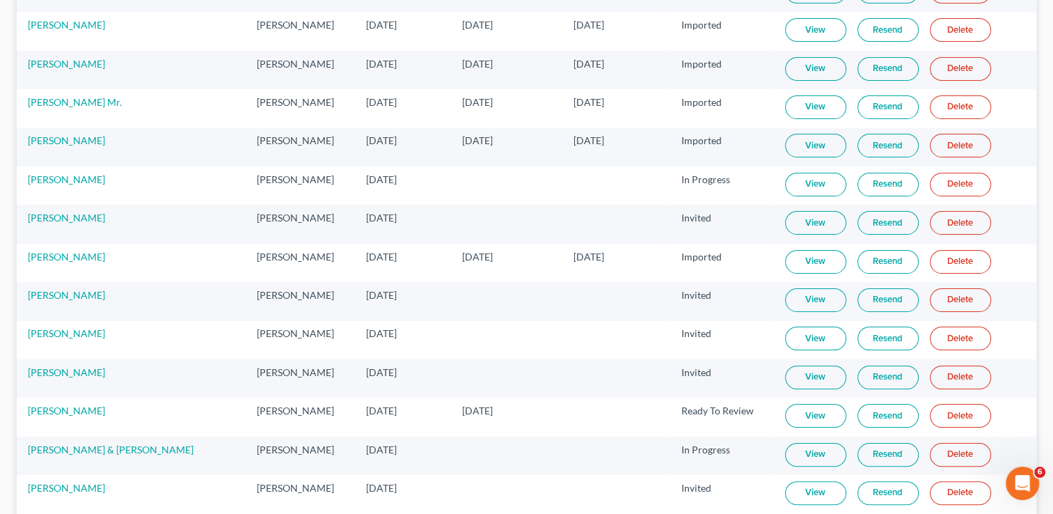
click at [930, 189] on link "Delete" at bounding box center [960, 185] width 61 height 24
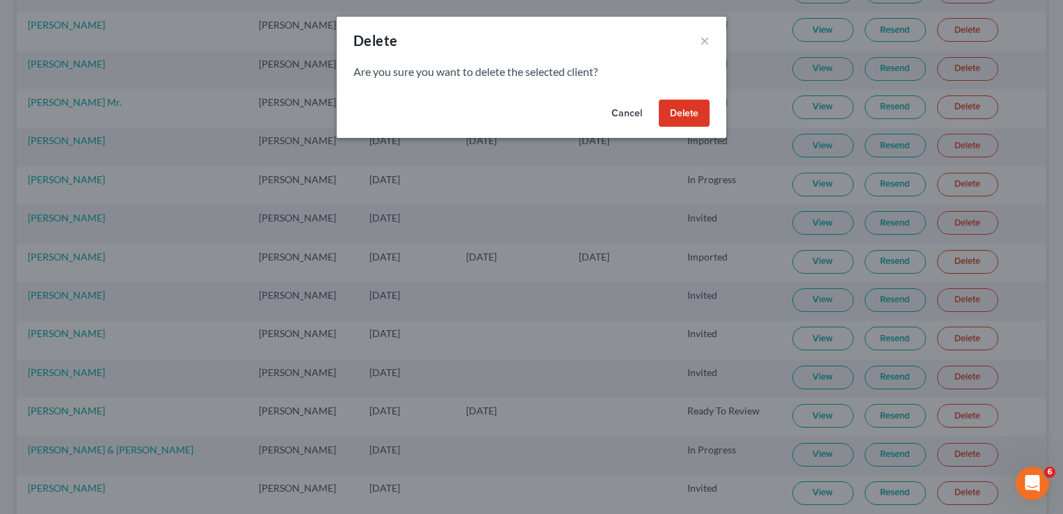
click at [663, 118] on button "Delete" at bounding box center [684, 114] width 51 height 28
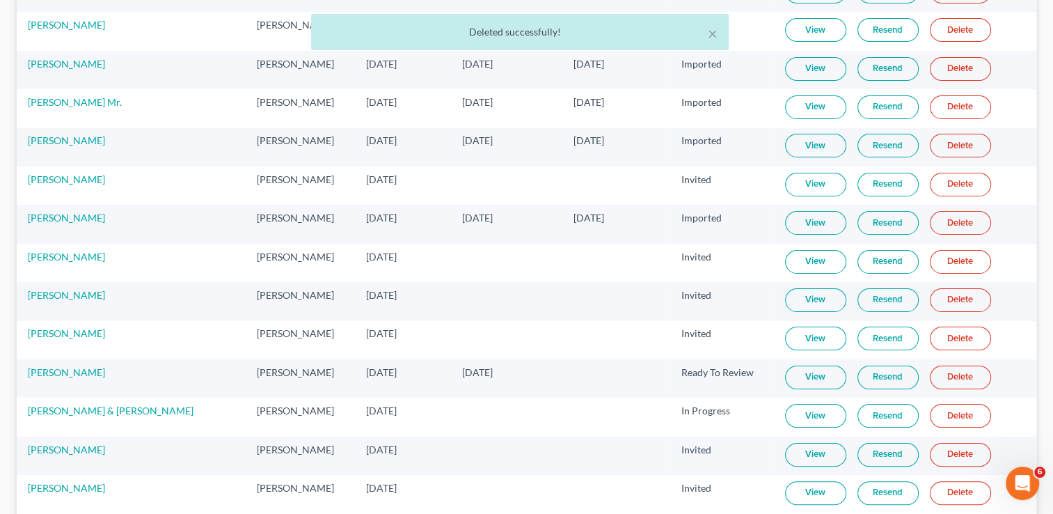
click at [930, 182] on link "Delete" at bounding box center [960, 185] width 61 height 24
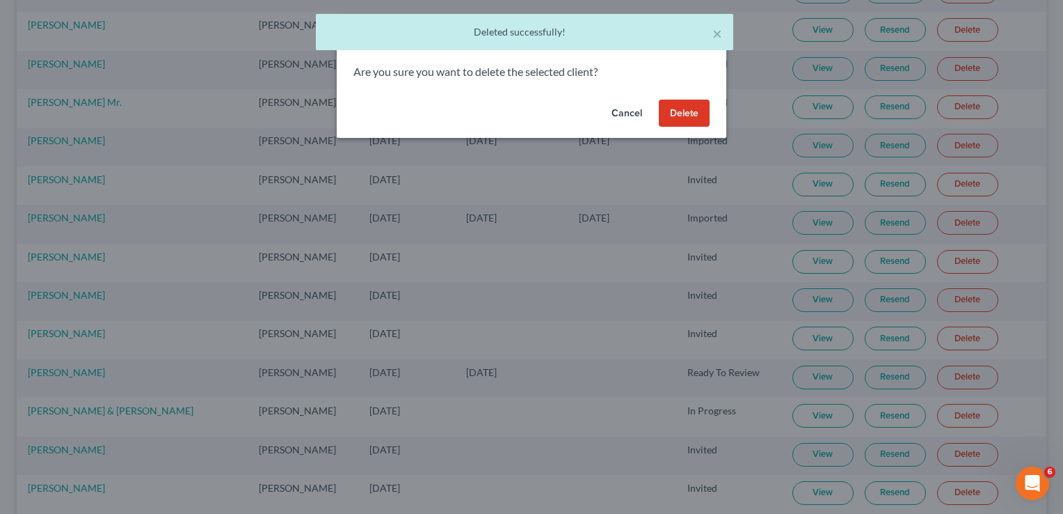
click at [682, 118] on button "Delete" at bounding box center [684, 114] width 51 height 28
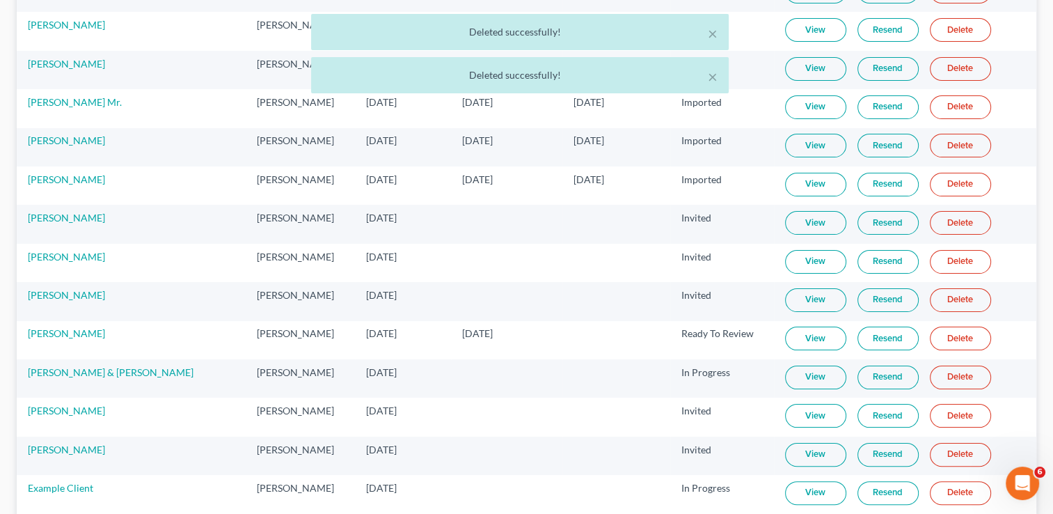
click at [936, 225] on link "Delete" at bounding box center [960, 223] width 61 height 24
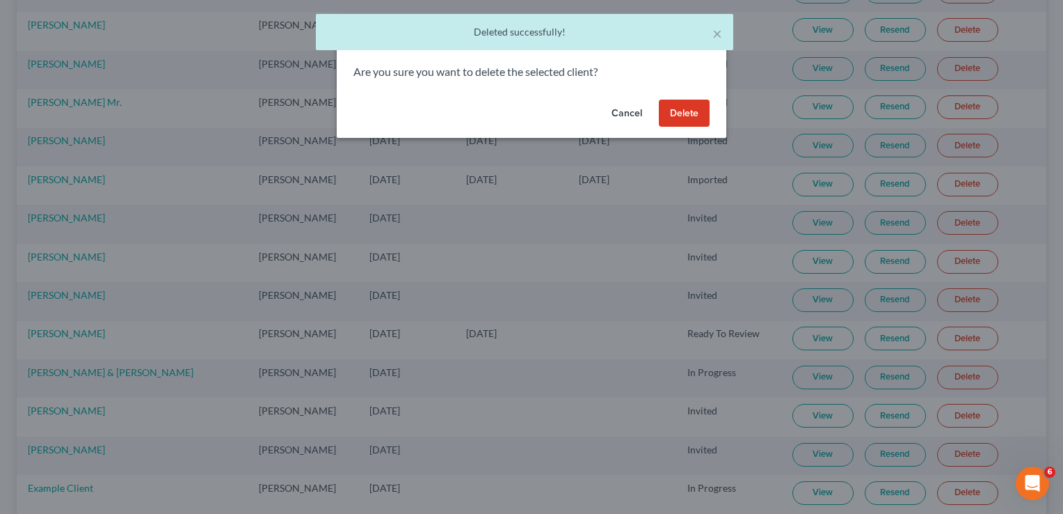
click at [681, 118] on button "Delete" at bounding box center [684, 114] width 51 height 28
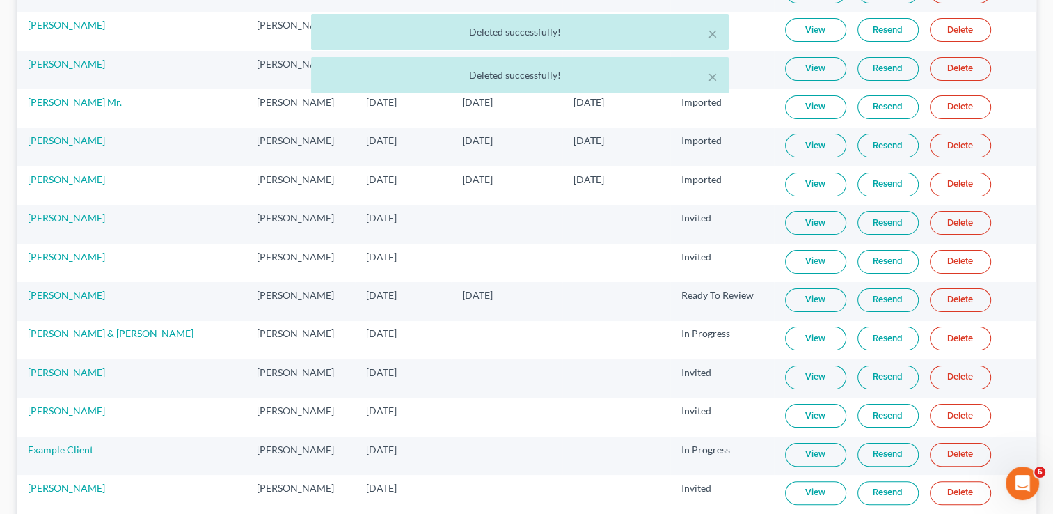
click at [930, 223] on link "Delete" at bounding box center [960, 223] width 61 height 24
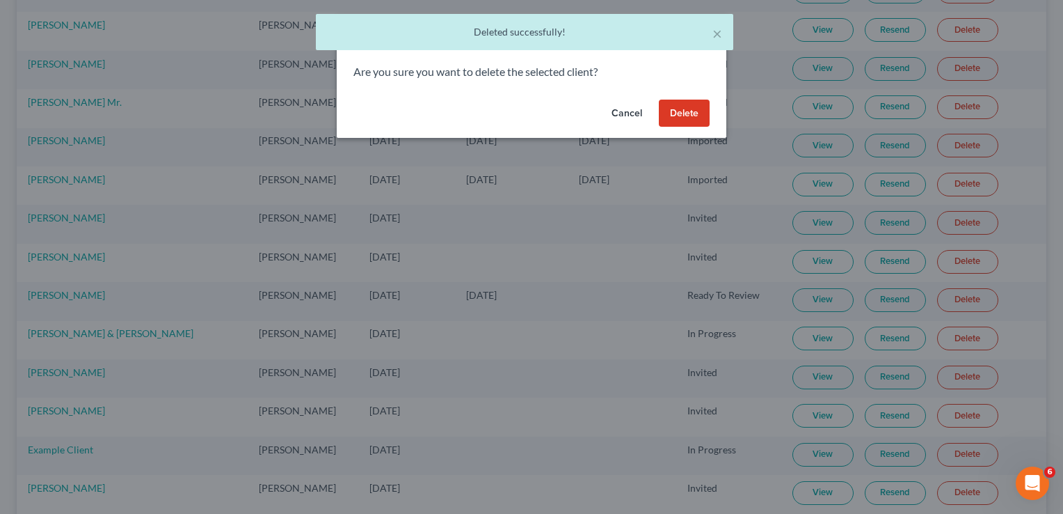
click at [699, 118] on button "Delete" at bounding box center [684, 114] width 51 height 28
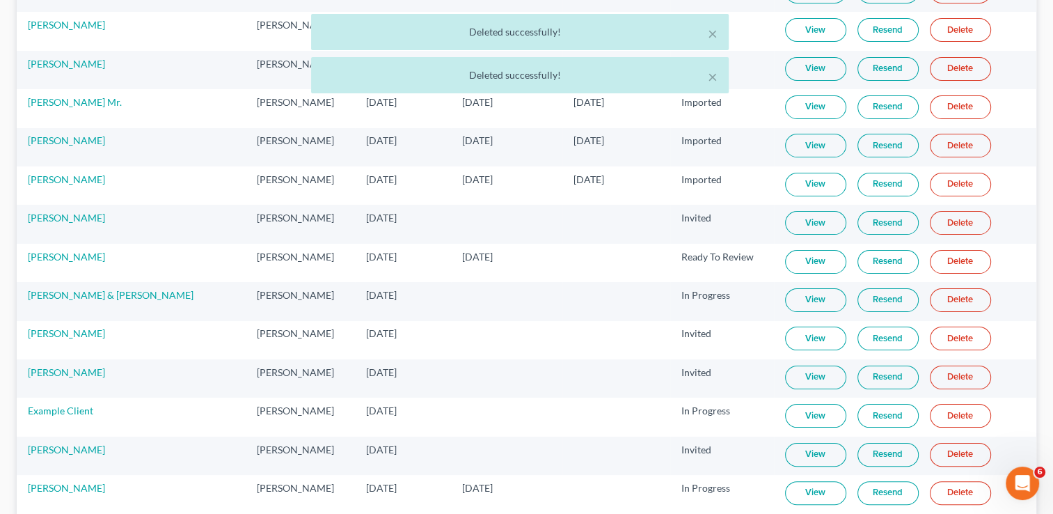
click at [942, 224] on link "Delete" at bounding box center [960, 223] width 61 height 24
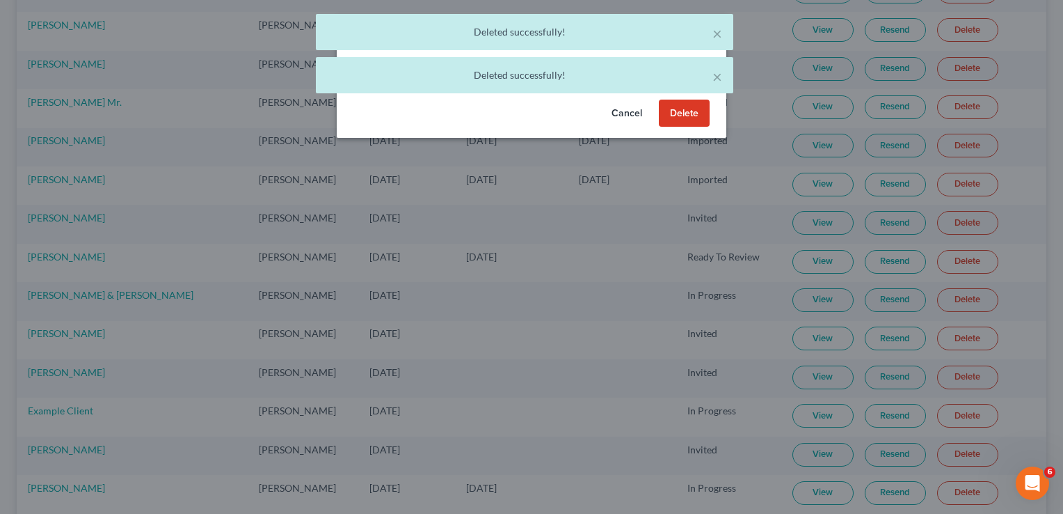
click at [692, 115] on button "Delete" at bounding box center [684, 114] width 51 height 28
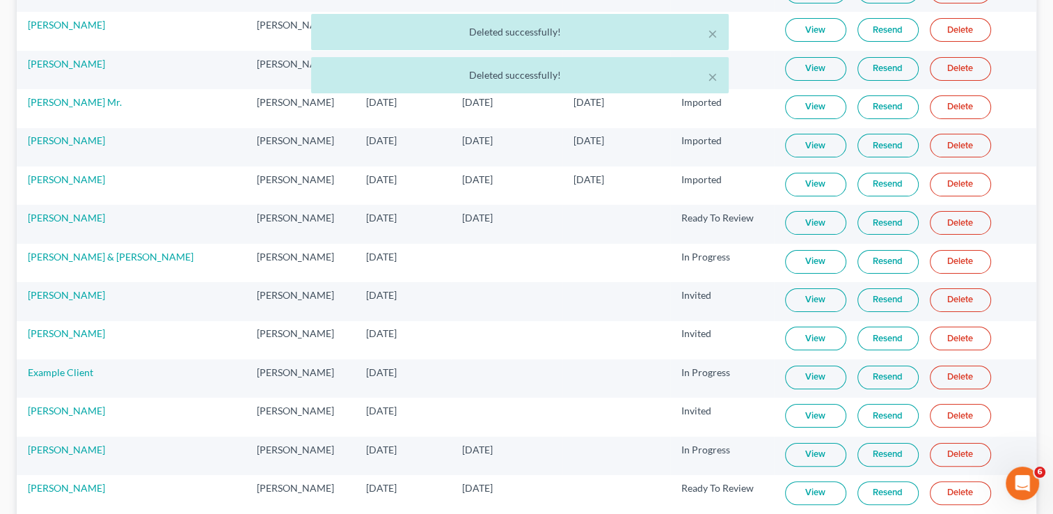
click at [956, 224] on link "Delete" at bounding box center [960, 223] width 61 height 24
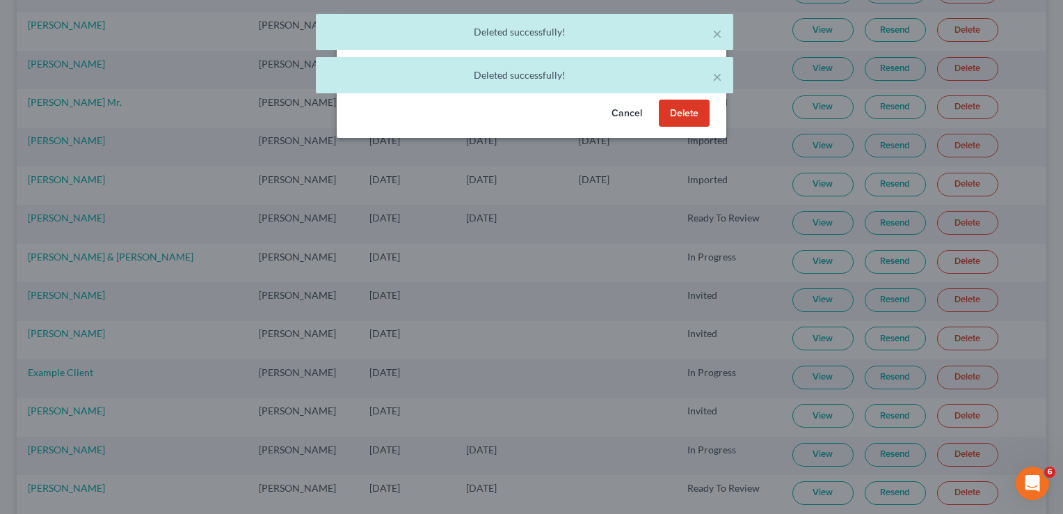
click at [679, 118] on button "Delete" at bounding box center [684, 114] width 51 height 28
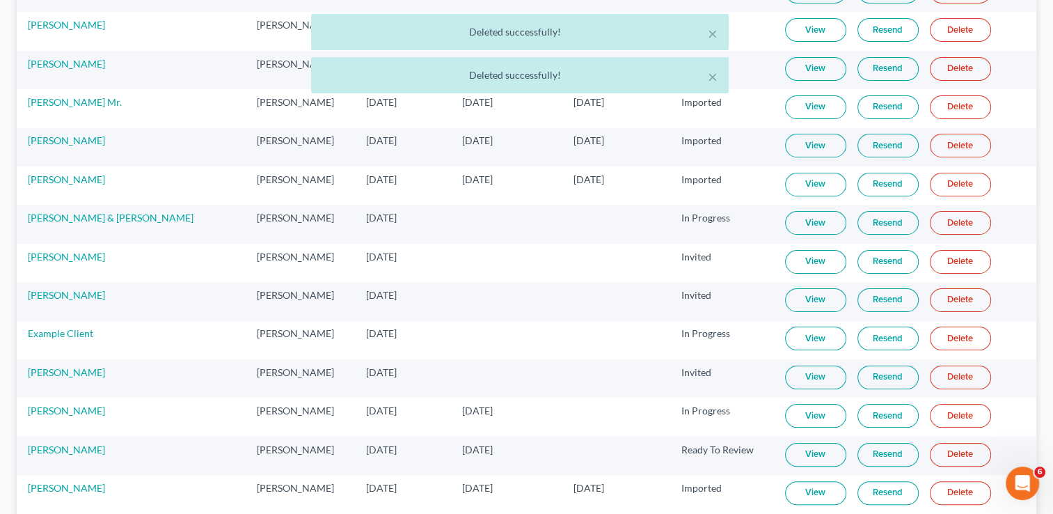
click at [930, 225] on link "Delete" at bounding box center [960, 223] width 61 height 24
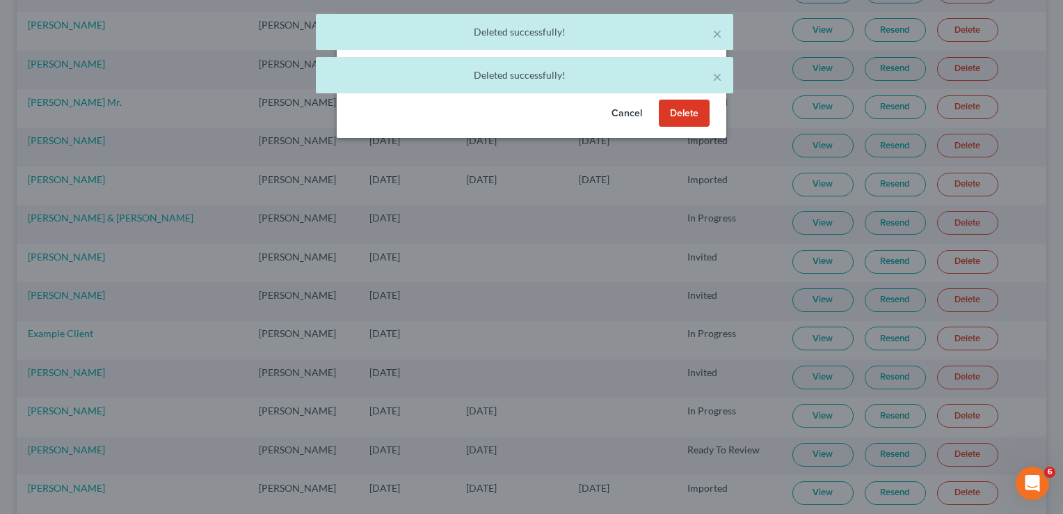
click at [688, 118] on button "Delete" at bounding box center [684, 114] width 51 height 28
drag, startPoint x: 688, startPoint y: 118, endPoint x: 695, endPoint y: 117, distance: 7.7
click at [695, 118] on button "Delete" at bounding box center [684, 114] width 51 height 28
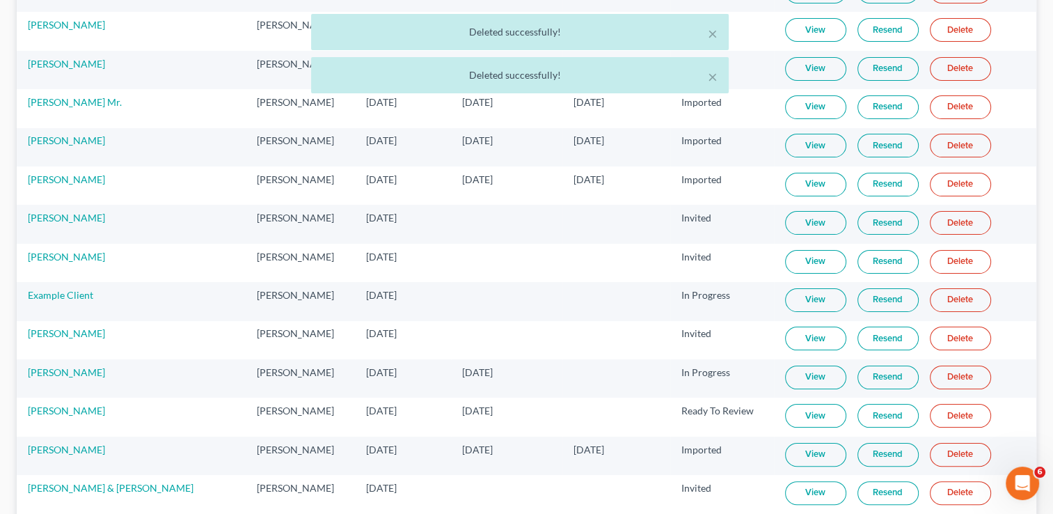
click at [930, 232] on link "Delete" at bounding box center [960, 223] width 61 height 24
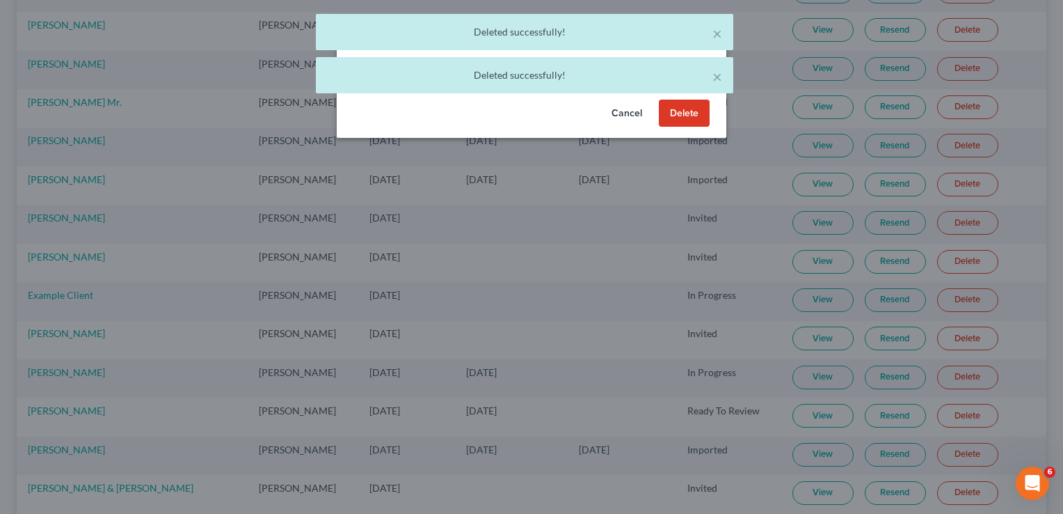
click at [676, 121] on button "Delete" at bounding box center [684, 114] width 51 height 28
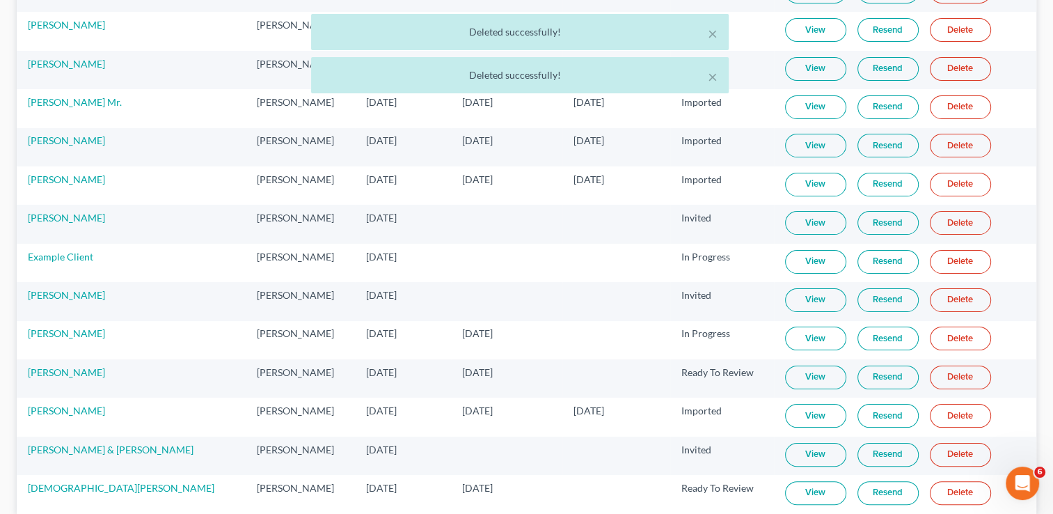
click at [942, 223] on link "Delete" at bounding box center [960, 223] width 61 height 24
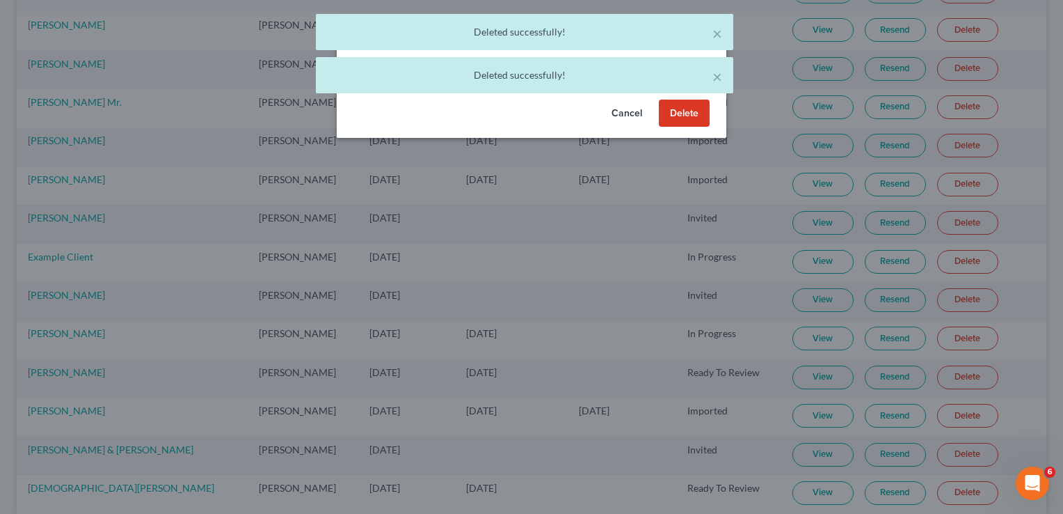
click at [702, 124] on button "Delete" at bounding box center [684, 114] width 51 height 28
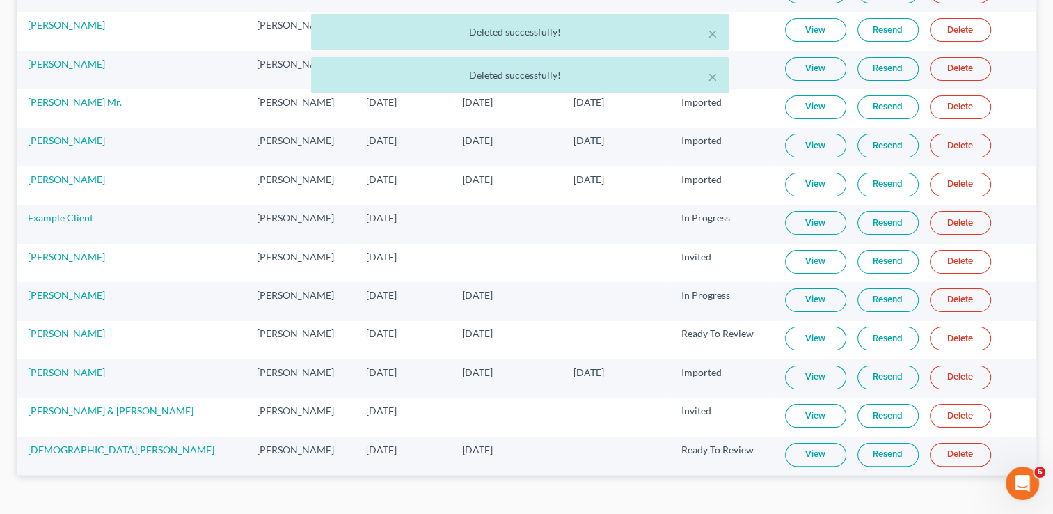
click at [947, 225] on link "Delete" at bounding box center [960, 223] width 61 height 24
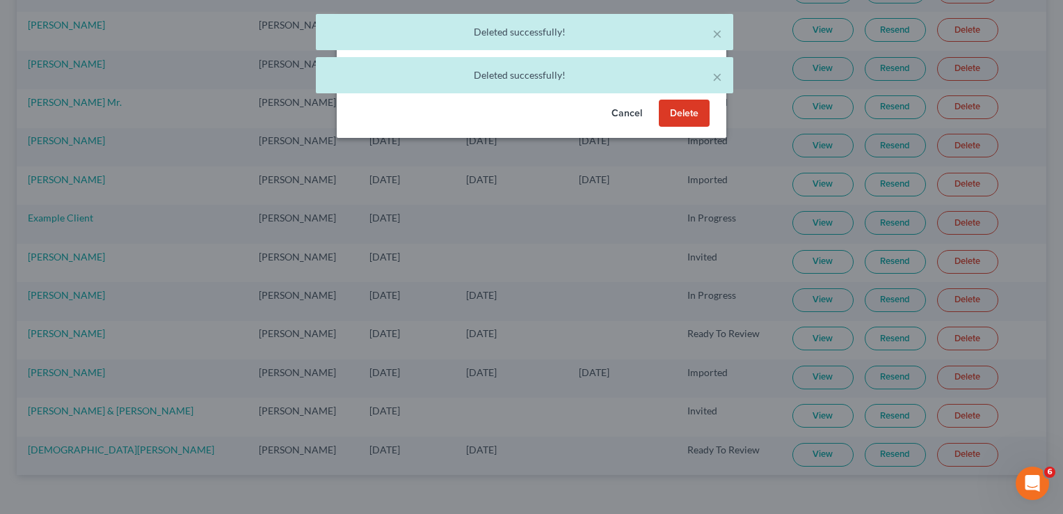
click at [689, 113] on button "Delete" at bounding box center [684, 114] width 51 height 28
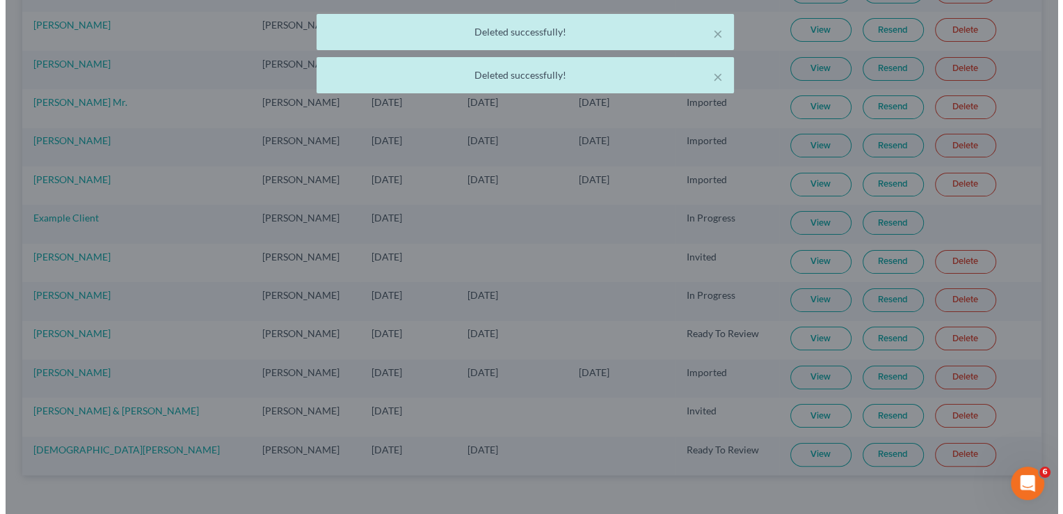
scroll to position [192, 0]
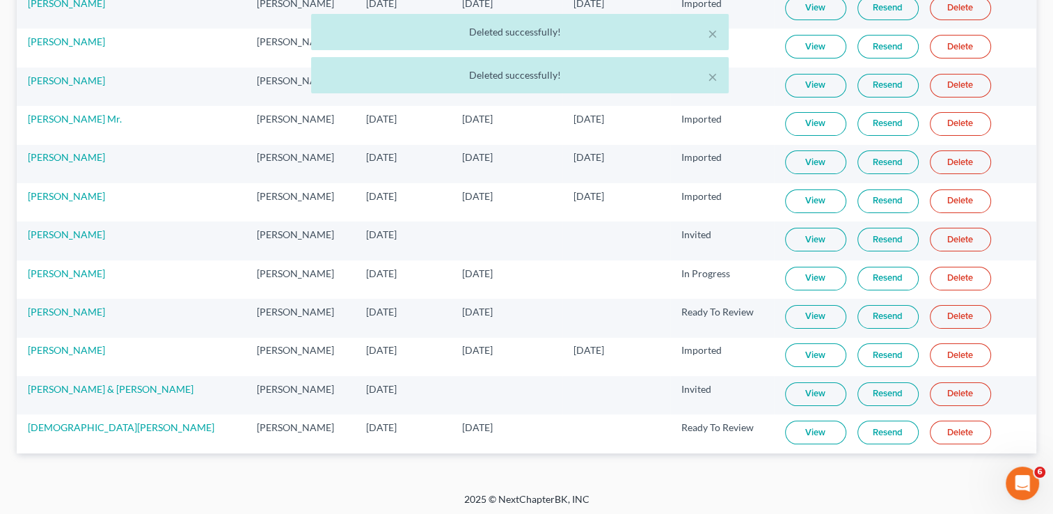
click at [935, 235] on link "Delete" at bounding box center [960, 240] width 61 height 24
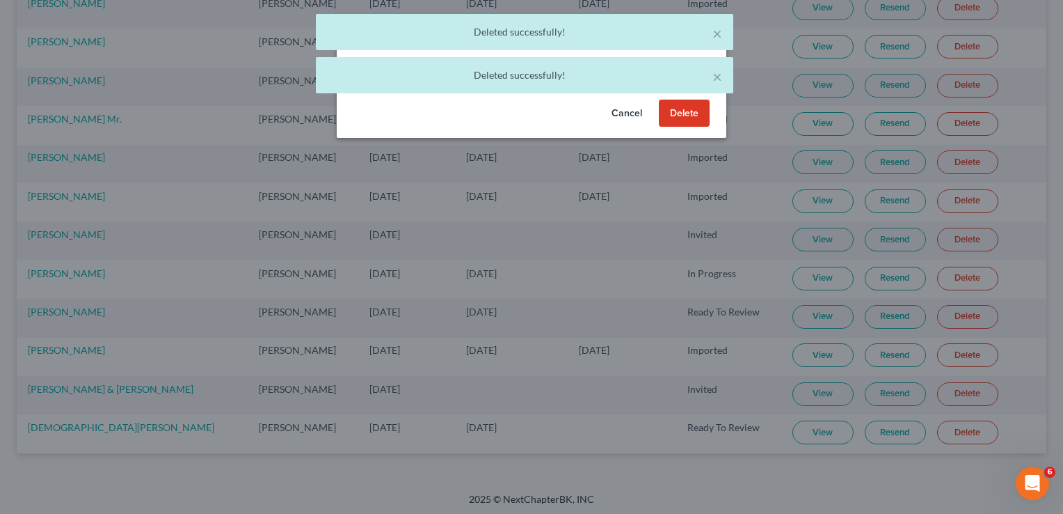
click at [683, 116] on button "Delete" at bounding box center [684, 114] width 51 height 28
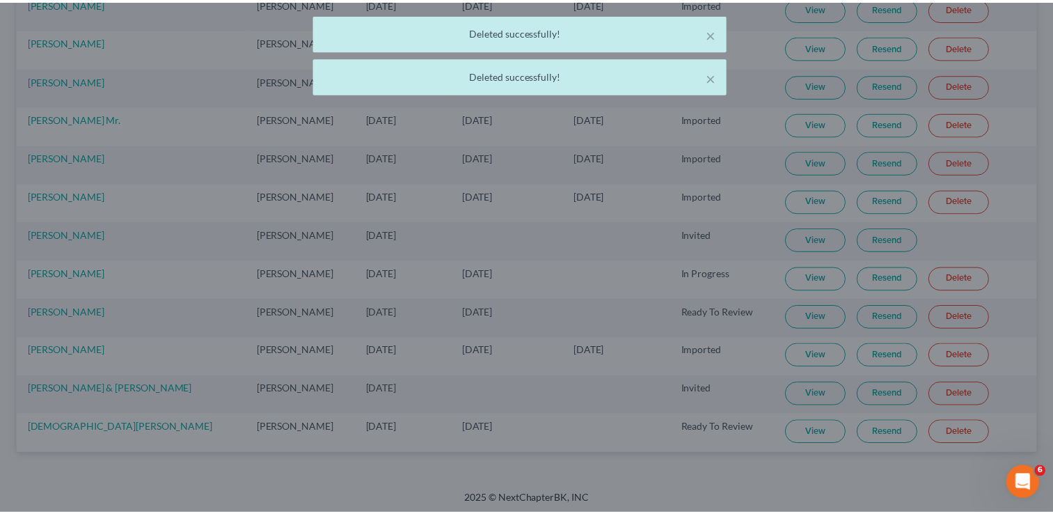
scroll to position [153, 0]
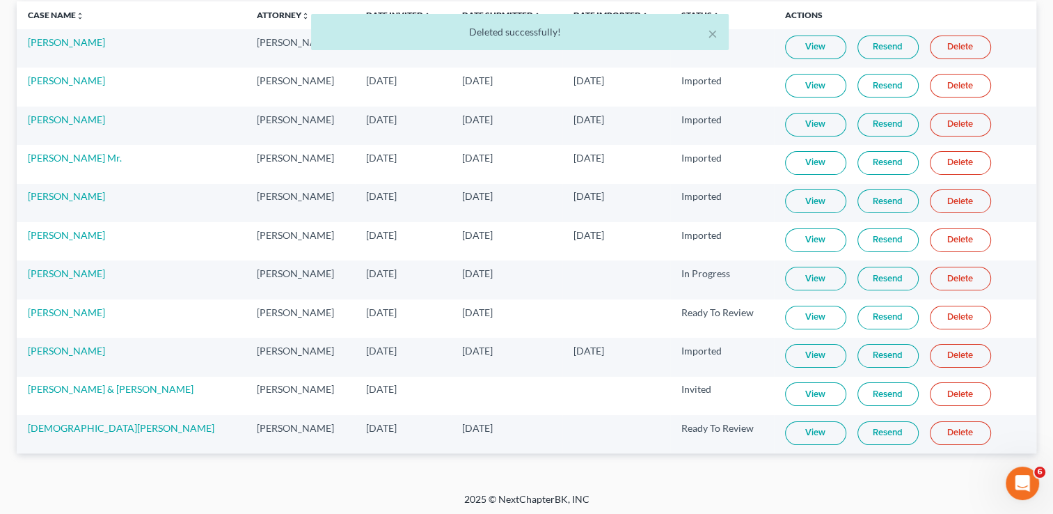
click at [951, 277] on link "Delete" at bounding box center [960, 279] width 61 height 24
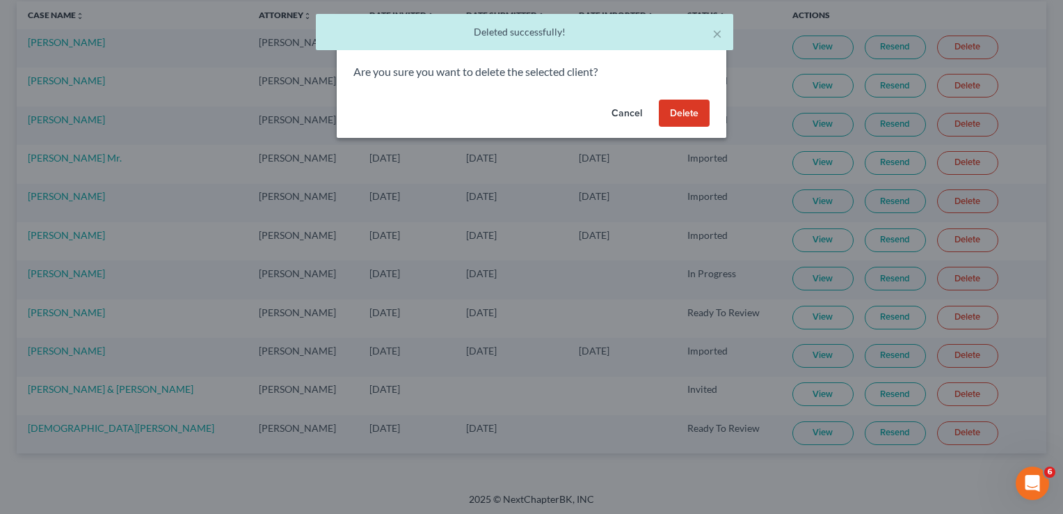
click at [681, 117] on button "Delete" at bounding box center [684, 114] width 51 height 28
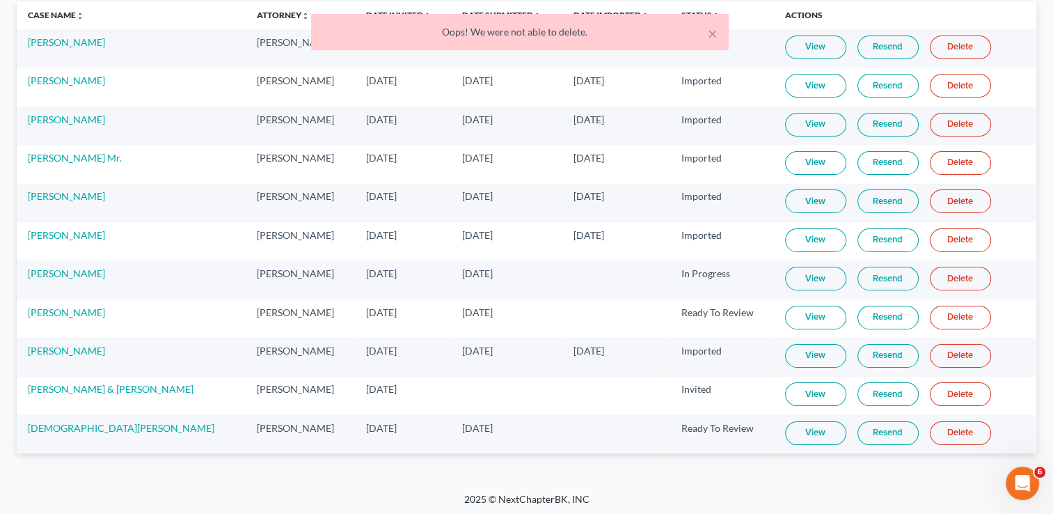
click at [930, 280] on link "Delete" at bounding box center [960, 279] width 61 height 24
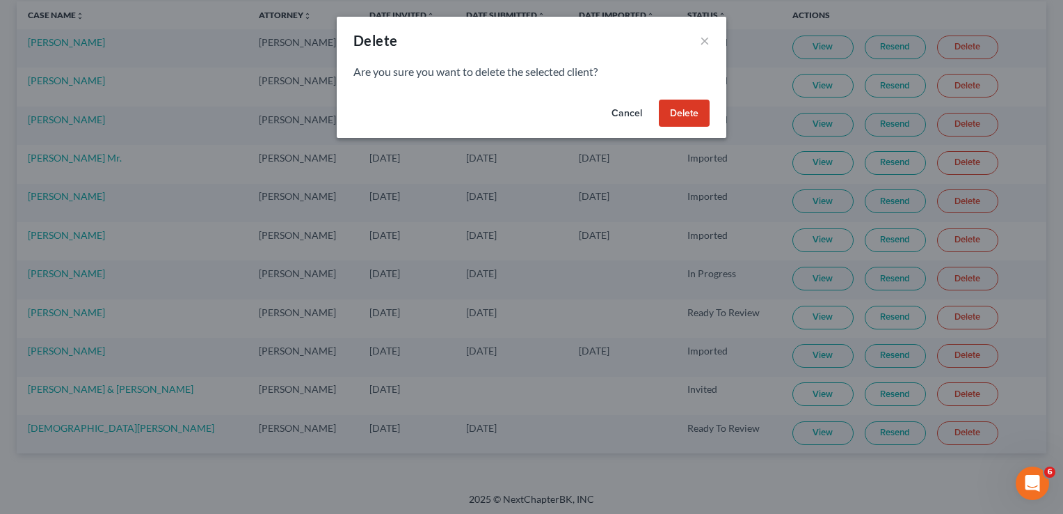
click at [685, 116] on button "Delete" at bounding box center [684, 114] width 51 height 28
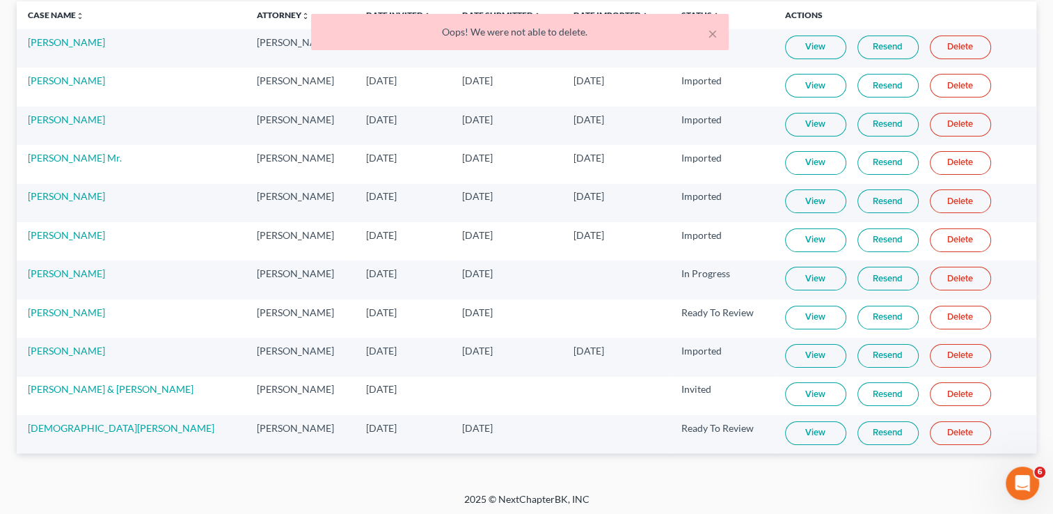
click at [944, 275] on link "Delete" at bounding box center [960, 279] width 61 height 24
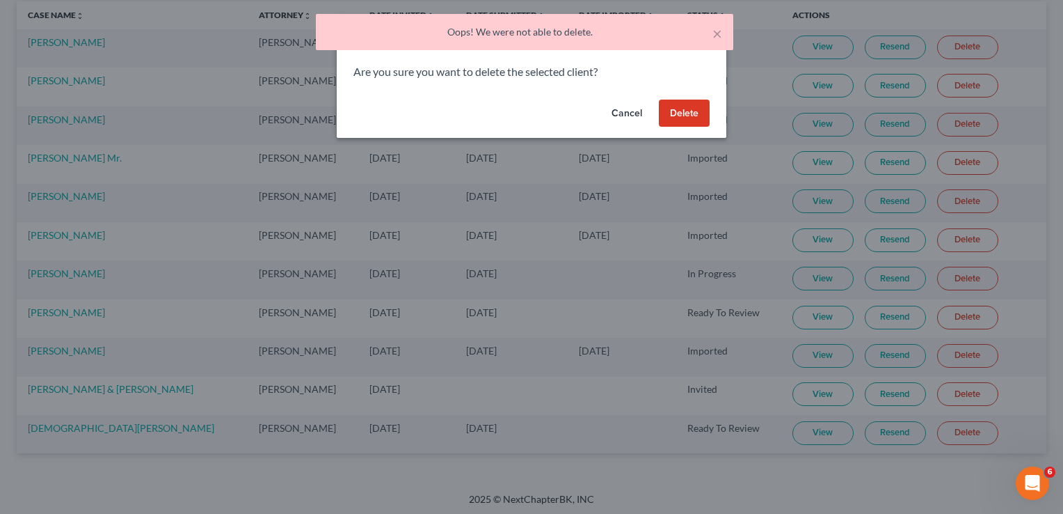
click at [688, 122] on button "Delete" at bounding box center [684, 114] width 51 height 28
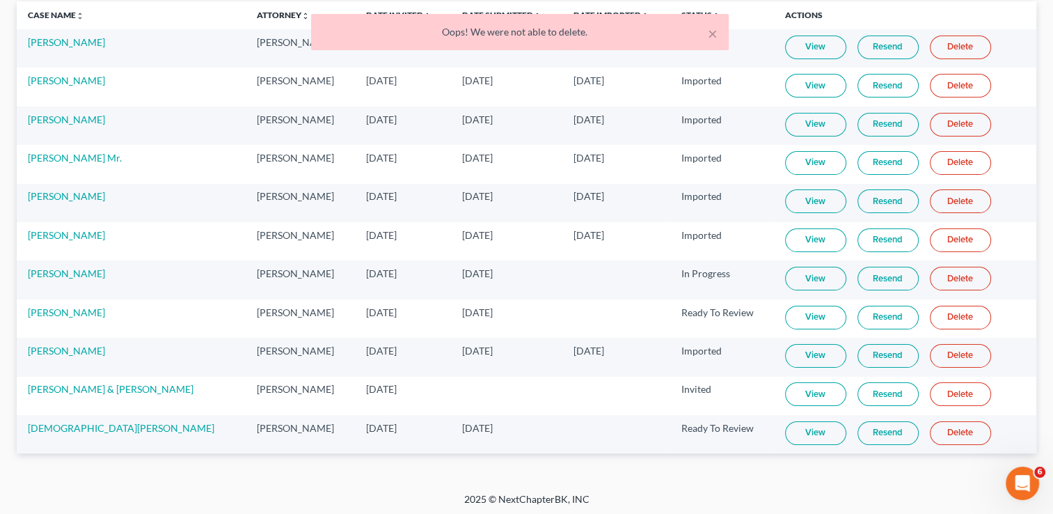
click at [930, 279] on link "Delete" at bounding box center [960, 279] width 61 height 24
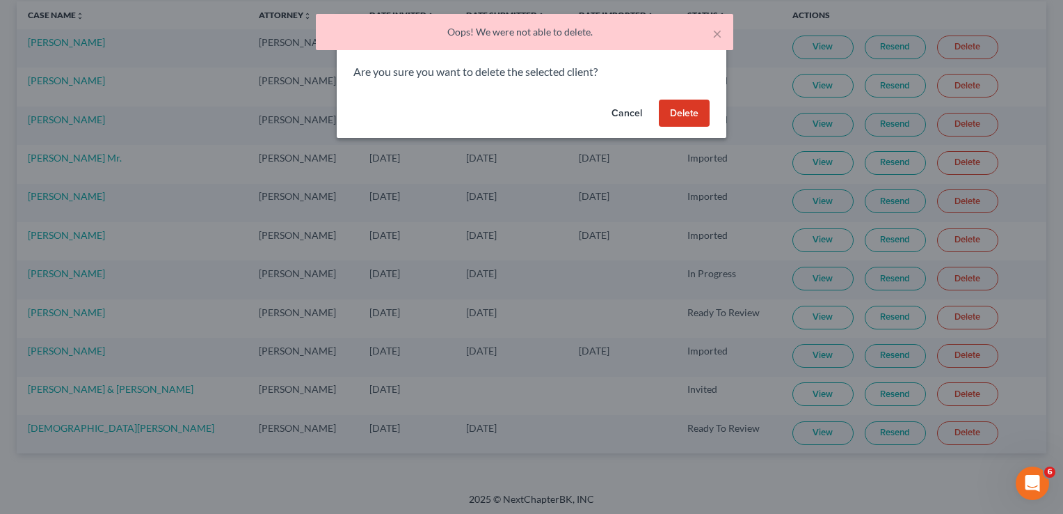
click at [690, 114] on button "Delete" at bounding box center [684, 114] width 51 height 28
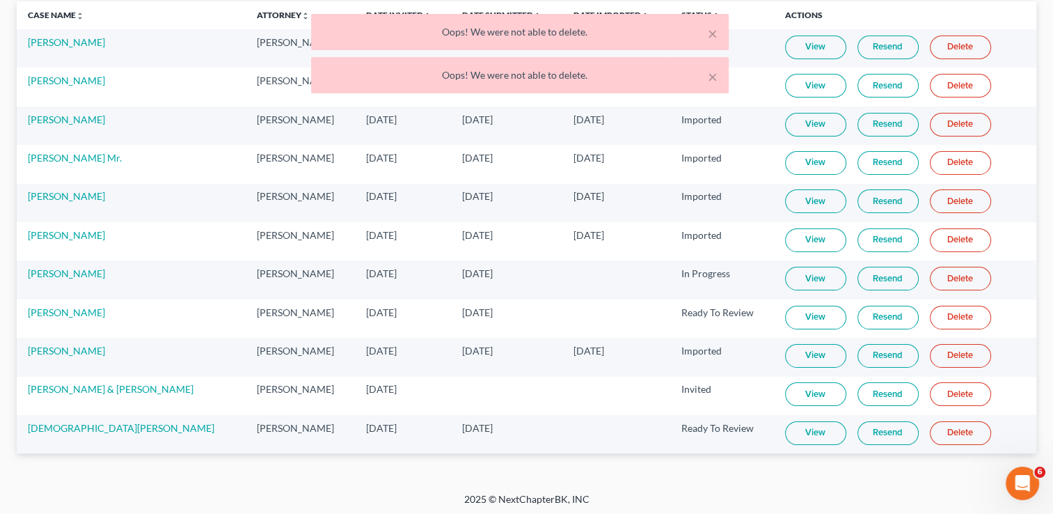
click at [959, 278] on link "Delete" at bounding box center [960, 279] width 61 height 24
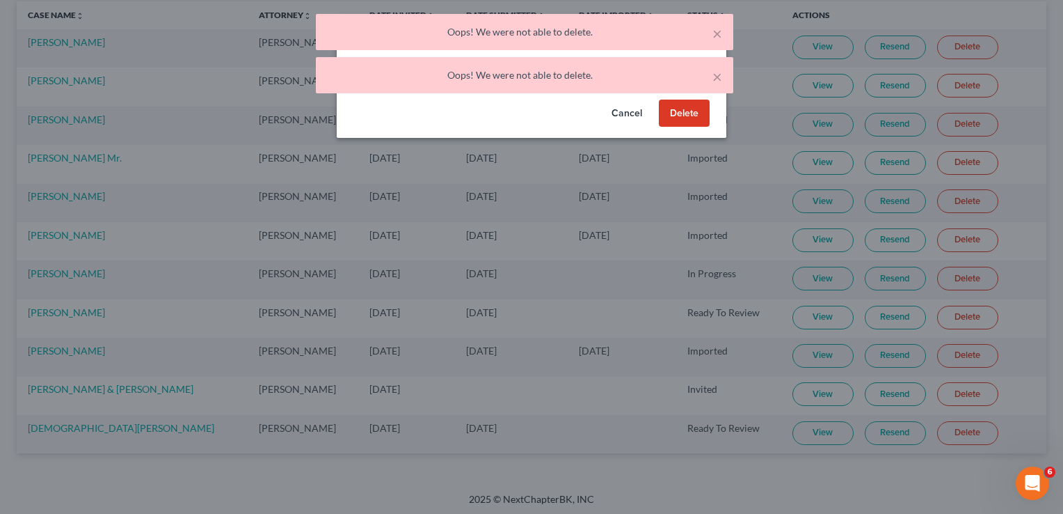
click at [675, 108] on button "Delete" at bounding box center [684, 114] width 51 height 28
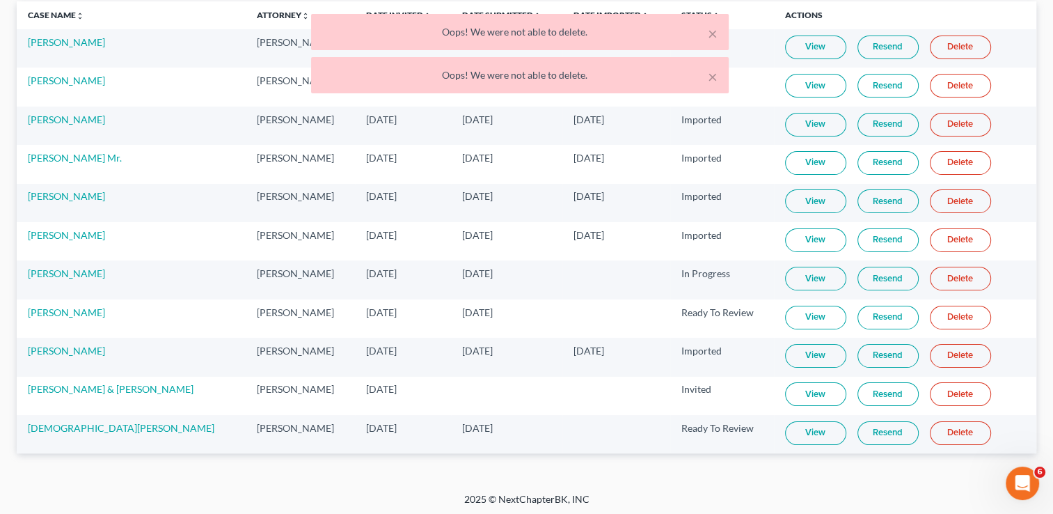
click at [930, 277] on link "Delete" at bounding box center [960, 279] width 61 height 24
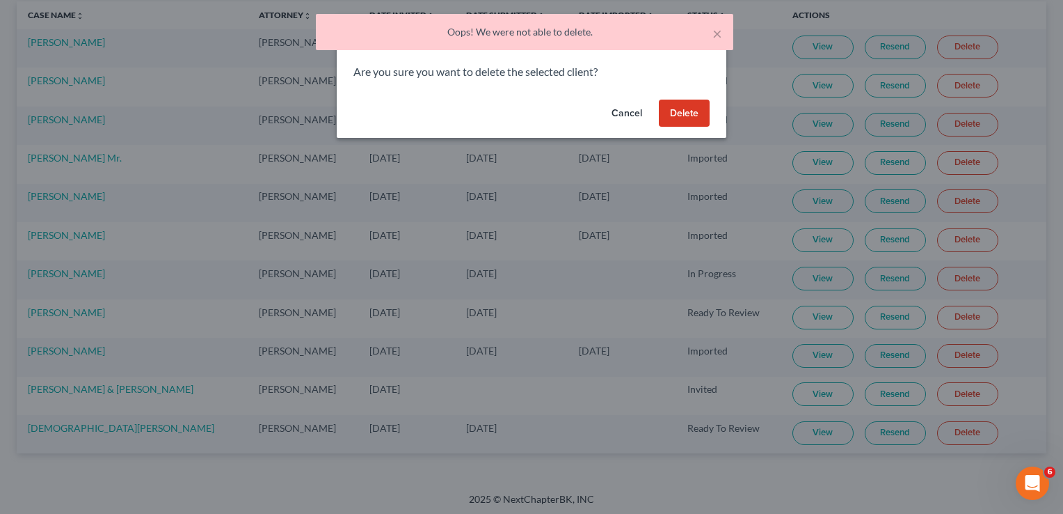
click at [690, 122] on button "Delete" at bounding box center [684, 114] width 51 height 28
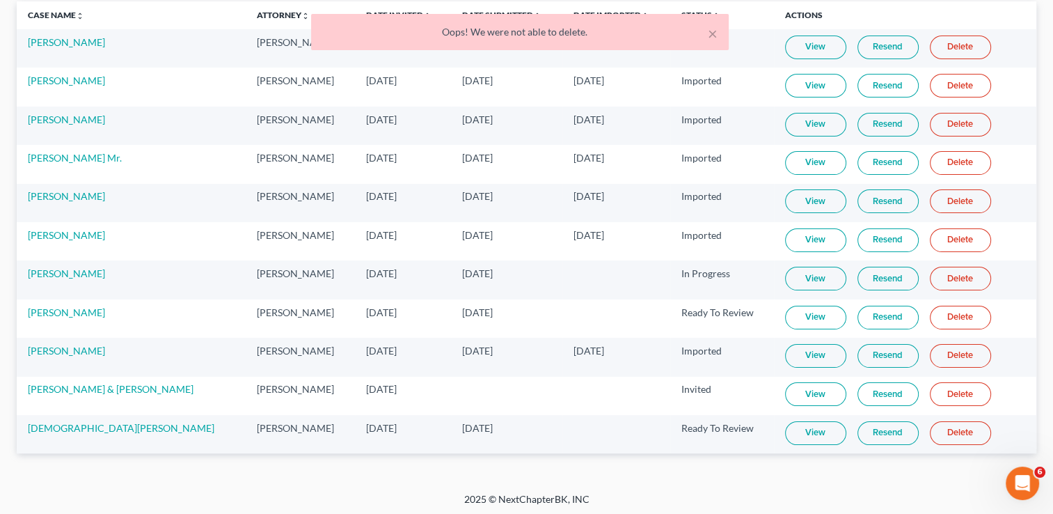
click at [935, 271] on link "Delete" at bounding box center [960, 279] width 61 height 24
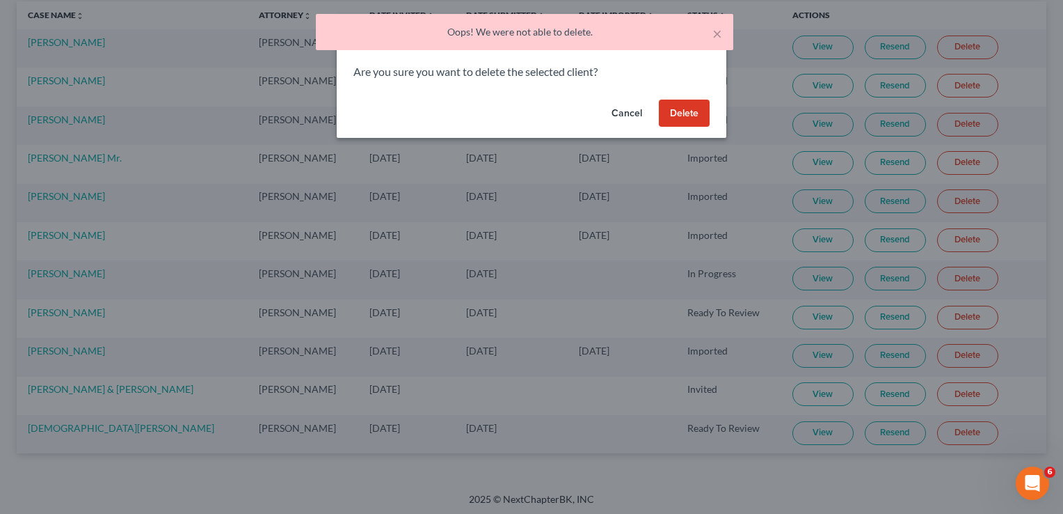
click at [702, 118] on button "Delete" at bounding box center [684, 114] width 51 height 28
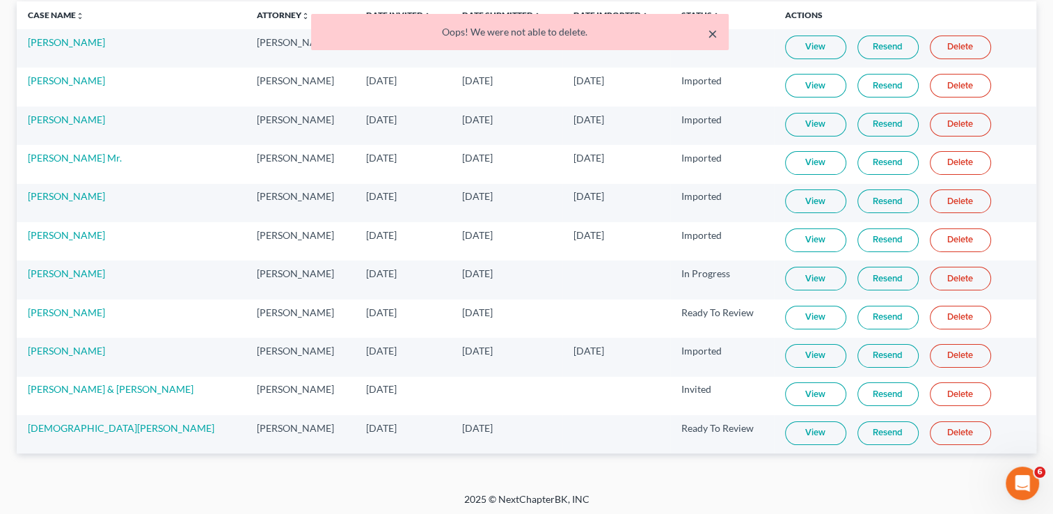
click at [711, 41] on button "×" at bounding box center [713, 33] width 10 height 17
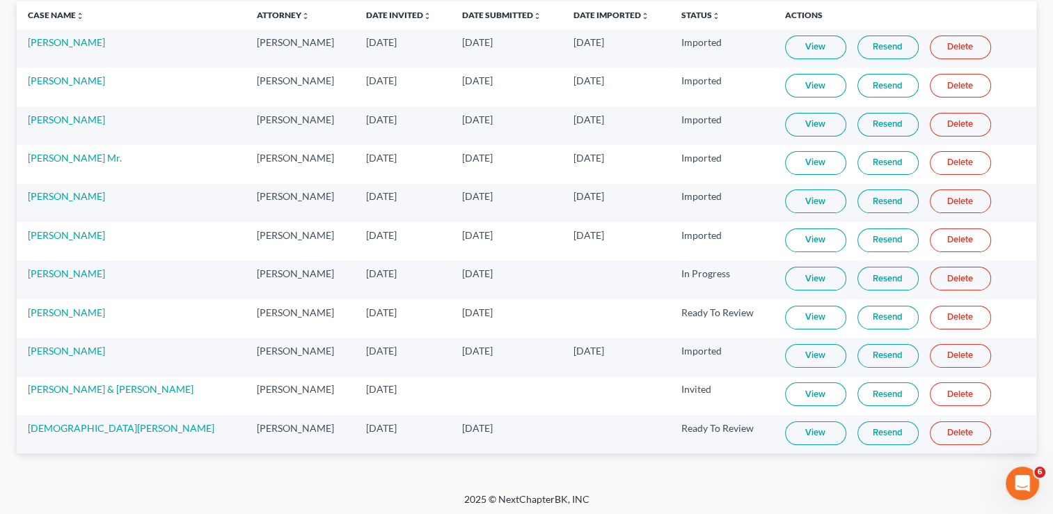
click at [931, 278] on link "Delete" at bounding box center [960, 279] width 61 height 24
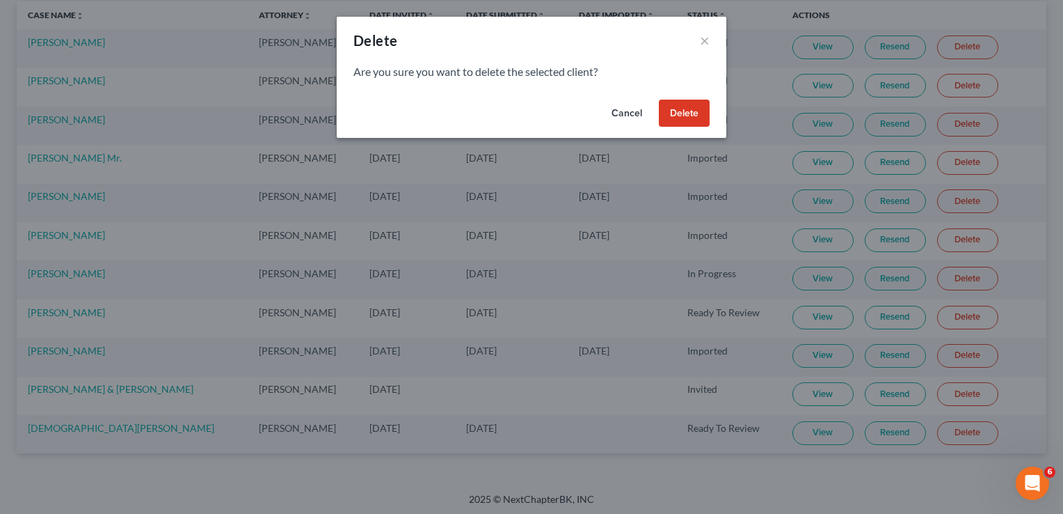
click at [679, 113] on button "Delete" at bounding box center [684, 114] width 51 height 28
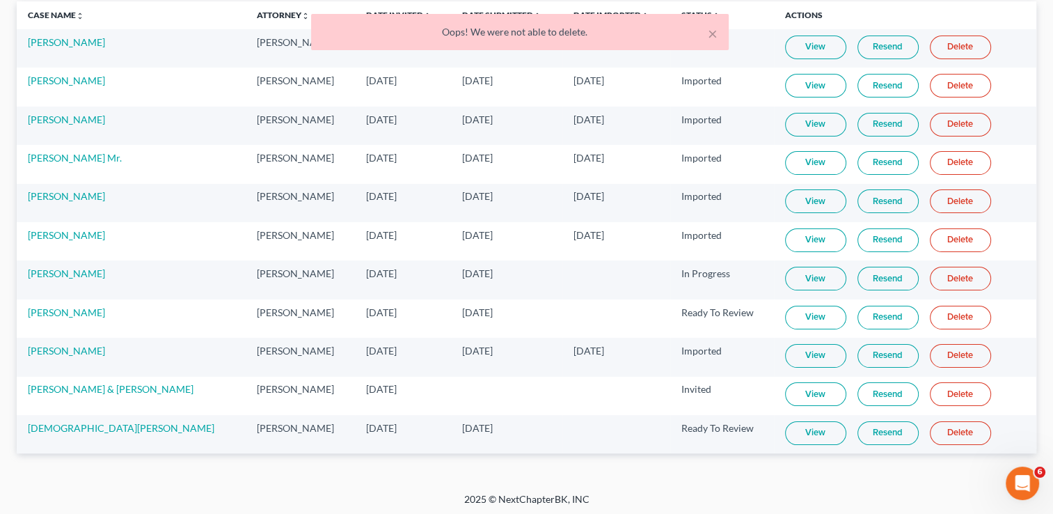
click at [718, 37] on div "× Oops! We were not able to delete." at bounding box center [520, 32] width 418 height 36
click at [706, 38] on div "Oops! We were not able to delete." at bounding box center [519, 32] width 395 height 14
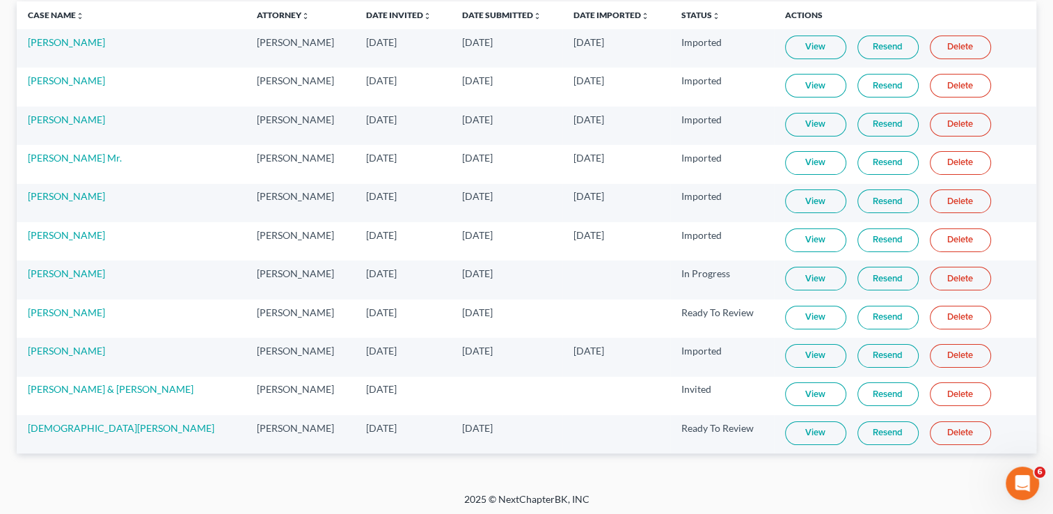
click at [941, 310] on link "Delete" at bounding box center [960, 318] width 61 height 24
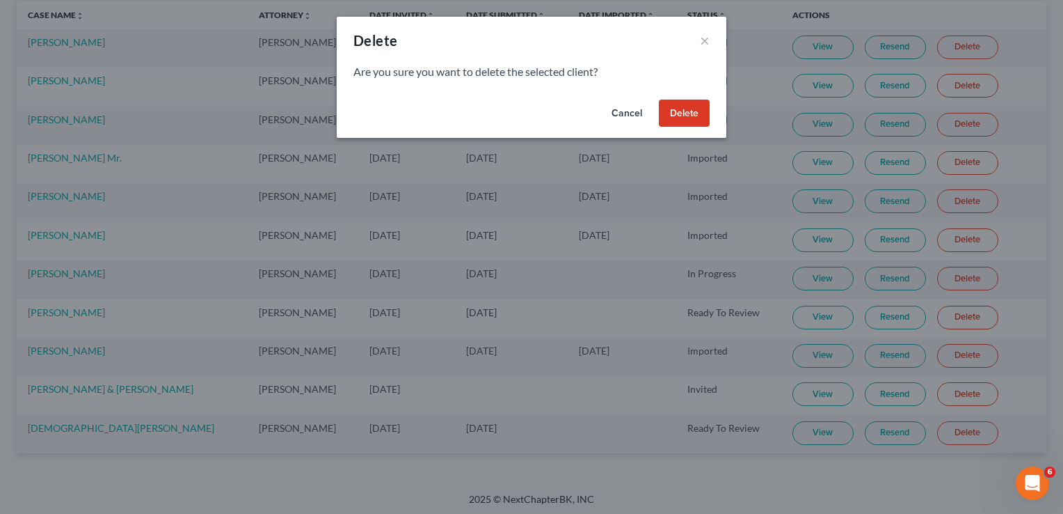
click at [684, 116] on button "Delete" at bounding box center [684, 114] width 51 height 28
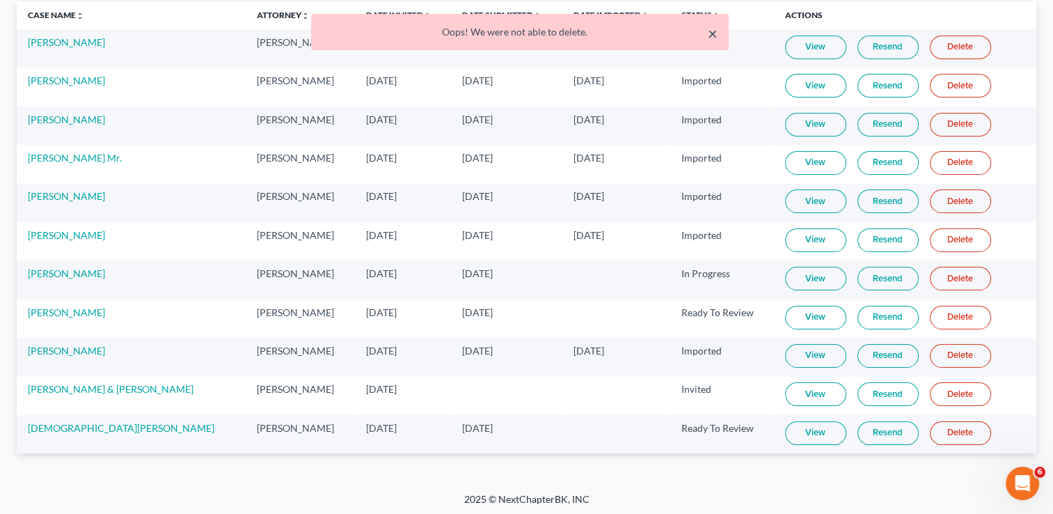
click at [714, 40] on button "×" at bounding box center [713, 33] width 10 height 17
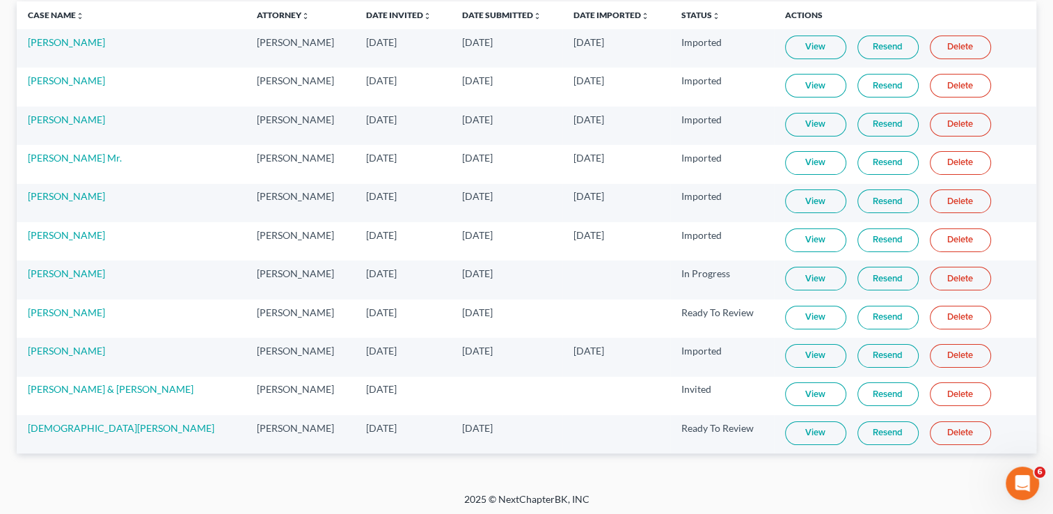
click at [960, 396] on link "Delete" at bounding box center [960, 394] width 61 height 24
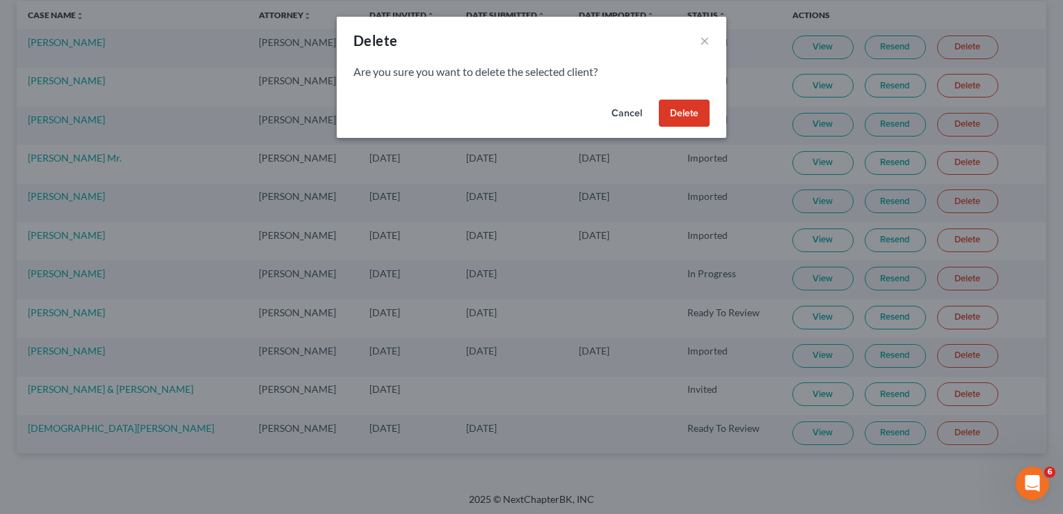
click at [706, 119] on button "Delete" at bounding box center [684, 114] width 51 height 28
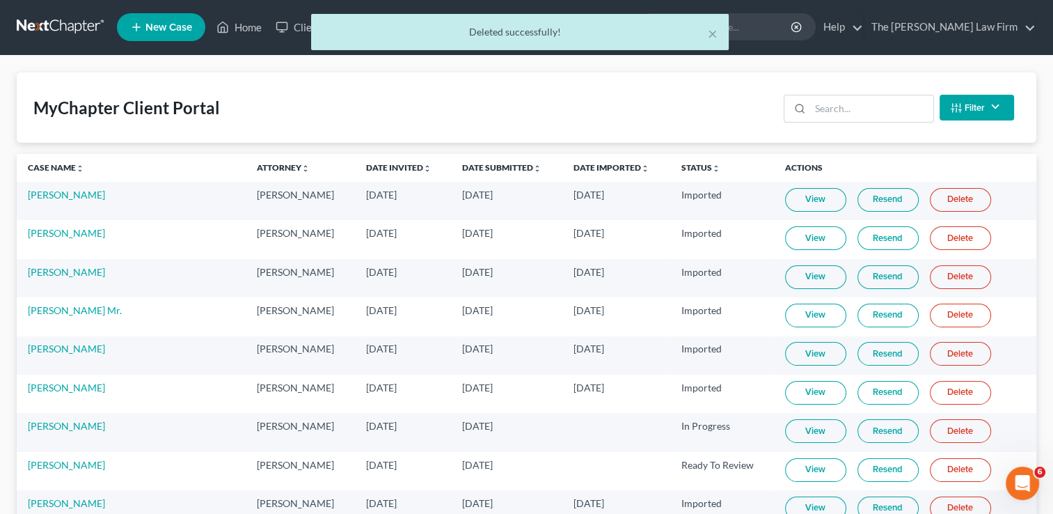
scroll to position [0, 0]
click at [240, 31] on div "× Deleted successfully!" at bounding box center [519, 35] width 1053 height 43
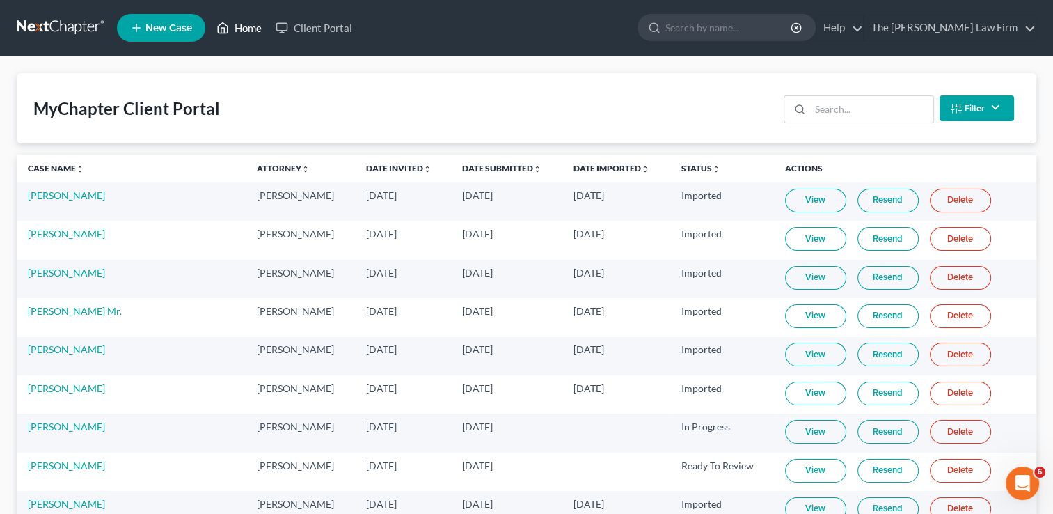
click at [237, 26] on link "Home" at bounding box center [238, 27] width 59 height 25
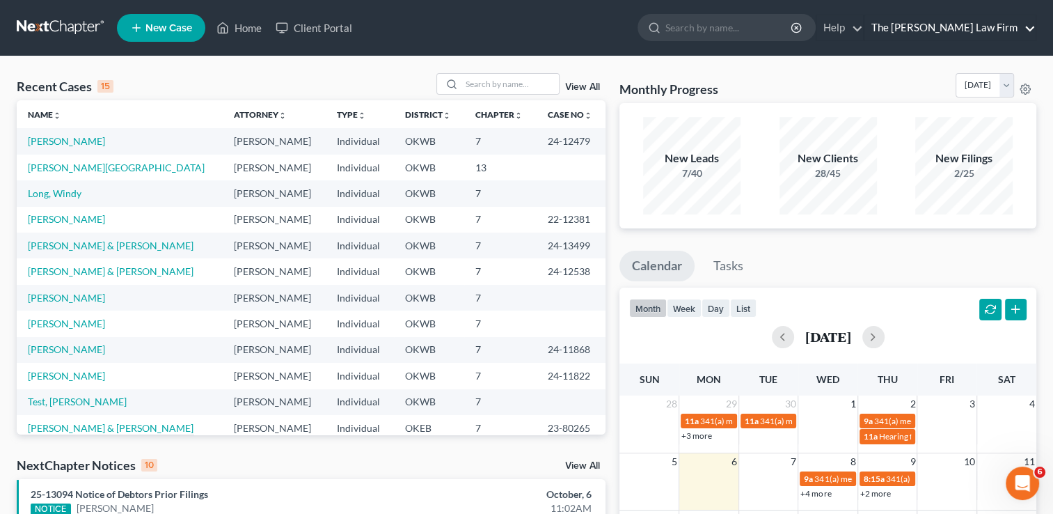
drag, startPoint x: 1028, startPoint y: 28, endPoint x: 1035, endPoint y: 31, distance: 7.8
click at [1029, 29] on link "The [PERSON_NAME] Law Firm" at bounding box center [949, 27] width 171 height 25
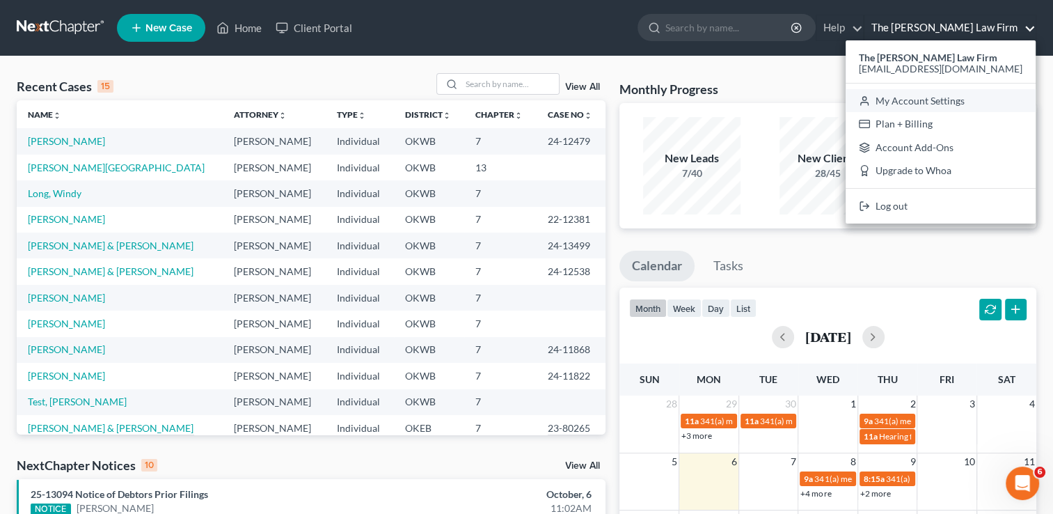
click at [1015, 101] on link "My Account Settings" at bounding box center [941, 101] width 190 height 24
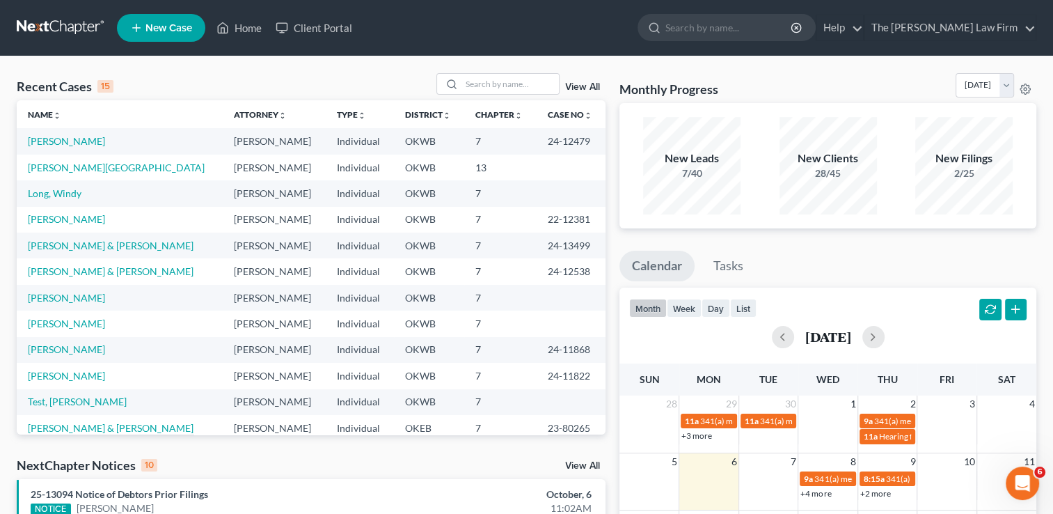
select select "23"
select select "37"
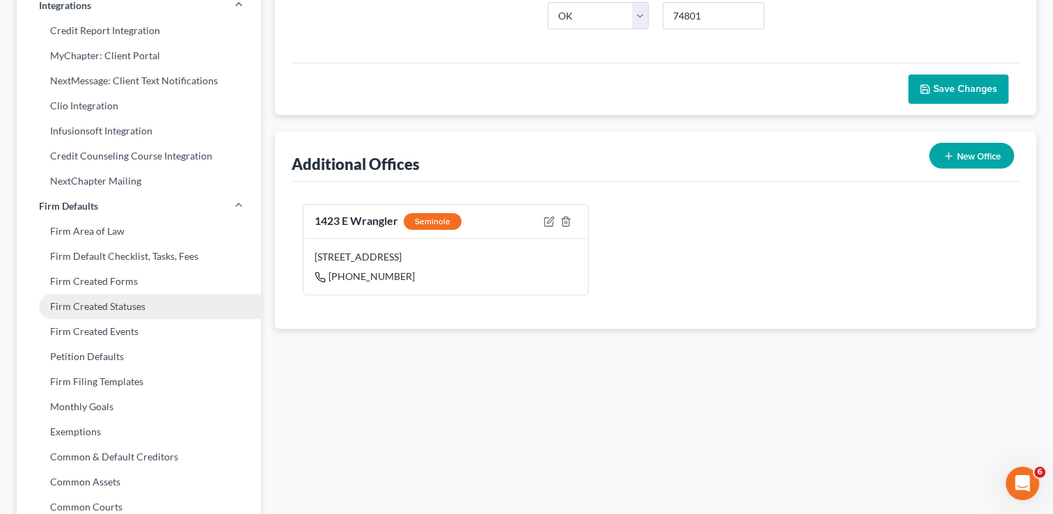
scroll to position [308, 0]
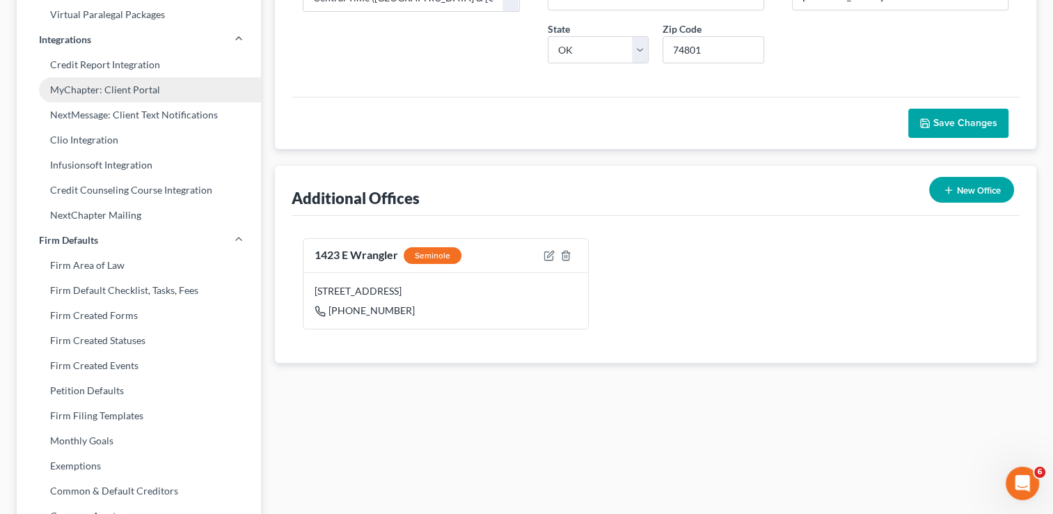
click at [94, 79] on link "MyChapter: Client Portal" at bounding box center [139, 89] width 244 height 25
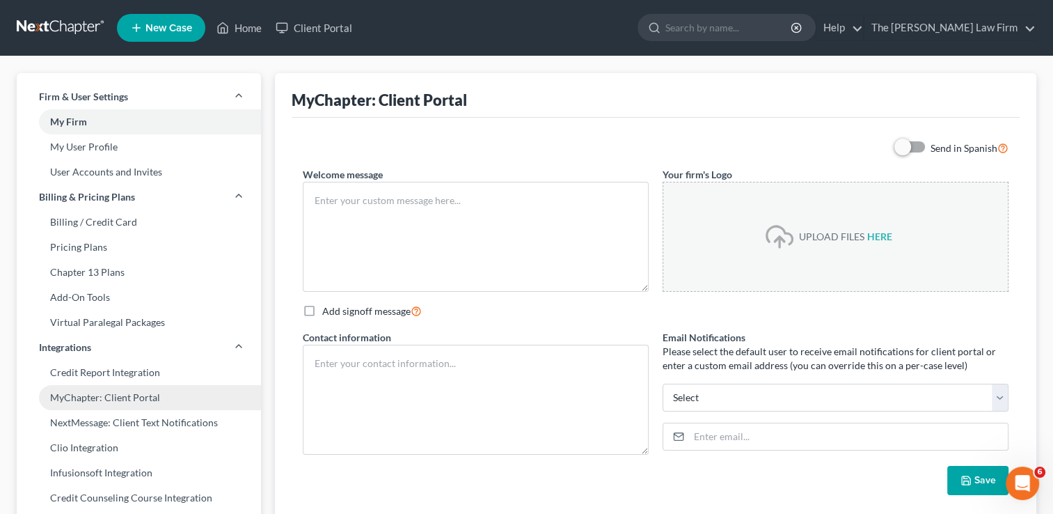
type textarea "We are here to help make the bankruptcy filing process easier! This client port…"
type textarea "kate@chapter7ok.com shelbyn@chapter7ok.com 405-788-0058"
type input "kate@chapter7ok.com"
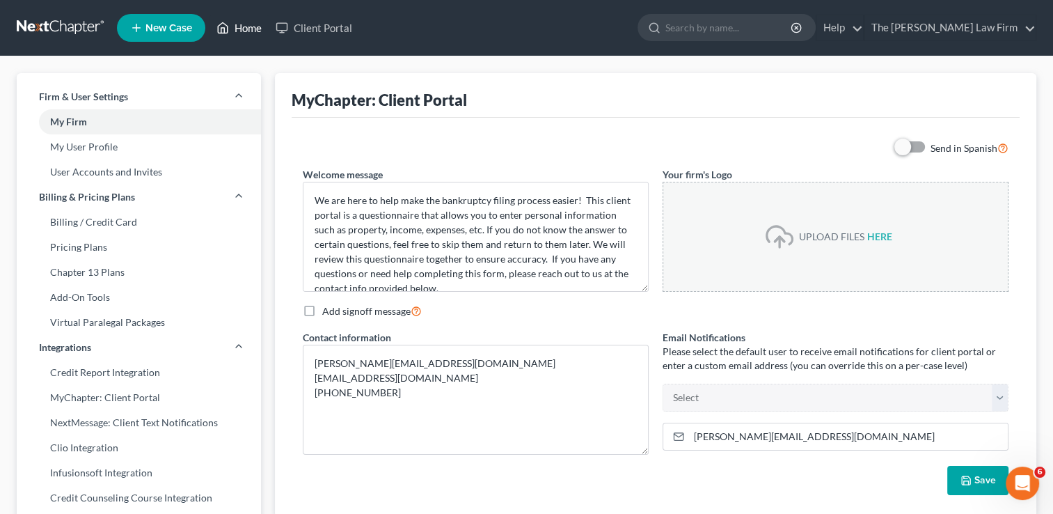
click at [242, 27] on link "Home" at bounding box center [238, 27] width 59 height 25
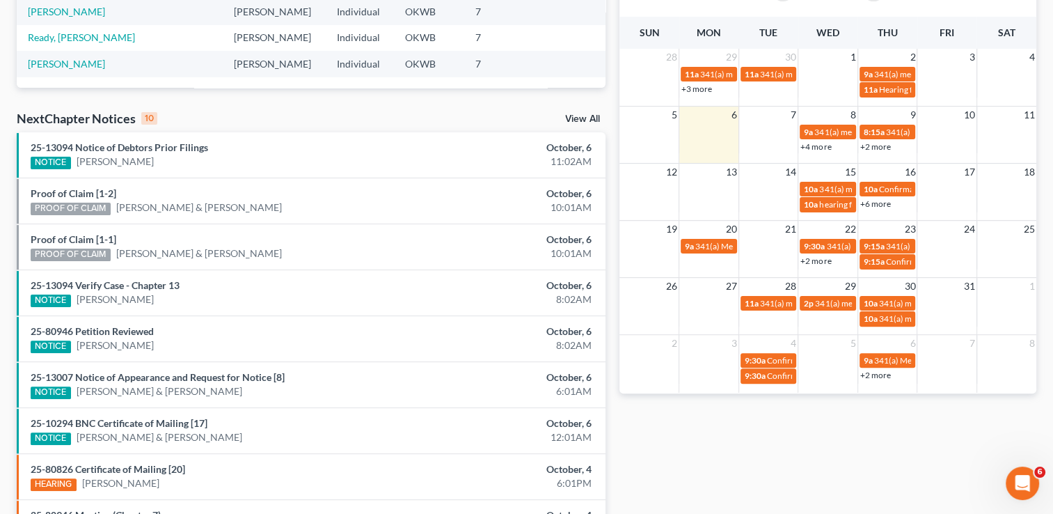
scroll to position [348, 0]
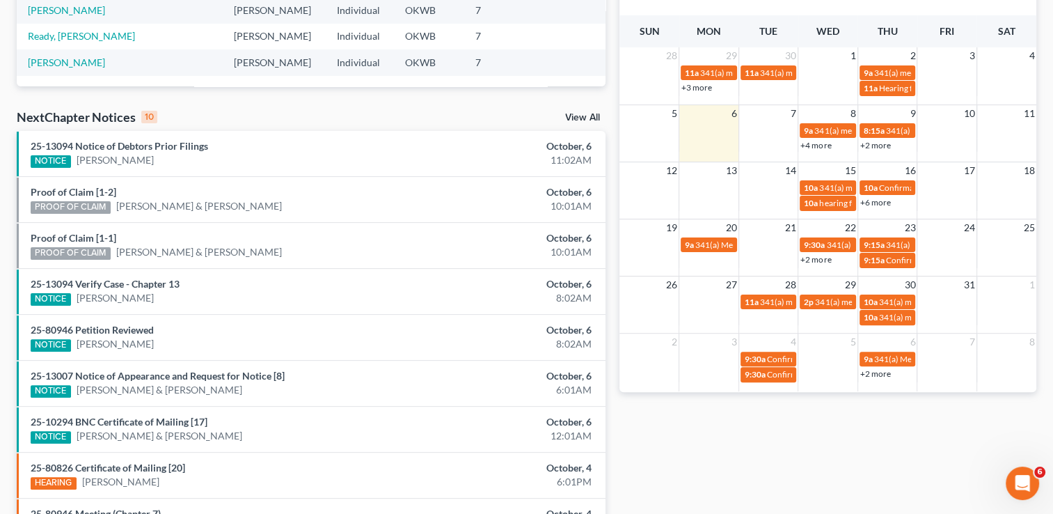
click at [585, 116] on link "View All" at bounding box center [582, 118] width 35 height 10
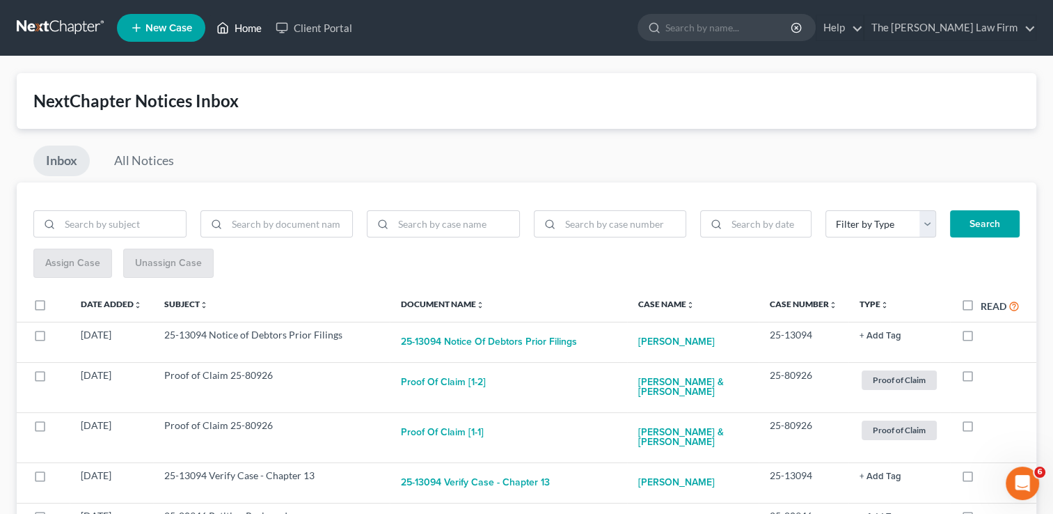
click at [251, 32] on link "Home" at bounding box center [238, 27] width 59 height 25
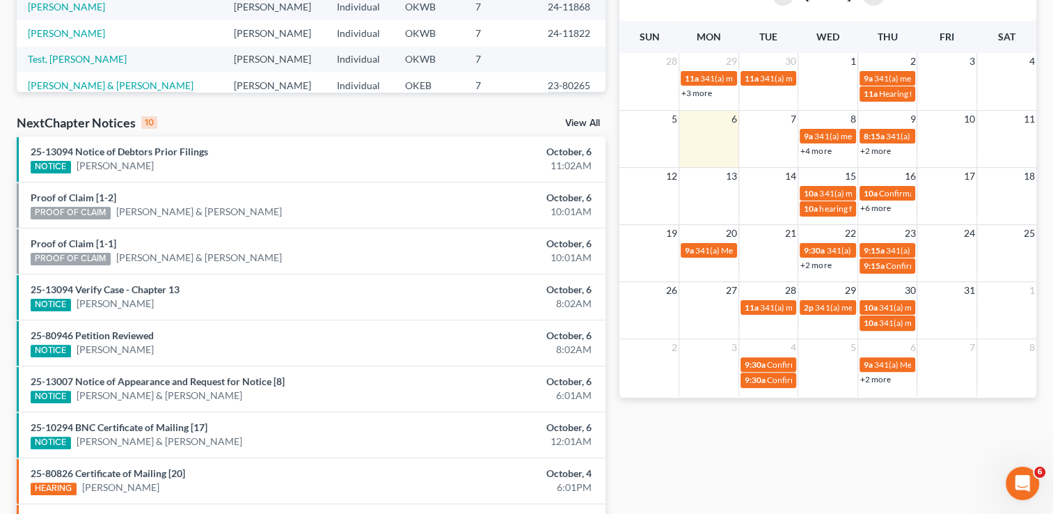
scroll to position [418, 0]
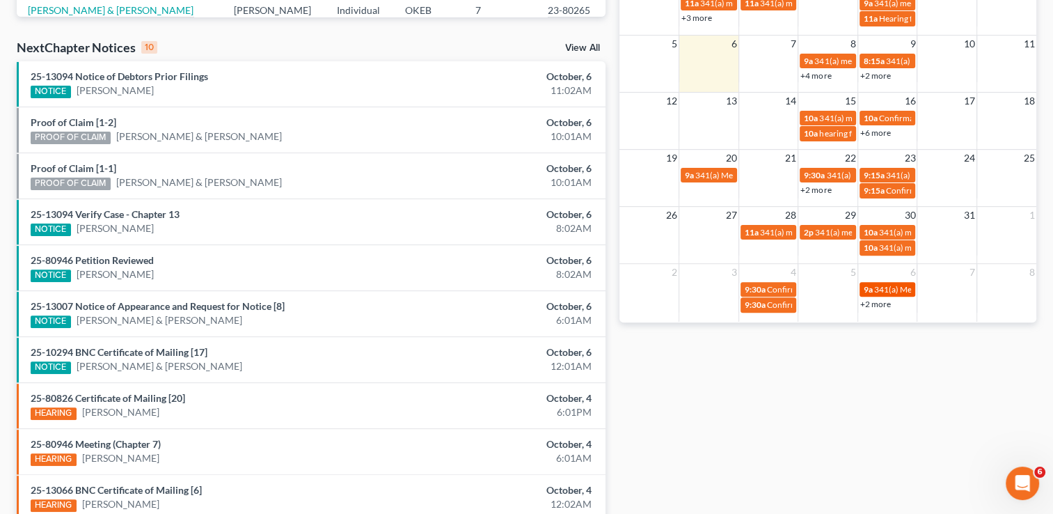
click at [877, 293] on span "341(a) Meeting for [PERSON_NAME]" at bounding box center [941, 289] width 135 height 10
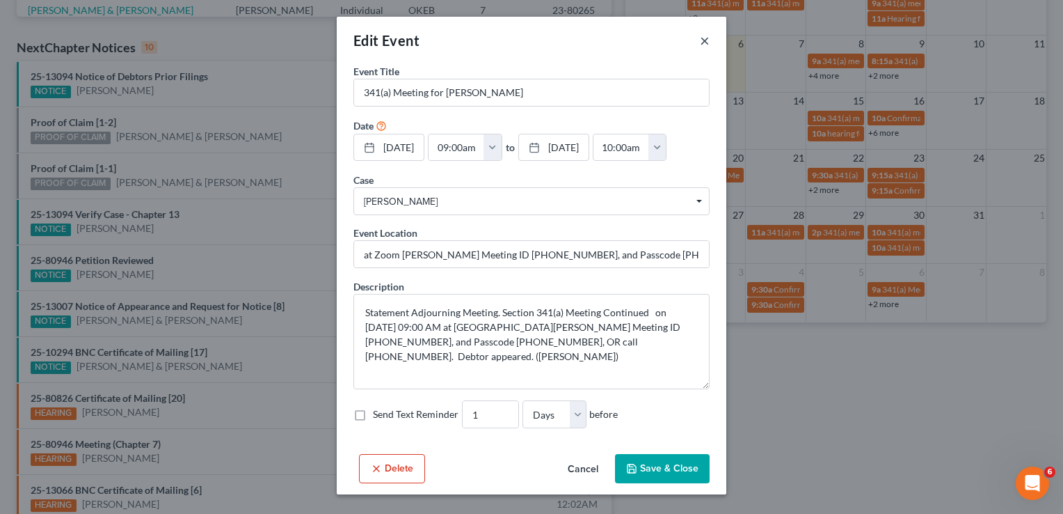
click at [700, 48] on button "×" at bounding box center [705, 40] width 10 height 17
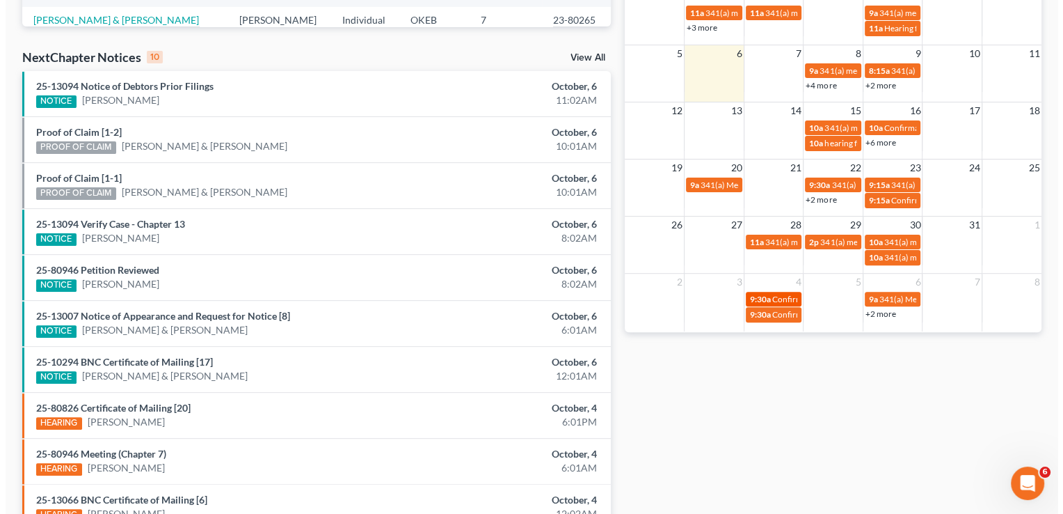
scroll to position [278, 0]
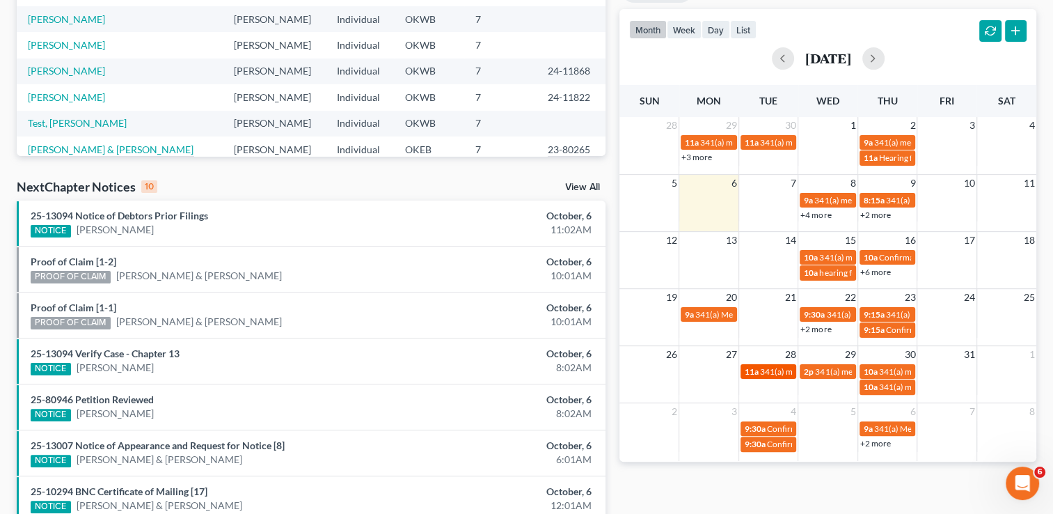
click at [752, 372] on span "11a" at bounding box center [752, 371] width 14 height 10
select select "Days"
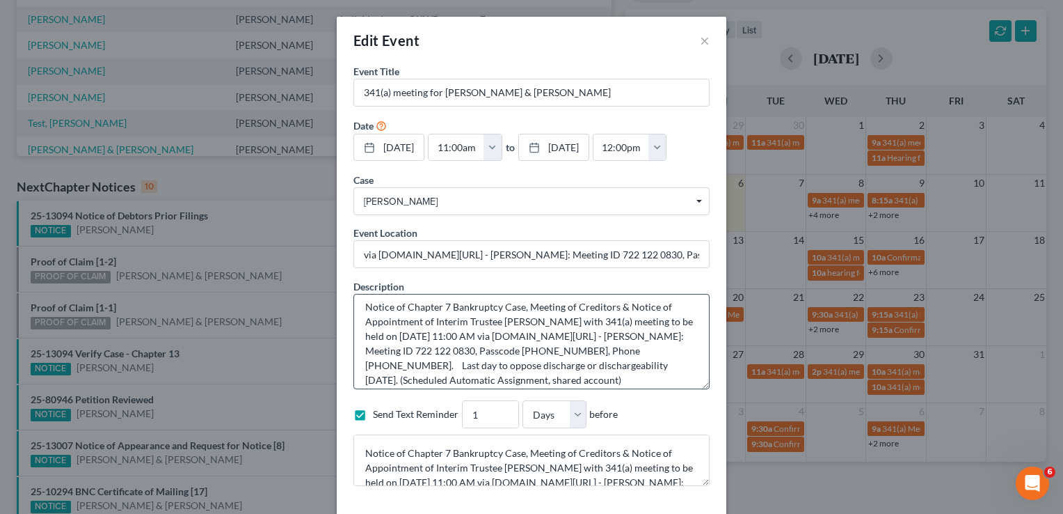
scroll to position [14, 0]
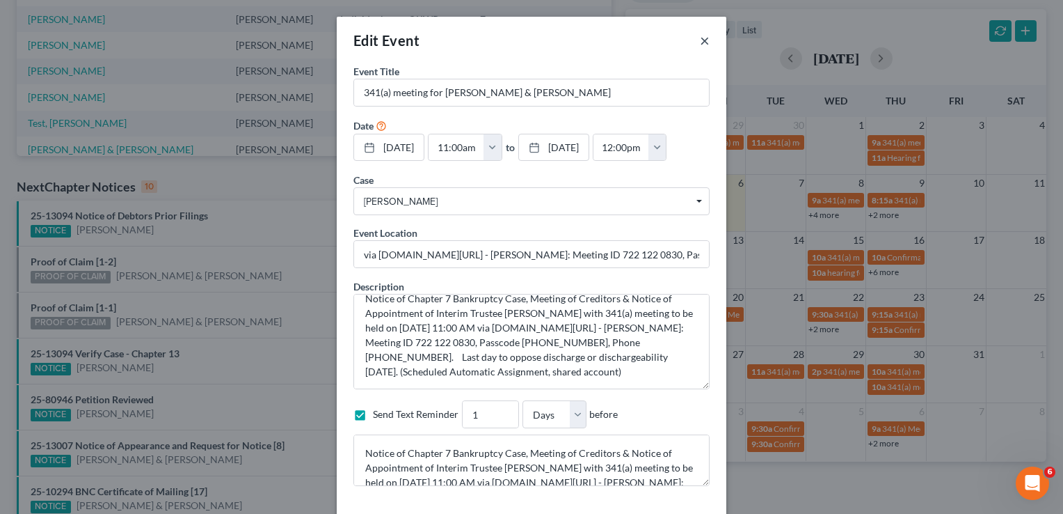
click at [700, 49] on button "×" at bounding box center [705, 40] width 10 height 17
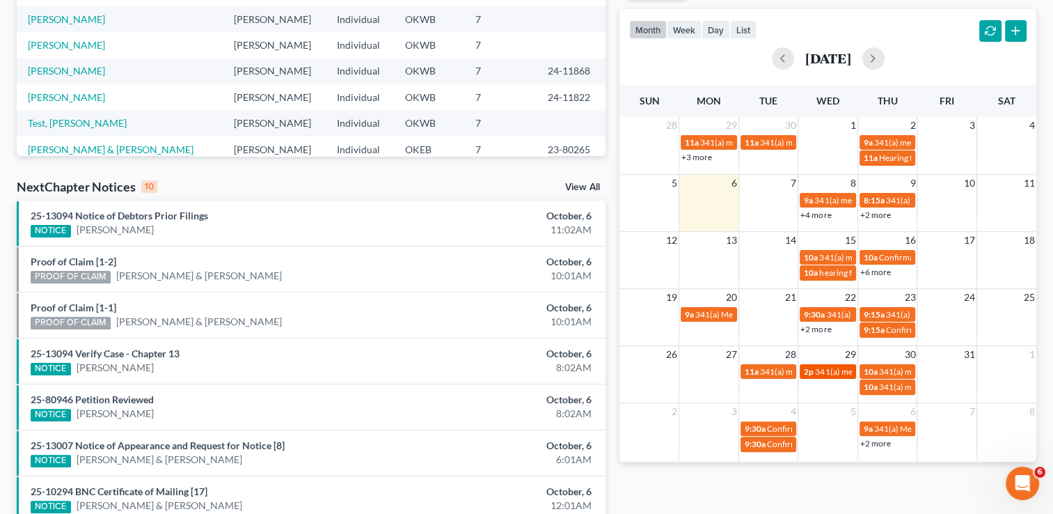
click at [821, 372] on span "341(a) meeting for [PERSON_NAME]" at bounding box center [882, 371] width 134 height 10
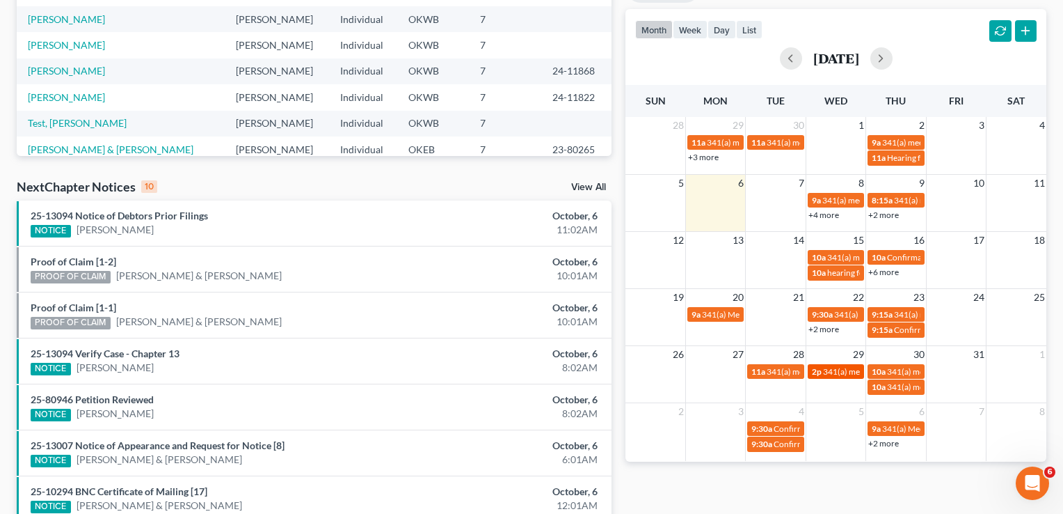
select select "Days"
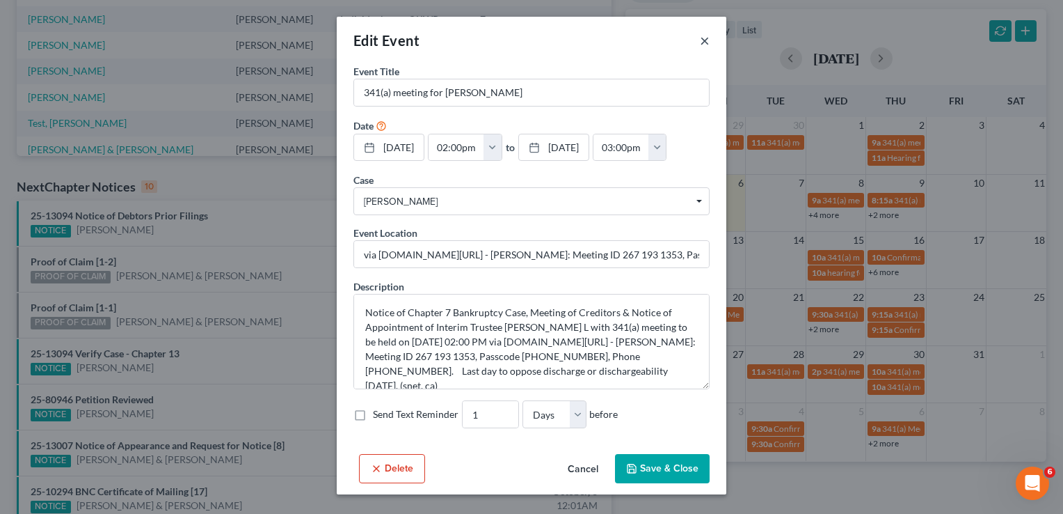
click at [704, 46] on button "×" at bounding box center [705, 40] width 10 height 17
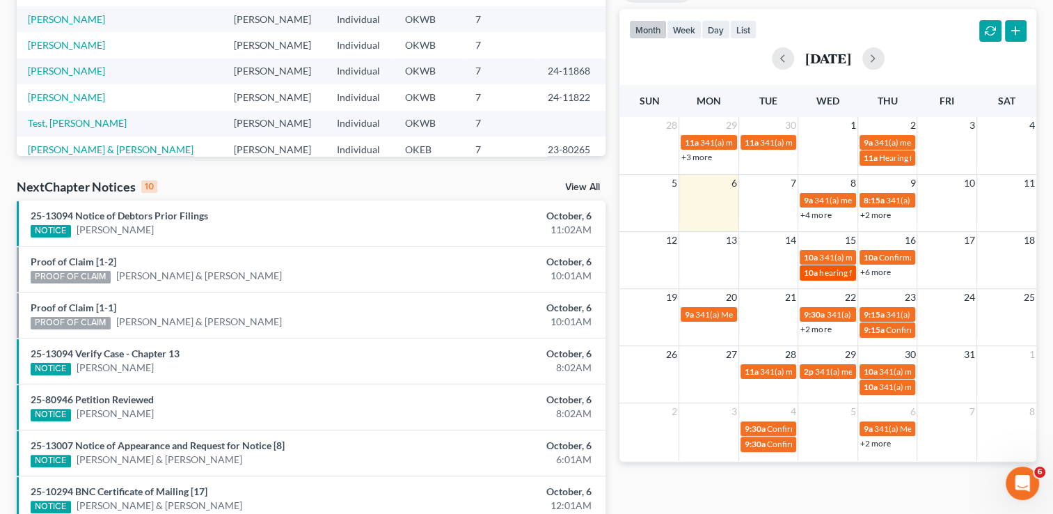
click at [821, 272] on span "hearing for [PERSON_NAME]" at bounding box center [872, 272] width 107 height 10
select select "Days"
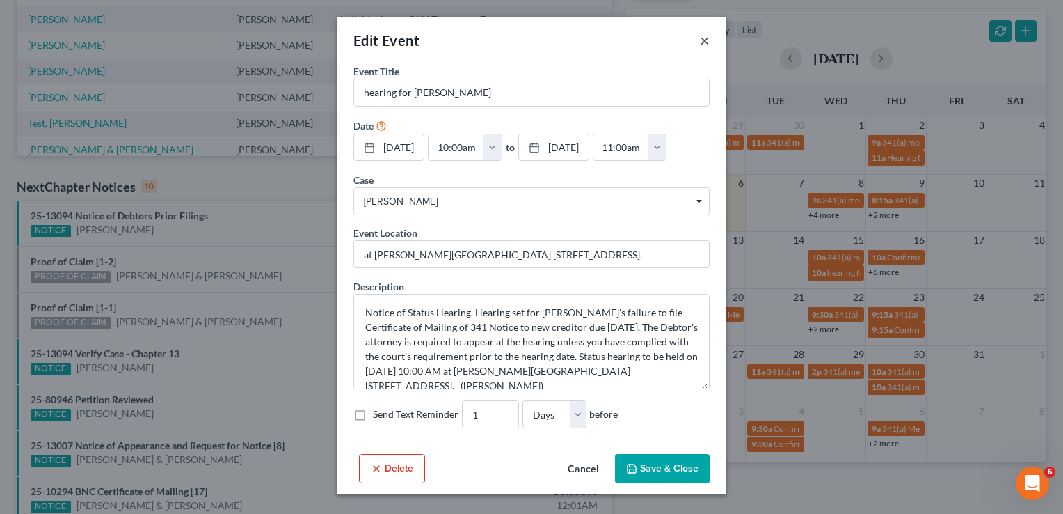
click at [706, 40] on button "×" at bounding box center [705, 40] width 10 height 17
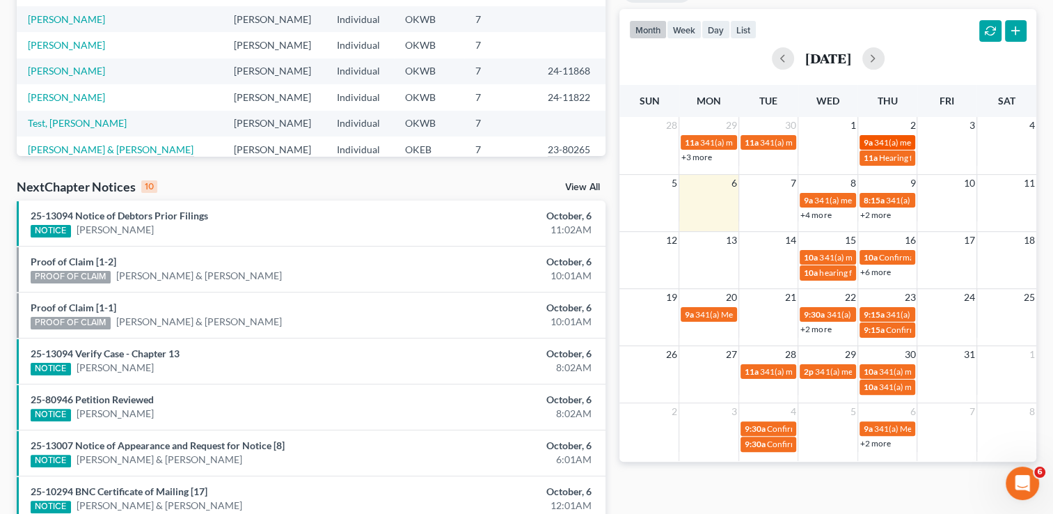
click at [880, 137] on span "341(a) meeting for [PERSON_NAME]" at bounding box center [941, 142] width 134 height 10
select select "Days"
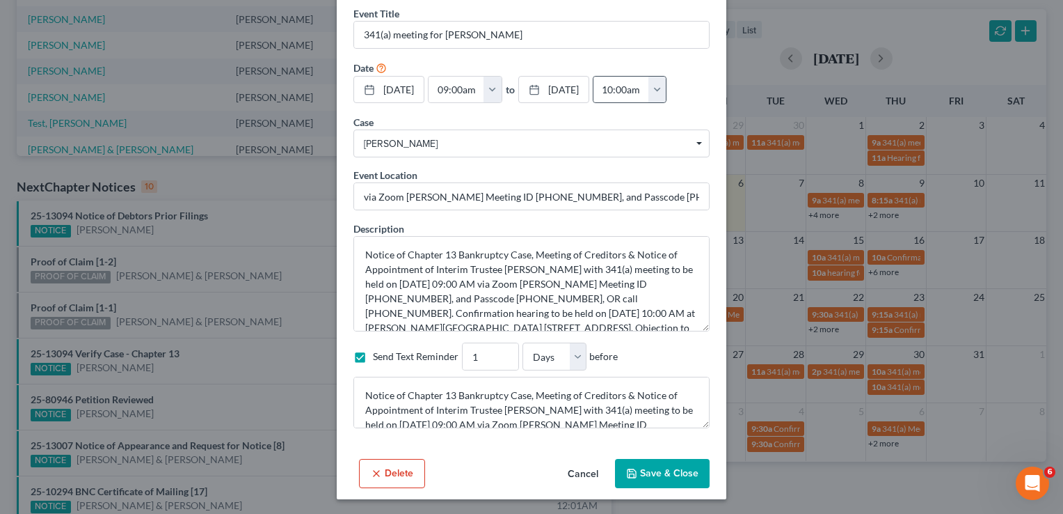
scroll to position [0, 0]
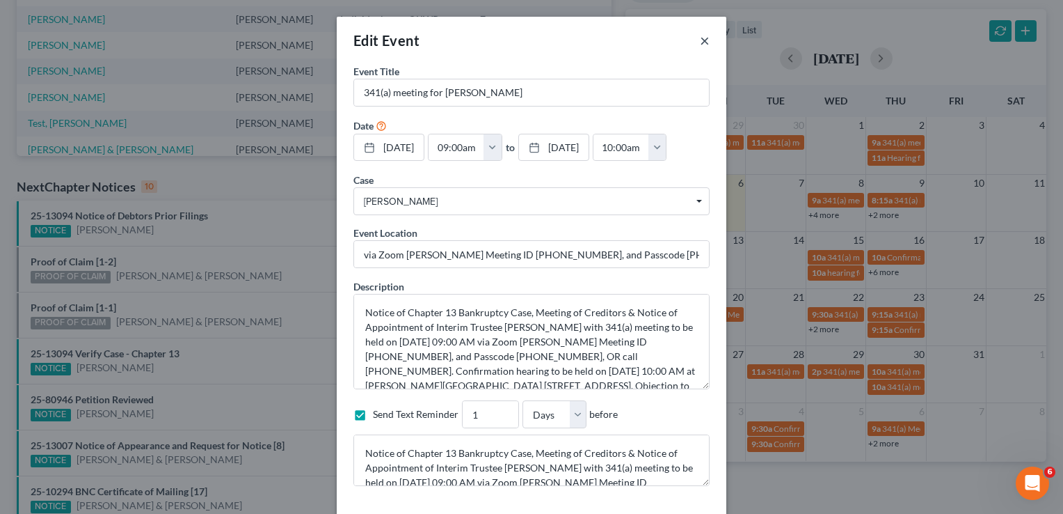
click at [700, 40] on button "×" at bounding box center [705, 40] width 10 height 17
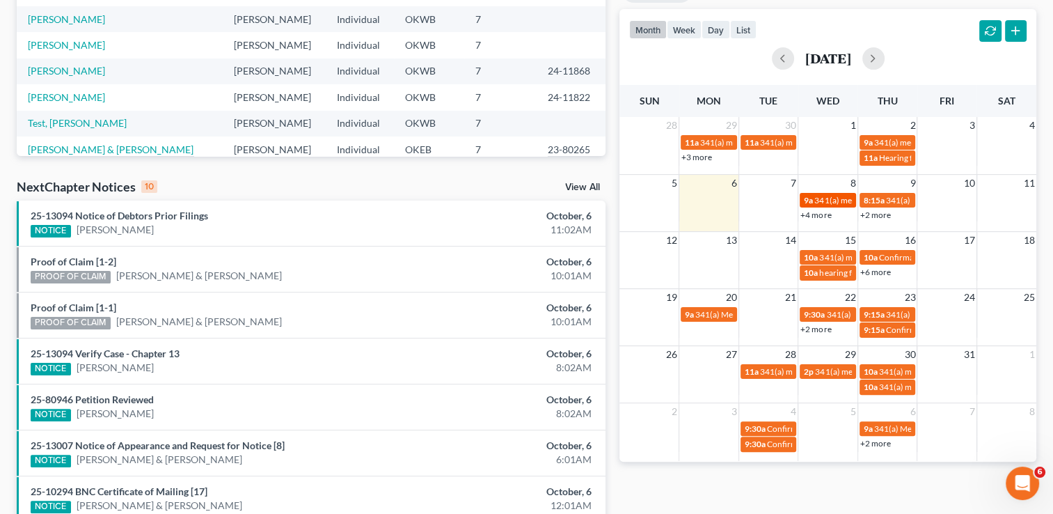
click at [821, 197] on span "341(a) meeting for [PERSON_NAME] & [PERSON_NAME]" at bounding box center [918, 200] width 208 height 10
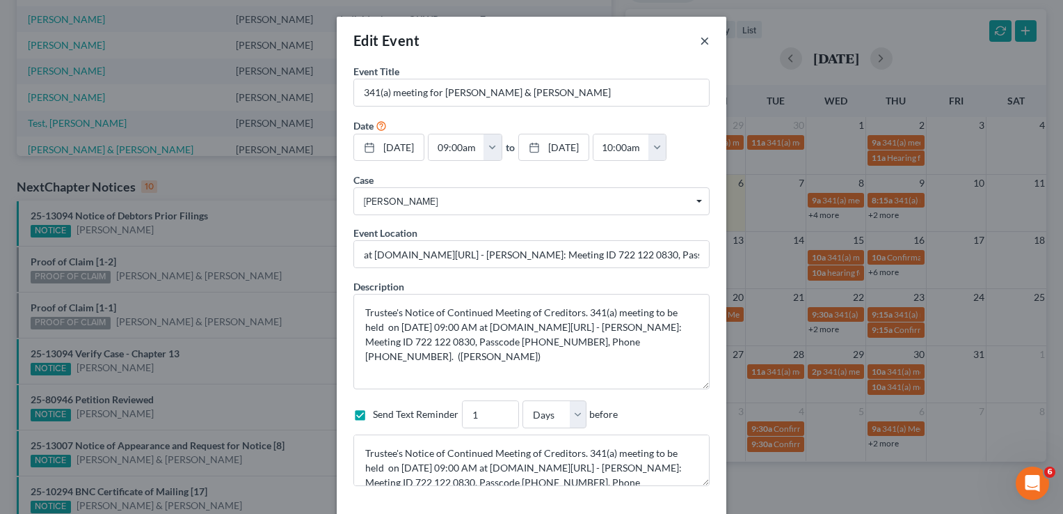
click at [701, 40] on button "×" at bounding box center [705, 40] width 10 height 17
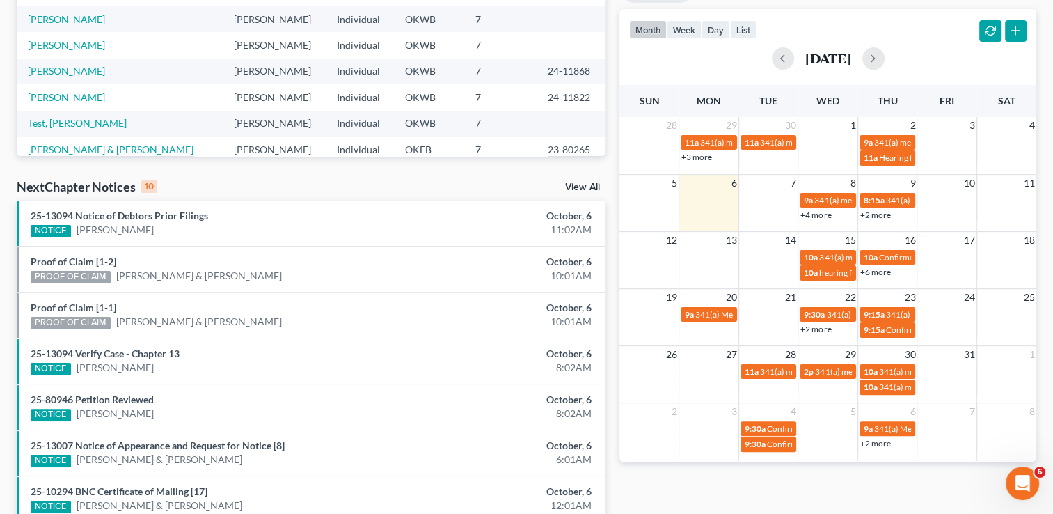
click at [872, 271] on link "+6 more" at bounding box center [875, 272] width 31 height 10
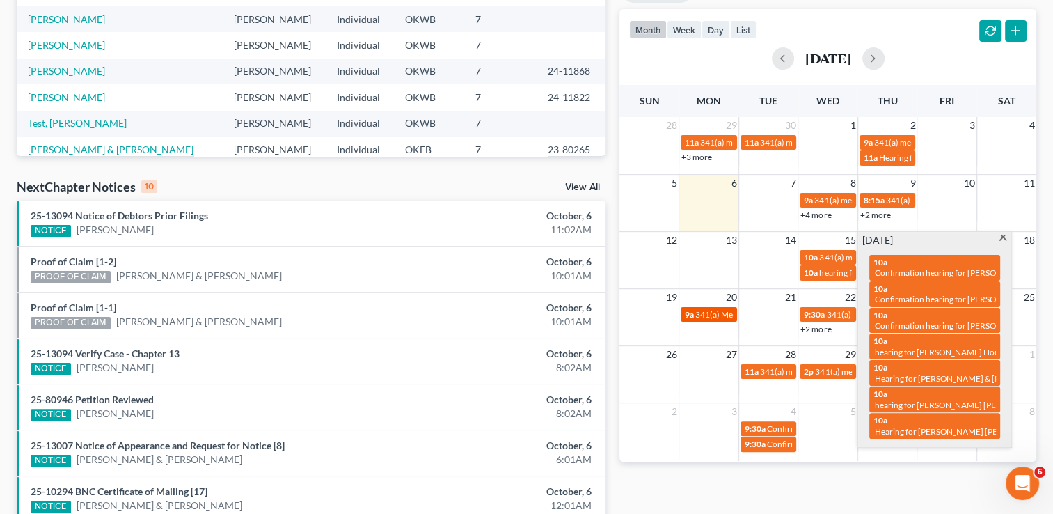
click at [695, 315] on div "9a 341(a) Meeting for Aaron Lowe & Jacee Lowe" at bounding box center [709, 314] width 48 height 10
select select "Days"
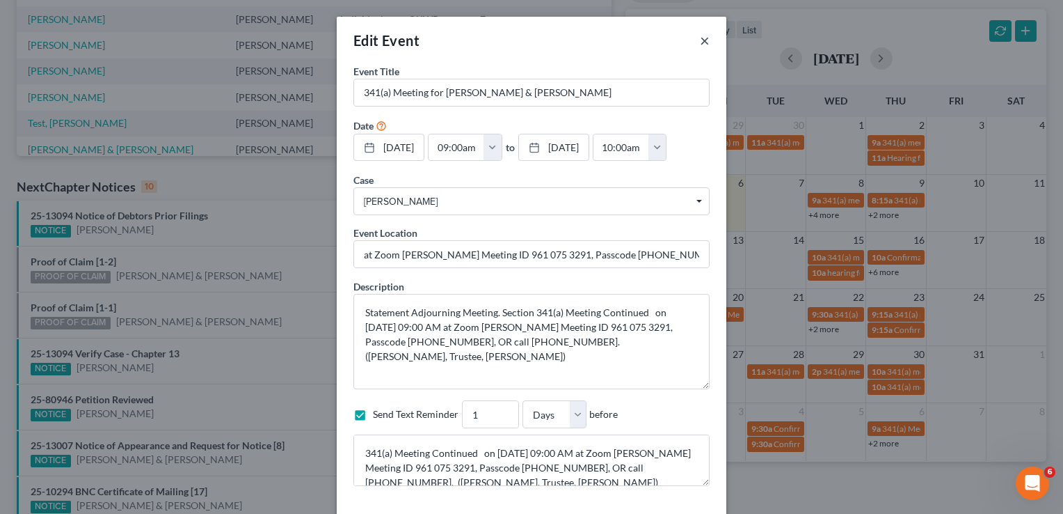
click at [700, 40] on button "×" at bounding box center [705, 40] width 10 height 17
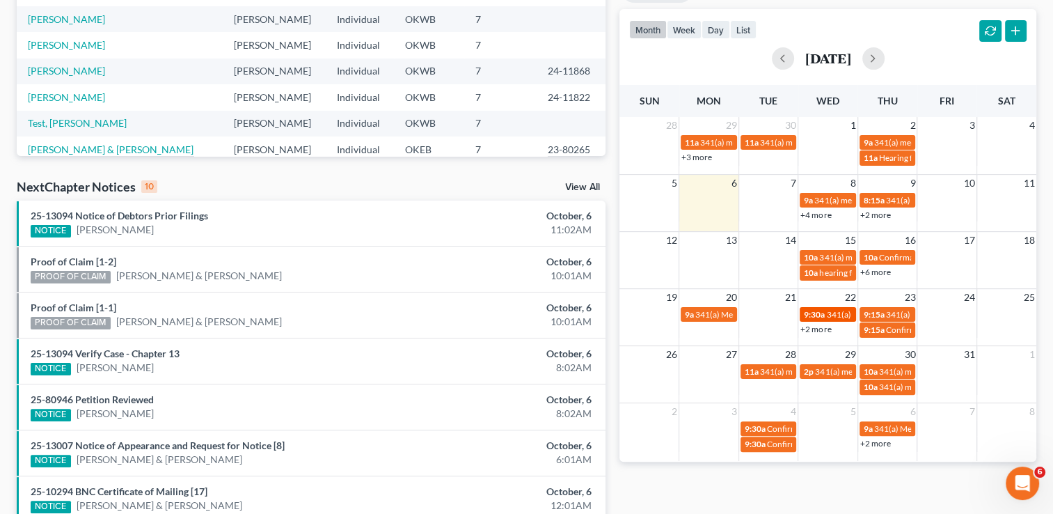
click at [813, 313] on span "9:30a" at bounding box center [814, 314] width 21 height 10
select select "Days"
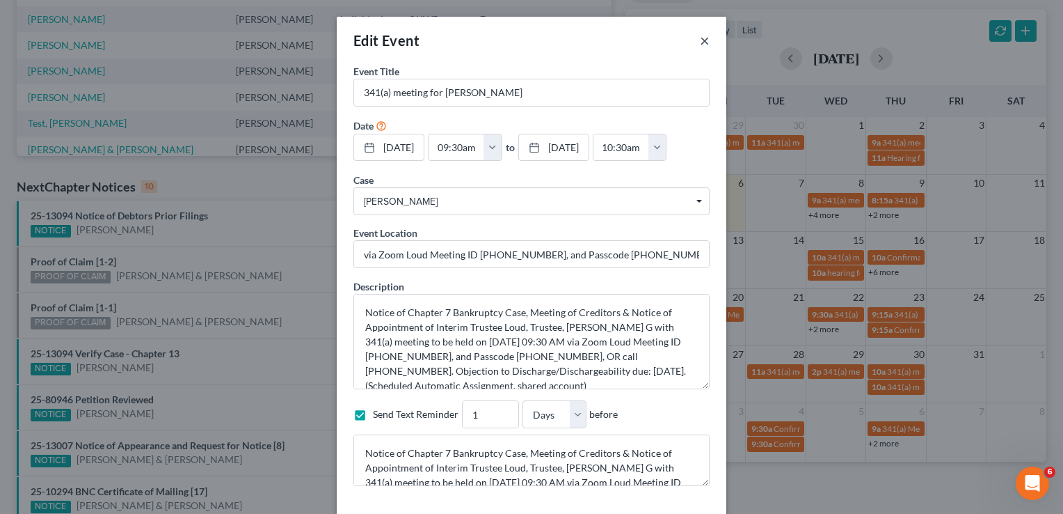
click at [700, 36] on button "×" at bounding box center [705, 40] width 10 height 17
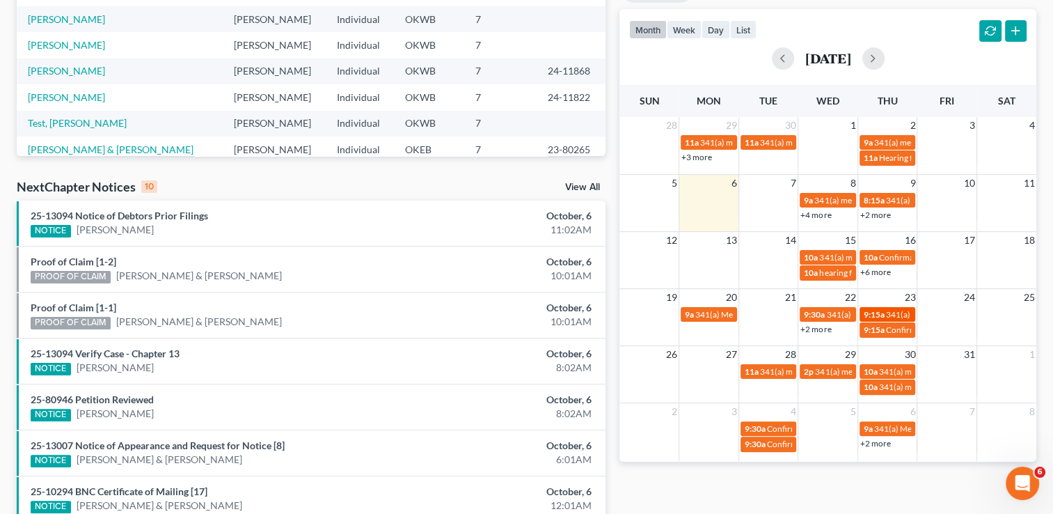
click at [883, 317] on span "9:15a" at bounding box center [874, 314] width 21 height 10
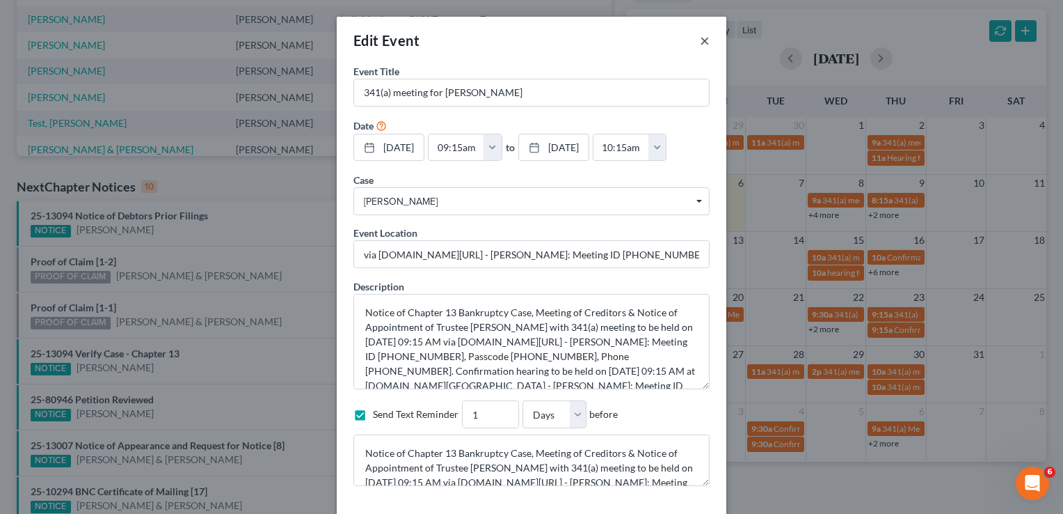
click at [700, 43] on button "×" at bounding box center [705, 40] width 10 height 17
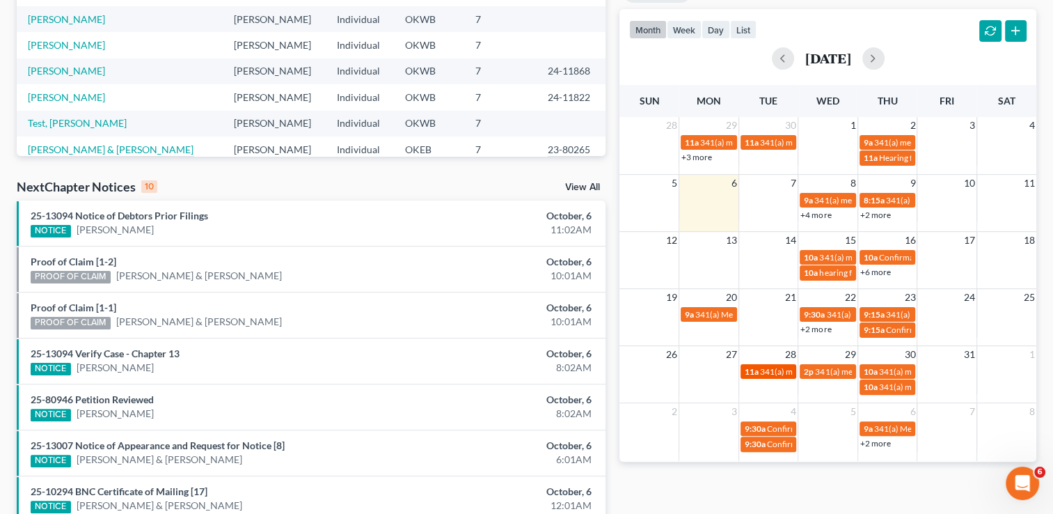
click at [768, 370] on span "341(a) meeting for [PERSON_NAME] & [PERSON_NAME]" at bounding box center [864, 371] width 208 height 10
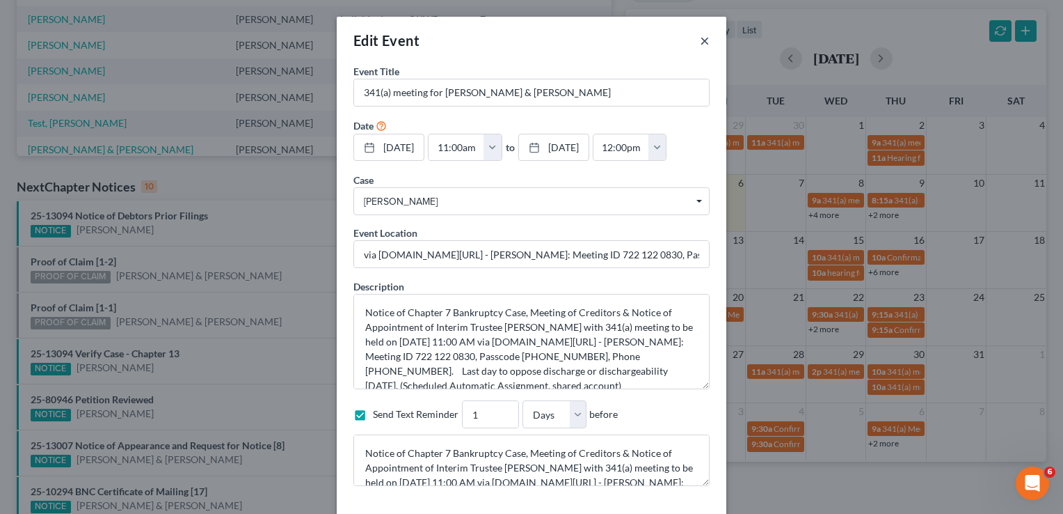
click at [700, 38] on button "×" at bounding box center [705, 40] width 10 height 17
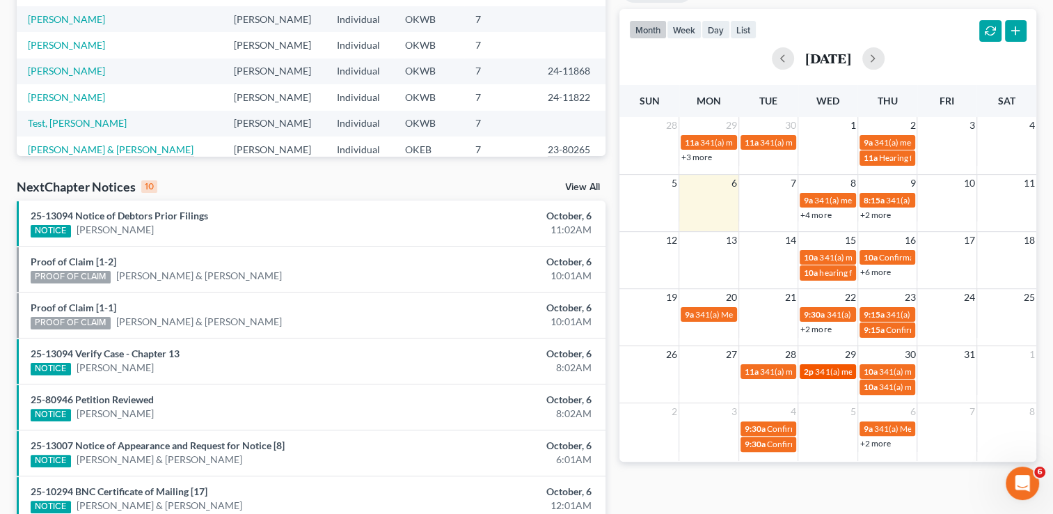
click at [818, 375] on div "2p 341(a) meeting for Julian Davis" at bounding box center [828, 371] width 48 height 10
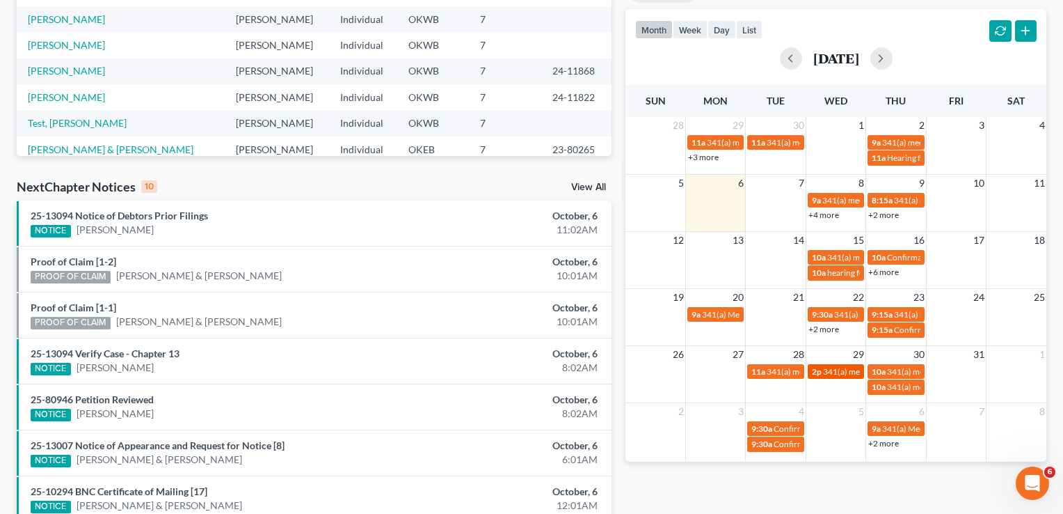
select select "Days"
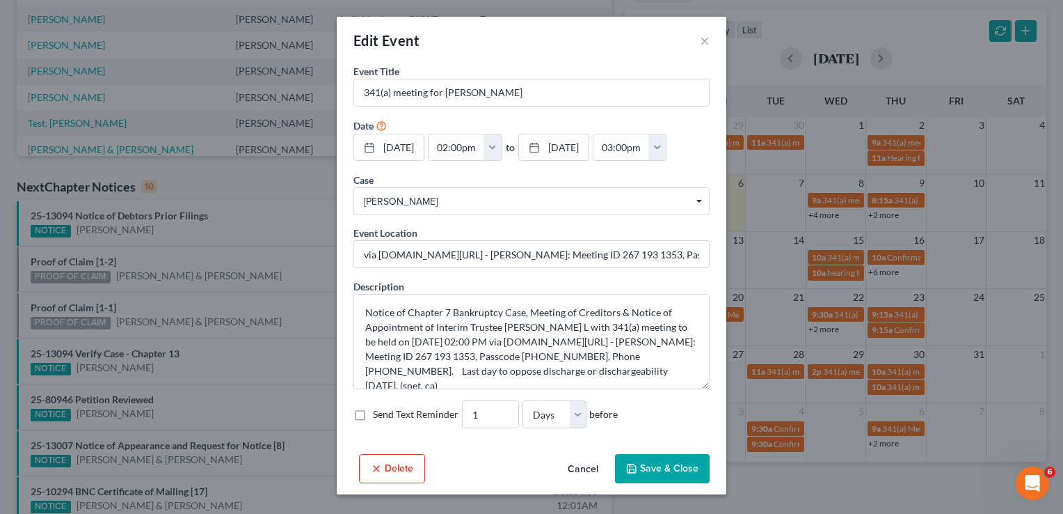
click at [373, 416] on label "Send Text Reminder" at bounding box center [416, 414] width 86 height 14
click at [379, 416] on input "Send Text Reminder" at bounding box center [383, 411] width 9 height 9
checkbox input "true"
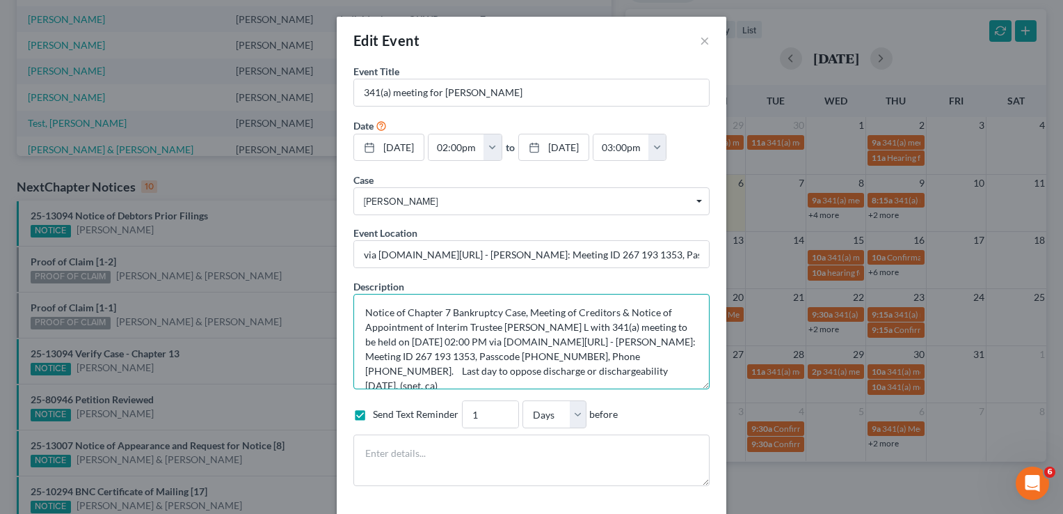
drag, startPoint x: 642, startPoint y: 373, endPoint x: 350, endPoint y: 306, distance: 299.3
click at [354, 306] on textarea "Notice of Chapter 7 Bankruptcy Case, Meeting of Creditors & Notice of Appointme…" at bounding box center [532, 341] width 356 height 95
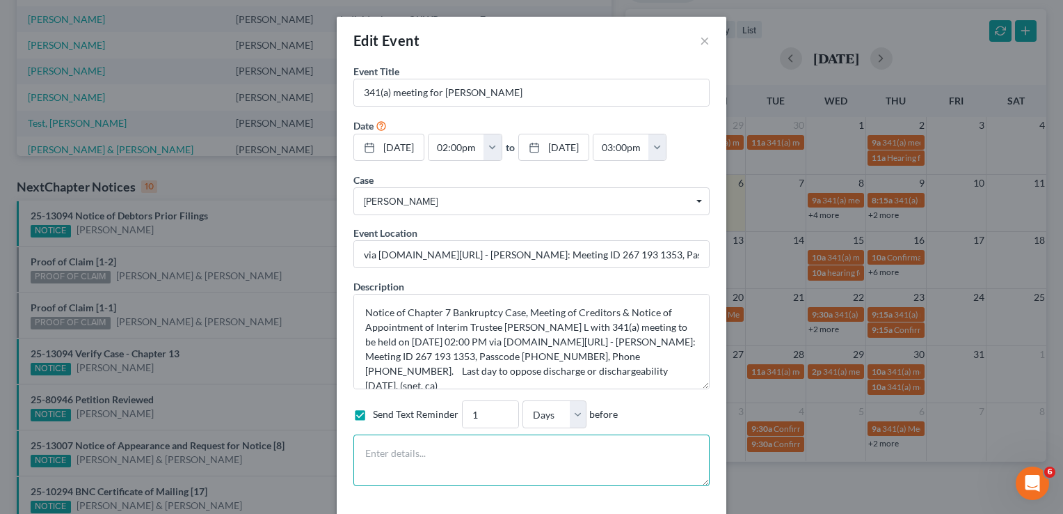
click at [395, 455] on textarea at bounding box center [532, 460] width 356 height 52
paste textarea "Notice of Chapter 7 Bankruptcy Case, Meeting of Creditors & Notice of Appointme…"
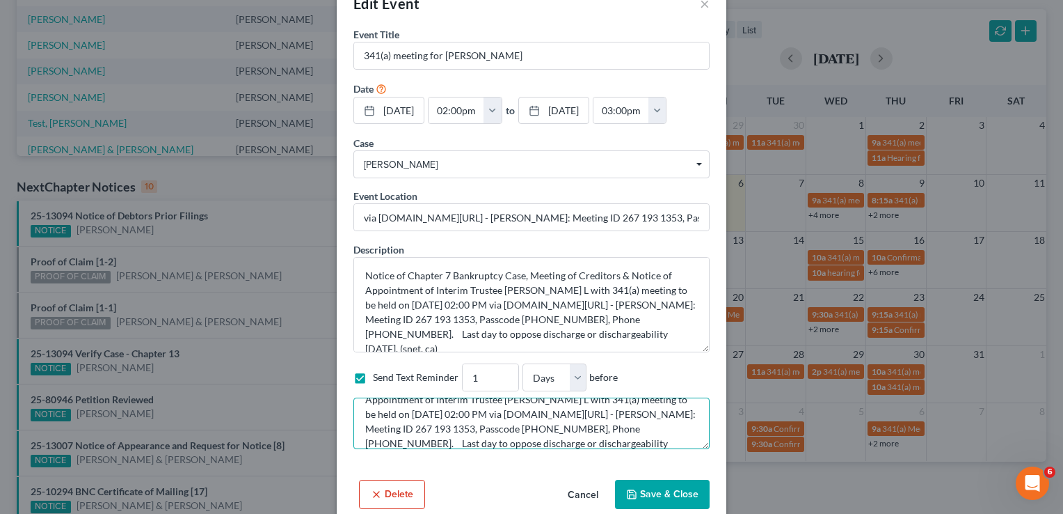
scroll to position [58, 0]
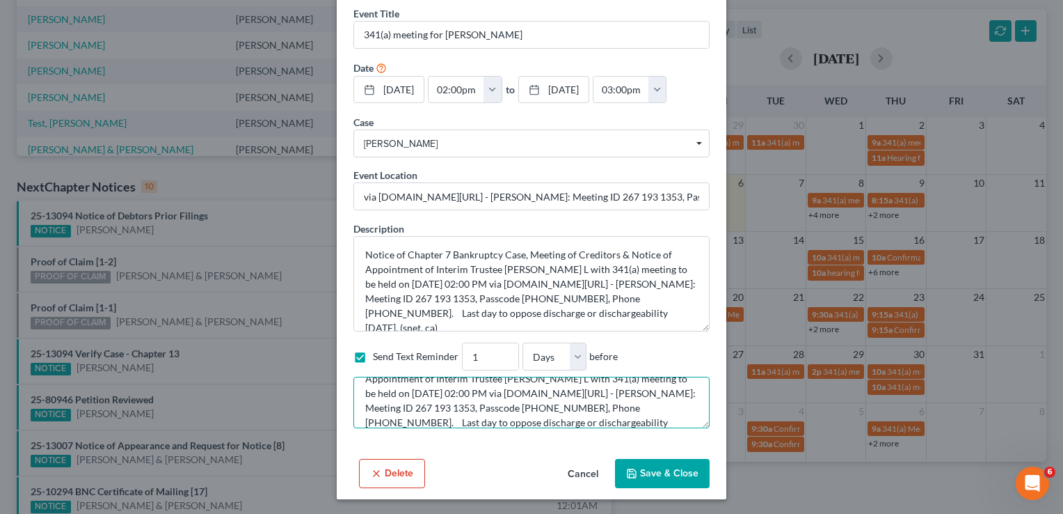
type textarea "Notice of Chapter 7 Bankruptcy Case, Meeting of Creditors & Notice of Appointme…"
click at [648, 470] on button "Save & Close" at bounding box center [662, 473] width 95 height 29
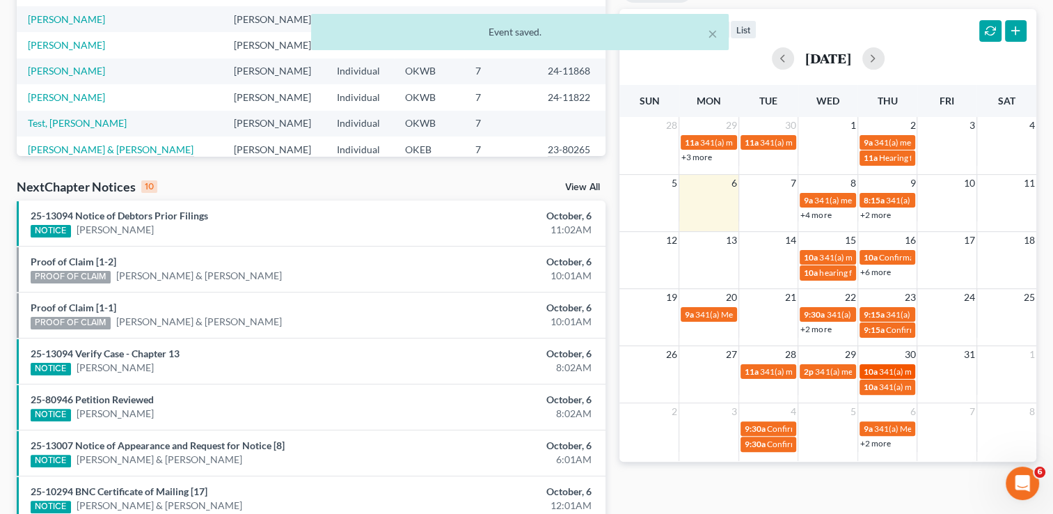
click at [905, 372] on span "341(a) meeting for [PERSON_NAME] & [PERSON_NAME]" at bounding box center [983, 371] width 208 height 10
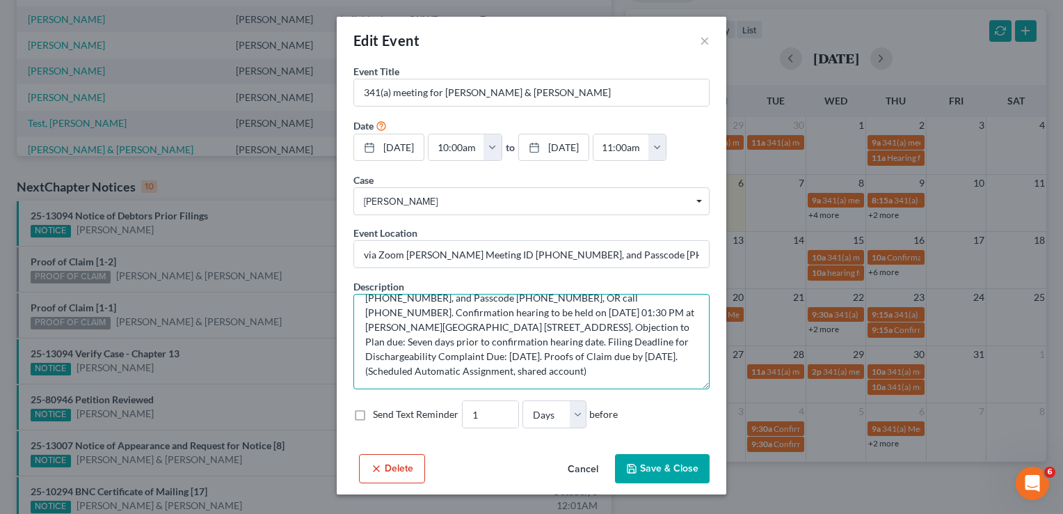
scroll to position [0, 0]
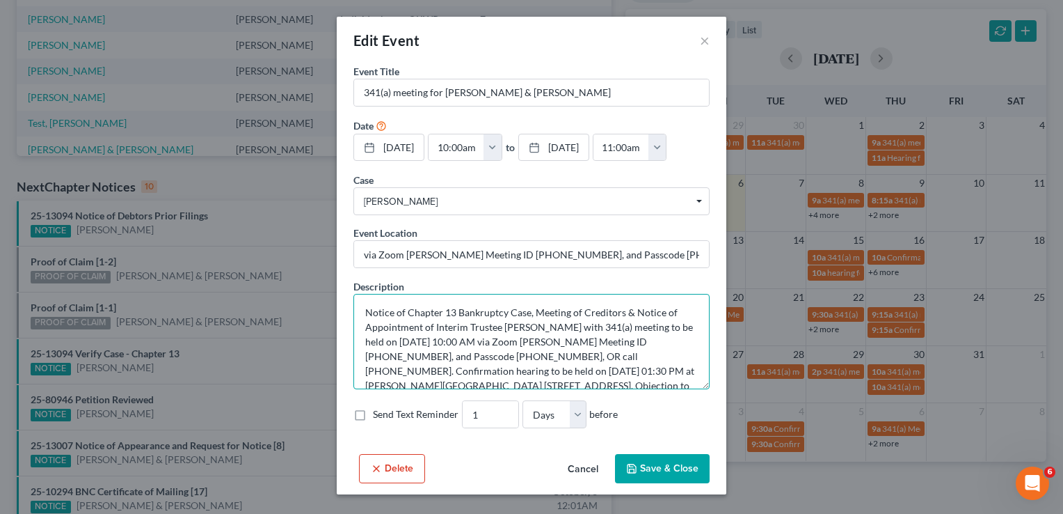
drag, startPoint x: 660, startPoint y: 374, endPoint x: 301, endPoint y: 280, distance: 372.1
click at [301, 280] on div "Edit Event × Event Title * 341(a) meeting for Jesse Scott & Ashley Scott Date 1…" at bounding box center [531, 257] width 1063 height 514
click at [373, 413] on label "Send Text Reminder" at bounding box center [416, 414] width 86 height 14
click at [379, 413] on input "Send Text Reminder" at bounding box center [383, 411] width 9 height 9
checkbox input "true"
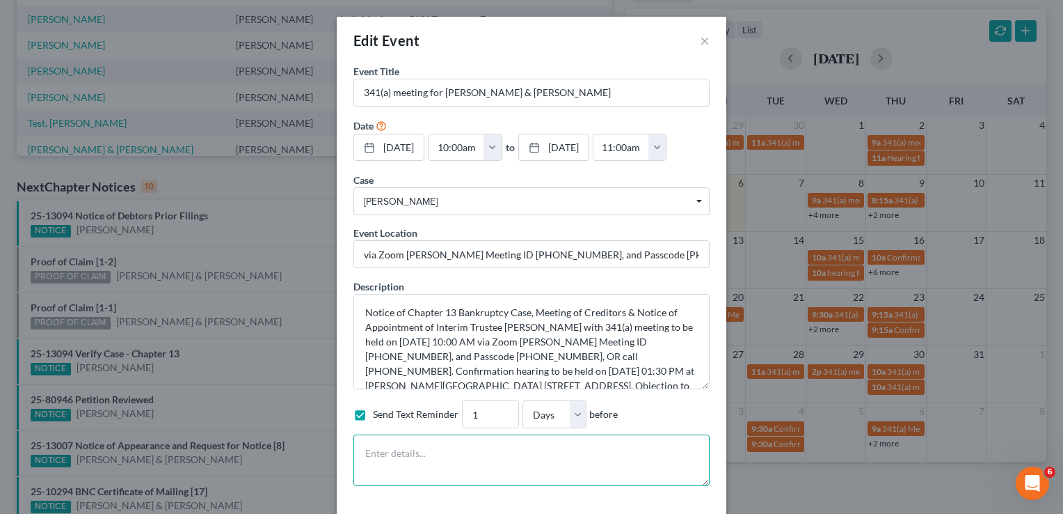
click at [388, 457] on textarea at bounding box center [532, 460] width 356 height 52
paste textarea "Notice of Chapter 13 Bankruptcy Case, Meeting of Creditors & Notice of Appointm…"
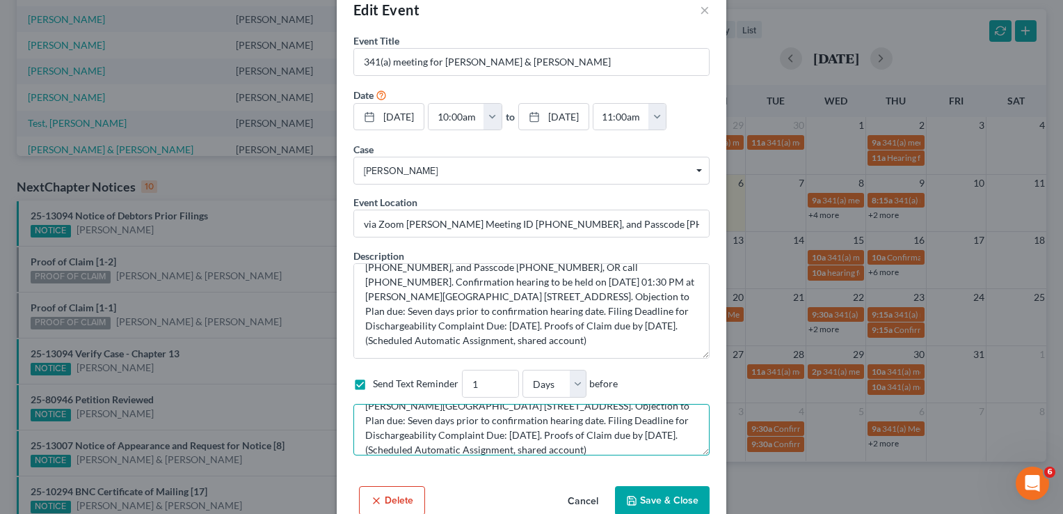
scroll to position [58, 0]
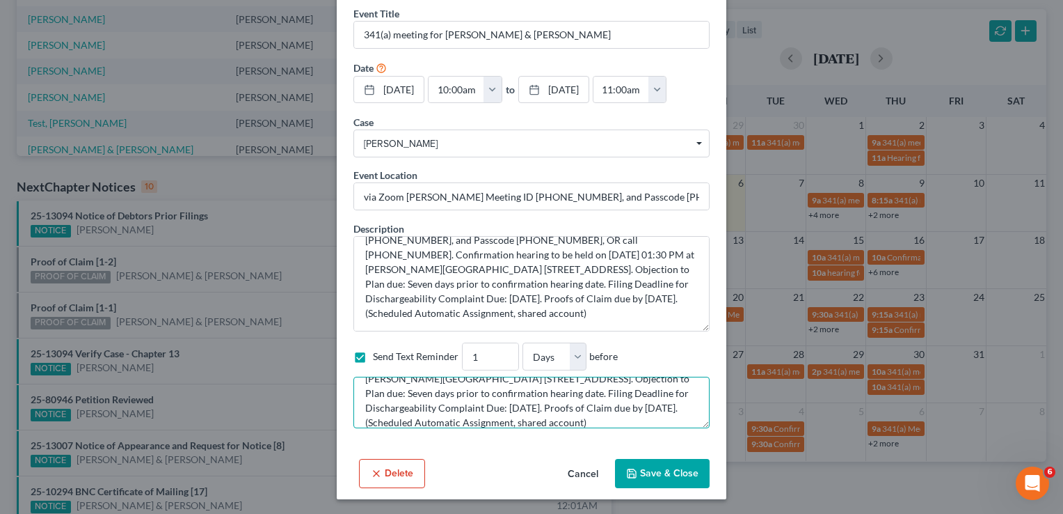
type textarea "Notice of Chapter 13 Bankruptcy Case, Meeting of Creditors & Notice of Appointm…"
click at [656, 477] on button "Save & Close" at bounding box center [662, 473] width 95 height 29
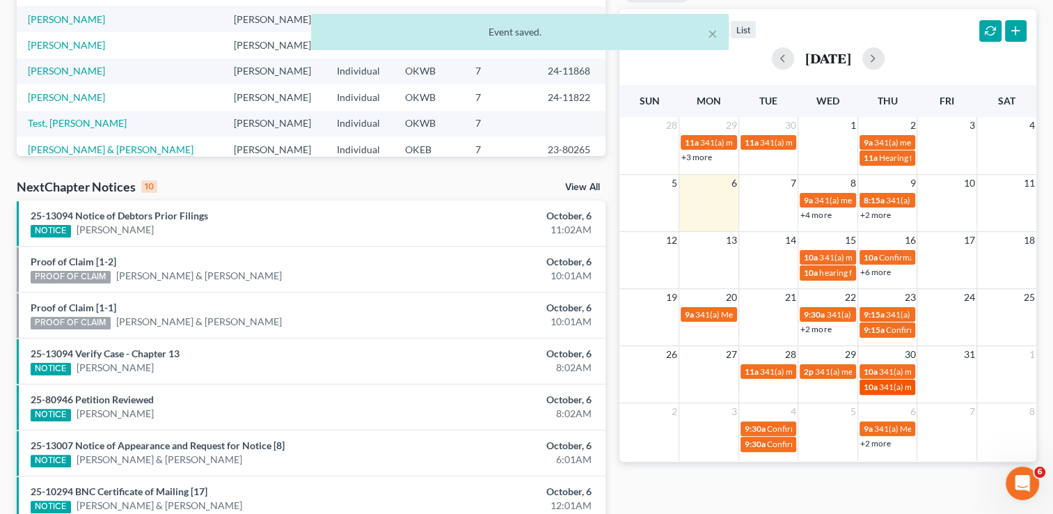
click at [901, 391] on div "10a 341(a) meeting for Tiffany Sims" at bounding box center [888, 386] width 48 height 10
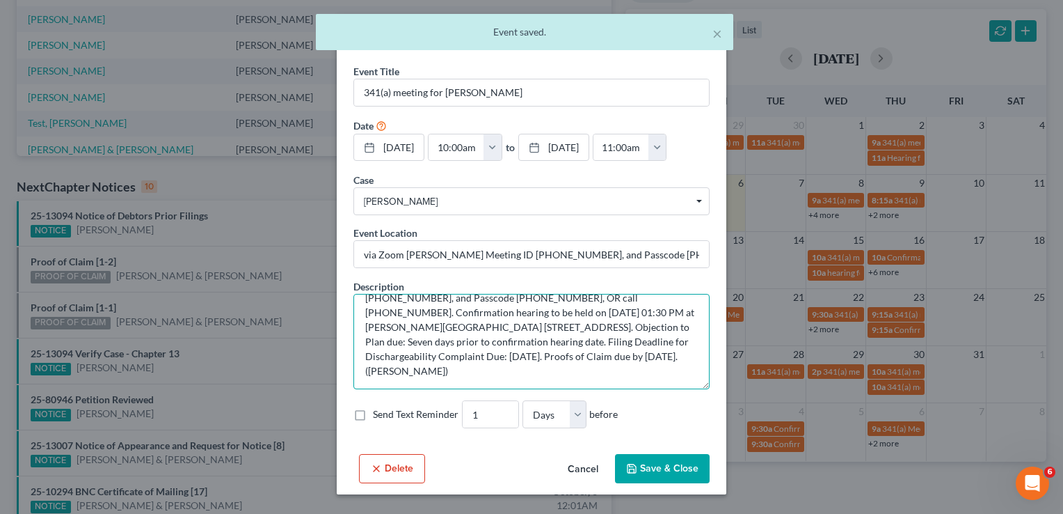
scroll to position [0, 0]
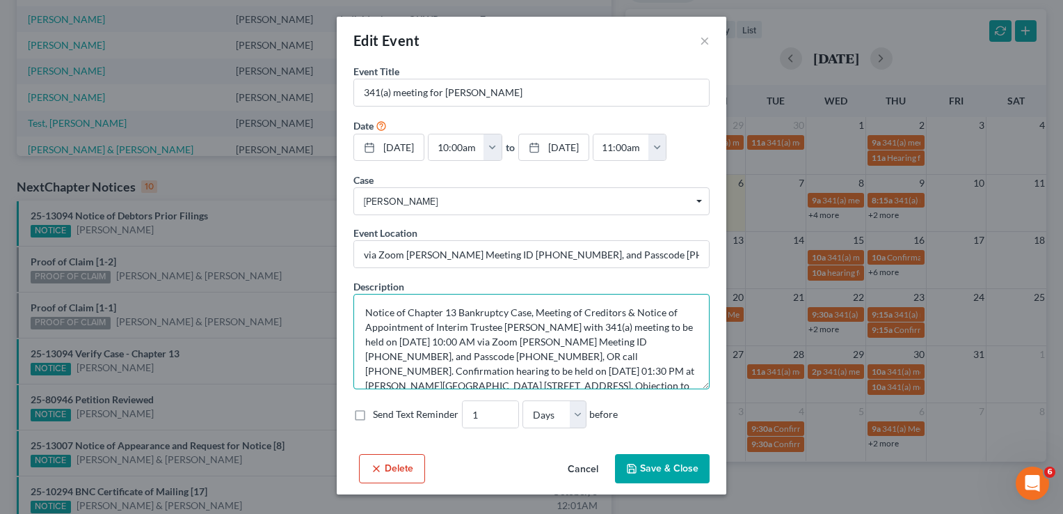
drag, startPoint x: 402, startPoint y: 357, endPoint x: 306, endPoint y: 272, distance: 128.7
click at [306, 272] on div "Edit Event × Event Title * 341(a) meeting for Tiffany Sims Date 10/30/2025 clos…" at bounding box center [531, 257] width 1063 height 514
click at [373, 416] on label "Send Text Reminder" at bounding box center [416, 414] width 86 height 14
click at [379, 416] on input "Send Text Reminder" at bounding box center [383, 411] width 9 height 9
checkbox input "true"
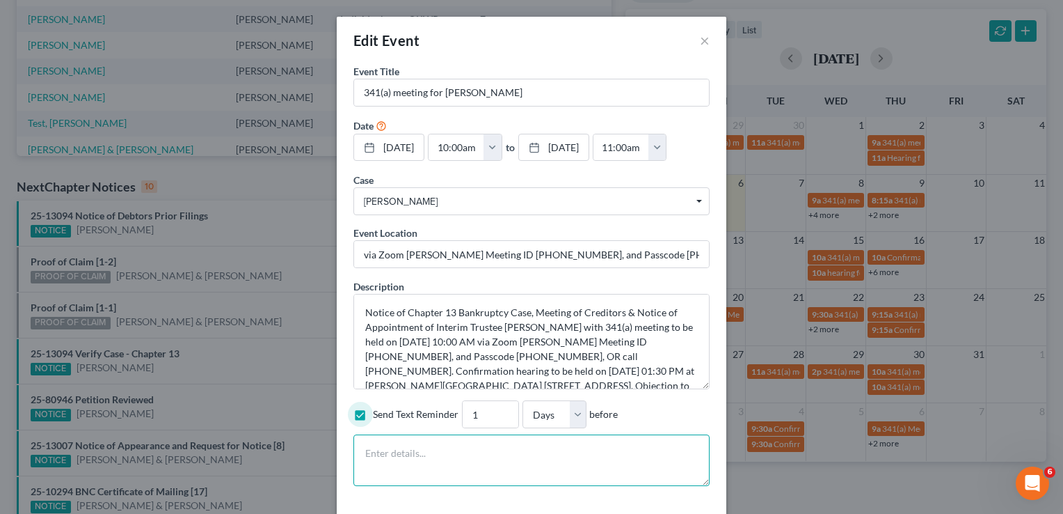
click at [376, 457] on textarea at bounding box center [532, 460] width 356 height 52
paste textarea "Notice of Chapter 13 Bankruptcy Case, Meeting of Creditors & Notice of Appointm…"
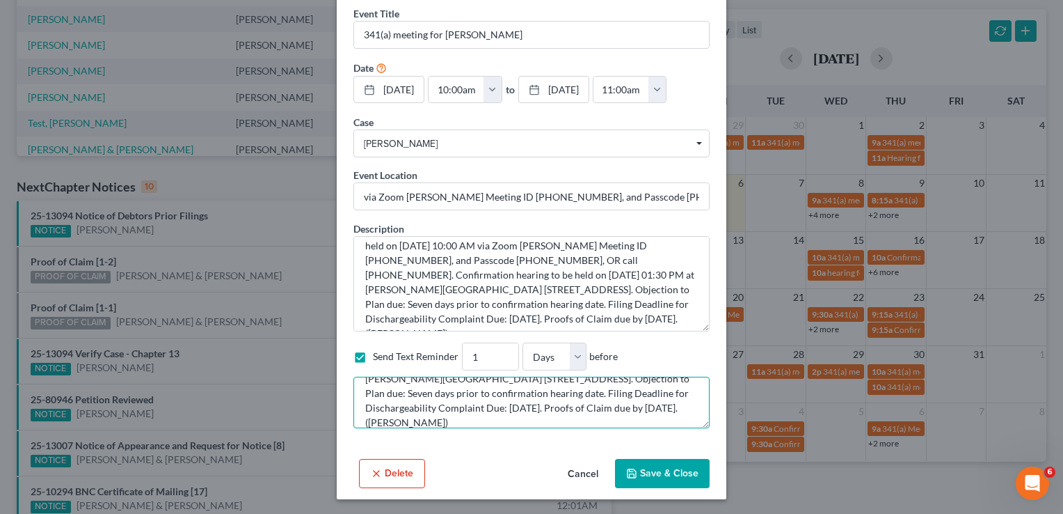
scroll to position [58, 0]
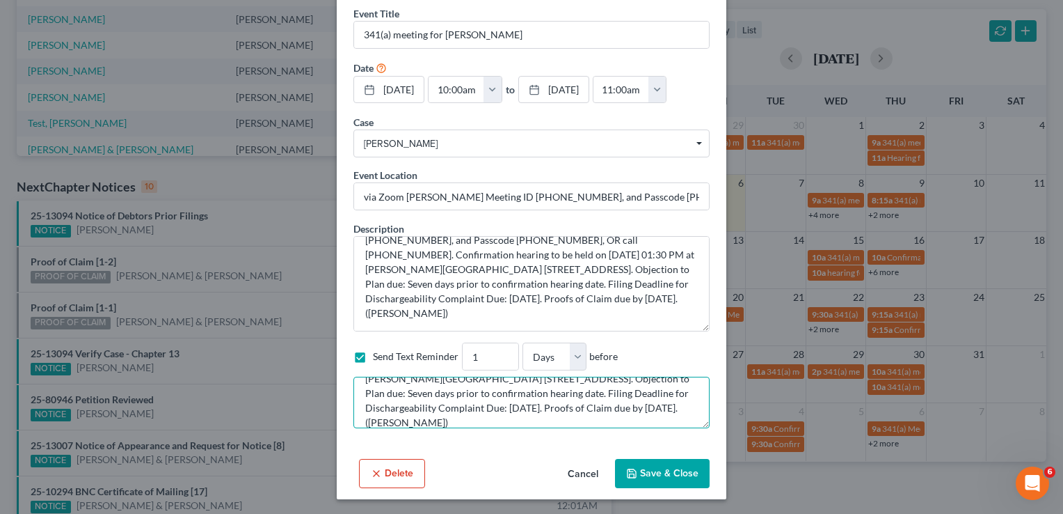
type textarea "Notice of Chapter 13 Bankruptcy Case, Meeting of Creditors & Notice of Appointm…"
drag, startPoint x: 657, startPoint y: 464, endPoint x: 654, endPoint y: 471, distance: 7.5
click at [657, 465] on button "Save & Close" at bounding box center [662, 473] width 95 height 29
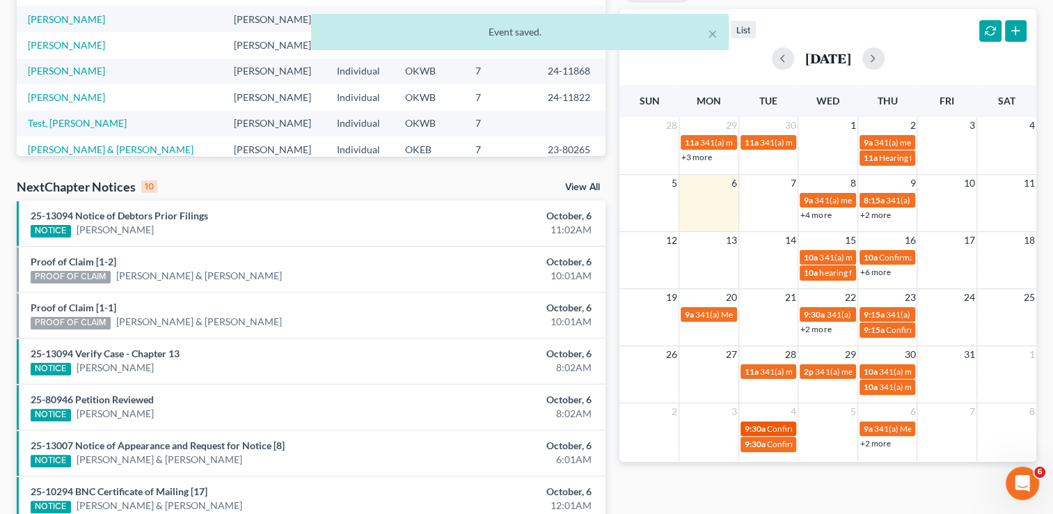
click at [759, 429] on span "9:30a" at bounding box center [755, 428] width 21 height 10
select select "Days"
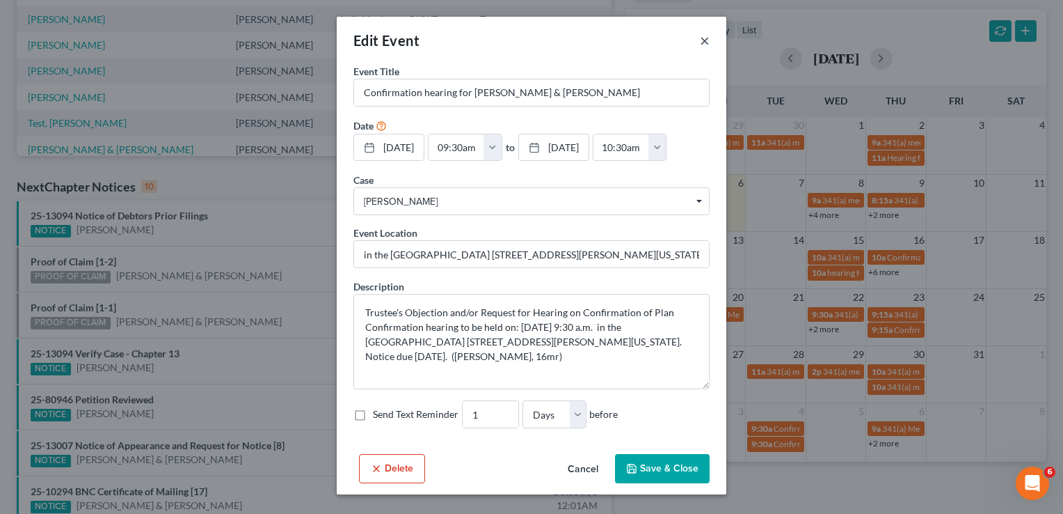
click at [704, 40] on button "×" at bounding box center [705, 40] width 10 height 17
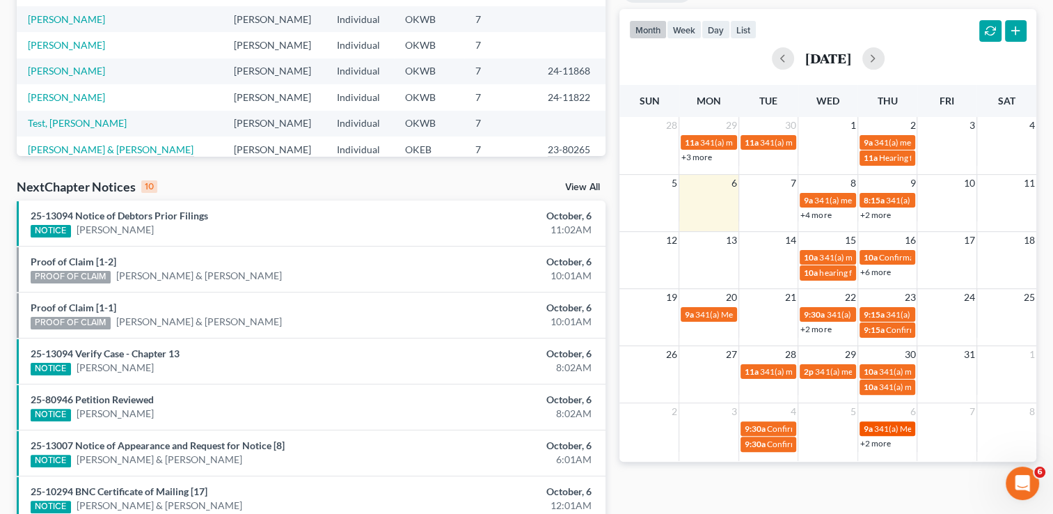
click at [897, 433] on div "9a 341(a) Meeting for Johnnie Miller" at bounding box center [888, 428] width 48 height 10
select select "Days"
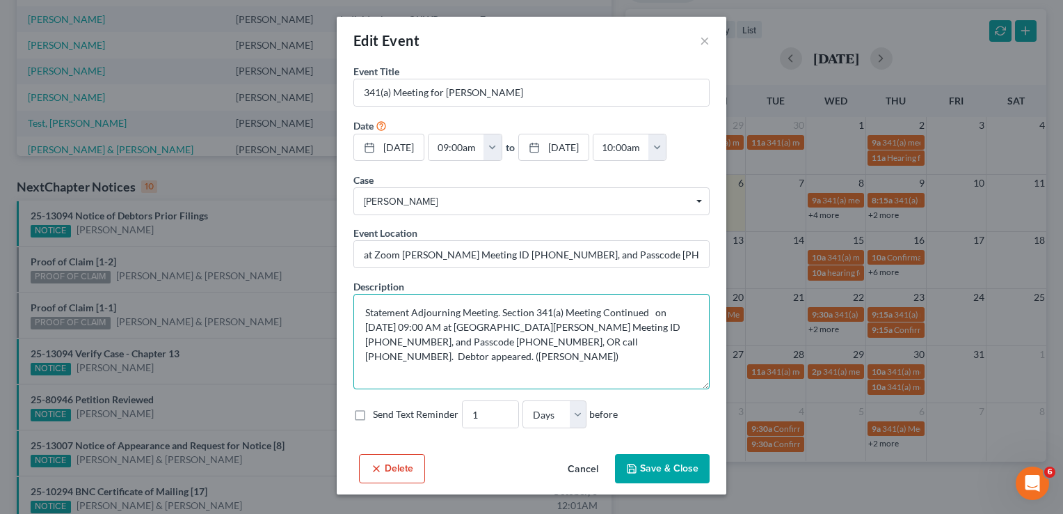
drag, startPoint x: 420, startPoint y: 361, endPoint x: 338, endPoint y: 303, distance: 100.8
click at [338, 303] on div "Event Title * 341(a) Meeting for Johnnie Miller Date 11/6/2025 close Date 11/6/…" at bounding box center [532, 256] width 390 height 384
click at [373, 415] on label "Send Text Reminder" at bounding box center [416, 414] width 86 height 14
click at [379, 415] on input "Send Text Reminder" at bounding box center [383, 411] width 9 height 9
checkbox input "true"
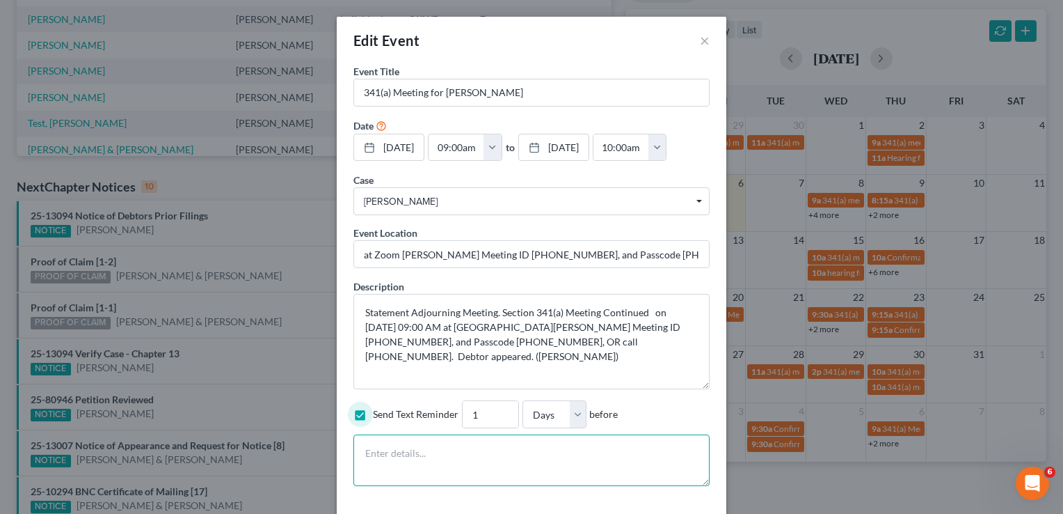
click at [394, 458] on textarea at bounding box center [532, 460] width 356 height 52
paste textarea "Statement Adjourning Meeting. Section 341(a) Meeting Continued on 11/6/2025 at …"
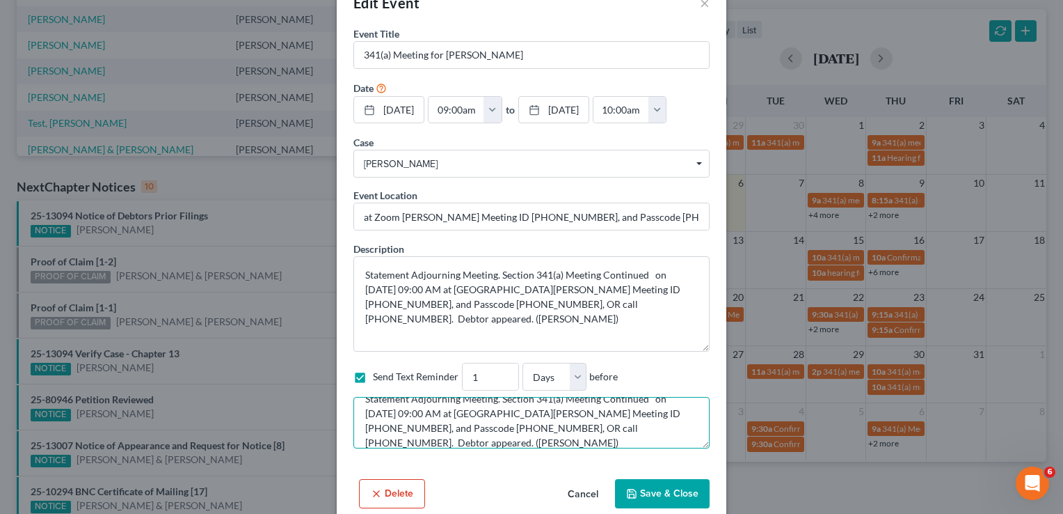
scroll to position [58, 0]
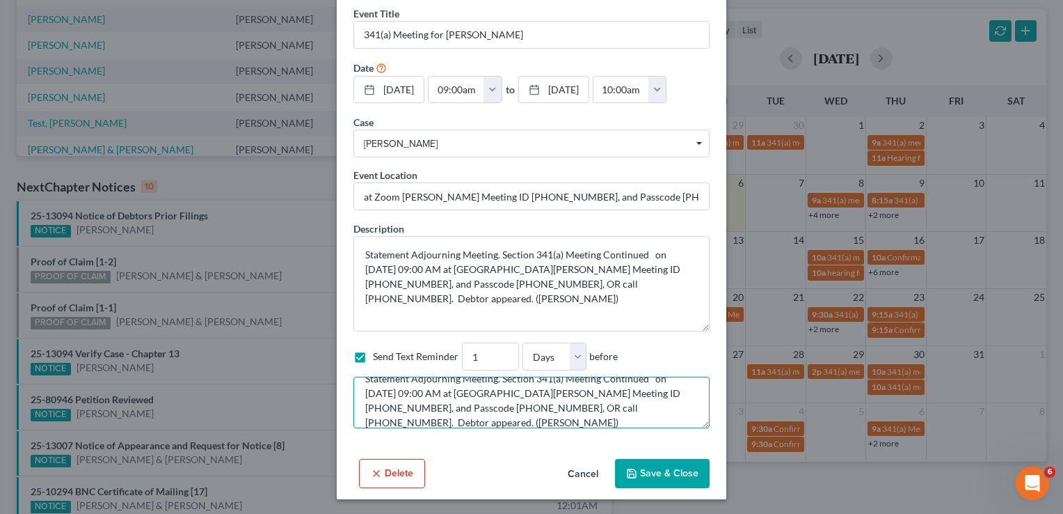
type textarea "Statement Adjourning Meeting. Section 341(a) Meeting Continued on 11/6/2025 at …"
click at [652, 472] on button "Save & Close" at bounding box center [662, 473] width 95 height 29
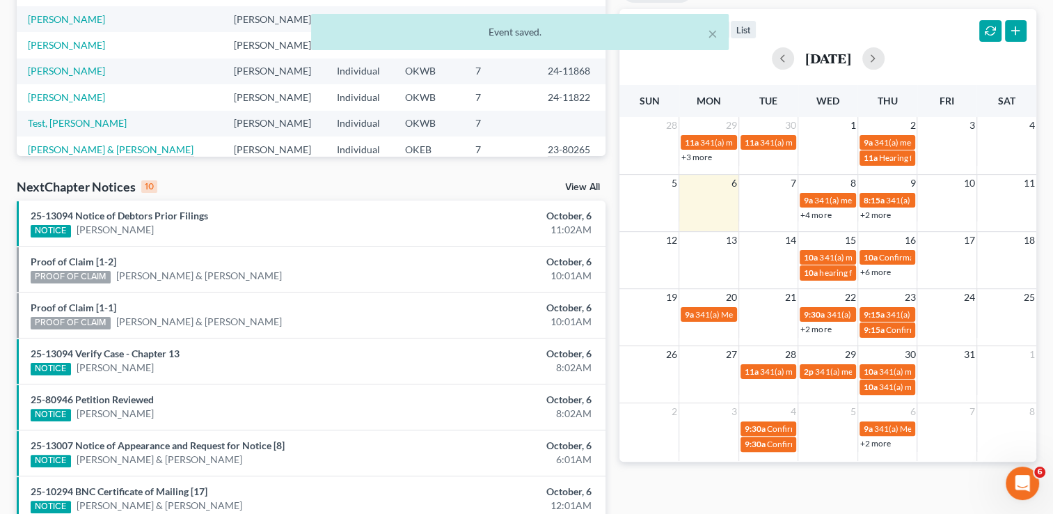
click at [877, 445] on link "+2 more" at bounding box center [875, 443] width 31 height 10
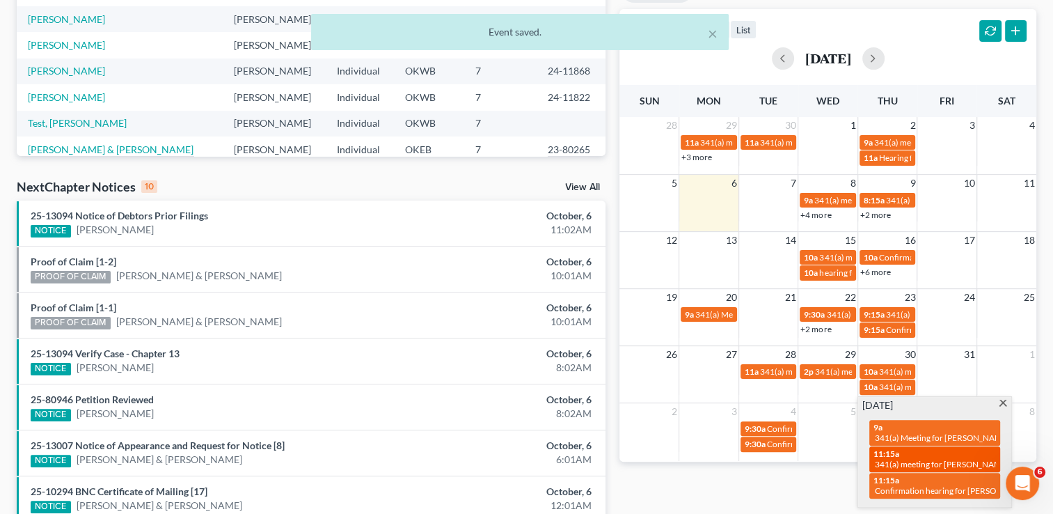
click at [901, 463] on span "341(a) meeting for [PERSON_NAME]" at bounding box center [942, 464] width 134 height 10
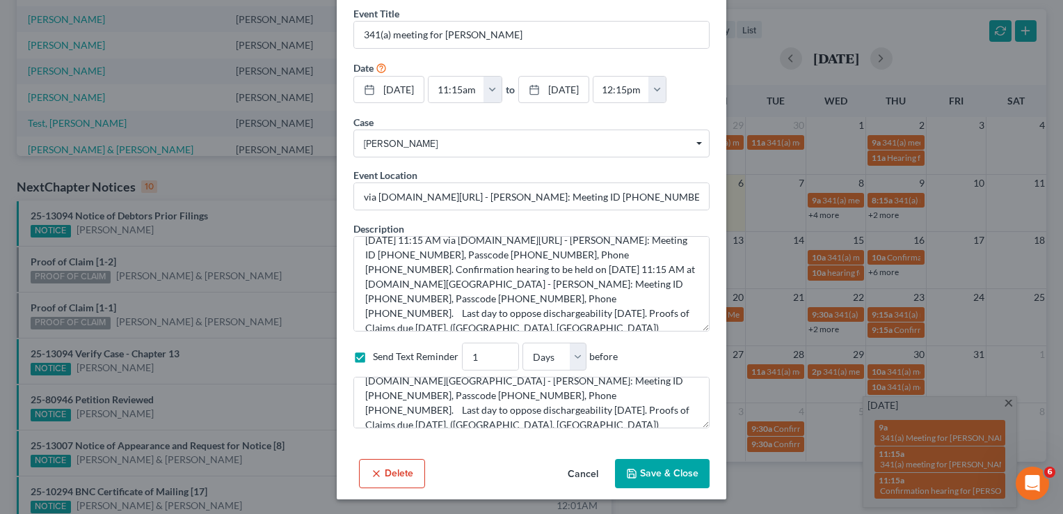
click at [657, 467] on button "Save & Close" at bounding box center [662, 473] width 95 height 29
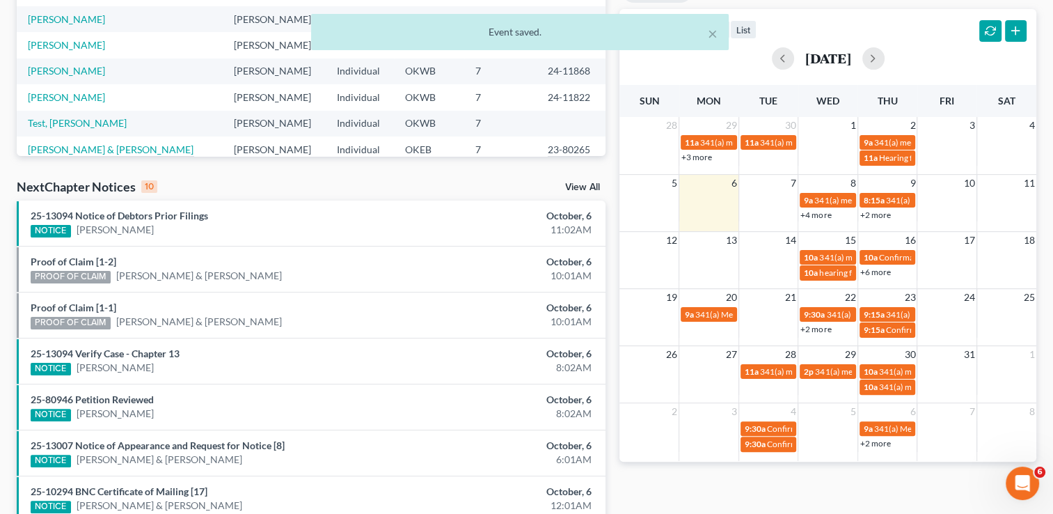
click at [873, 448] on div "+2 more" at bounding box center [887, 443] width 59 height 14
click at [874, 441] on link "+2 more" at bounding box center [875, 443] width 31 height 10
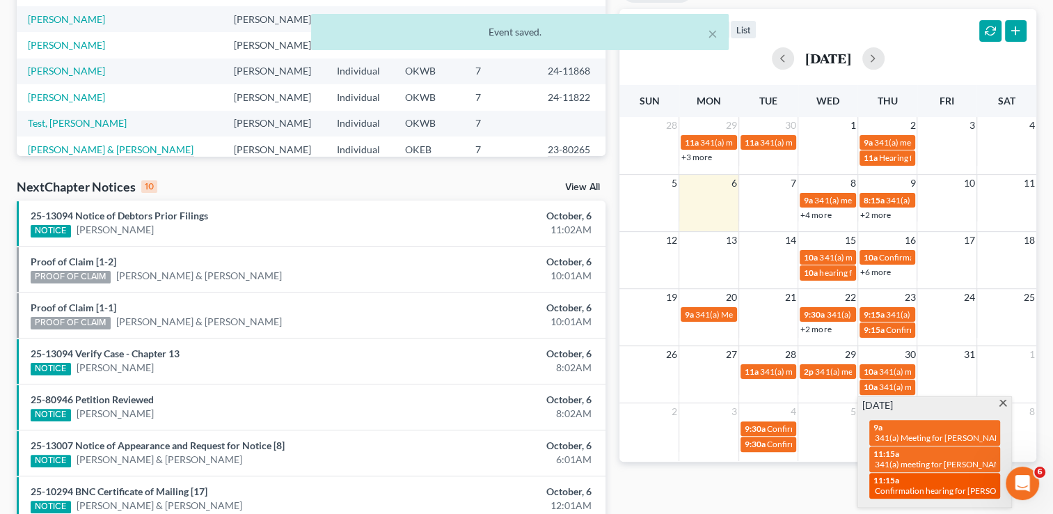
click at [891, 484] on div "11:15a Confirmation hearing for Jessica Moore" at bounding box center [934, 486] width 122 height 22
select select "Days"
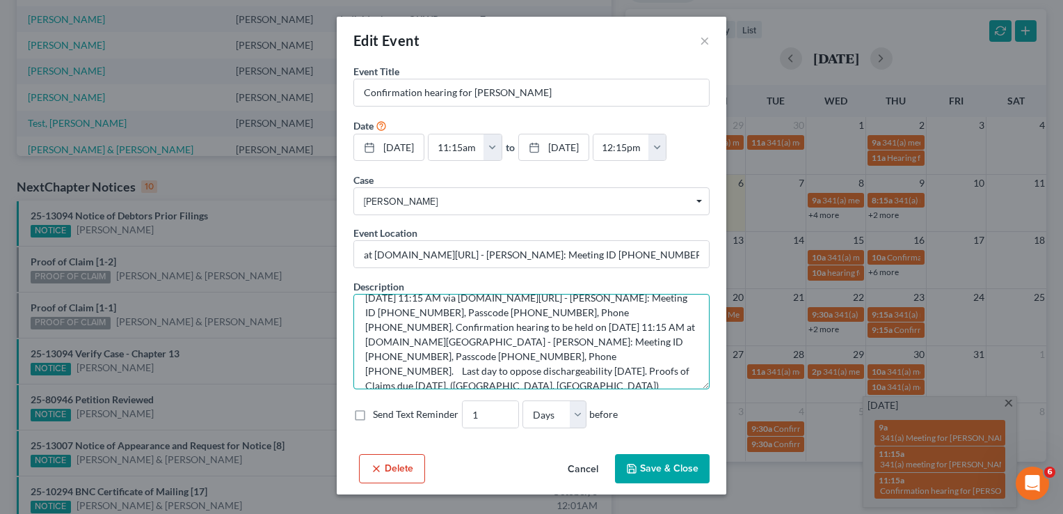
scroll to position [0, 0]
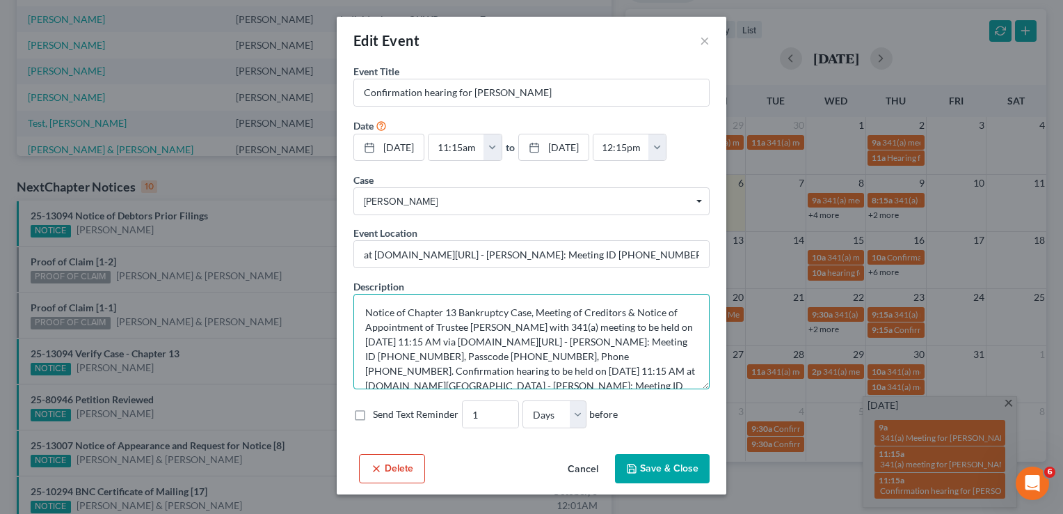
drag, startPoint x: 385, startPoint y: 367, endPoint x: 328, endPoint y: 285, distance: 100.6
click at [315, 274] on div "Edit Event × Event Title * Confirmation hearing for Jessica Moore Date 11/6/202…" at bounding box center [531, 257] width 1063 height 514
click at [373, 417] on label "Send Text Reminder" at bounding box center [416, 414] width 86 height 14
click at [379, 416] on input "Send Text Reminder" at bounding box center [383, 411] width 9 height 9
checkbox input "true"
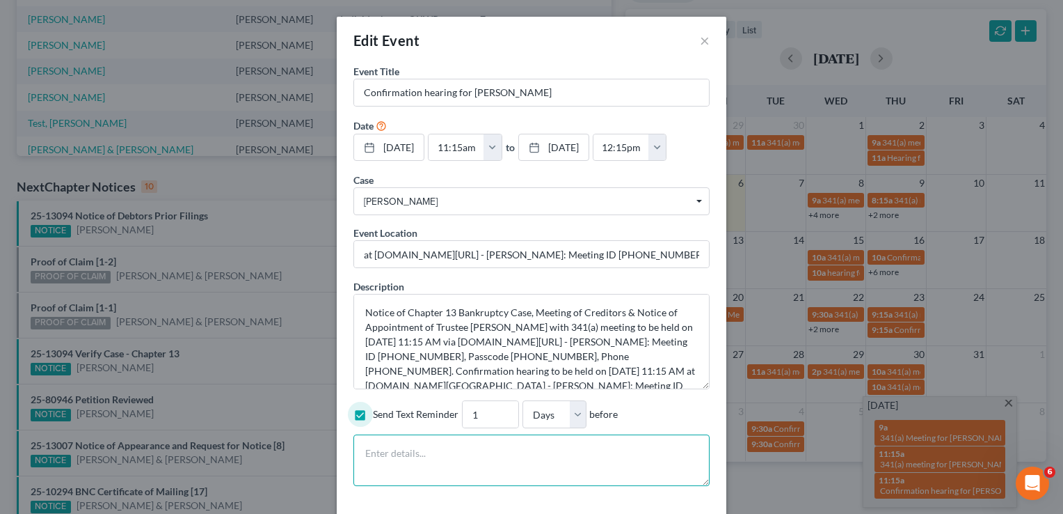
click at [387, 458] on textarea at bounding box center [532, 460] width 356 height 52
paste textarea "Notice of Chapter 13 Bankruptcy Case, Meeting of Creditors & Notice of Appointm…"
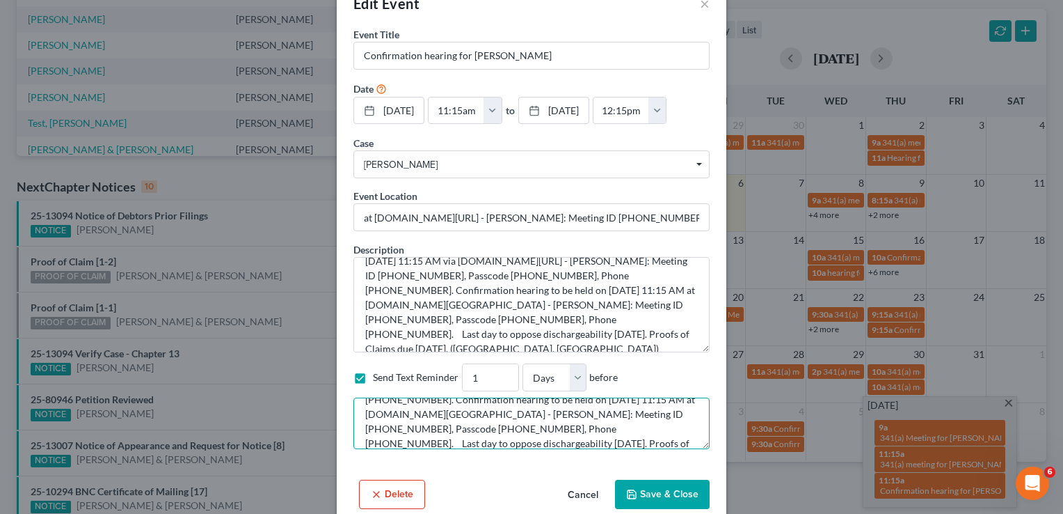
scroll to position [58, 0]
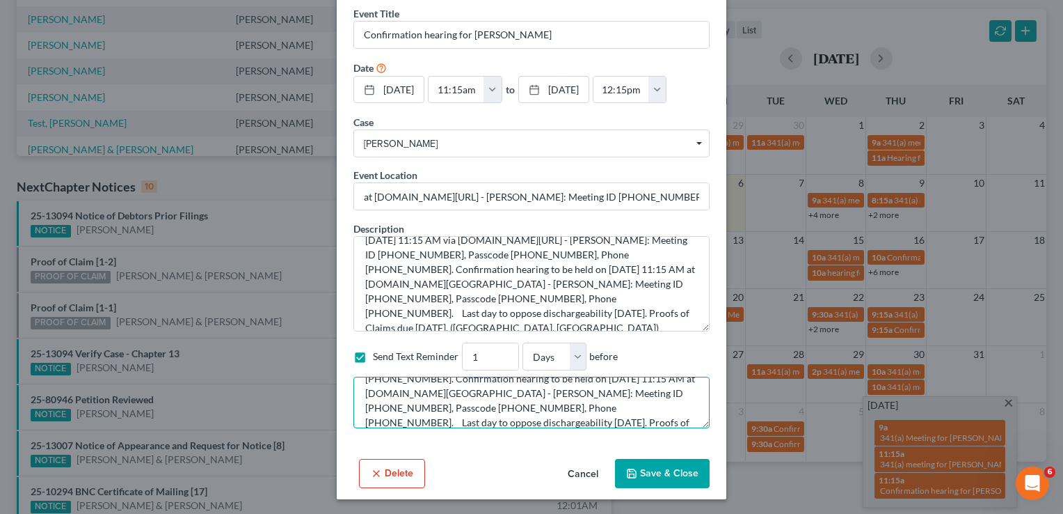
type textarea "Notice of Chapter 13 Bankruptcy Case, Meeting of Creditors & Notice of Appointm…"
click at [648, 475] on button "Save & Close" at bounding box center [662, 473] width 95 height 29
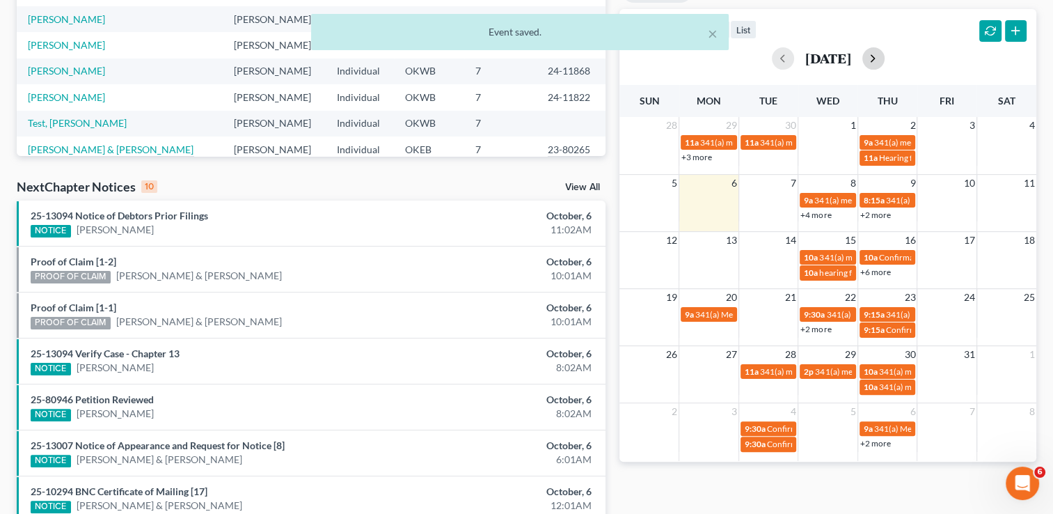
click at [885, 59] on button "button" at bounding box center [873, 58] width 22 height 22
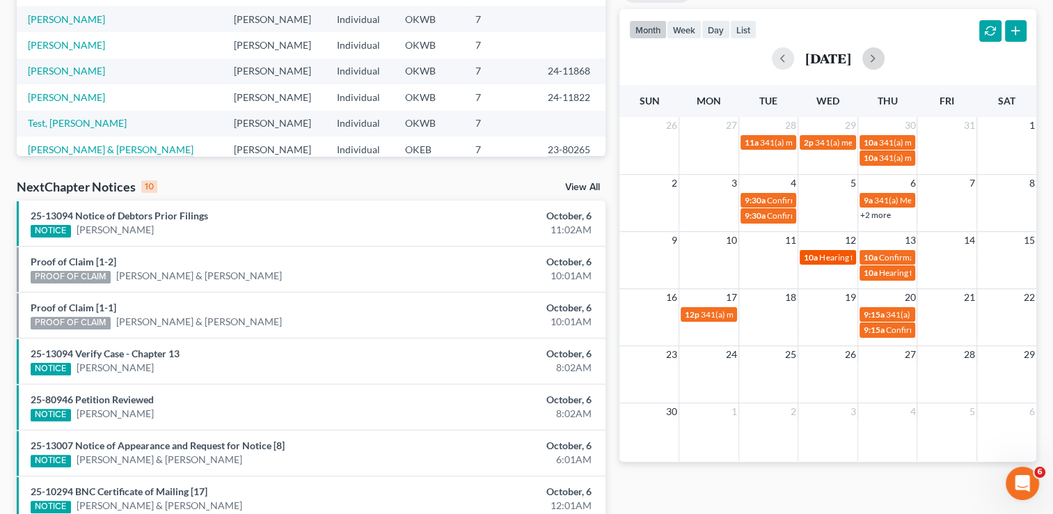
click at [823, 263] on link "10a Hearing for Melissa Mukoro" at bounding box center [828, 257] width 56 height 15
select select "Days"
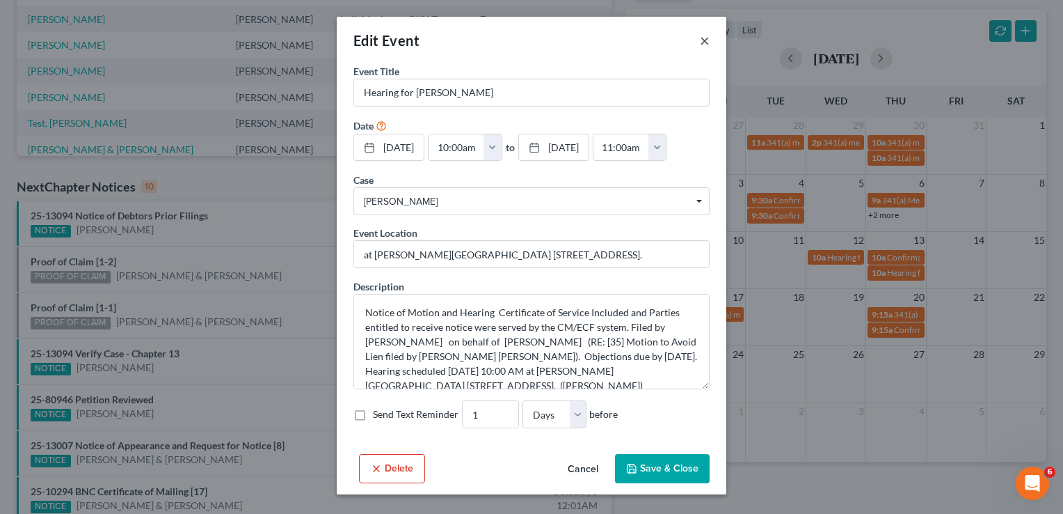
click at [701, 45] on button "×" at bounding box center [705, 40] width 10 height 17
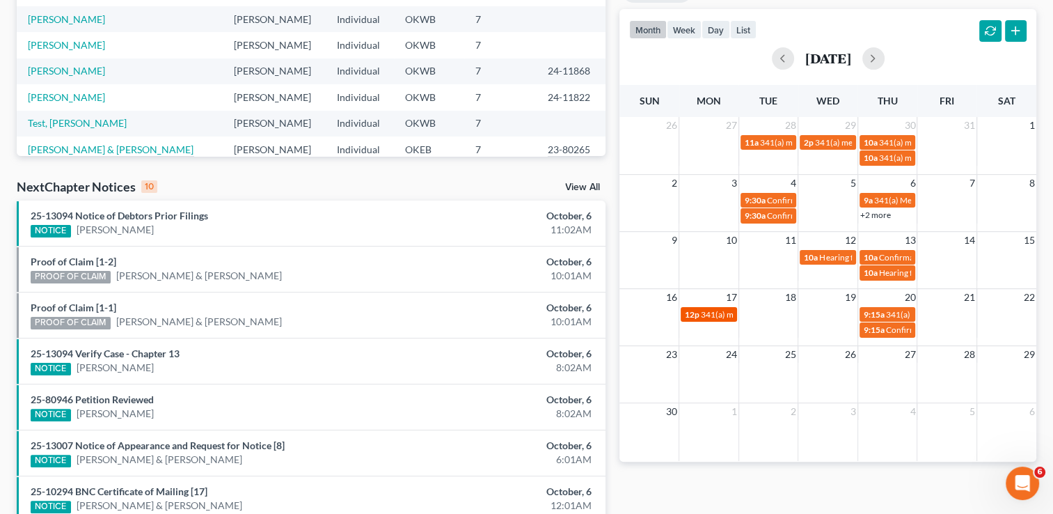
click at [715, 315] on span "341(a) meeting for Joseph Scoggins Jr" at bounding box center [768, 314] width 134 height 10
select select "Days"
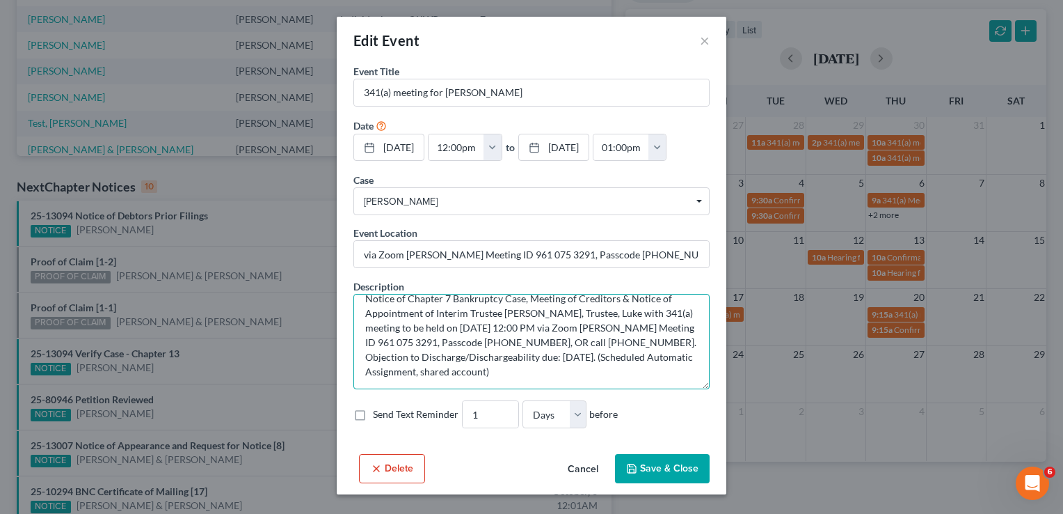
scroll to position [0, 0]
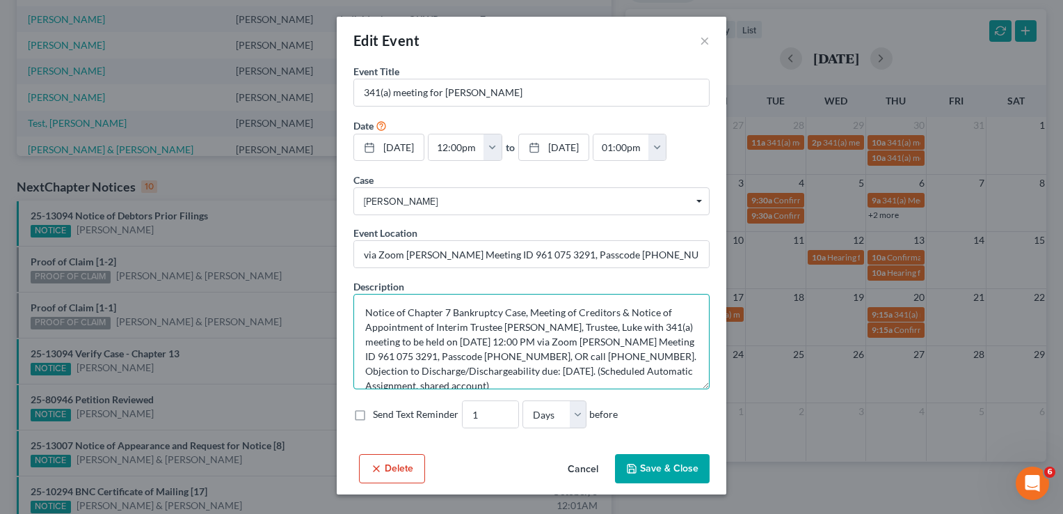
drag, startPoint x: 507, startPoint y: 374, endPoint x: 298, endPoint y: 277, distance: 230.1
click at [298, 277] on div "Edit Event × Event Title * 341(a) meeting for Joseph Scoggins Jr Date 11/17/202…" at bounding box center [531, 257] width 1063 height 514
click at [373, 416] on label "Send Text Reminder" at bounding box center [416, 414] width 86 height 14
click at [379, 416] on input "Send Text Reminder" at bounding box center [383, 411] width 9 height 9
checkbox input "true"
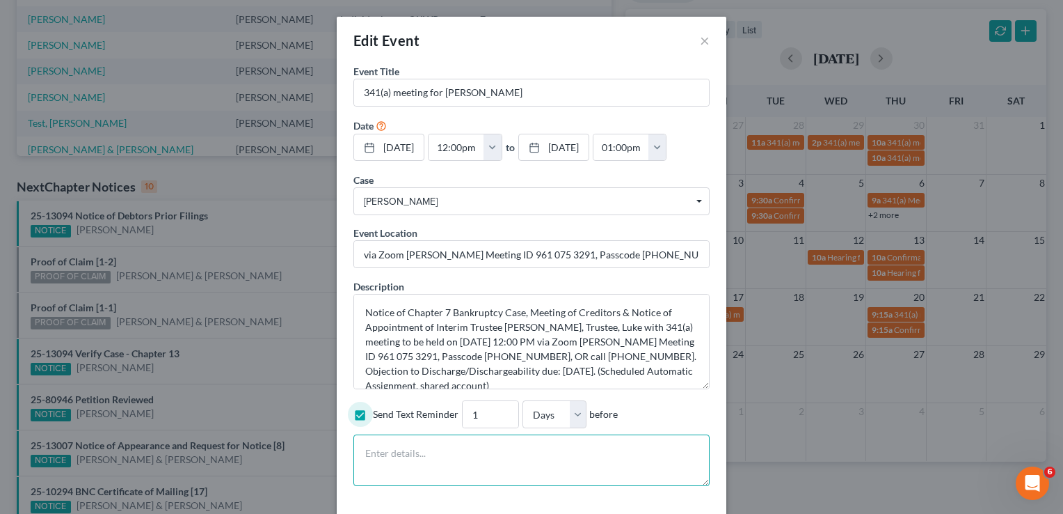
click at [397, 457] on textarea at bounding box center [532, 460] width 356 height 52
paste textarea "Notice of Chapter 7 Bankruptcy Case, Meeting of Creditors & Notice of Appointme…"
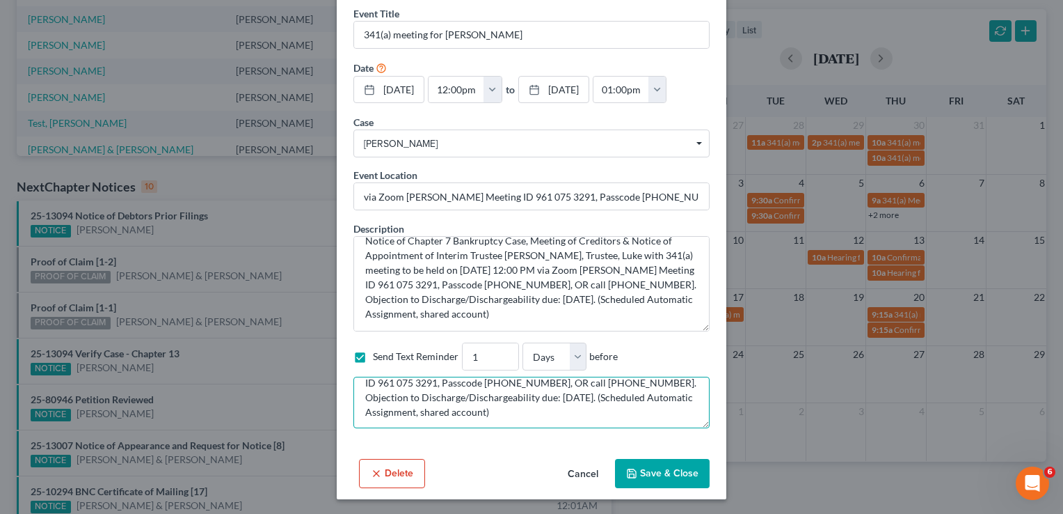
scroll to position [58, 0]
type textarea "Notice of Chapter 7 Bankruptcy Case, Meeting of Creditors & Notice of Appointme…"
click at [650, 471] on button "Save & Close" at bounding box center [662, 473] width 95 height 29
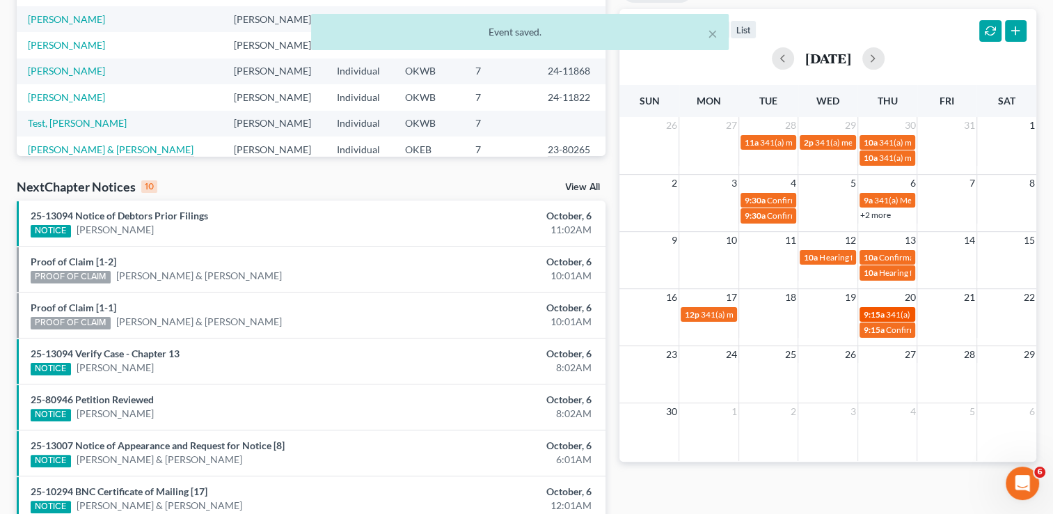
click at [886, 315] on span "341(a) meeting for Robin Dillon" at bounding box center [953, 314] width 134 height 10
select select "Days"
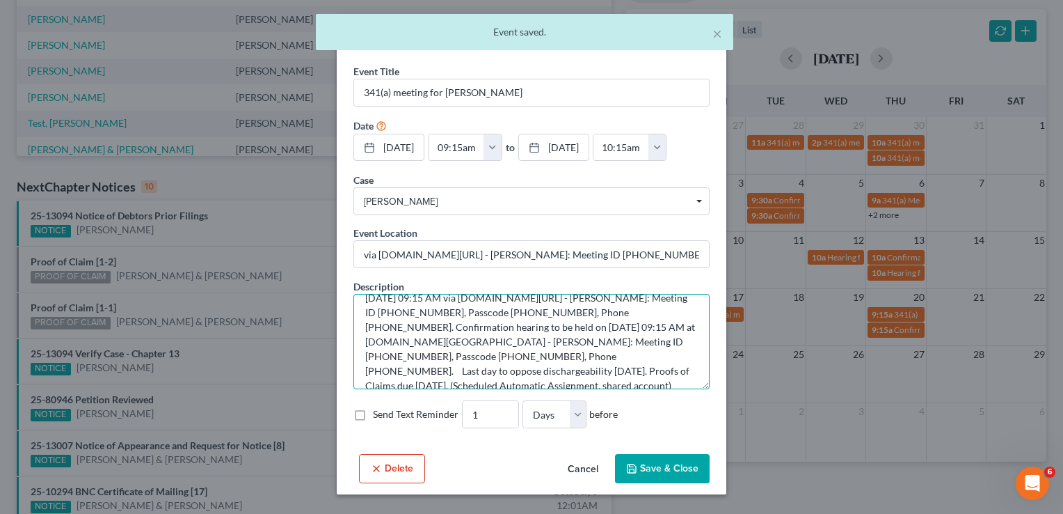
scroll to position [0, 0]
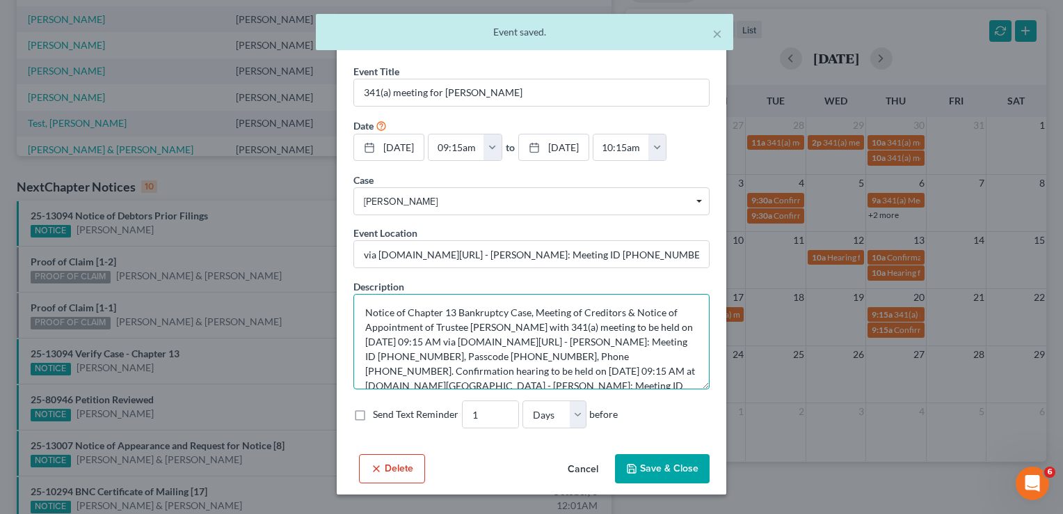
drag, startPoint x: 557, startPoint y: 371, endPoint x: 306, endPoint y: 277, distance: 267.6
click at [306, 277] on div "Edit Event × Event Title * 341(a) meeting for Robin Dillon Date 11/20/2025 clos…" at bounding box center [531, 257] width 1063 height 514
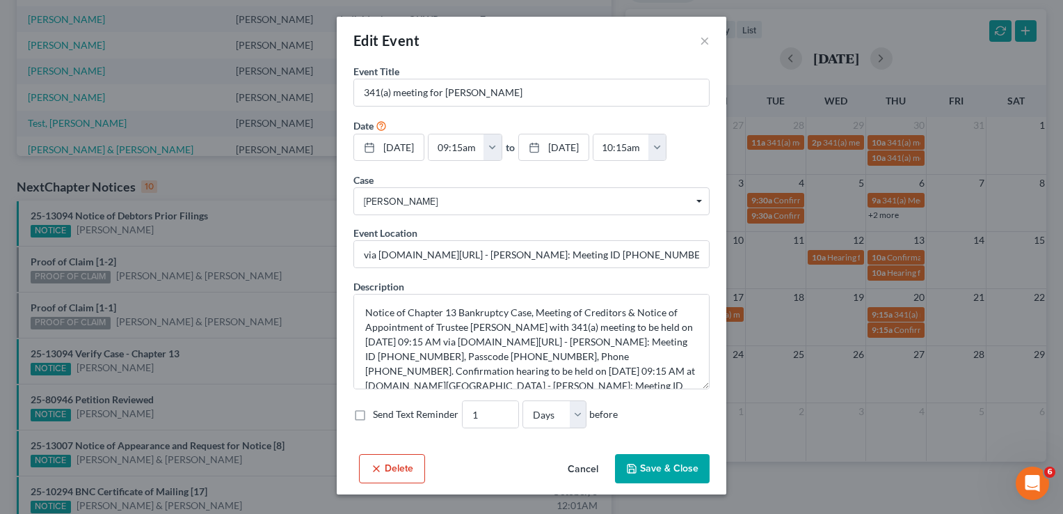
click at [373, 415] on label "Send Text Reminder" at bounding box center [416, 414] width 86 height 14
click at [379, 415] on input "Send Text Reminder" at bounding box center [383, 411] width 9 height 9
checkbox input "true"
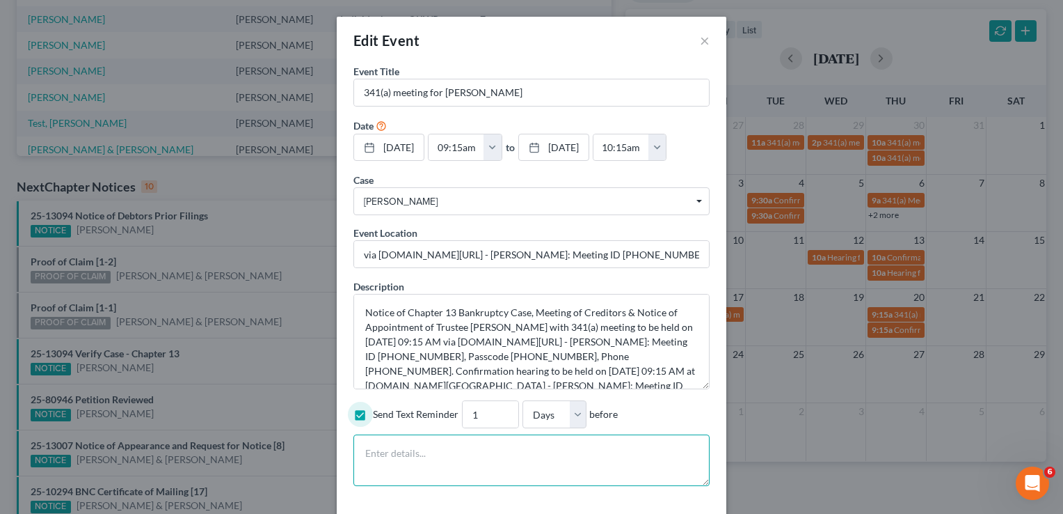
click at [397, 458] on textarea at bounding box center [532, 460] width 356 height 52
paste textarea "Notice of Chapter 13 Bankruptcy Case, Meeting of Creditors & Notice of Appointm…"
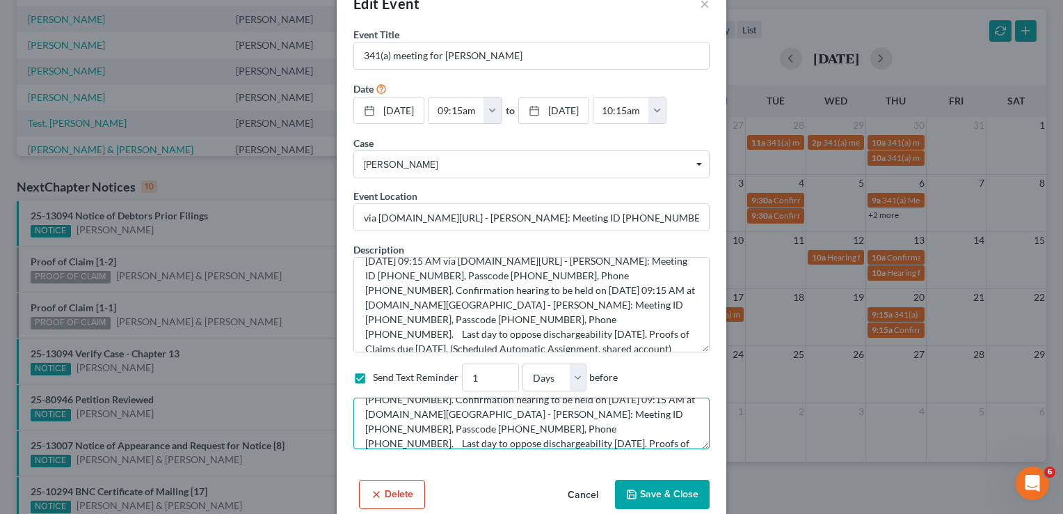
scroll to position [58, 0]
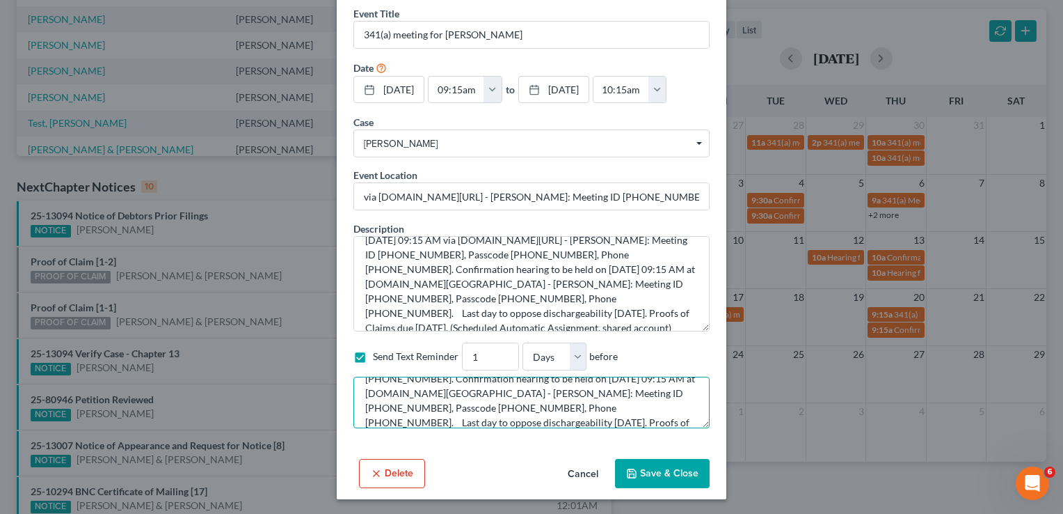
type textarea "Notice of Chapter 13 Bankruptcy Case, Meeting of Creditors & Notice of Appointm…"
click at [659, 474] on button "Save & Close" at bounding box center [662, 473] width 95 height 29
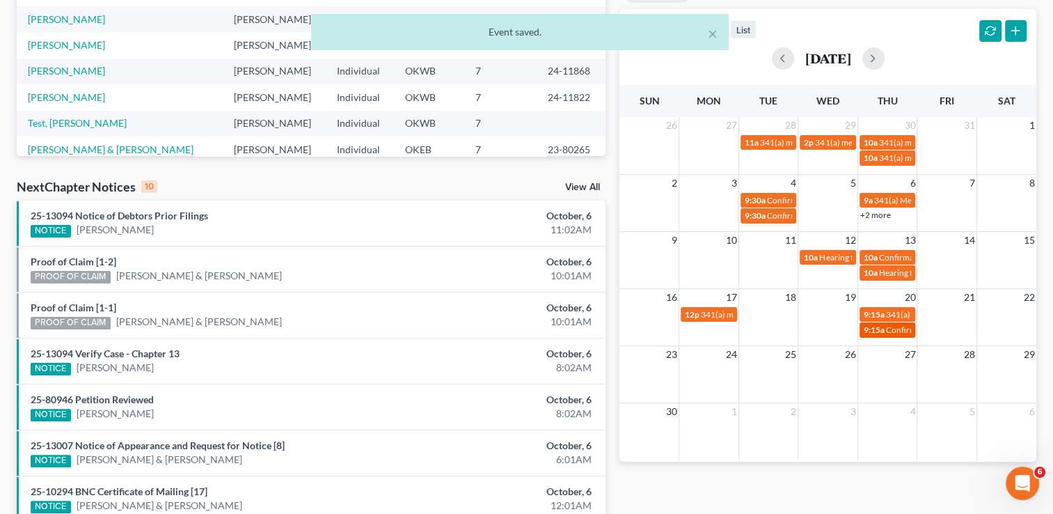
click at [888, 331] on span "Confirmation hearing for Robin Dillon" at bounding box center [965, 329] width 158 height 10
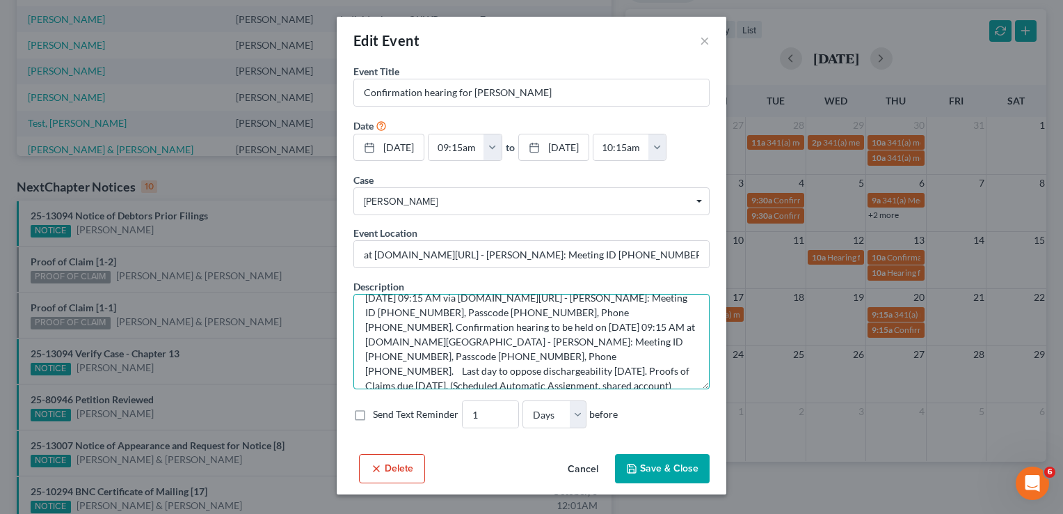
scroll to position [0, 0]
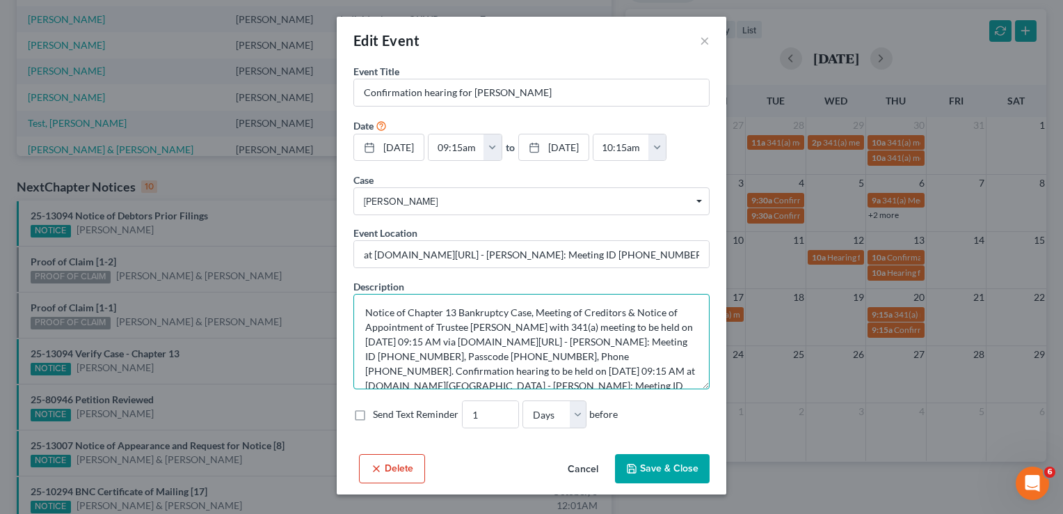
drag, startPoint x: 656, startPoint y: 378, endPoint x: 300, endPoint y: 273, distance: 371.5
click at [300, 273] on div "Edit Event × Event Title * Confirmation hearing for Robin Dillon Date 11/20/202…" at bounding box center [531, 257] width 1063 height 514
click at [373, 413] on label "Send Text Reminder" at bounding box center [416, 414] width 86 height 14
click at [379, 413] on input "Send Text Reminder" at bounding box center [383, 411] width 9 height 9
checkbox input "true"
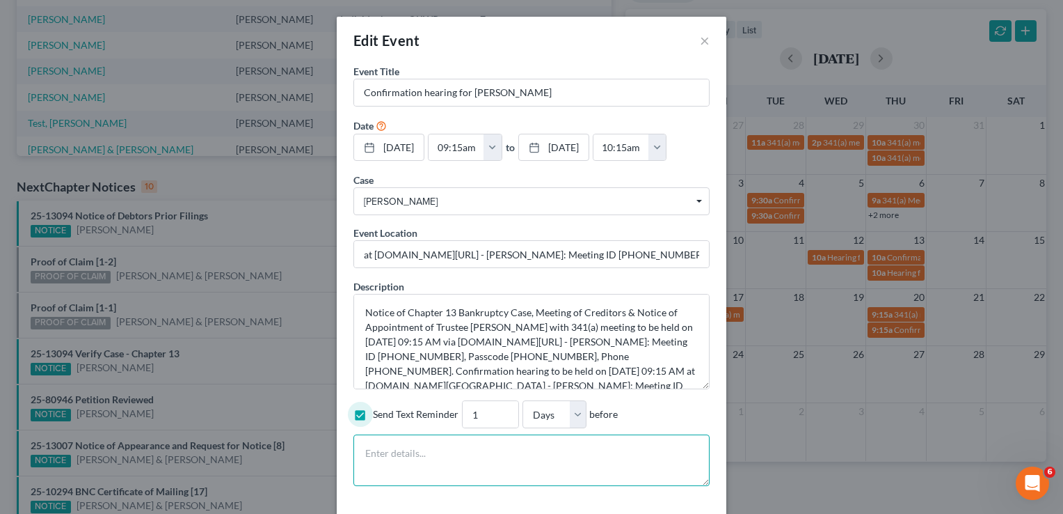
click at [403, 461] on textarea at bounding box center [532, 460] width 356 height 52
paste textarea "Notice of Chapter 13 Bankruptcy Case, Meeting of Creditors & Notice of Appointm…"
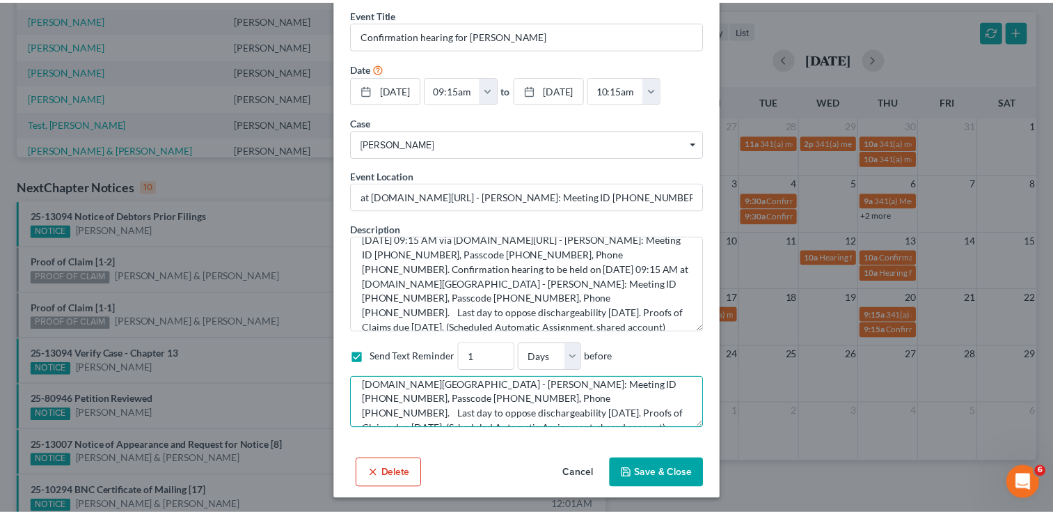
scroll to position [88, 0]
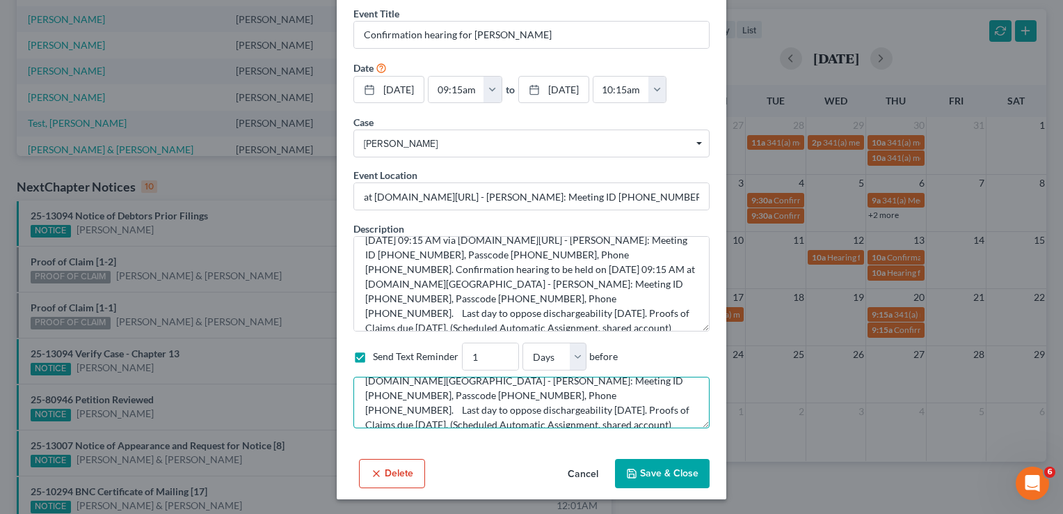
type textarea "Notice of Chapter 13 Bankruptcy Case, Meeting of Creditors & Notice of Appointm…"
click at [657, 472] on button "Save & Close" at bounding box center [662, 473] width 95 height 29
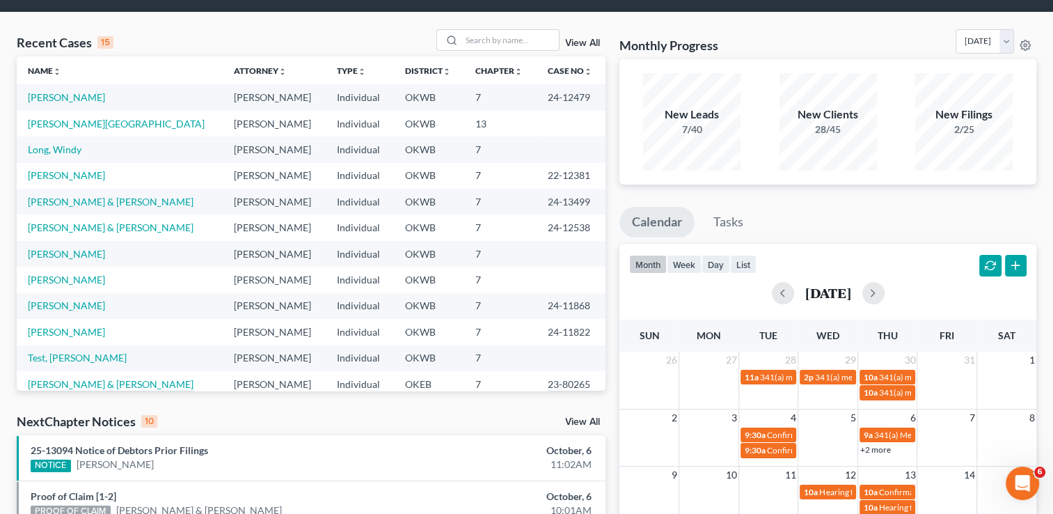
scroll to position [0, 0]
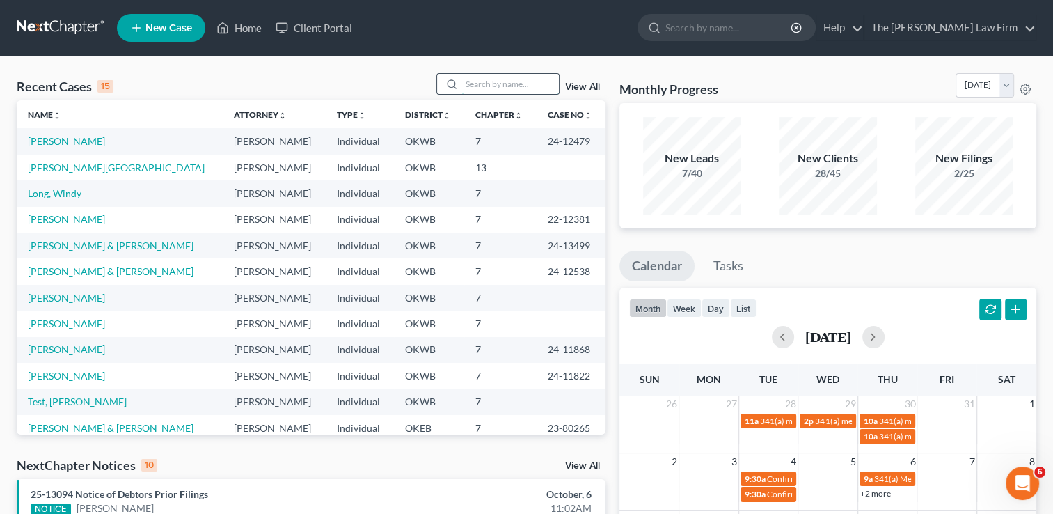
click at [482, 80] on input "search" at bounding box center [509, 84] width 97 height 20
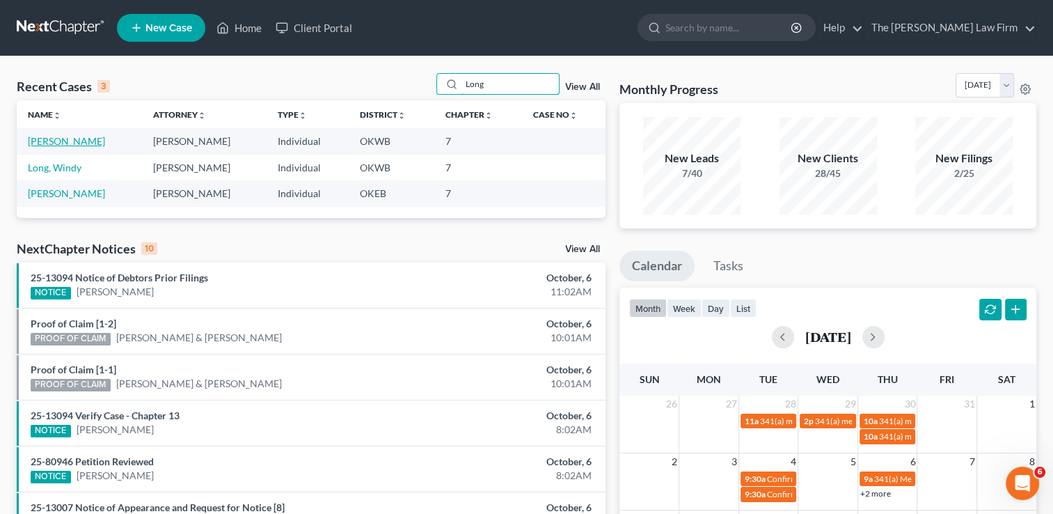
type input "Long"
click at [33, 145] on link "[PERSON_NAME]" at bounding box center [66, 141] width 77 height 12
select select "2"
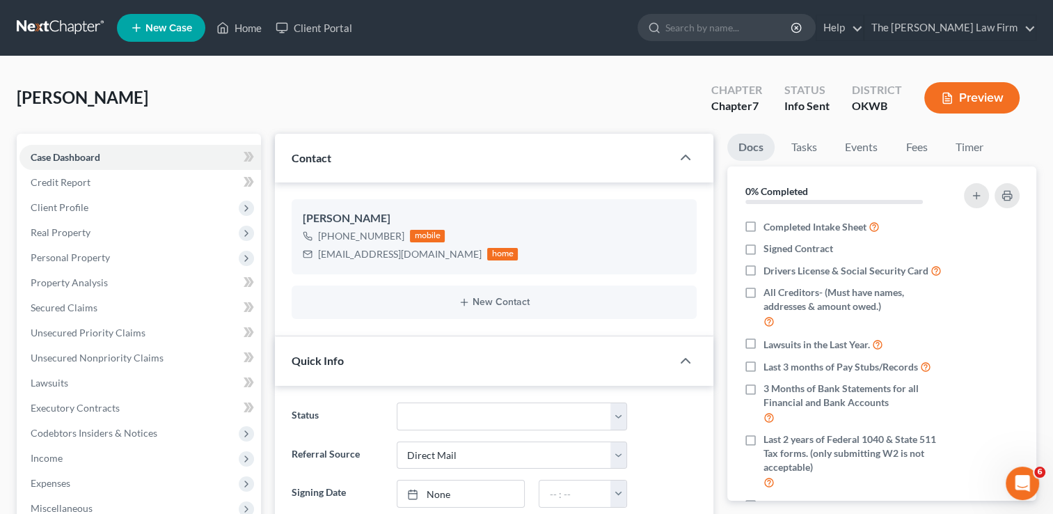
scroll to position [30, 0]
click at [246, 26] on link "Home" at bounding box center [238, 27] width 59 height 25
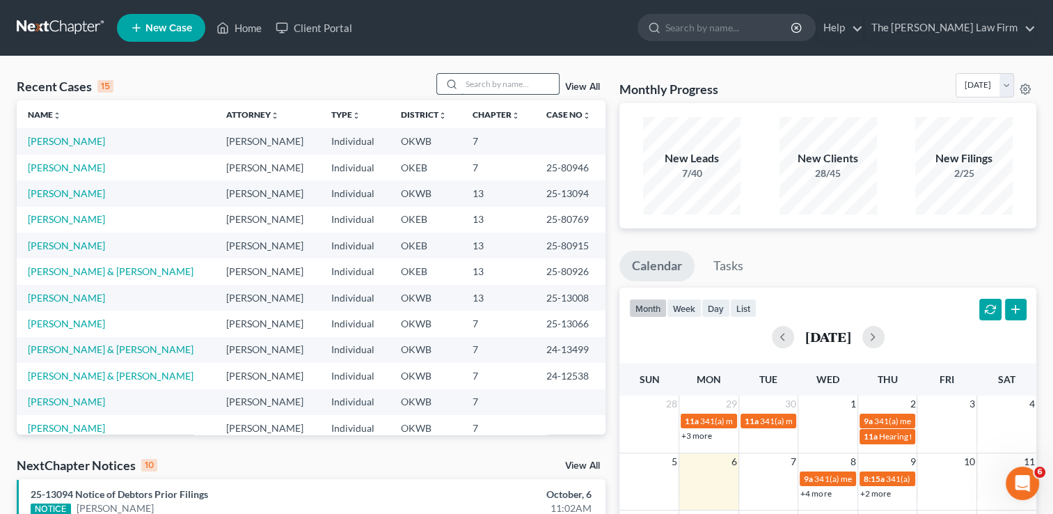
click at [504, 85] on input "search" at bounding box center [509, 84] width 97 height 20
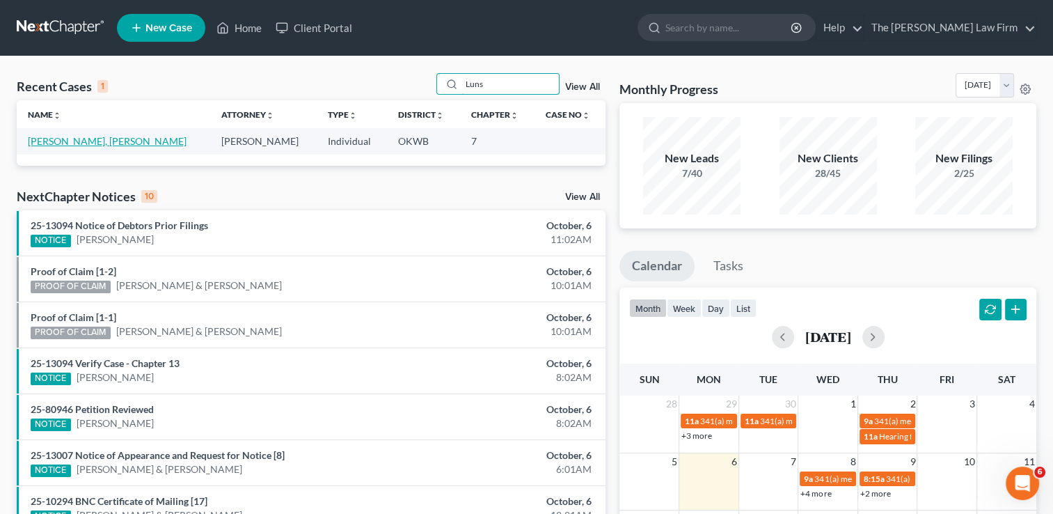
type input "Luns"
click at [122, 138] on link "[PERSON_NAME], [PERSON_NAME]" at bounding box center [107, 141] width 159 height 12
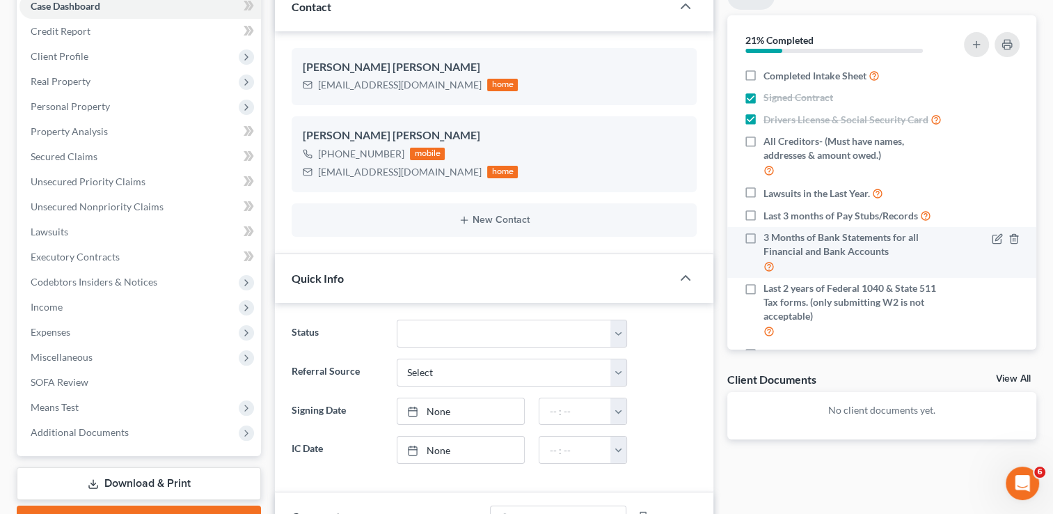
scroll to position [70, 0]
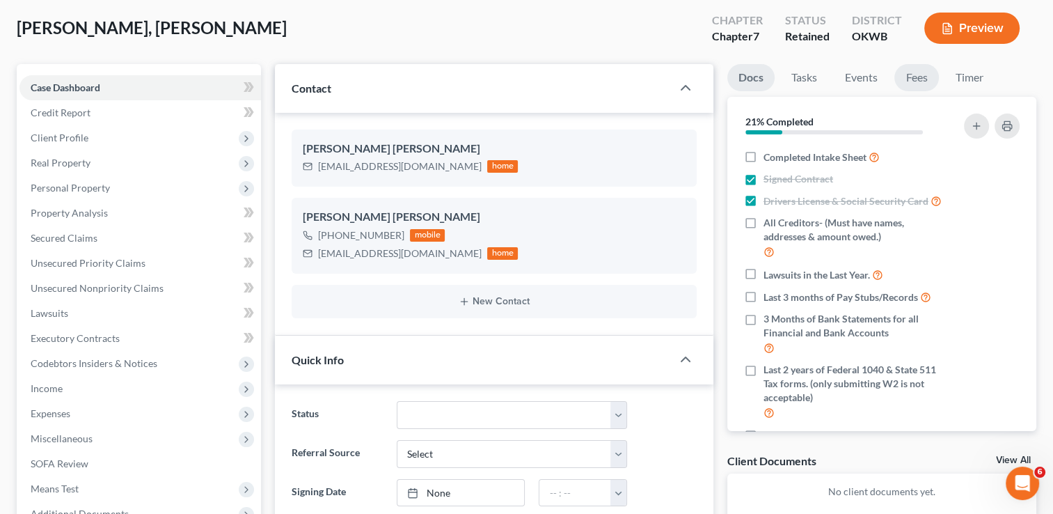
click at [926, 73] on link "Fees" at bounding box center [916, 77] width 45 height 27
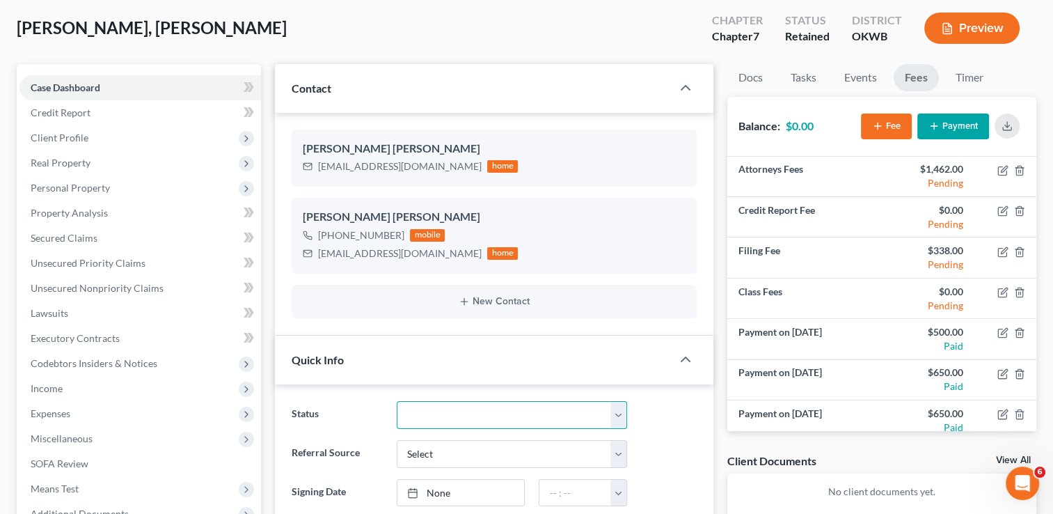
click at [615, 411] on select "Discharged Dismissed Filed Info Sent In Progress Lead Lost Lead Ready to File R…" at bounding box center [512, 415] width 230 height 28
select select "4"
click at [397, 401] on select "Discharged Dismissed Filed Info Sent In Progress Lead Lost Lead Ready to File R…" at bounding box center [512, 415] width 230 height 28
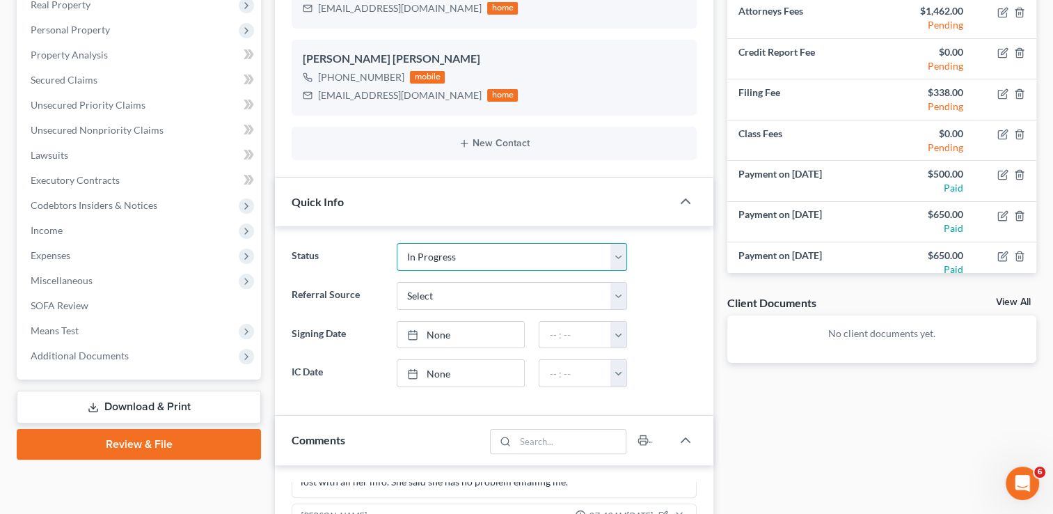
scroll to position [0, 0]
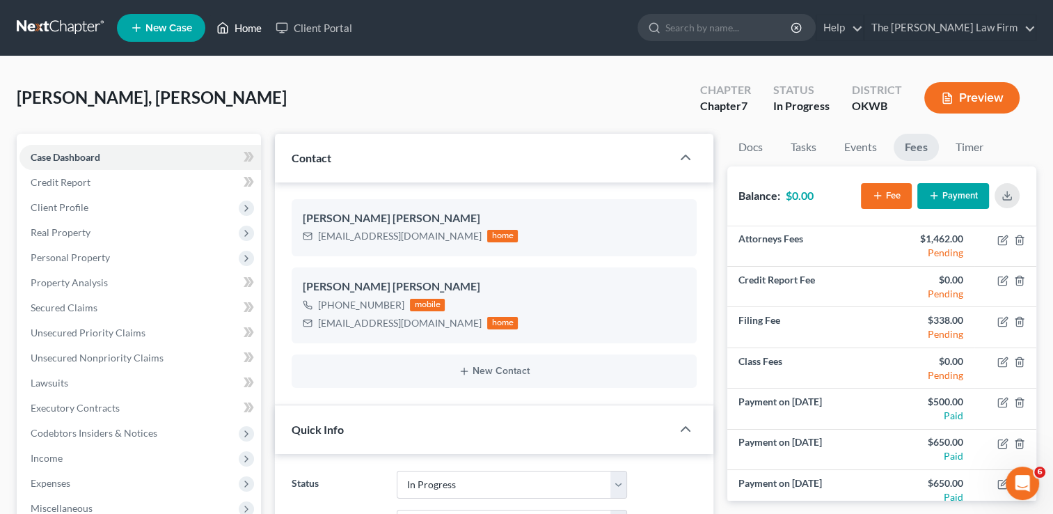
click at [240, 28] on link "Home" at bounding box center [238, 27] width 59 height 25
